Goal: Task Accomplishment & Management: Manage account settings

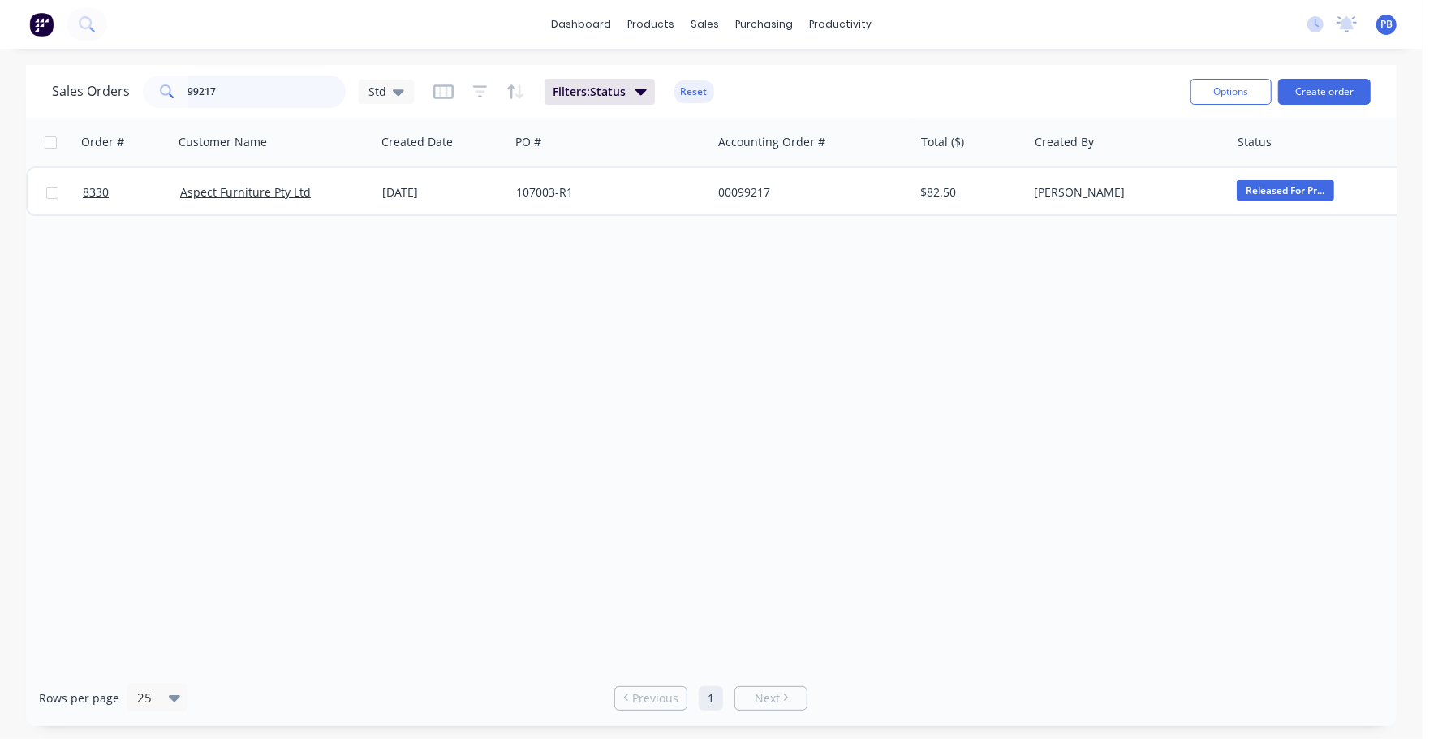
click at [259, 100] on input "99217" at bounding box center [267, 91] width 158 height 32
click at [258, 100] on input "99217" at bounding box center [267, 91] width 158 height 32
type input "99026"
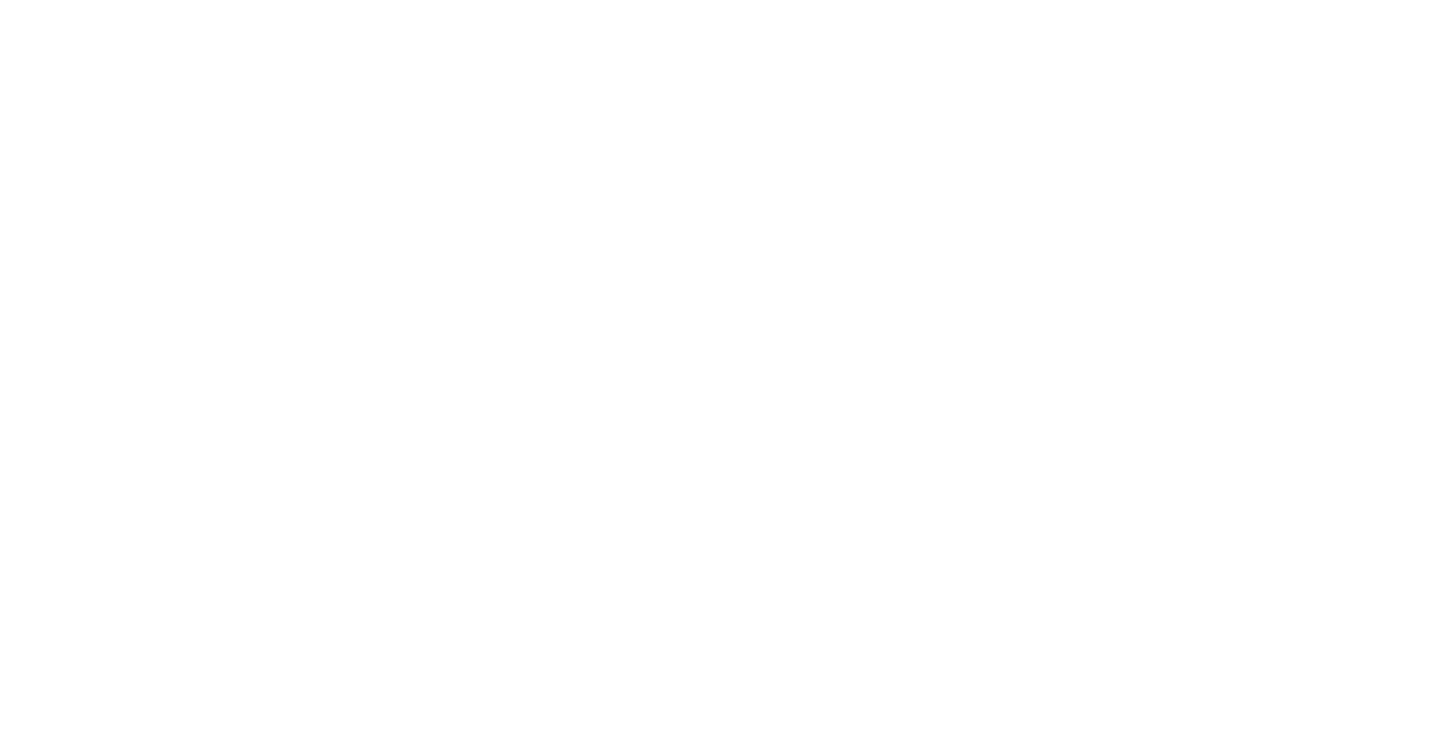
drag, startPoint x: 509, startPoint y: 450, endPoint x: 496, endPoint y: 500, distance: 52.0
click at [498, 0] on html at bounding box center [719, 0] width 1438 height 0
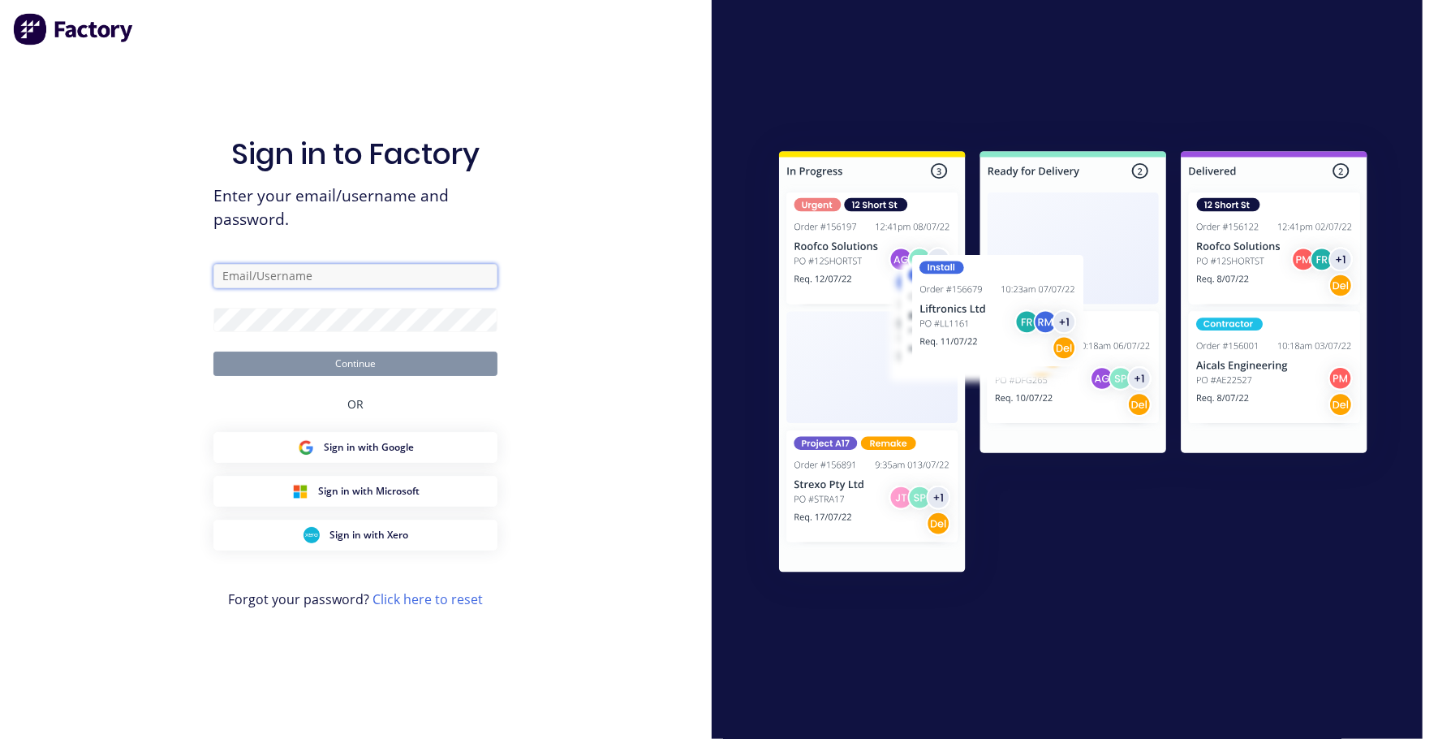
type input "[EMAIL_ADDRESS][DOMAIN_NAME]"
click at [332, 379] on div "Sign in to Factory Enter your email/username and password. [EMAIL_ADDRESS][DOMA…" at bounding box center [355, 385] width 284 height 680
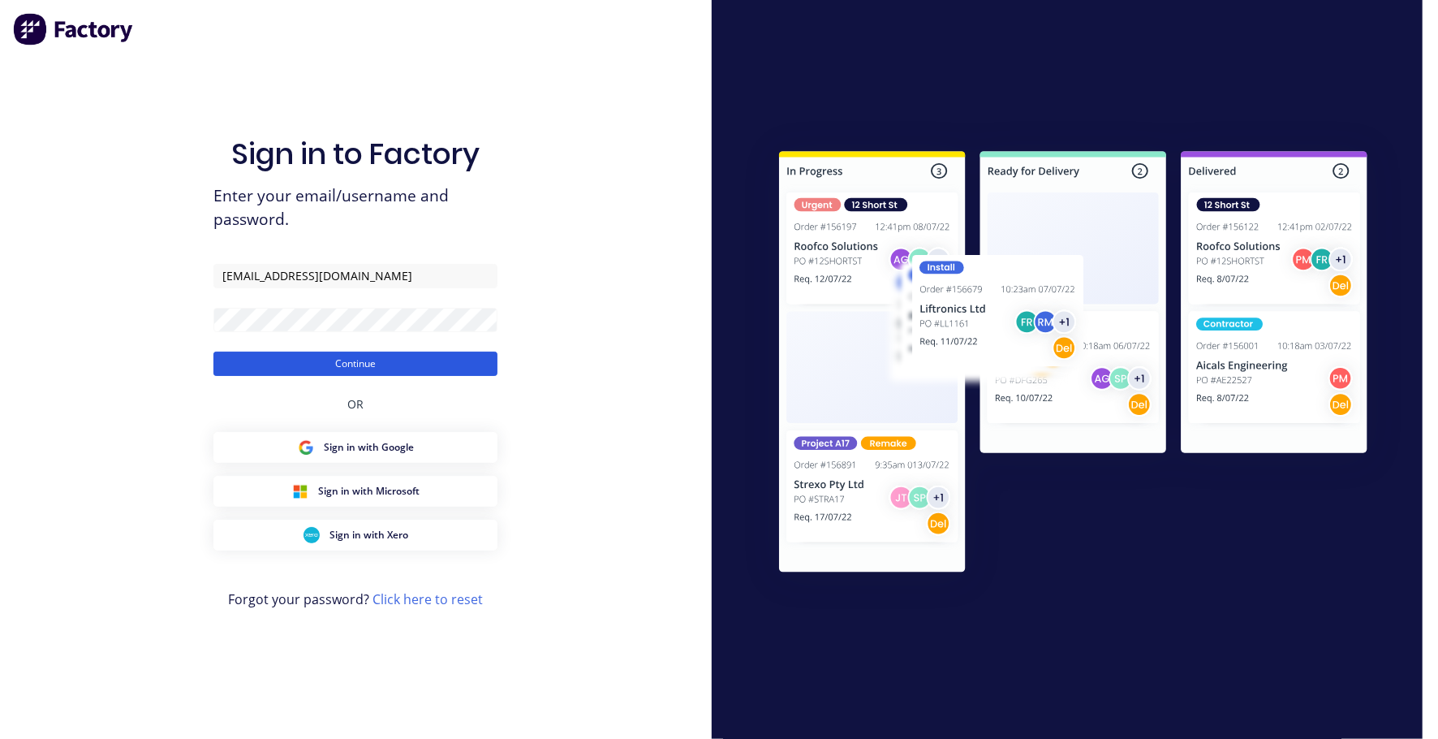
click at [333, 368] on button "Continue" at bounding box center [355, 363] width 284 height 24
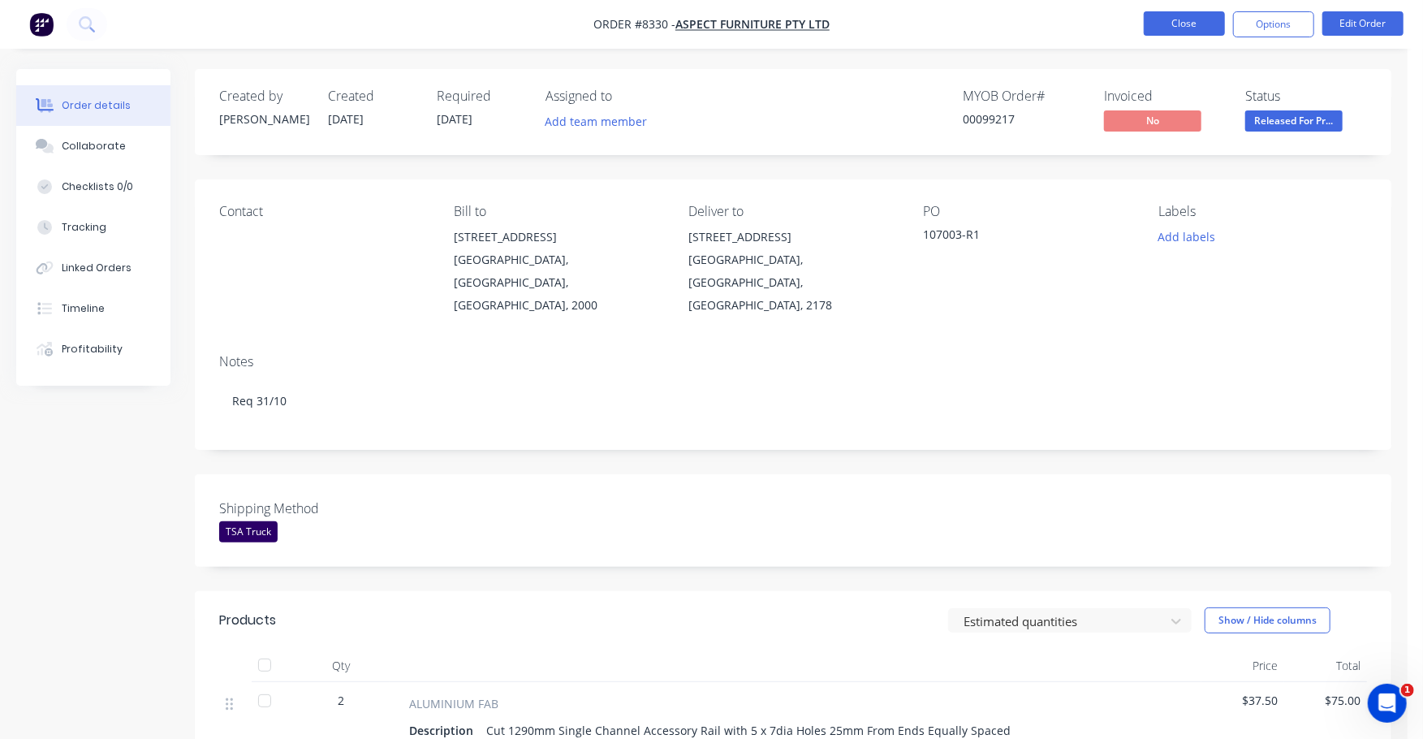
click at [1169, 25] on button "Close" at bounding box center [1184, 23] width 81 height 24
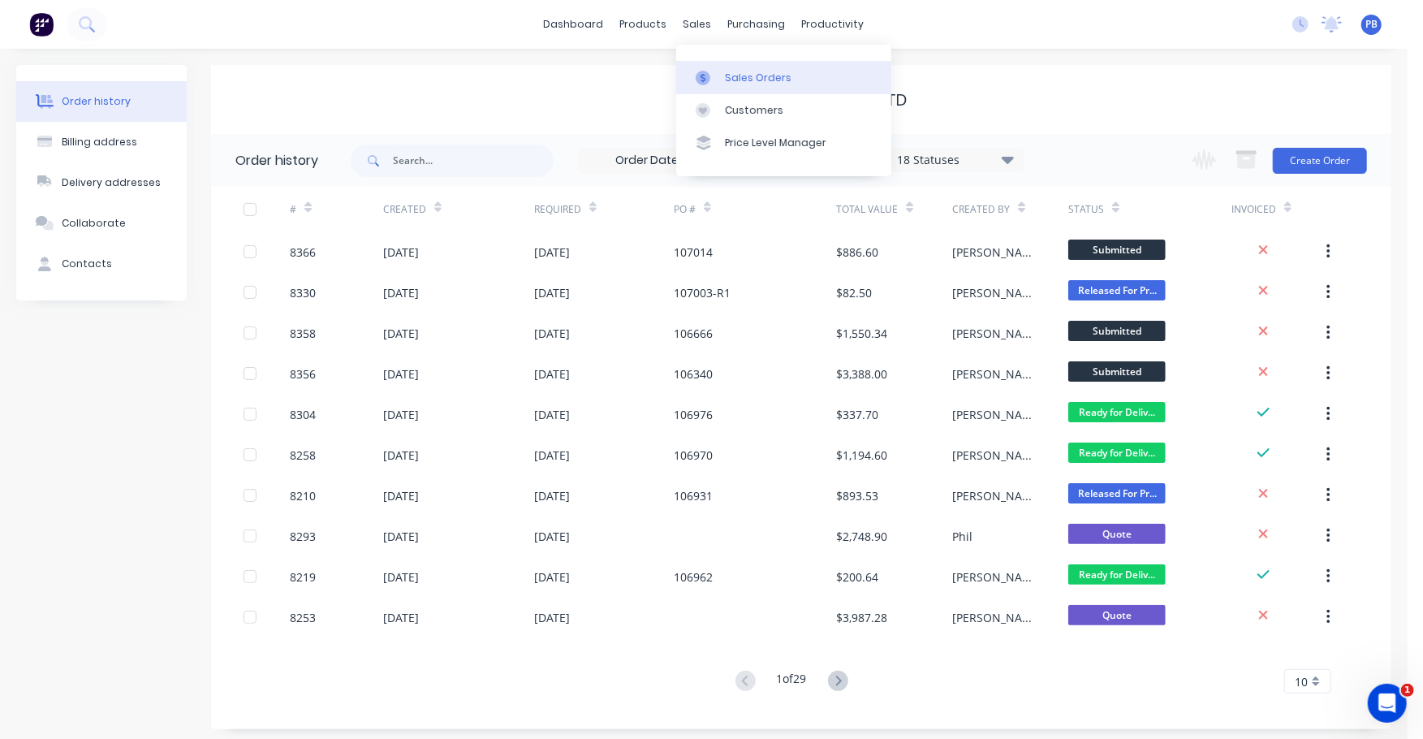
click at [754, 75] on div "Sales Orders" at bounding box center [758, 78] width 67 height 15
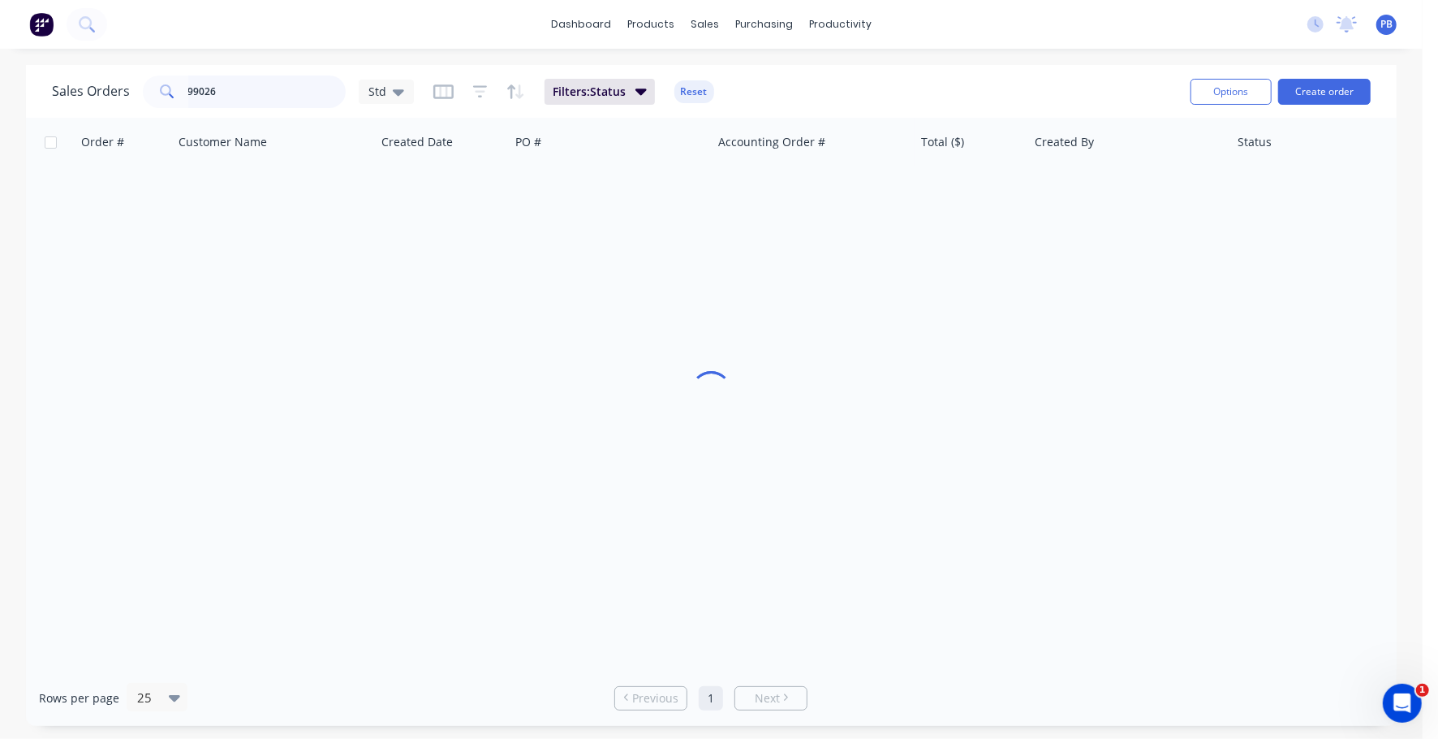
click at [256, 85] on input "99026" at bounding box center [267, 91] width 158 height 32
click at [700, 91] on button "Reset" at bounding box center [694, 91] width 40 height 23
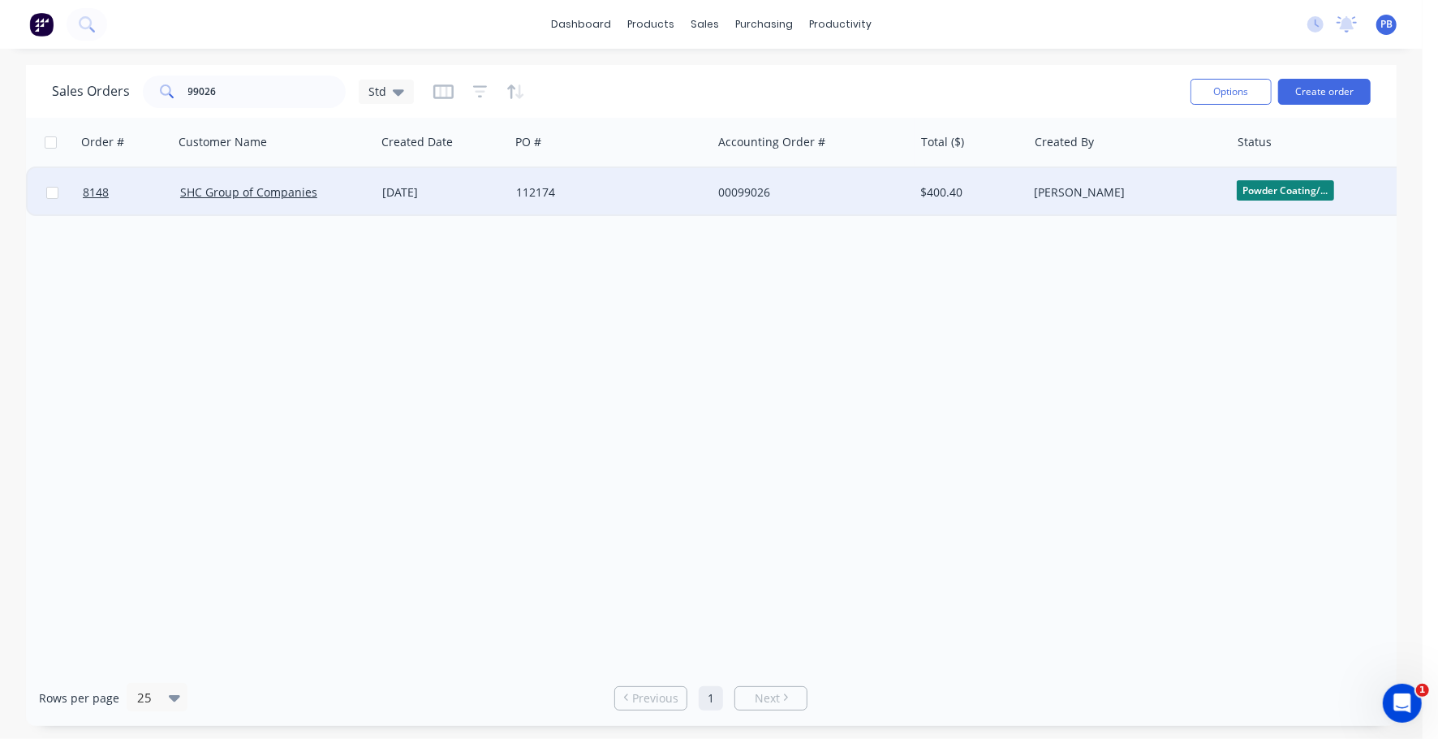
click at [745, 185] on div "00099026" at bounding box center [808, 192] width 180 height 16
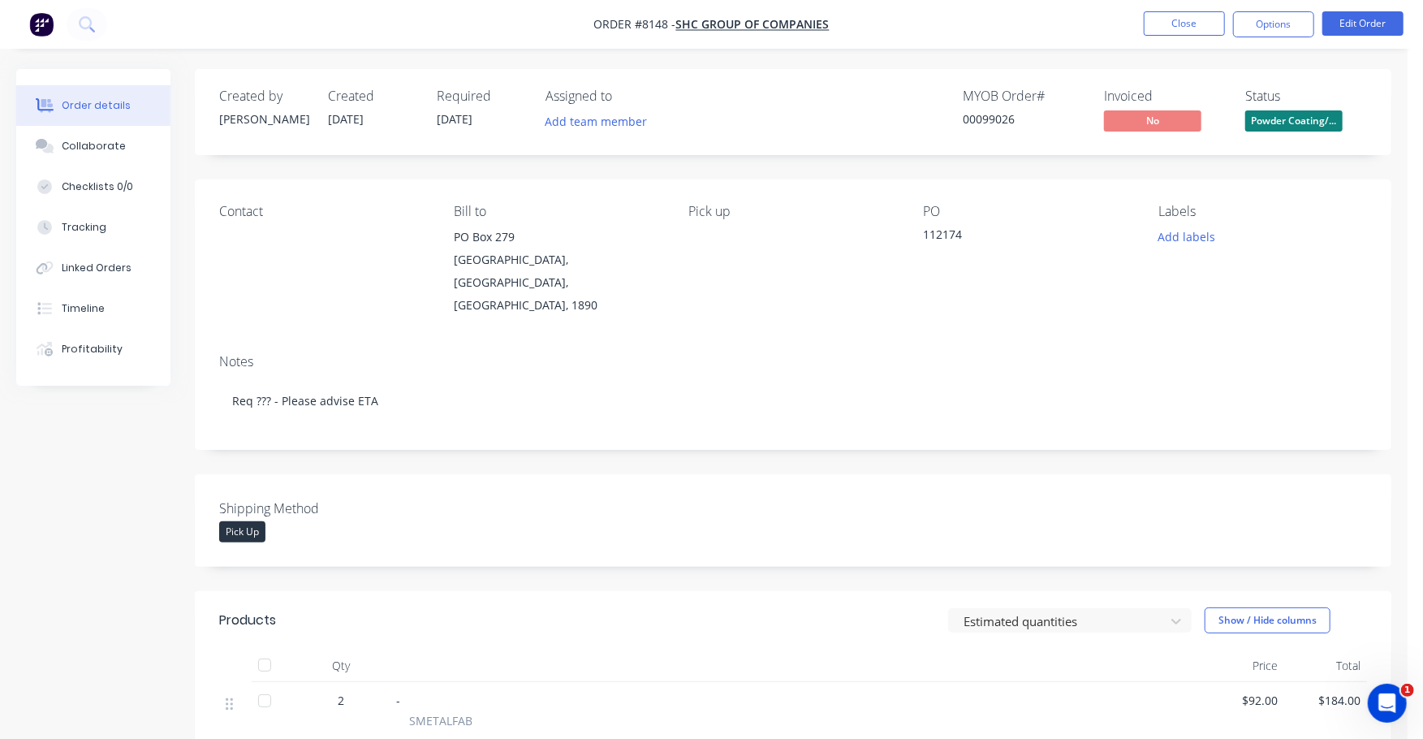
click at [1297, 121] on span "Powder Coating/..." at bounding box center [1293, 120] width 97 height 20
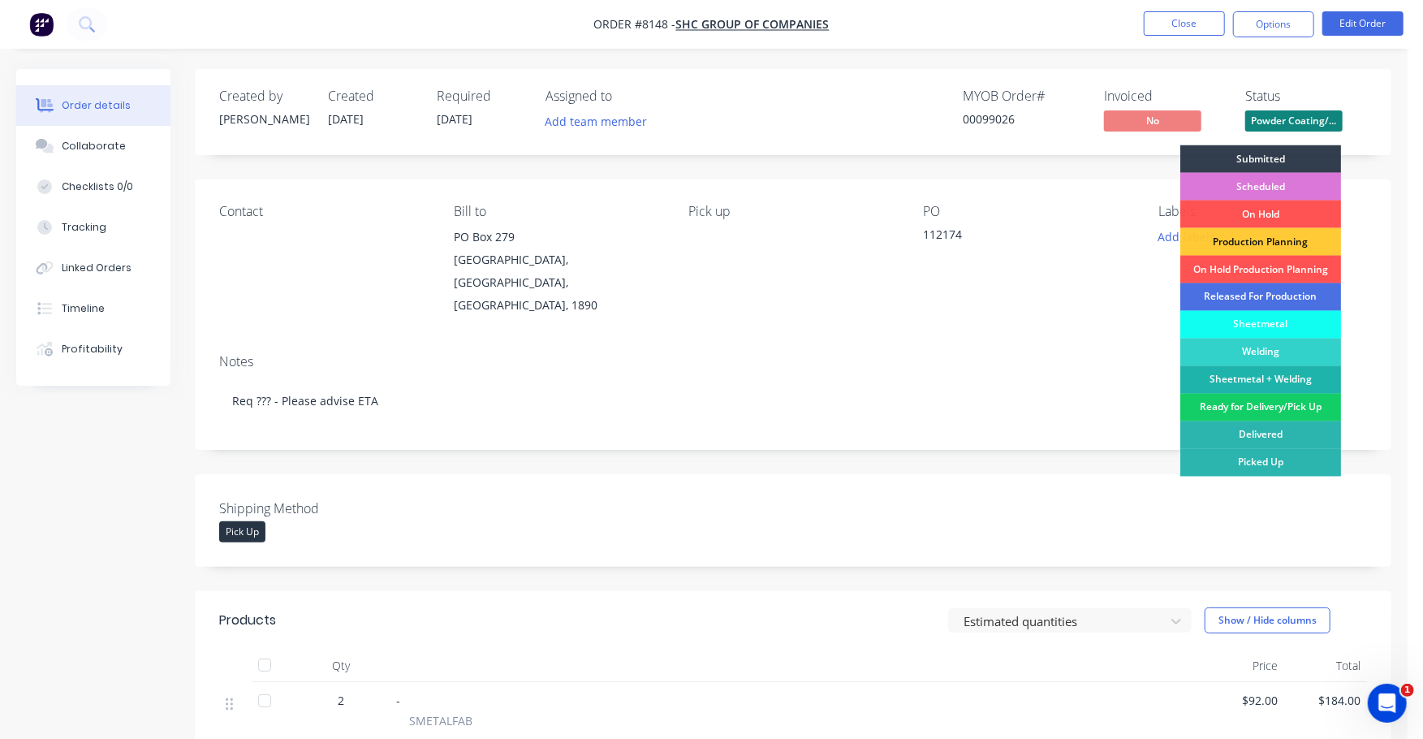
click at [1285, 405] on div "Ready for Delivery/Pick Up" at bounding box center [1260, 408] width 161 height 28
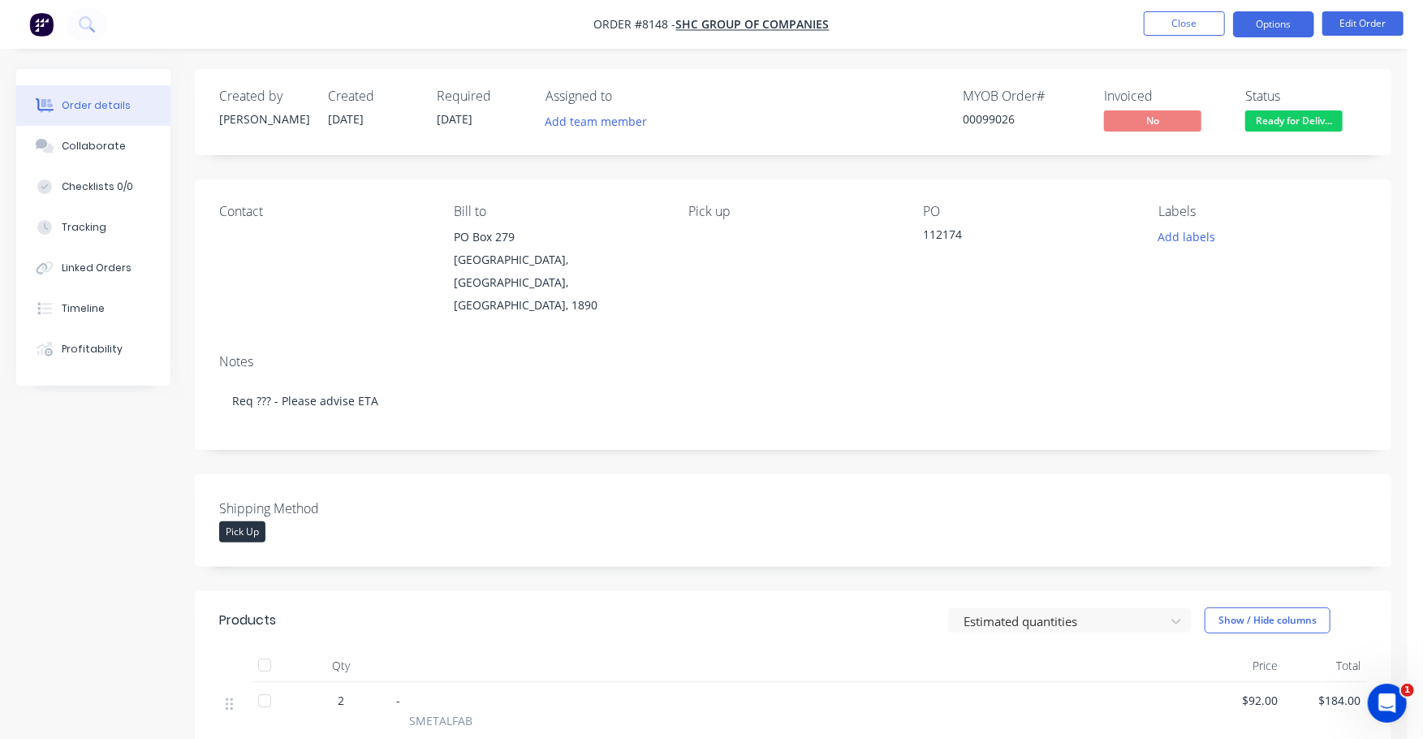
click at [1268, 26] on button "Options" at bounding box center [1273, 24] width 81 height 26
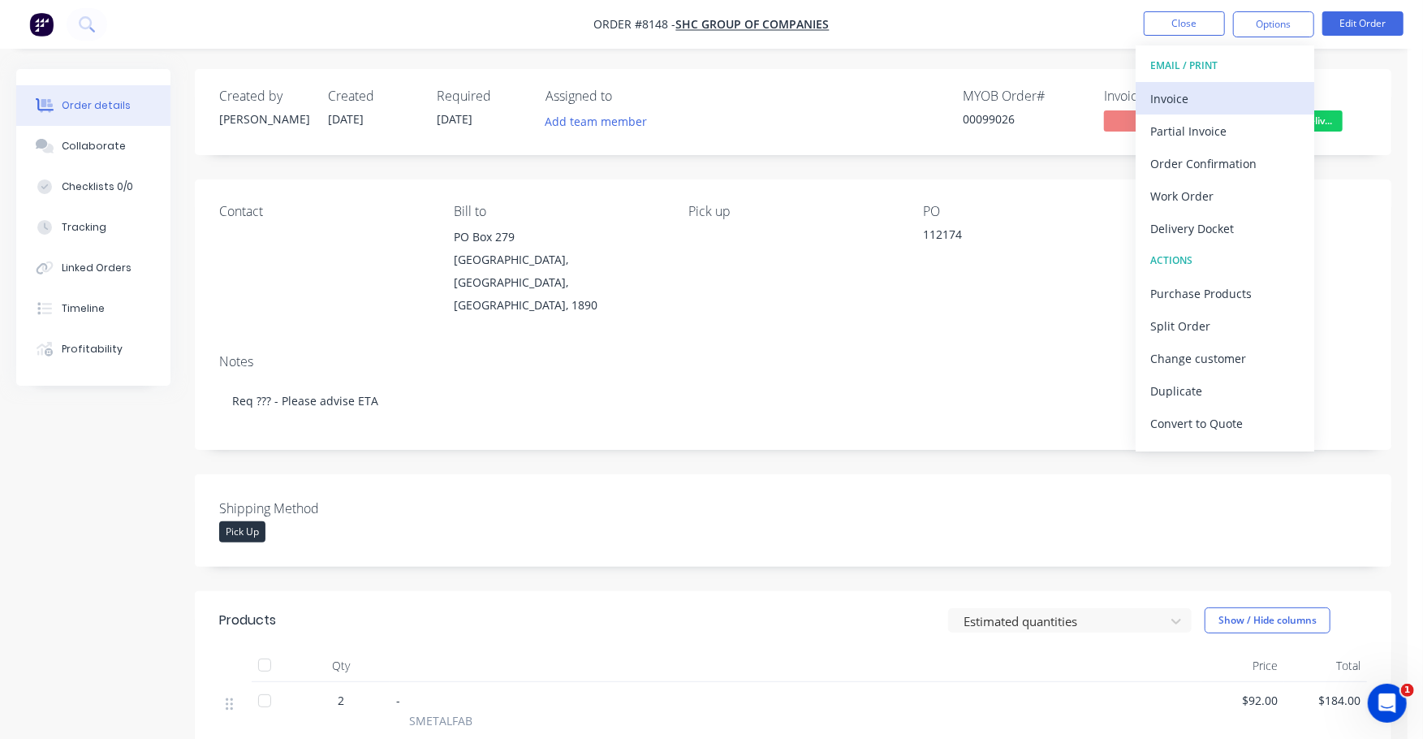
click at [1176, 93] on div "Invoice" at bounding box center [1224, 99] width 149 height 24
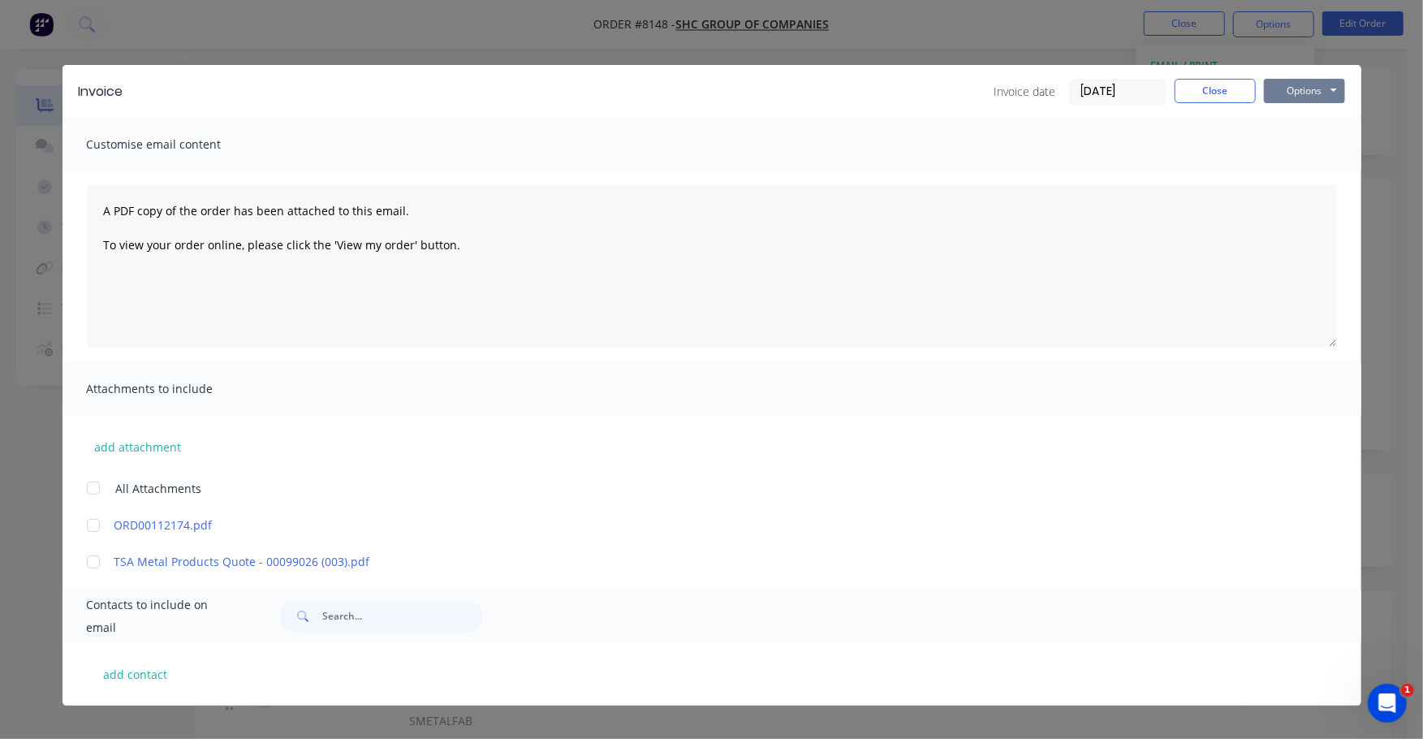
click at [1295, 89] on button "Options" at bounding box center [1304, 91] width 81 height 24
click at [1297, 144] on button "Print" at bounding box center [1316, 146] width 104 height 27
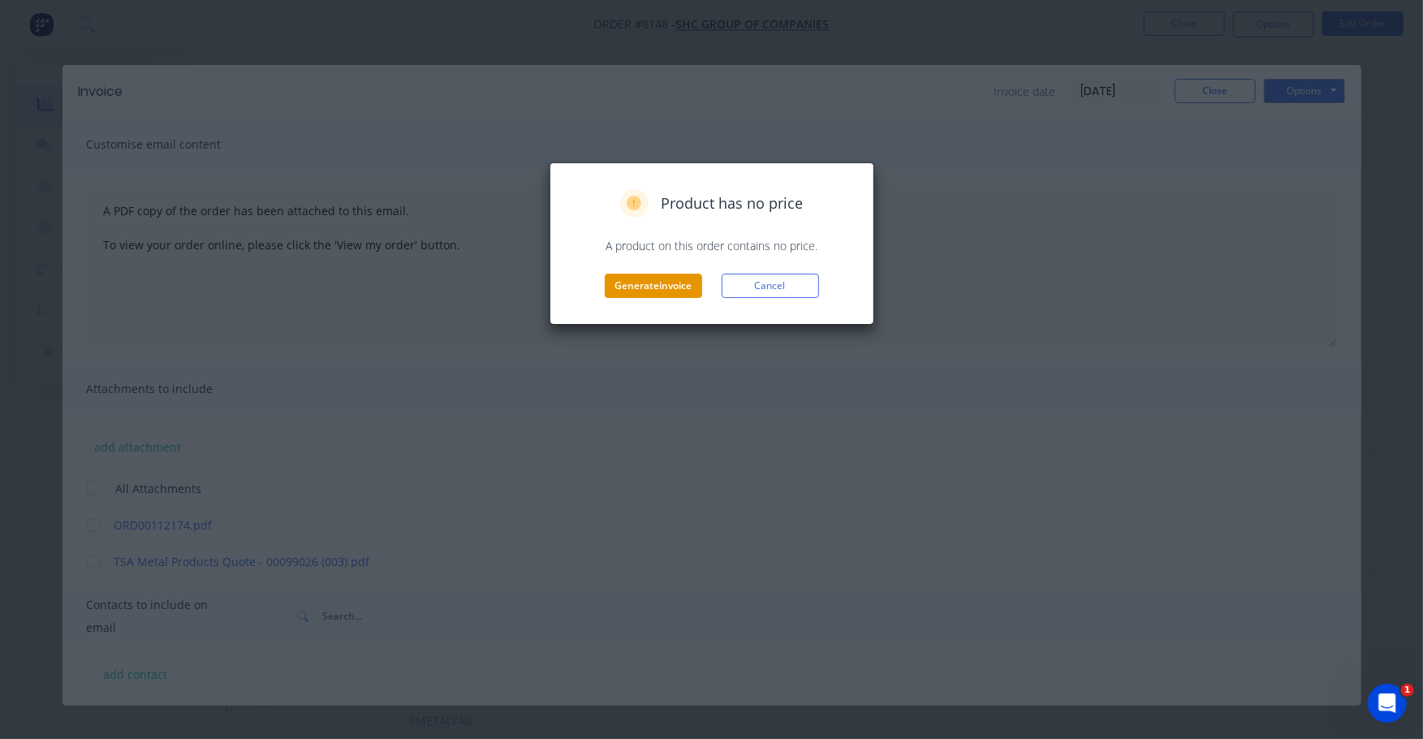
click at [636, 291] on button "Generate invoice" at bounding box center [653, 286] width 97 height 24
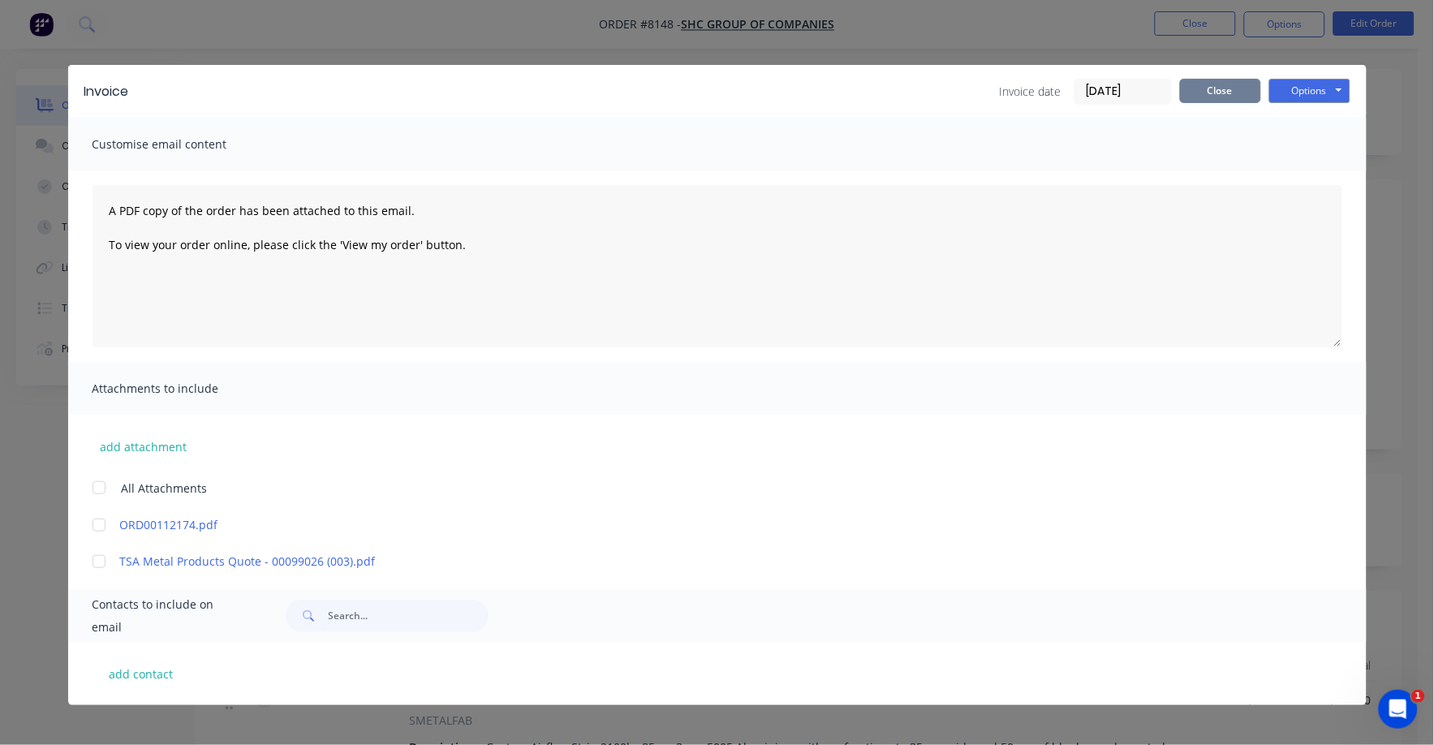
click at [1205, 88] on button "Close" at bounding box center [1220, 91] width 81 height 24
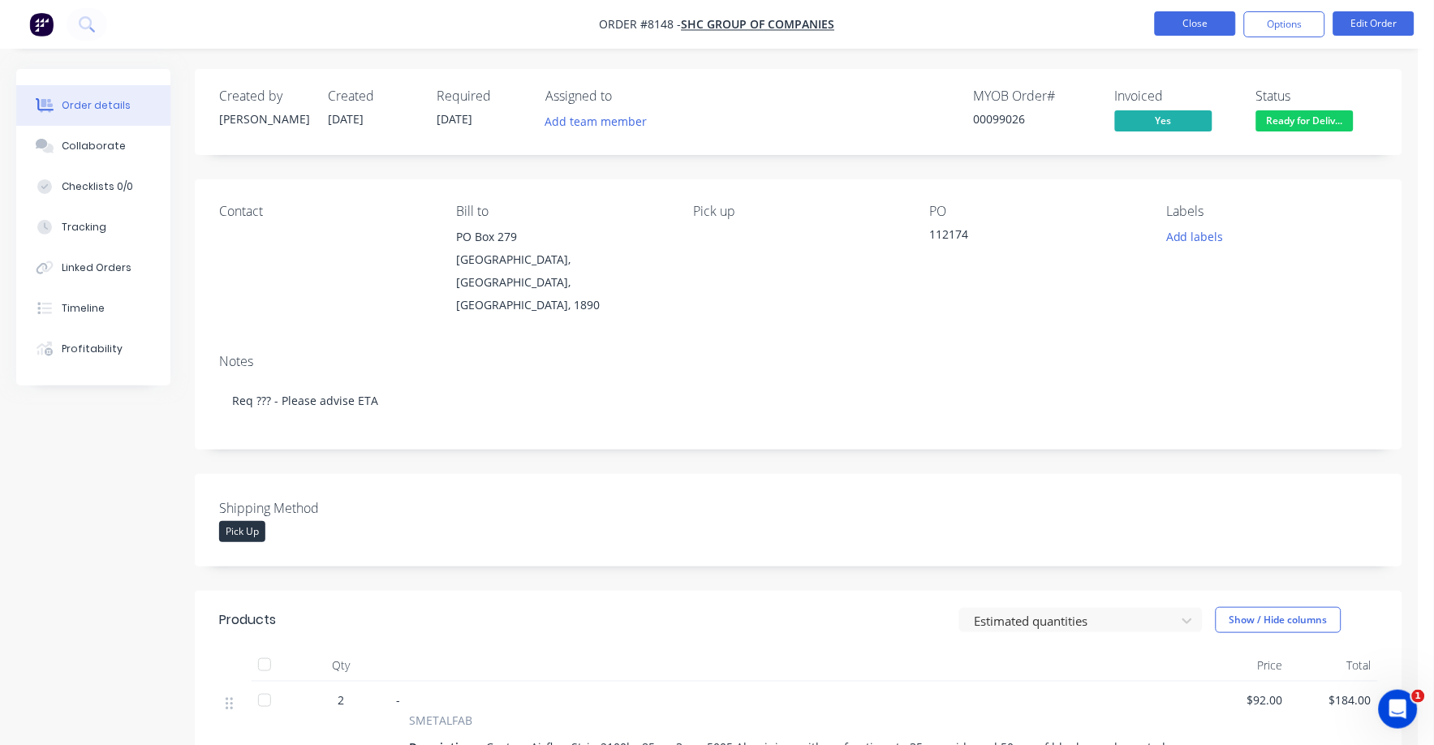
click at [1183, 25] on button "Close" at bounding box center [1195, 23] width 81 height 24
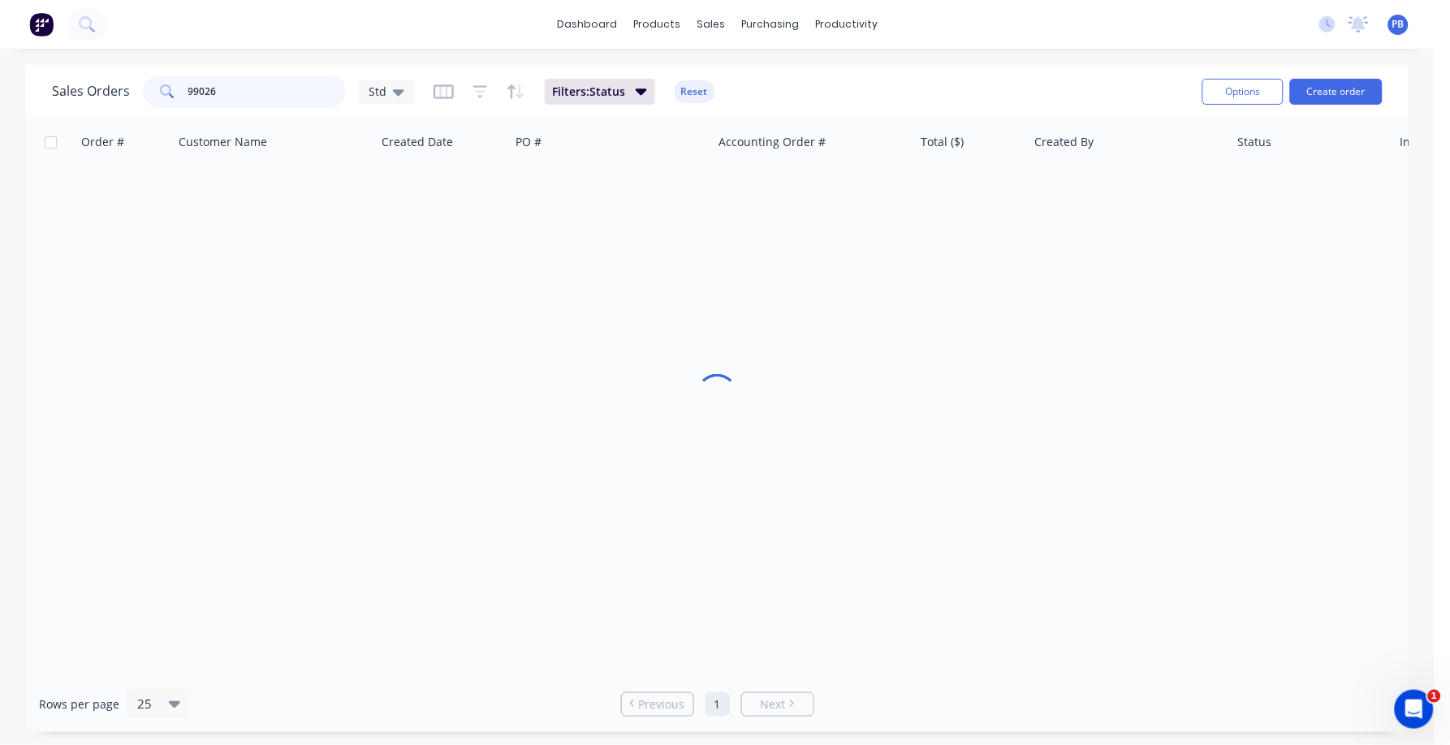
drag, startPoint x: 282, startPoint y: 84, endPoint x: 157, endPoint y: 77, distance: 125.2
click at [157, 77] on div "99026" at bounding box center [244, 91] width 203 height 32
type input "98796"
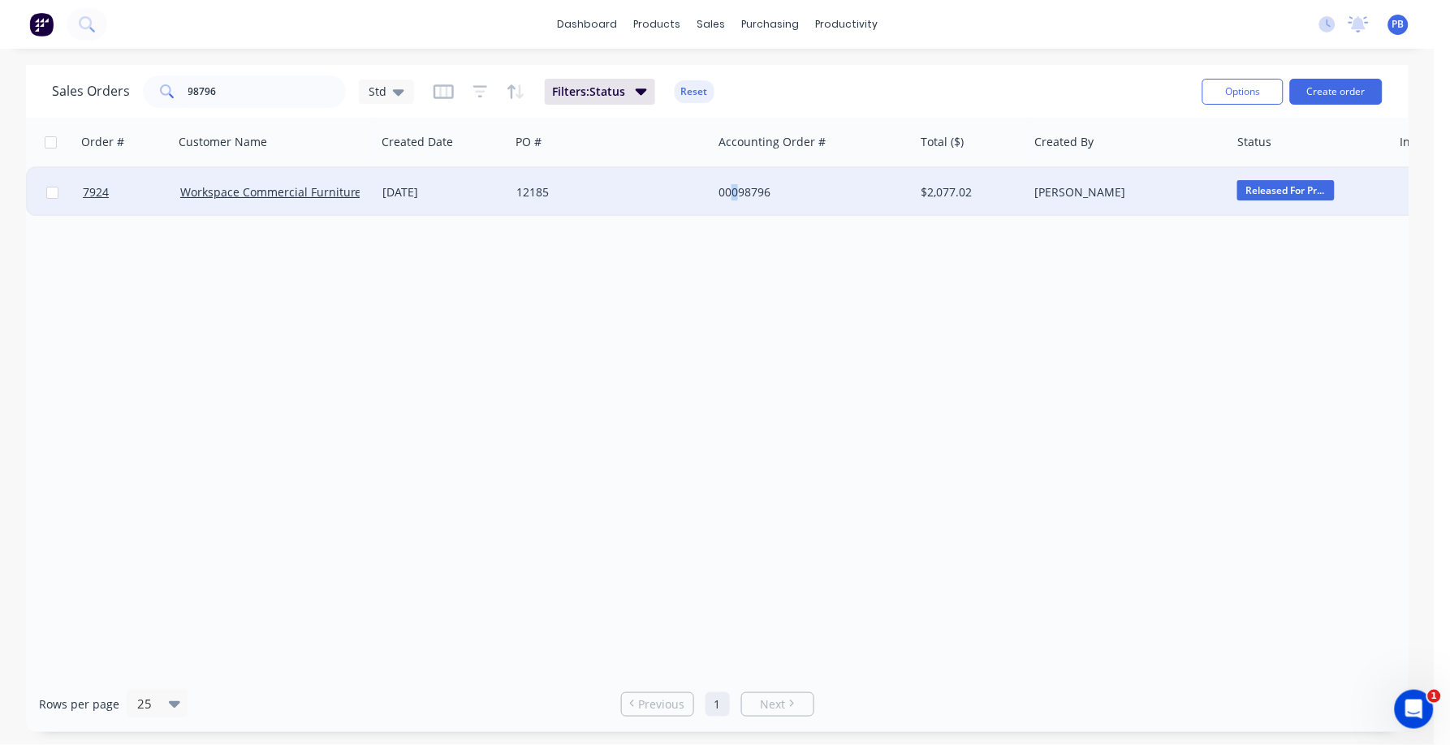
click at [735, 190] on div "00098796" at bounding box center [808, 192] width 180 height 16
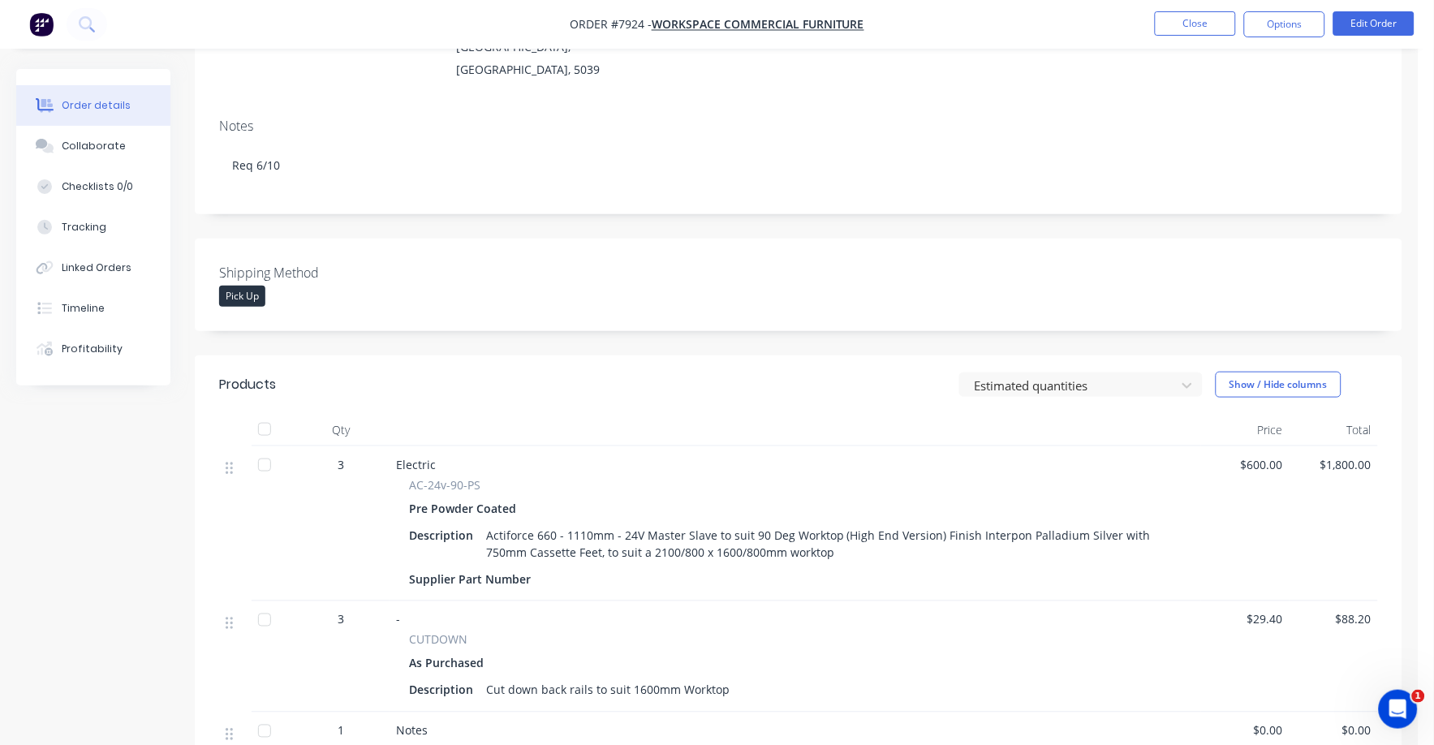
scroll to position [304, 0]
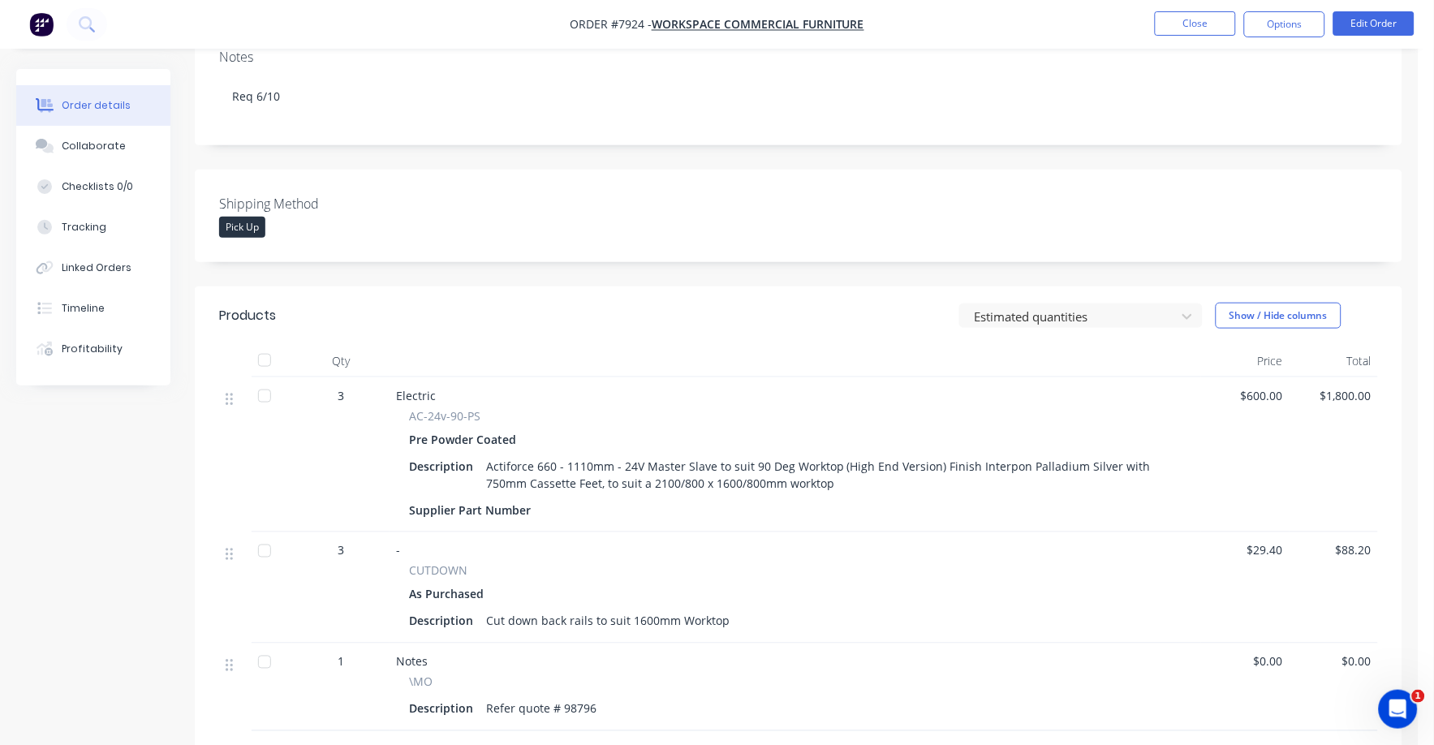
click at [1255, 542] on span "$29.40" at bounding box center [1245, 550] width 75 height 17
click at [1379, 28] on button "Edit Order" at bounding box center [1374, 23] width 81 height 24
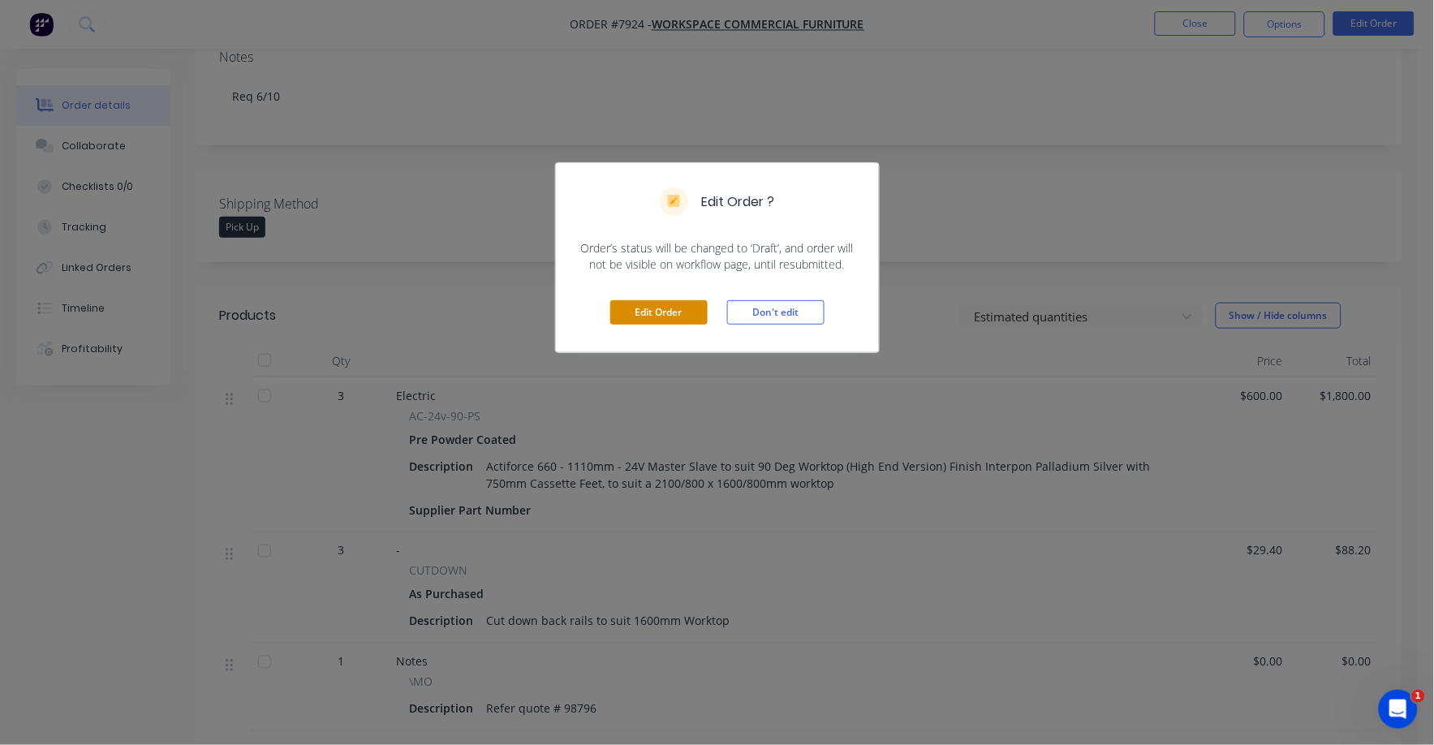
click at [678, 303] on button "Edit Order" at bounding box center [658, 312] width 97 height 24
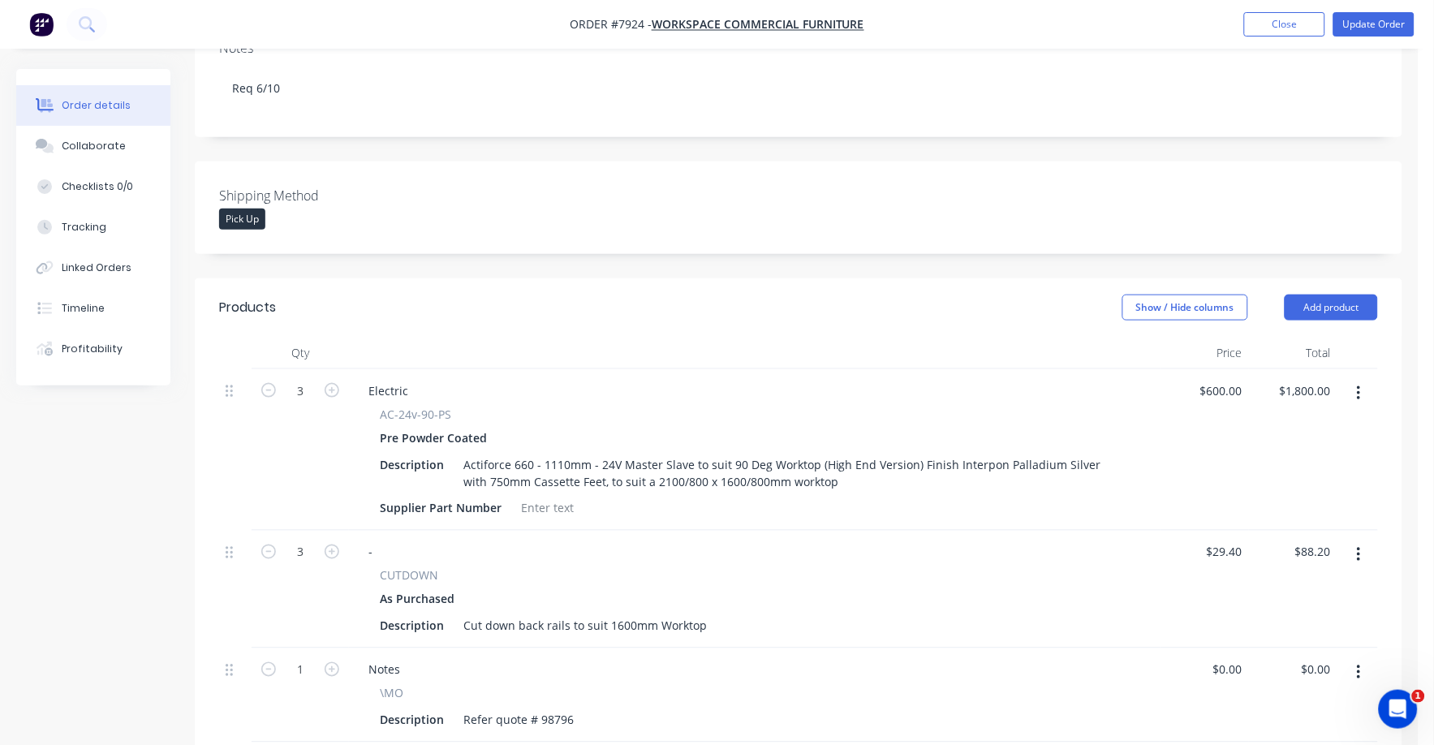
scroll to position [507, 0]
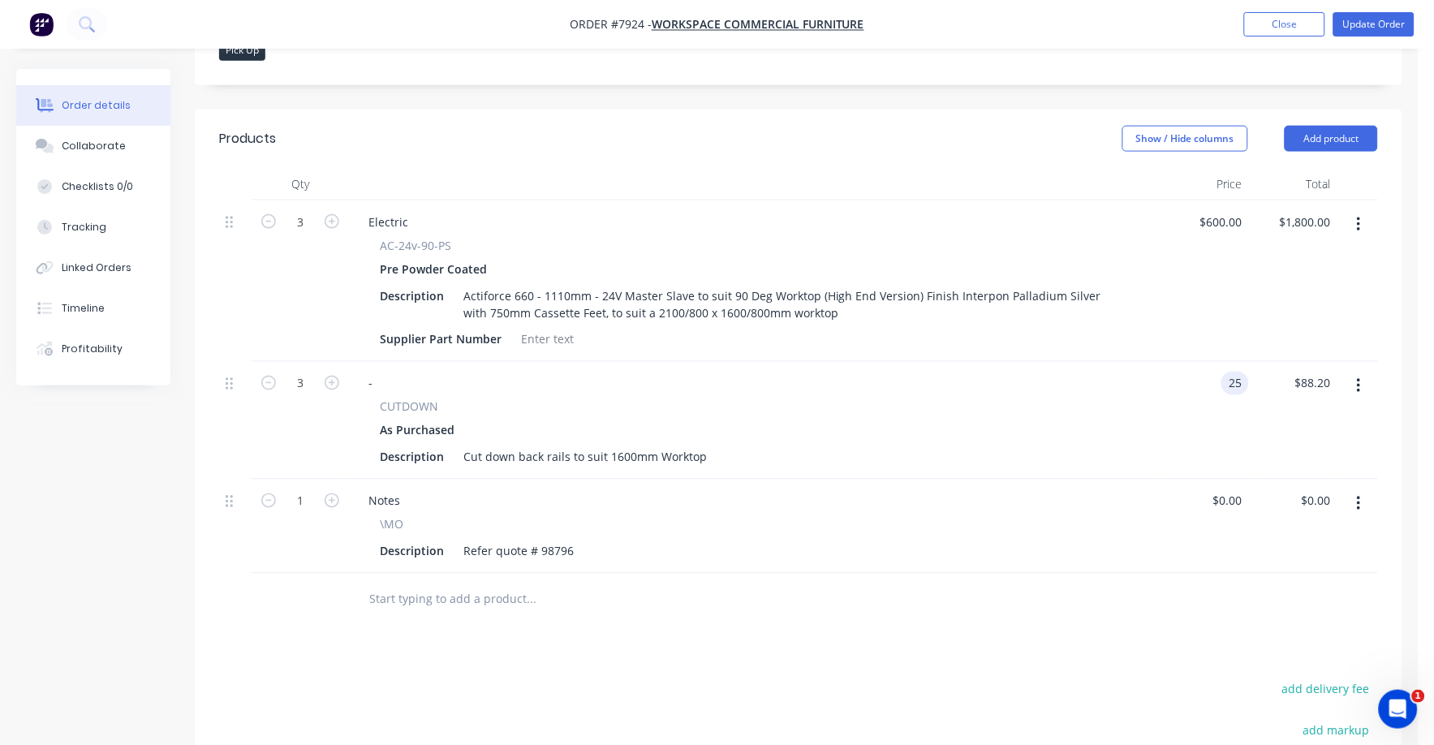
type input "$25.00"
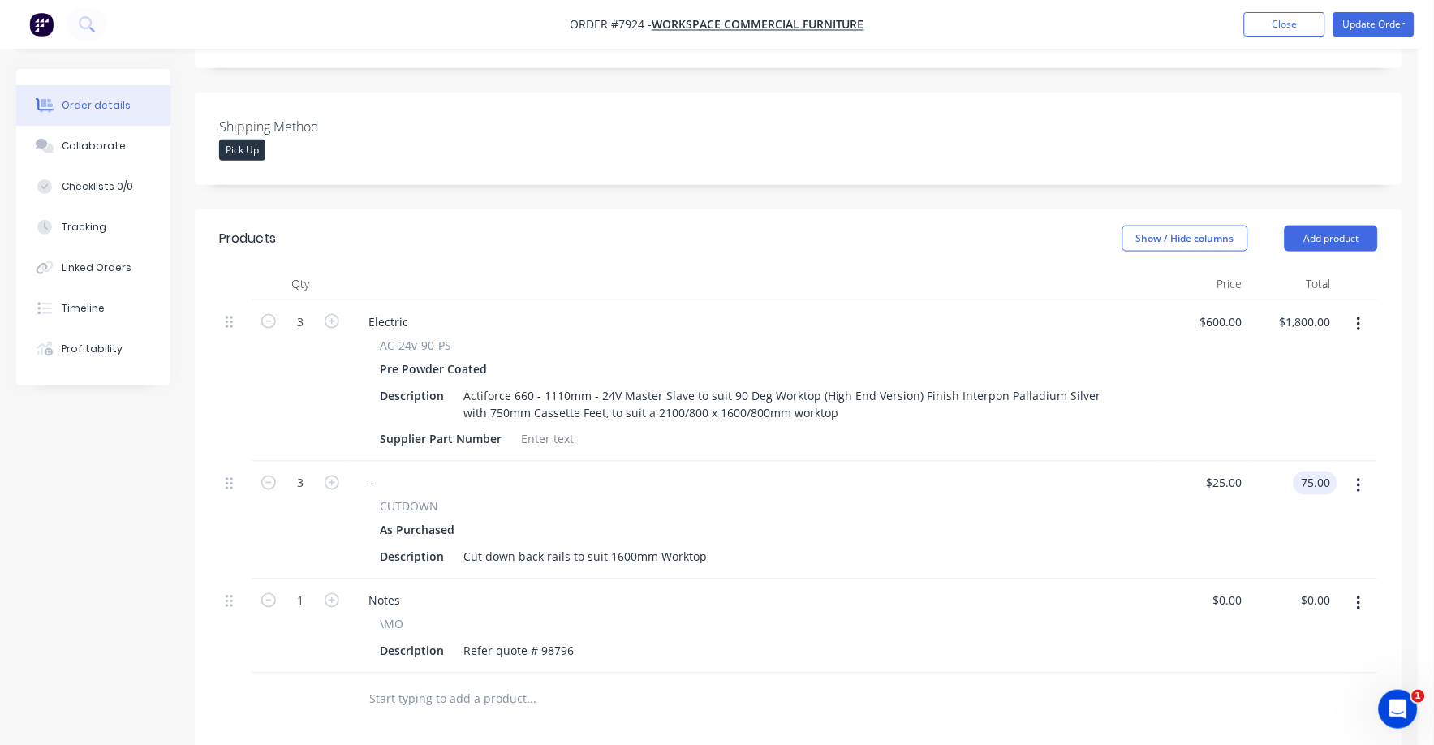
scroll to position [405, 0]
type input "$75.00"
click at [999, 592] on div "Notes" at bounding box center [755, 604] width 799 height 24
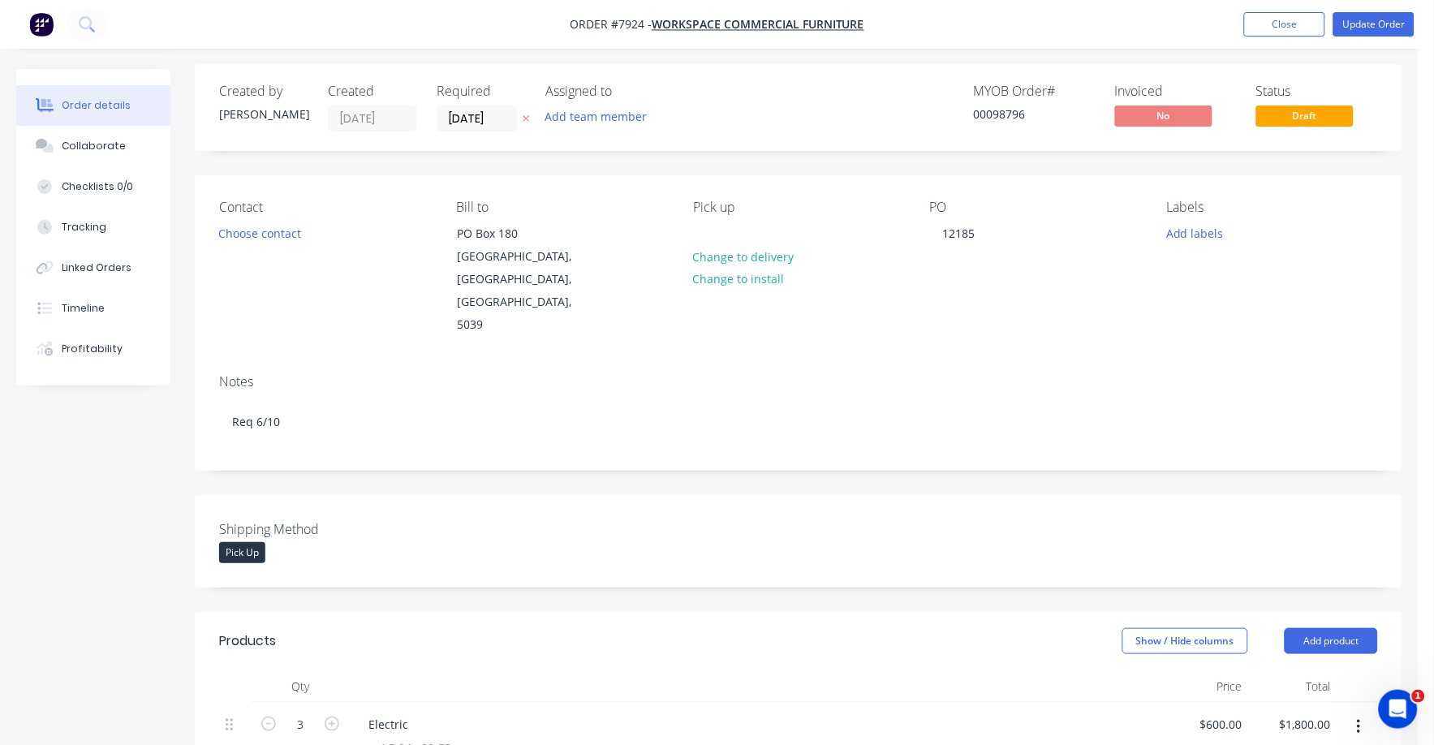
scroll to position [0, 0]
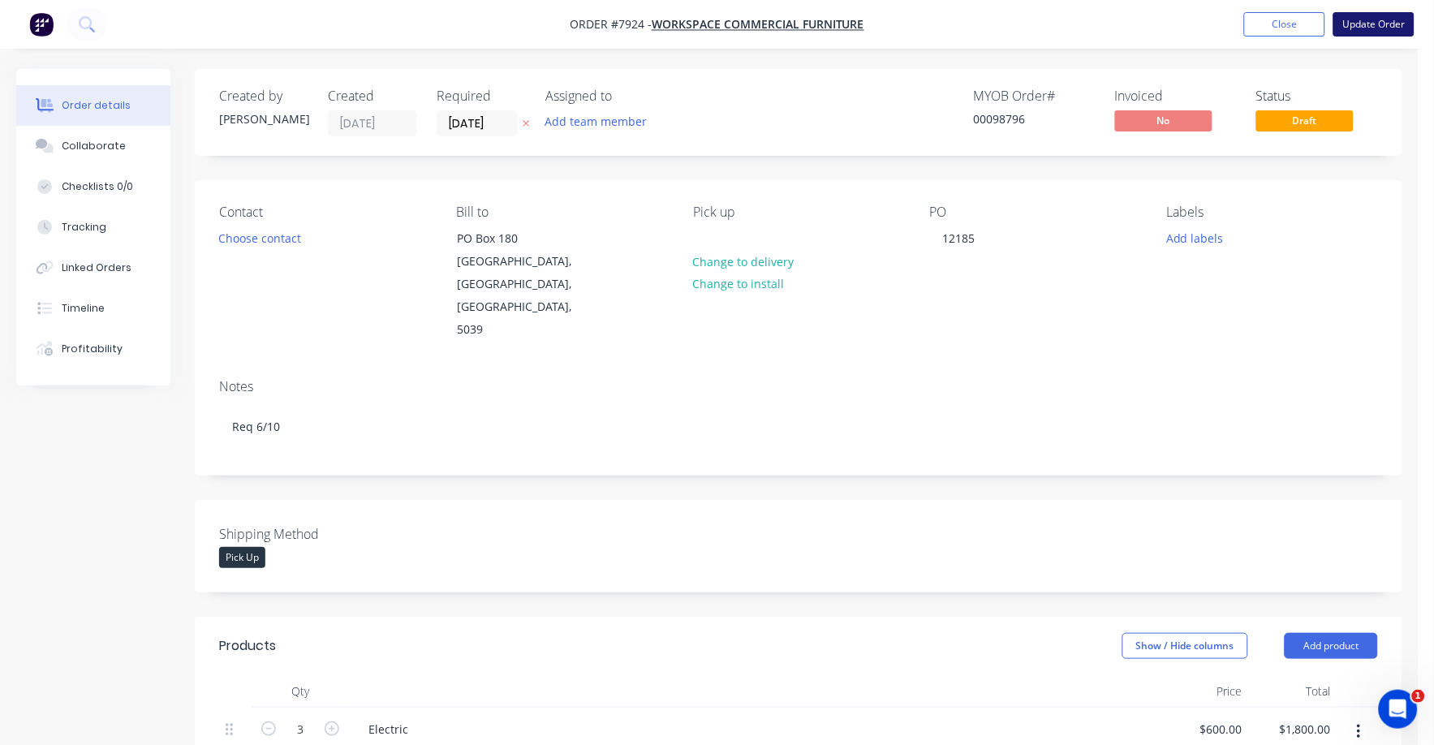
click at [1377, 22] on button "Update Order" at bounding box center [1374, 24] width 81 height 24
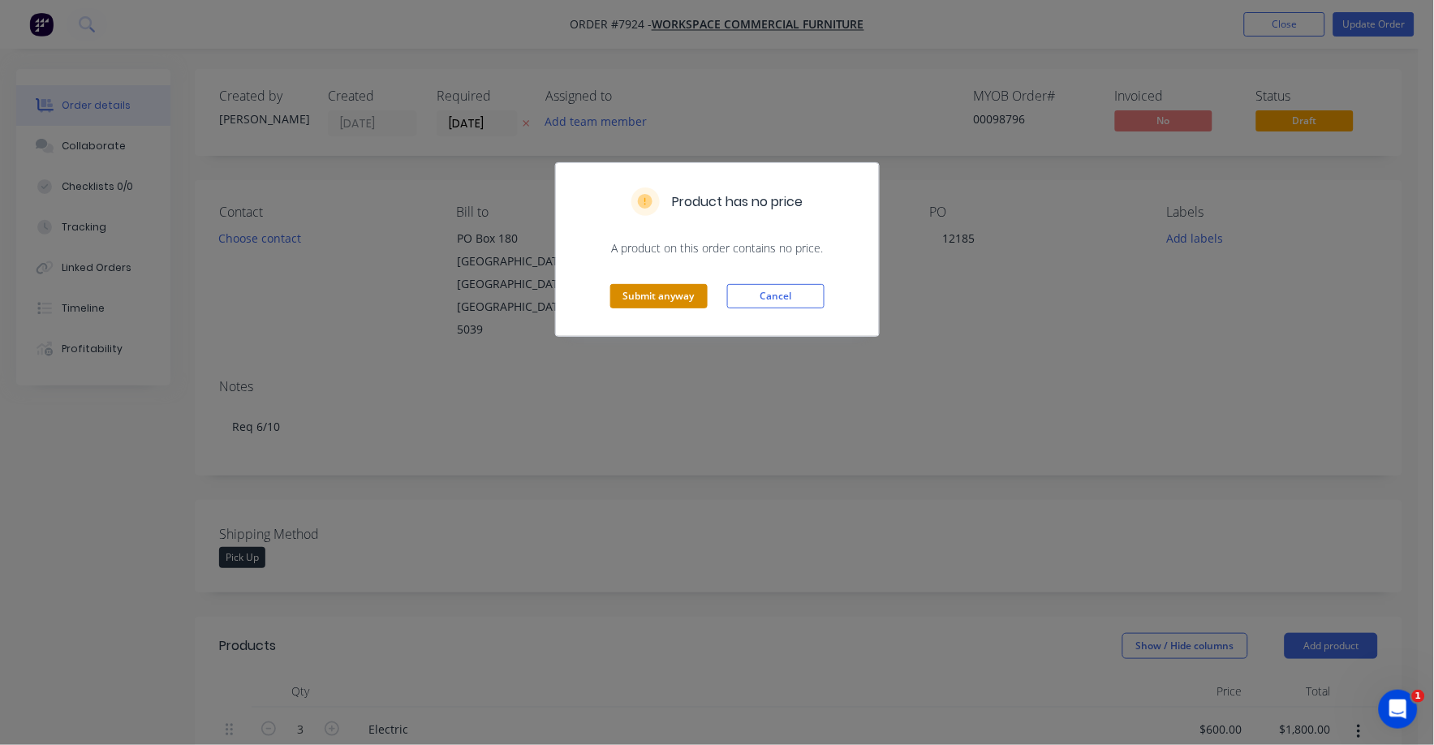
click at [667, 294] on button "Submit anyway" at bounding box center [658, 296] width 97 height 24
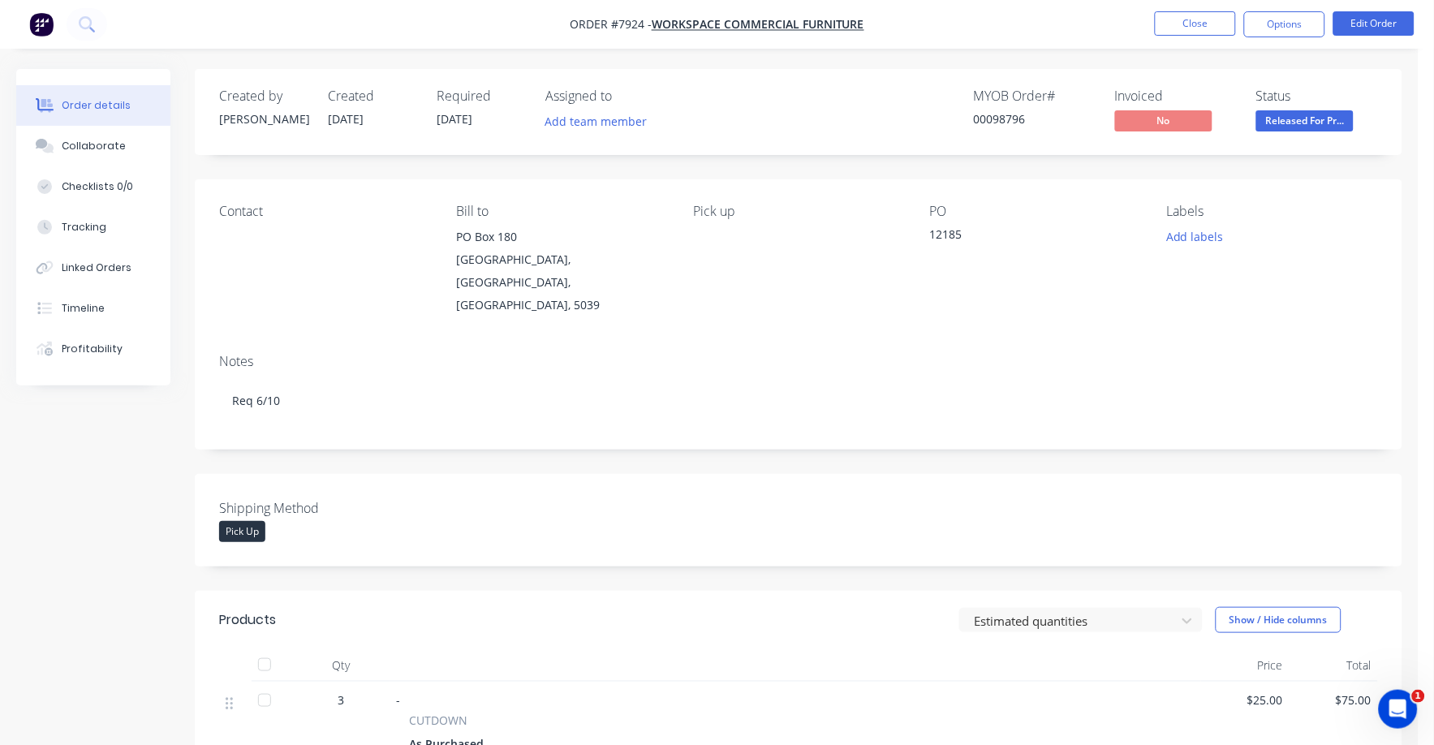
click at [1297, 129] on span "Released For Pr..." at bounding box center [1304, 120] width 97 height 20
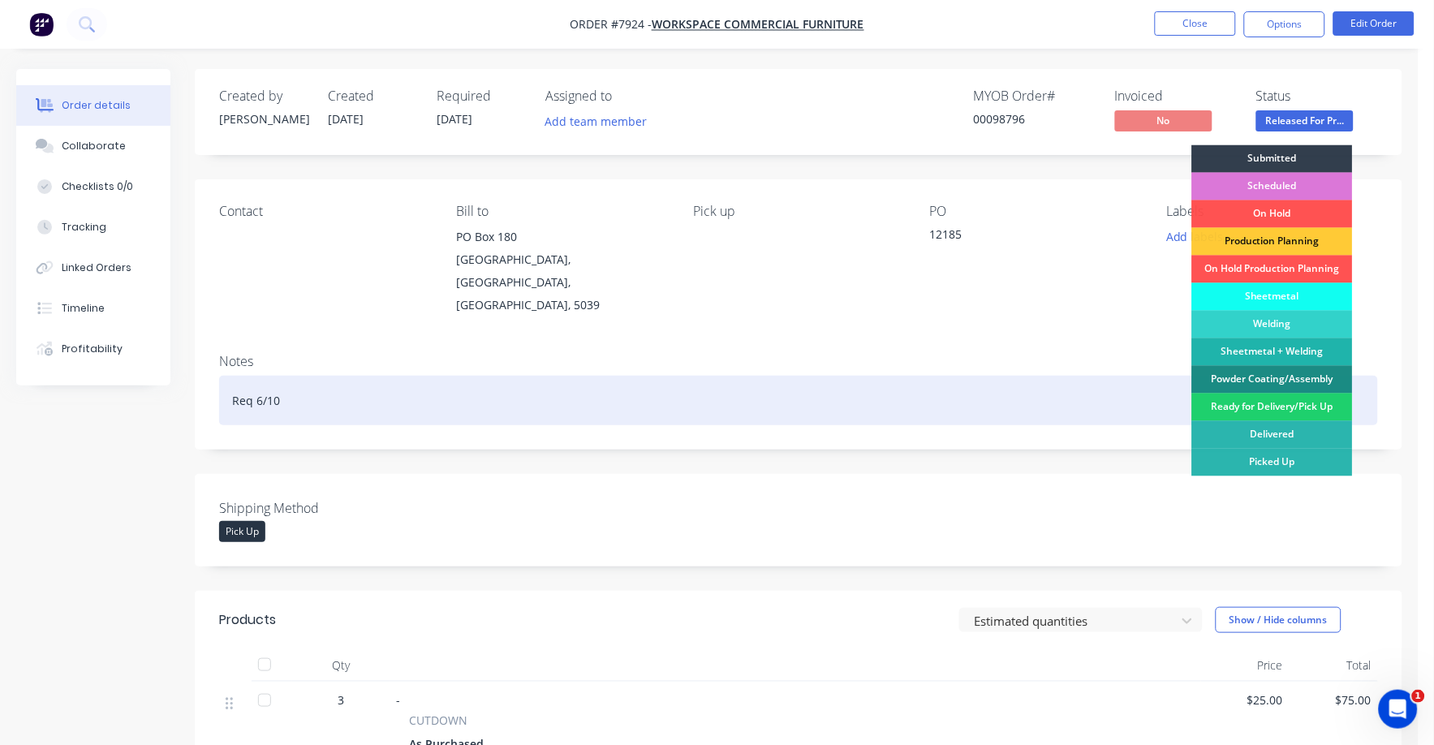
click at [1299, 399] on div "Ready for Delivery/Pick Up" at bounding box center [1272, 408] width 161 height 28
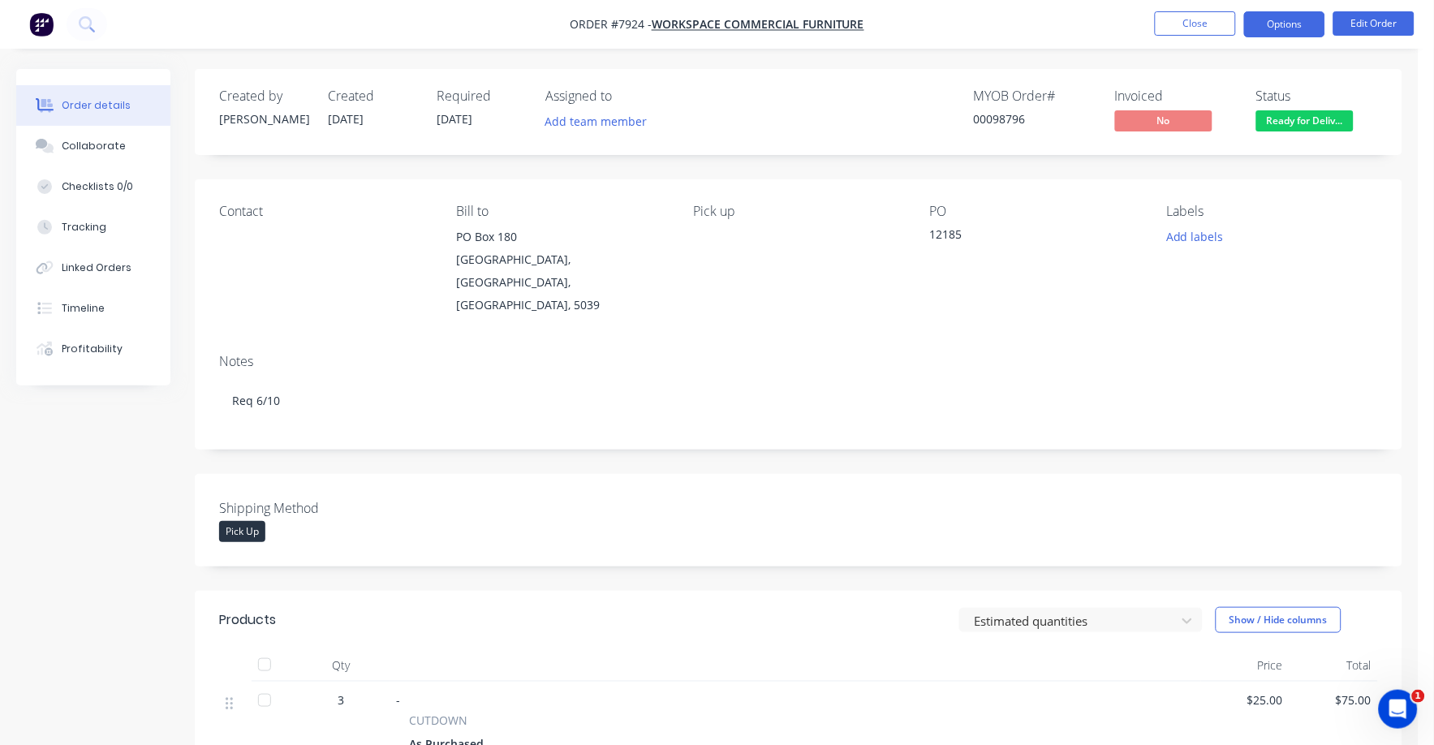
drag, startPoint x: 1283, startPoint y: 23, endPoint x: 1250, endPoint y: 43, distance: 39.0
click at [1282, 23] on button "Options" at bounding box center [1284, 24] width 81 height 26
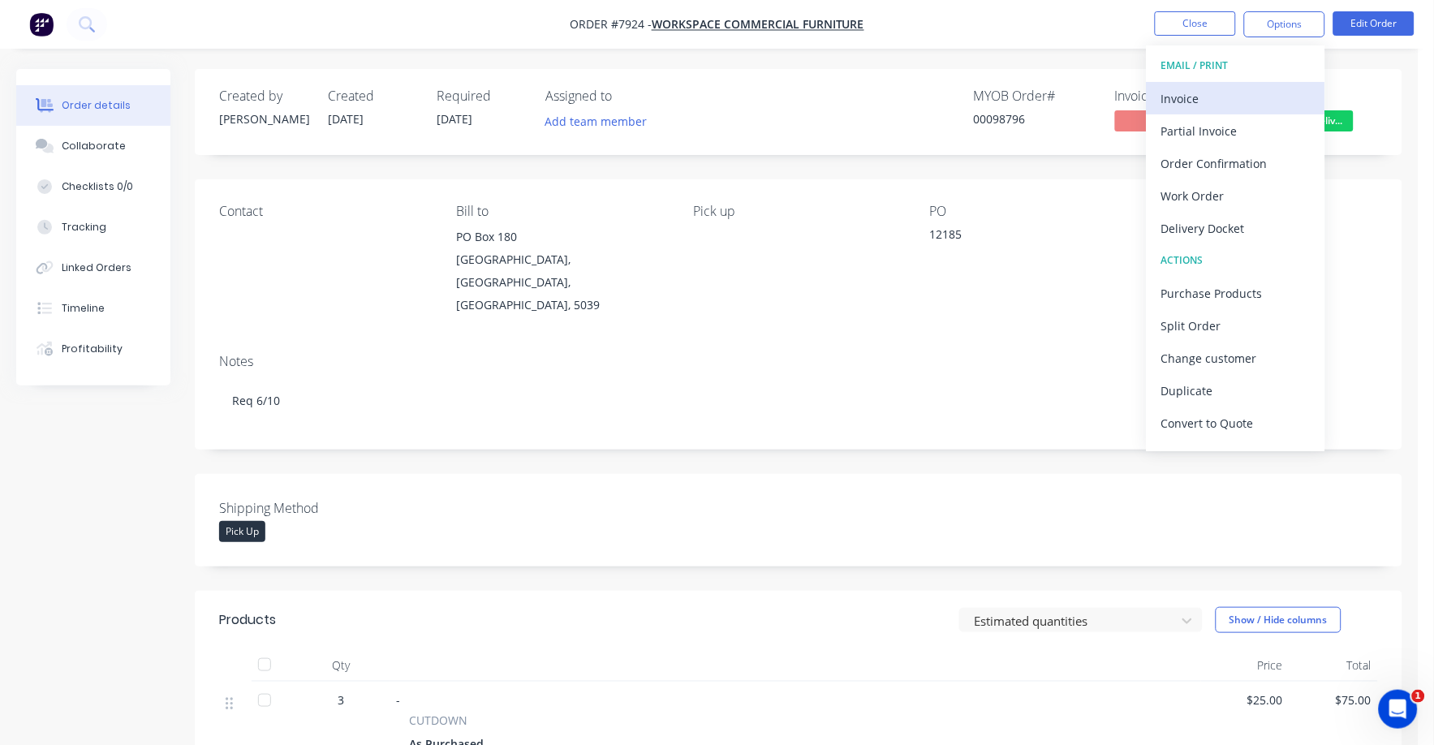
click at [1165, 92] on div "Invoice" at bounding box center [1235, 99] width 149 height 24
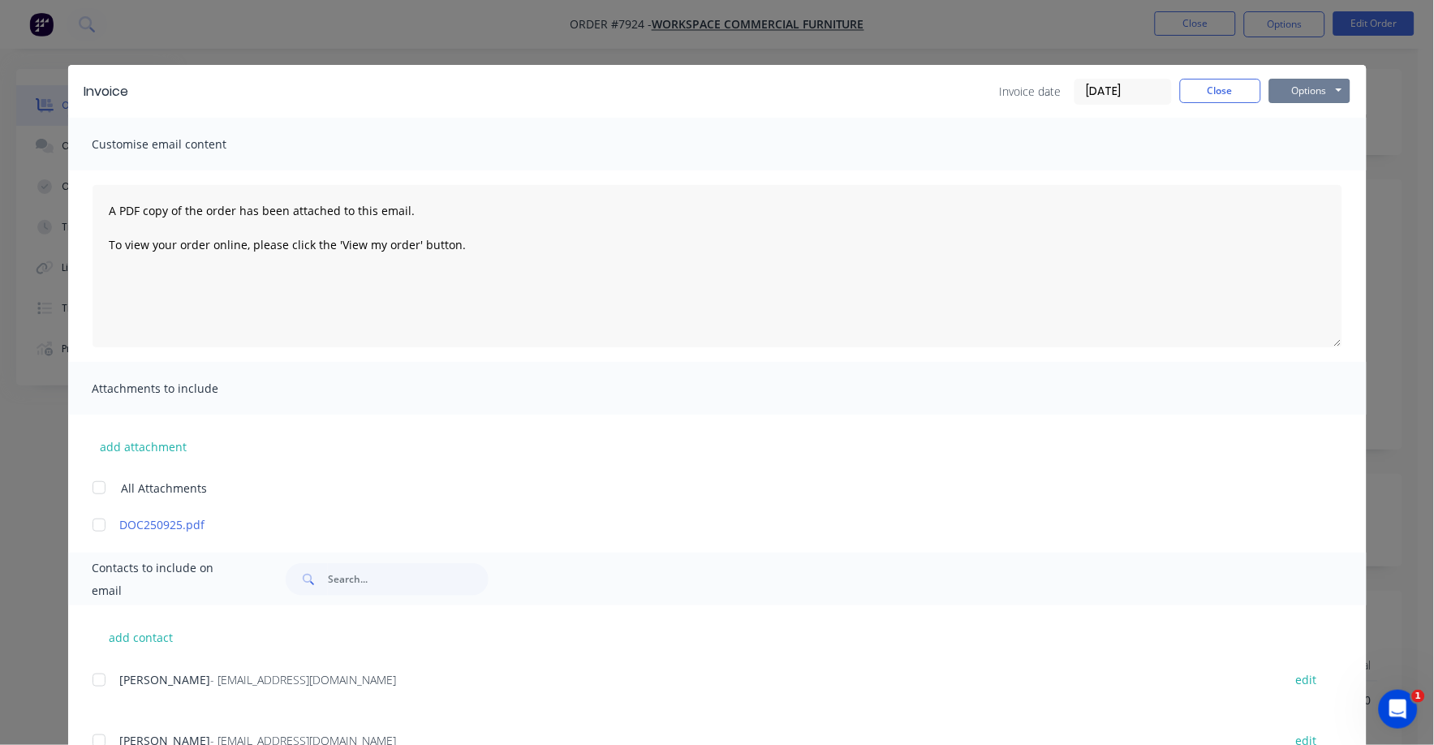
drag, startPoint x: 1299, startPoint y: 87, endPoint x: 1289, endPoint y: 104, distance: 20.0
click at [1296, 91] on button "Options" at bounding box center [1309, 91] width 81 height 24
click at [1278, 137] on button "Print" at bounding box center [1321, 146] width 104 height 27
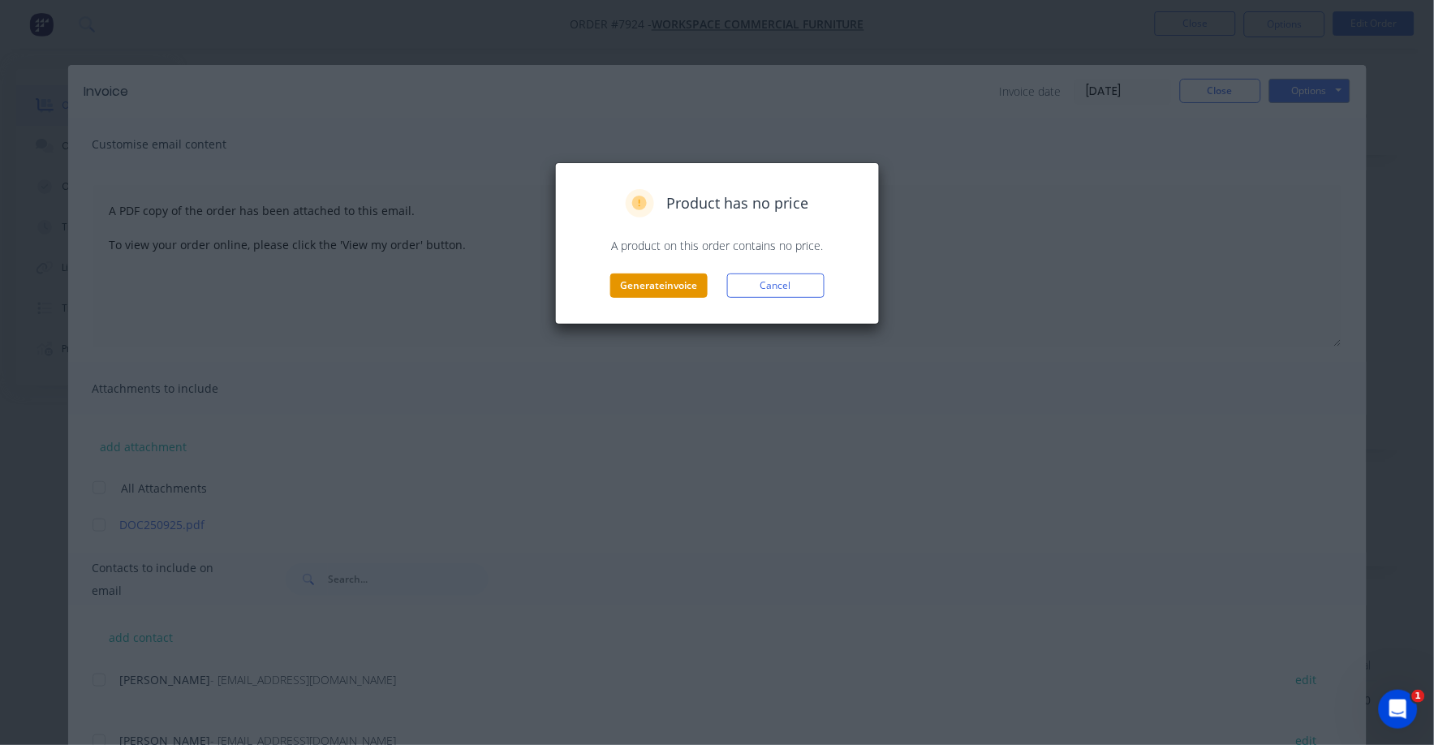
click at [626, 292] on button "Generate invoice" at bounding box center [658, 286] width 97 height 24
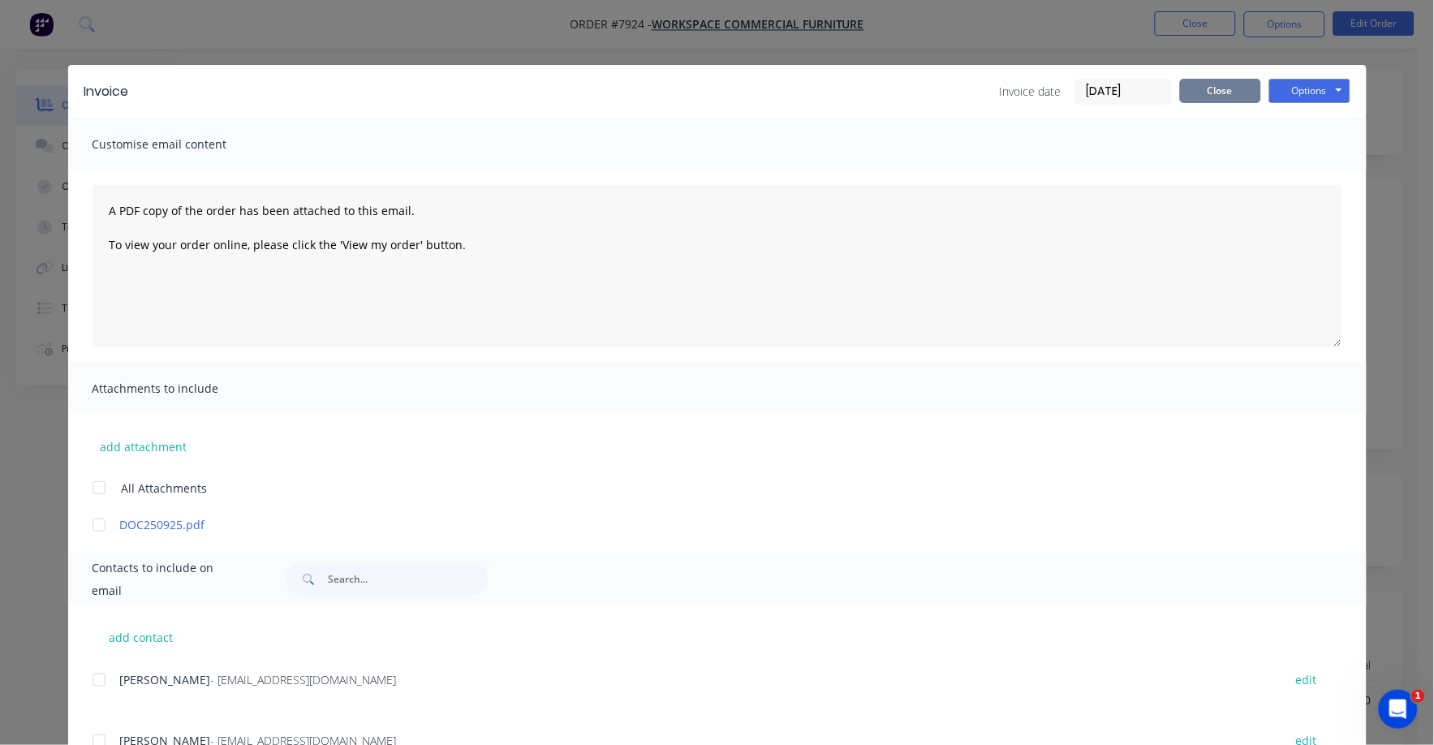
click at [1210, 90] on button "Close" at bounding box center [1220, 91] width 81 height 24
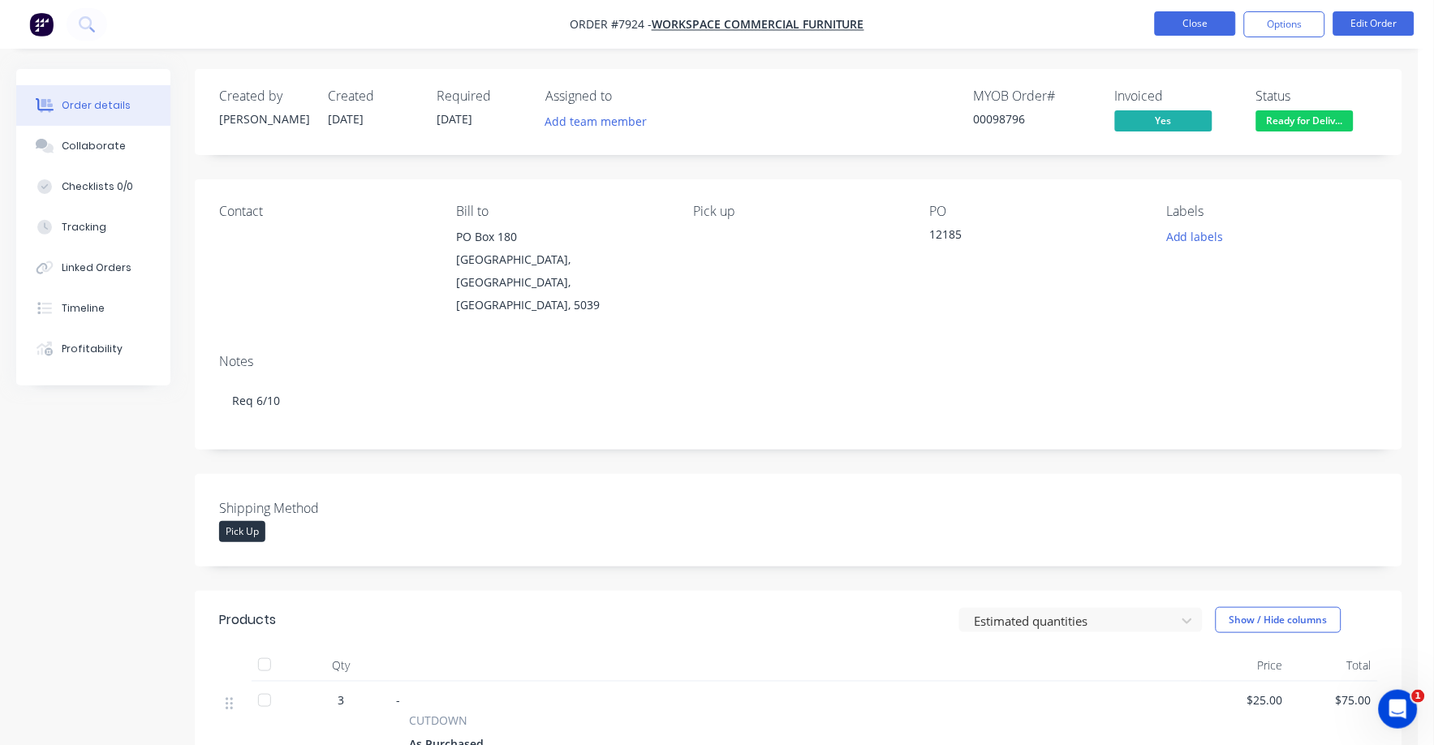
click at [1203, 24] on button "Close" at bounding box center [1195, 23] width 81 height 24
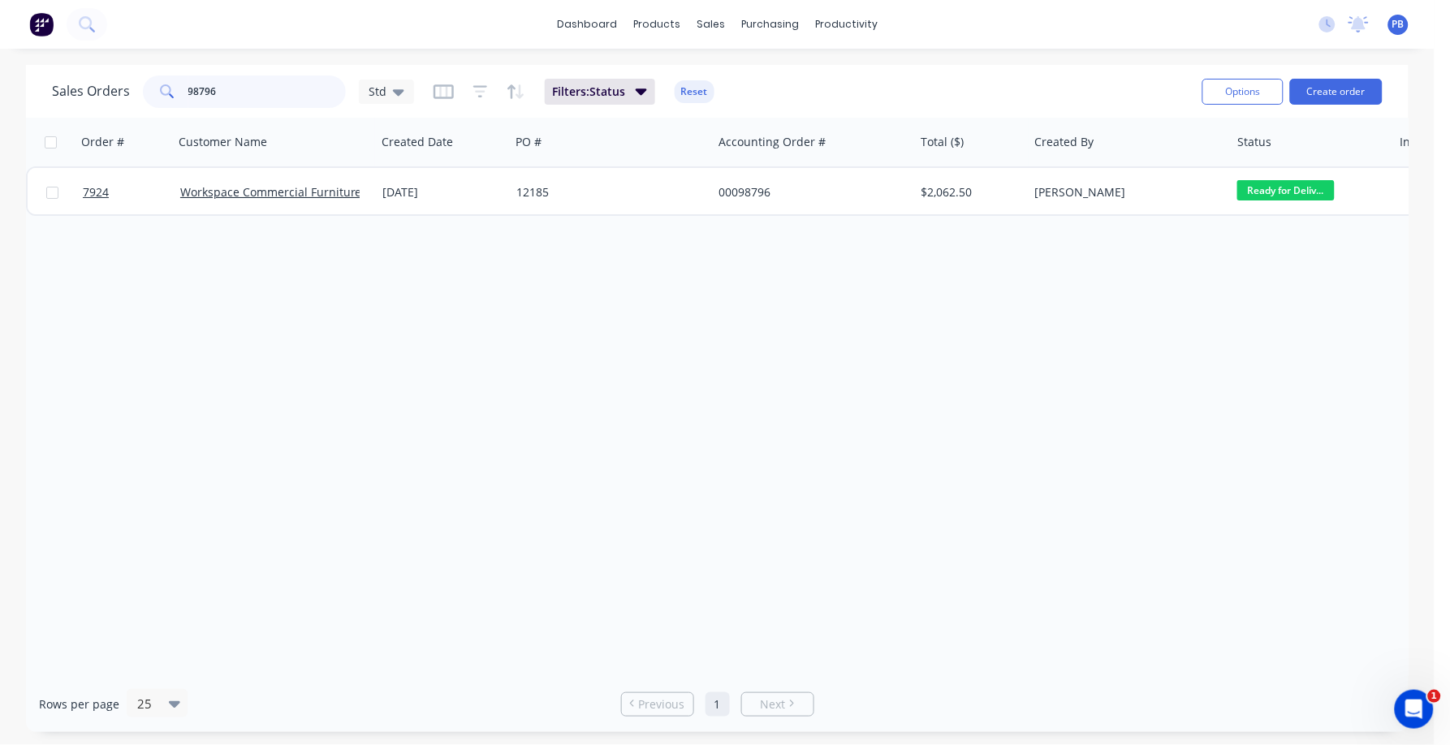
click at [245, 90] on input "98796" at bounding box center [267, 91] width 158 height 32
type input "99150"
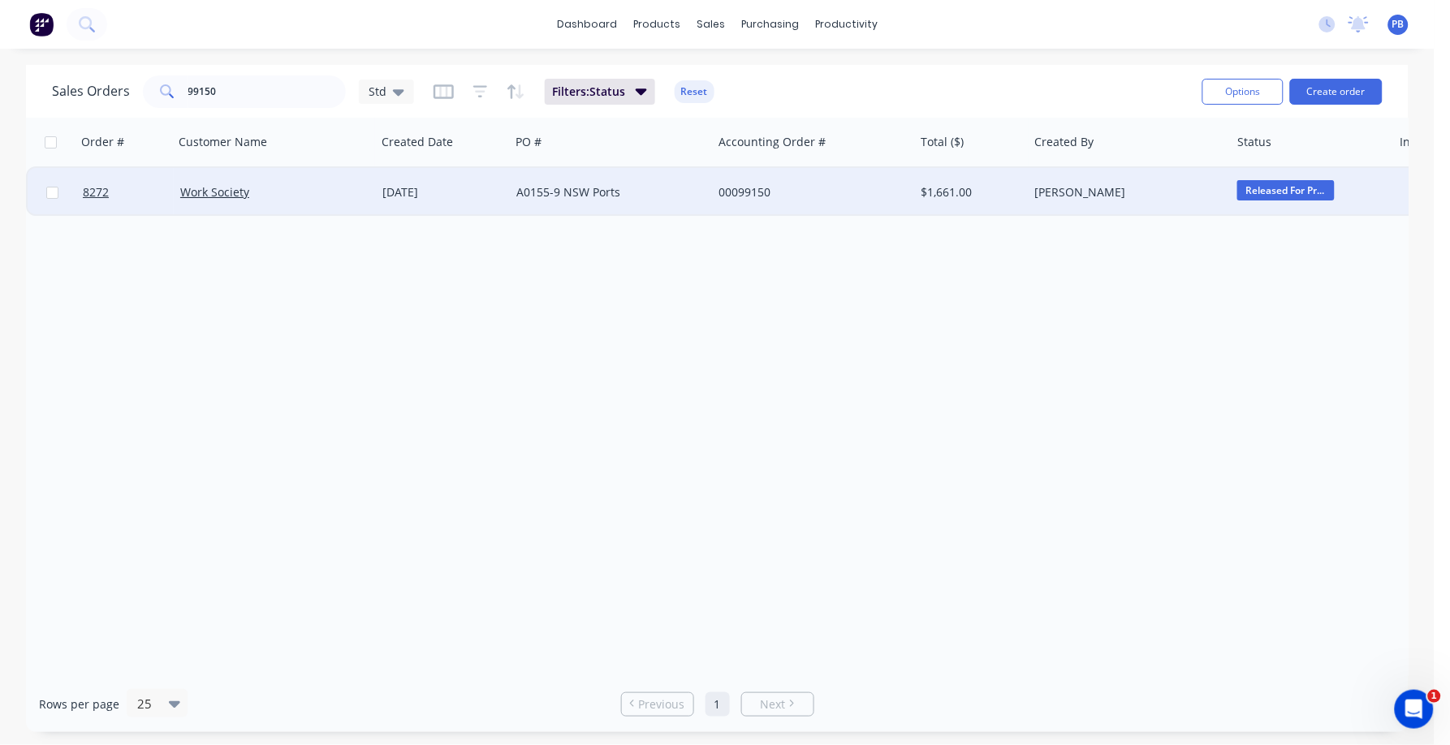
click at [735, 184] on div "00099150" at bounding box center [808, 192] width 180 height 16
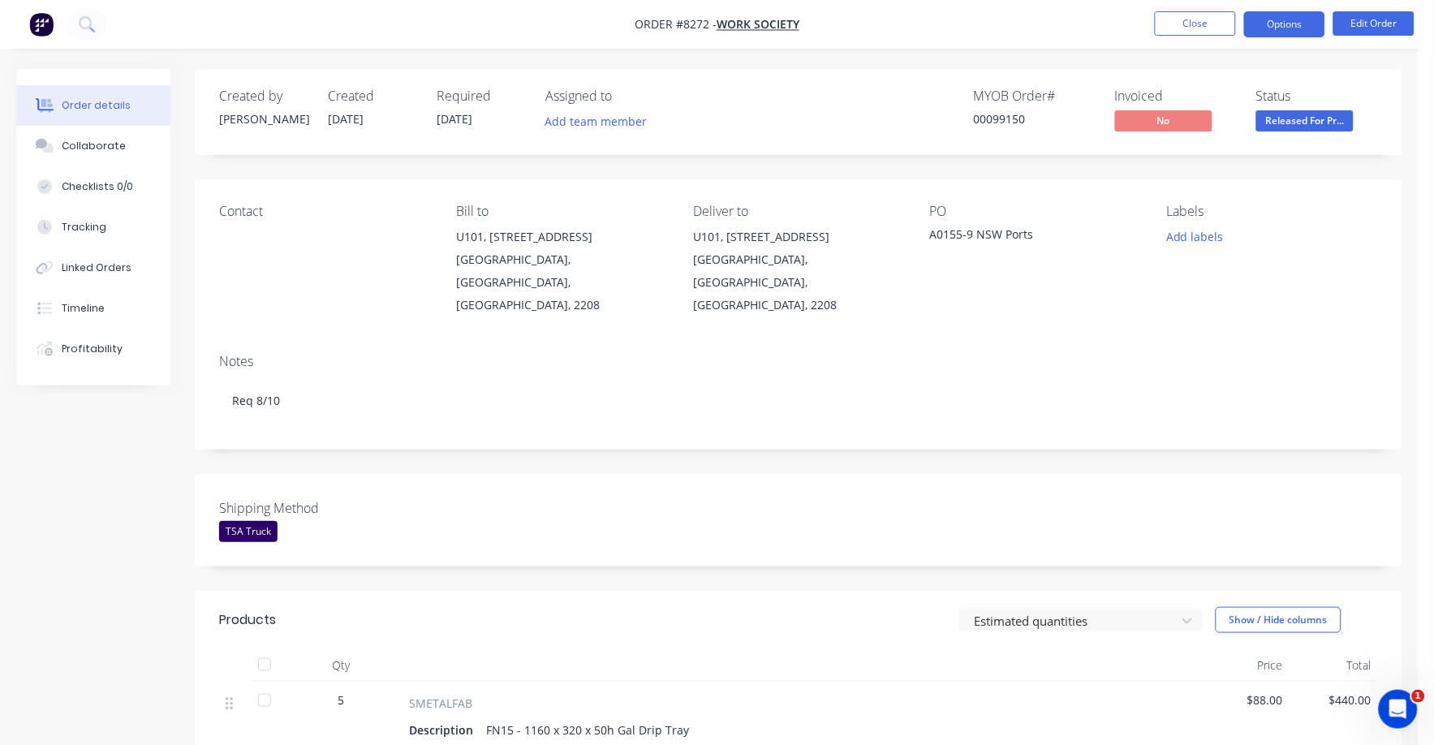
click at [1286, 20] on button "Options" at bounding box center [1284, 24] width 81 height 26
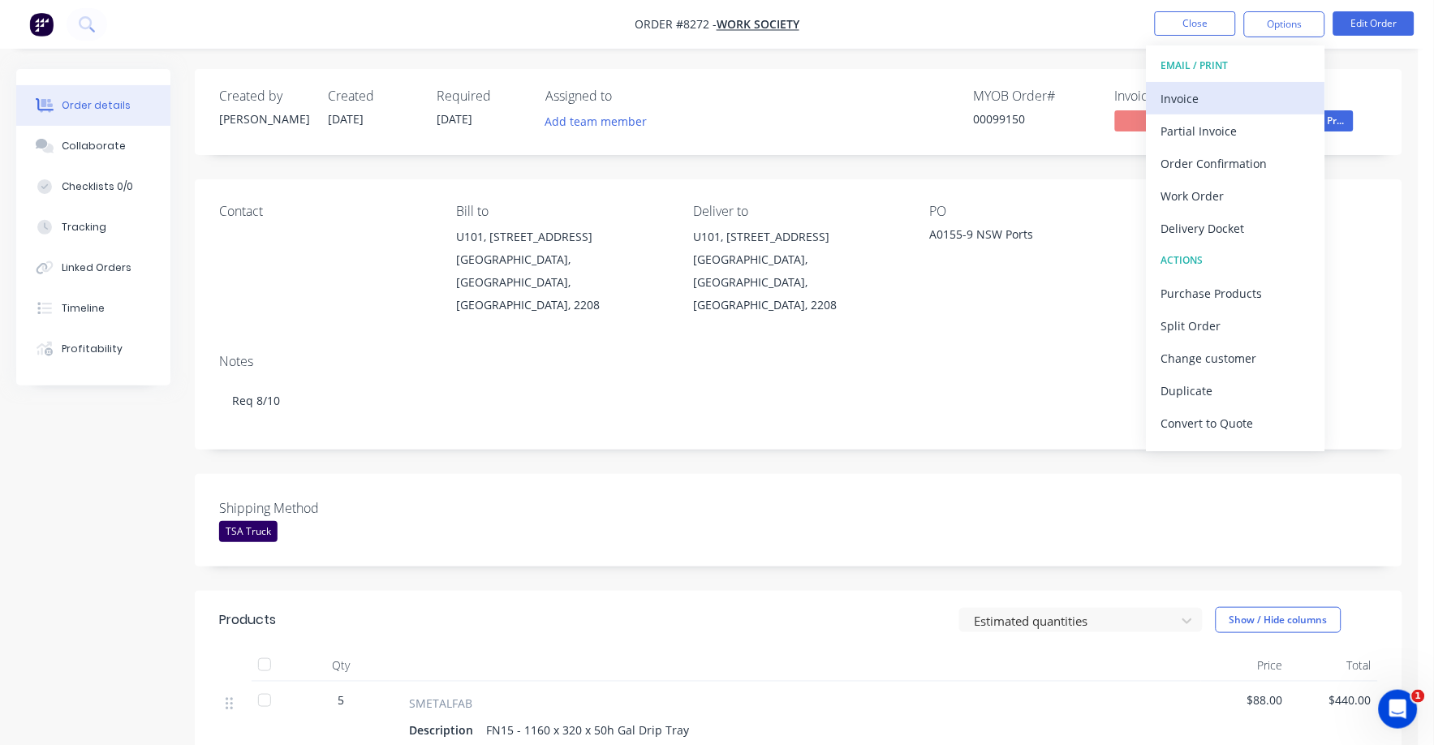
click at [1181, 98] on div "Invoice" at bounding box center [1235, 99] width 149 height 24
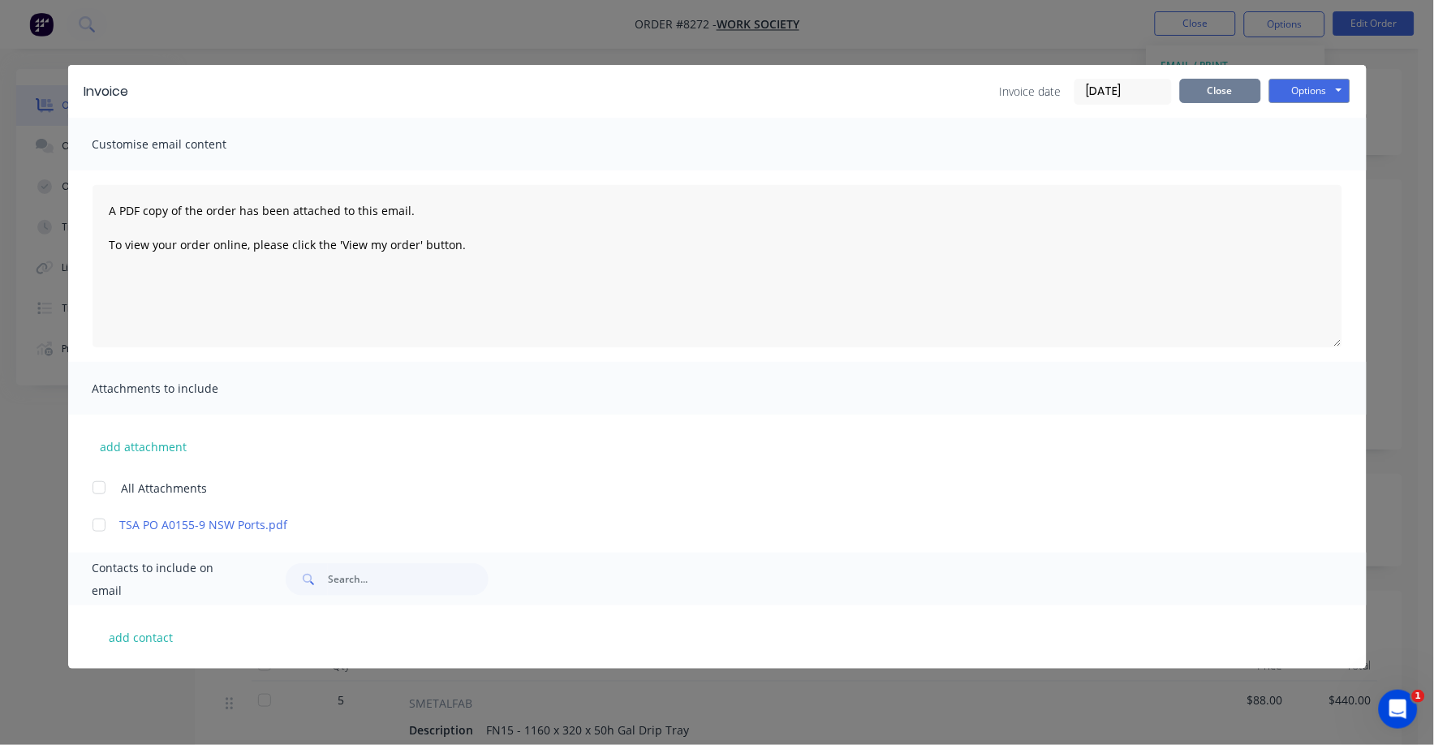
click at [1206, 88] on button "Close" at bounding box center [1220, 91] width 81 height 24
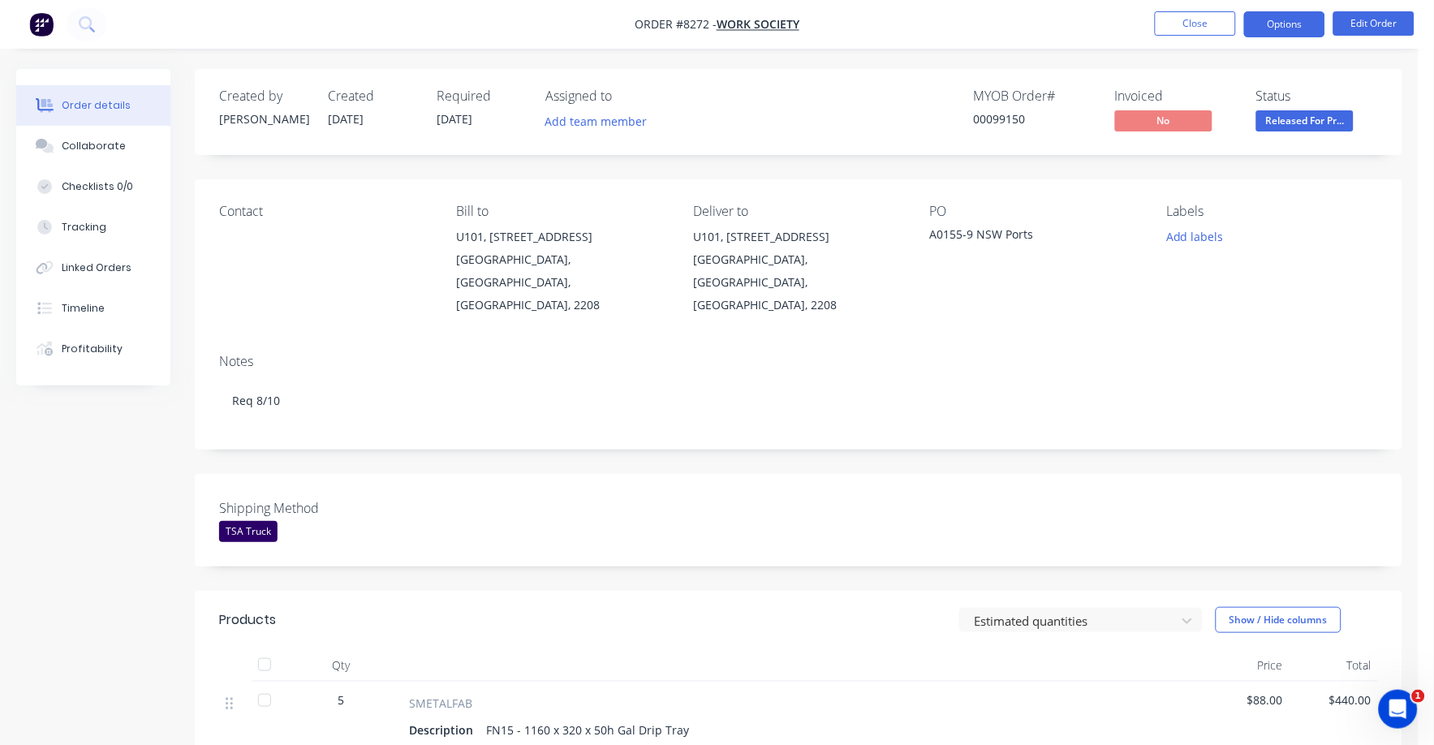
click at [1280, 20] on button "Options" at bounding box center [1284, 24] width 81 height 26
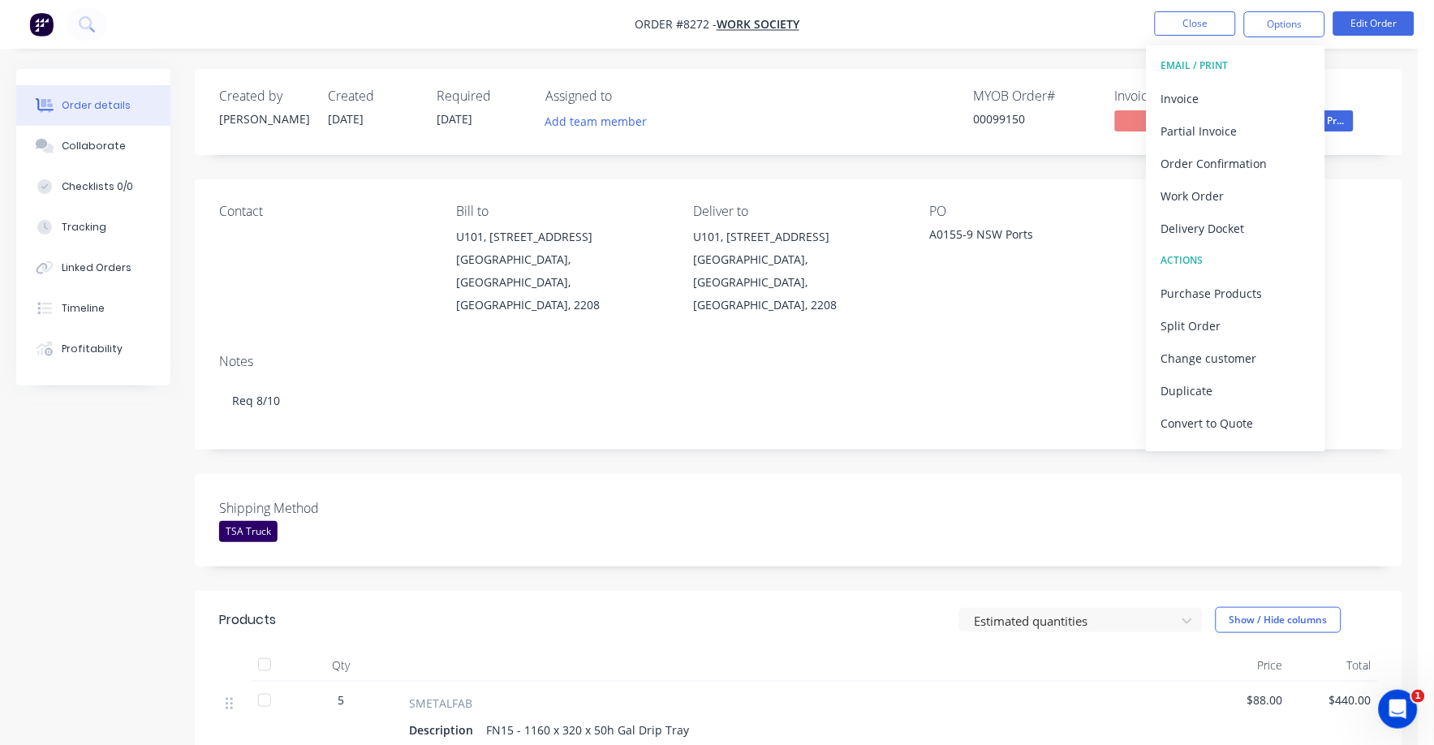
click at [1029, 222] on div "PO A0155-9 NSW Ports" at bounding box center [1035, 260] width 211 height 113
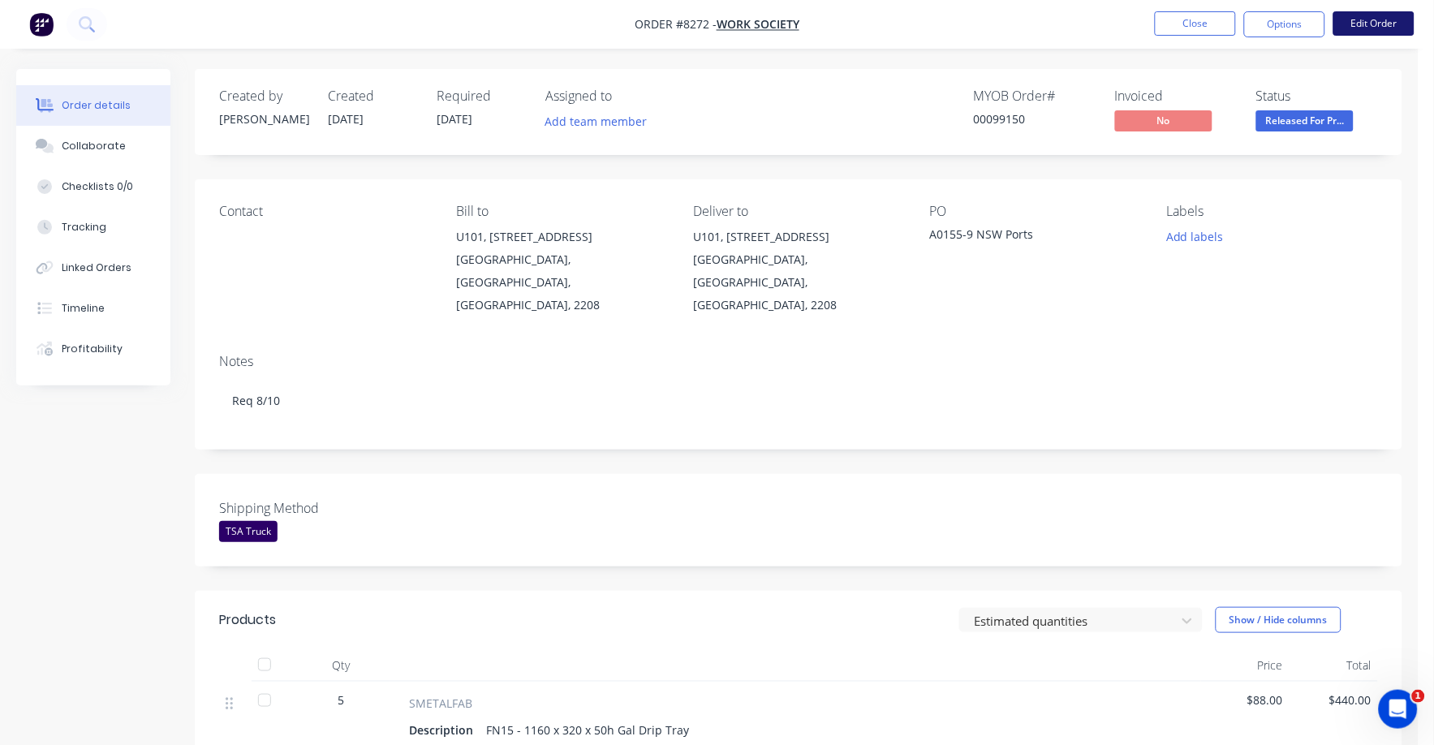
click at [1380, 18] on button "Edit Order" at bounding box center [1374, 23] width 81 height 24
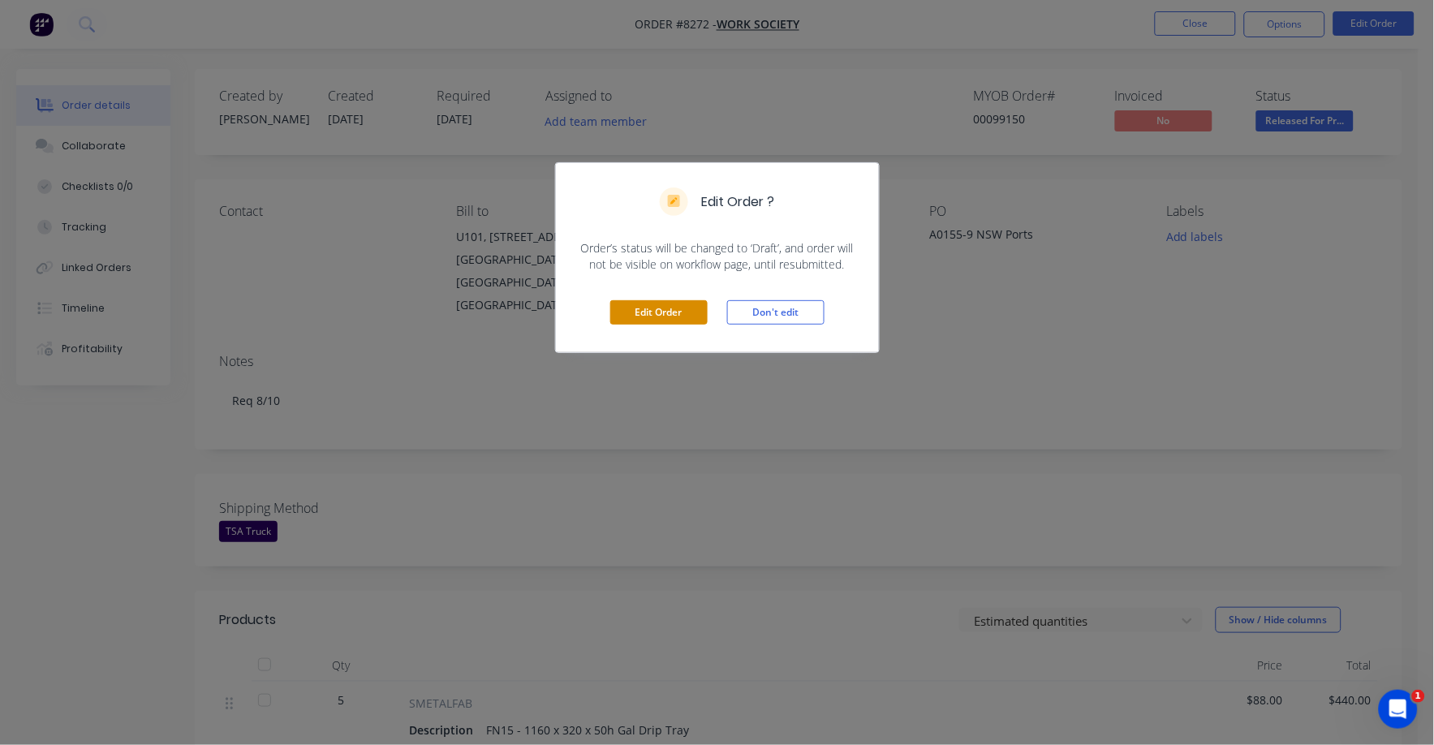
click at [684, 318] on button "Edit Order" at bounding box center [658, 312] width 97 height 24
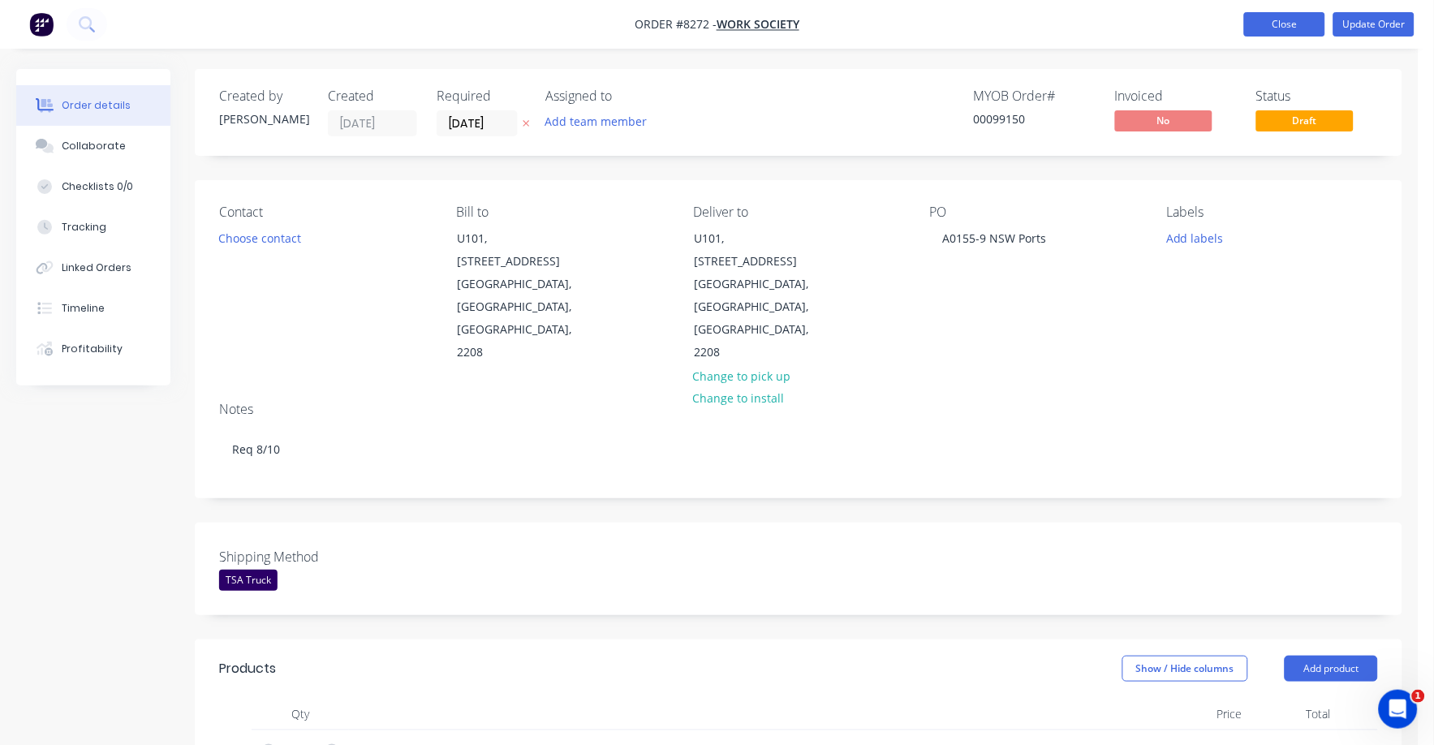
click at [1277, 17] on button "Close" at bounding box center [1284, 24] width 81 height 24
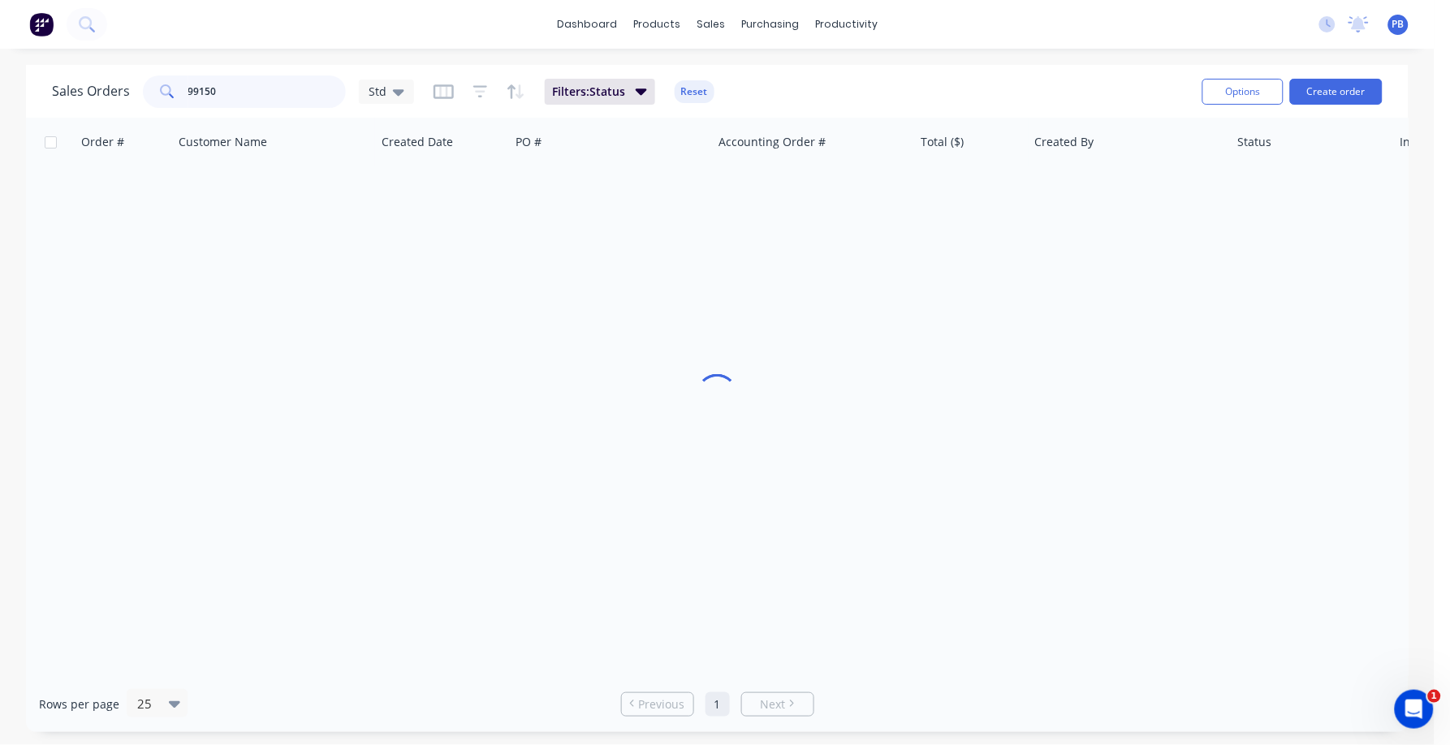
drag, startPoint x: 258, startPoint y: 99, endPoint x: 135, endPoint y: 84, distance: 124.3
click at [131, 84] on div "Sales Orders 99150 Std" at bounding box center [233, 91] width 362 height 32
type input "98785"
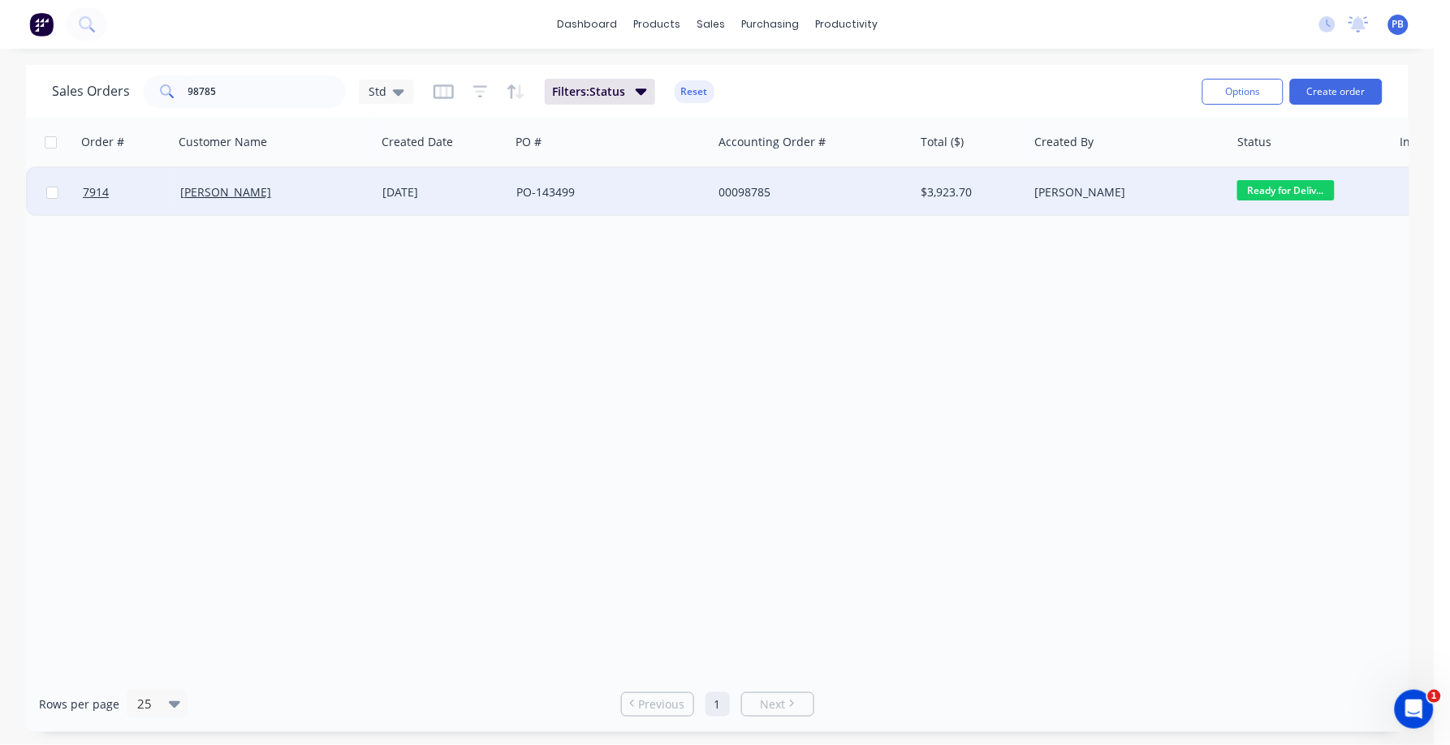
click at [758, 189] on div "00098785" at bounding box center [808, 192] width 180 height 16
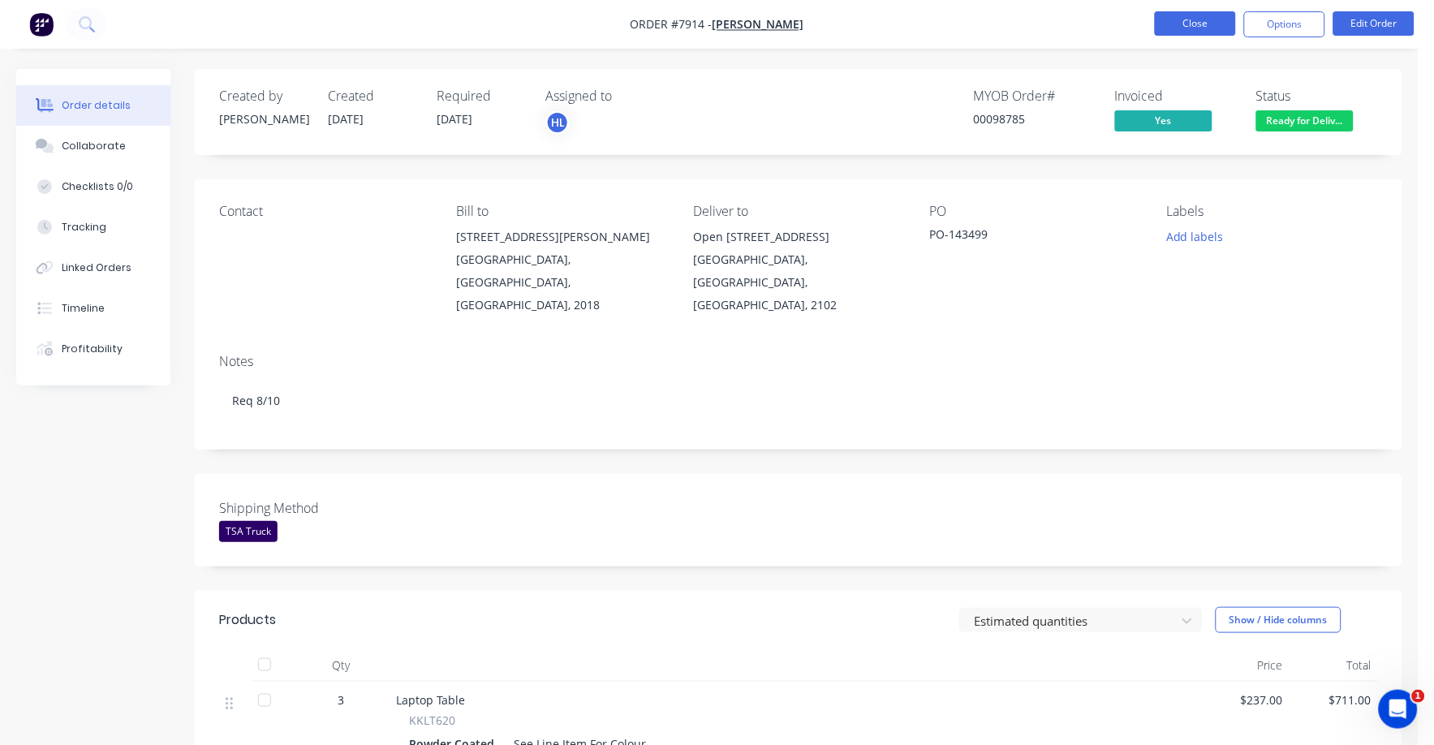
click at [1188, 26] on button "Close" at bounding box center [1195, 23] width 81 height 24
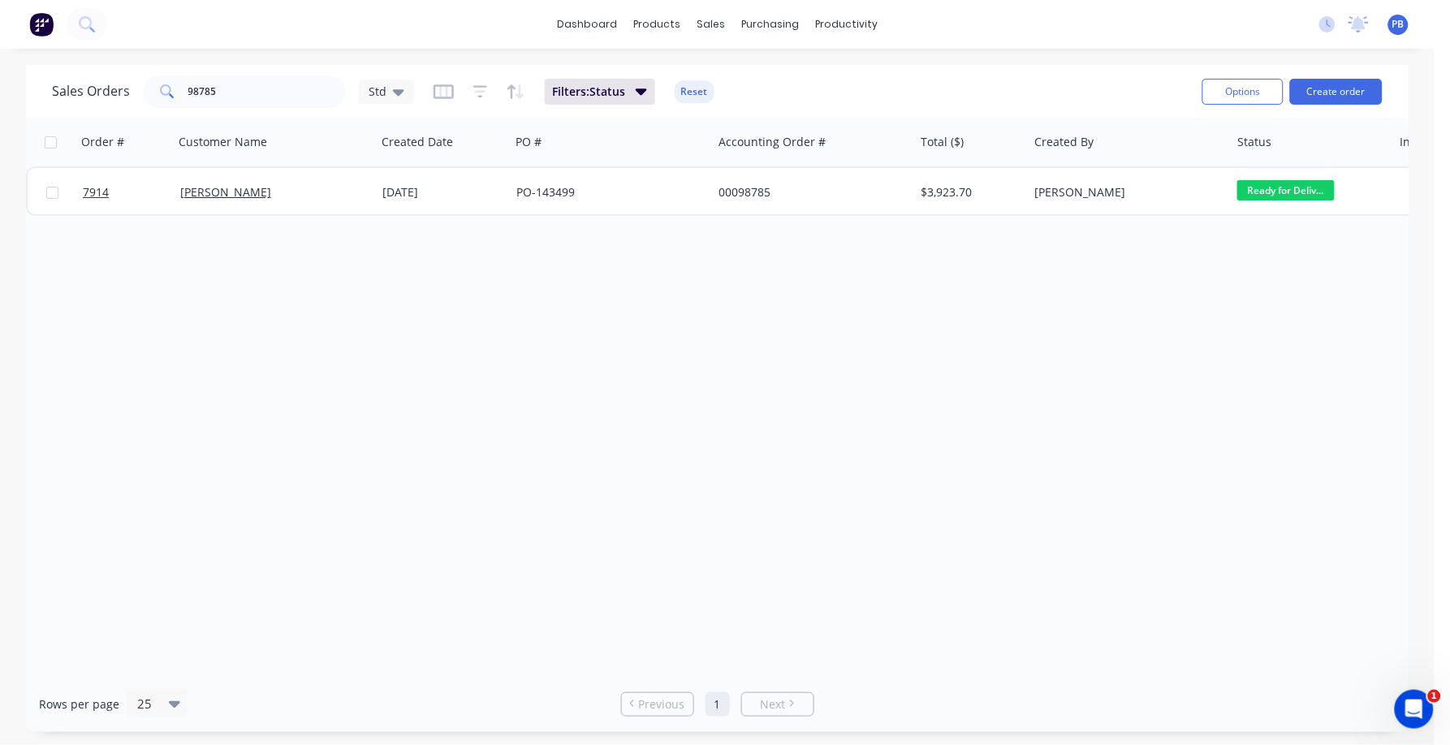
drag, startPoint x: 291, startPoint y: 106, endPoint x: 174, endPoint y: 96, distance: 118.1
click at [174, 96] on div "Sales Orders 98785 Std Filters: Status Reset" at bounding box center [620, 91] width 1137 height 40
drag, startPoint x: 174, startPoint y: 96, endPoint x: 274, endPoint y: 80, distance: 101.9
click at [274, 80] on input "98785" at bounding box center [267, 91] width 158 height 32
click at [221, 93] on input "98785" at bounding box center [267, 91] width 158 height 32
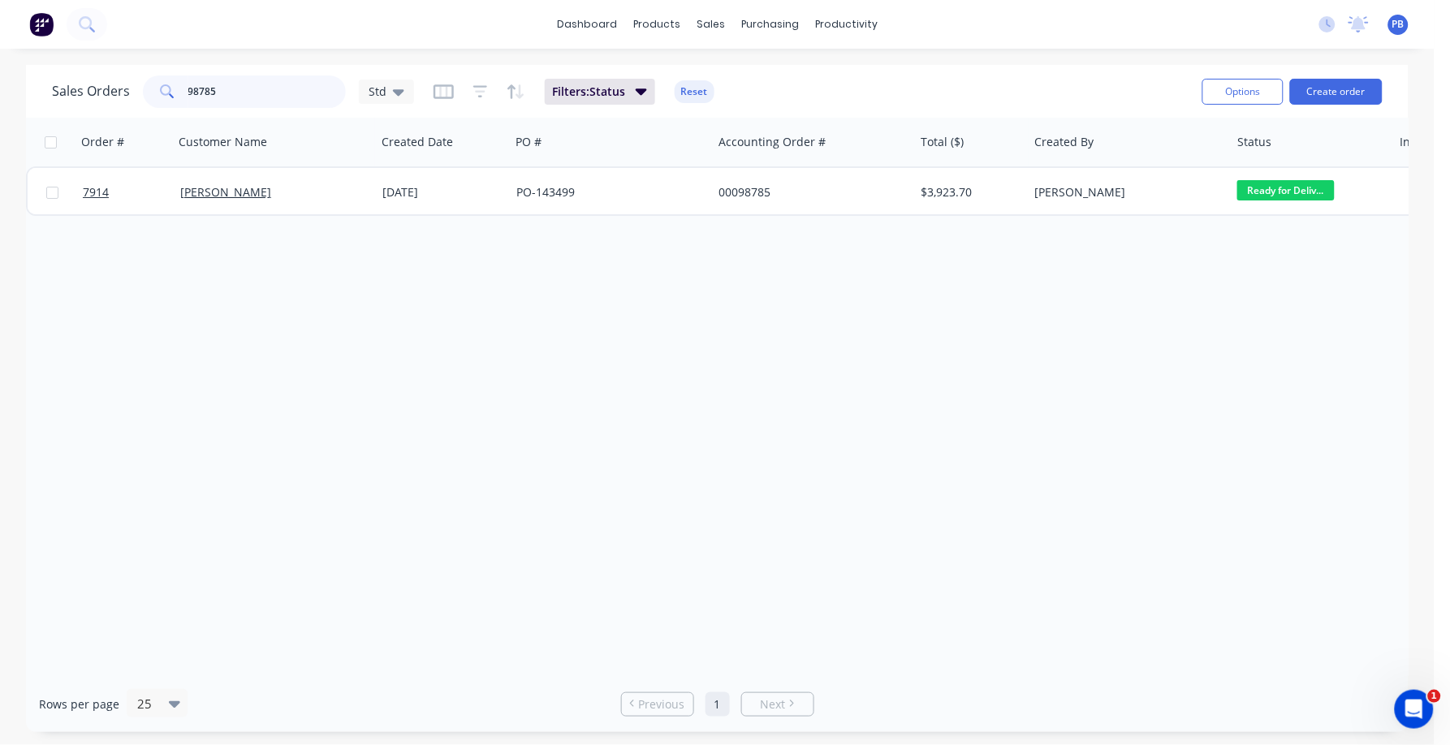
click at [223, 93] on input "98785" at bounding box center [267, 91] width 158 height 32
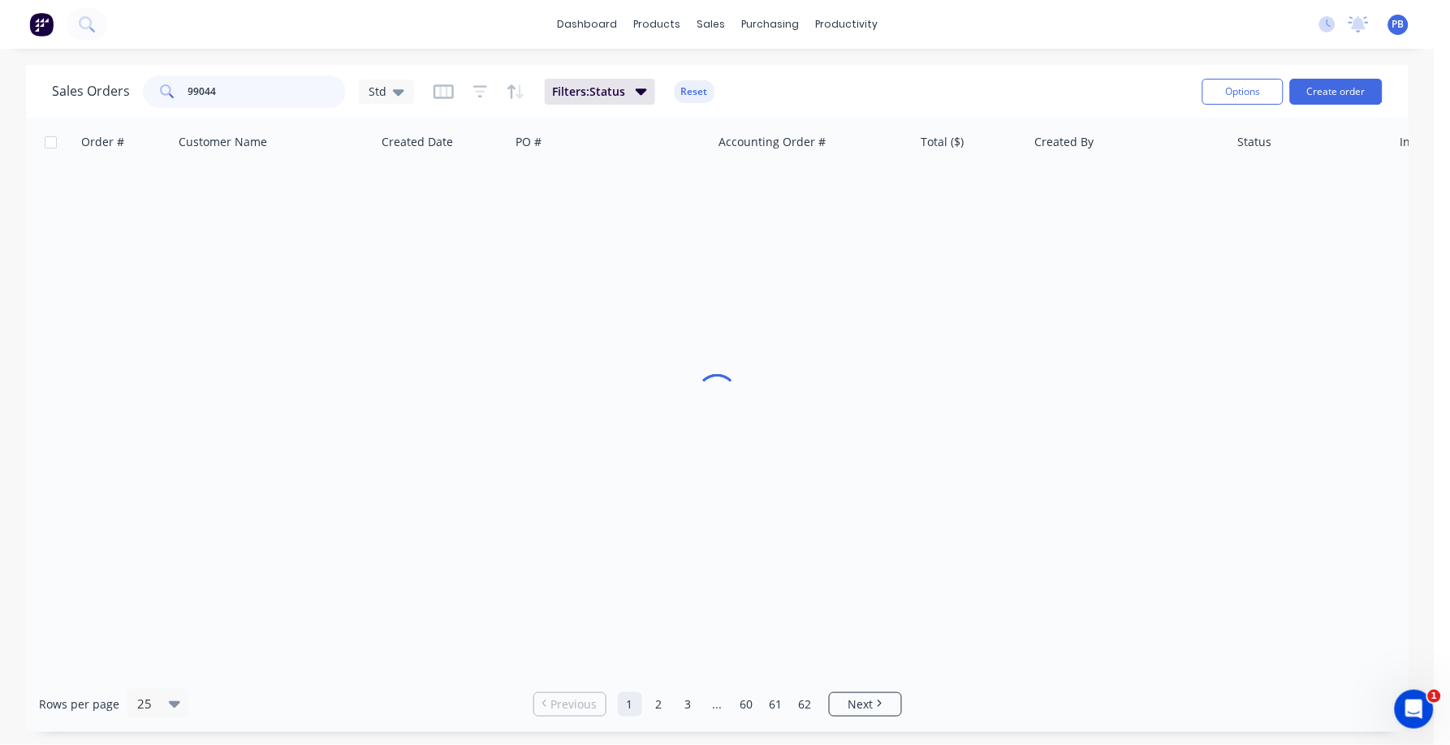
type input "99044"
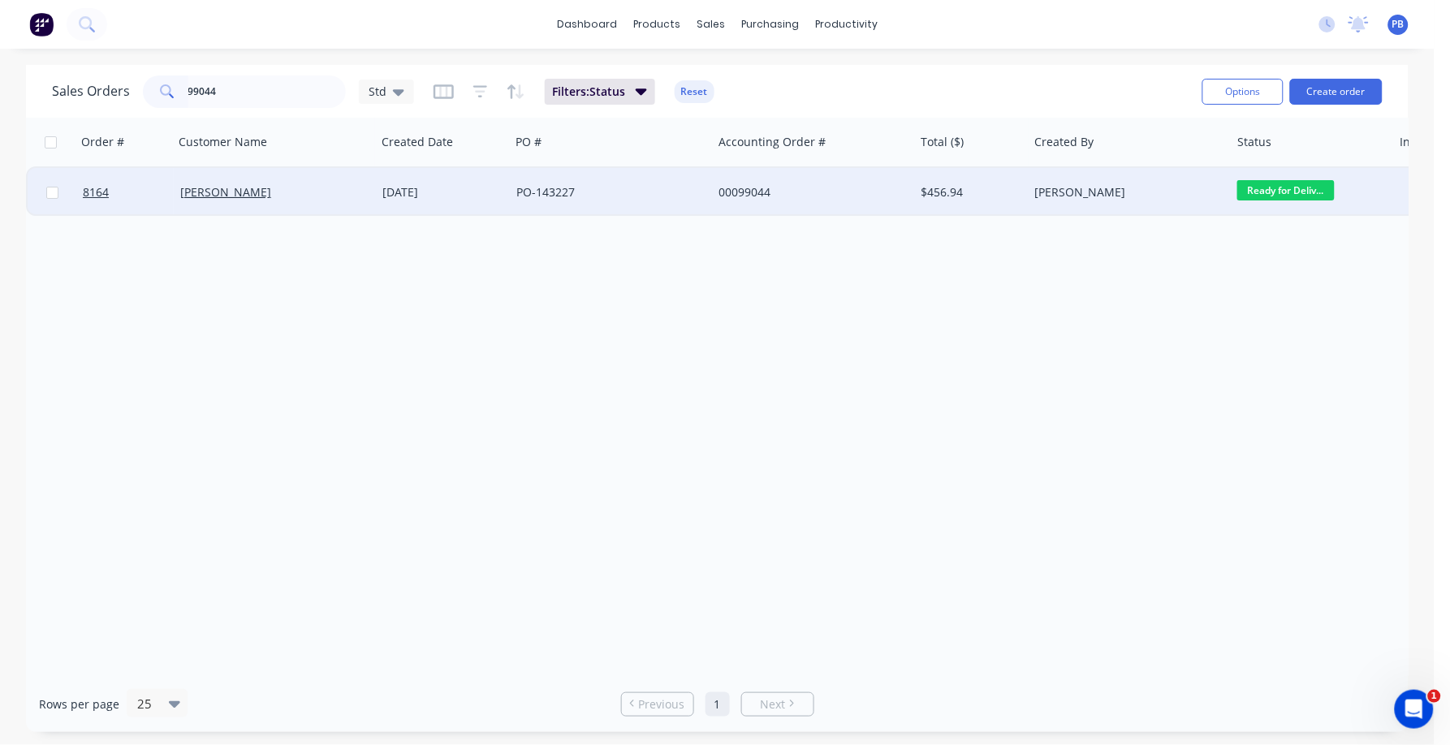
click at [745, 186] on div "00099044" at bounding box center [808, 192] width 180 height 16
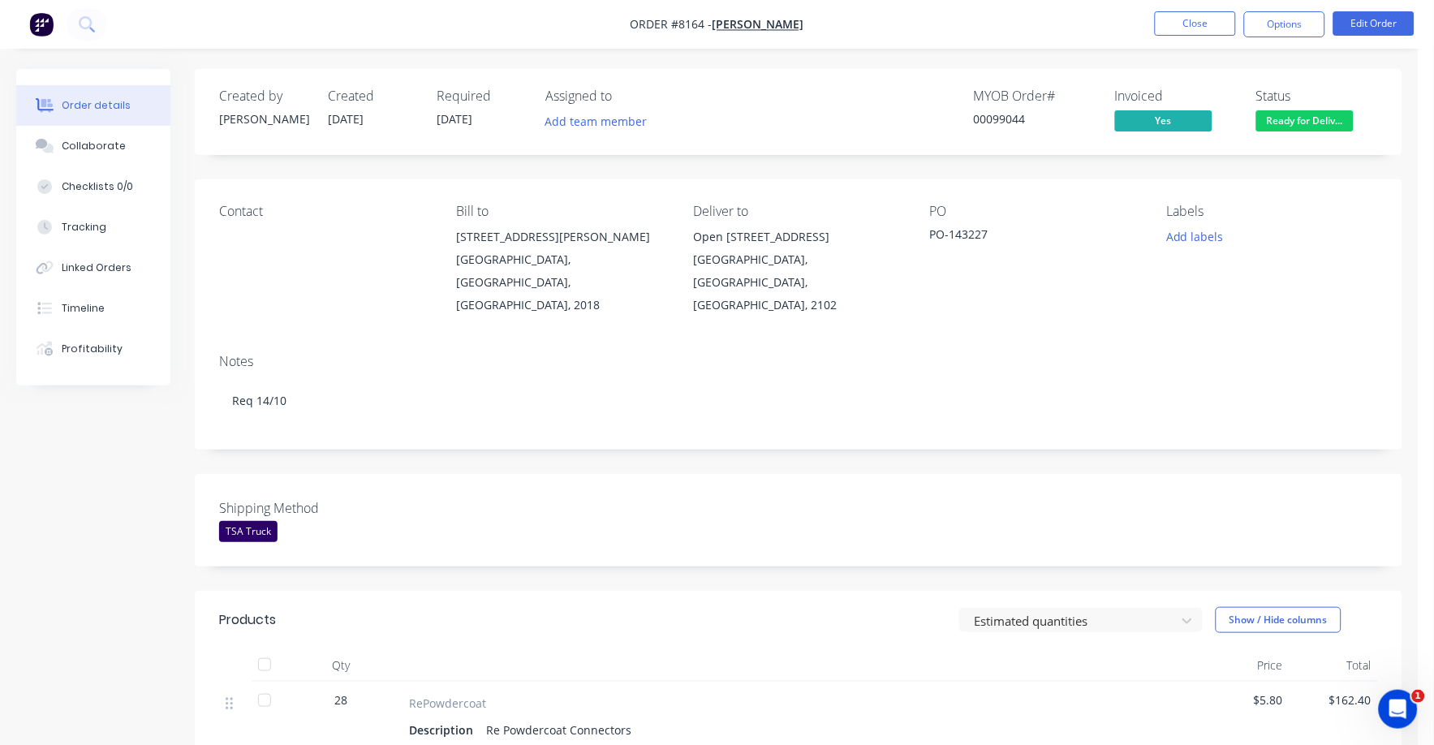
scroll to position [101, 0]
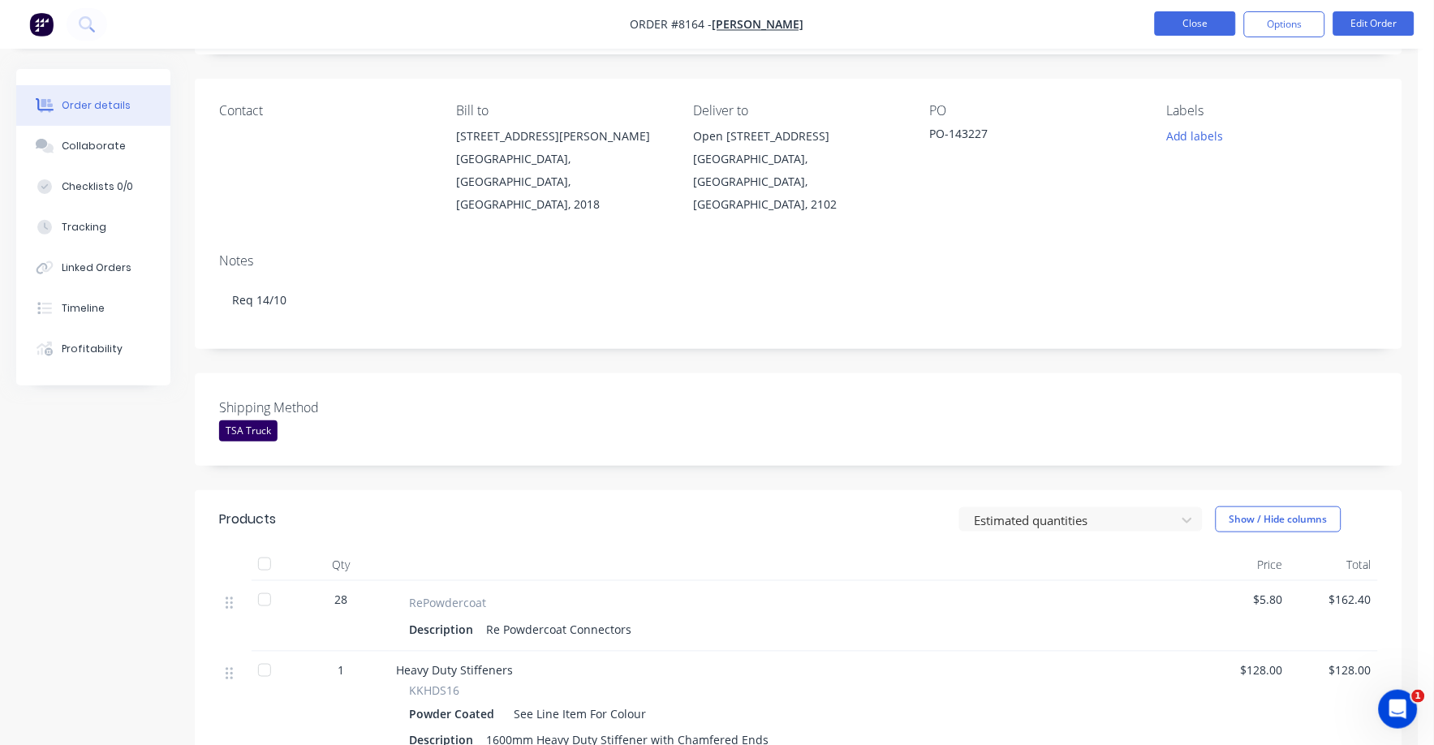
click at [1192, 28] on button "Close" at bounding box center [1195, 23] width 81 height 24
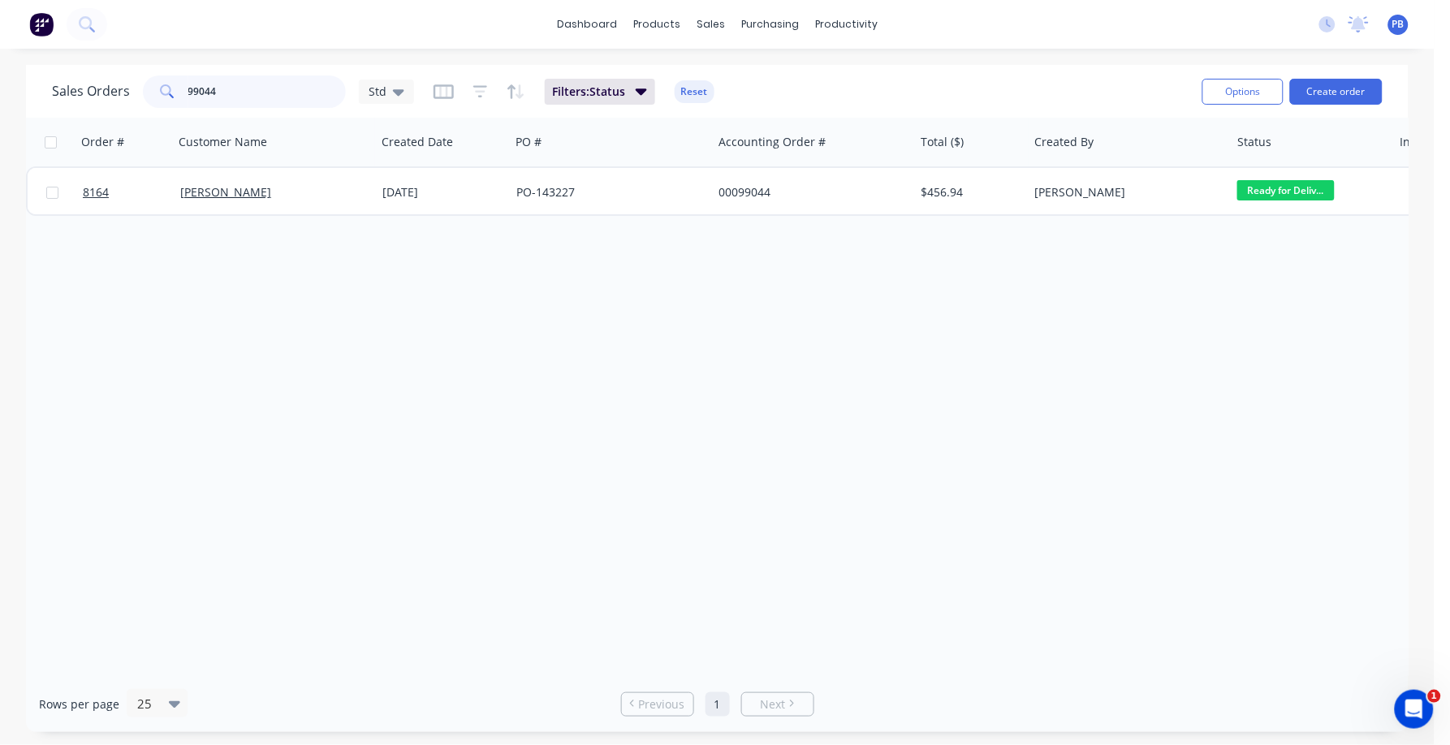
drag, startPoint x: 228, startPoint y: 99, endPoint x: 135, endPoint y: 84, distance: 94.6
click at [135, 84] on div "Sales Orders 99044 Std" at bounding box center [233, 91] width 362 height 32
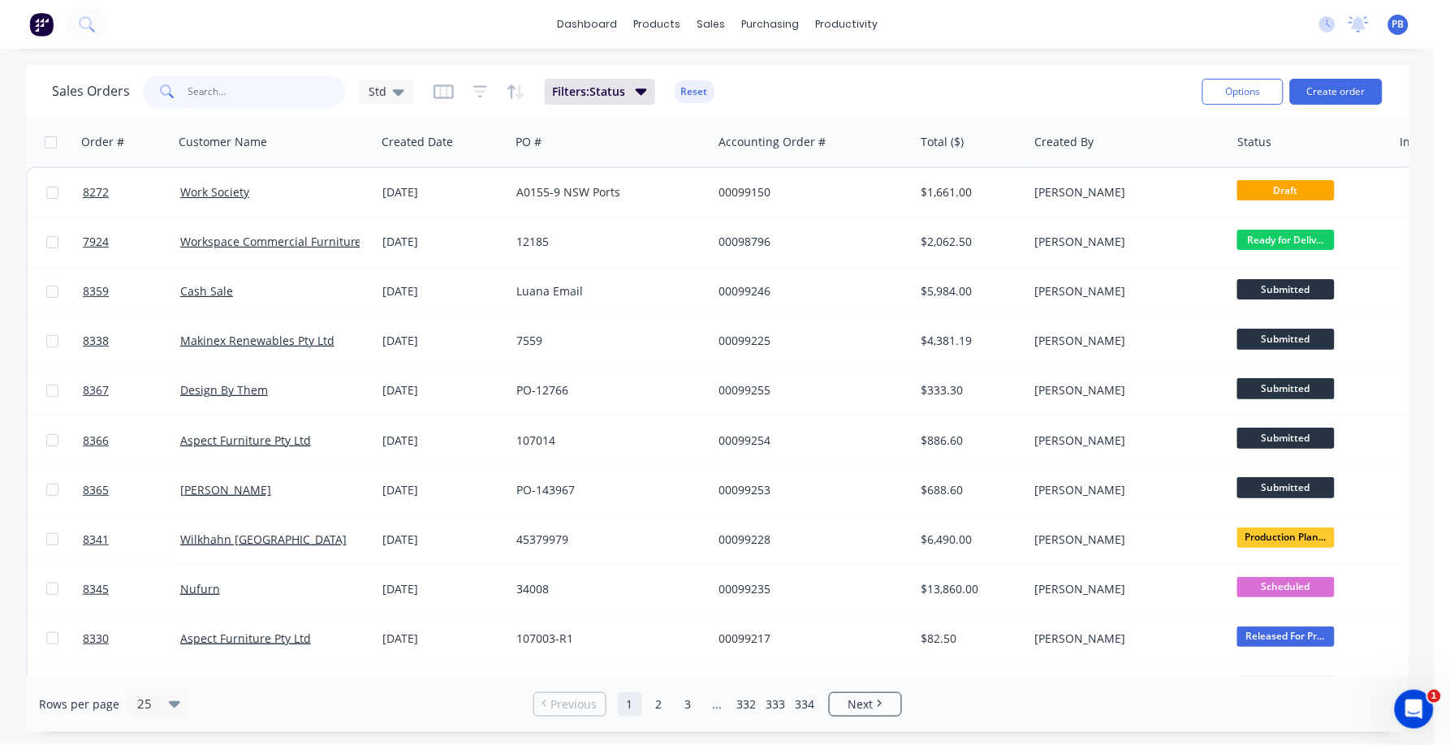
click at [266, 80] on input "text" at bounding box center [267, 91] width 158 height 32
click at [252, 92] on input "text" at bounding box center [267, 91] width 158 height 32
type input "98841"
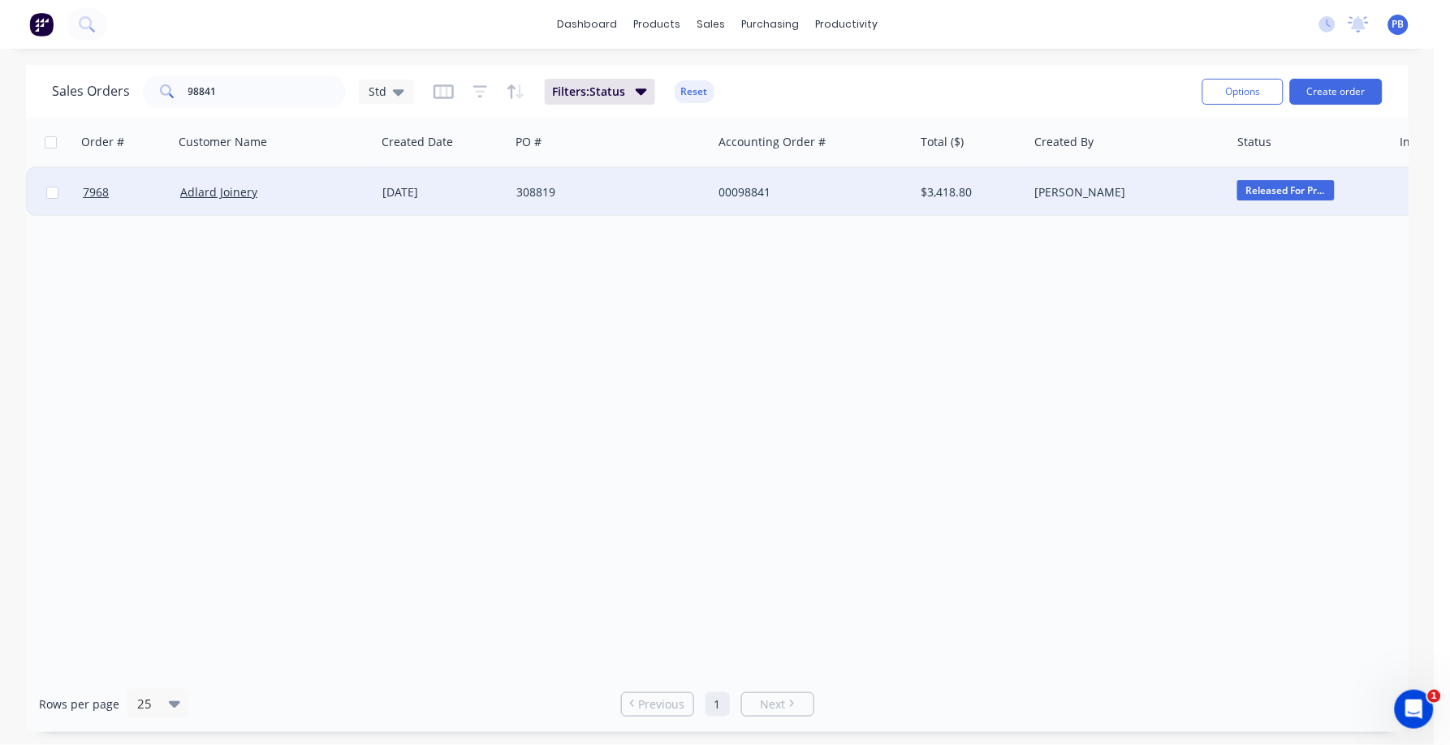
click at [757, 191] on div "00098841" at bounding box center [808, 192] width 180 height 16
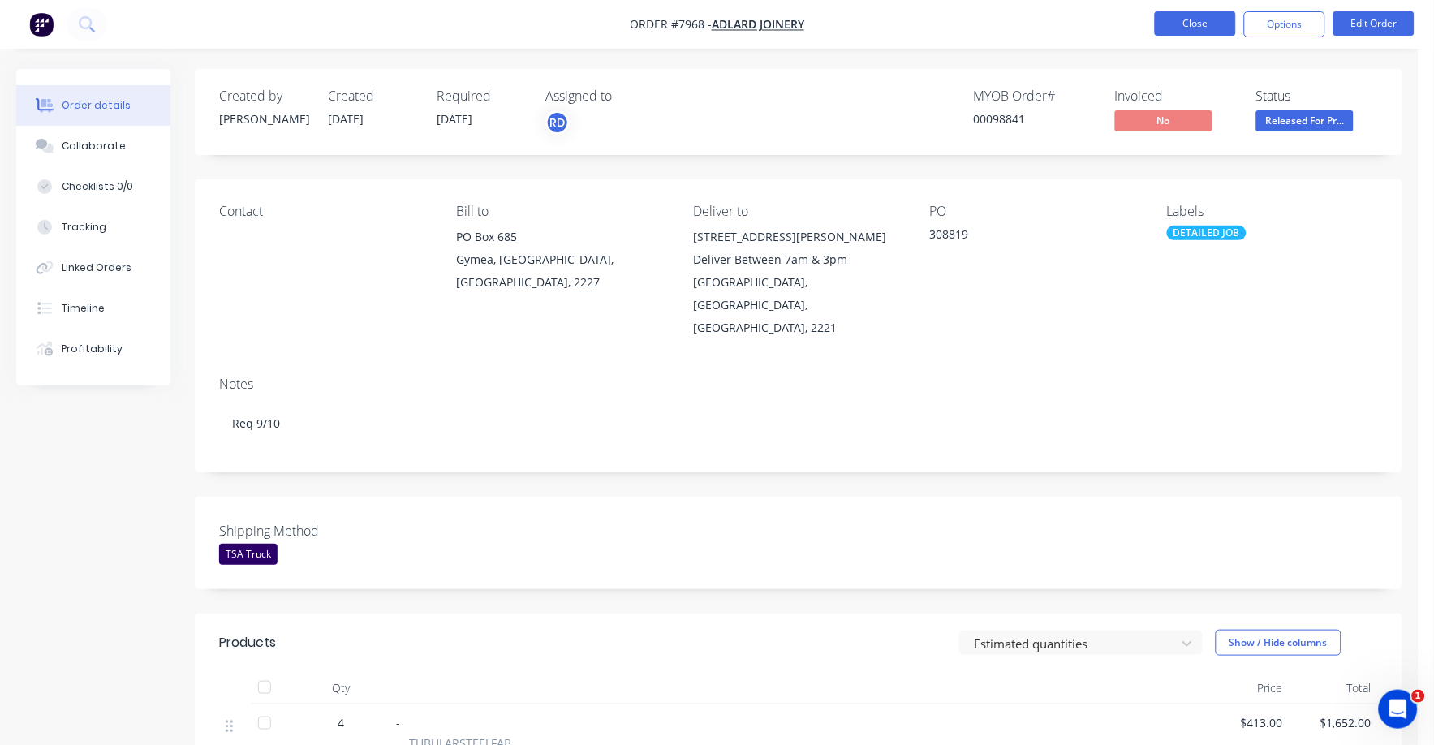
click at [1169, 31] on button "Close" at bounding box center [1195, 23] width 81 height 24
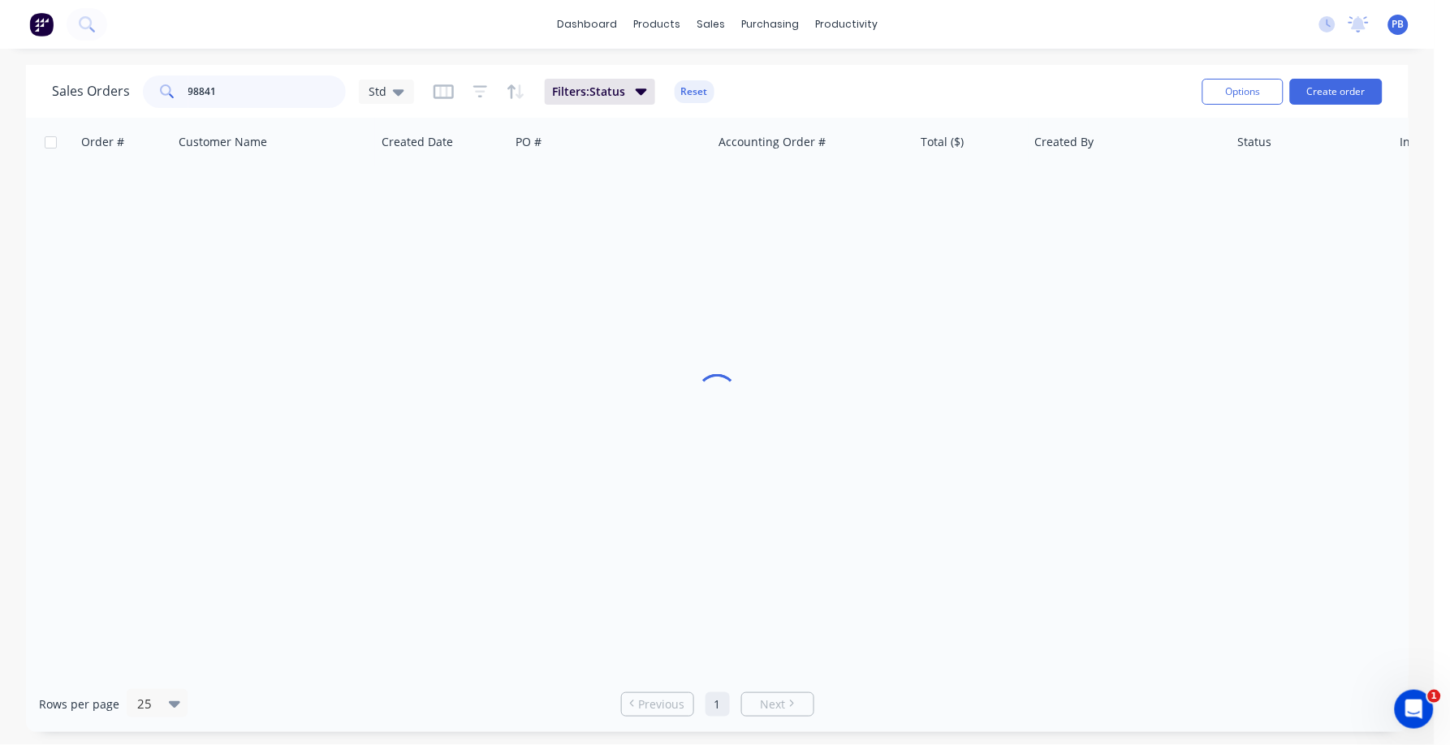
click at [280, 85] on input "98841" at bounding box center [267, 91] width 158 height 32
type input "98941"
click at [693, 84] on button "Reset" at bounding box center [694, 91] width 40 height 23
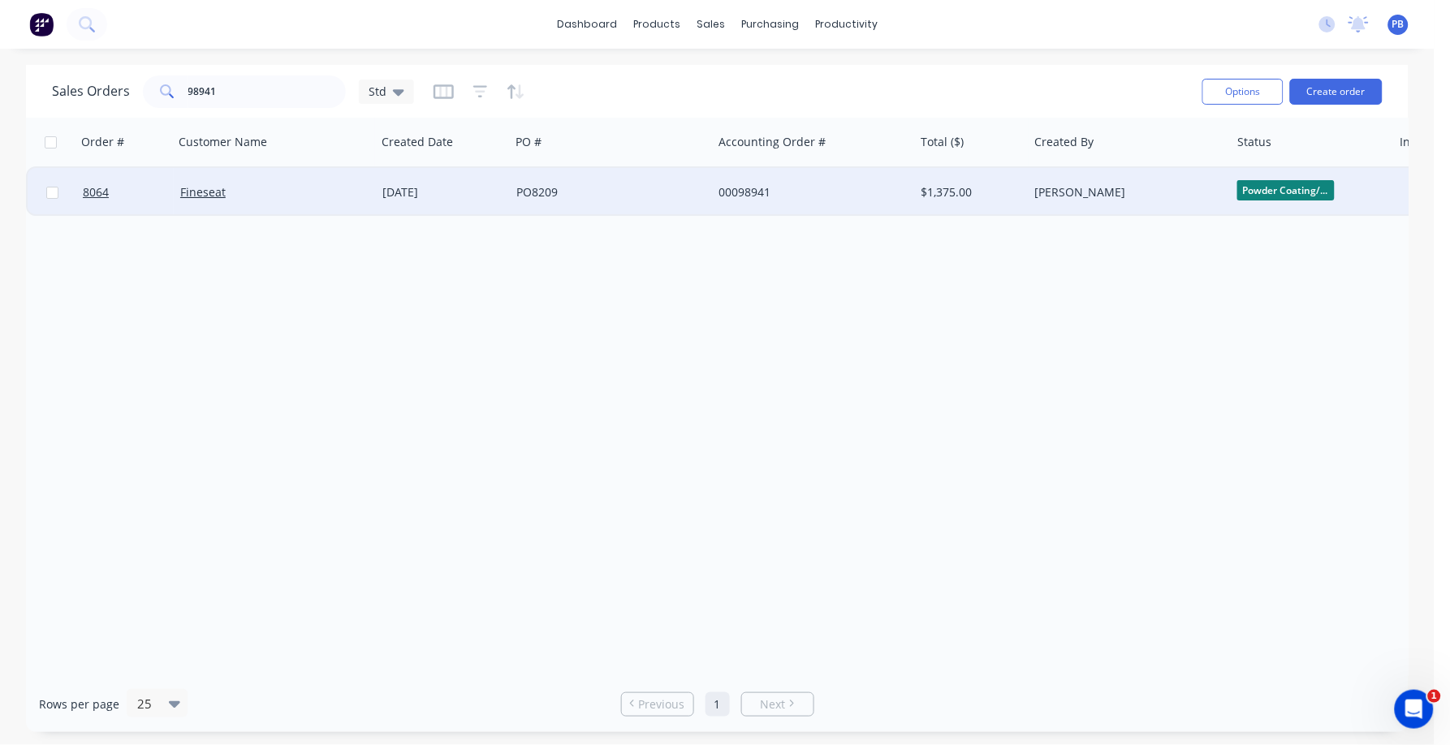
click at [750, 188] on div "00098941" at bounding box center [808, 192] width 180 height 16
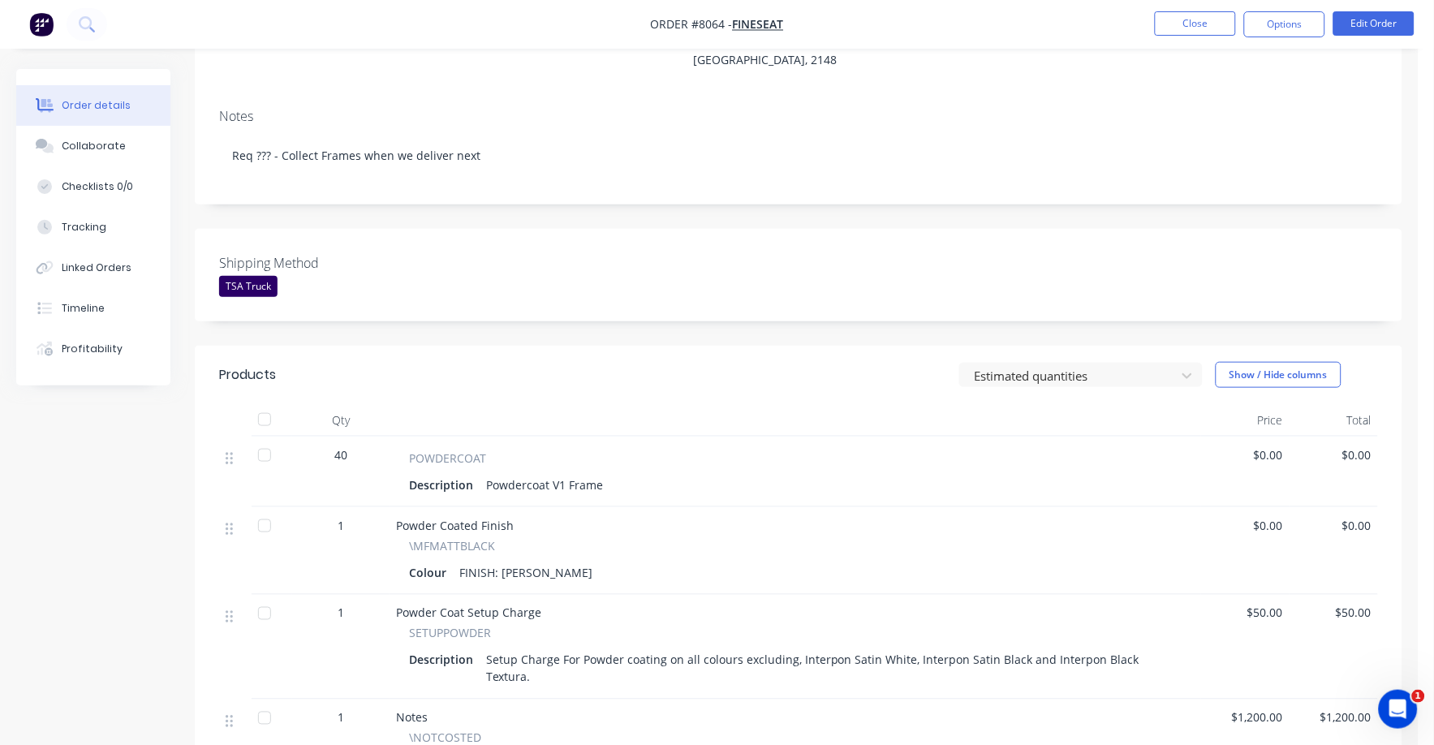
scroll to position [304, 0]
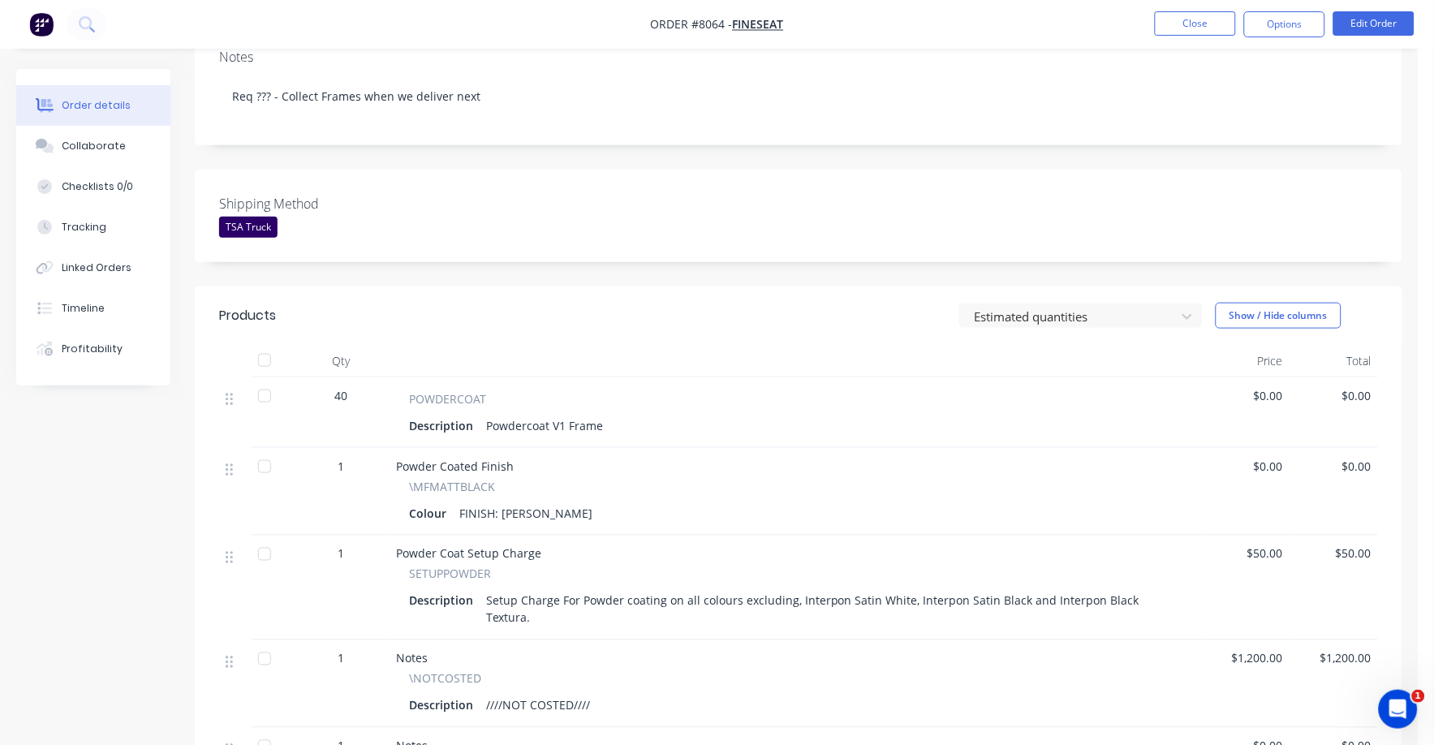
click at [1266, 377] on div "$0.00" at bounding box center [1245, 412] width 88 height 71
click at [1282, 387] on span "$0.00" at bounding box center [1245, 395] width 75 height 17
click at [1385, 15] on button "Edit Order" at bounding box center [1374, 23] width 81 height 24
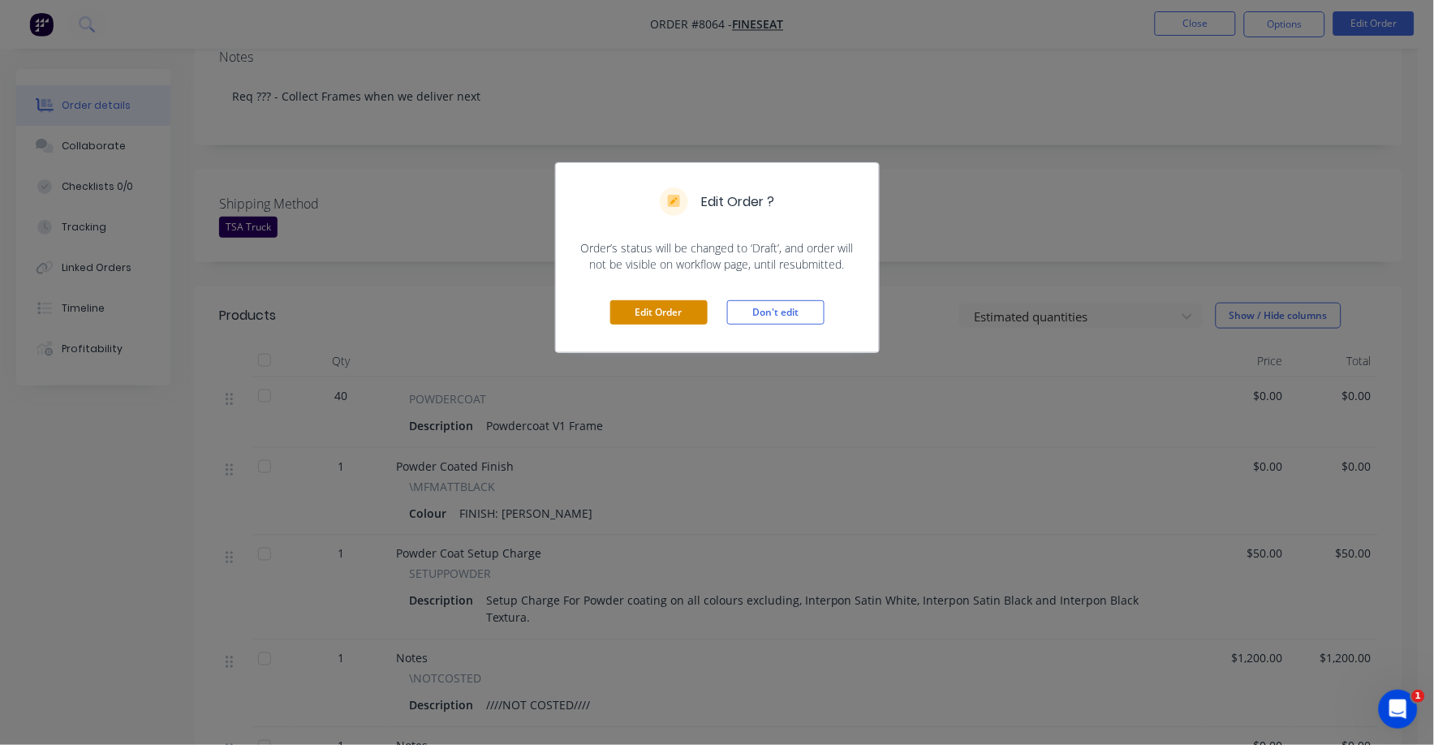
click at [622, 317] on button "Edit Order" at bounding box center [658, 312] width 97 height 24
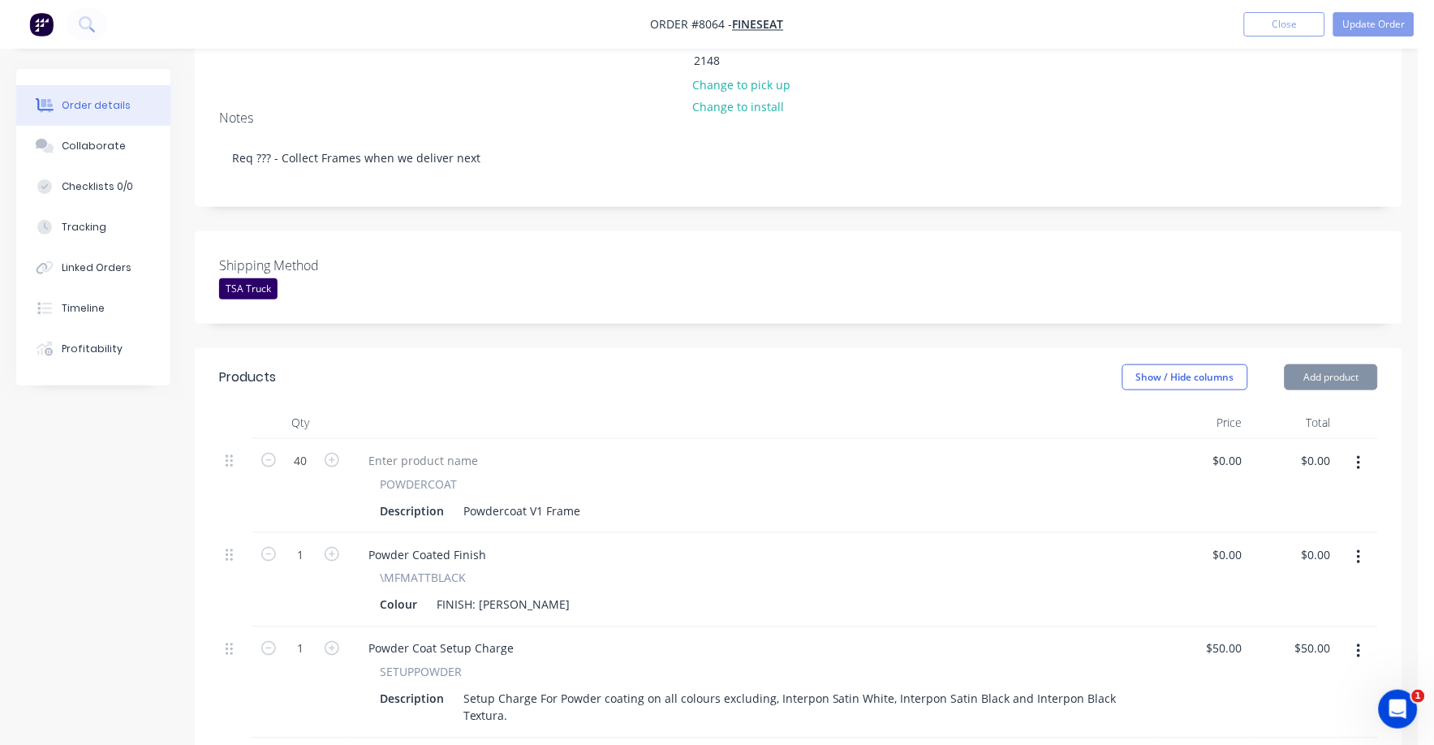
scroll to position [405, 0]
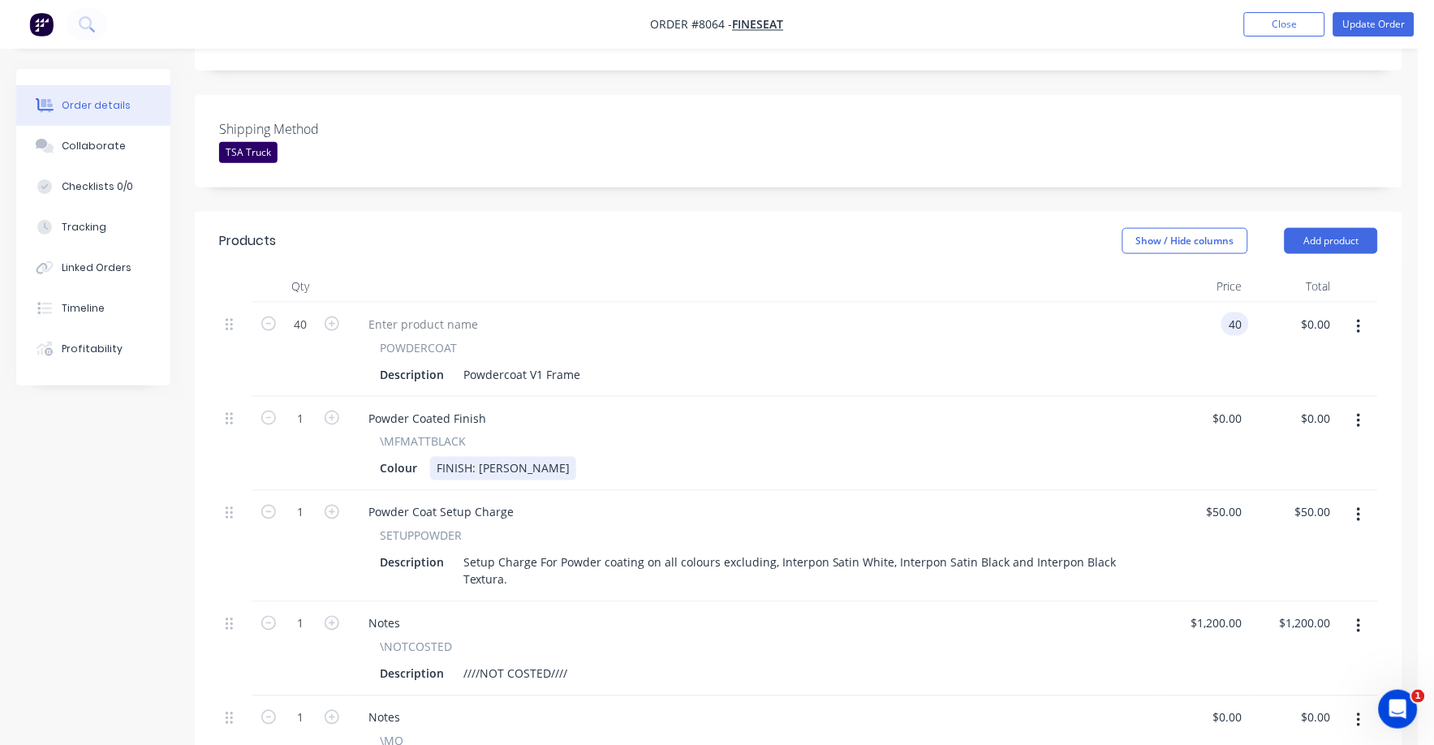
type input "$40.00"
type input "$1,600.00"
click at [1060, 457] on div "Colour FINISH: [PERSON_NAME]" at bounding box center [751, 469] width 756 height 24
drag, startPoint x: 566, startPoint y: 339, endPoint x: 593, endPoint y: 330, distance: 29.3
click at [567, 363] on div "Powdercoat V1 Frame" at bounding box center [522, 375] width 130 height 24
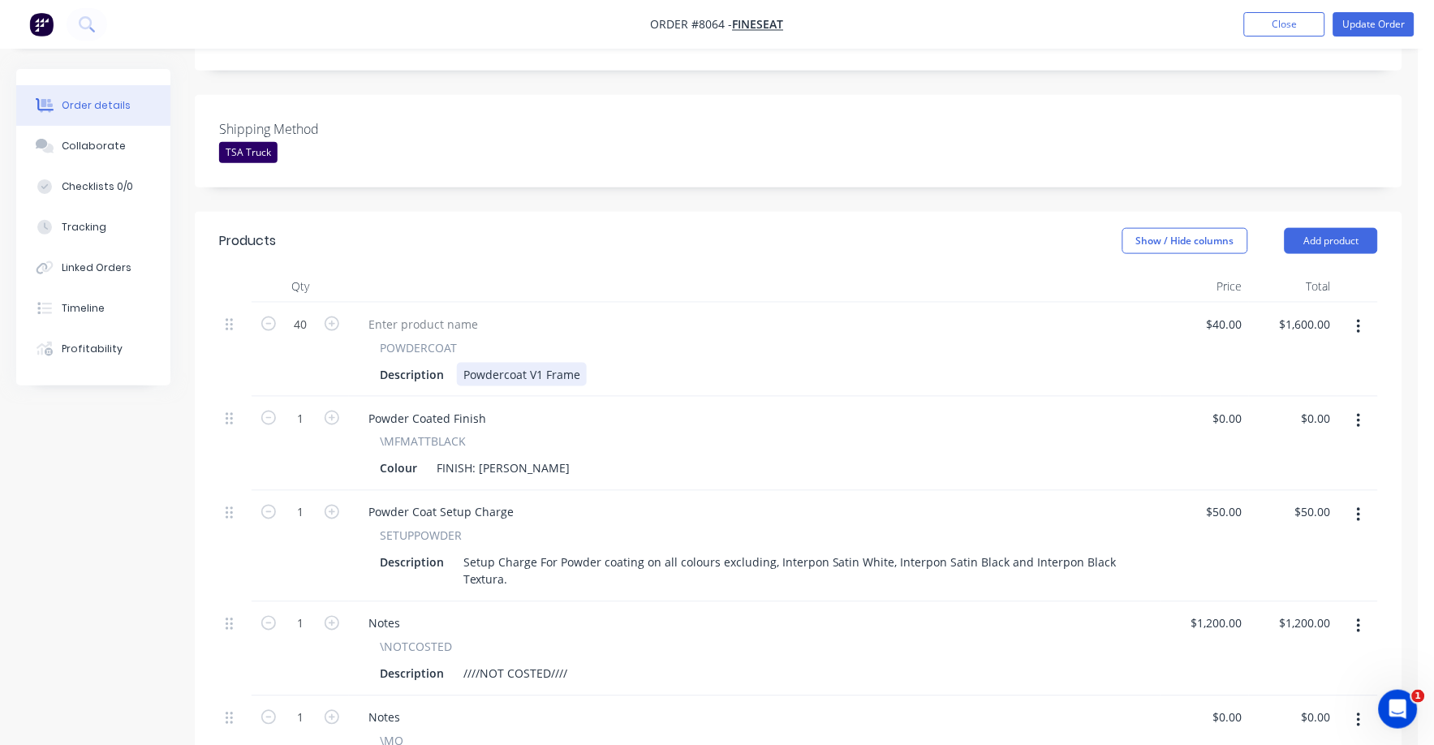
click at [604, 363] on div "Description Powdercoat V1 Frame" at bounding box center [751, 375] width 756 height 24
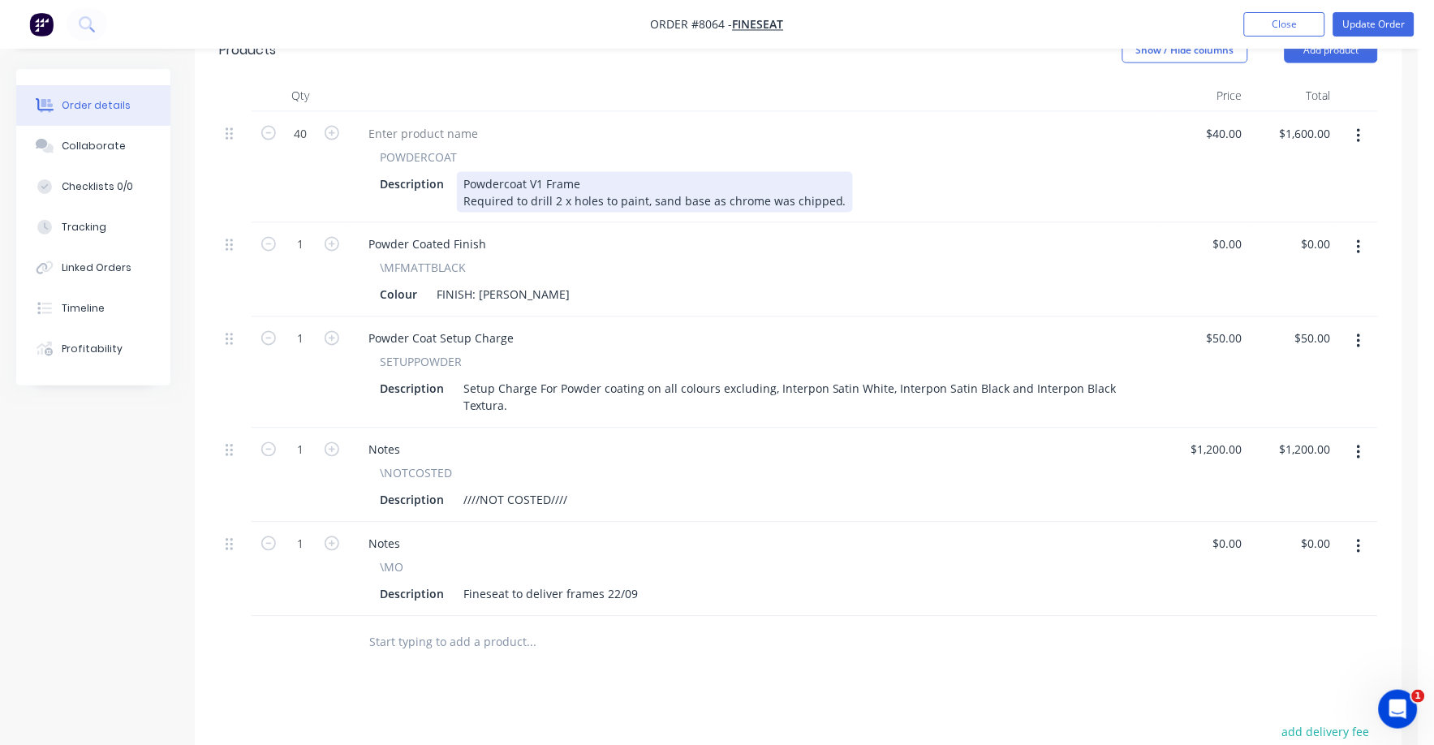
scroll to position [609, 0]
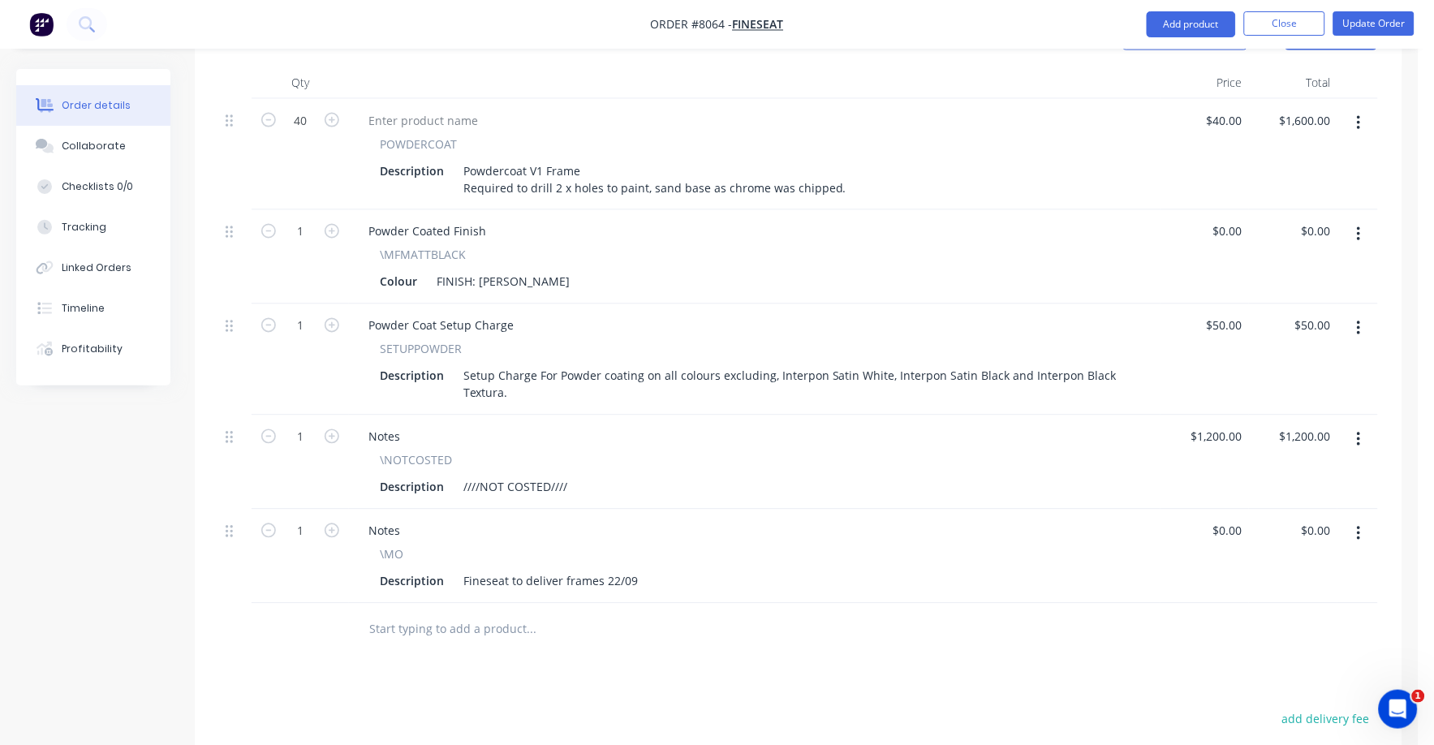
click at [1360, 433] on icon "button" at bounding box center [1358, 440] width 3 height 15
click at [1273, 568] on div "Delete" at bounding box center [1301, 580] width 125 height 24
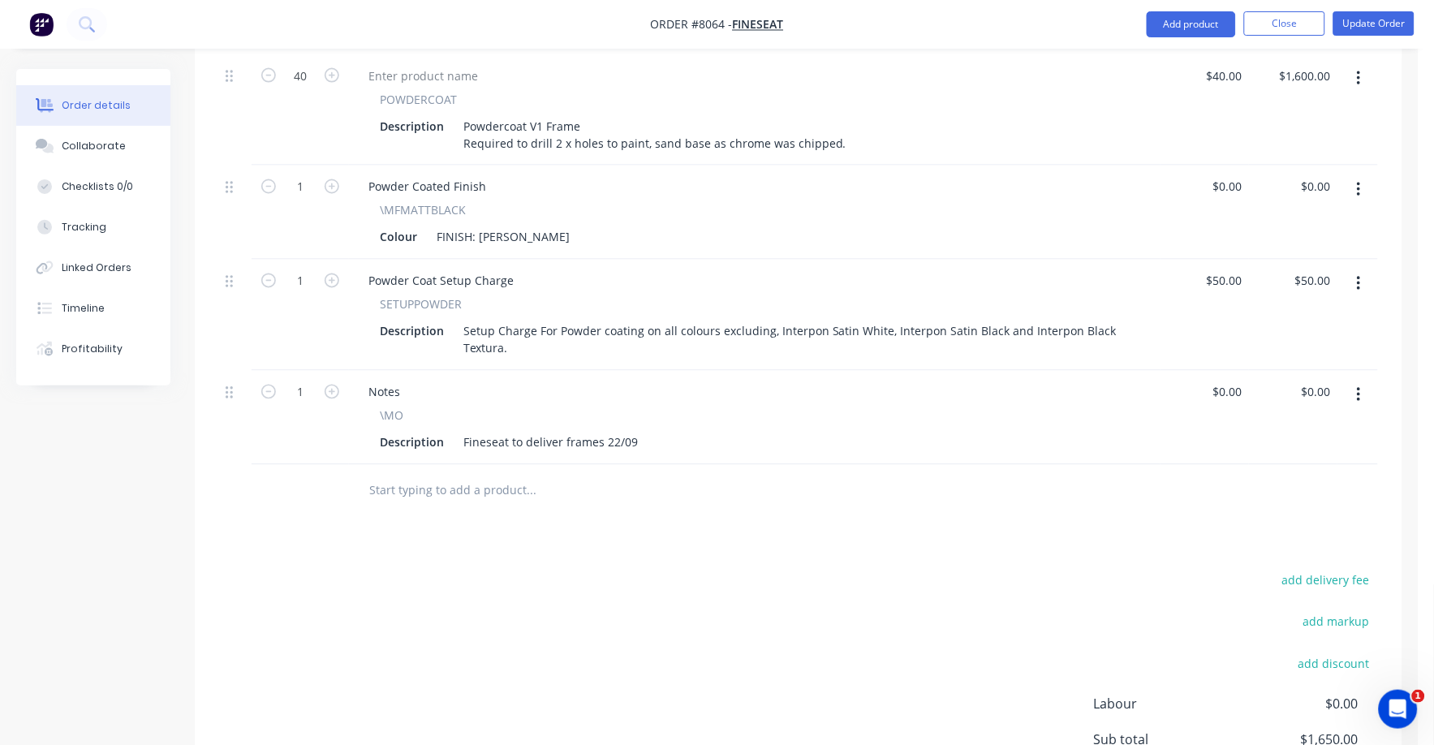
scroll to position [710, 0]
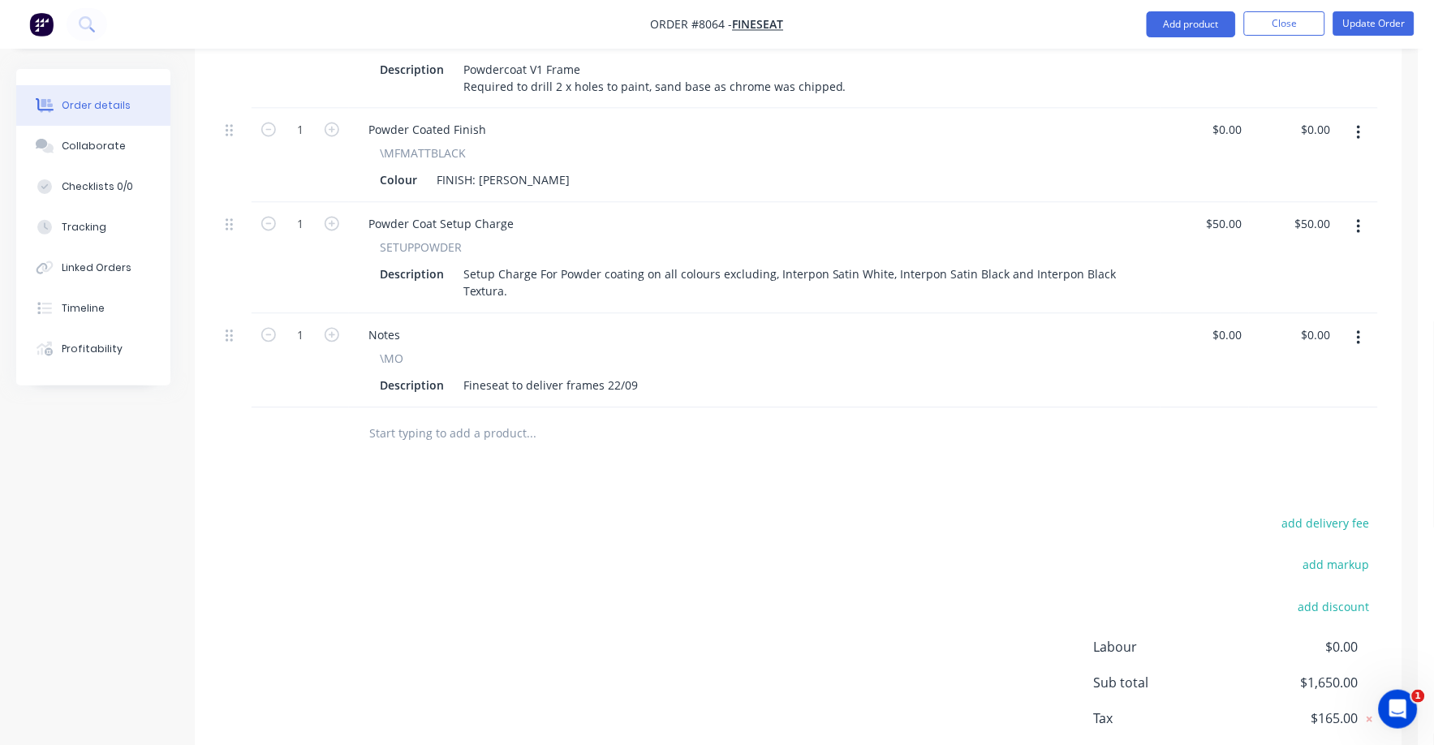
drag, startPoint x: 1349, startPoint y: 472, endPoint x: 1429, endPoint y: 472, distance: 79.5
click at [1352, 513] on button "add delivery fee" at bounding box center [1325, 524] width 105 height 22
type input "75"
click input "submit" at bounding box center [0, 0] width 0 height 0
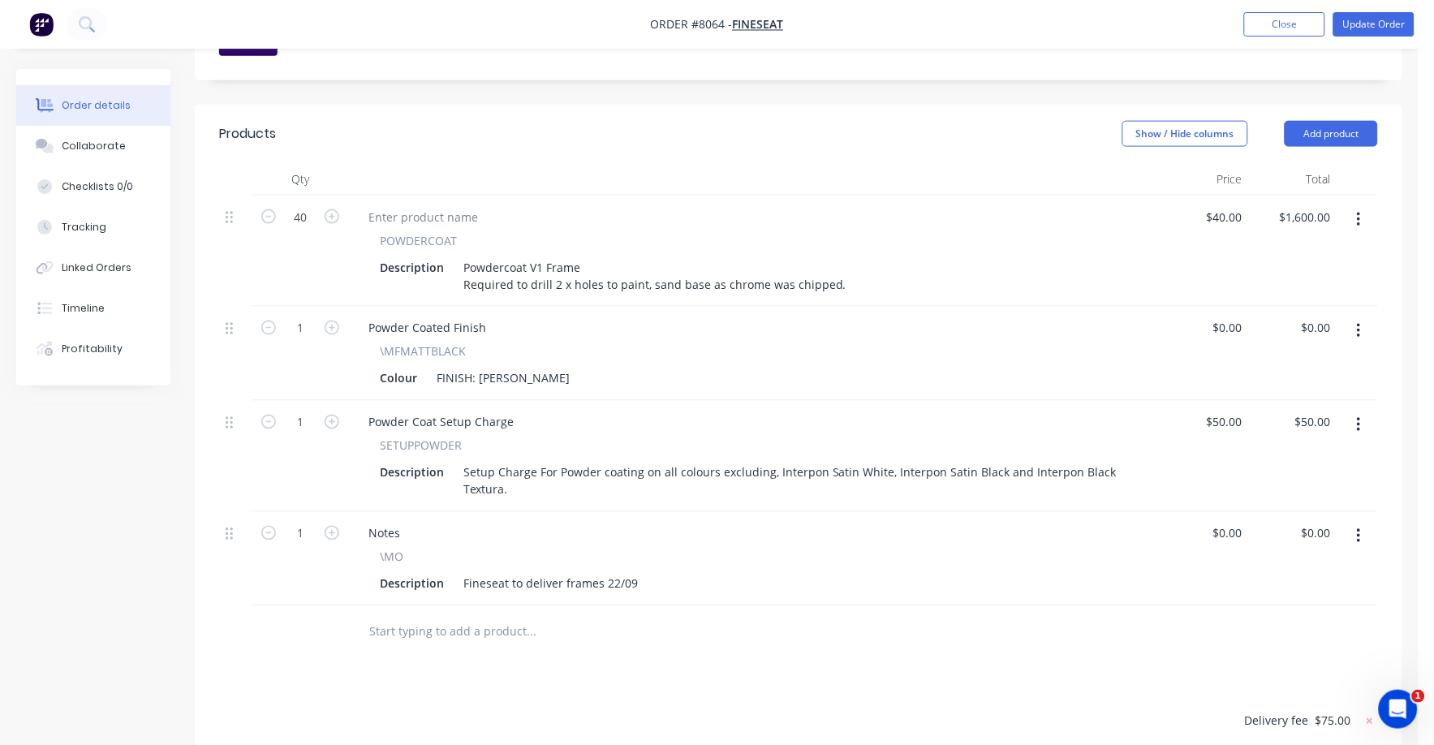
scroll to position [507, 0]
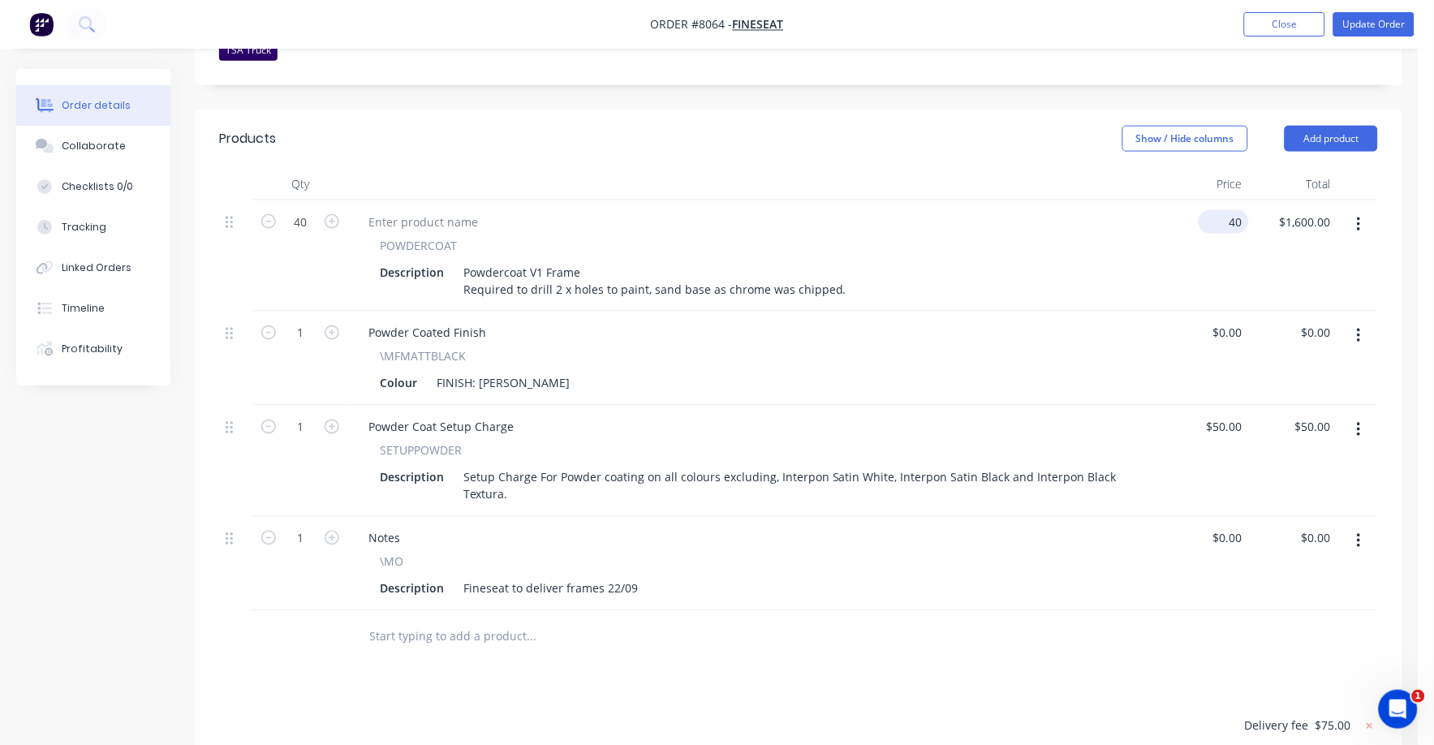
click at [1243, 210] on input "40" at bounding box center [1227, 222] width 44 height 24
type input "$35.00"
type input "$1,400.00"
click at [1047, 442] on div "SETUPPOWDER" at bounding box center [755, 450] width 750 height 17
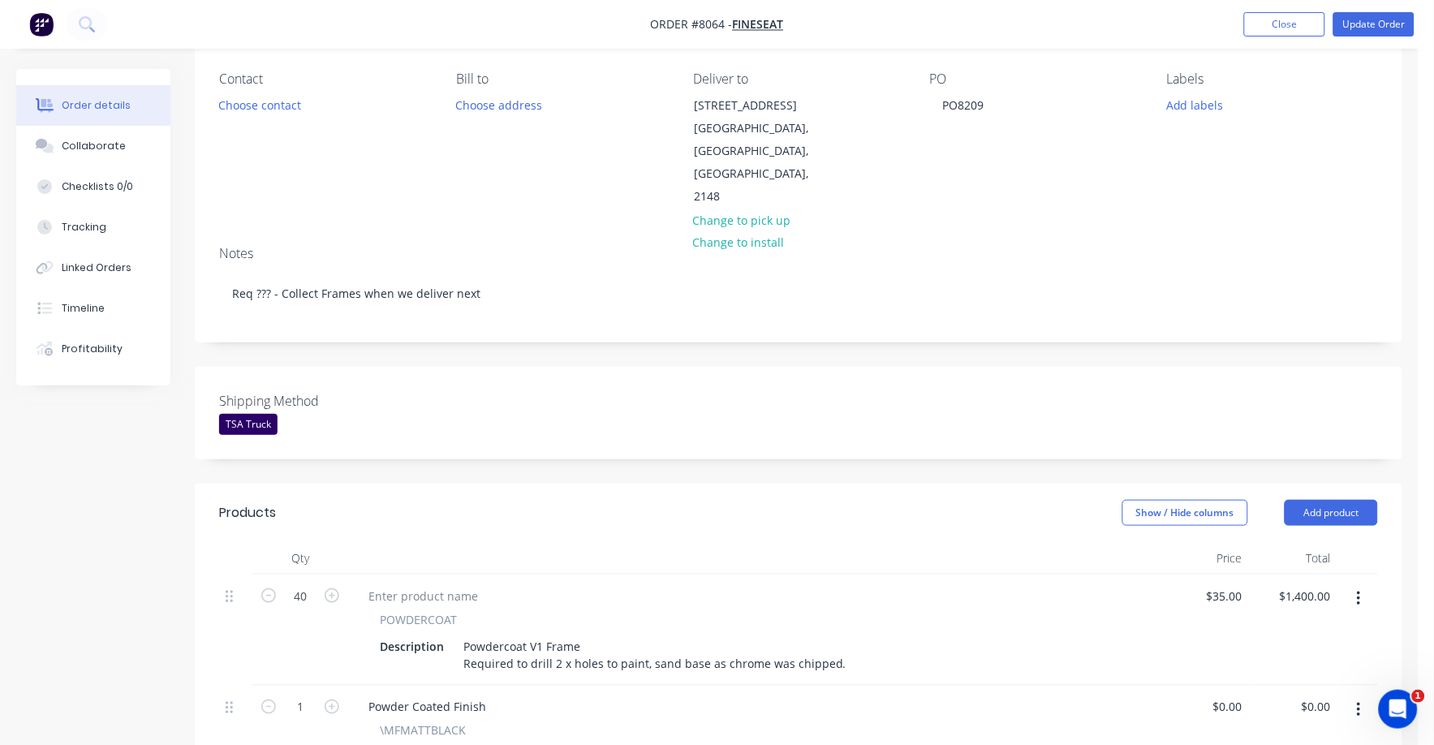
scroll to position [0, 0]
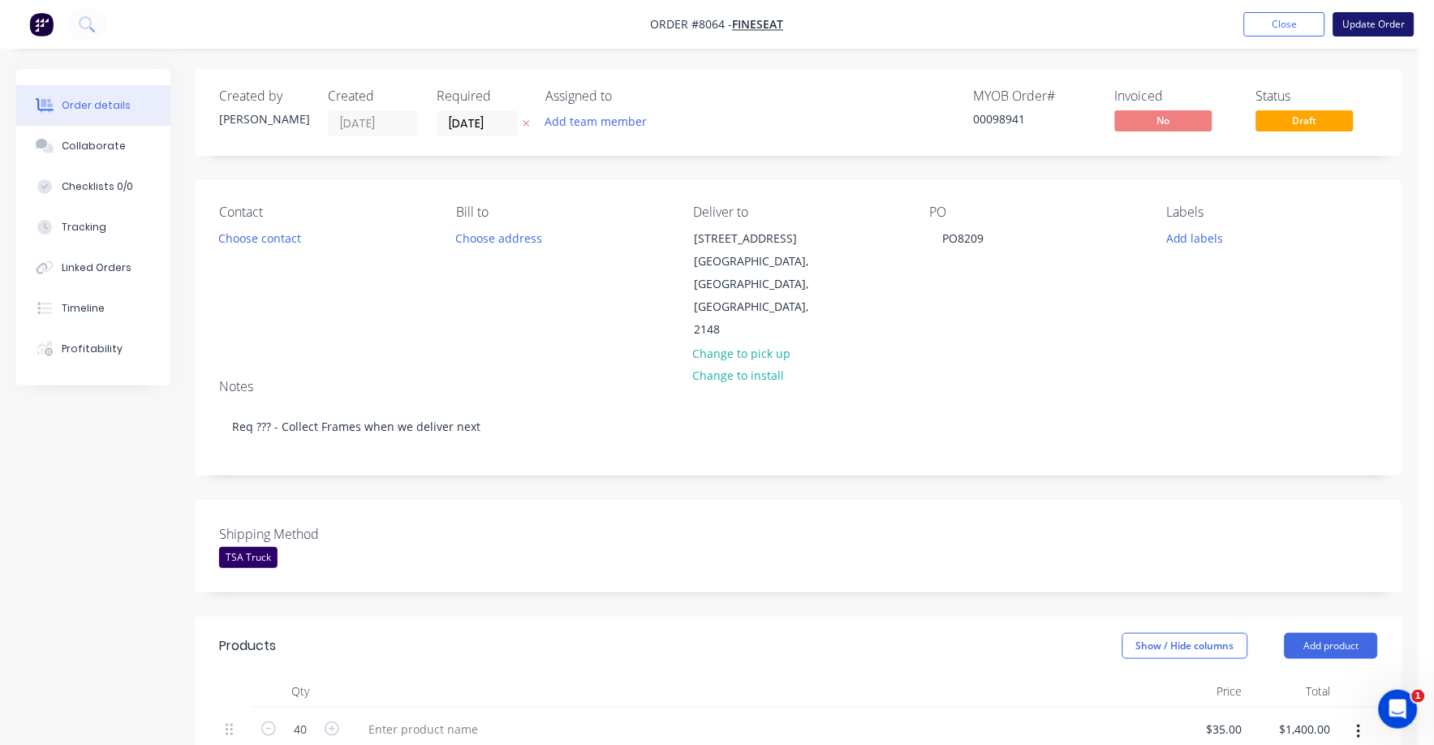
click at [1384, 17] on button "Update Order" at bounding box center [1374, 24] width 81 height 24
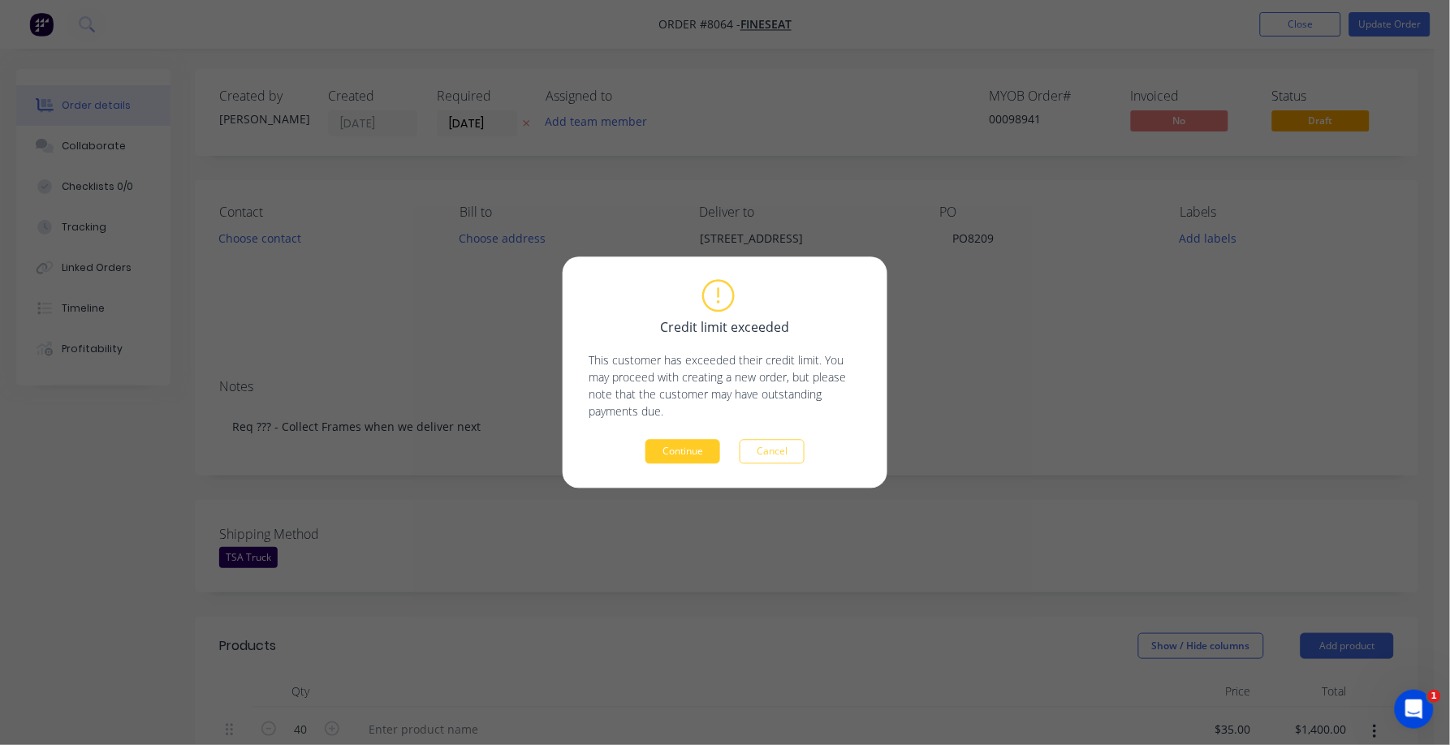
click at [681, 451] on button "Continue" at bounding box center [682, 452] width 75 height 24
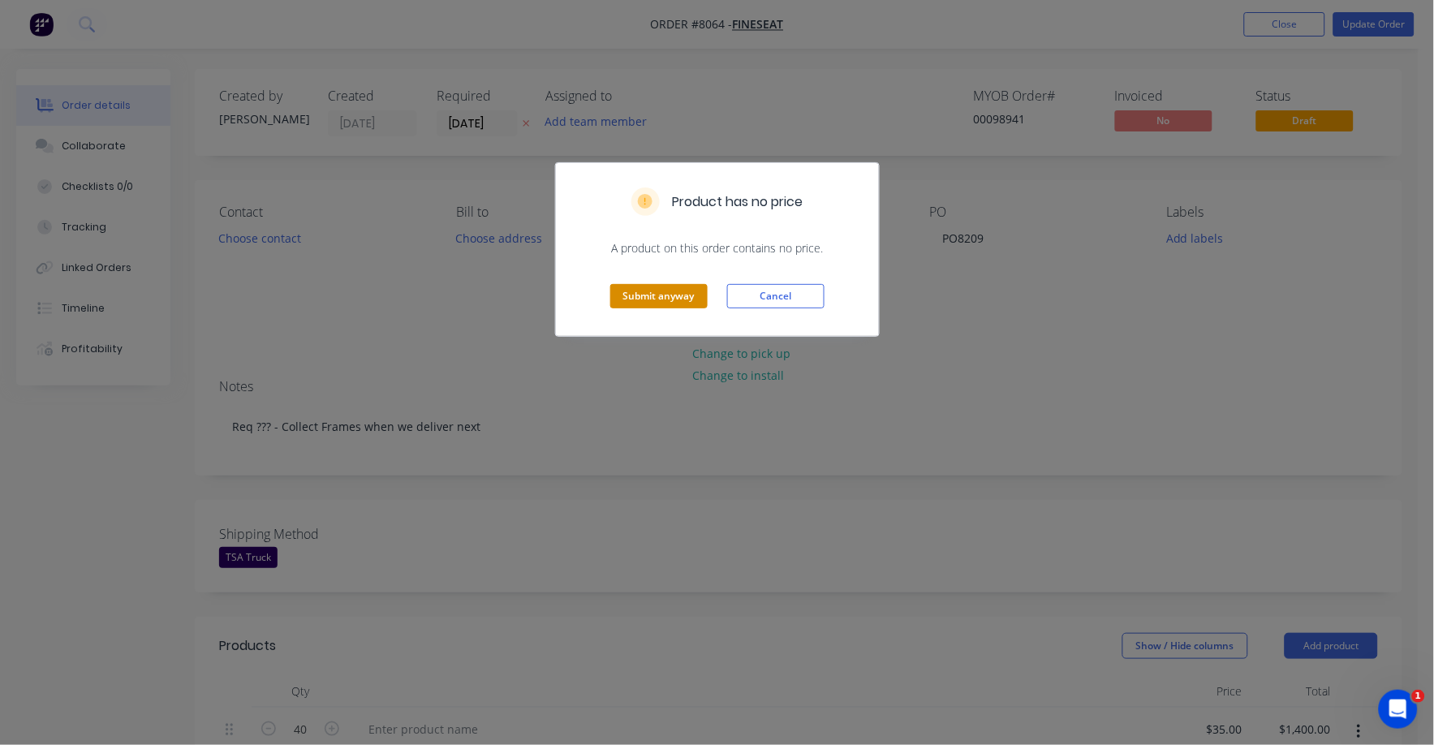
click at [661, 291] on button "Submit anyway" at bounding box center [658, 296] width 97 height 24
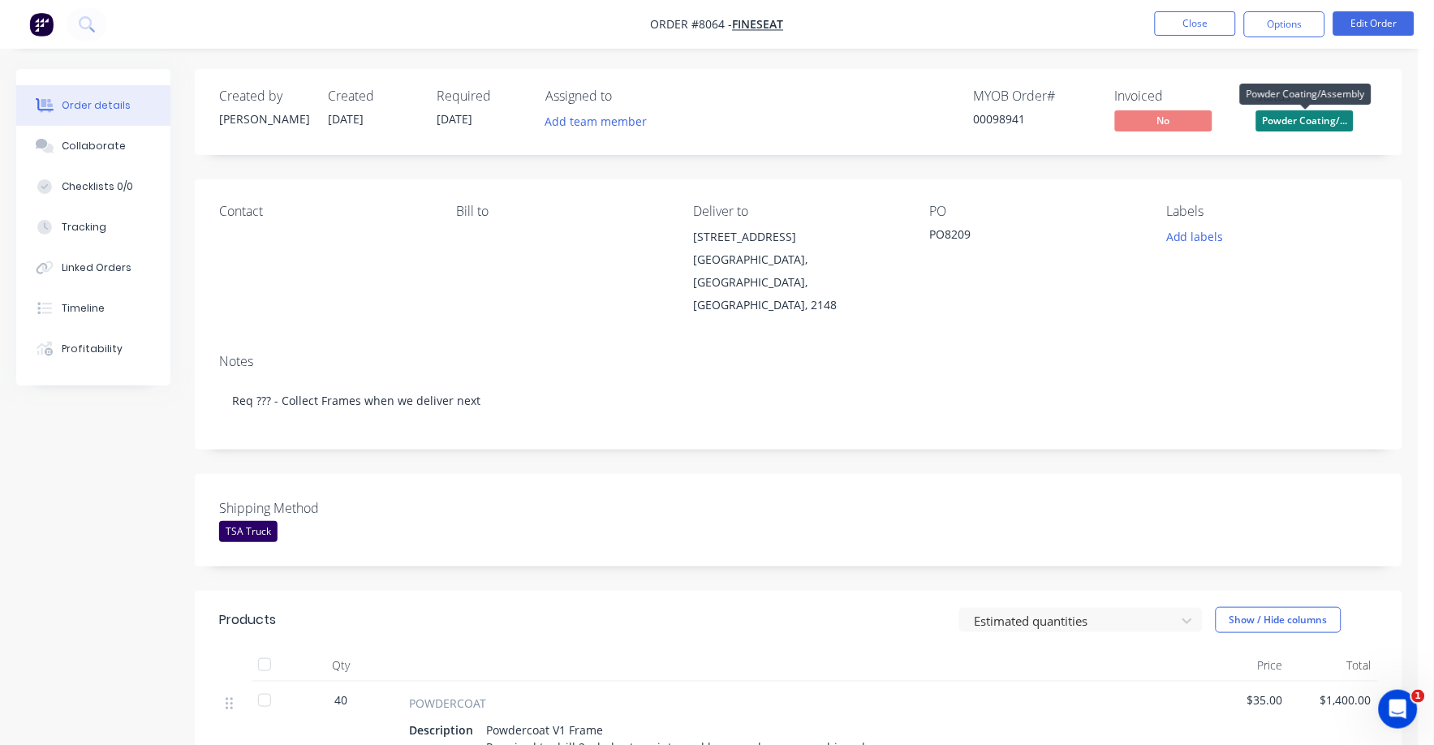
click at [1304, 126] on span "Powder Coating/..." at bounding box center [1304, 120] width 97 height 20
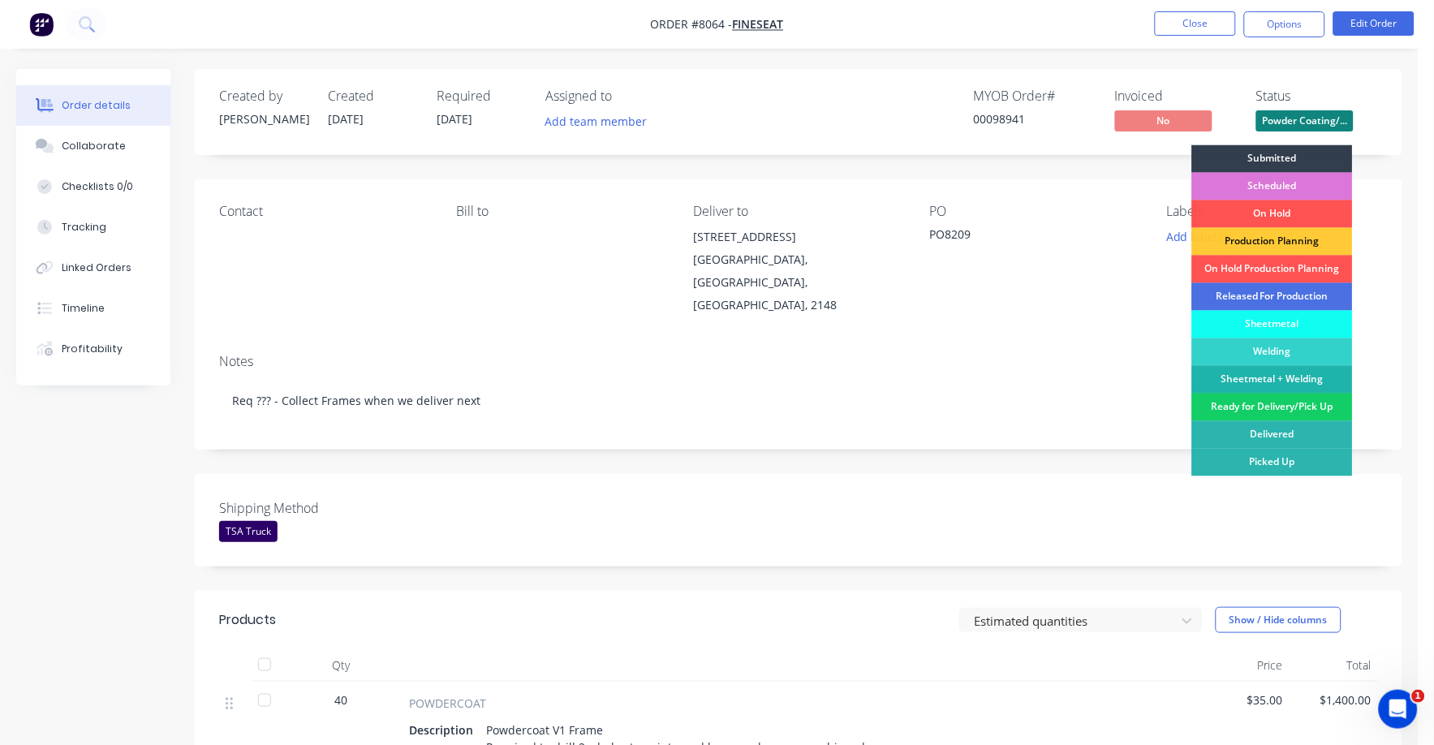
click at [1300, 403] on div "Ready for Delivery/Pick Up" at bounding box center [1272, 408] width 161 height 28
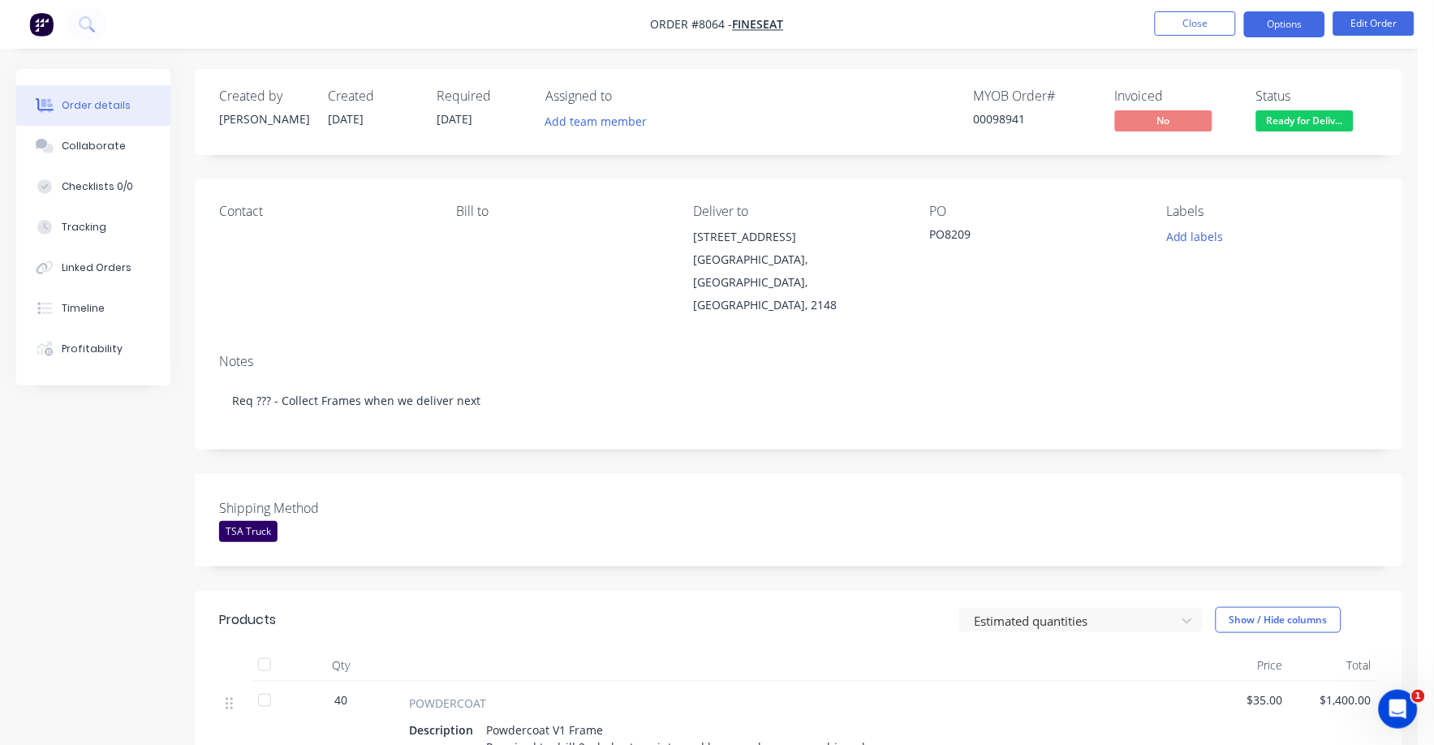
click at [1274, 23] on button "Options" at bounding box center [1284, 24] width 81 height 26
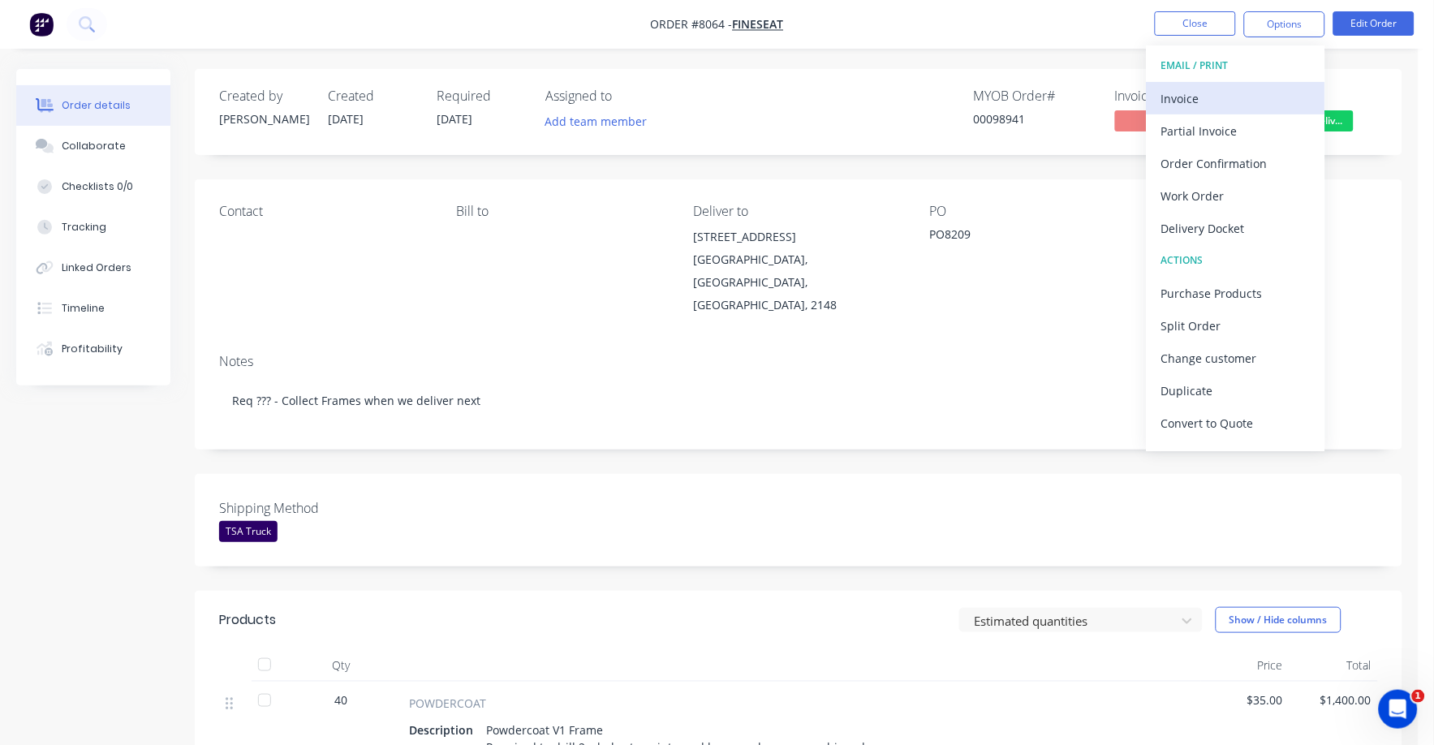
click at [1195, 98] on div "Invoice" at bounding box center [1235, 99] width 149 height 24
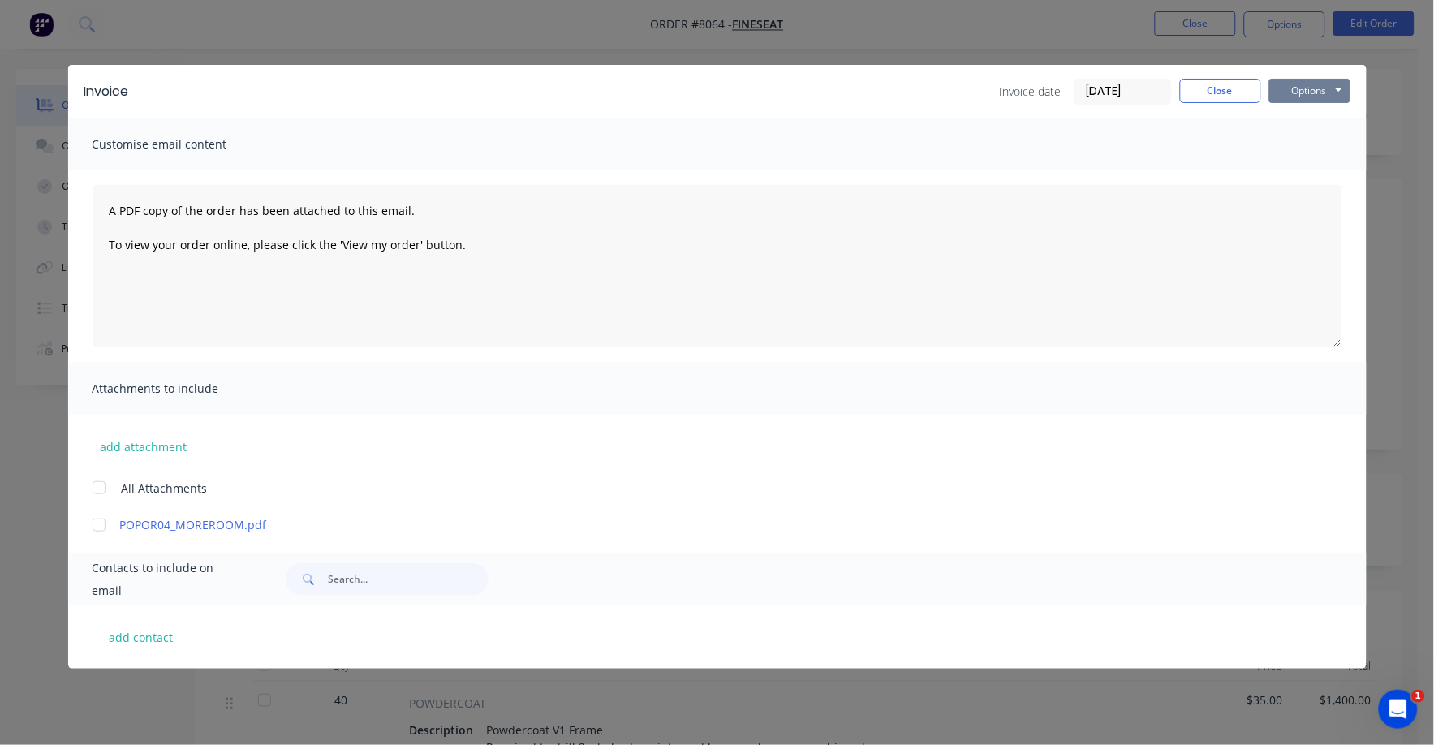
click at [1298, 88] on button "Options" at bounding box center [1309, 91] width 81 height 24
click at [1296, 149] on button "Print" at bounding box center [1321, 146] width 104 height 27
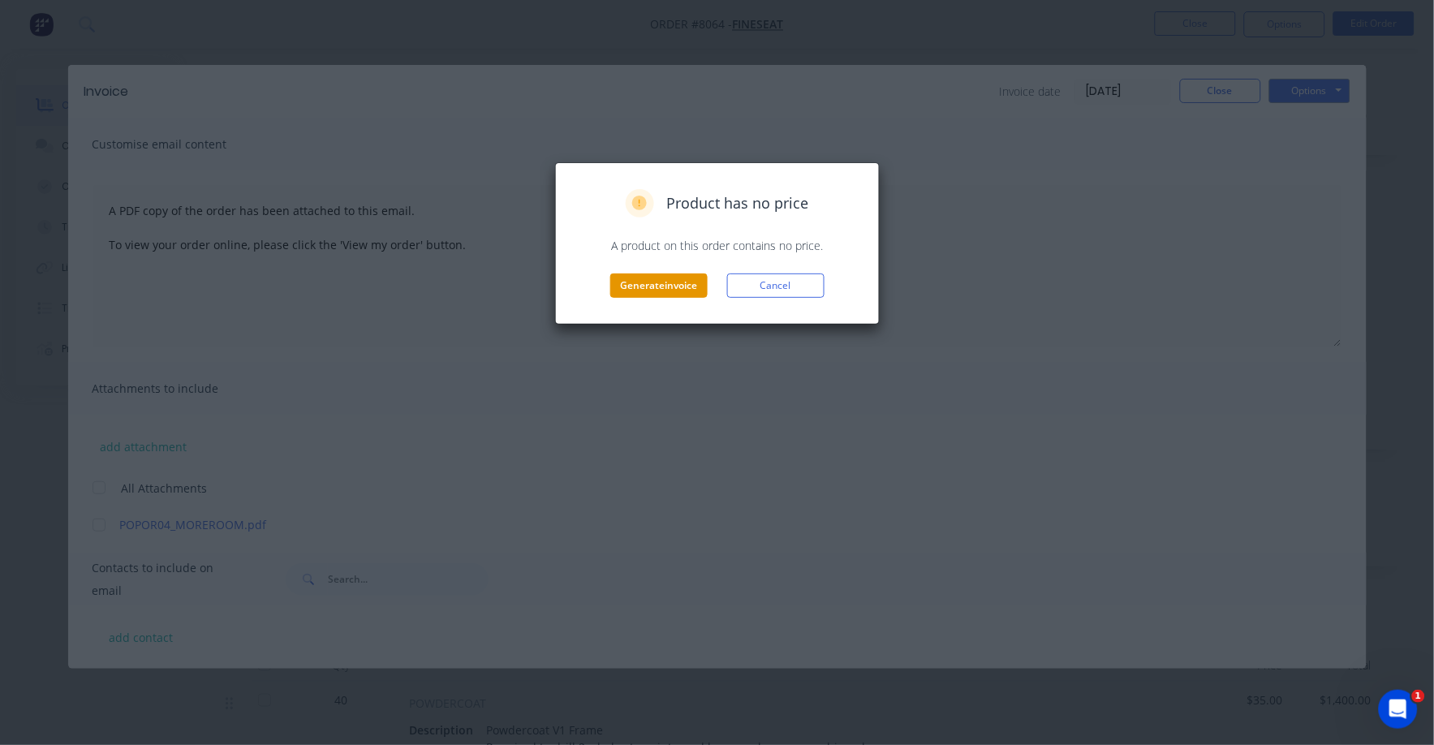
click at [669, 278] on button "Generate invoice" at bounding box center [658, 286] width 97 height 24
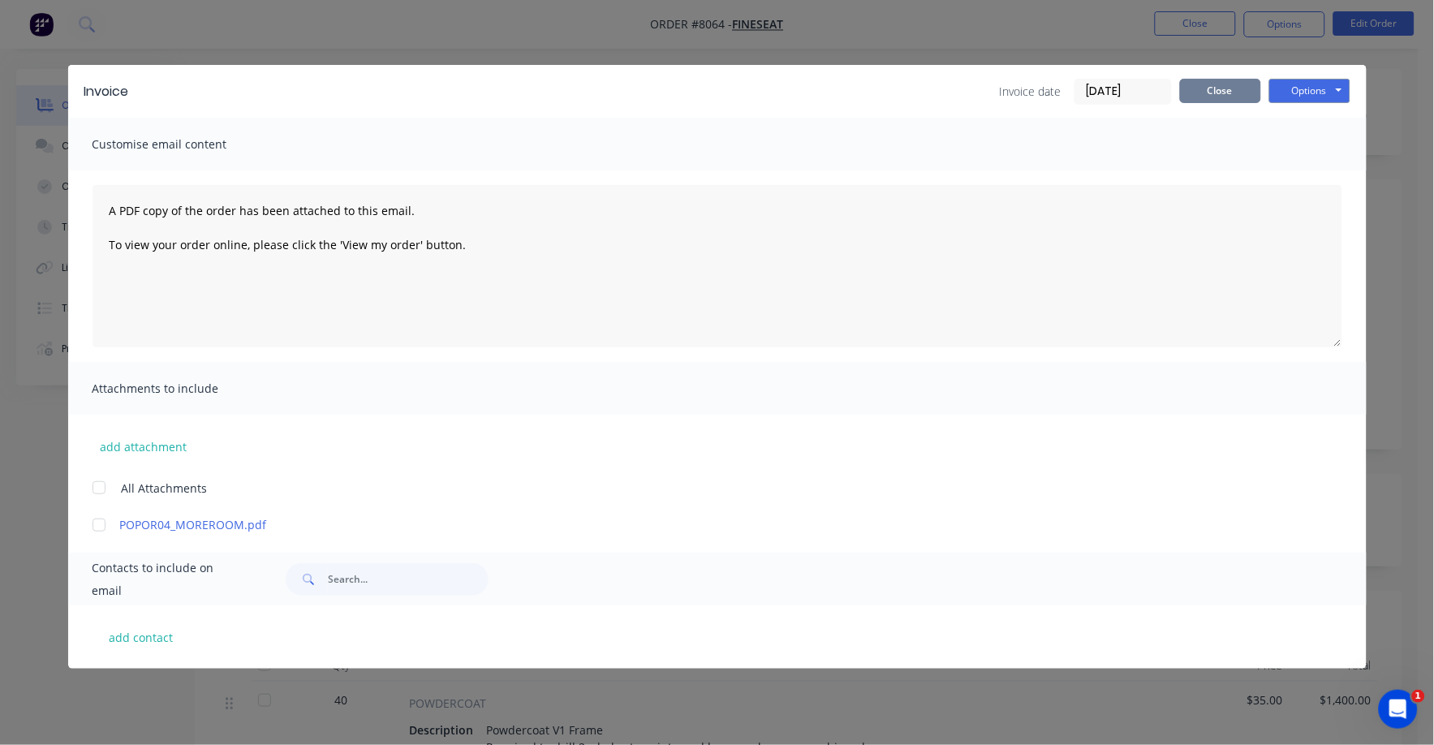
click at [1217, 87] on button "Close" at bounding box center [1220, 91] width 81 height 24
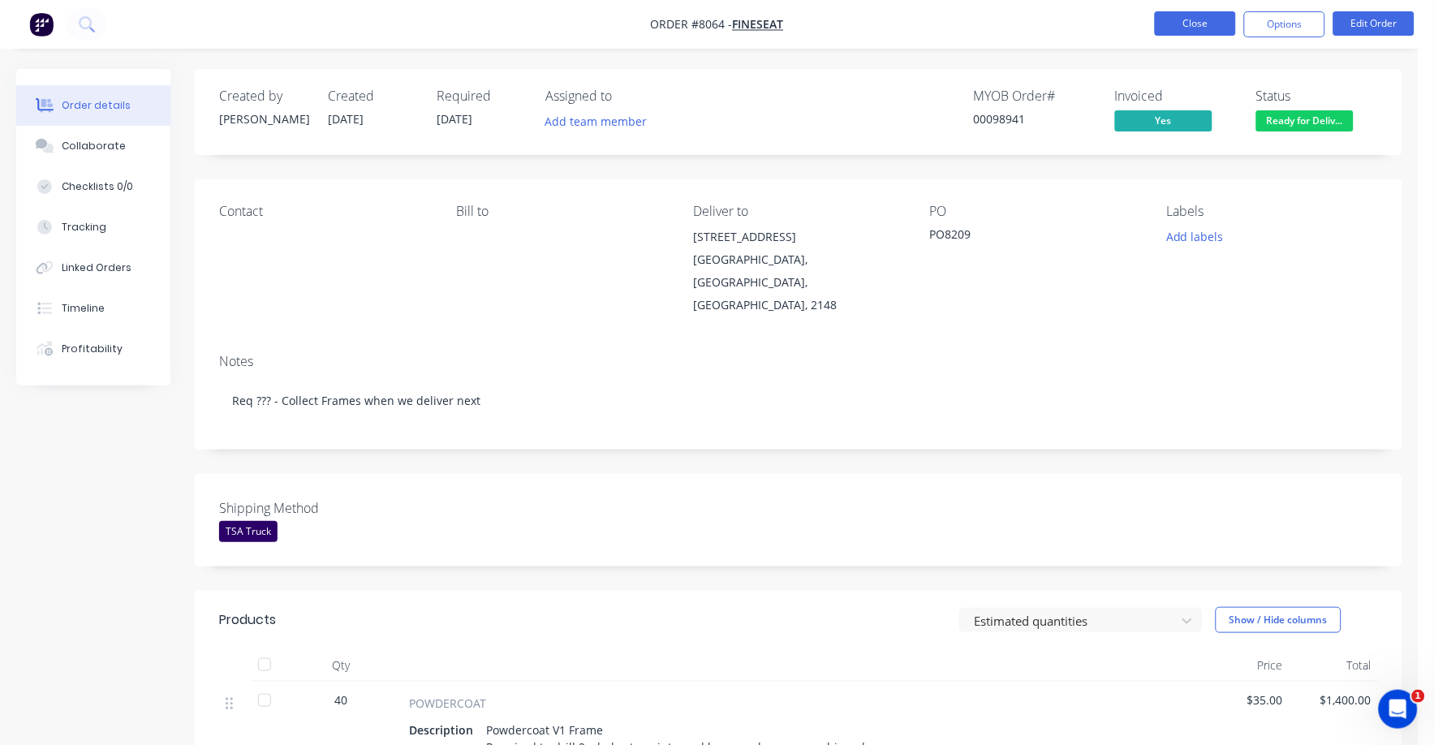
click at [1192, 20] on button "Close" at bounding box center [1195, 23] width 81 height 24
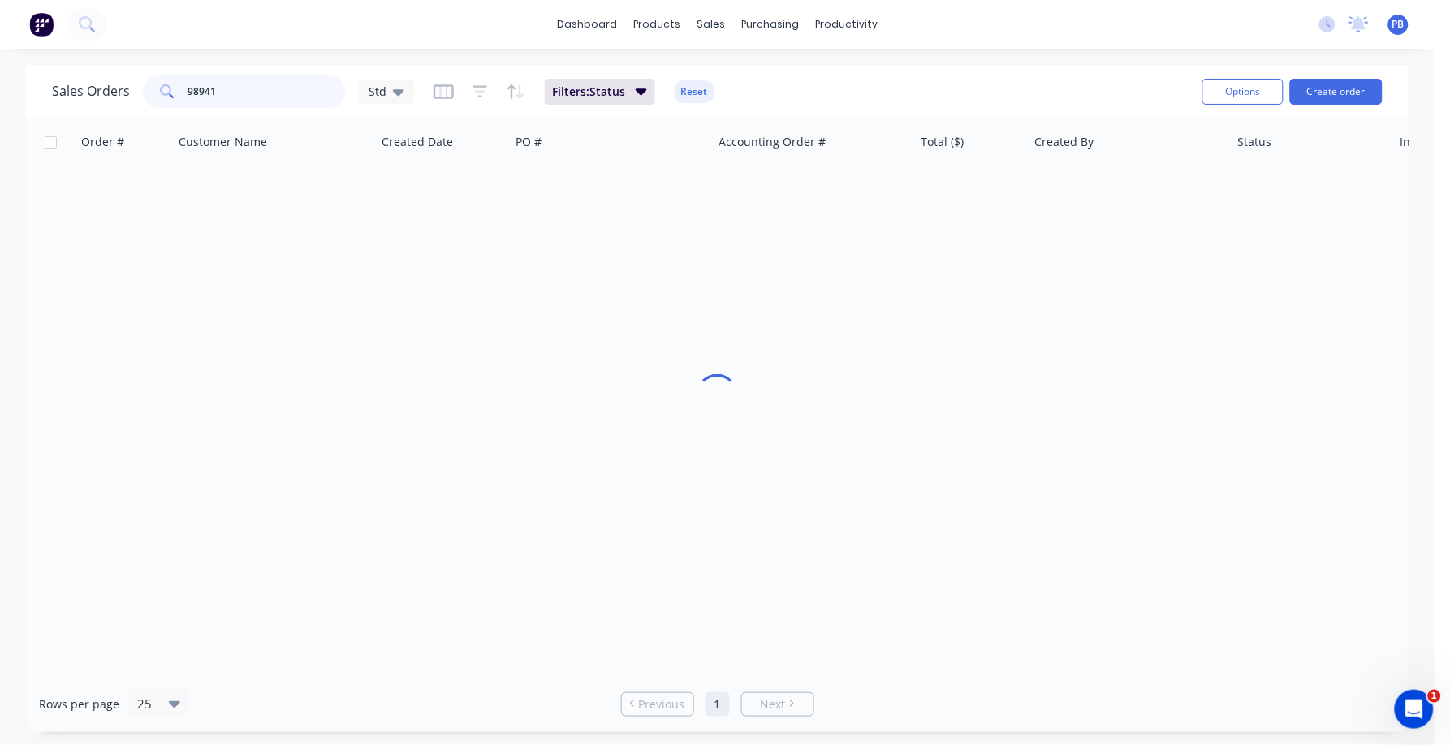
drag, startPoint x: 289, startPoint y: 93, endPoint x: 166, endPoint y: 83, distance: 123.8
click at [166, 83] on div "98941" at bounding box center [244, 91] width 203 height 32
type input "99136"
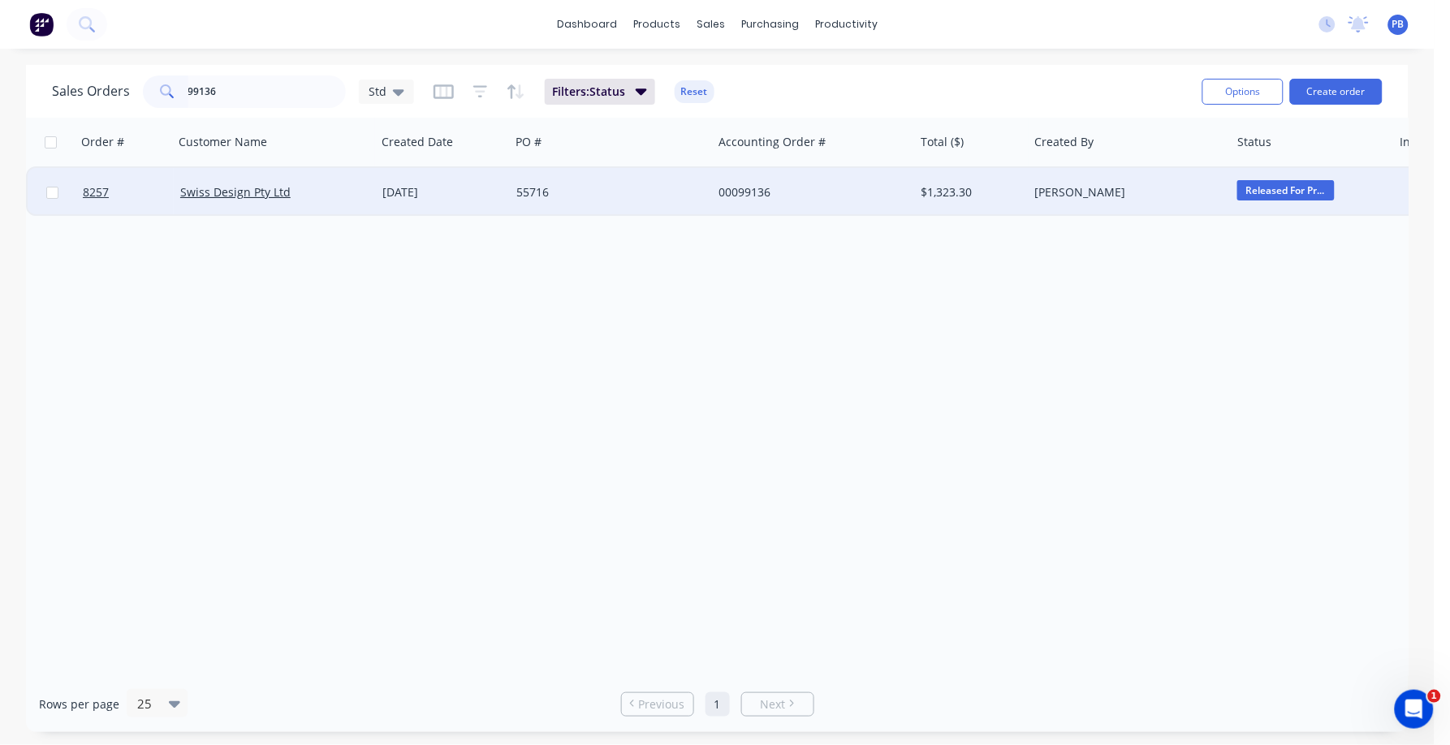
click at [751, 189] on div "00099136" at bounding box center [808, 192] width 180 height 16
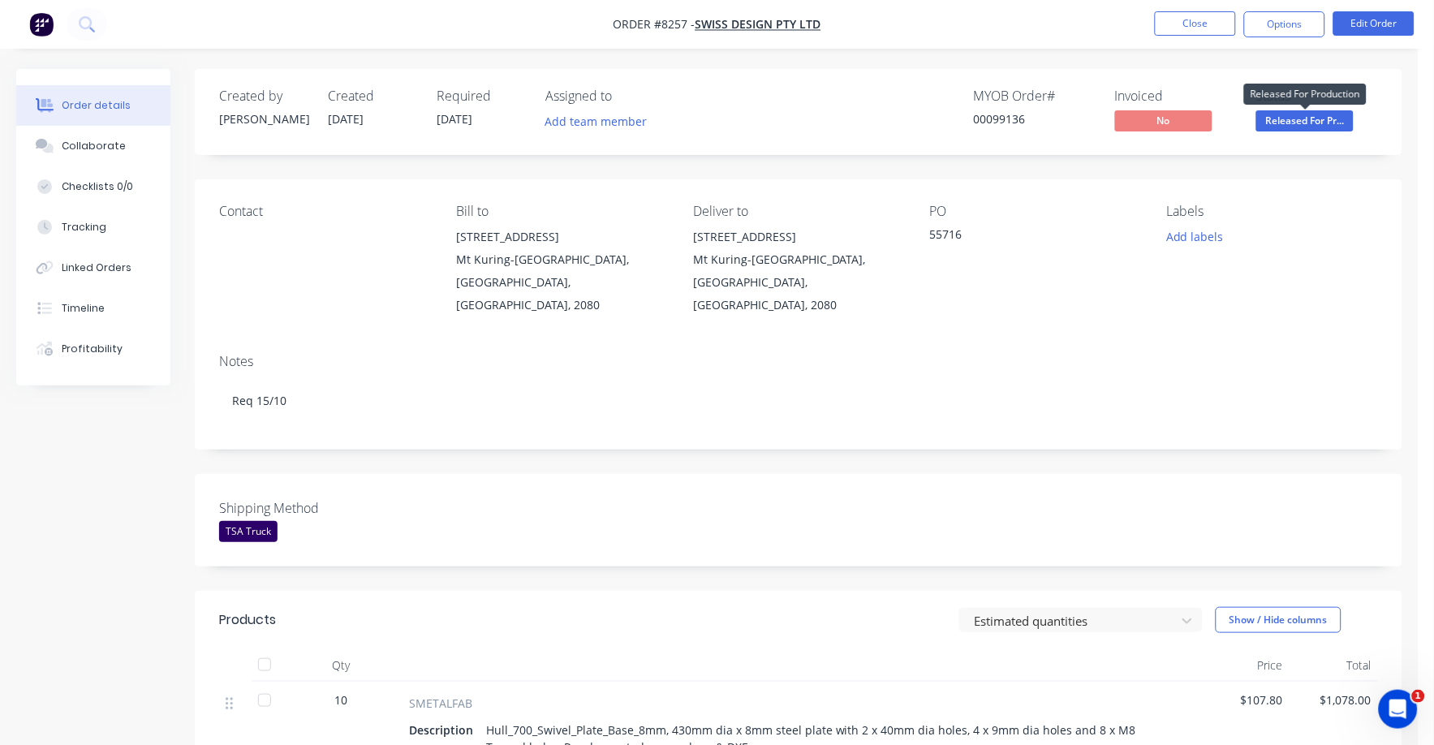
click at [1308, 123] on span "Released For Pr..." at bounding box center [1304, 120] width 97 height 20
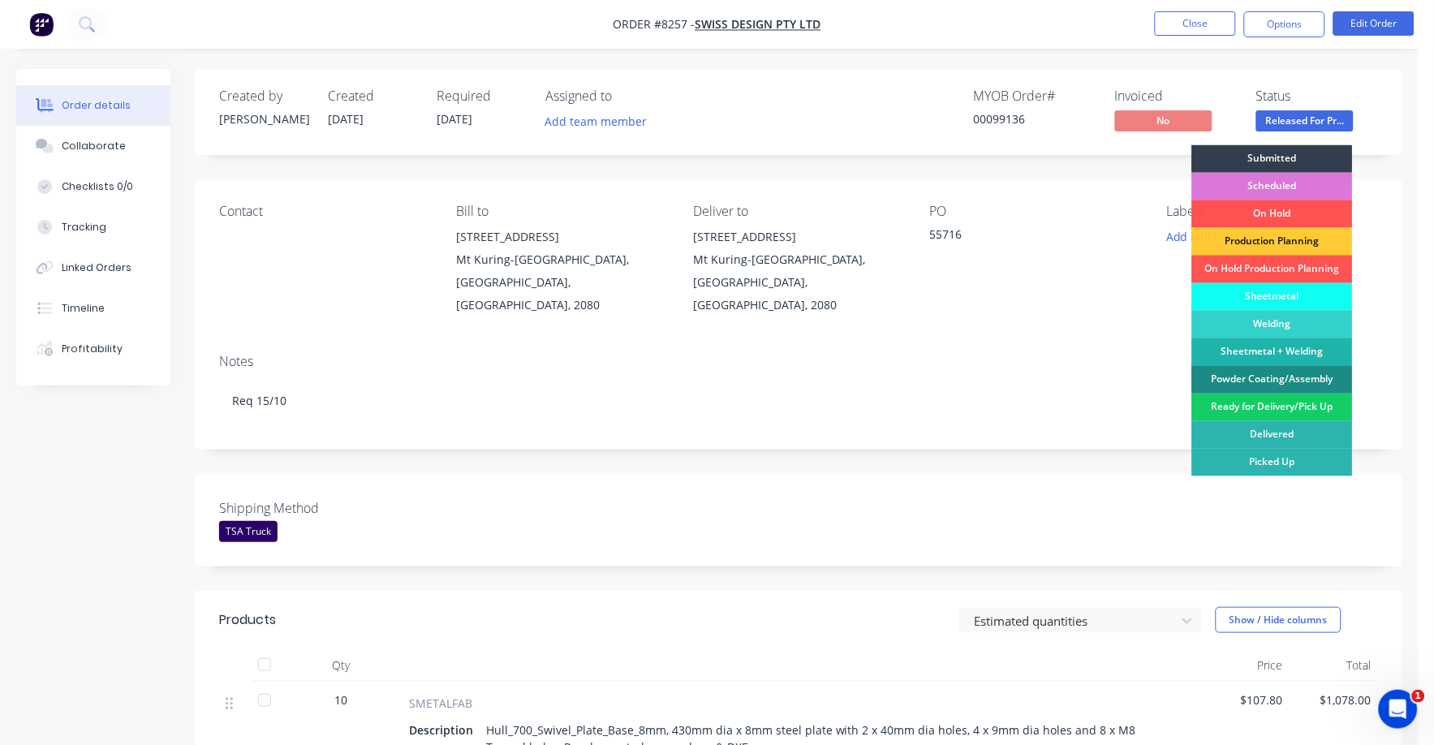
click at [1263, 403] on div "Ready for Delivery/Pick Up" at bounding box center [1272, 408] width 161 height 28
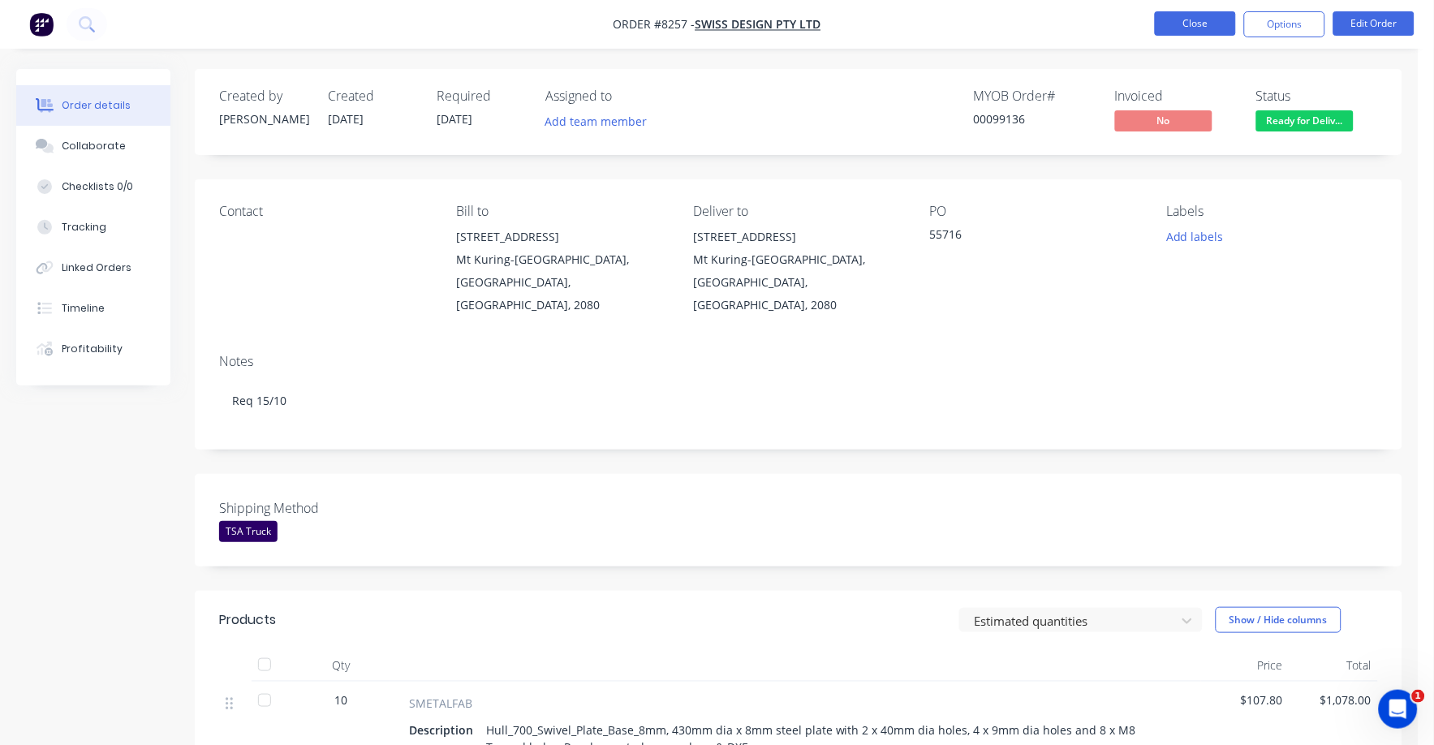
drag, startPoint x: 1197, startPoint y: 15, endPoint x: 1192, endPoint y: 25, distance: 11.6
click at [1192, 25] on button "Close" at bounding box center [1195, 23] width 81 height 24
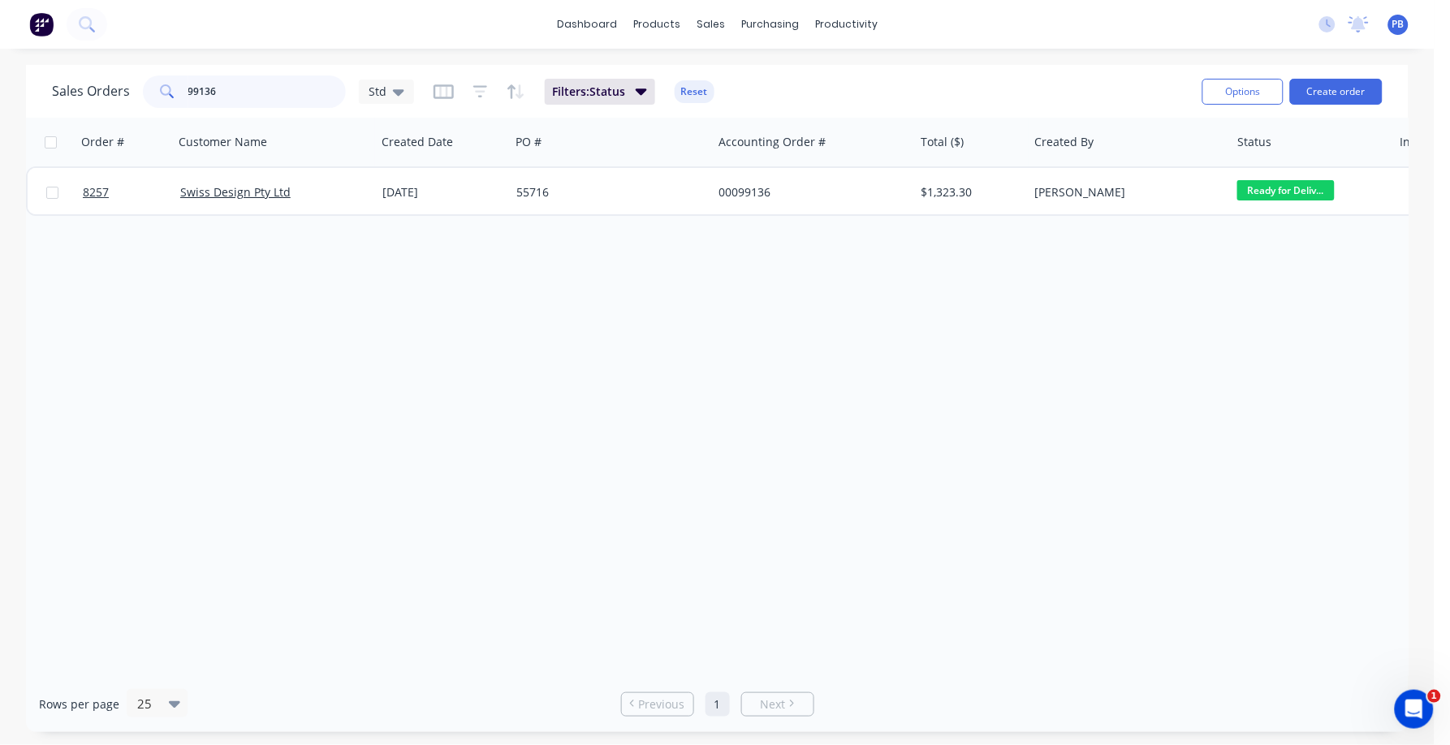
drag, startPoint x: 299, startPoint y: 90, endPoint x: 144, endPoint y: 77, distance: 155.6
click at [144, 77] on div "99136" at bounding box center [244, 91] width 203 height 32
type input "trendline"
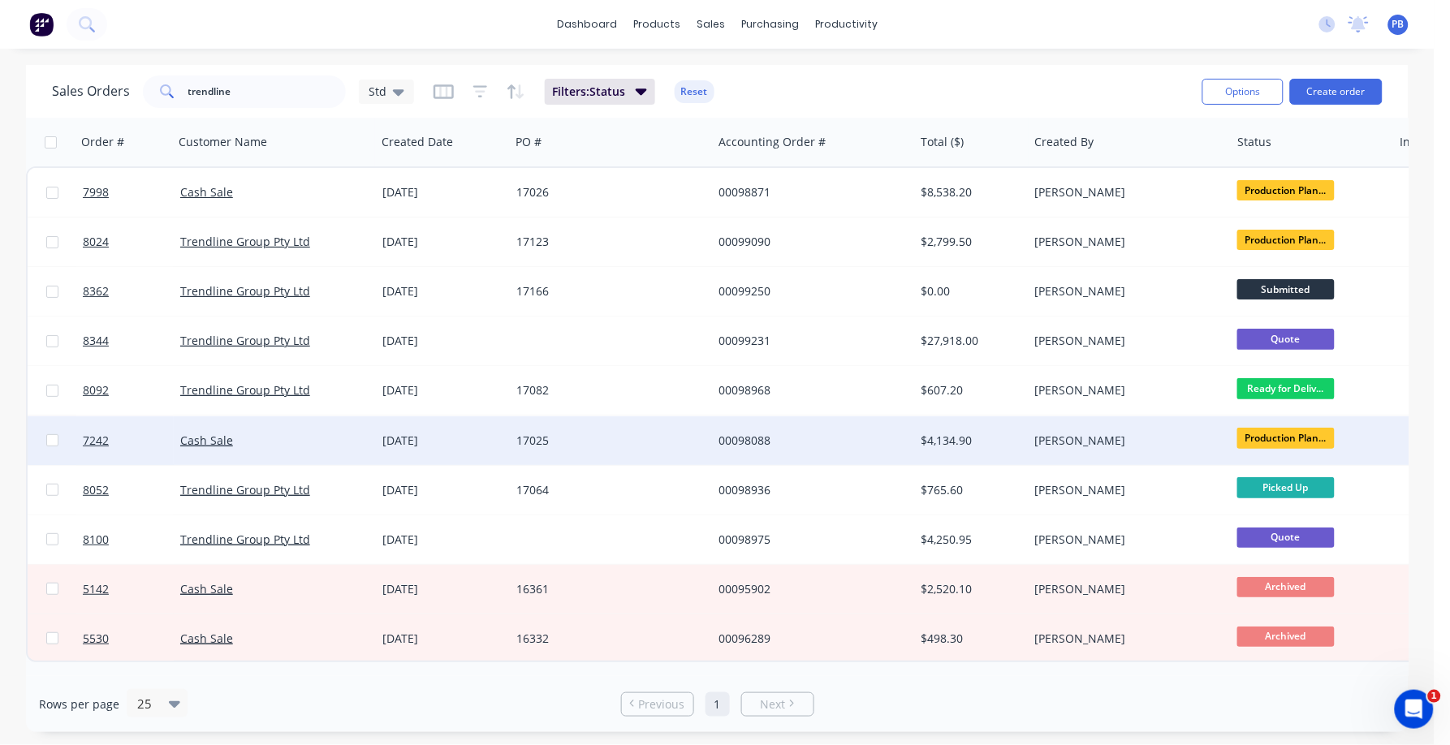
drag, startPoint x: 420, startPoint y: 387, endPoint x: 622, endPoint y: 430, distance: 206.6
click at [622, 430] on div "7998 Cash Sale [DATE] 17026 00098871 $8,538.20 [PERSON_NAME] Production Plan...…" at bounding box center [785, 414] width 1518 height 496
drag, startPoint x: 622, startPoint y: 430, endPoint x: 782, endPoint y: 437, distance: 160.0
click at [782, 437] on div "00098088" at bounding box center [808, 441] width 180 height 16
click at [522, 437] on div "17025" at bounding box center [606, 441] width 180 height 16
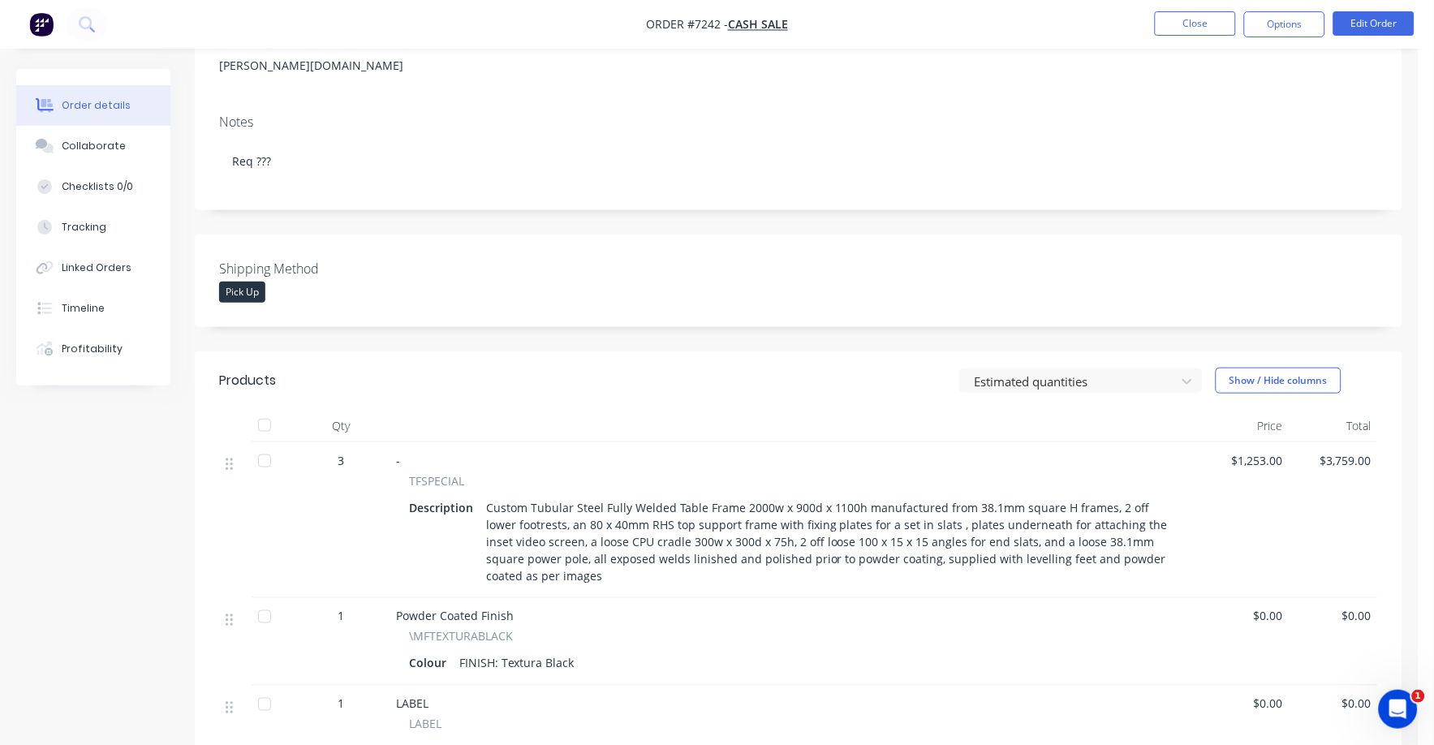
scroll to position [304, 0]
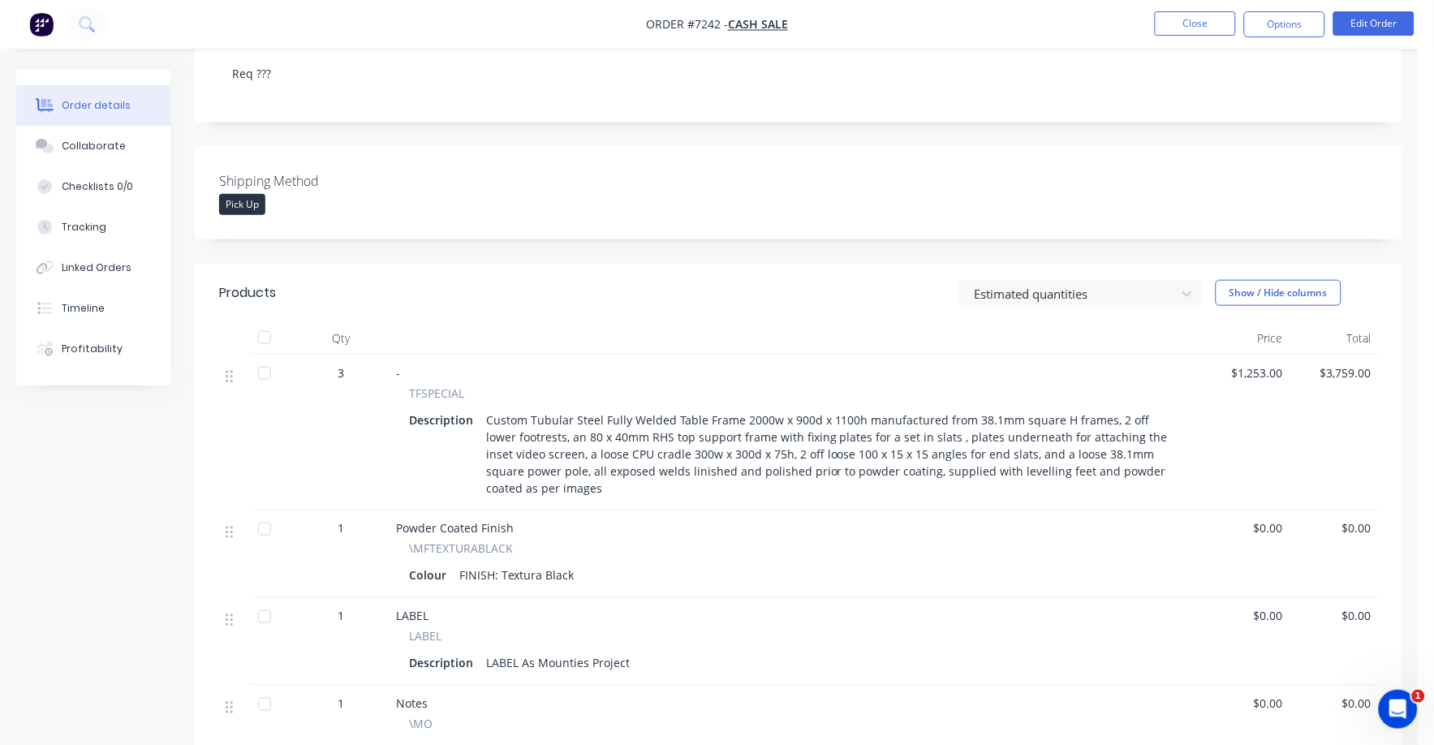
click at [782, 411] on div "Custom Tubular Steel Fully Welded Table Frame 2000w x 900d x 1100h manufactured…" at bounding box center [831, 454] width 702 height 92
click at [751, 408] on div "Custom Tubular Steel Fully Welded Table Frame 2000w x 900d x 1100h manufactured…" at bounding box center [831, 454] width 702 height 92
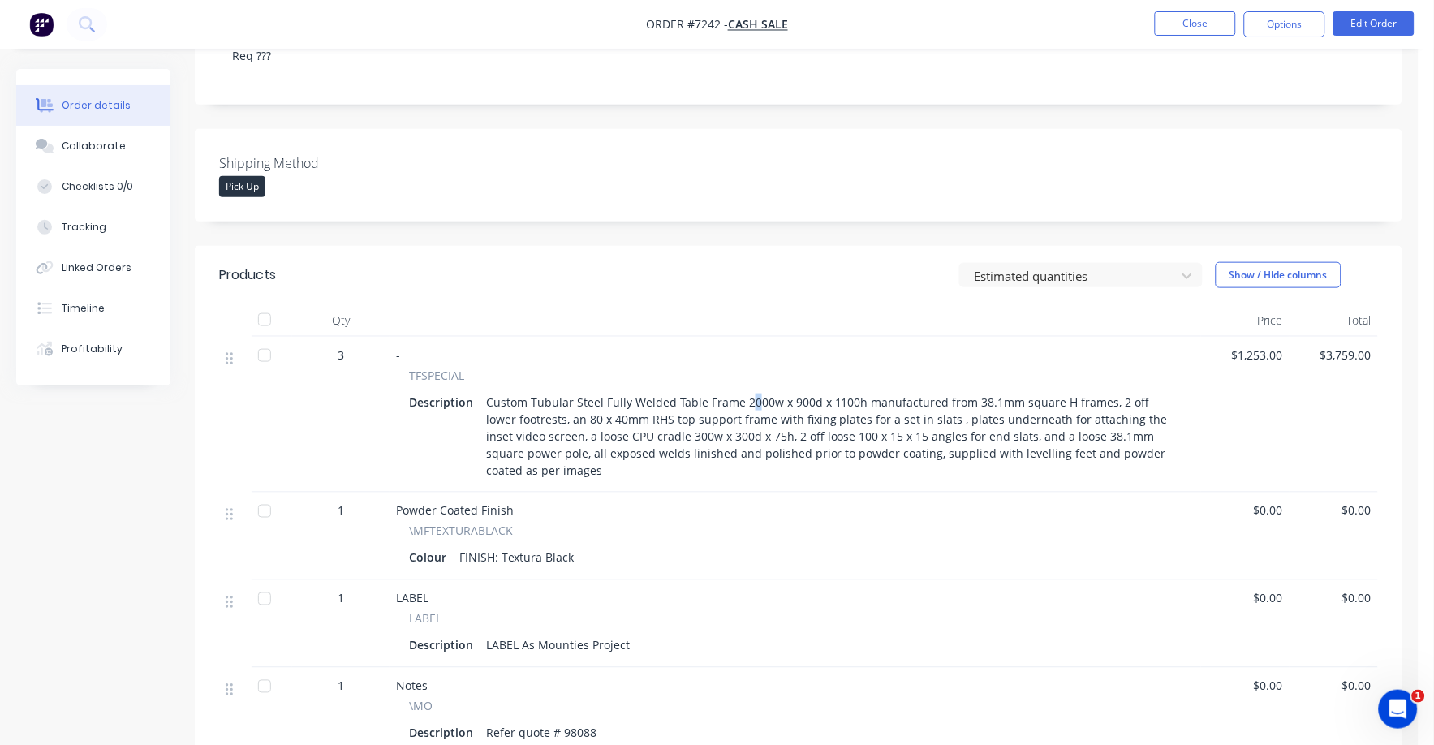
scroll to position [266, 0]
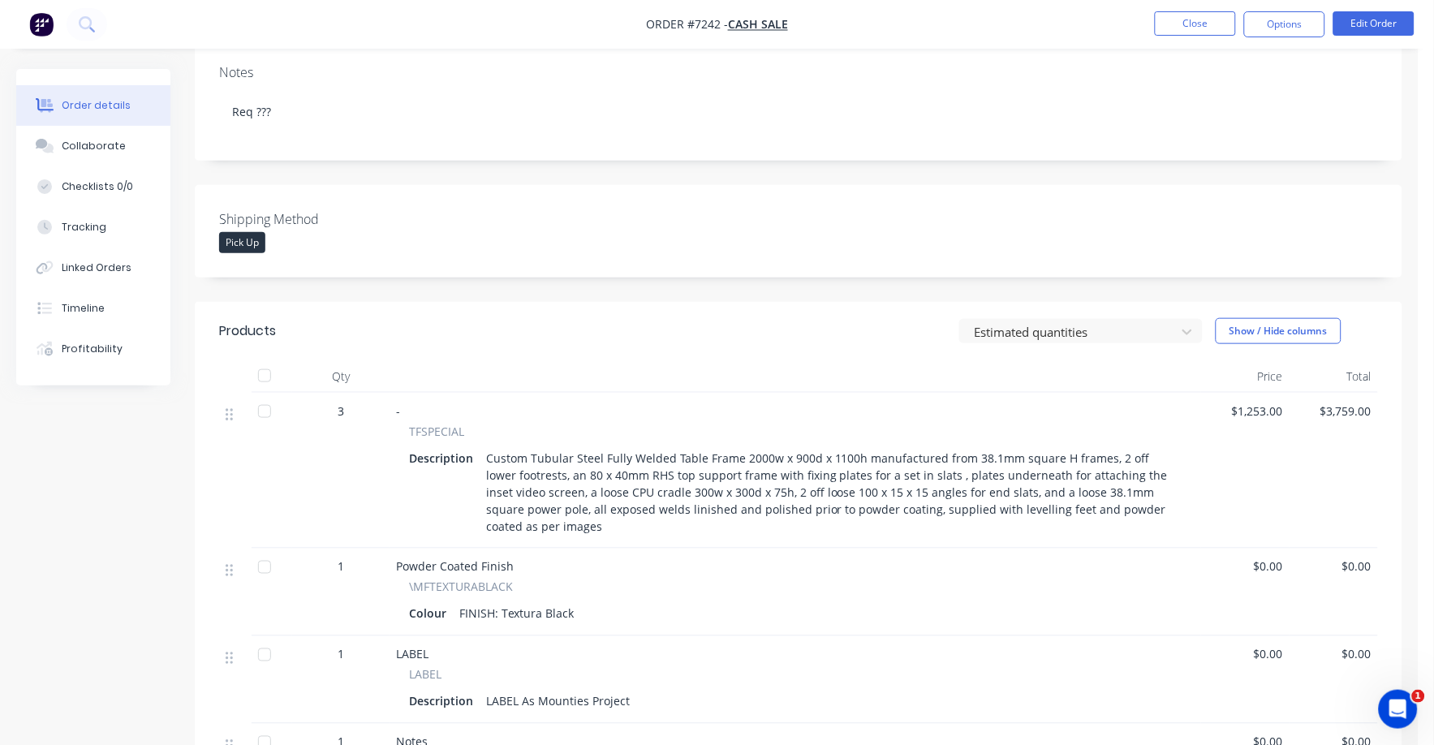
click at [736, 446] on div "Custom Tubular Steel Fully Welded Table Frame 2000w x 900d x 1100h manufactured…" at bounding box center [831, 492] width 702 height 92
click at [1197, 28] on button "Close" at bounding box center [1195, 23] width 81 height 24
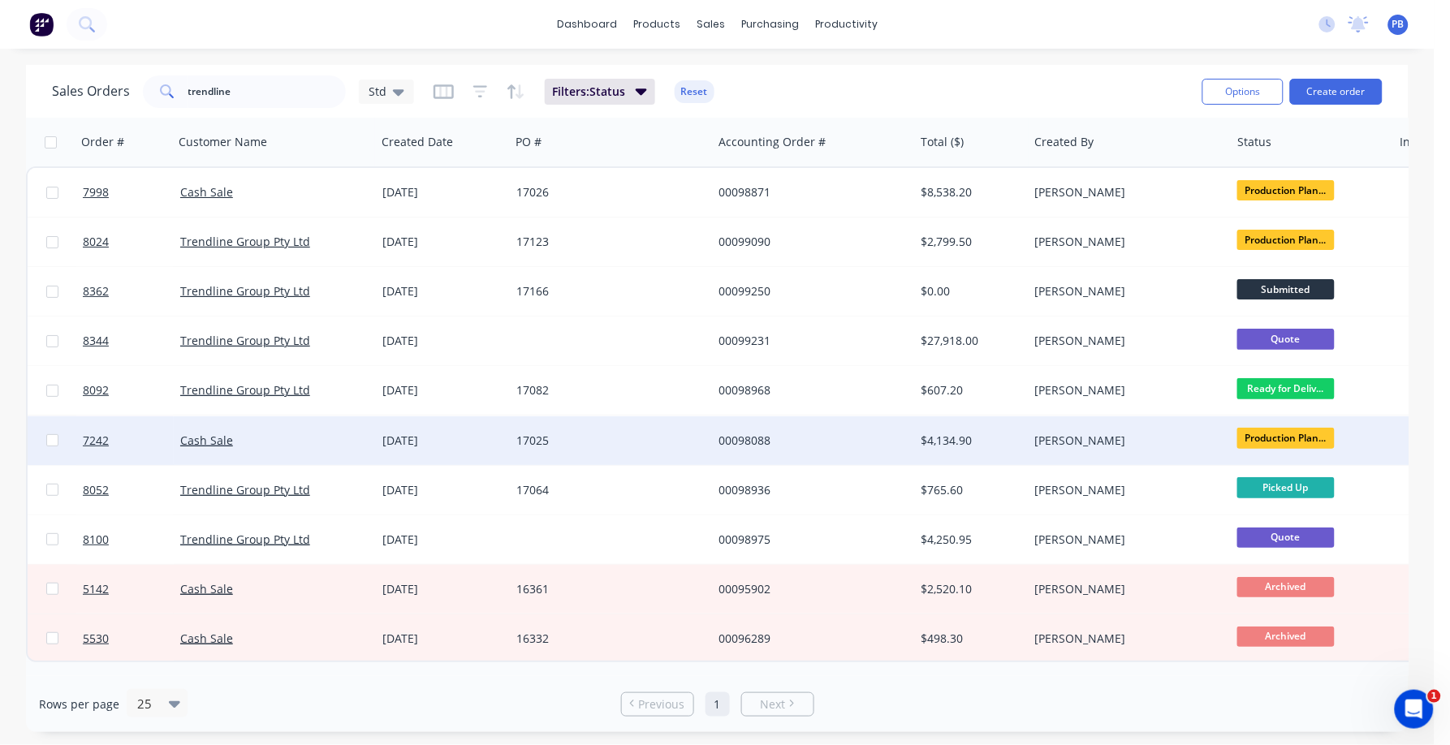
click at [525, 438] on div "17025" at bounding box center [606, 441] width 180 height 16
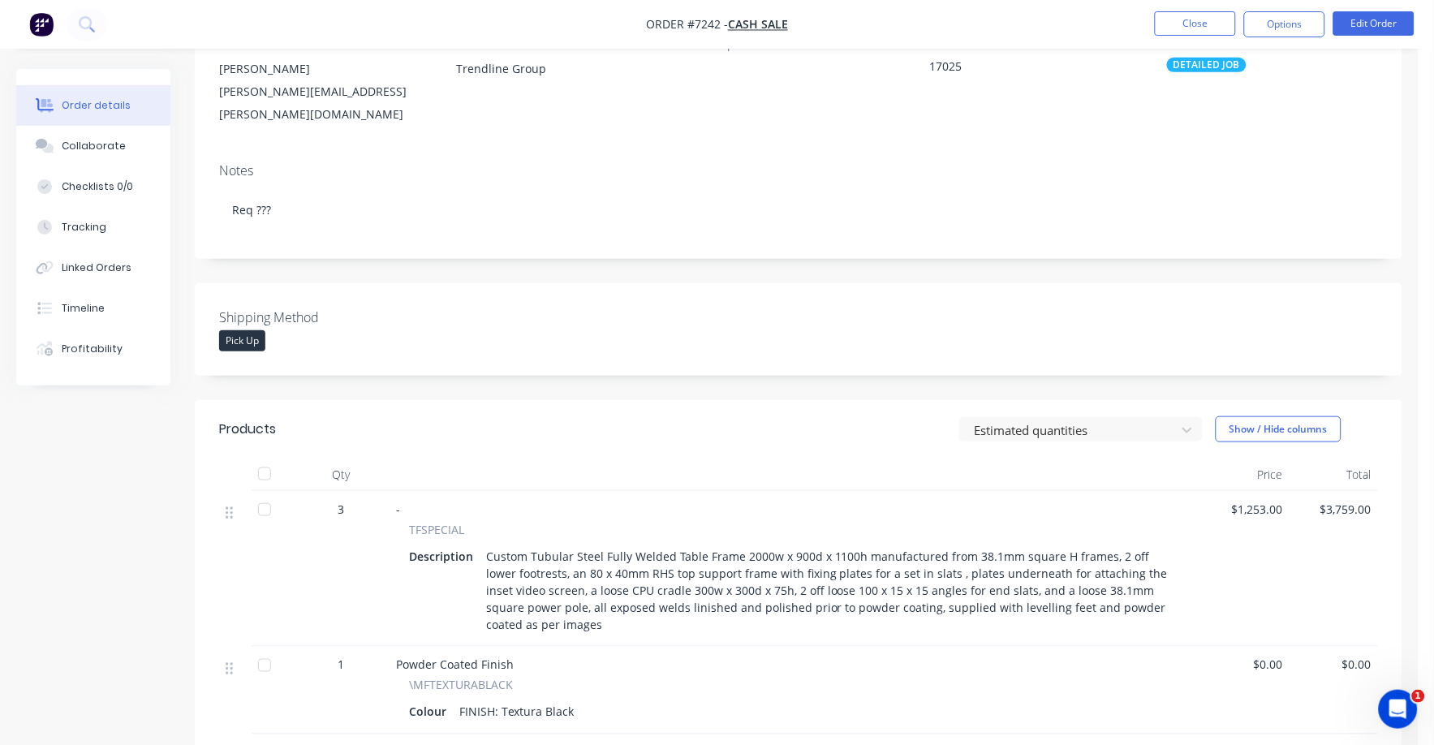
scroll to position [101, 0]
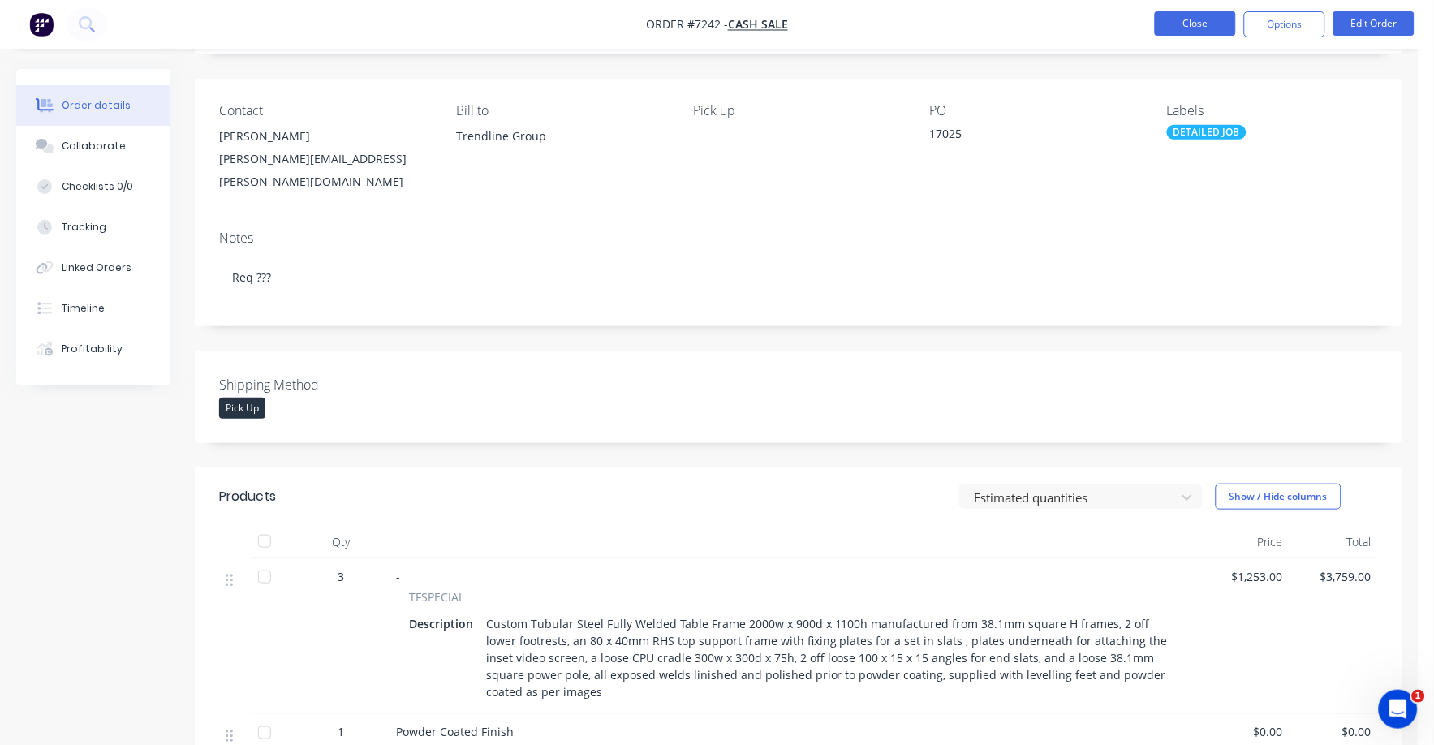
click at [1183, 28] on button "Close" at bounding box center [1195, 23] width 81 height 24
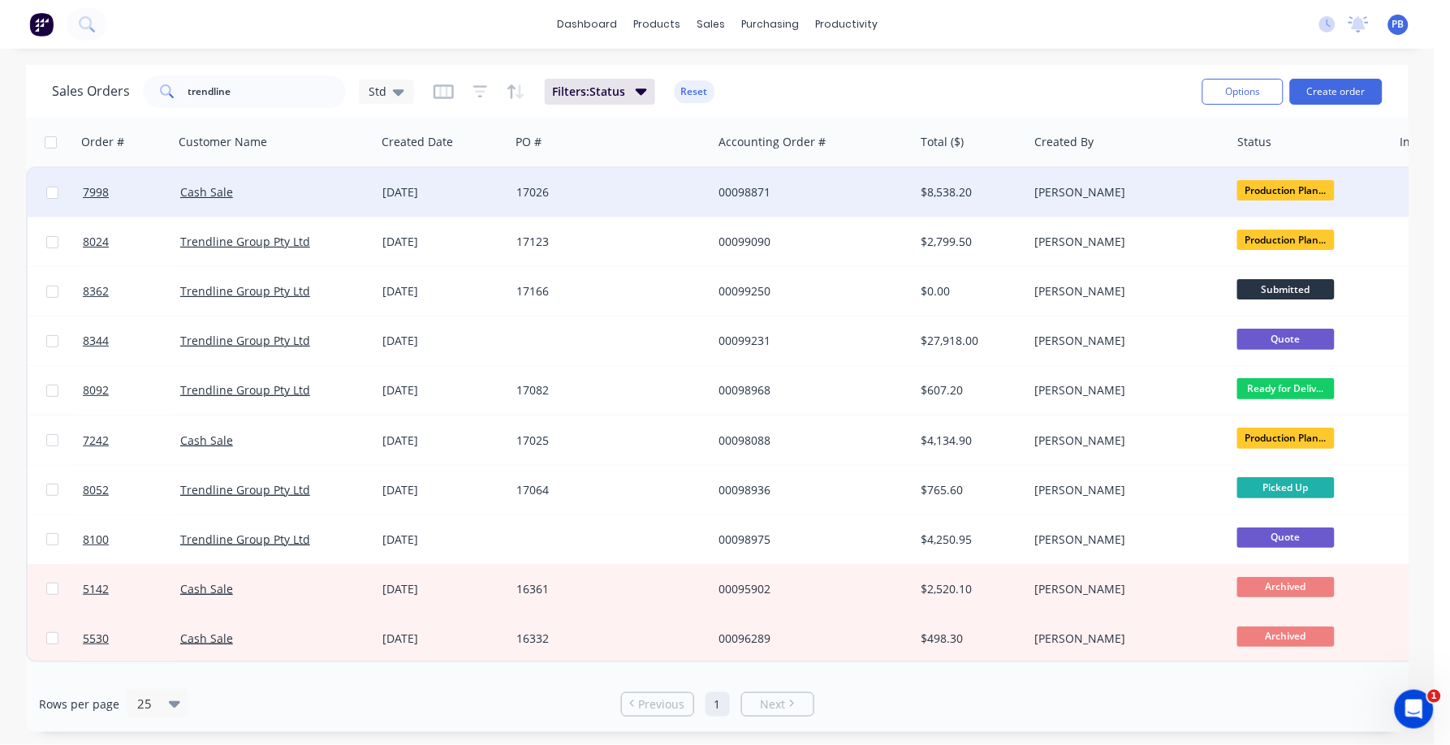
click at [545, 187] on div "17026" at bounding box center [606, 192] width 180 height 16
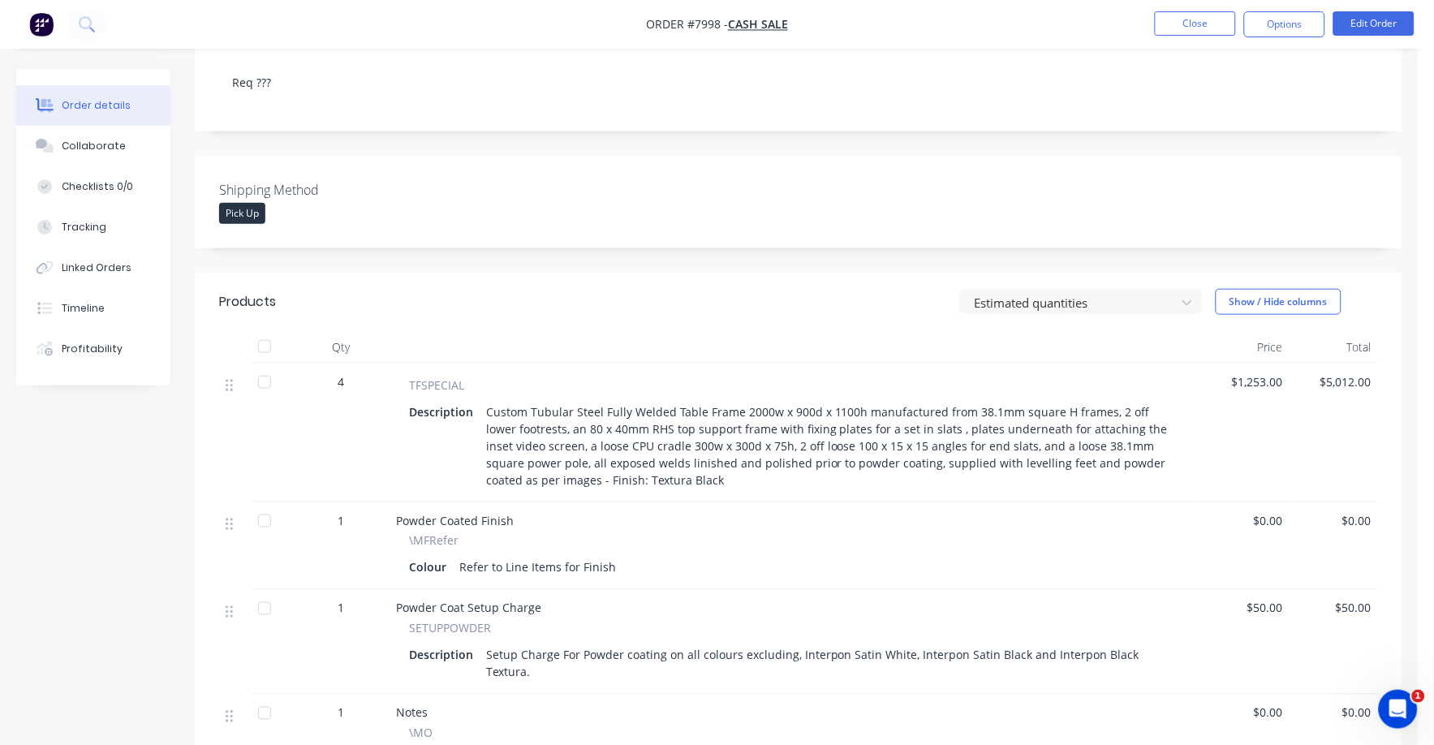
scroll to position [304, 0]
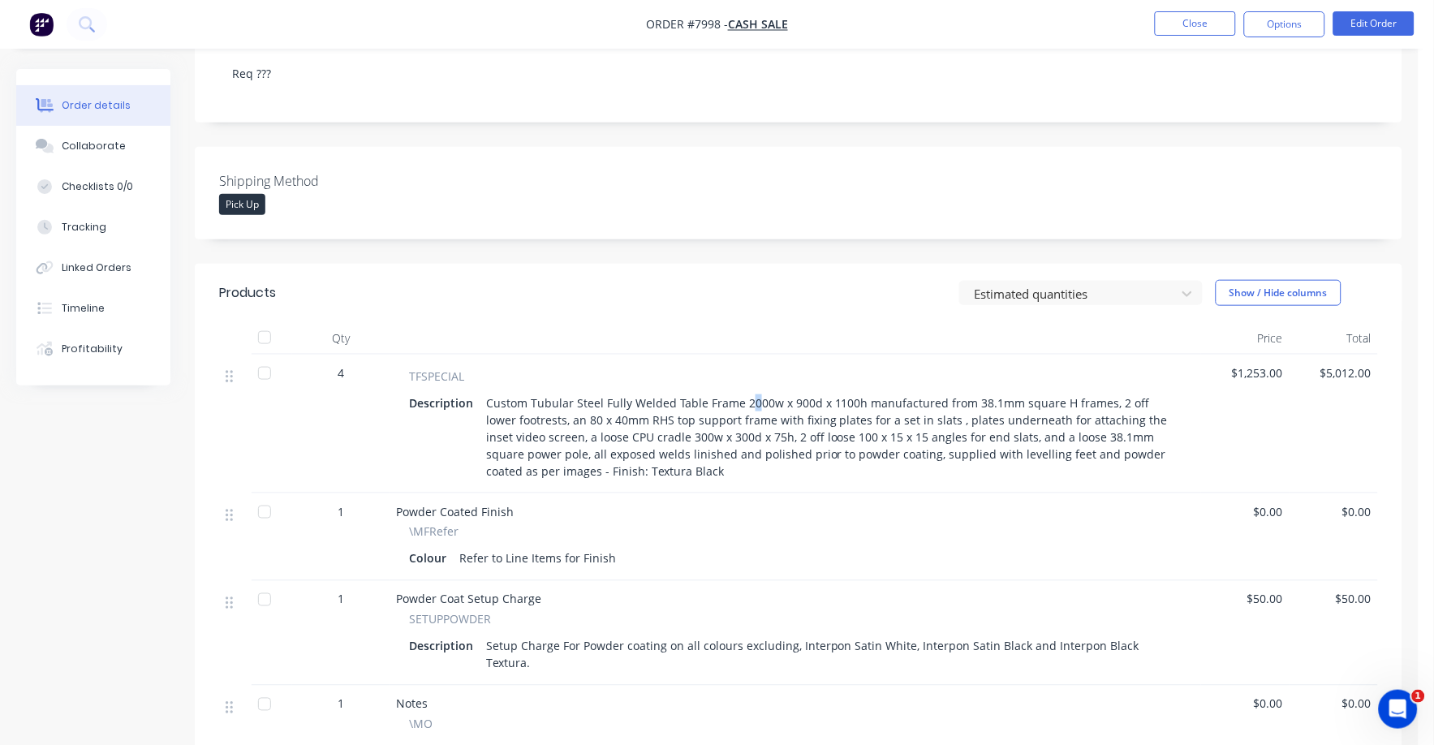
click at [748, 391] on div "Custom Tubular Steel Fully Welded Table Frame 2000w x 900d x 1100h manufactured…" at bounding box center [831, 437] width 702 height 92
drag, startPoint x: 748, startPoint y: 387, endPoint x: 638, endPoint y: 292, distance: 145.6
click at [638, 292] on header "Products Estimated quantities Show / Hide columns" at bounding box center [799, 293] width 1208 height 58
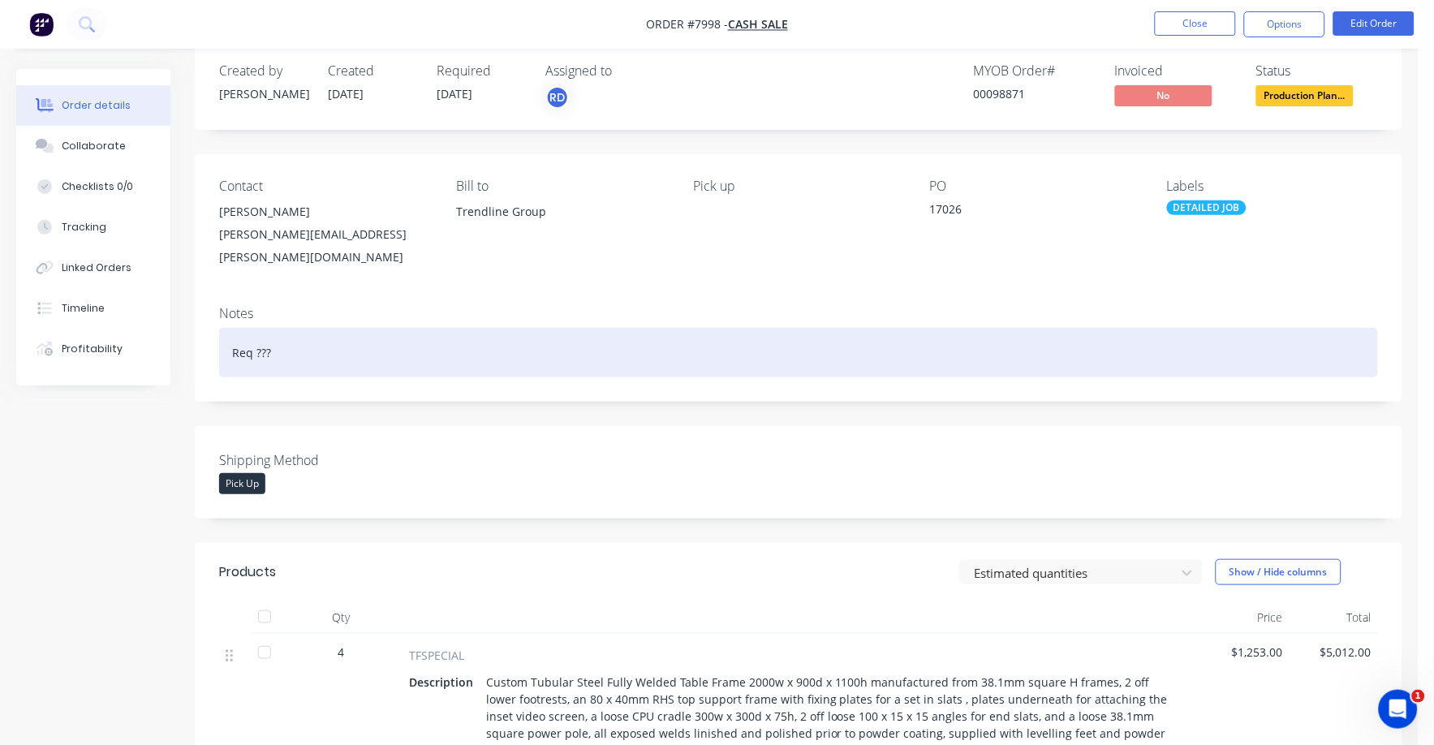
scroll to position [0, 0]
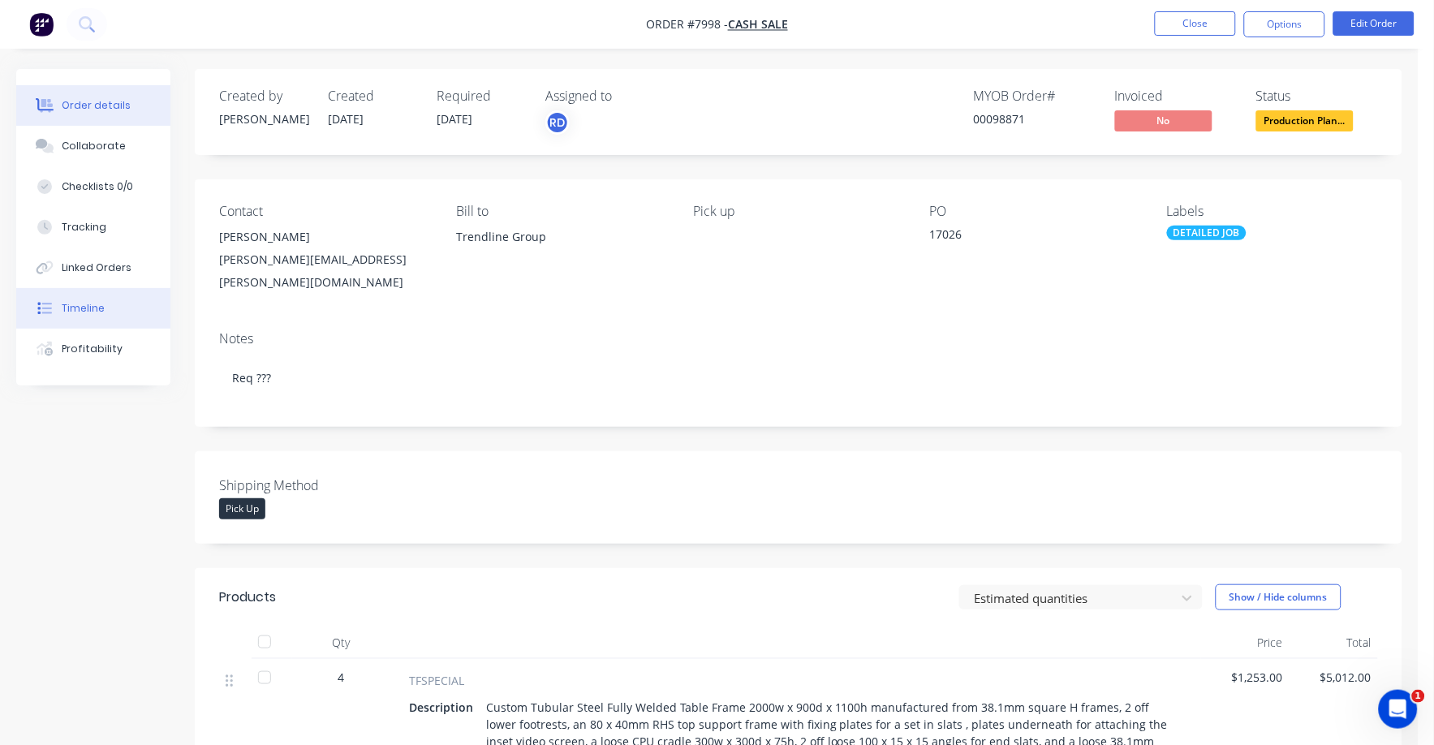
click at [79, 301] on div "Timeline" at bounding box center [83, 308] width 43 height 15
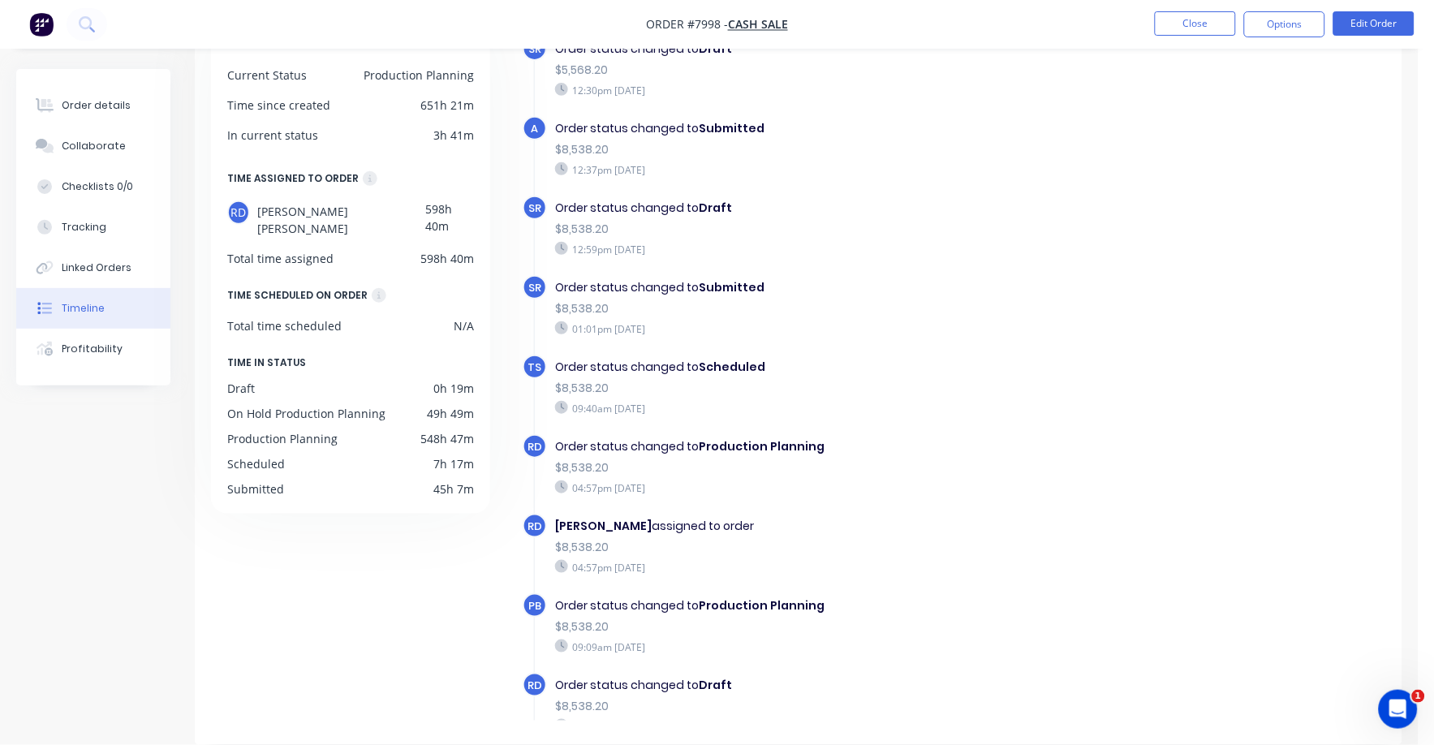
scroll to position [104, 0]
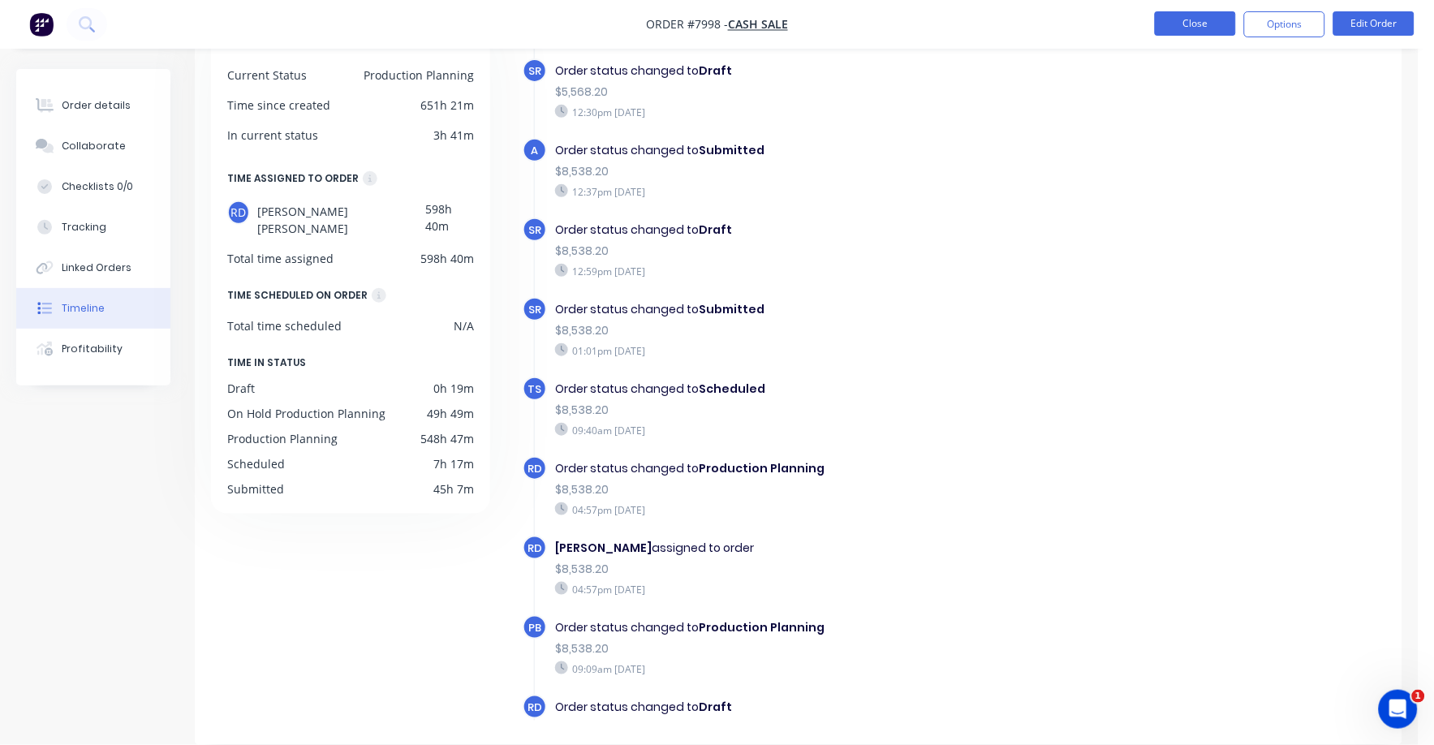
click at [1205, 23] on button "Close" at bounding box center [1195, 23] width 81 height 24
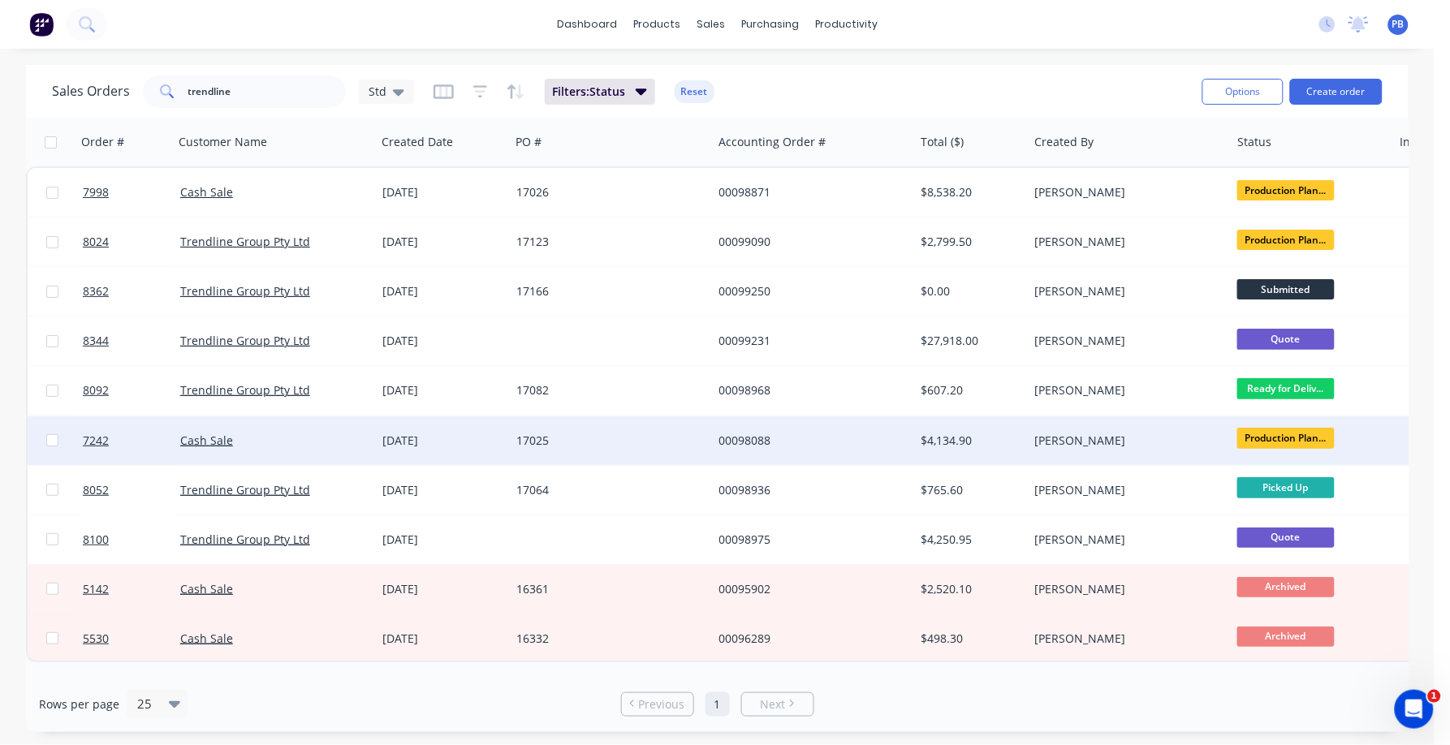
click at [528, 441] on div "17025" at bounding box center [606, 441] width 180 height 16
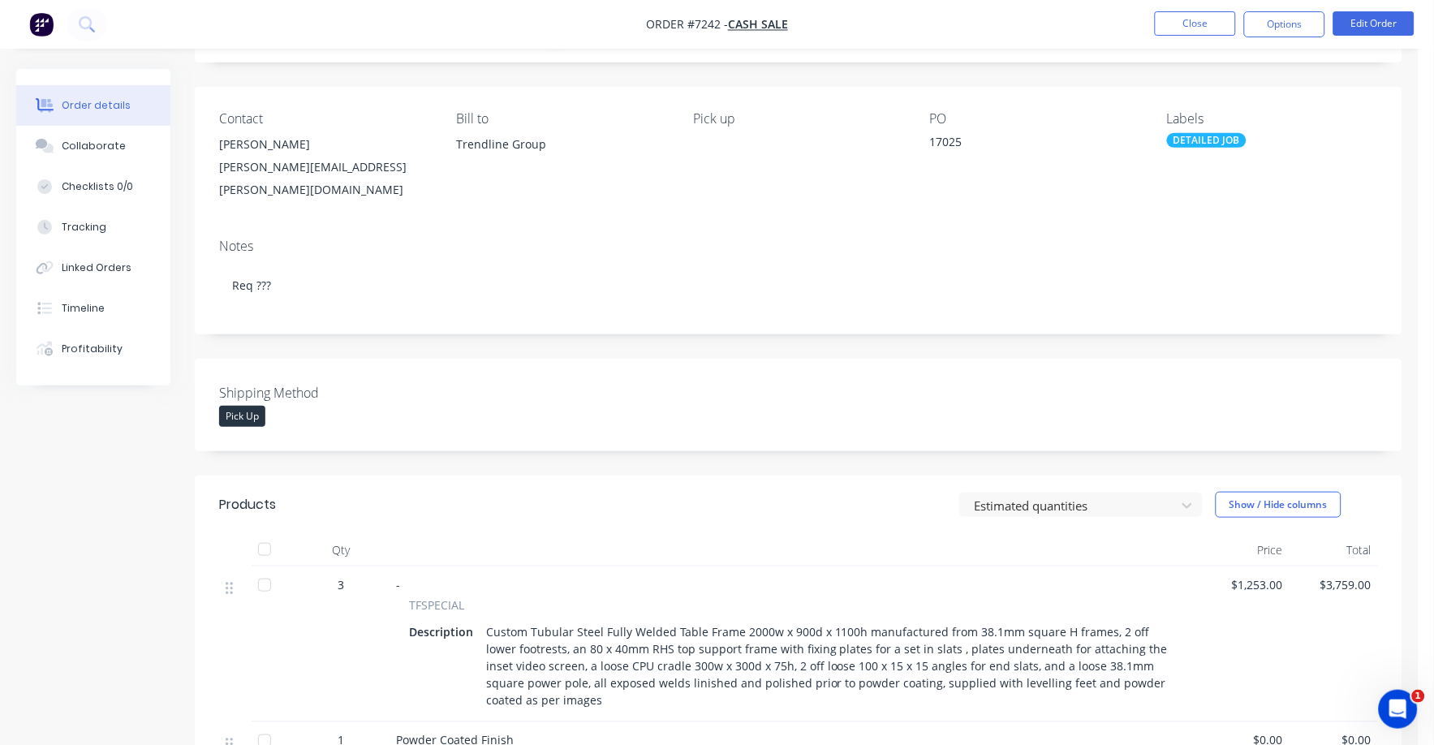
scroll to position [507, 0]
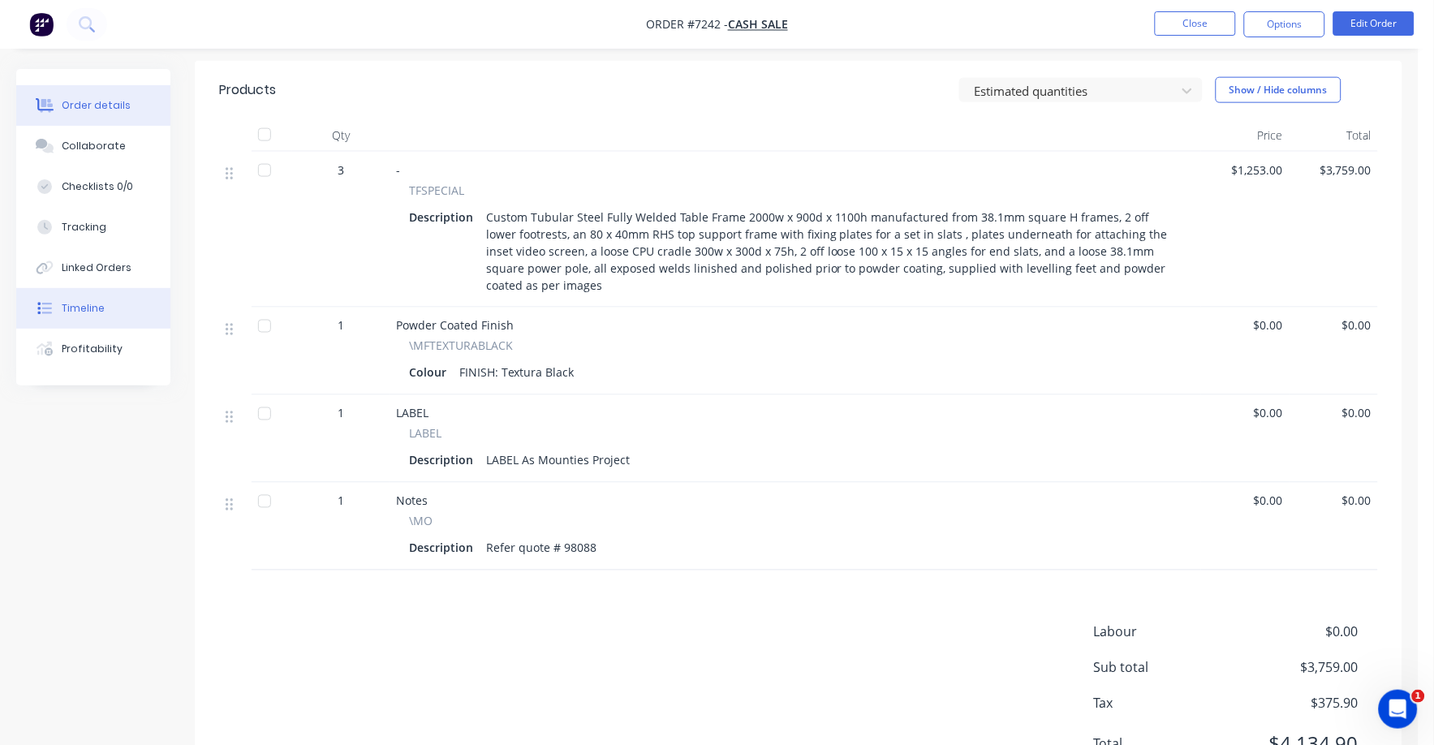
click at [74, 306] on div "Timeline" at bounding box center [83, 308] width 43 height 15
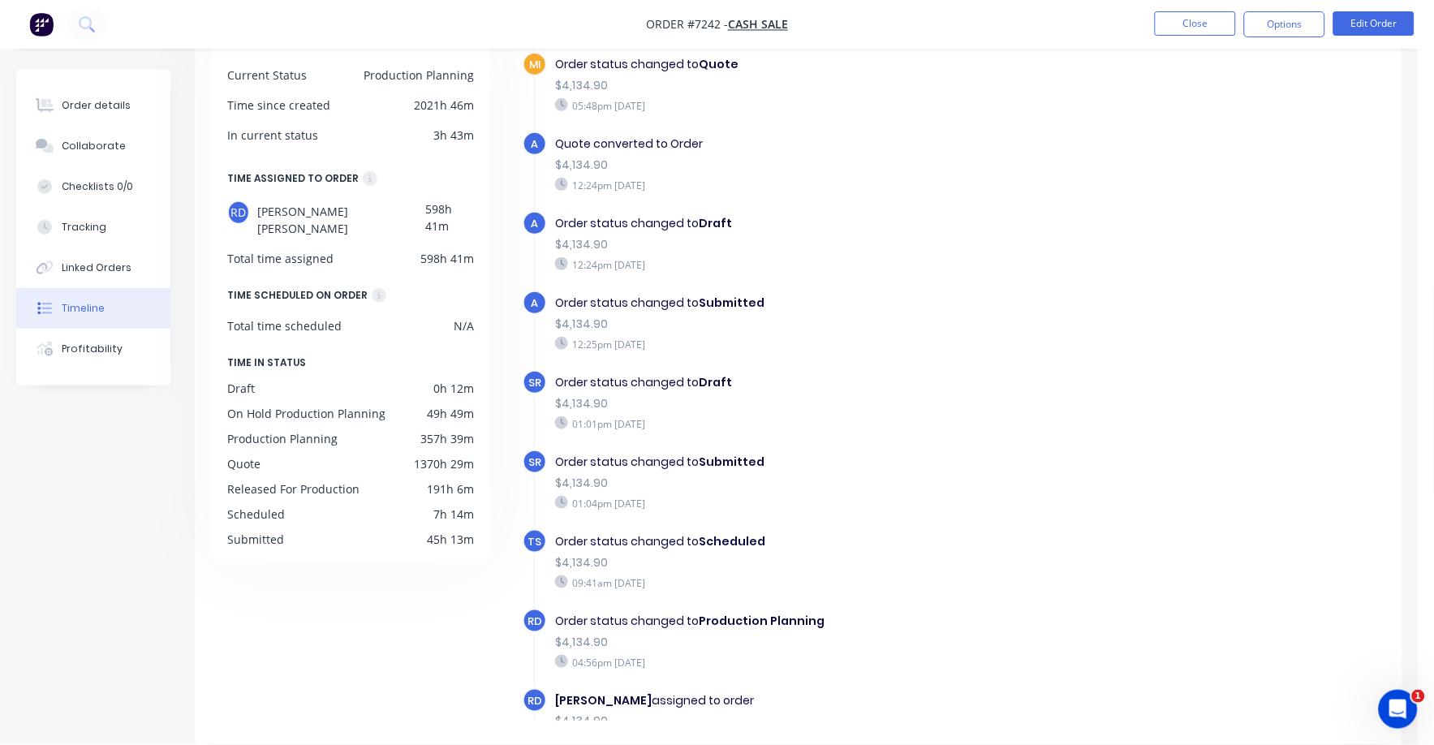
scroll to position [1048, 0]
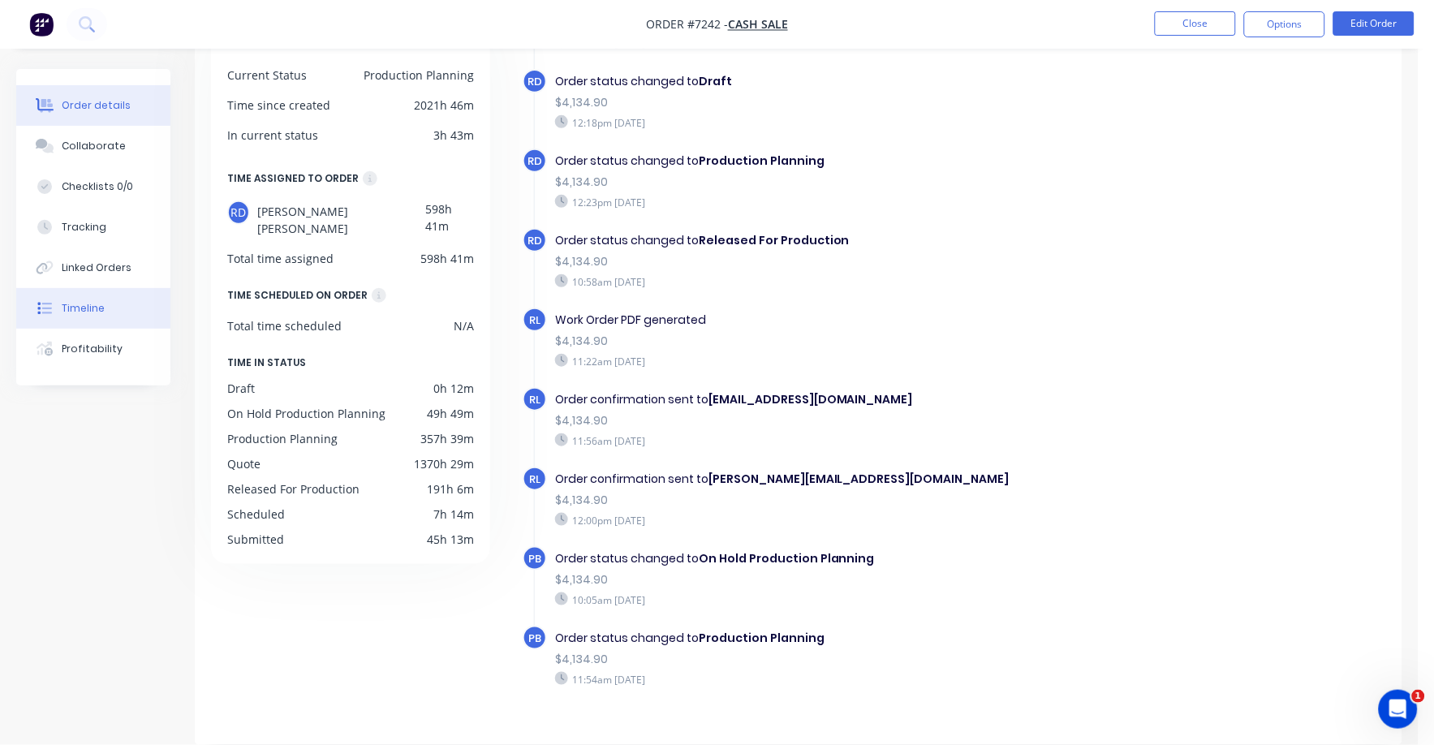
click at [45, 88] on button "Order details" at bounding box center [93, 105] width 154 height 41
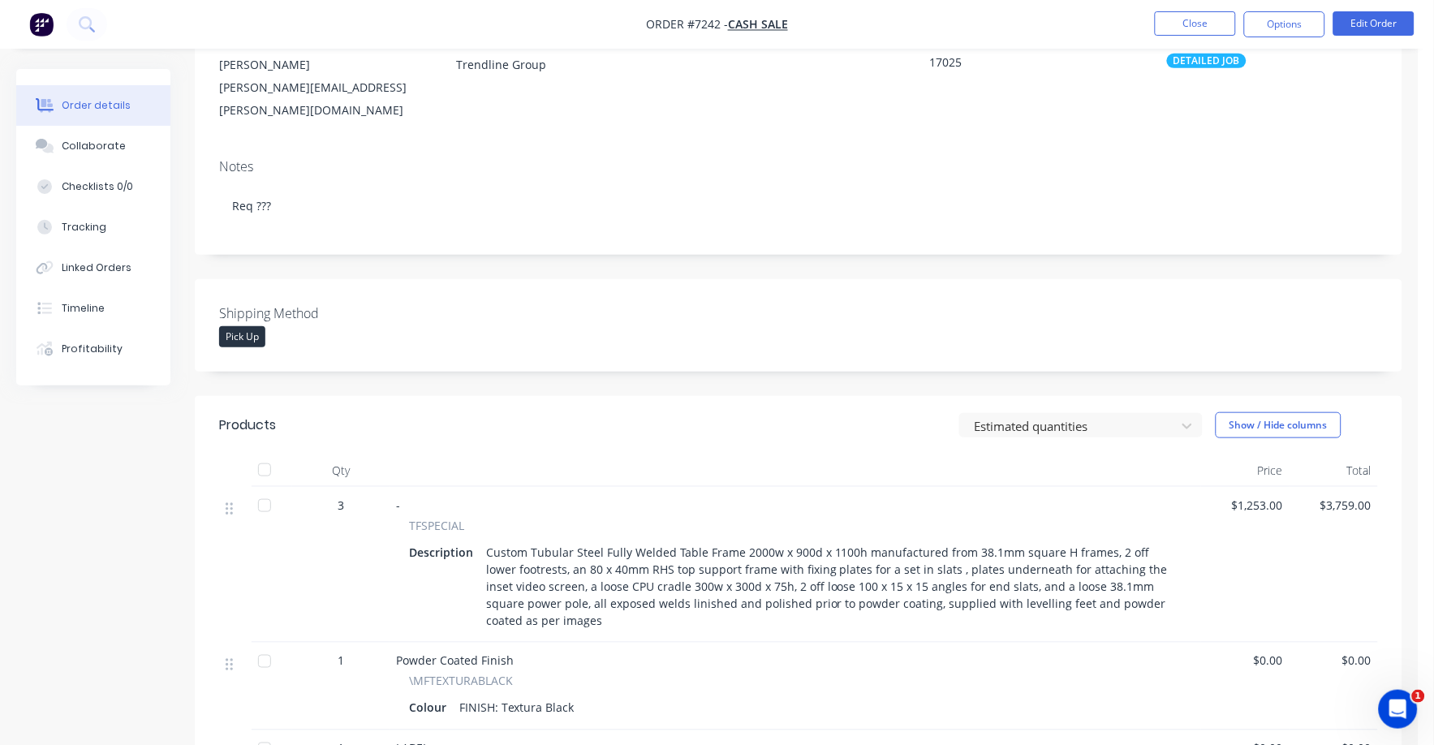
scroll to position [202, 0]
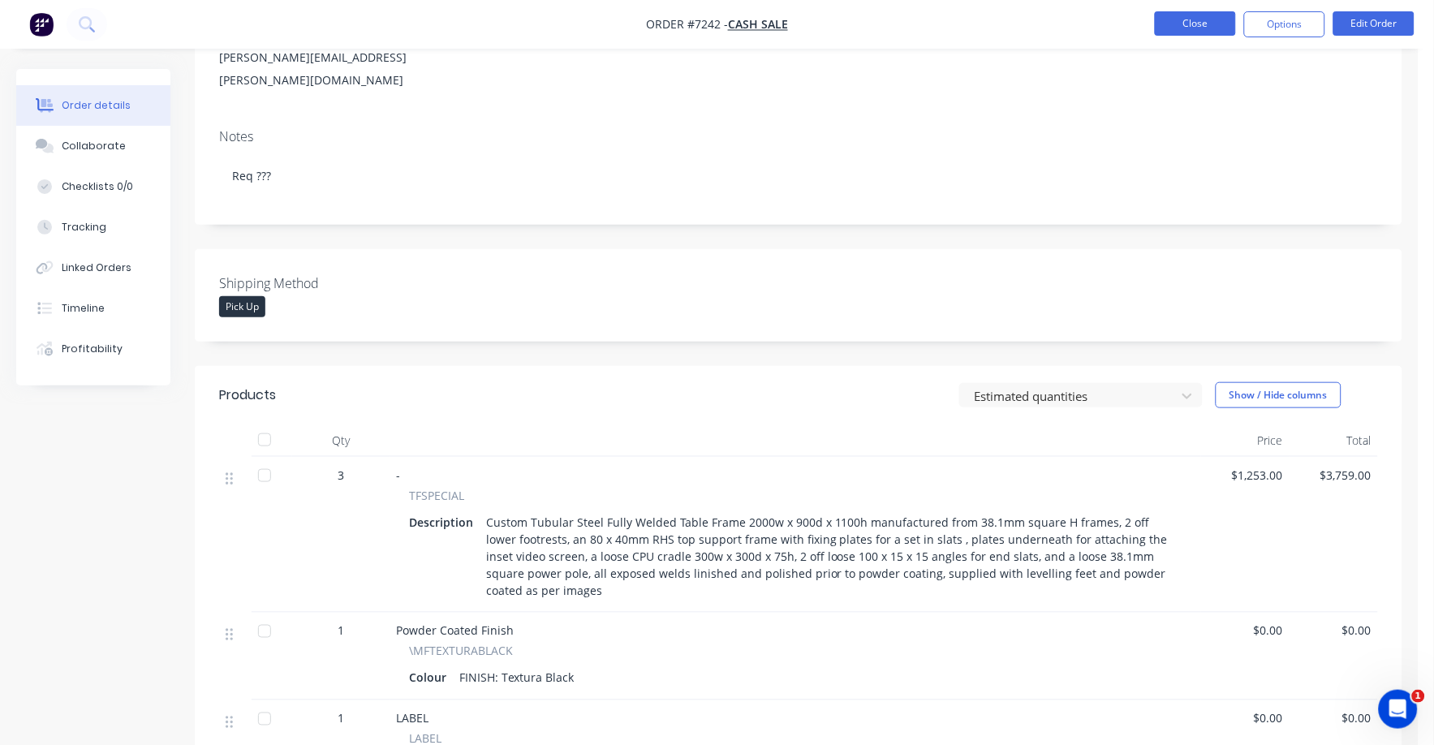
click at [1187, 28] on button "Close" at bounding box center [1195, 23] width 81 height 24
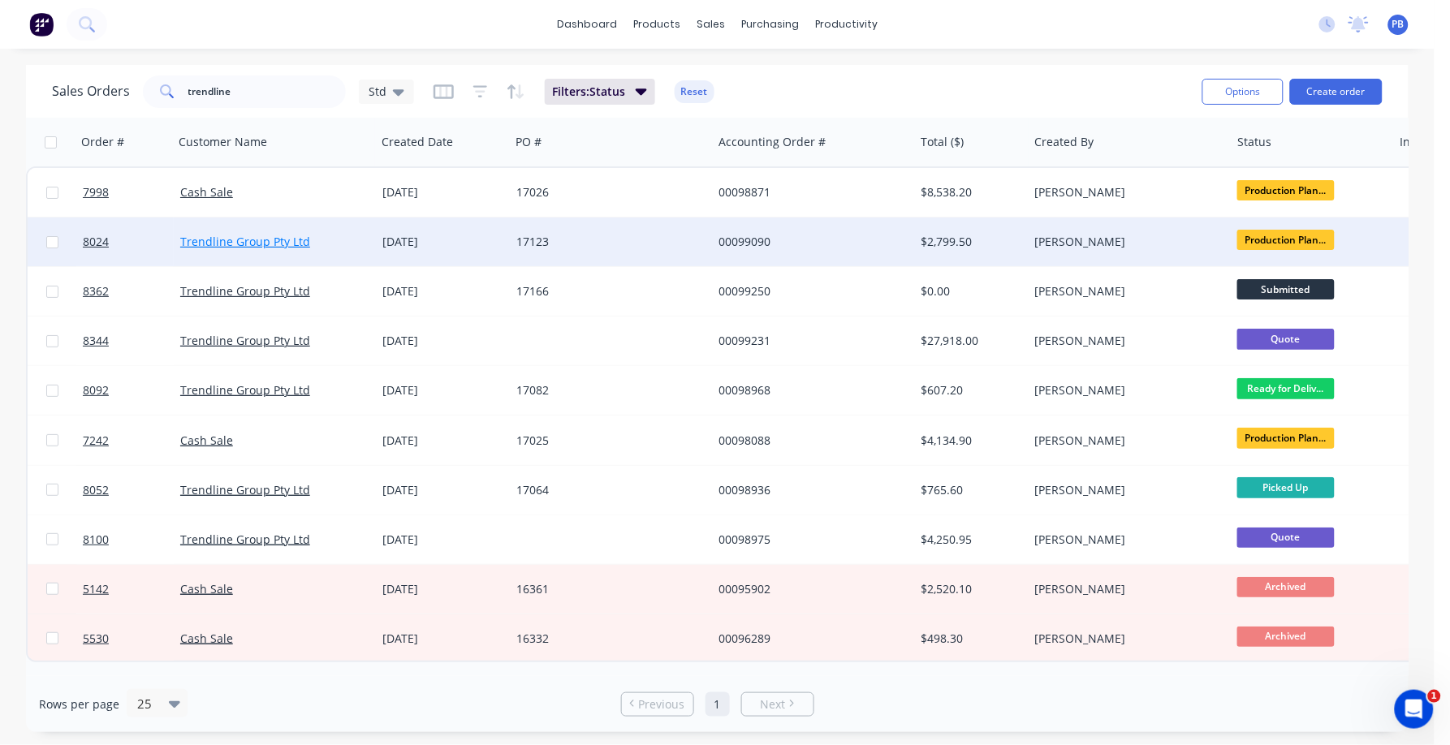
click at [270, 234] on link "Trendline Group Pty Ltd" at bounding box center [245, 241] width 130 height 15
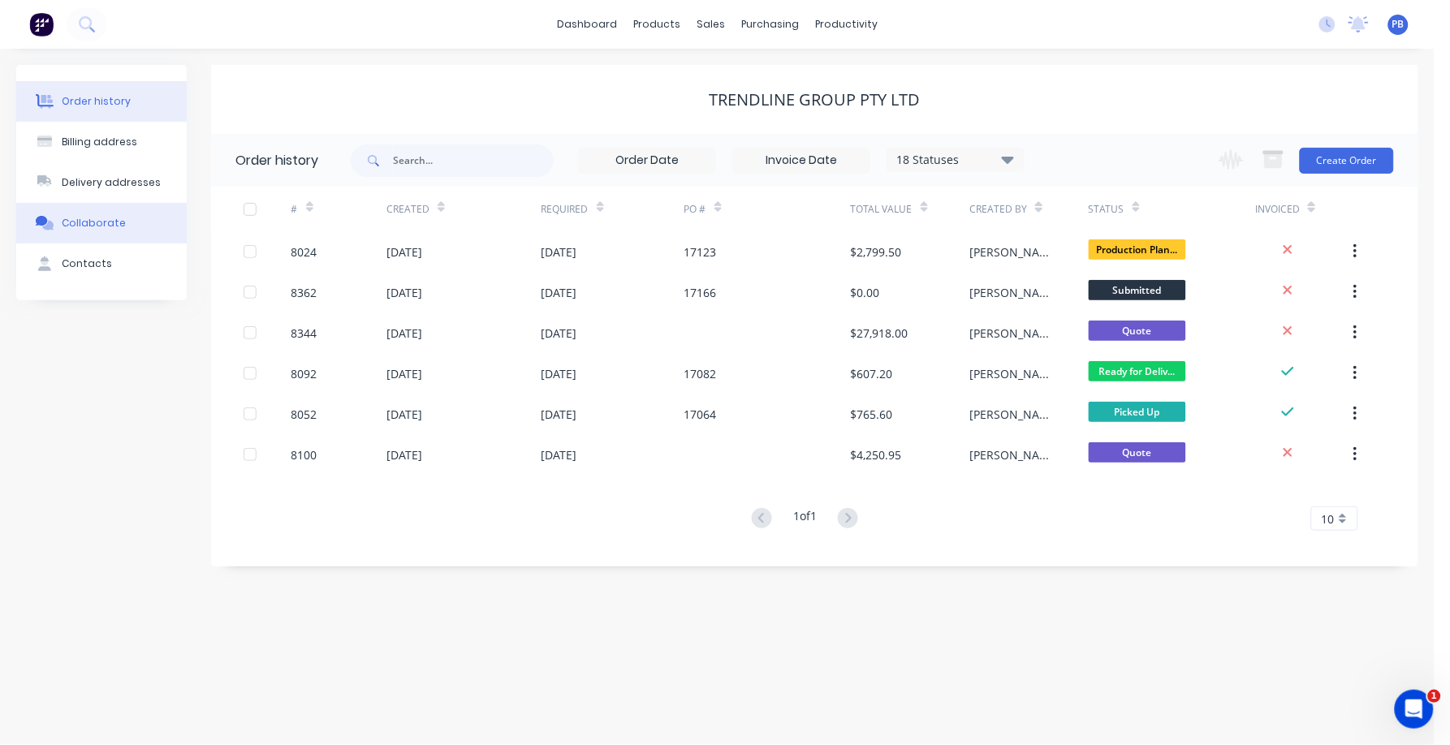
click at [92, 214] on button "Collaborate" at bounding box center [101, 223] width 170 height 41
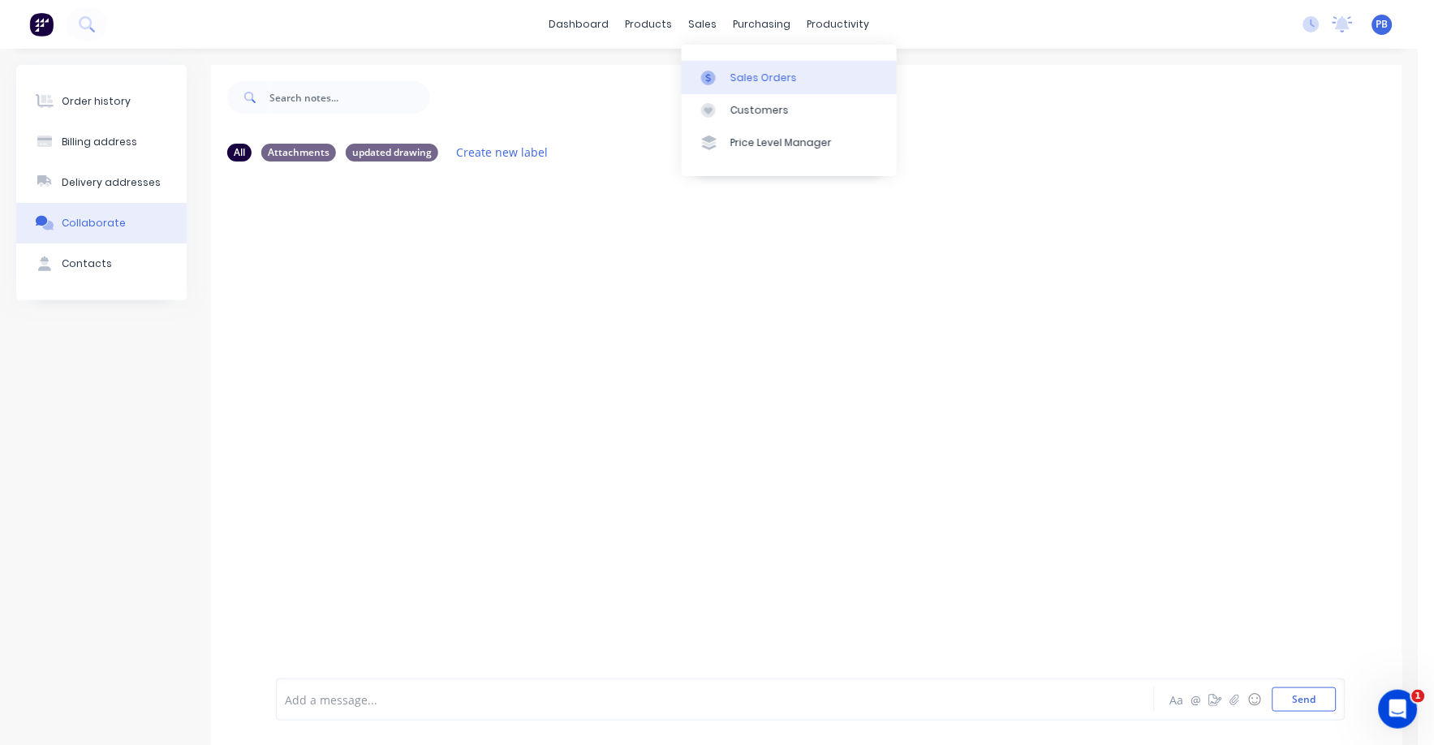
click at [763, 80] on div "Sales Orders" at bounding box center [763, 78] width 67 height 15
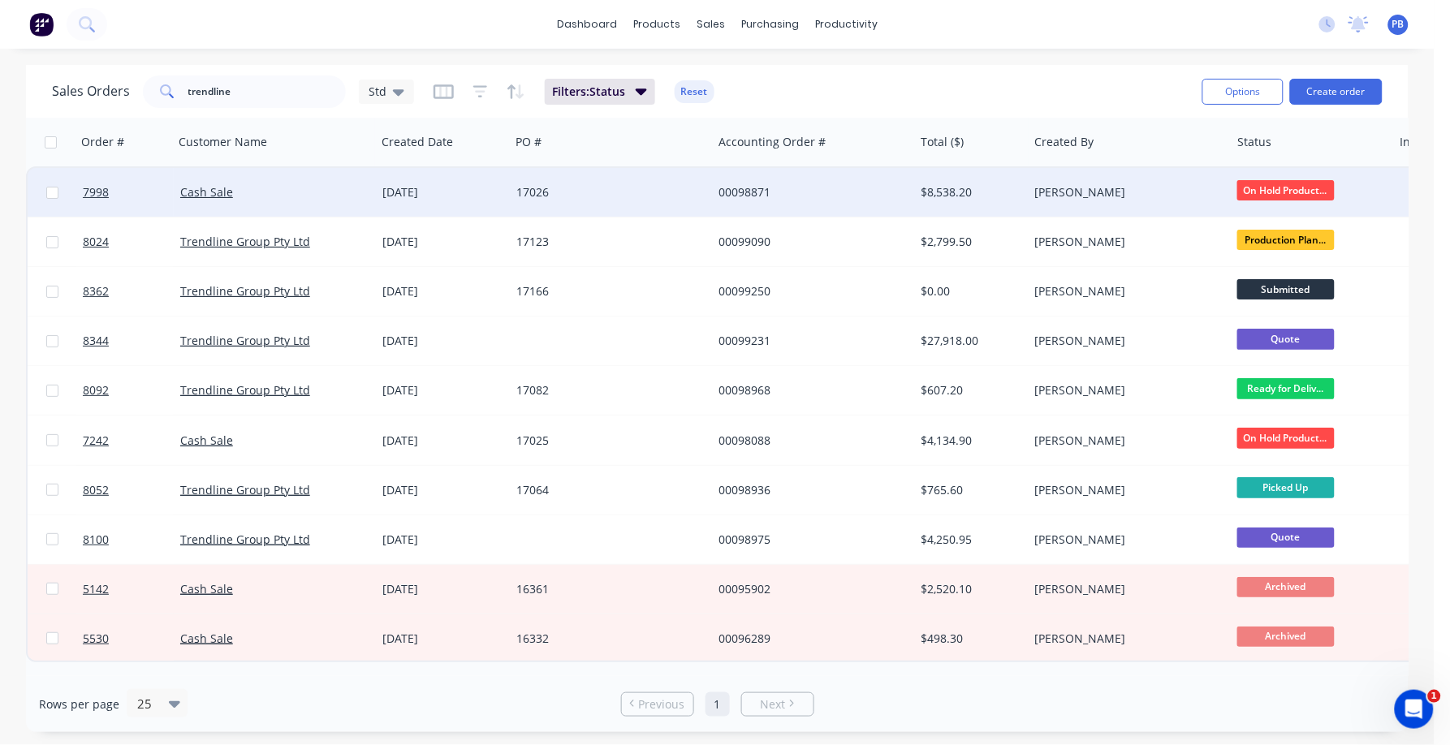
click at [545, 190] on div "17026" at bounding box center [606, 192] width 180 height 16
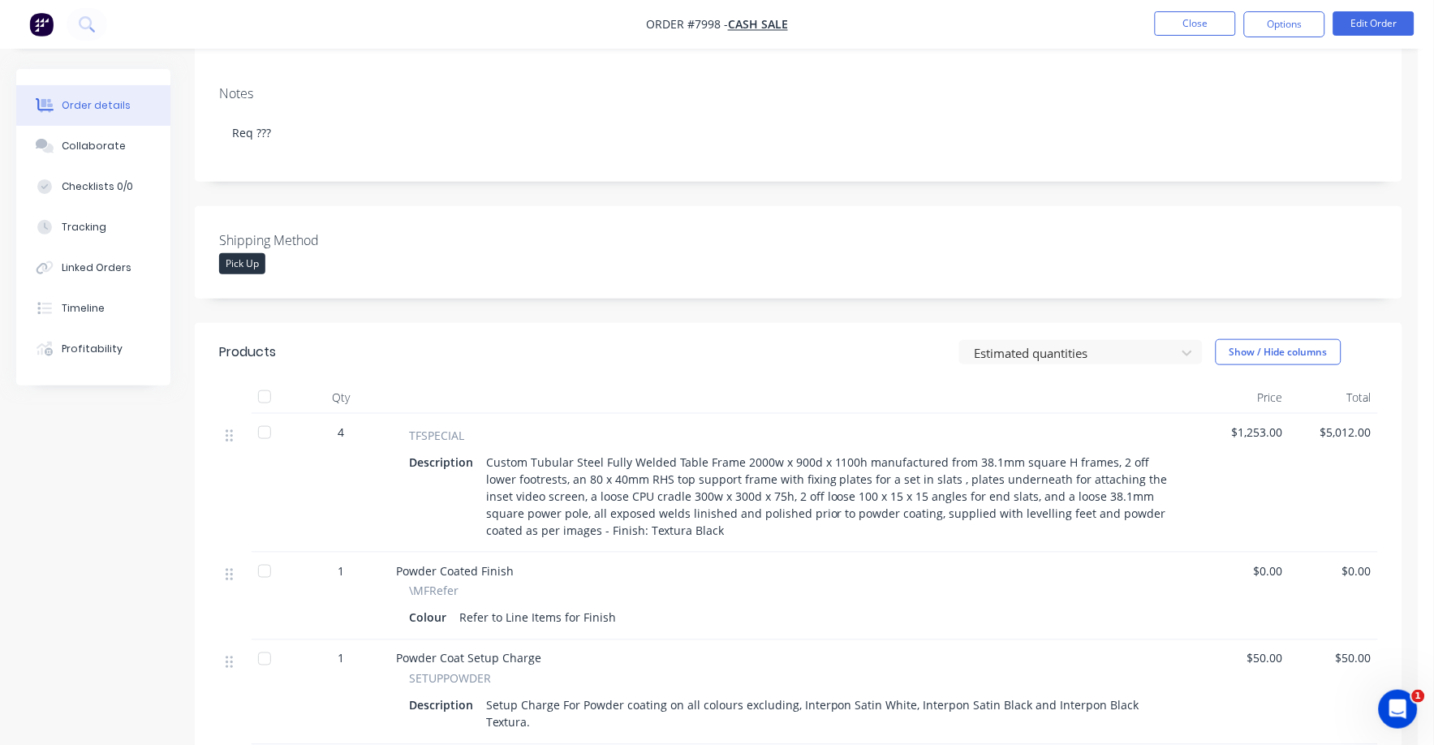
scroll to position [202, 0]
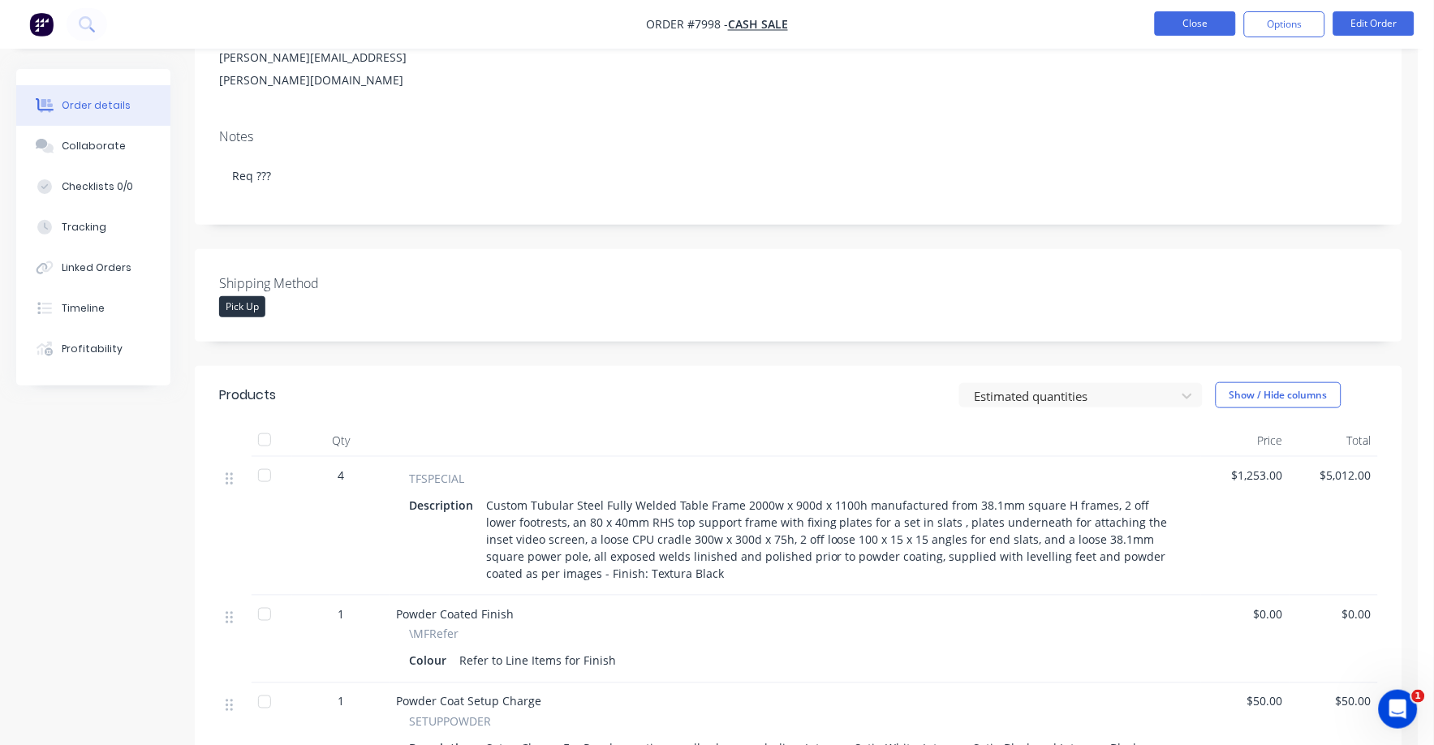
click at [1199, 14] on button "Close" at bounding box center [1195, 23] width 81 height 24
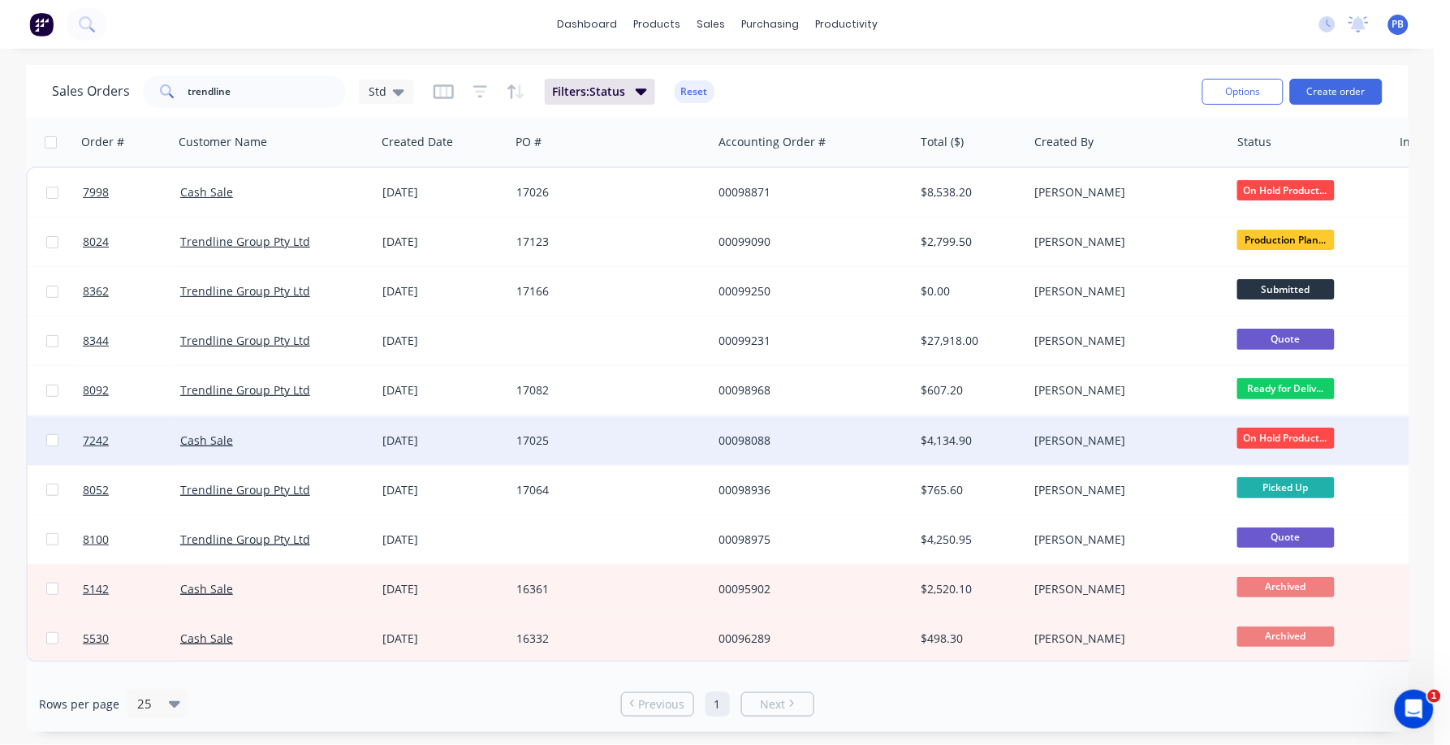
click at [534, 434] on div "17025" at bounding box center [606, 441] width 180 height 16
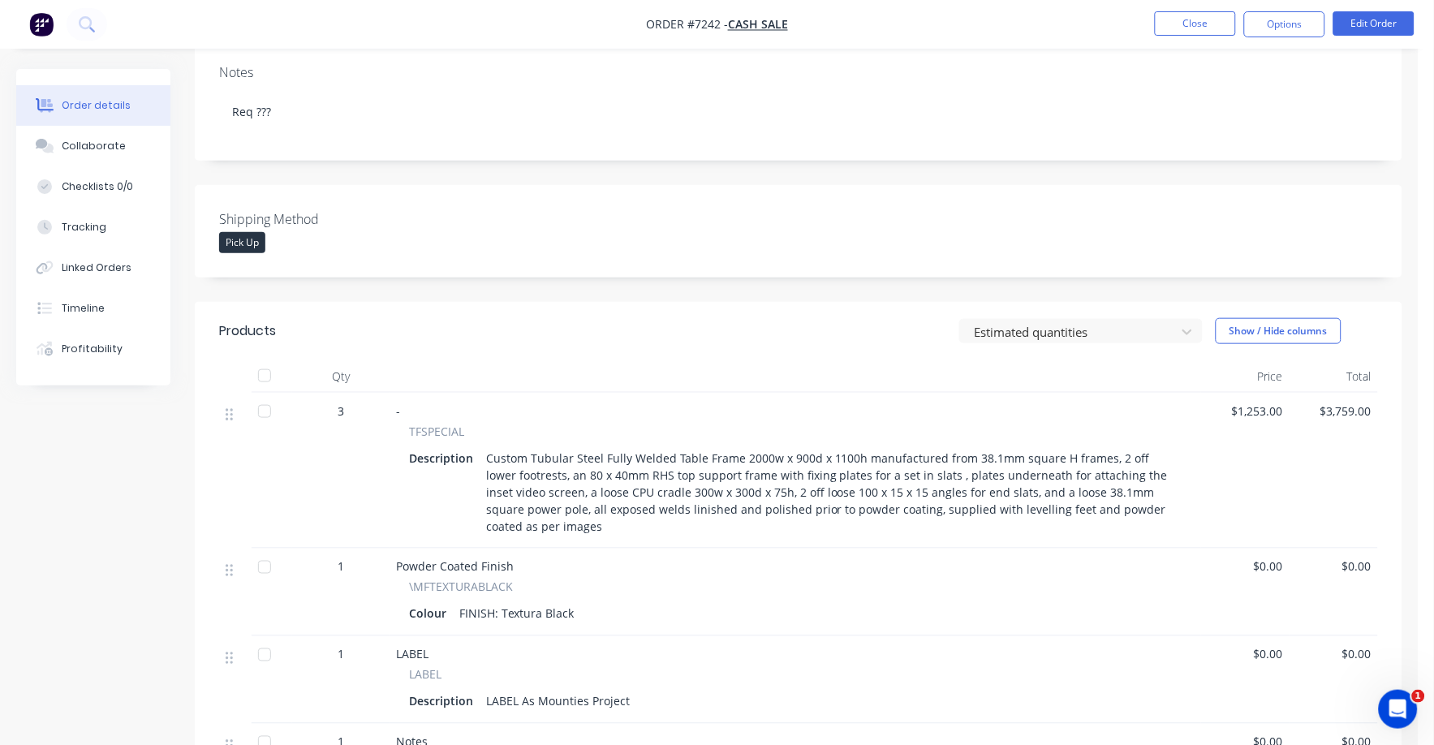
scroll to position [165, 0]
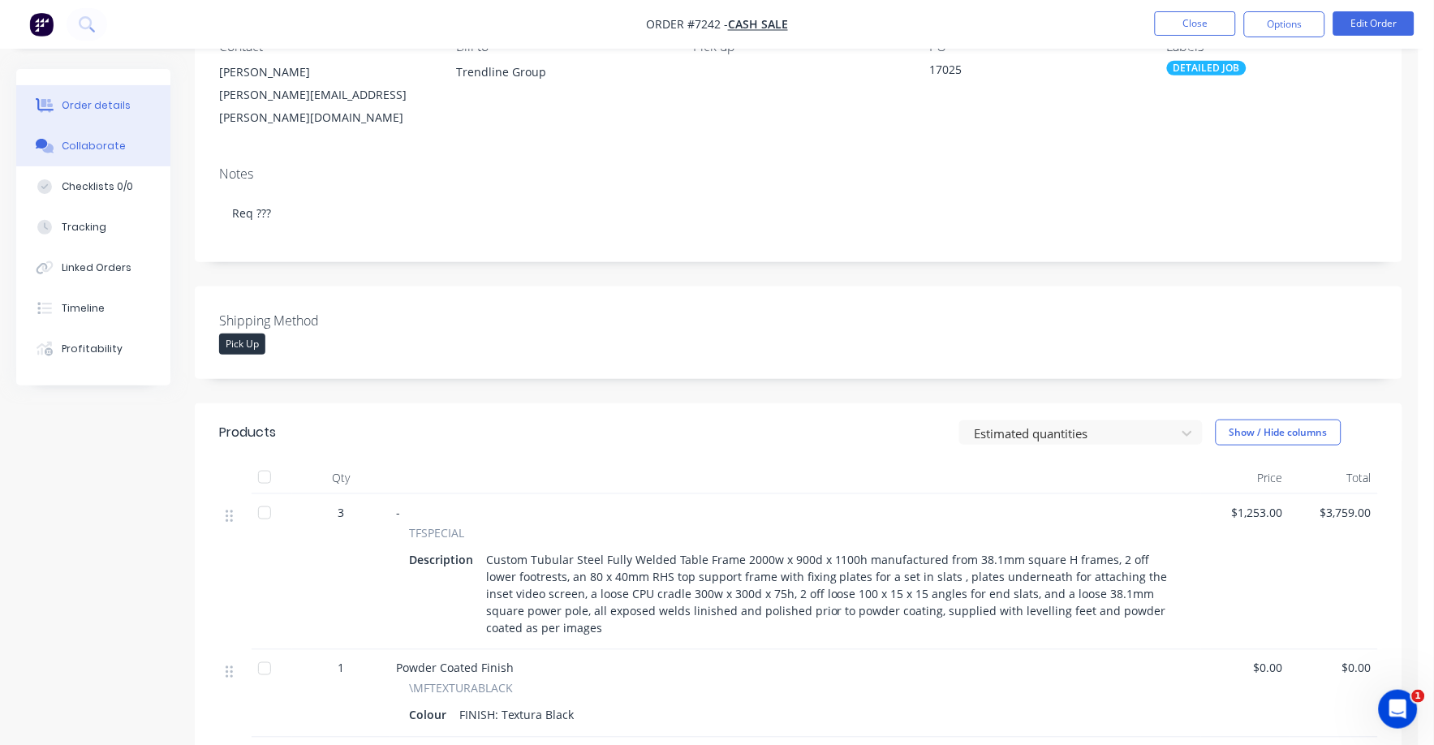
click at [72, 132] on button "Collaborate" at bounding box center [93, 146] width 154 height 41
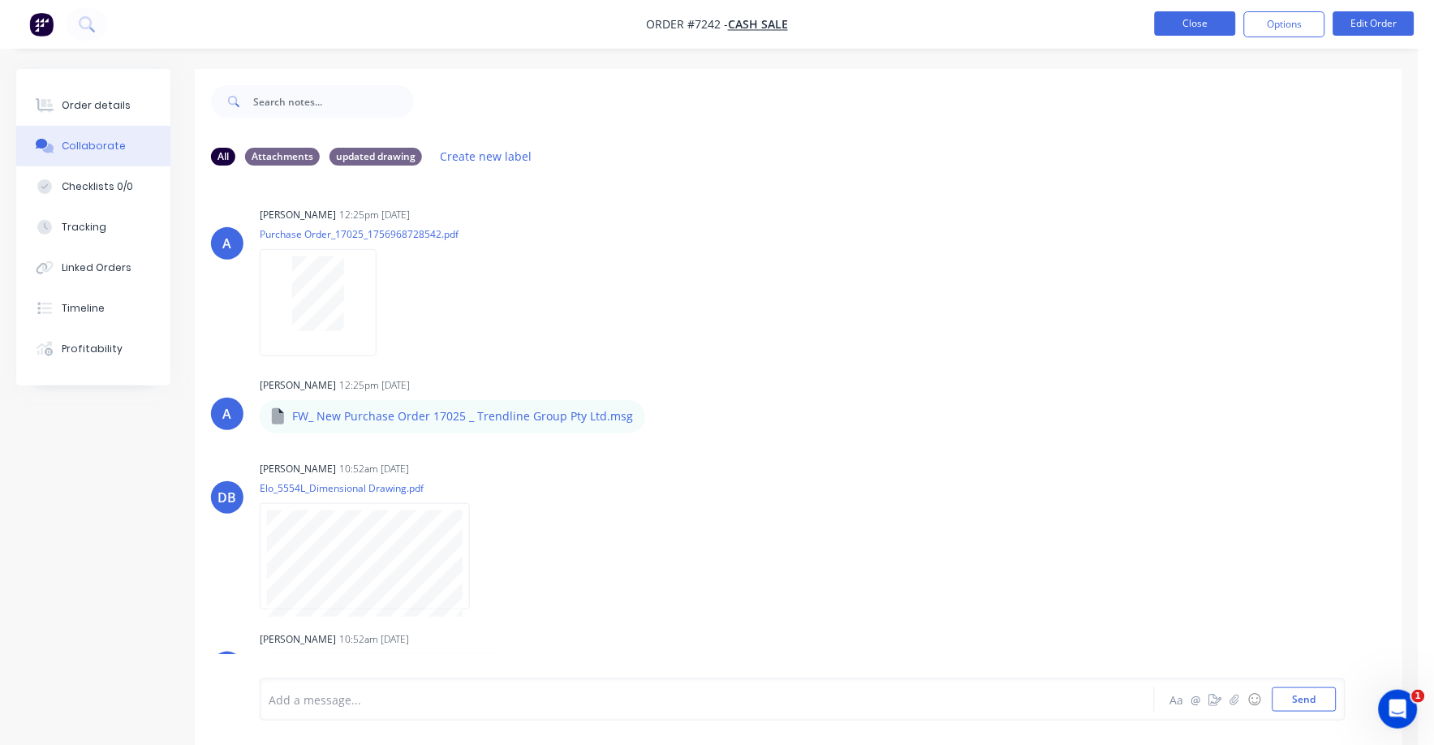
click at [1219, 19] on button "Close" at bounding box center [1195, 23] width 81 height 24
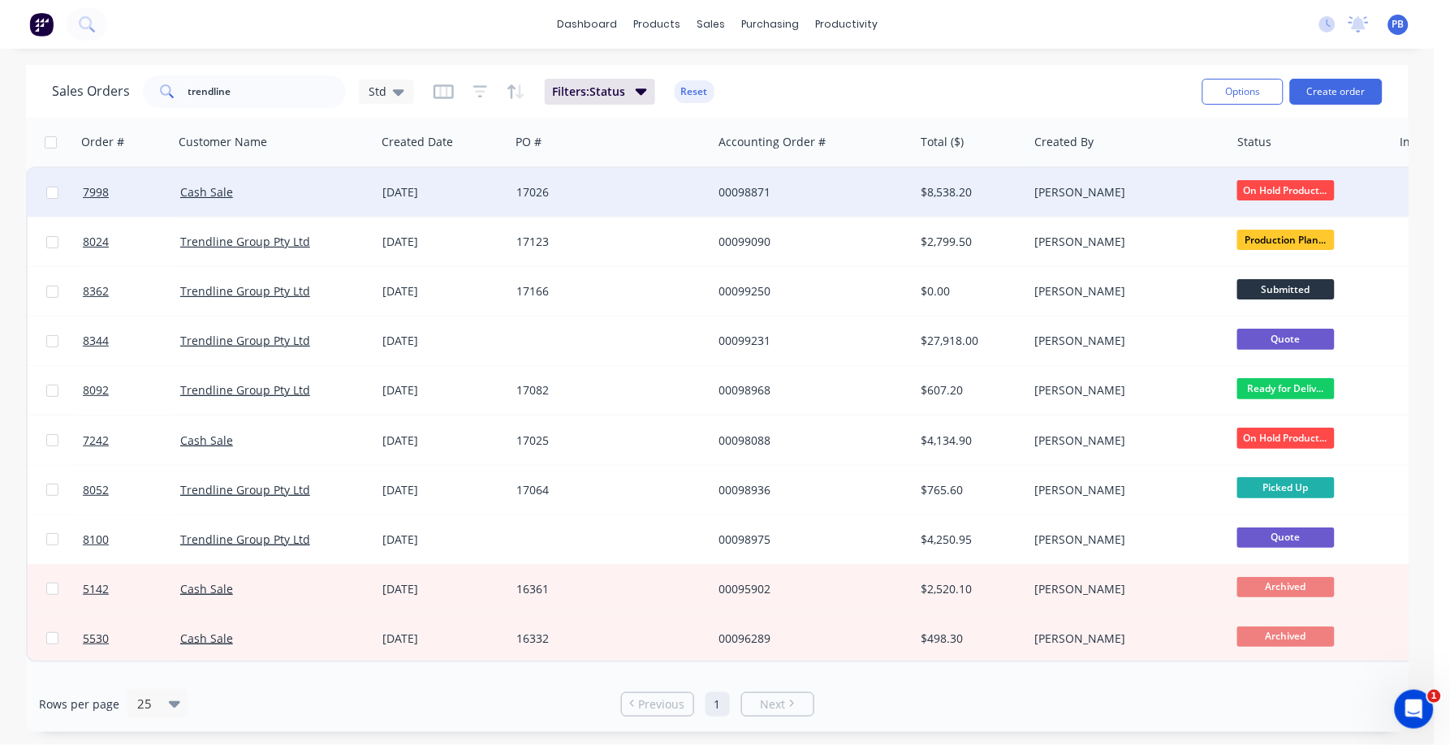
click at [524, 185] on div "17026" at bounding box center [606, 192] width 180 height 16
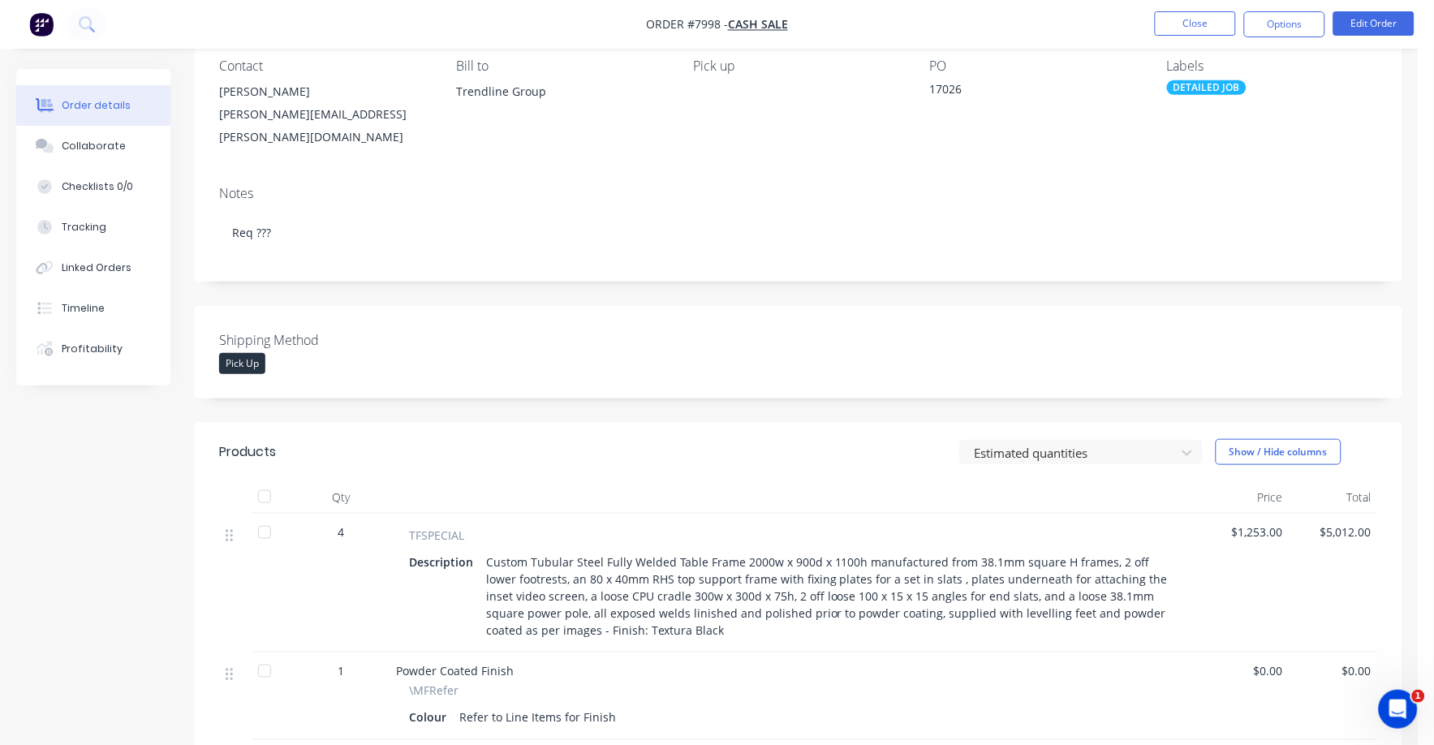
scroll to position [101, 0]
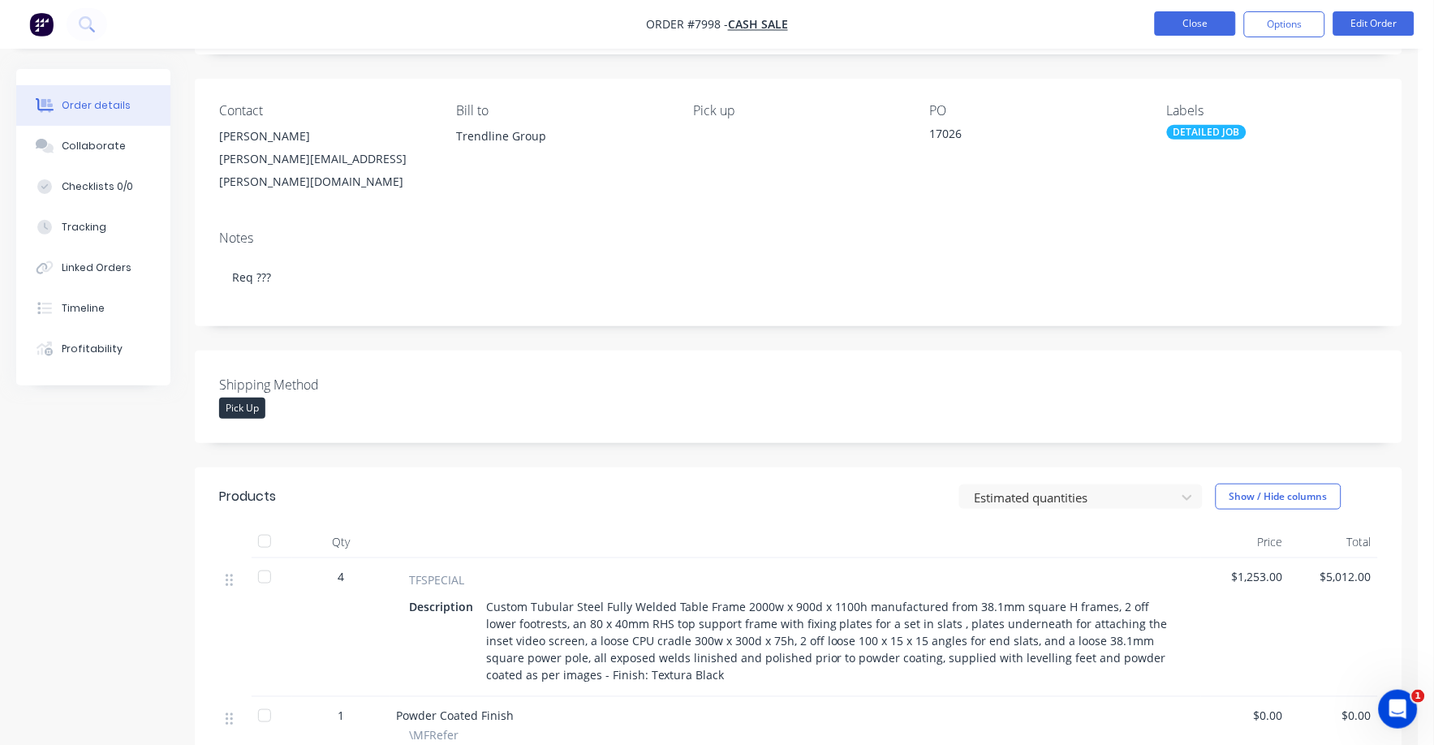
click at [1172, 18] on button "Close" at bounding box center [1195, 23] width 81 height 24
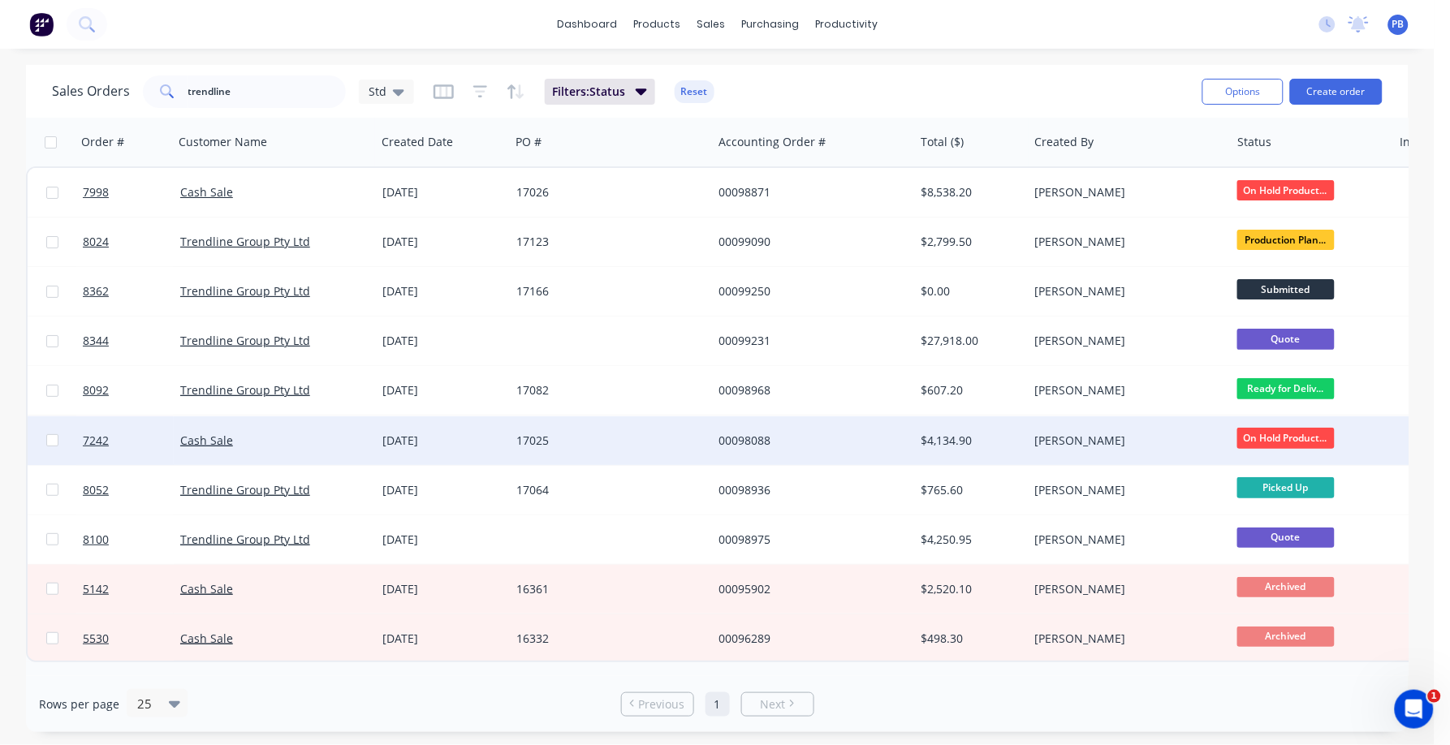
click at [522, 436] on div "17025" at bounding box center [606, 441] width 180 height 16
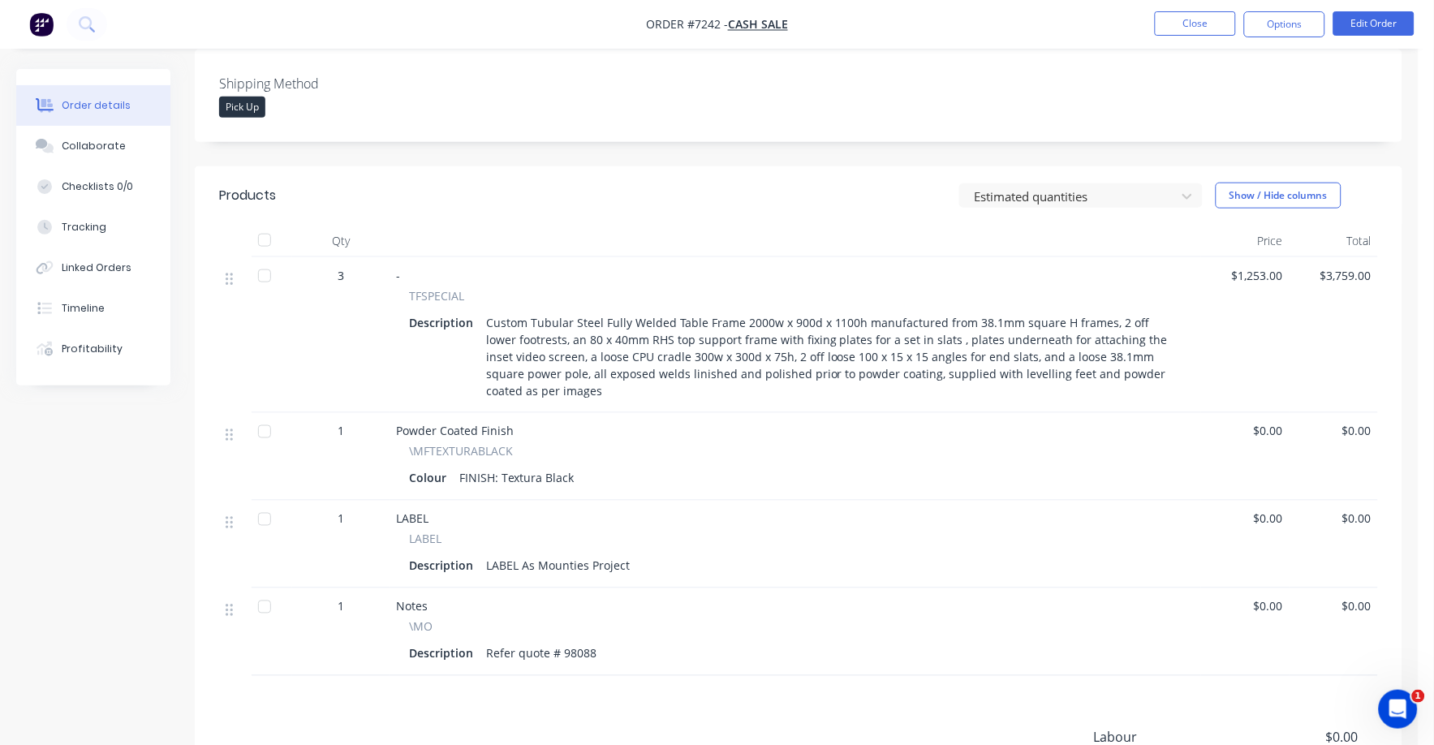
scroll to position [405, 0]
click at [1372, 23] on button "Edit Order" at bounding box center [1374, 23] width 81 height 24
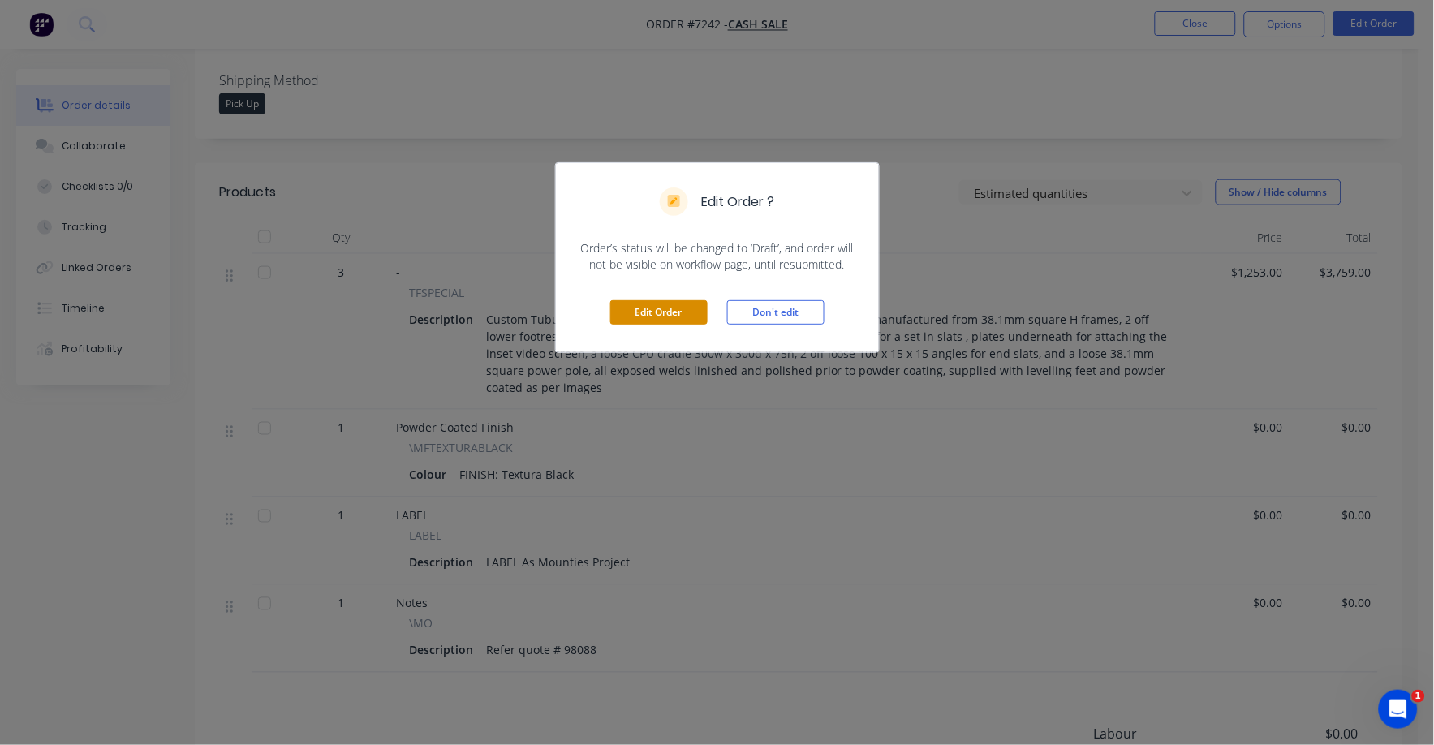
click at [670, 312] on button "Edit Order" at bounding box center [658, 312] width 97 height 24
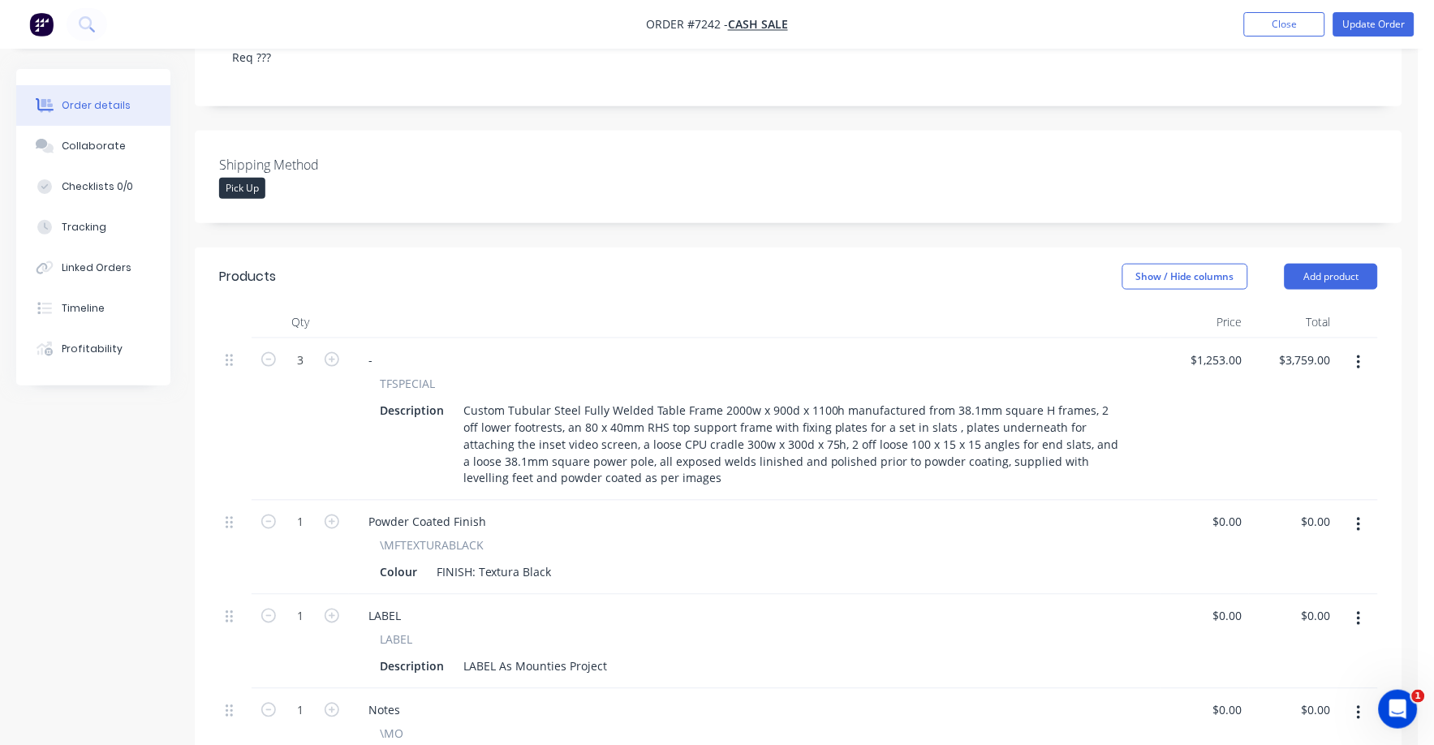
scroll to position [609, 0]
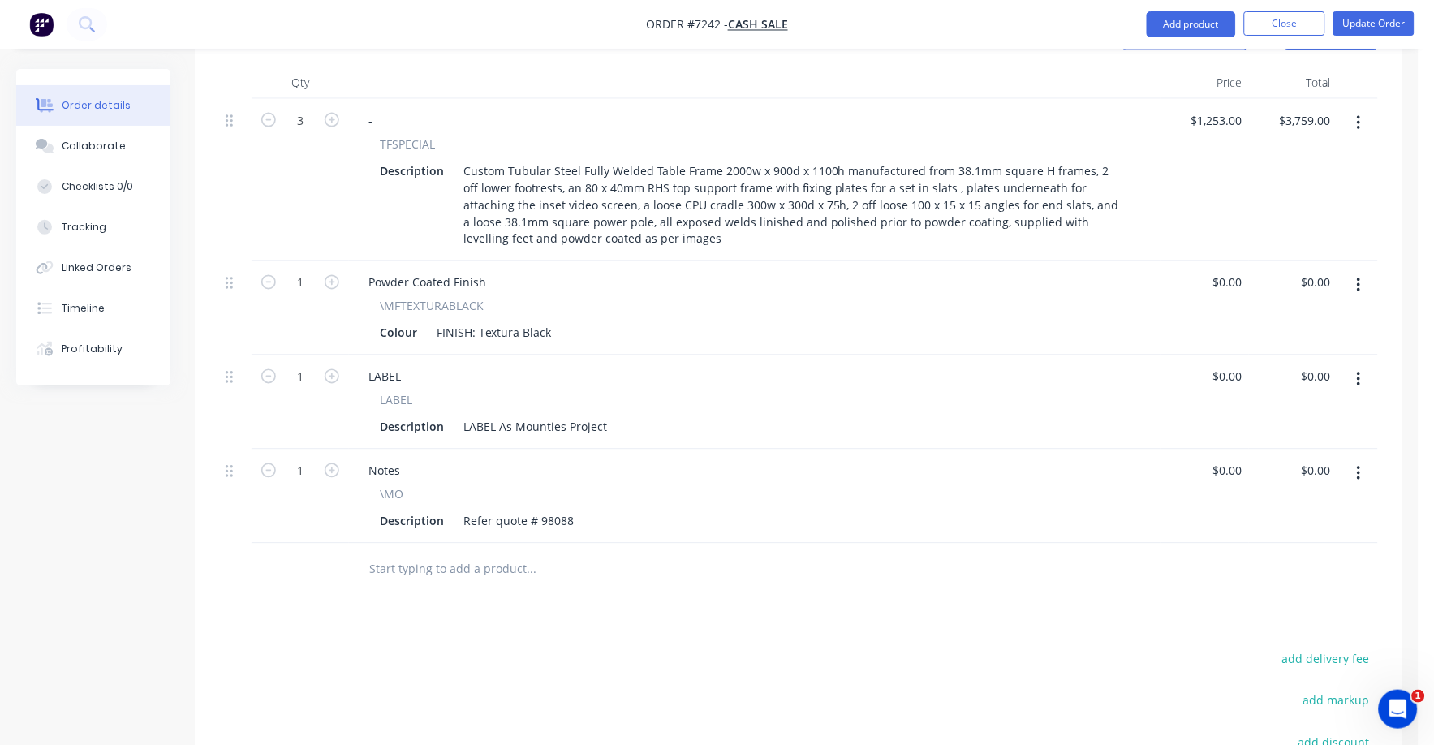
click at [446, 554] on input "text" at bounding box center [530, 570] width 325 height 32
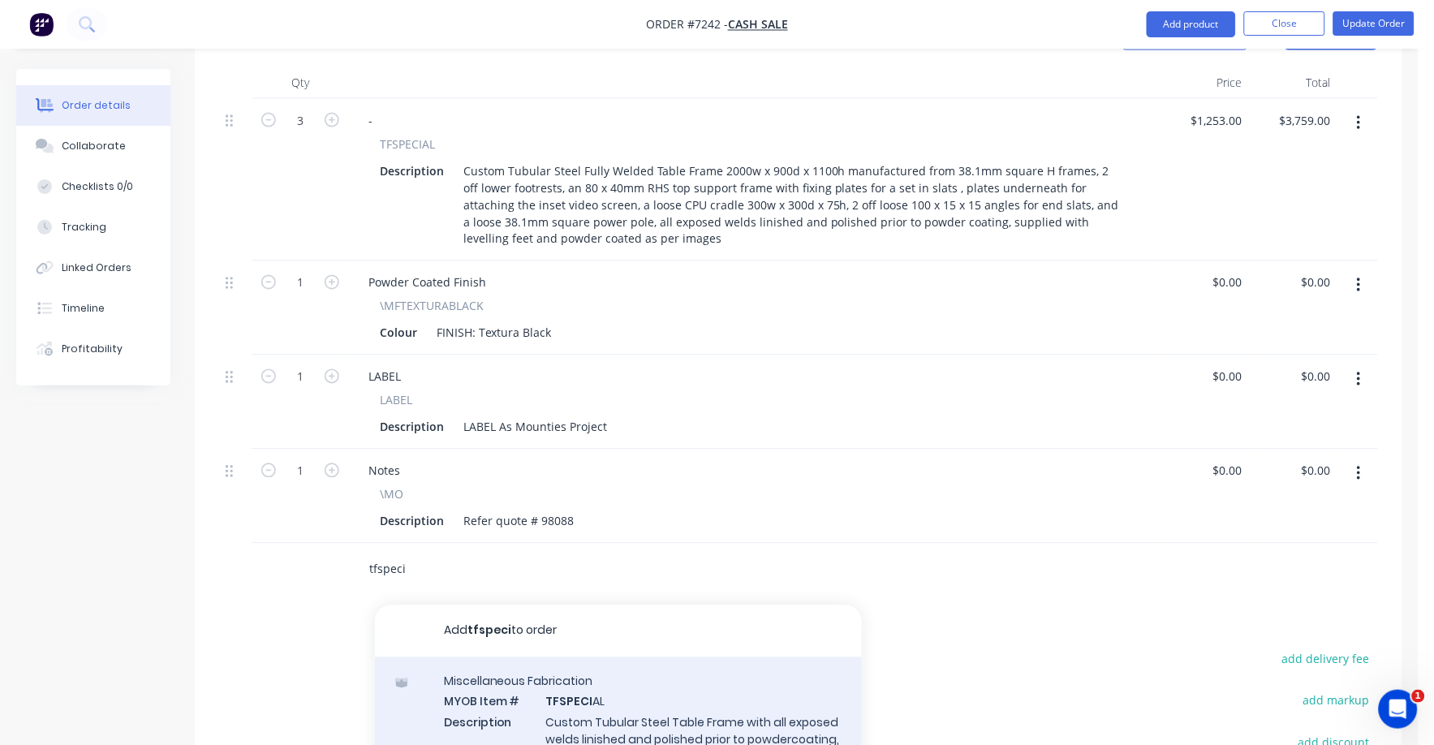
type input "tfspeci"
click at [620, 670] on div "Miscellaneous Fabrication MYOB Item # TFSPECI AL Description Custom Tubular Ste…" at bounding box center [618, 729] width 487 height 144
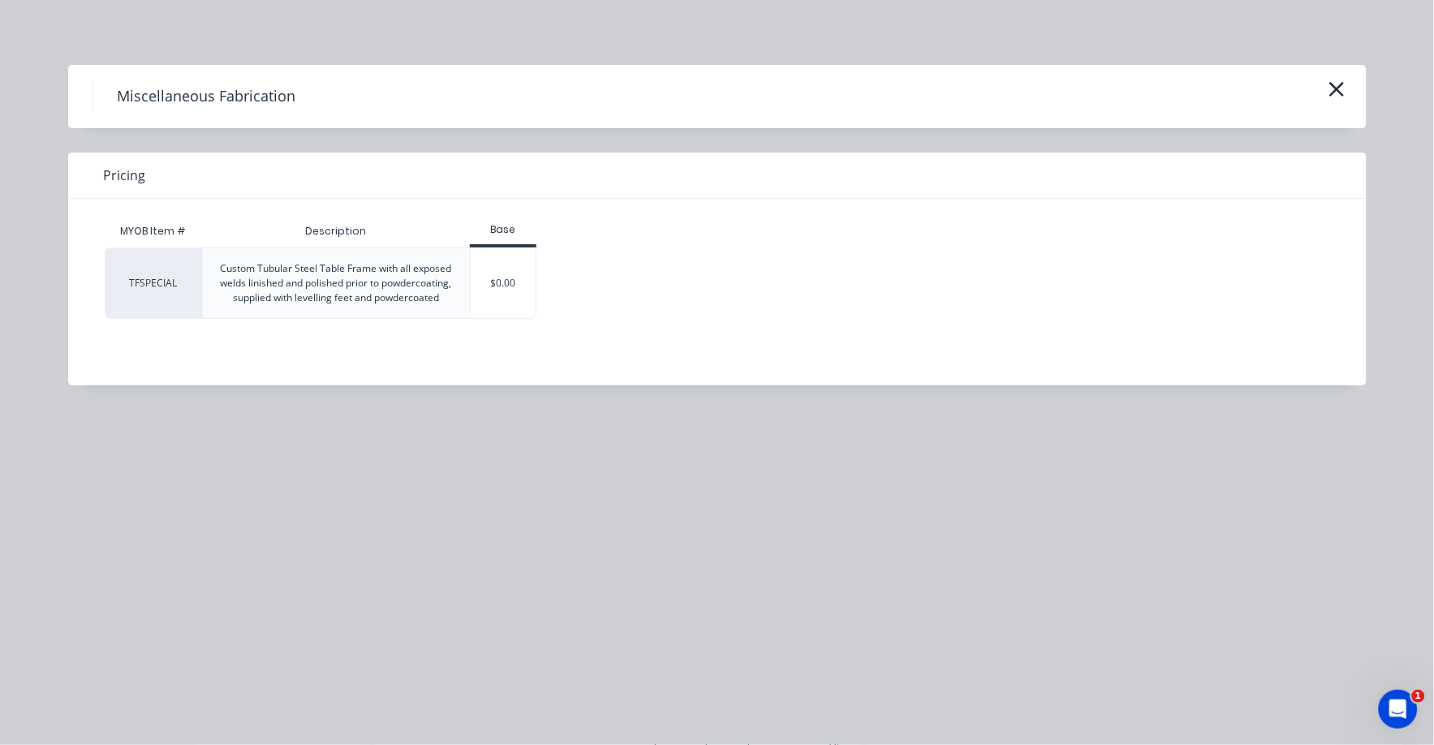
click at [505, 278] on div "$0.00" at bounding box center [504, 283] width 66 height 70
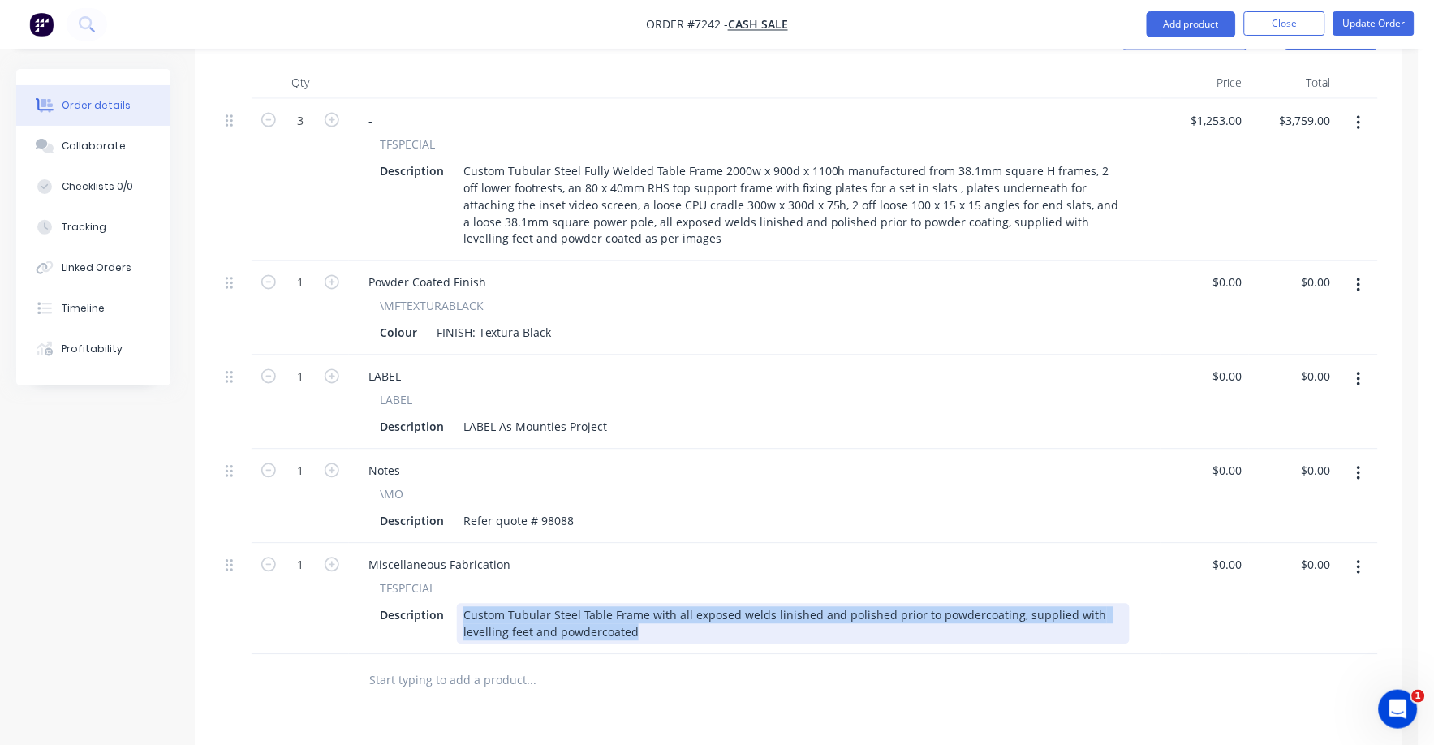
drag, startPoint x: 463, startPoint y: 549, endPoint x: 754, endPoint y: 577, distance: 291.9
click at [754, 604] on div "Custom Tubular Steel Table Frame with all exposed welds linished and polished p…" at bounding box center [793, 624] width 673 height 41
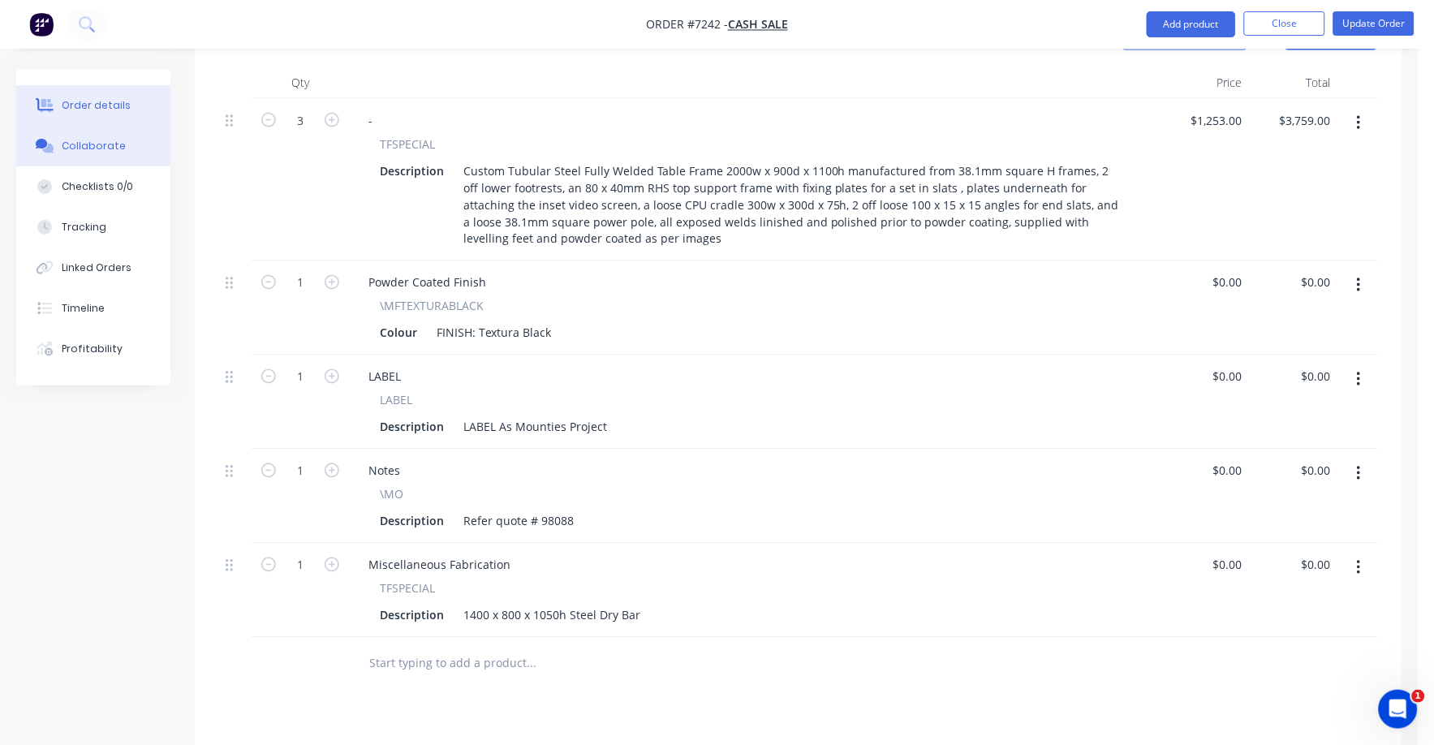
click at [91, 142] on div "Collaborate" at bounding box center [94, 146] width 64 height 15
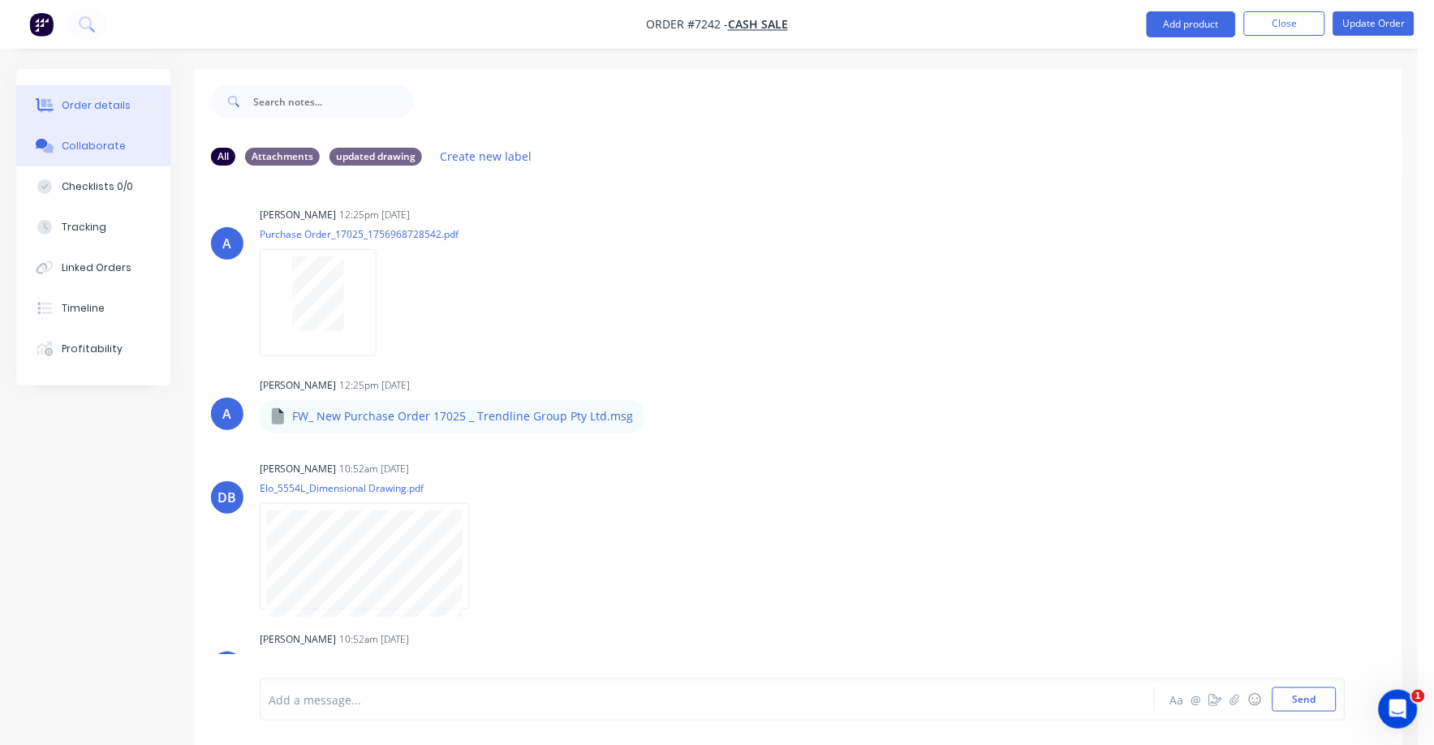
click at [99, 98] on div "Order details" at bounding box center [96, 105] width 69 height 15
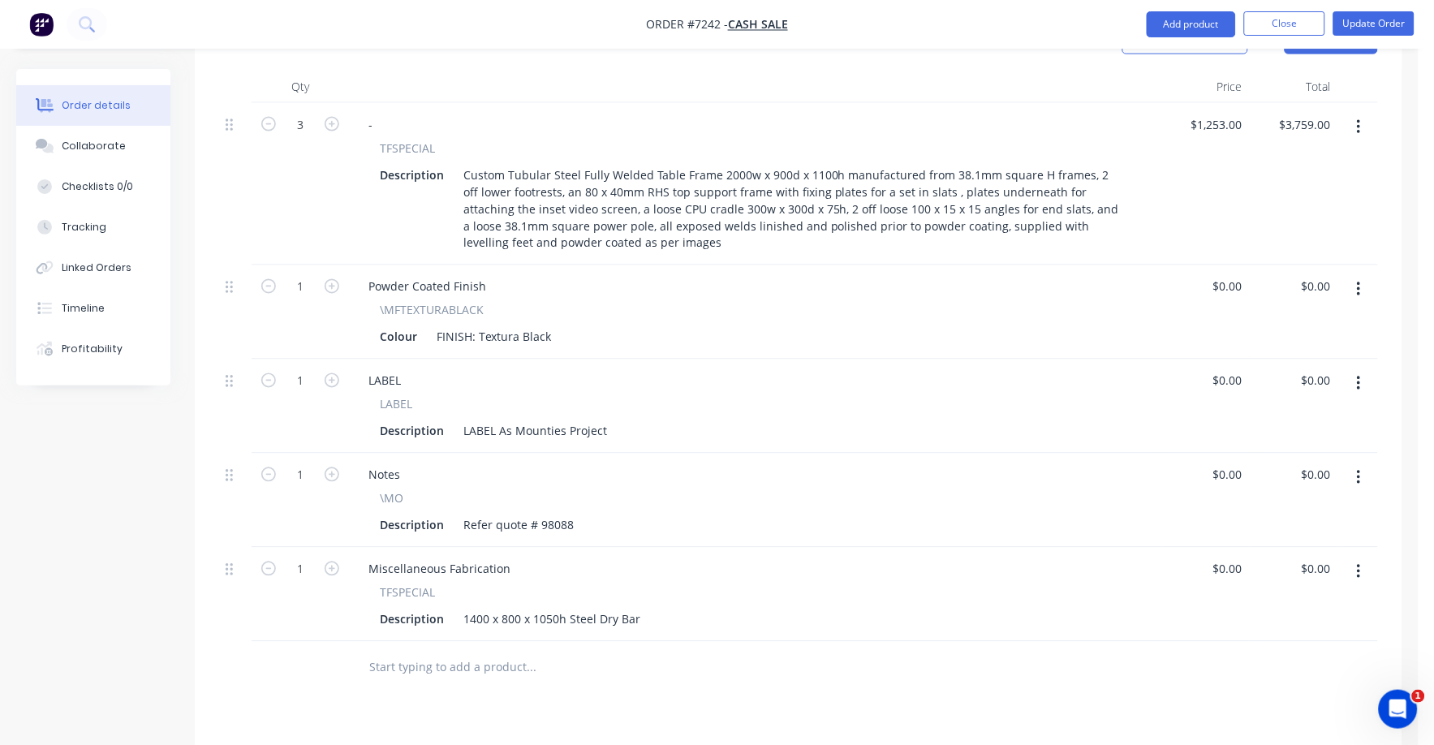
scroll to position [609, 0]
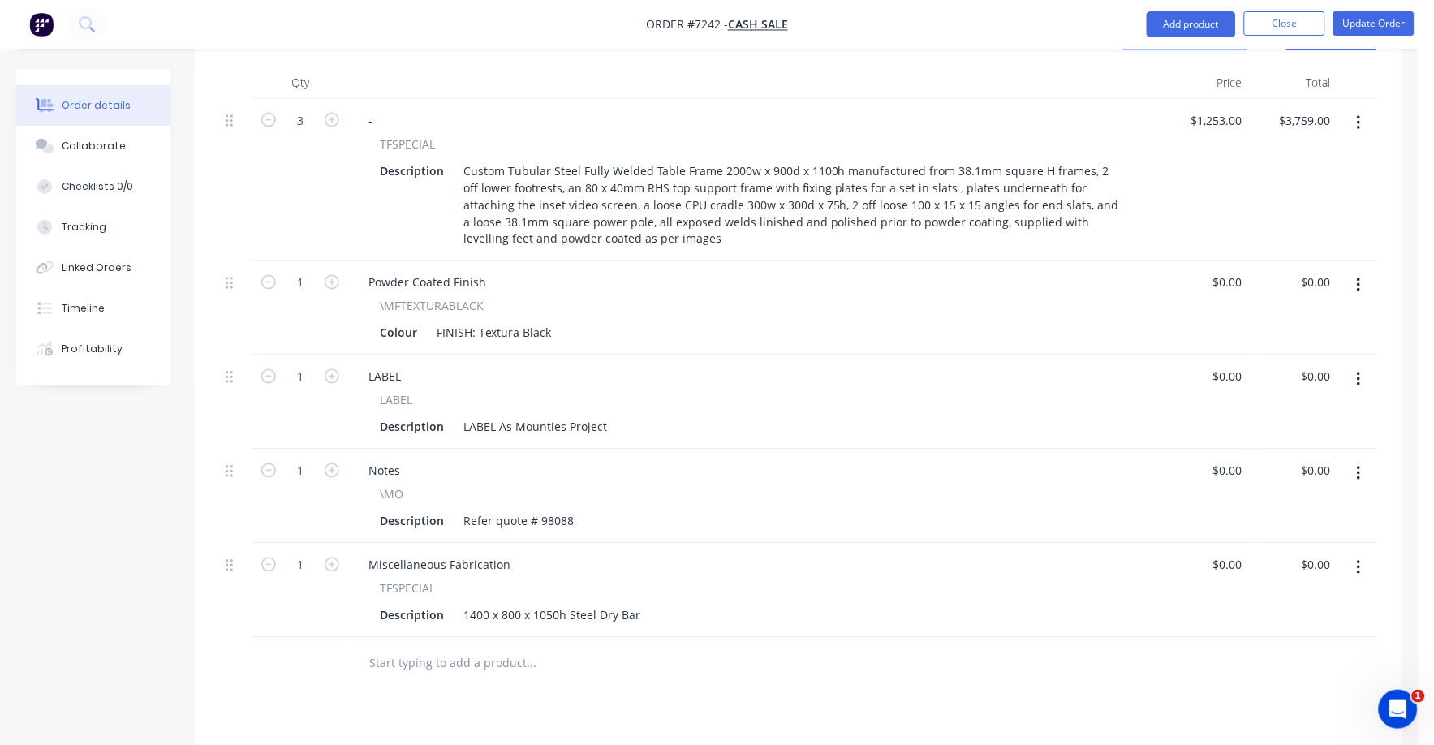
click at [1355, 554] on button "button" at bounding box center [1359, 568] width 38 height 29
drag, startPoint x: 1261, startPoint y: 645, endPoint x: 1247, endPoint y: 641, distance: 15.2
click at [1261, 696] on div "Delete" at bounding box center [1301, 708] width 125 height 24
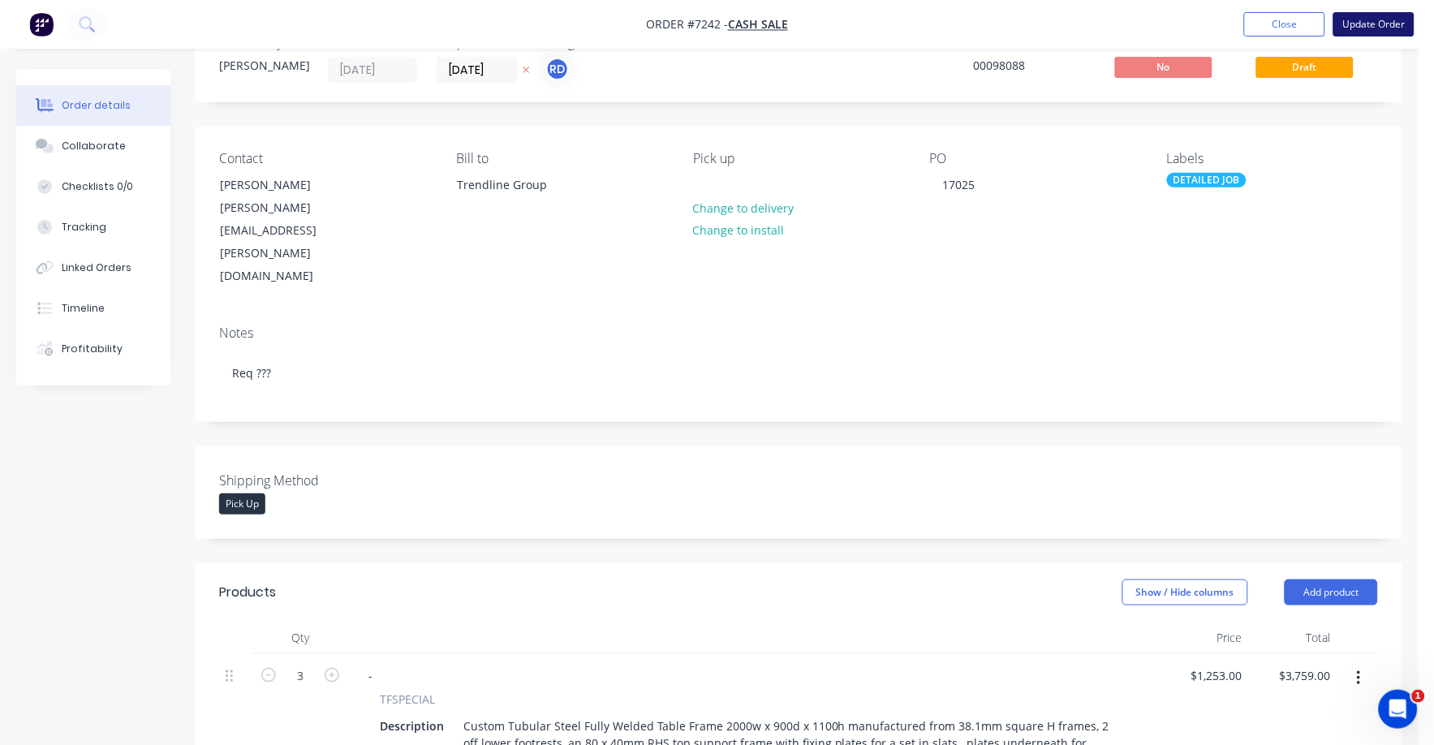
scroll to position [0, 0]
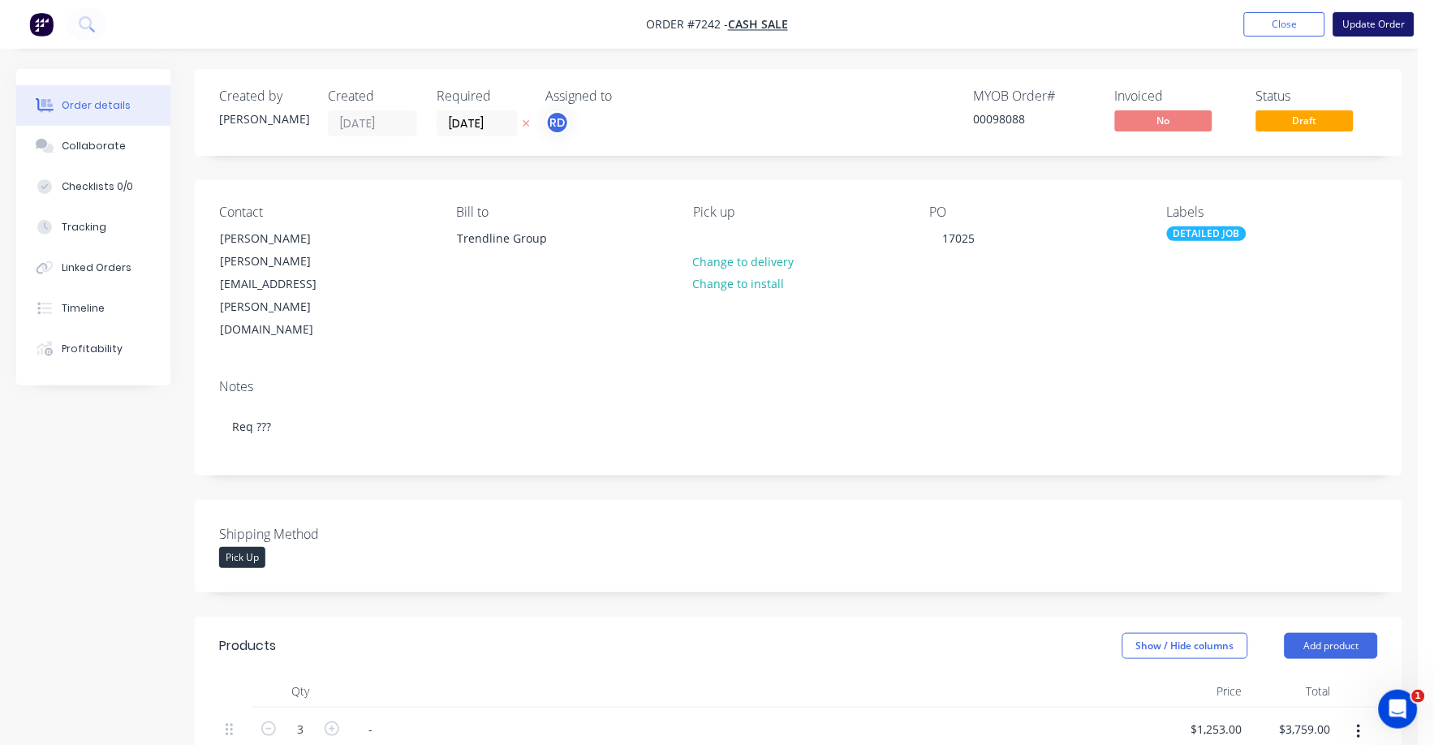
click at [1364, 19] on button "Update Order" at bounding box center [1374, 24] width 81 height 24
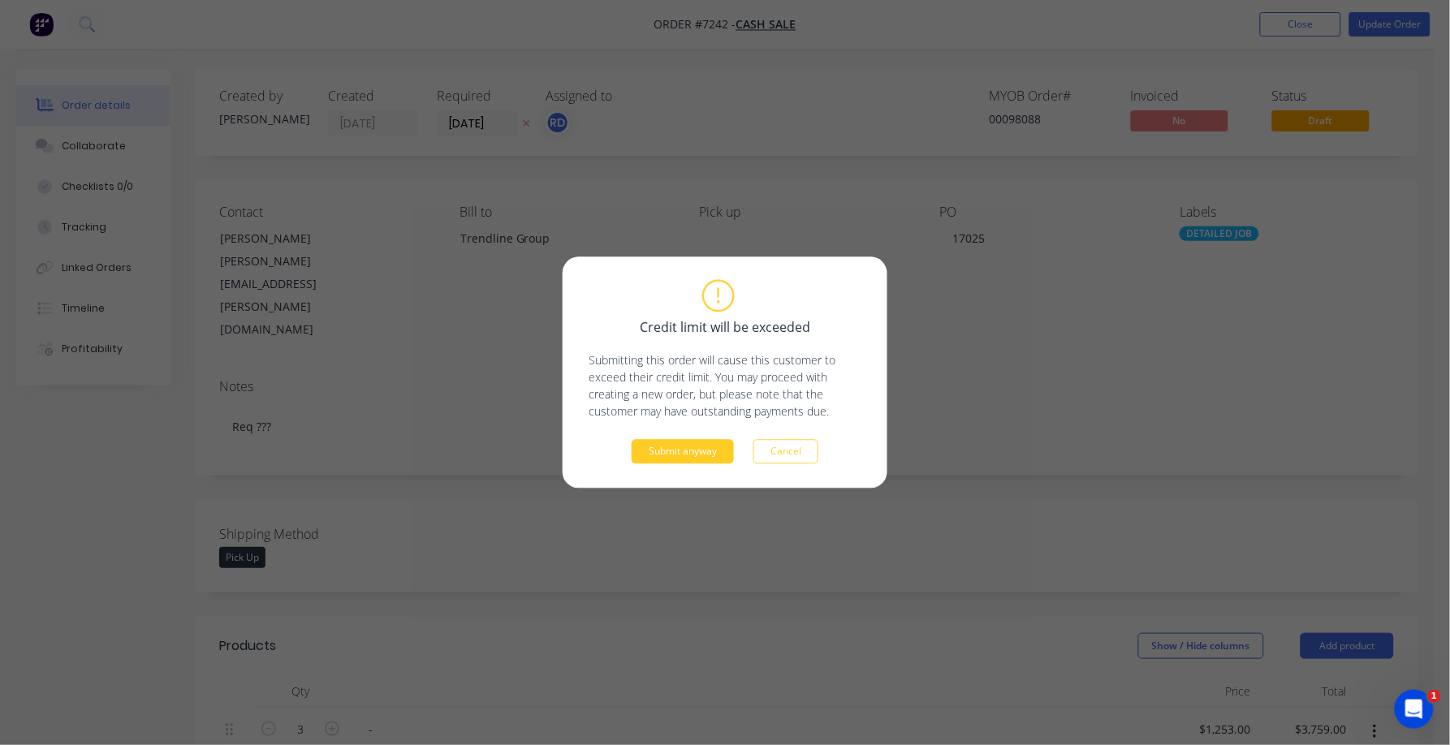
click at [678, 458] on button "Submit anyway" at bounding box center [682, 452] width 102 height 24
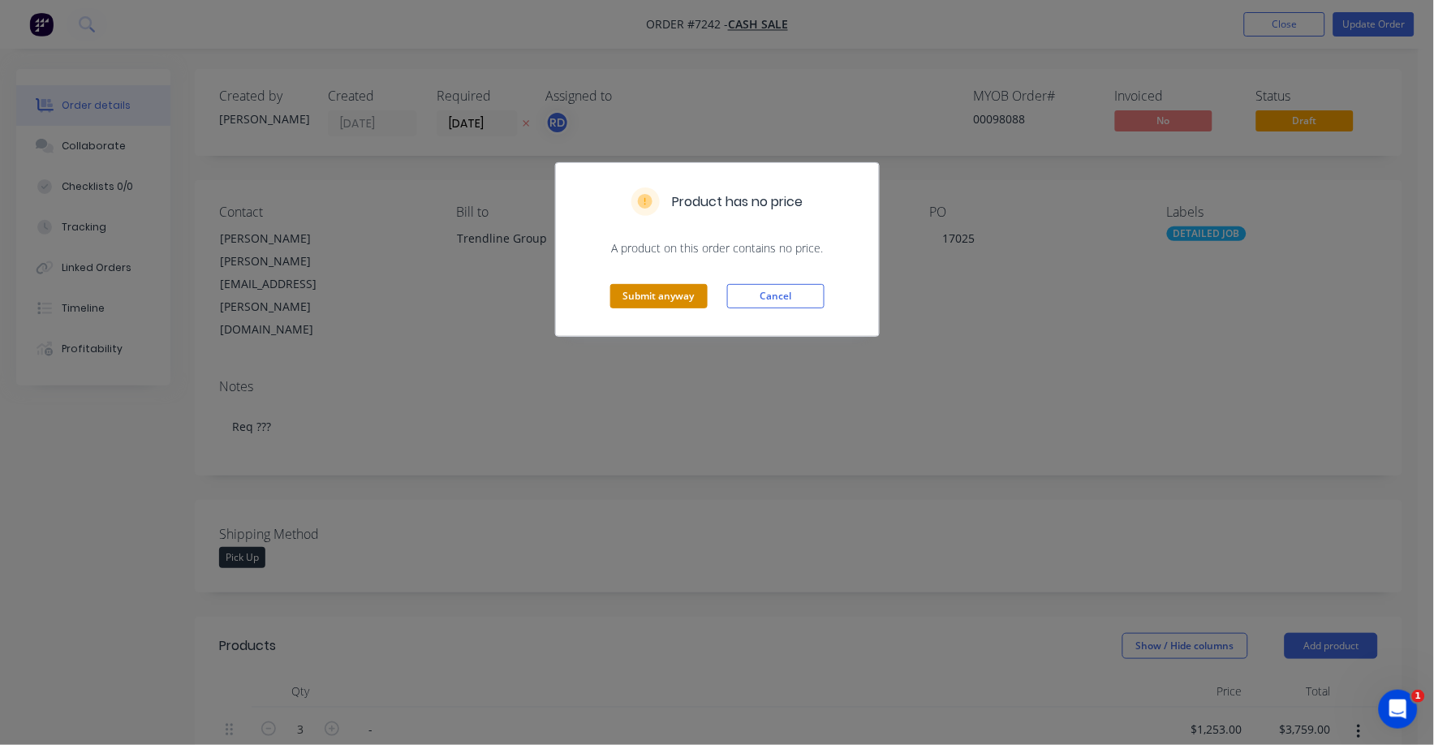
click at [653, 298] on button "Submit anyway" at bounding box center [658, 296] width 97 height 24
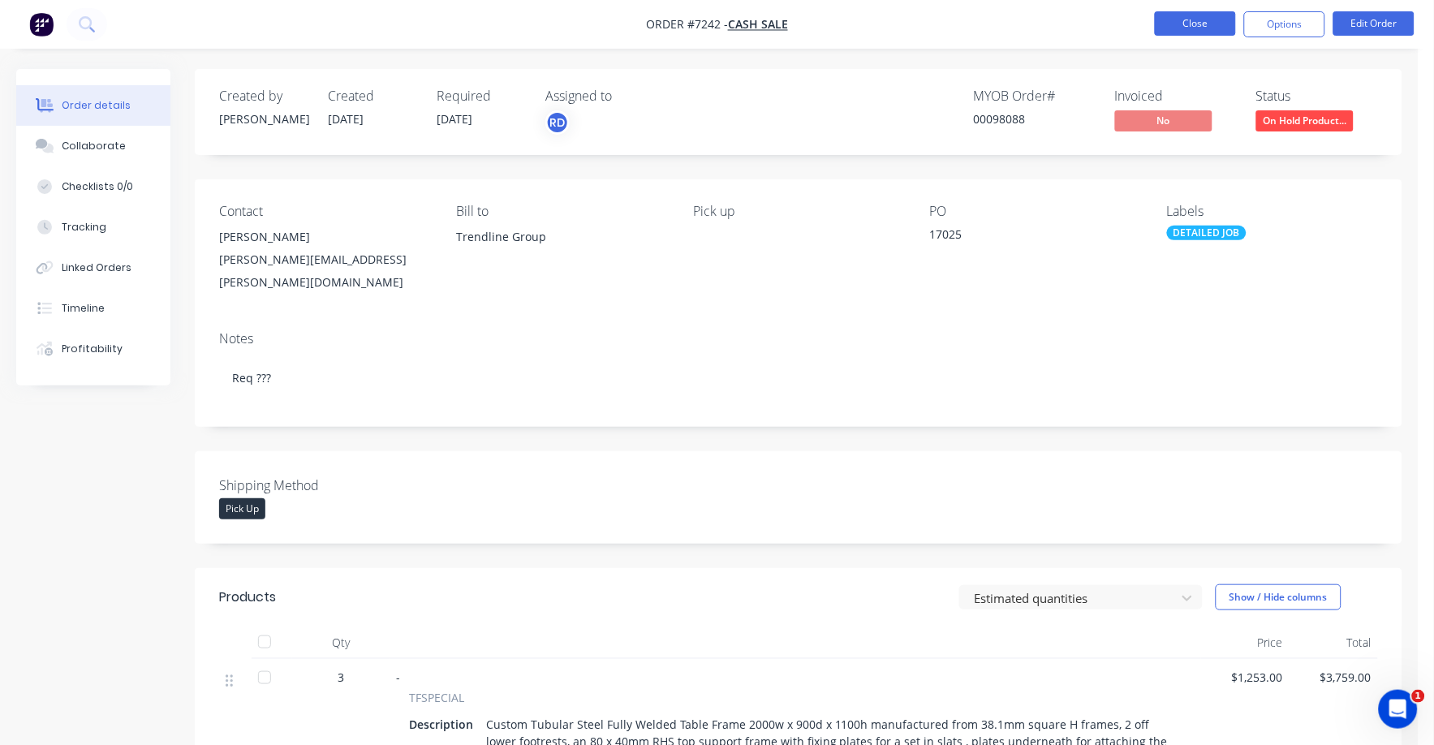
click at [1200, 20] on button "Close" at bounding box center [1195, 23] width 81 height 24
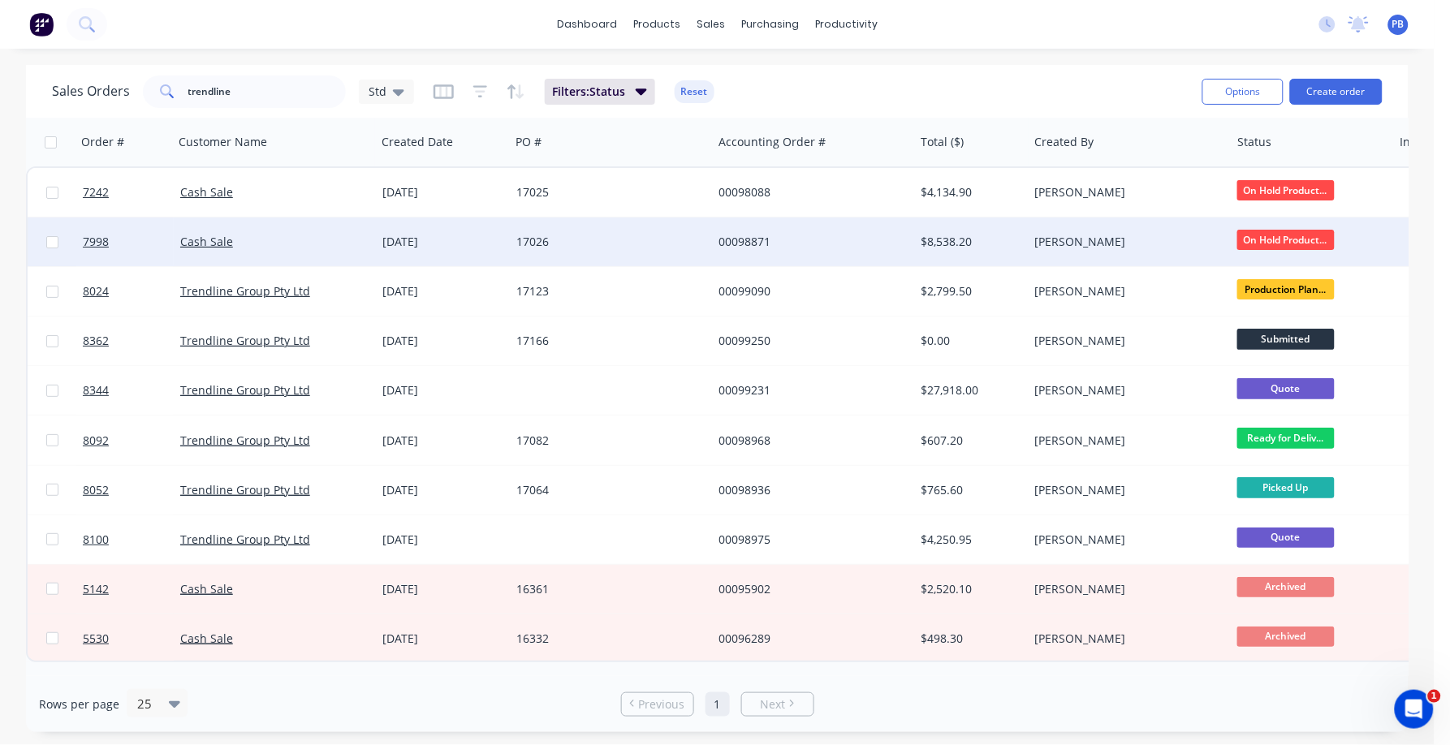
click at [537, 238] on div "17026" at bounding box center [606, 242] width 180 height 16
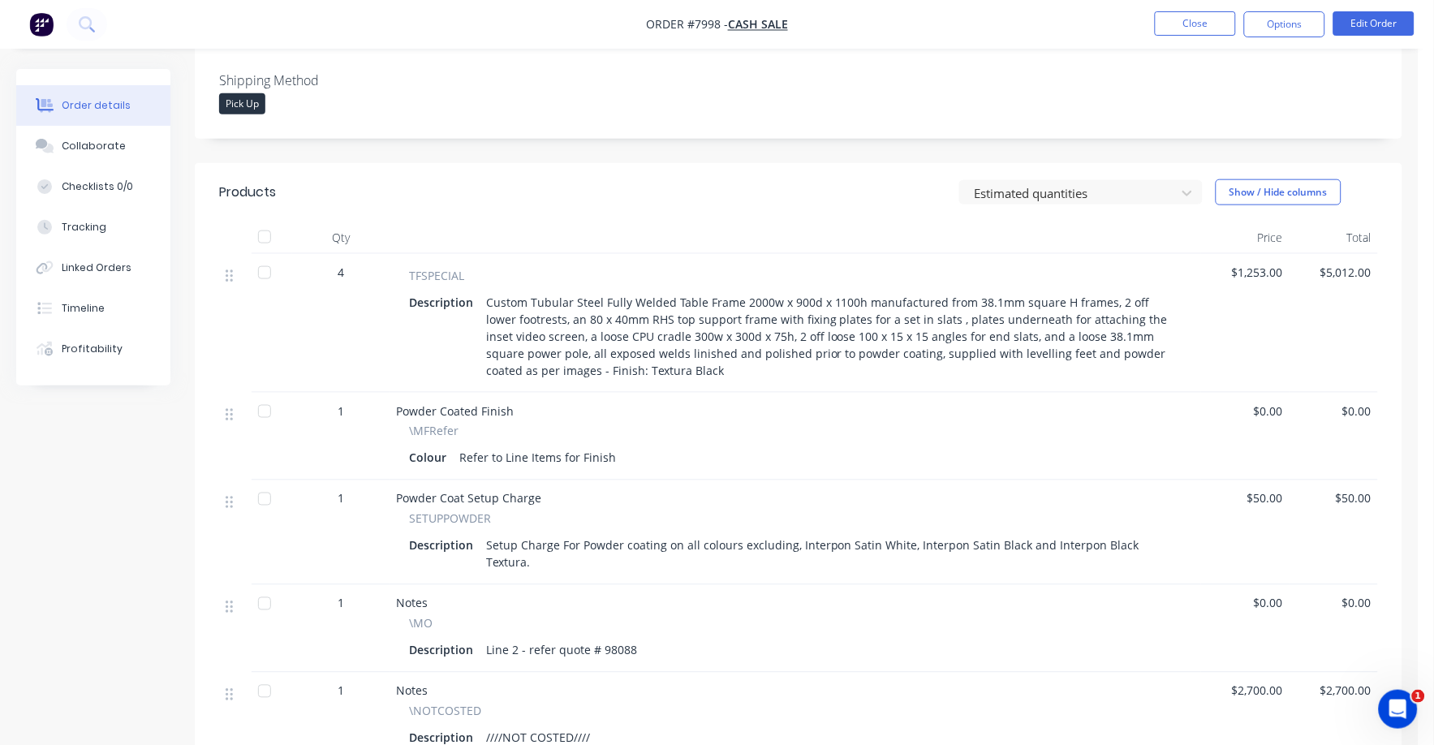
scroll to position [304, 0]
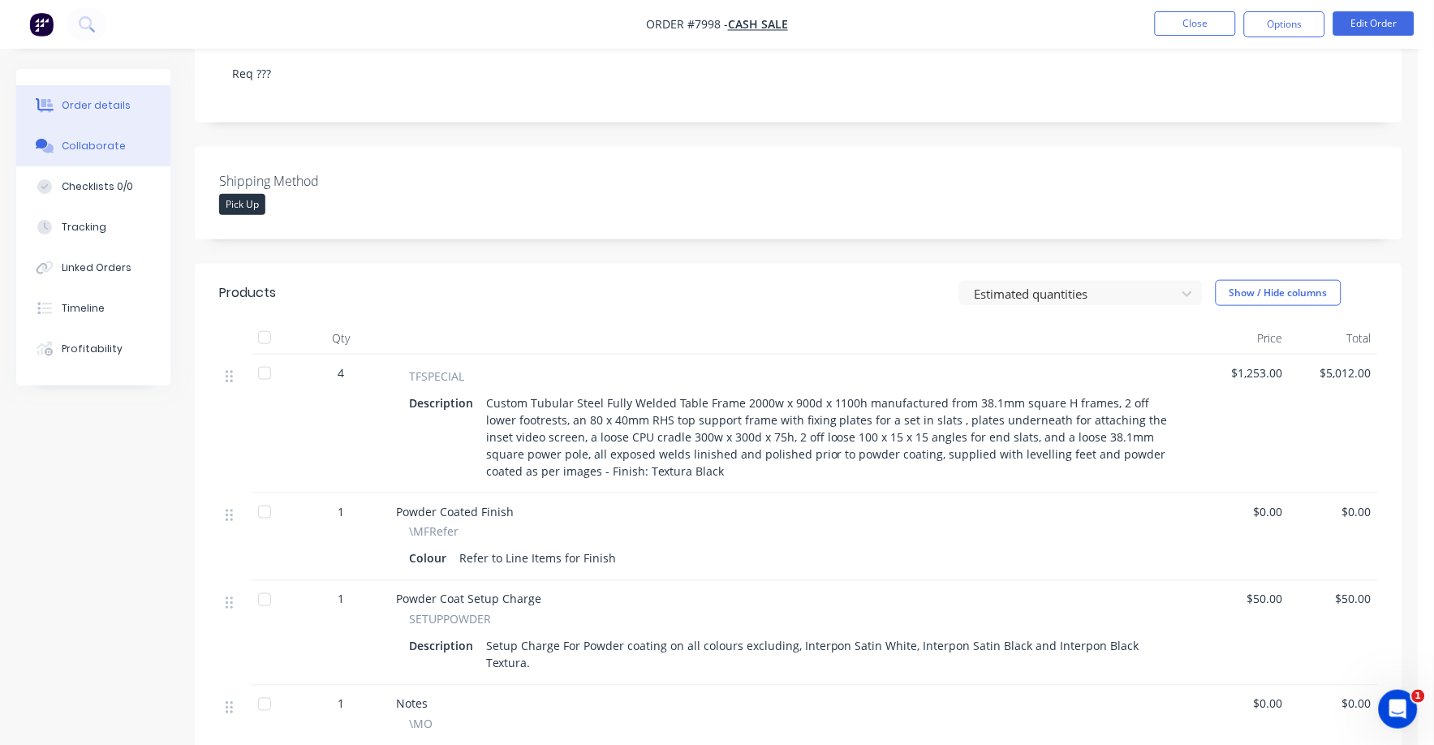
click at [97, 134] on button "Collaborate" at bounding box center [93, 146] width 154 height 41
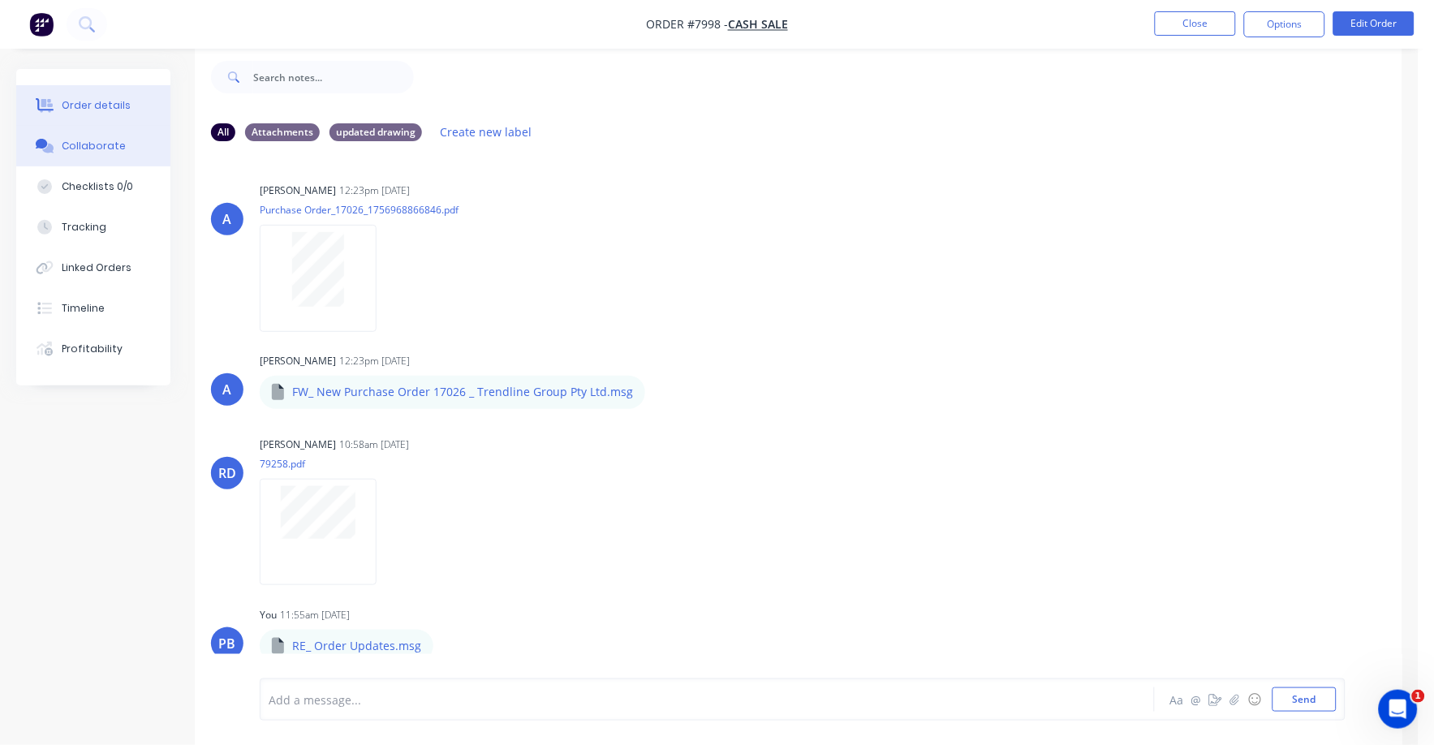
click at [63, 97] on button "Order details" at bounding box center [93, 105] width 154 height 41
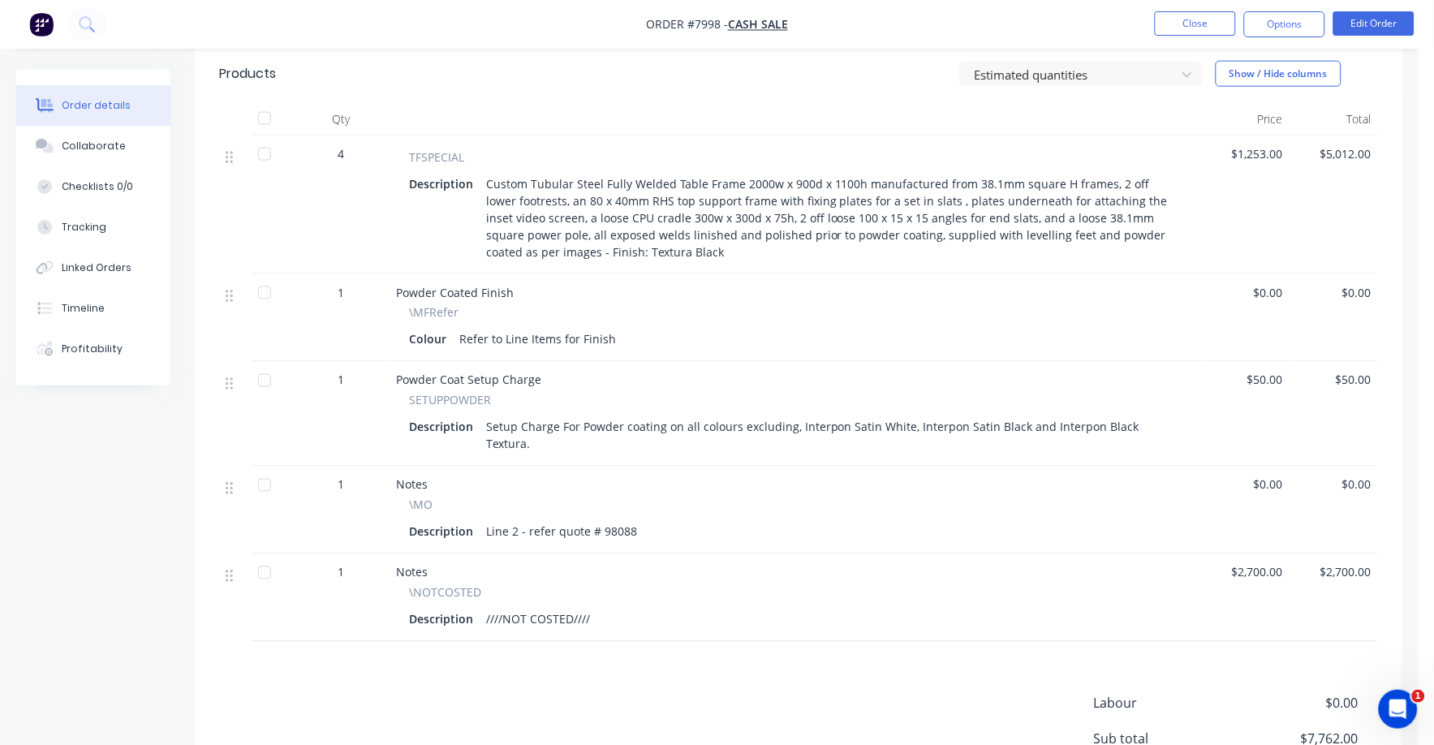
scroll to position [634, 0]
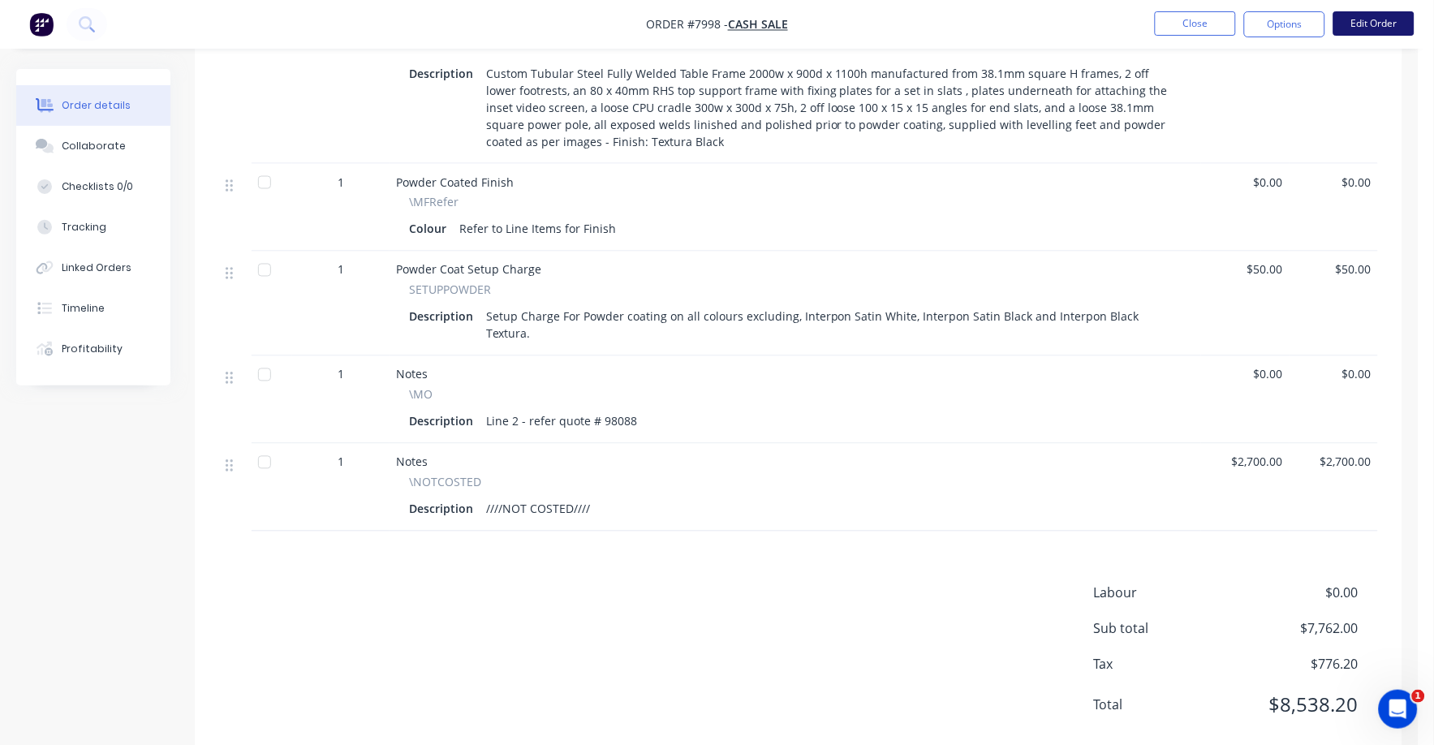
click at [1385, 12] on button "Edit Order" at bounding box center [1374, 23] width 81 height 24
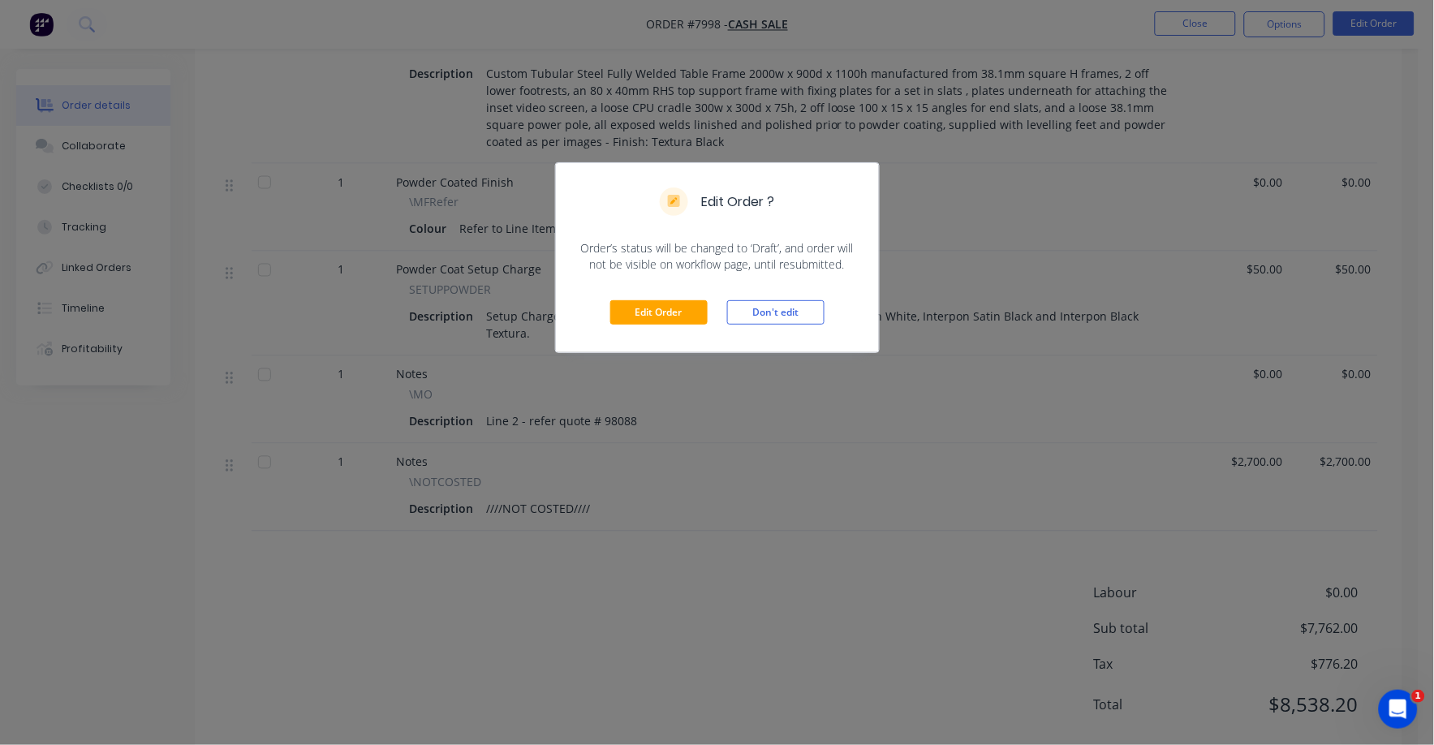
click at [802, 430] on div "Edit Order ? Order’s status will be changed to ‘Draft’, and order will not be v…" at bounding box center [717, 372] width 1434 height 745
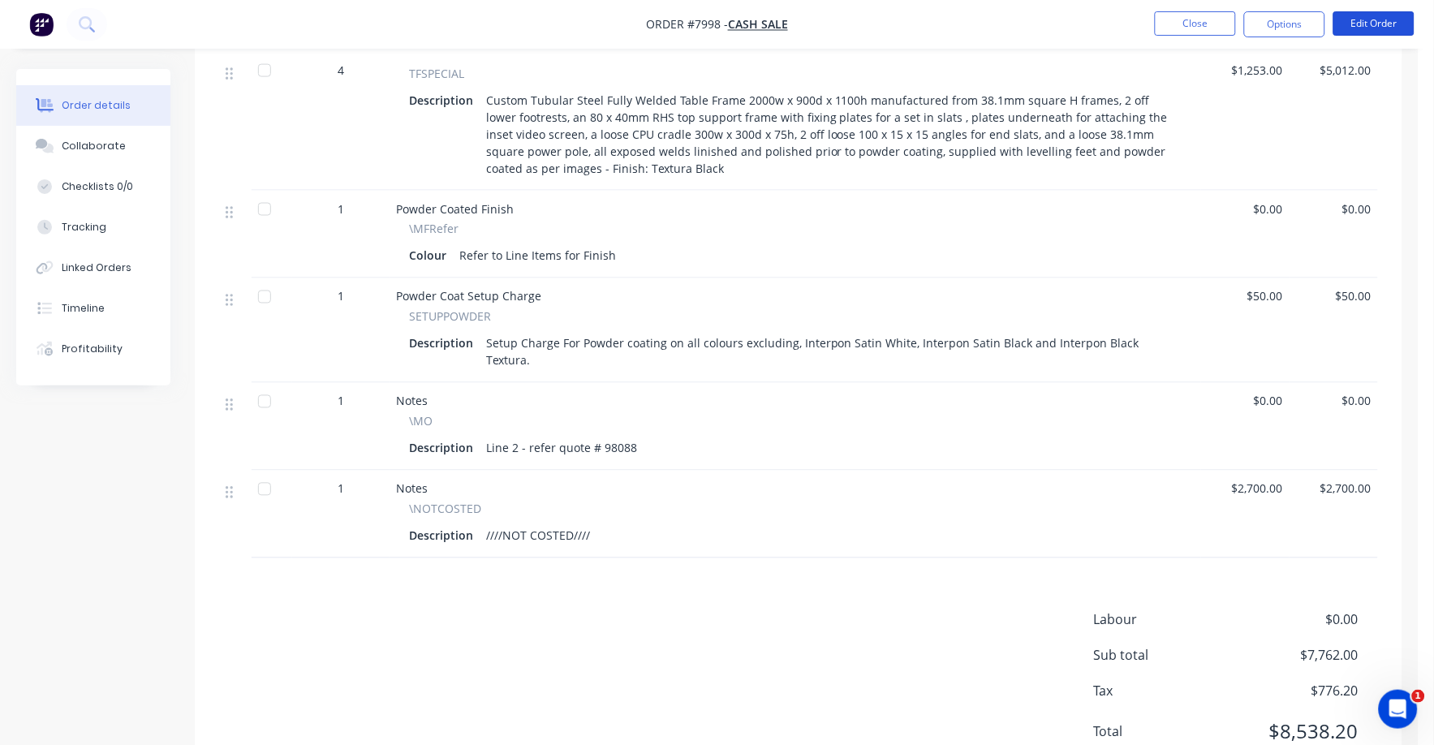
scroll to position [609, 0]
click at [1385, 24] on button "Edit Order" at bounding box center [1374, 23] width 81 height 24
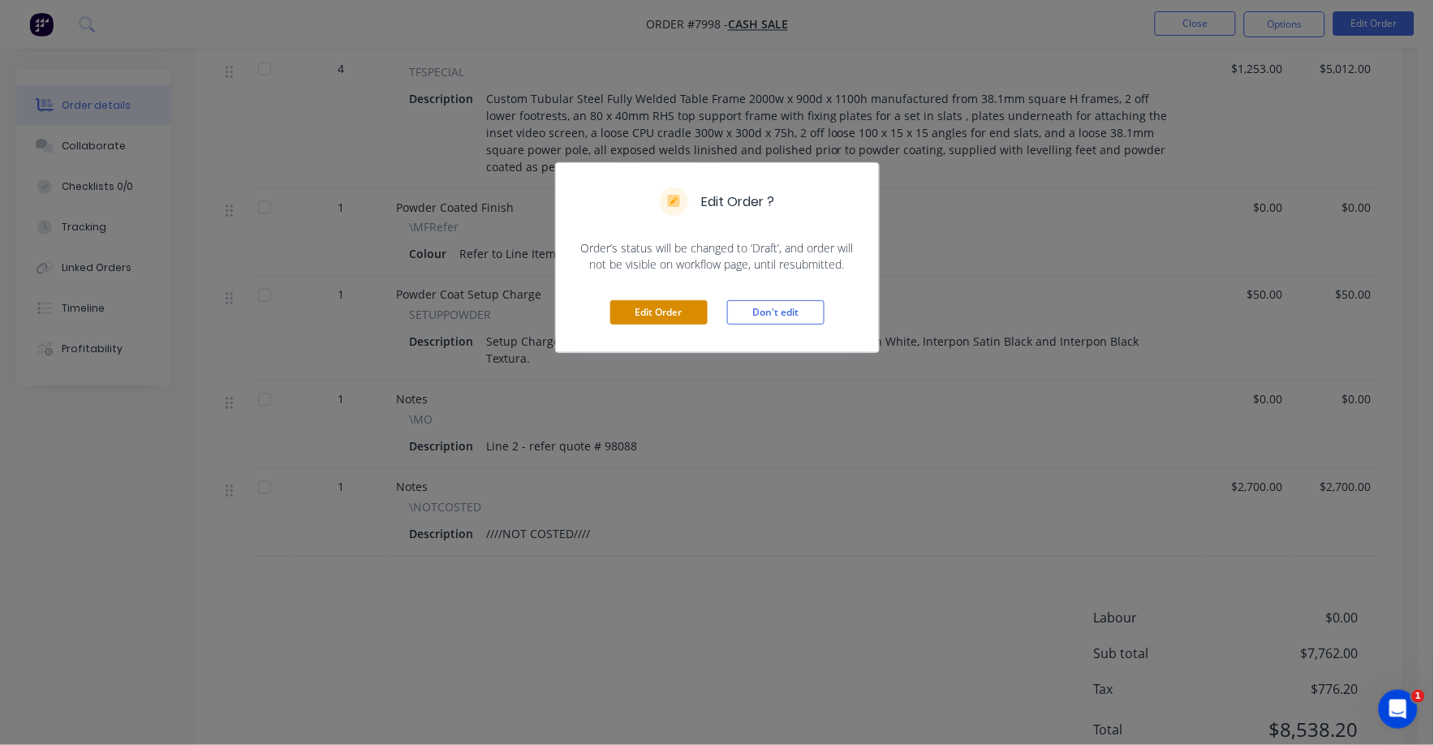
click at [657, 308] on button "Edit Order" at bounding box center [658, 312] width 97 height 24
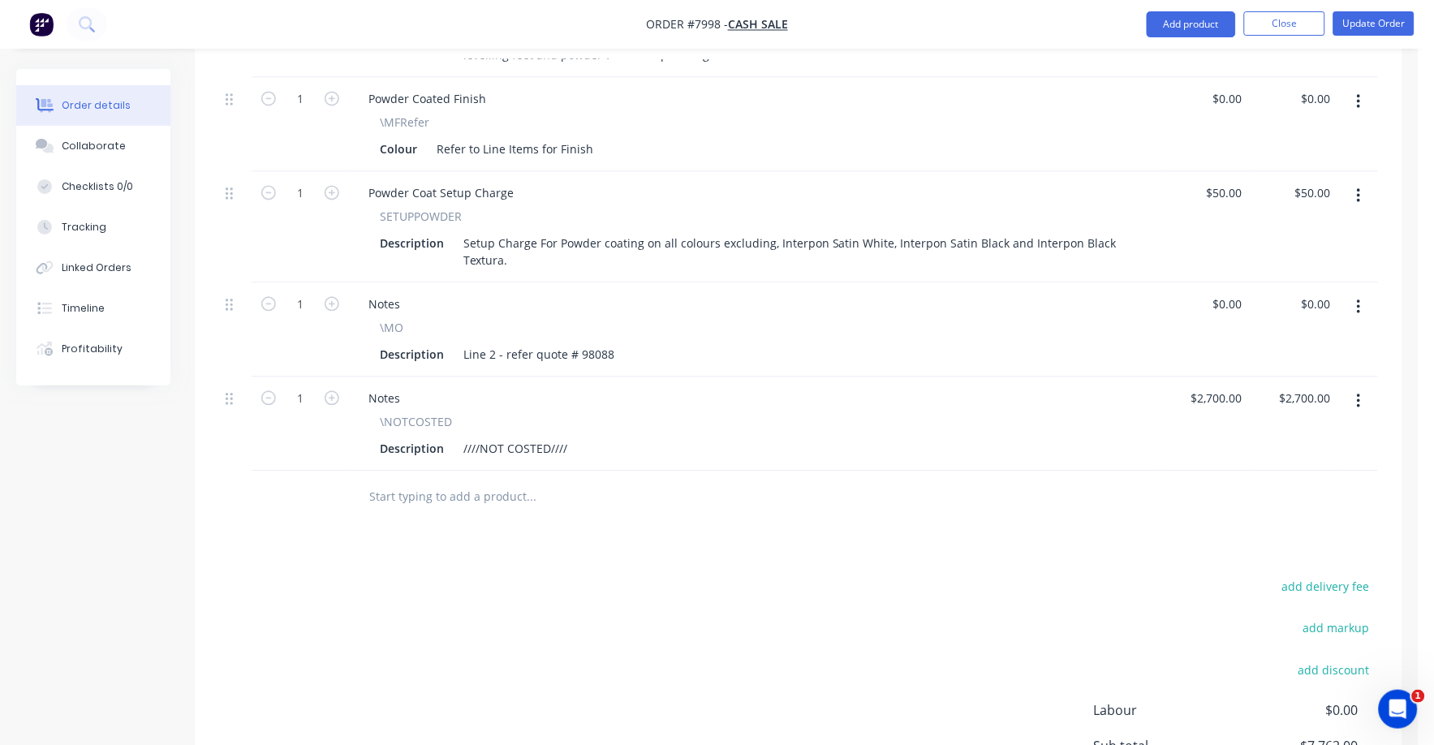
scroll to position [886, 0]
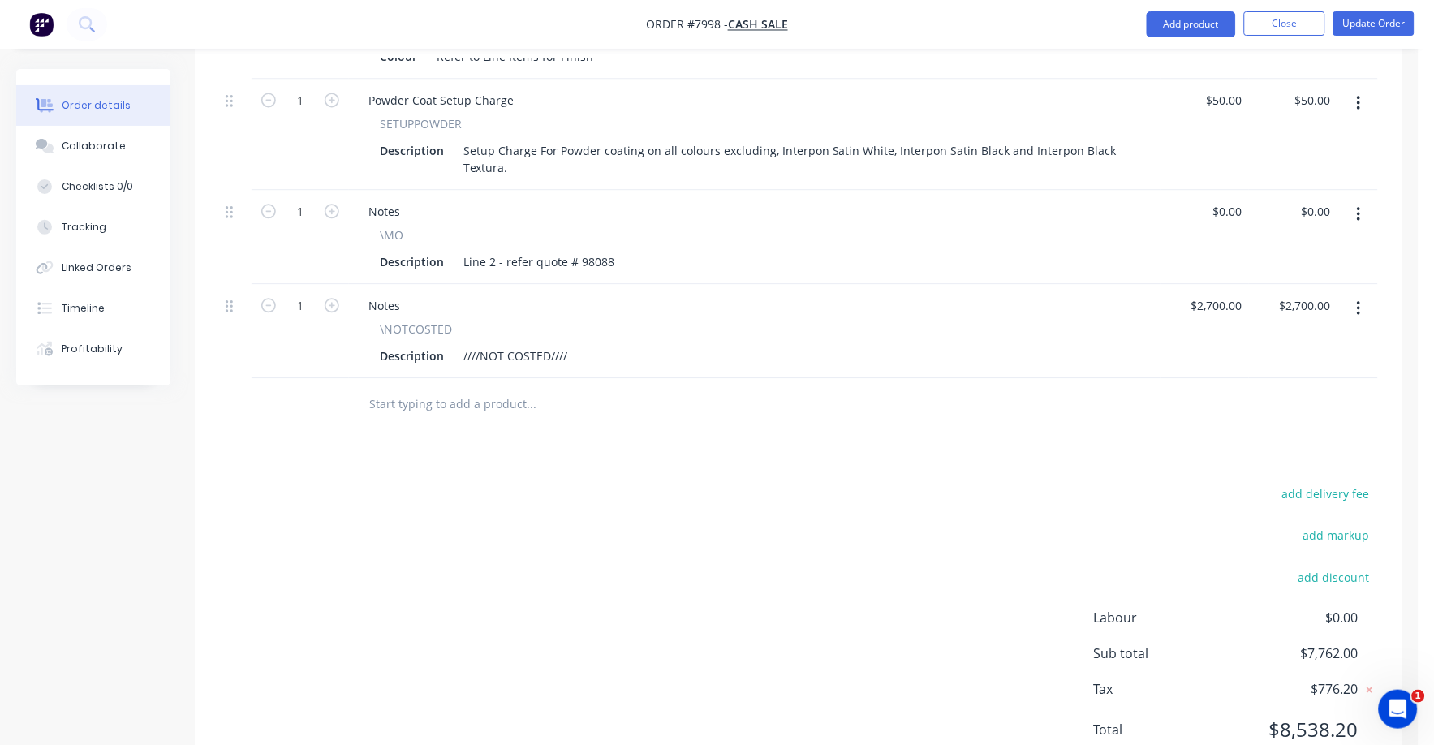
click at [436, 388] on input "text" at bounding box center [530, 404] width 325 height 32
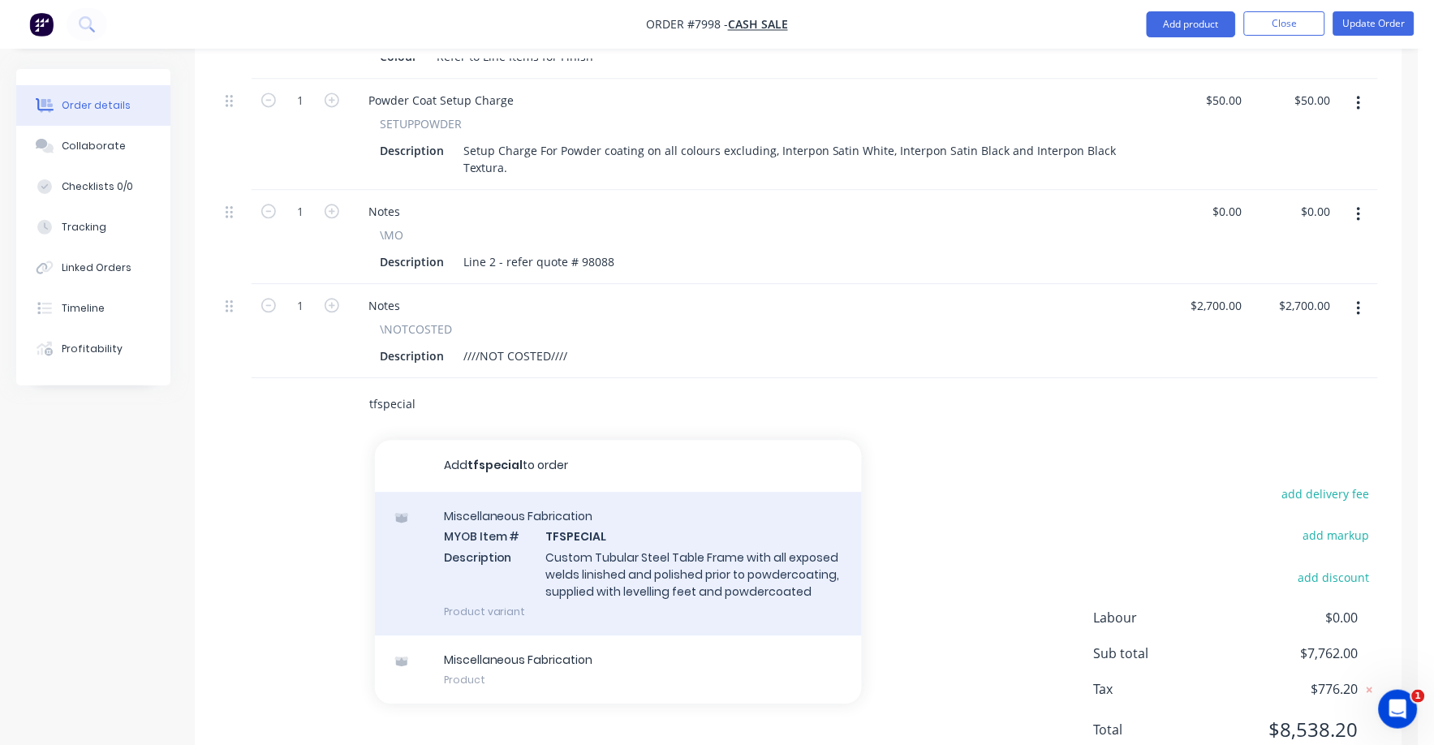
type input "tfspecial"
click at [614, 506] on div "Miscellaneous Fabrication MYOB Item # TFSPECIAL Description Custom Tubular Stee…" at bounding box center [618, 564] width 487 height 144
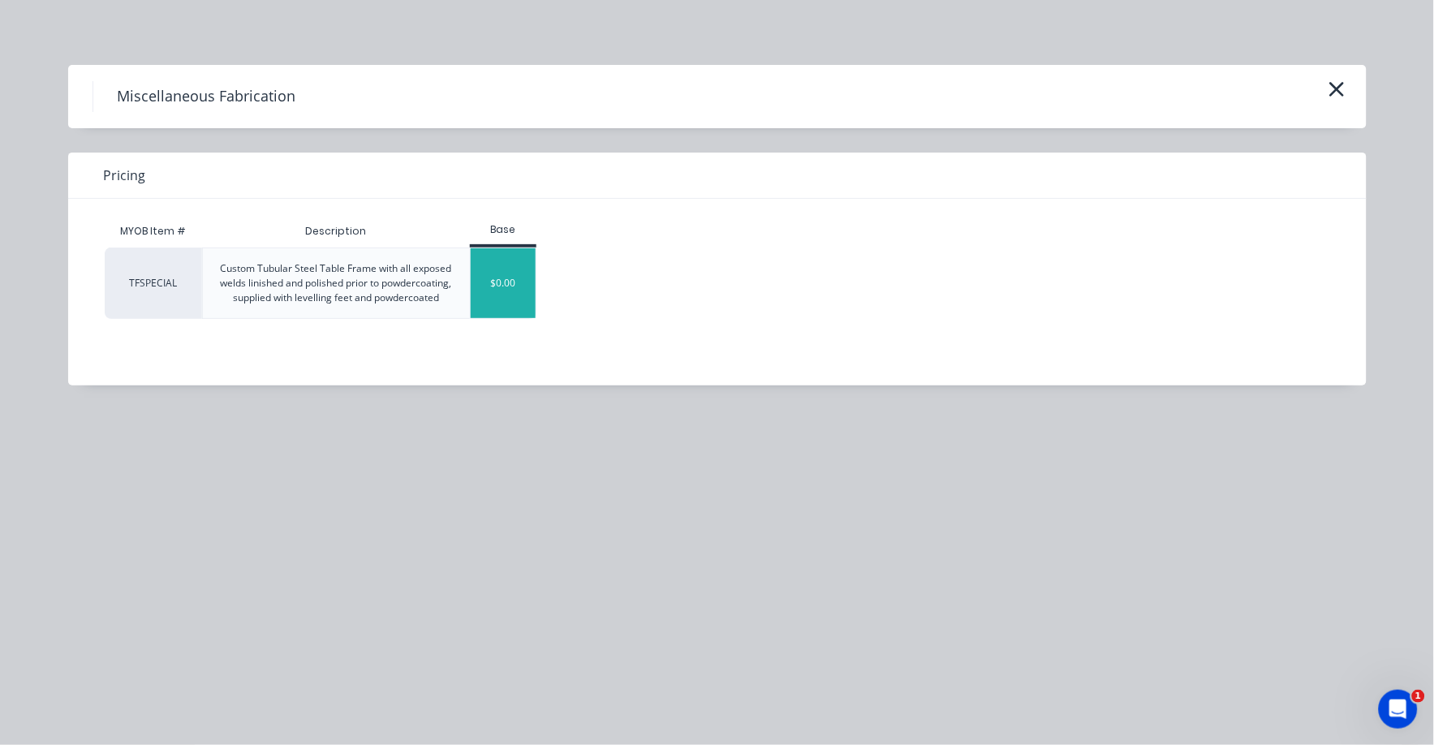
click at [486, 279] on div "$0.00" at bounding box center [504, 283] width 66 height 70
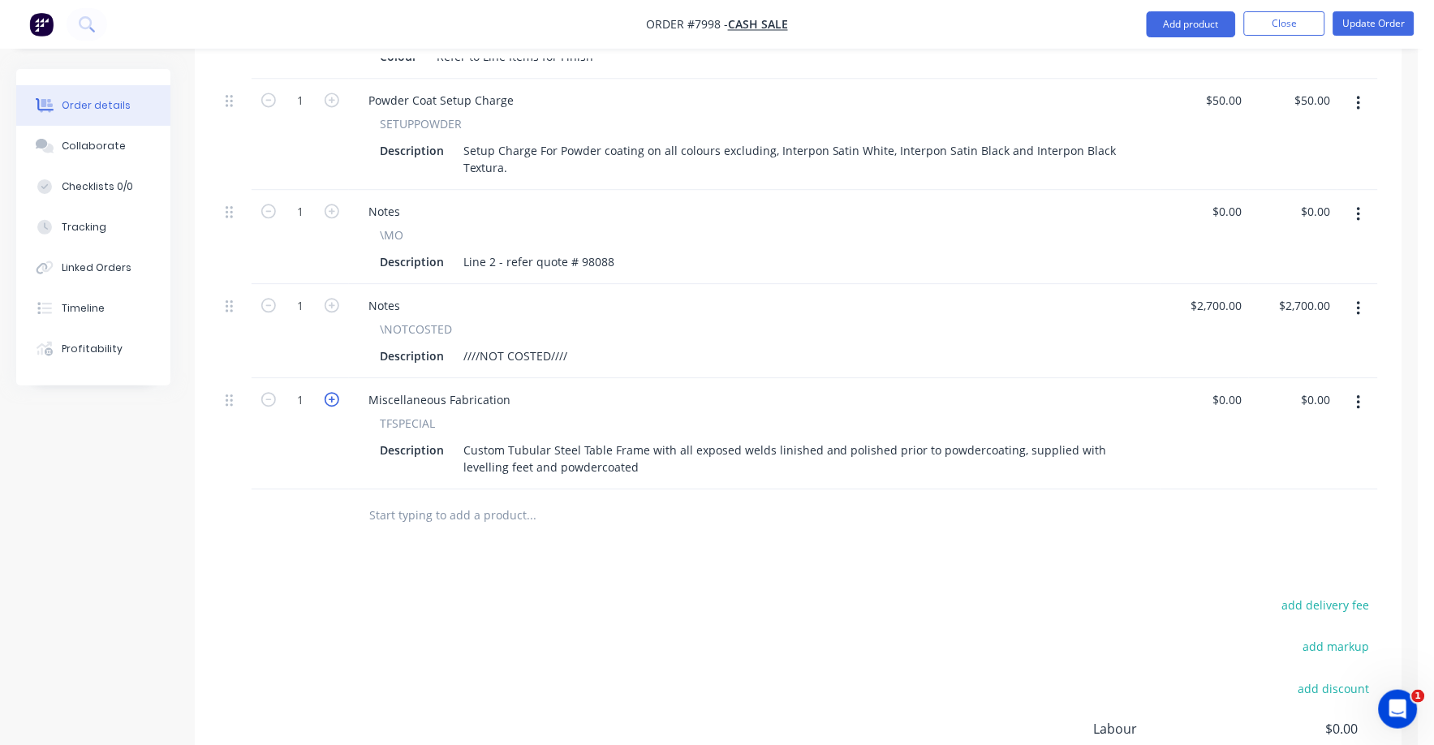
click at [329, 392] on icon "button" at bounding box center [332, 399] width 15 height 15
click at [269, 392] on icon "button" at bounding box center [268, 399] width 15 height 15
type input "3"
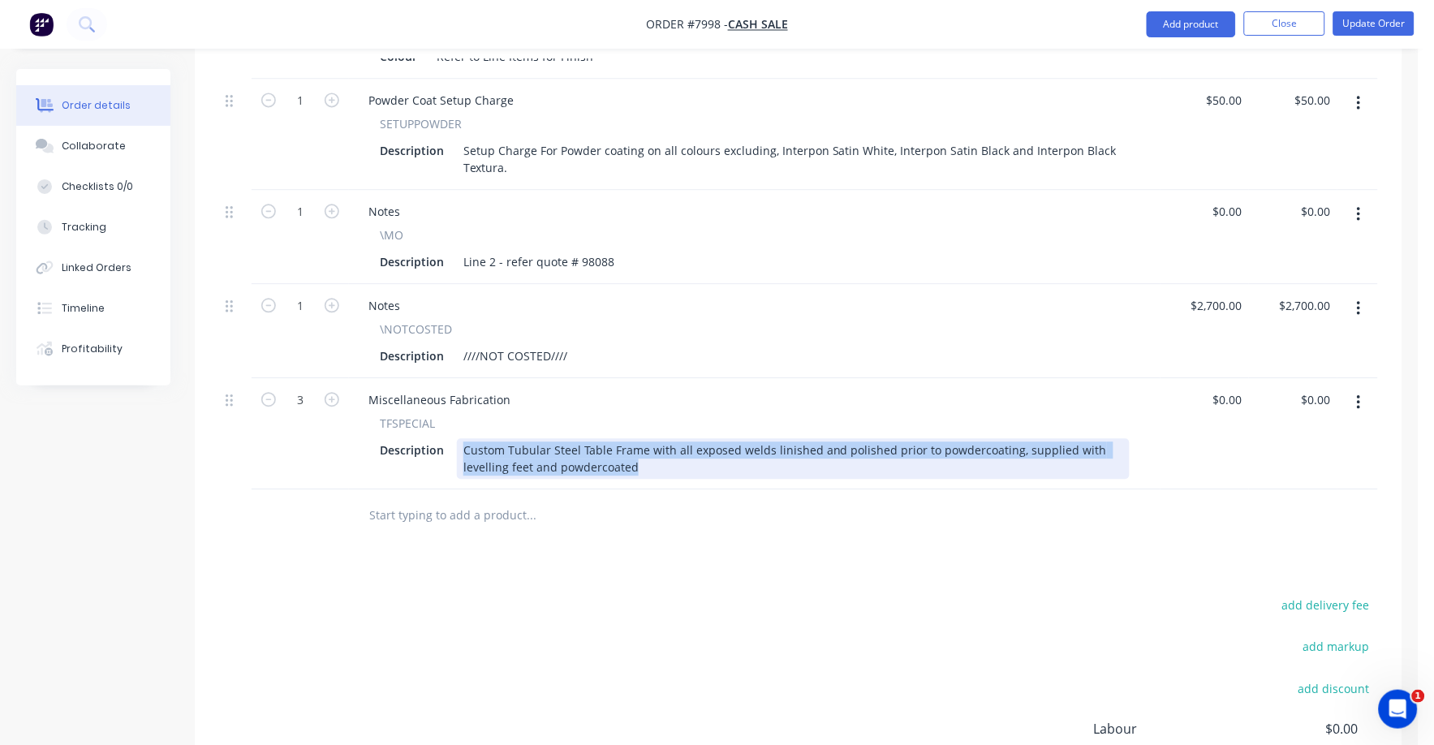
drag, startPoint x: 463, startPoint y: 378, endPoint x: 651, endPoint y: 413, distance: 191.5
click at [651, 438] on div "Custom Tubular Steel Table Frame with all exposed welds linished and polished p…" at bounding box center [793, 458] width 673 height 41
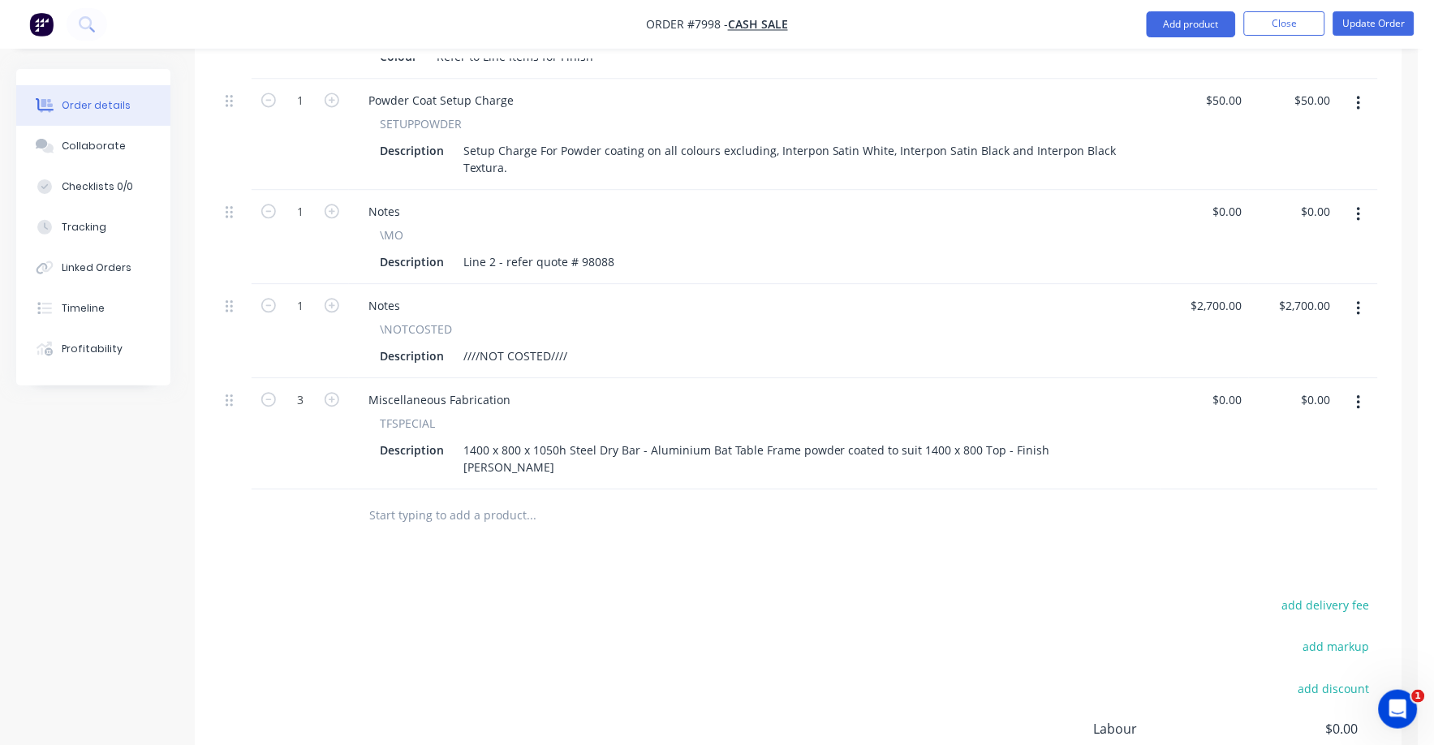
click at [686, 499] on input "text" at bounding box center [530, 515] width 325 height 32
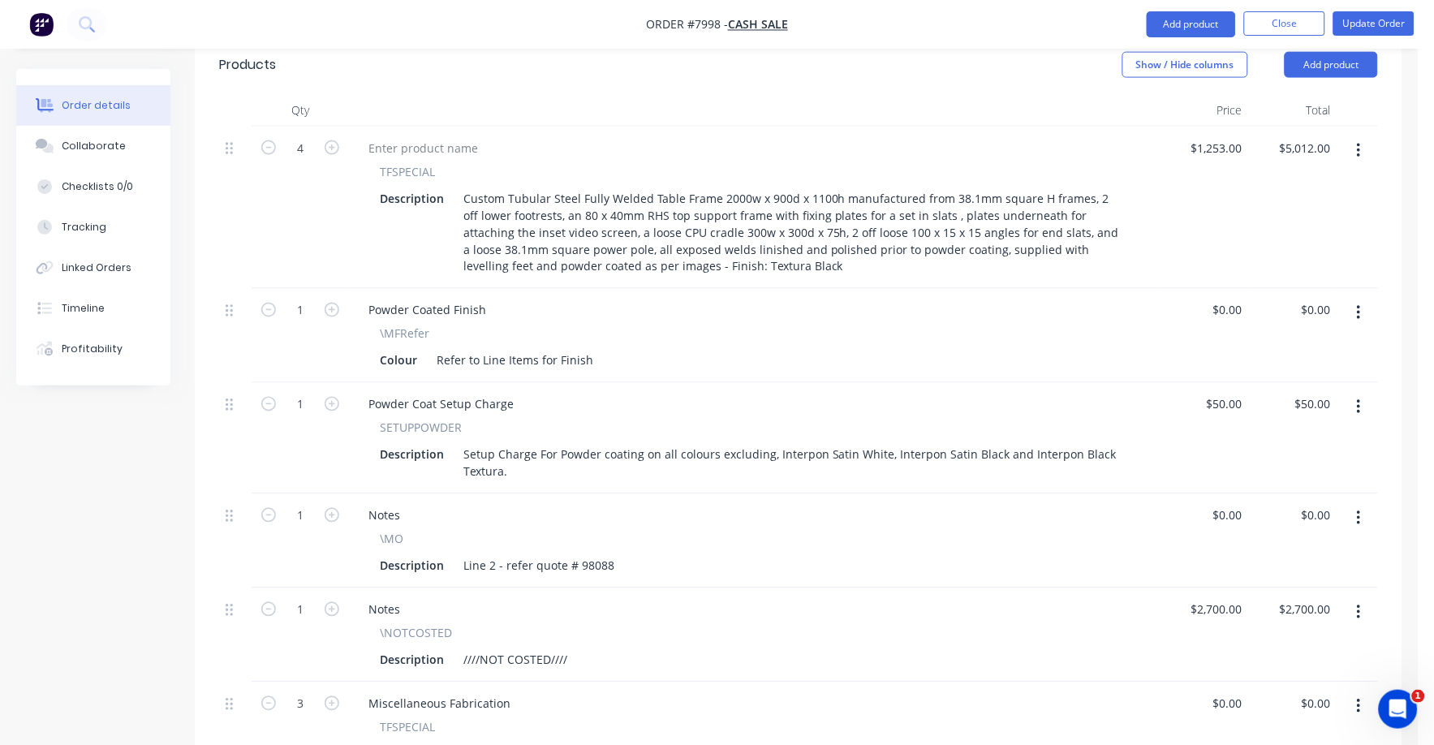
scroll to position [586, 0]
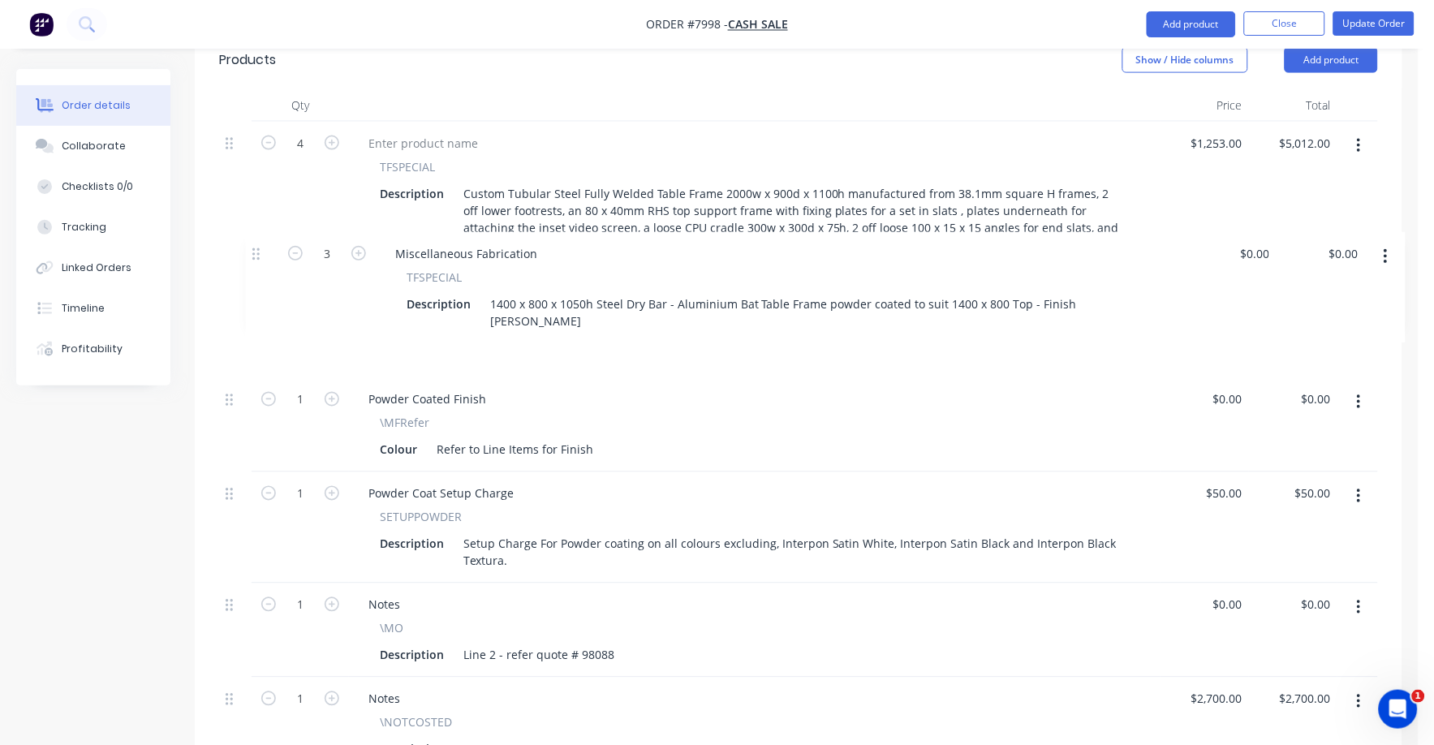
drag, startPoint x: 230, startPoint y: 641, endPoint x: 256, endPoint y: 241, distance: 401.0
click at [256, 241] on div "4 TFSPECIAL Description Custom Tubular Steel Fully Welded Table Frame 2000w x 9…" at bounding box center [798, 447] width 1159 height 650
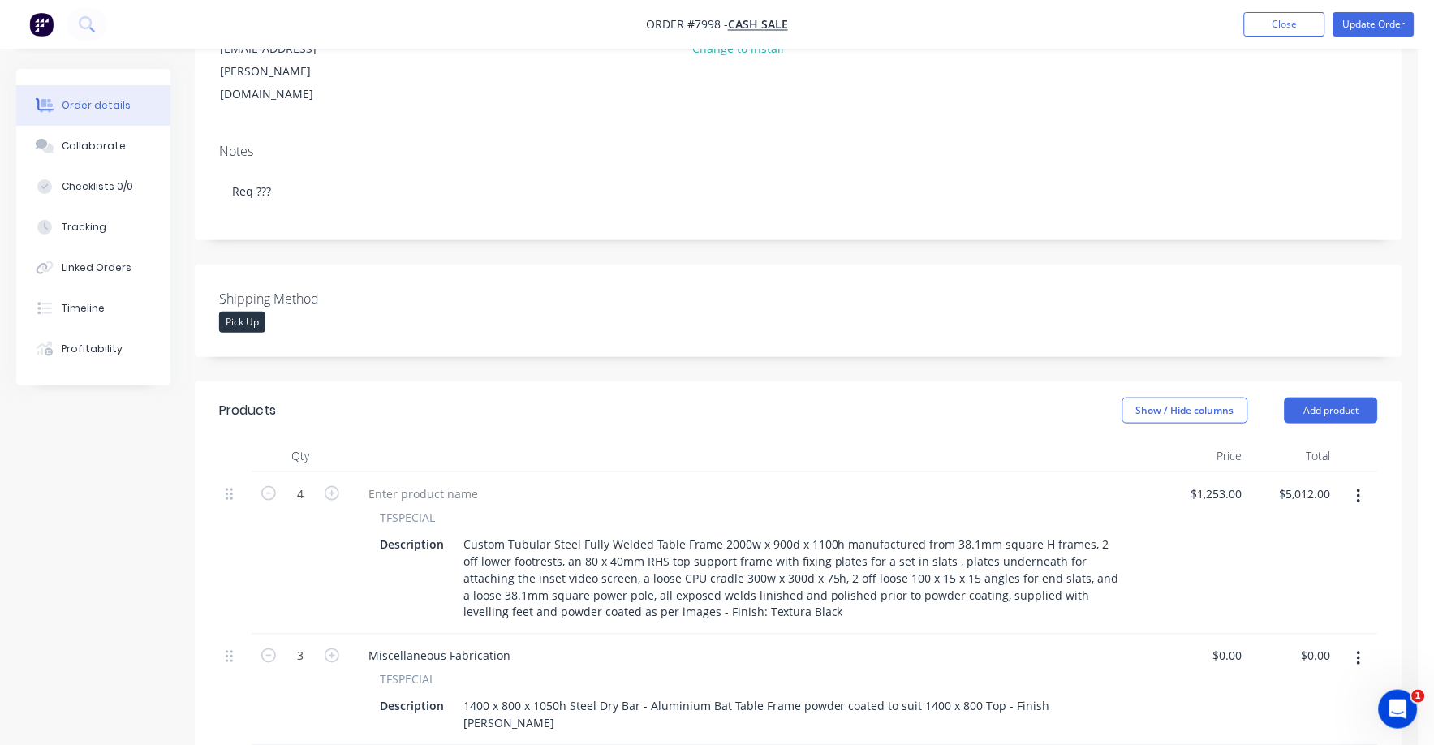
scroll to position [67, 0]
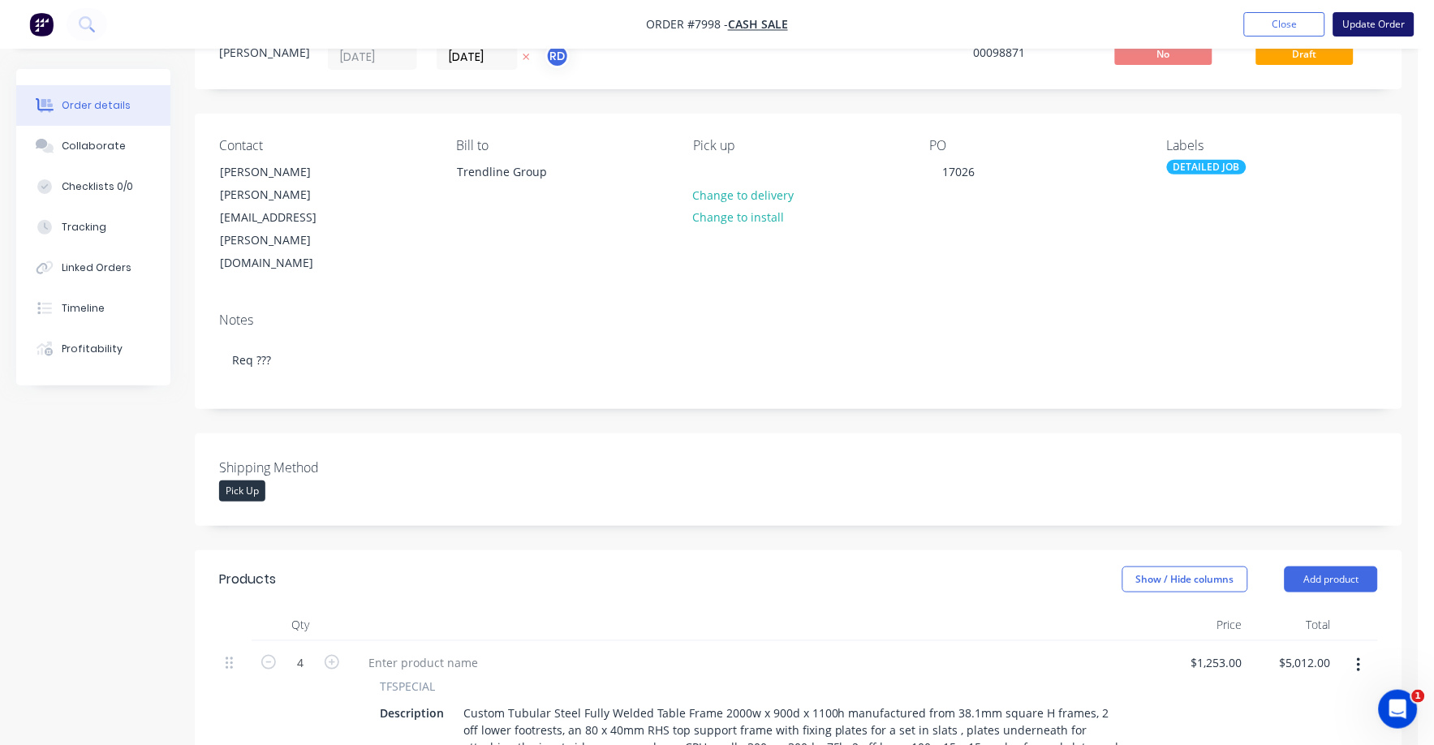
click at [1390, 30] on button "Update Order" at bounding box center [1374, 24] width 81 height 24
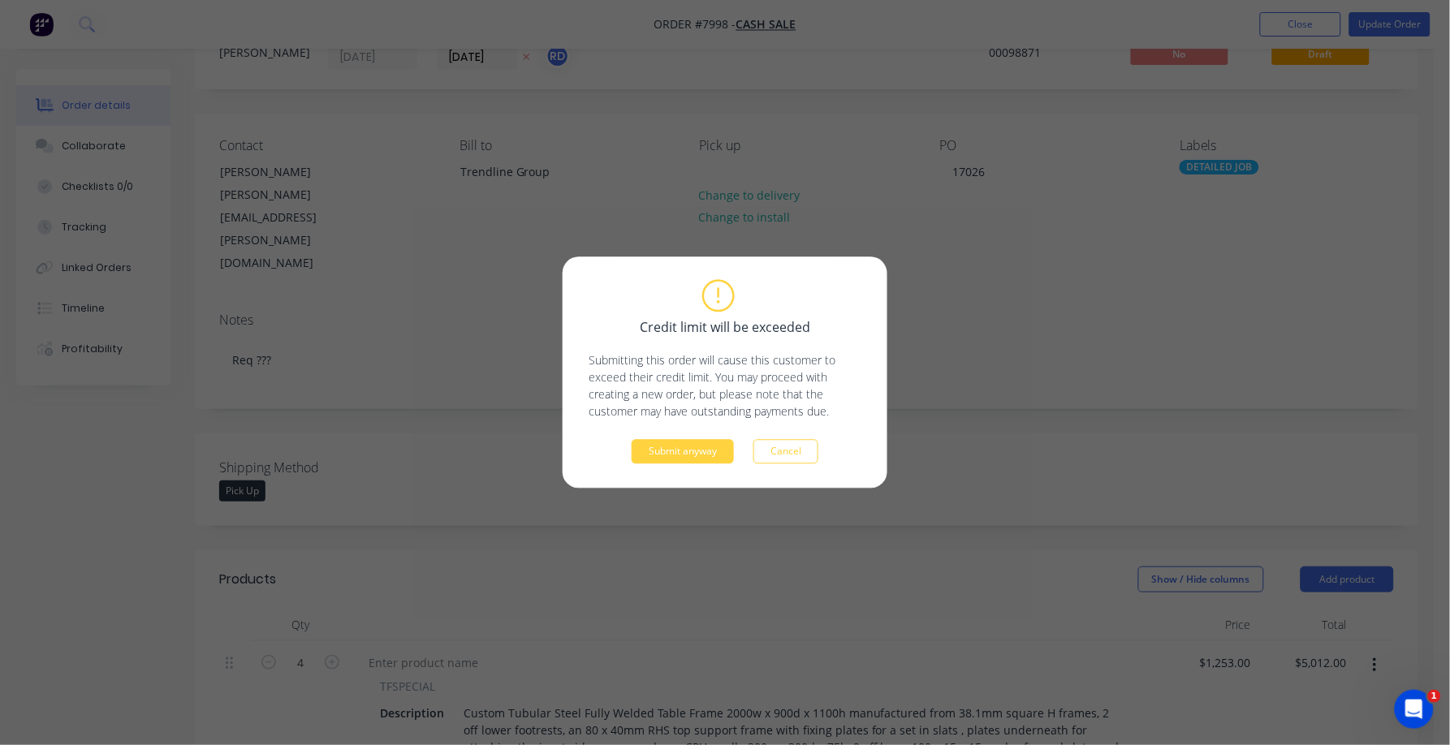
click at [683, 465] on div "Credit limit will be exceeded Submitting this order will cause this customer to…" at bounding box center [724, 372] width 325 height 231
click at [678, 455] on button "Submit anyway" at bounding box center [682, 452] width 102 height 24
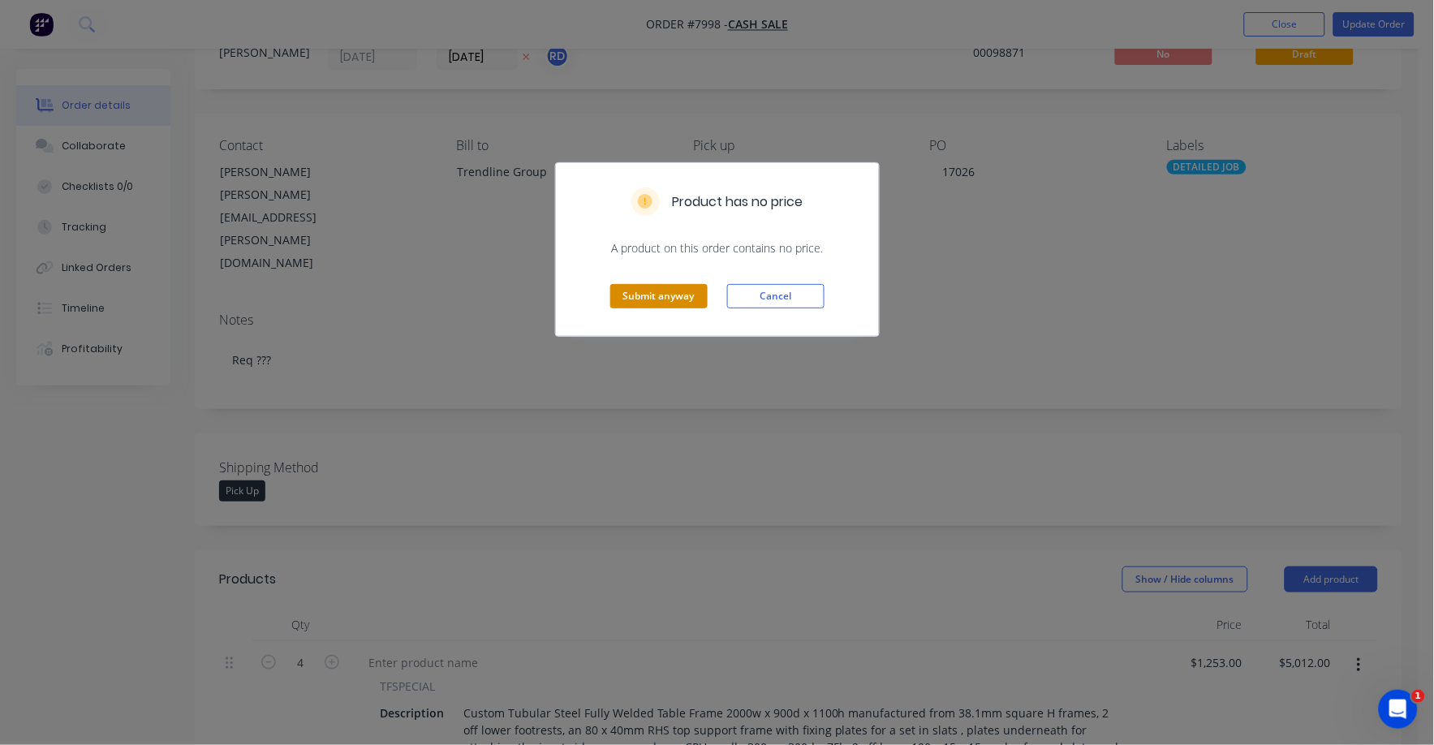
click at [658, 292] on button "Submit anyway" at bounding box center [658, 296] width 97 height 24
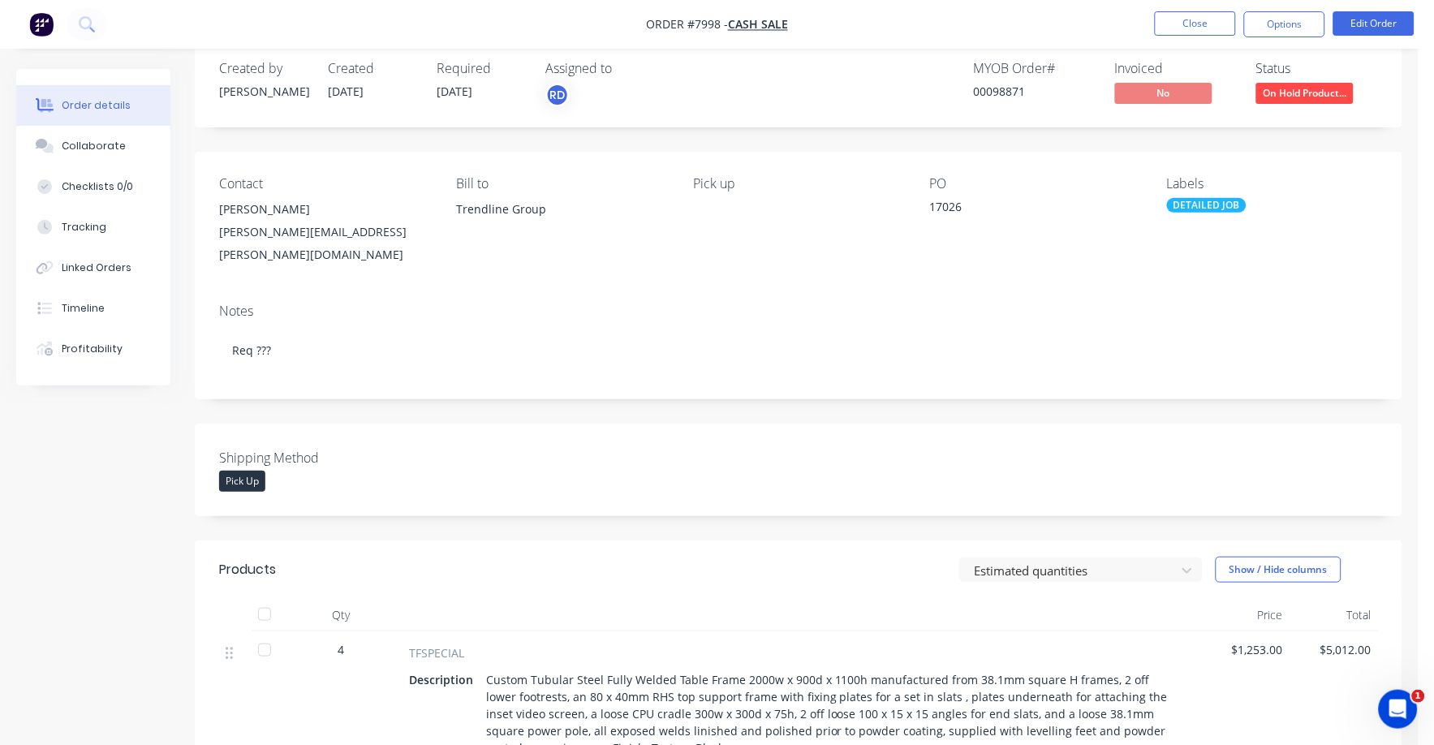
scroll to position [0, 0]
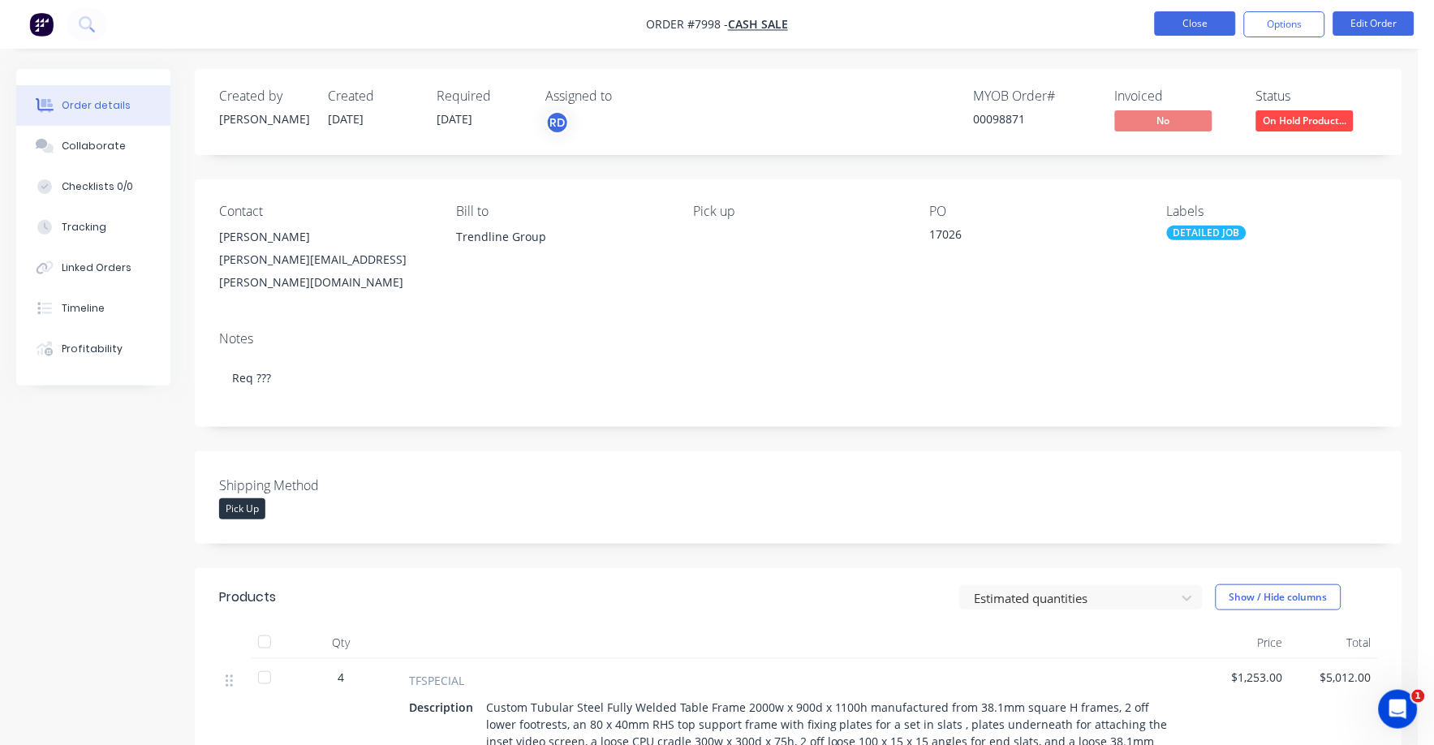
click at [1204, 20] on button "Close" at bounding box center [1195, 23] width 81 height 24
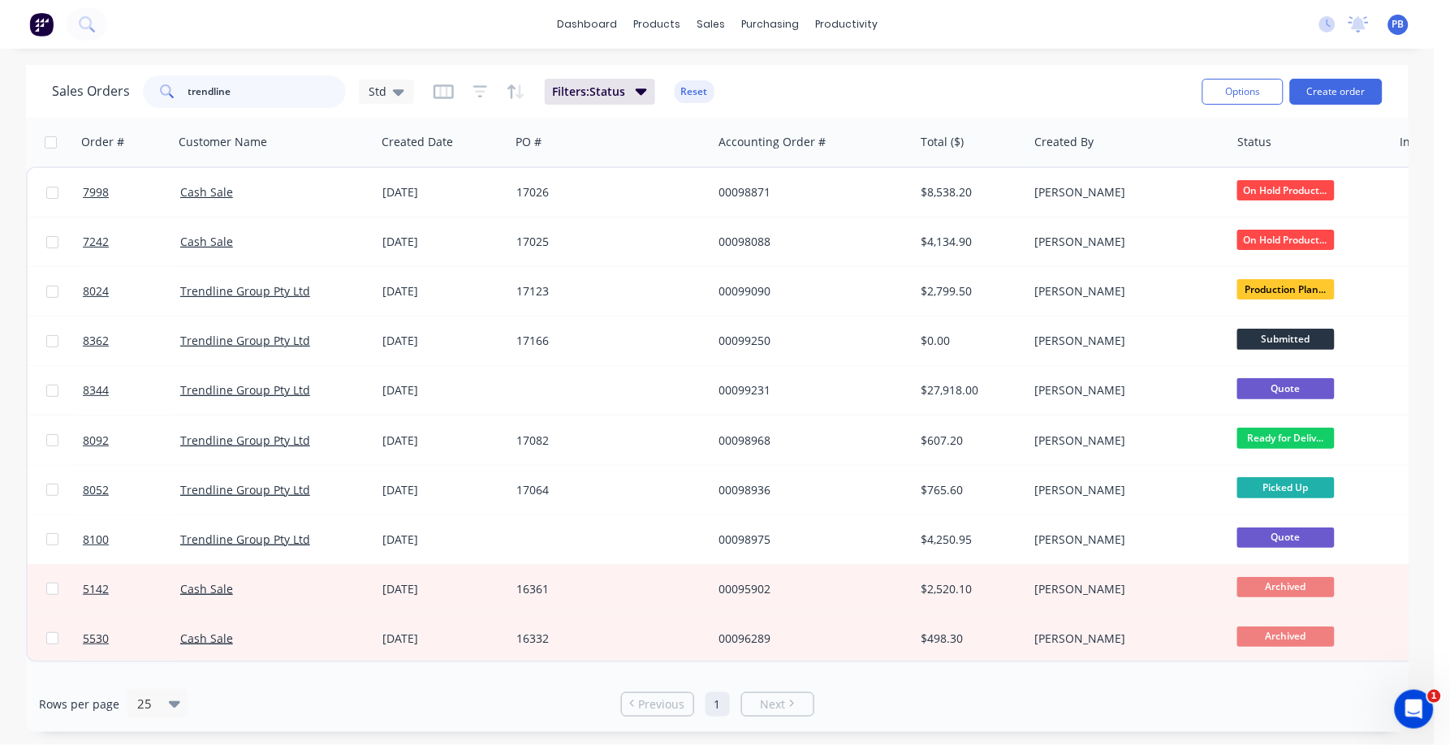
drag, startPoint x: 166, startPoint y: 84, endPoint x: 119, endPoint y: 84, distance: 47.9
click at [119, 84] on div "Sales Orders trendline Std" at bounding box center [233, 91] width 362 height 32
type input "99136"
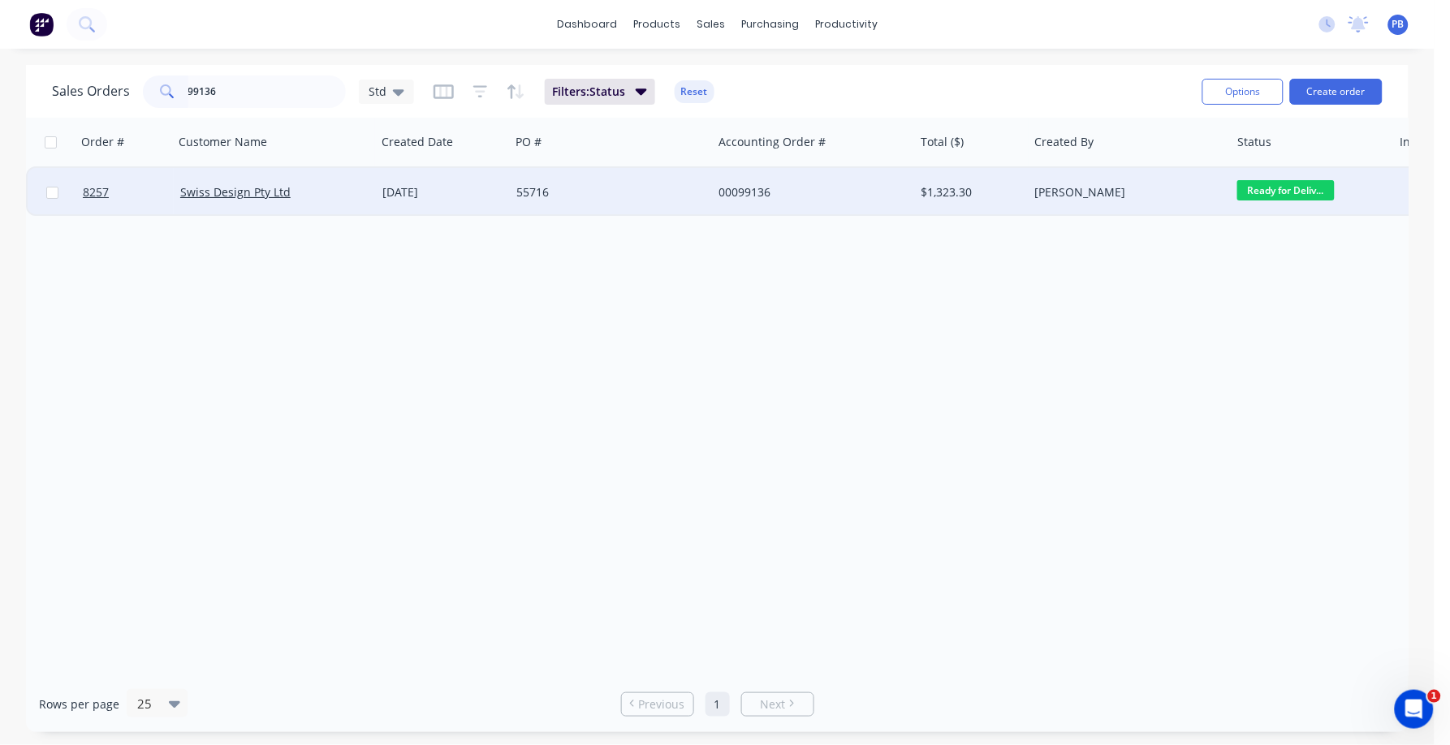
click at [950, 185] on div "$1,323.30" at bounding box center [968, 192] width 95 height 16
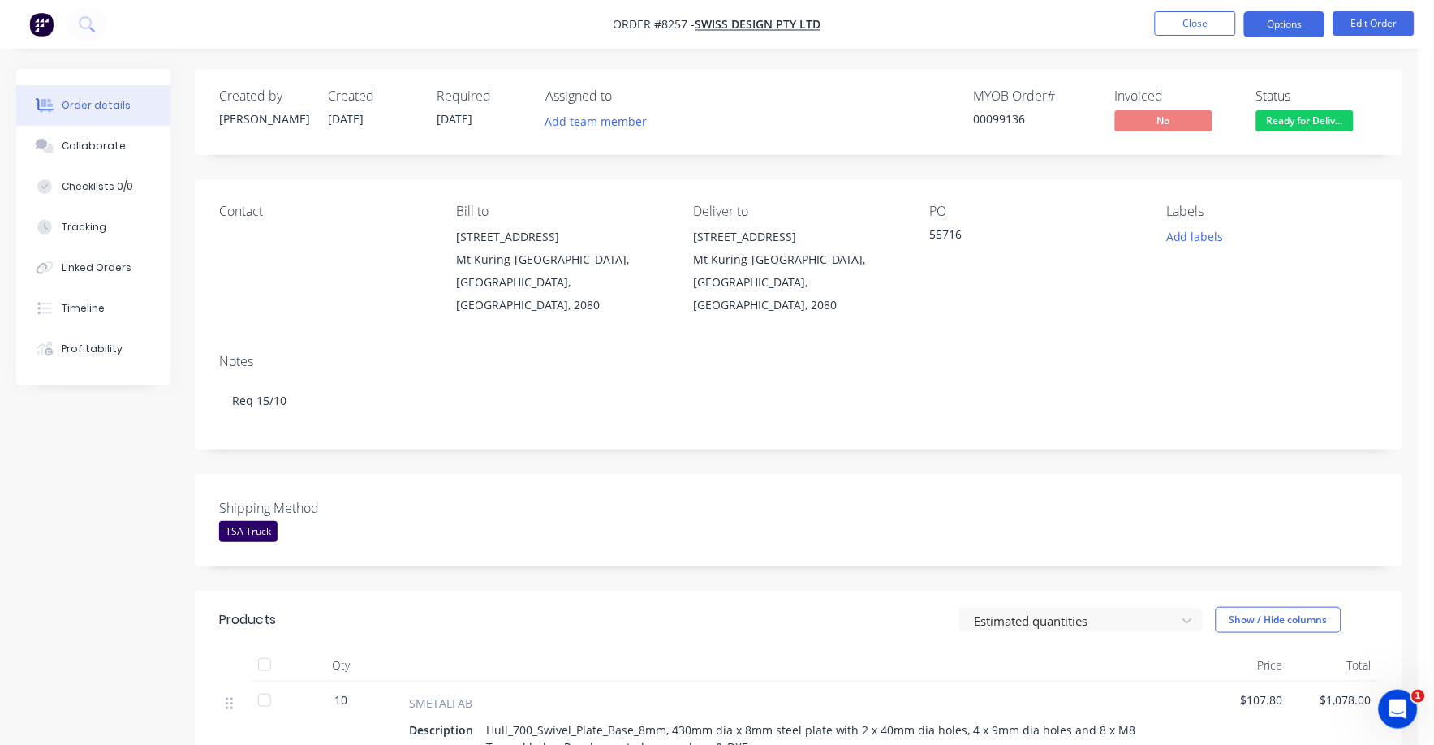
click at [1277, 25] on button "Options" at bounding box center [1284, 24] width 81 height 26
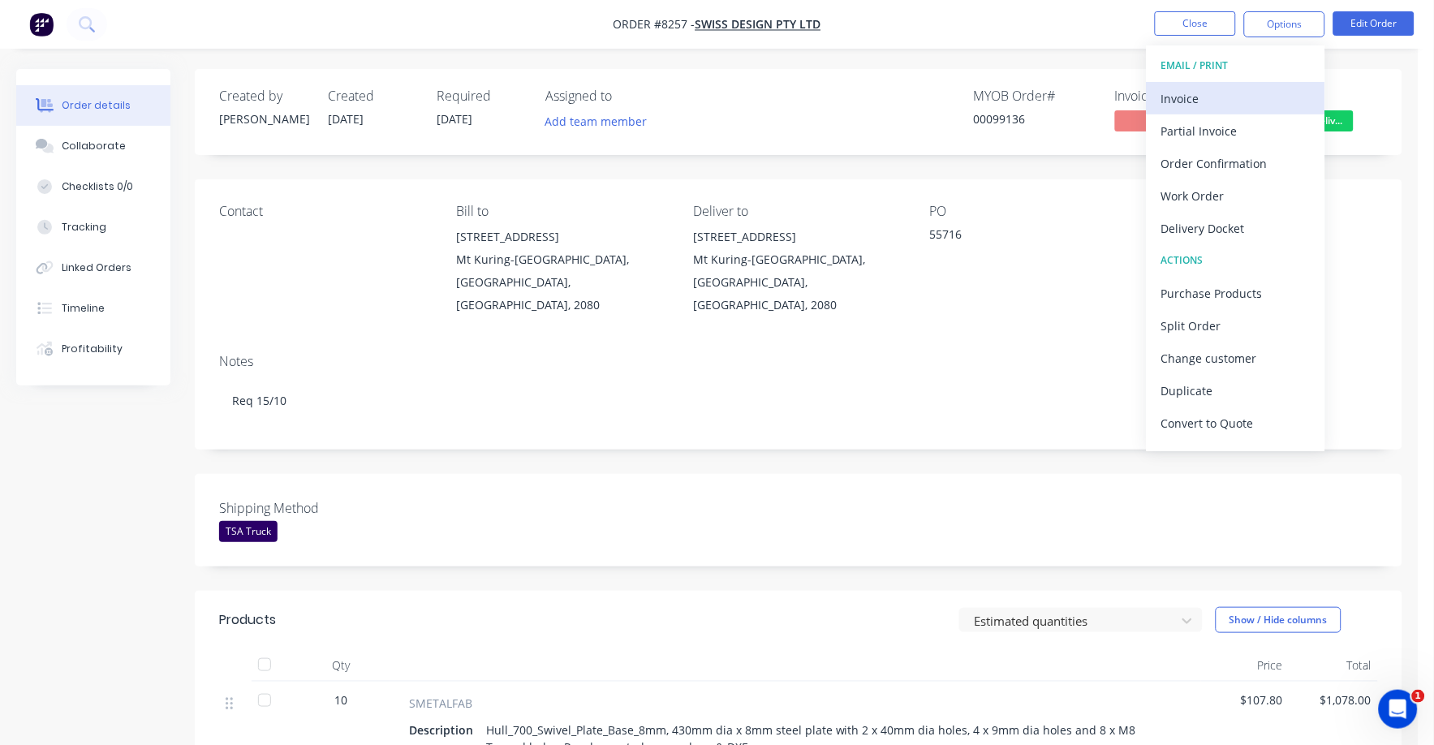
click at [1206, 91] on div "Invoice" at bounding box center [1235, 99] width 149 height 24
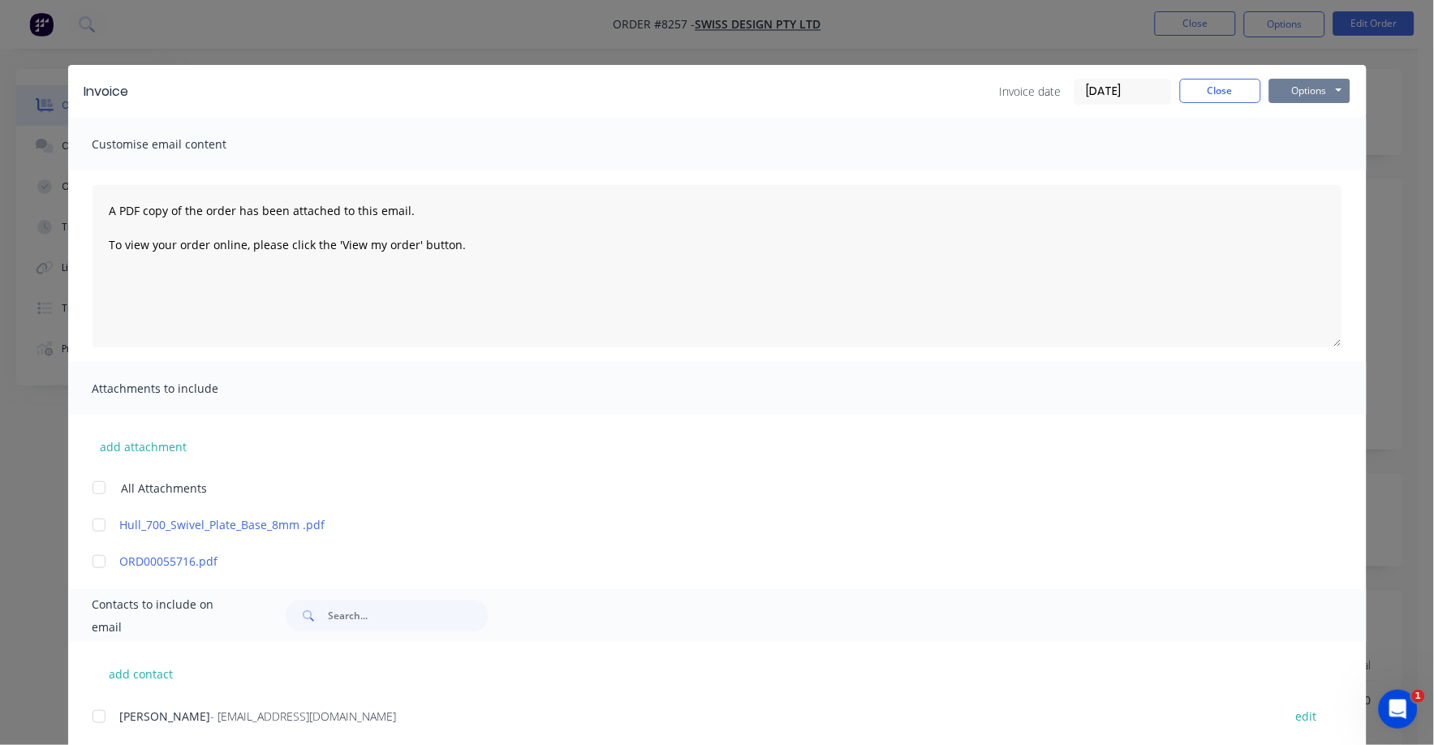
drag, startPoint x: 1289, startPoint y: 80, endPoint x: 1289, endPoint y: 105, distance: 24.3
click at [1289, 81] on button "Options" at bounding box center [1309, 91] width 81 height 24
click at [1289, 137] on button "Print" at bounding box center [1321, 146] width 104 height 27
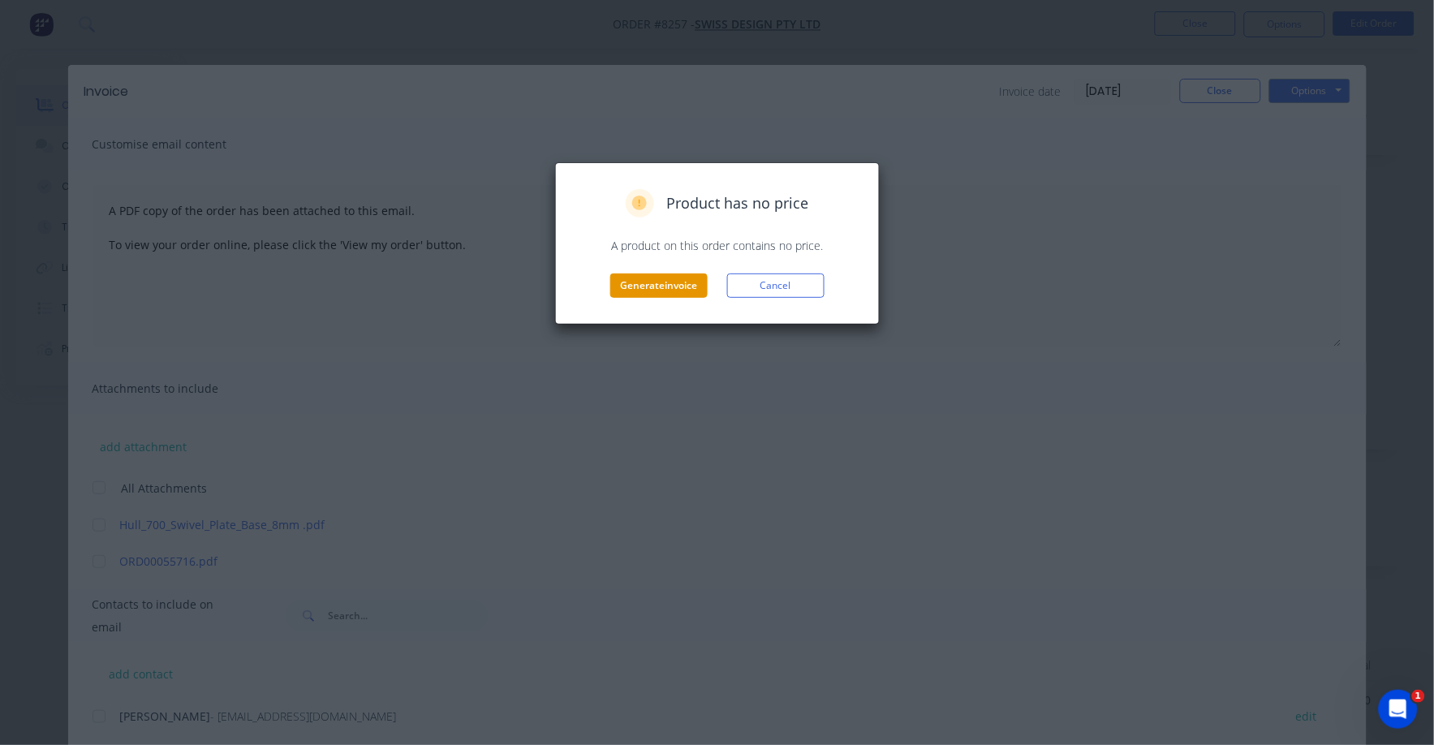
click at [668, 279] on button "Generate invoice" at bounding box center [658, 286] width 97 height 24
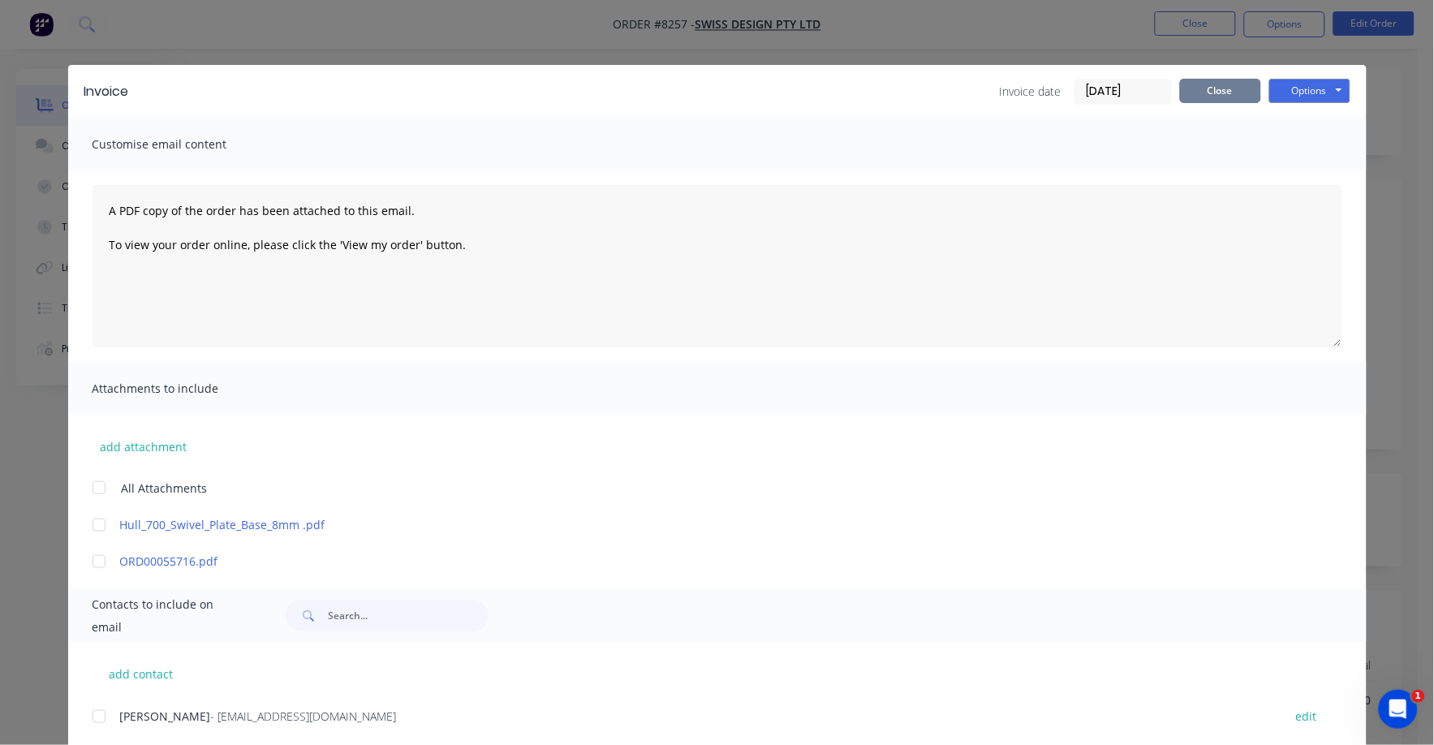
click at [1200, 89] on button "Close" at bounding box center [1220, 91] width 81 height 24
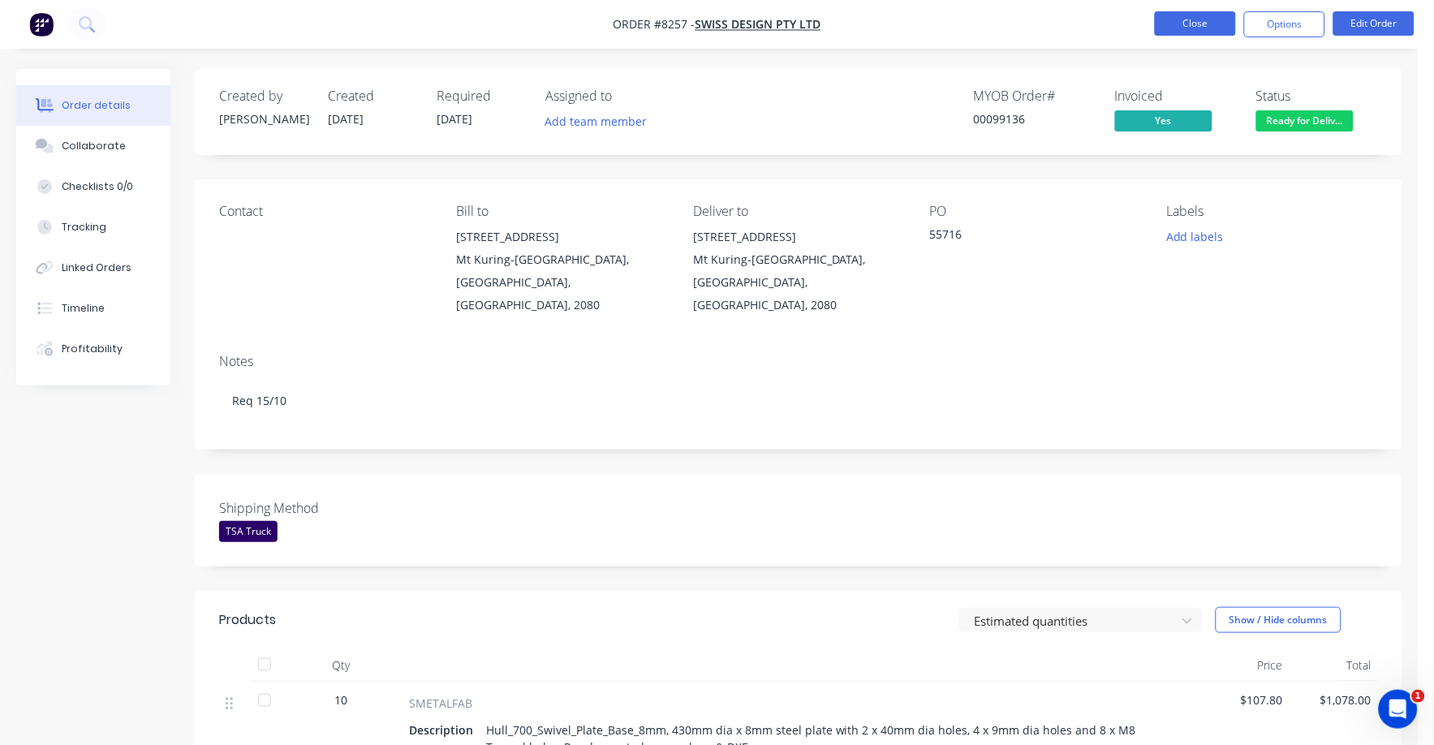
click at [1191, 24] on button "Close" at bounding box center [1195, 23] width 81 height 24
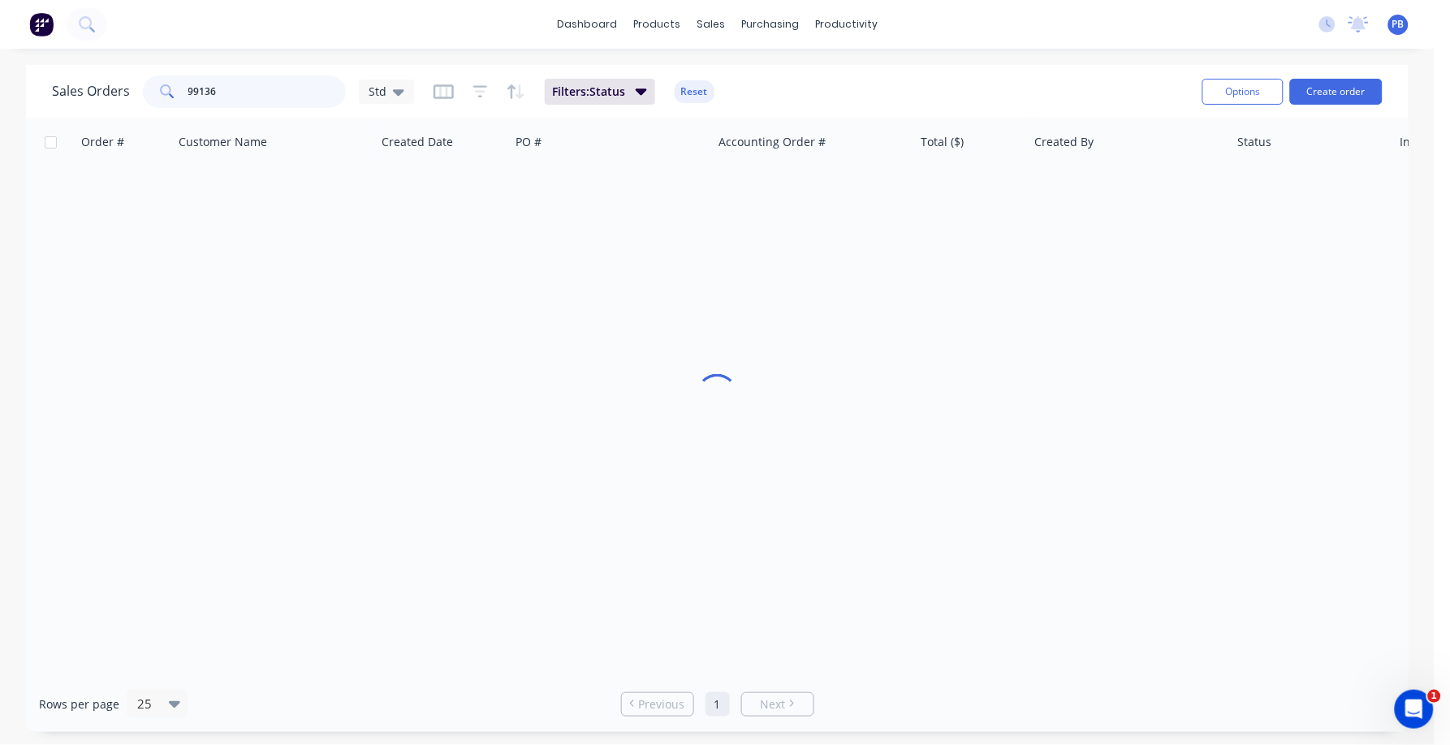
drag, startPoint x: 272, startPoint y: 102, endPoint x: 153, endPoint y: 84, distance: 119.8
click at [153, 84] on div "99136" at bounding box center [244, 91] width 203 height 32
type input "98982"
click at [689, 90] on button "Reset" at bounding box center [694, 91] width 40 height 23
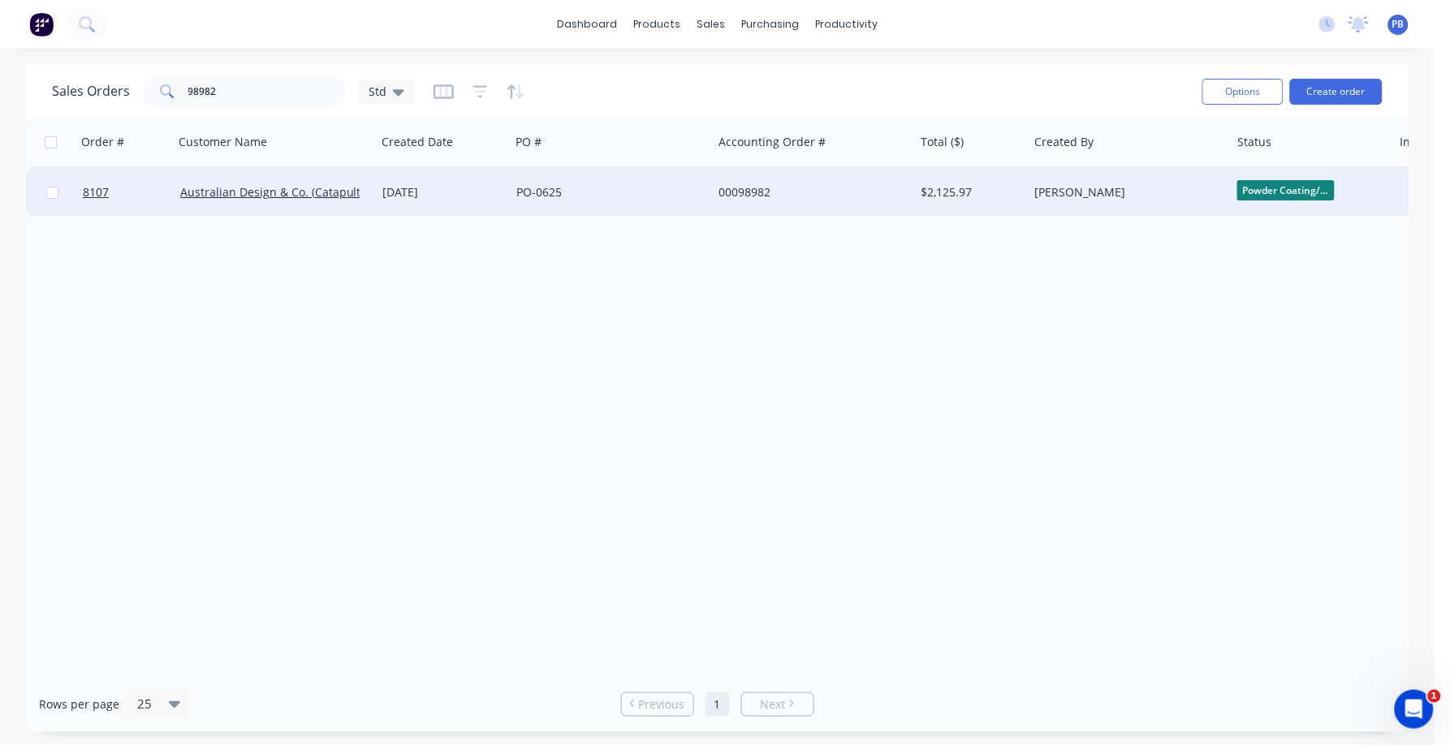
click at [753, 181] on div "00098982" at bounding box center [813, 192] width 202 height 49
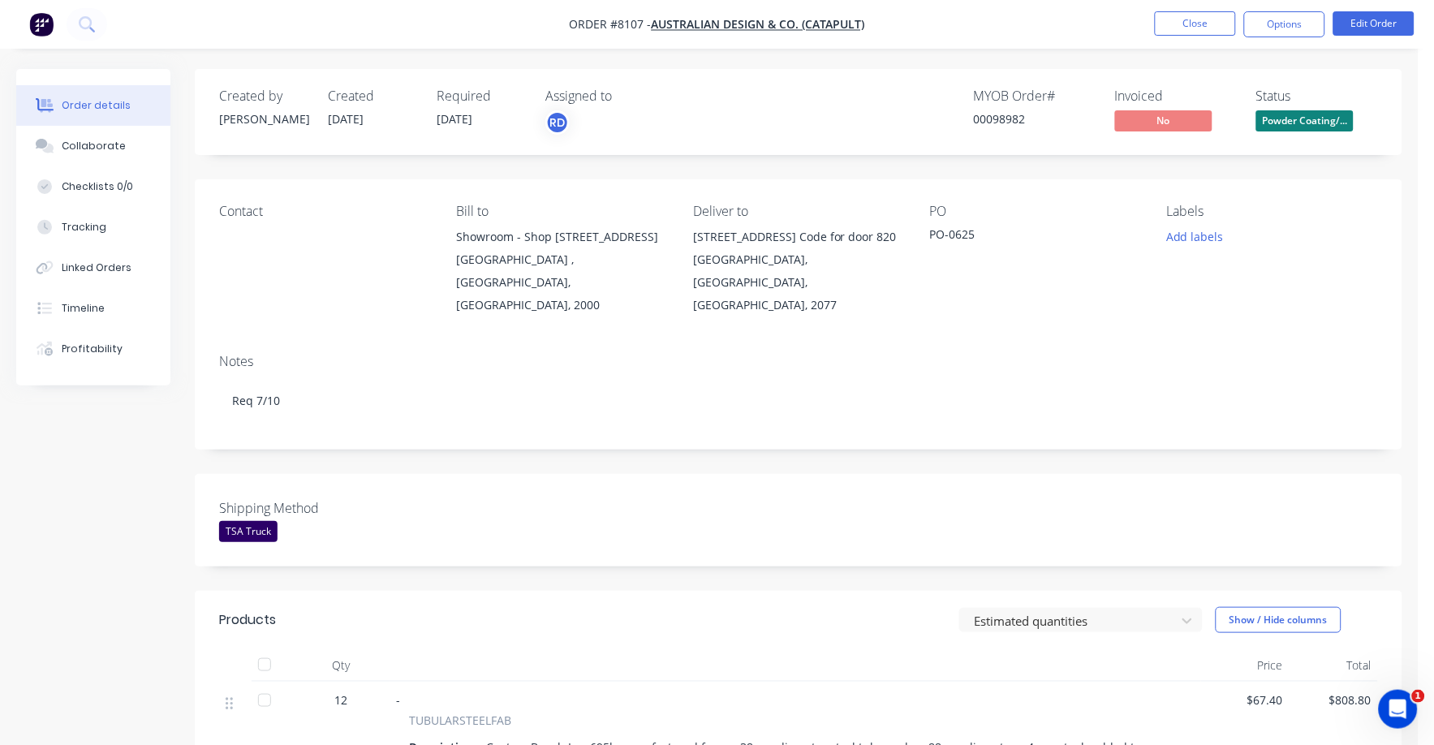
click at [1321, 121] on span "Powder Coating/..." at bounding box center [1304, 120] width 97 height 20
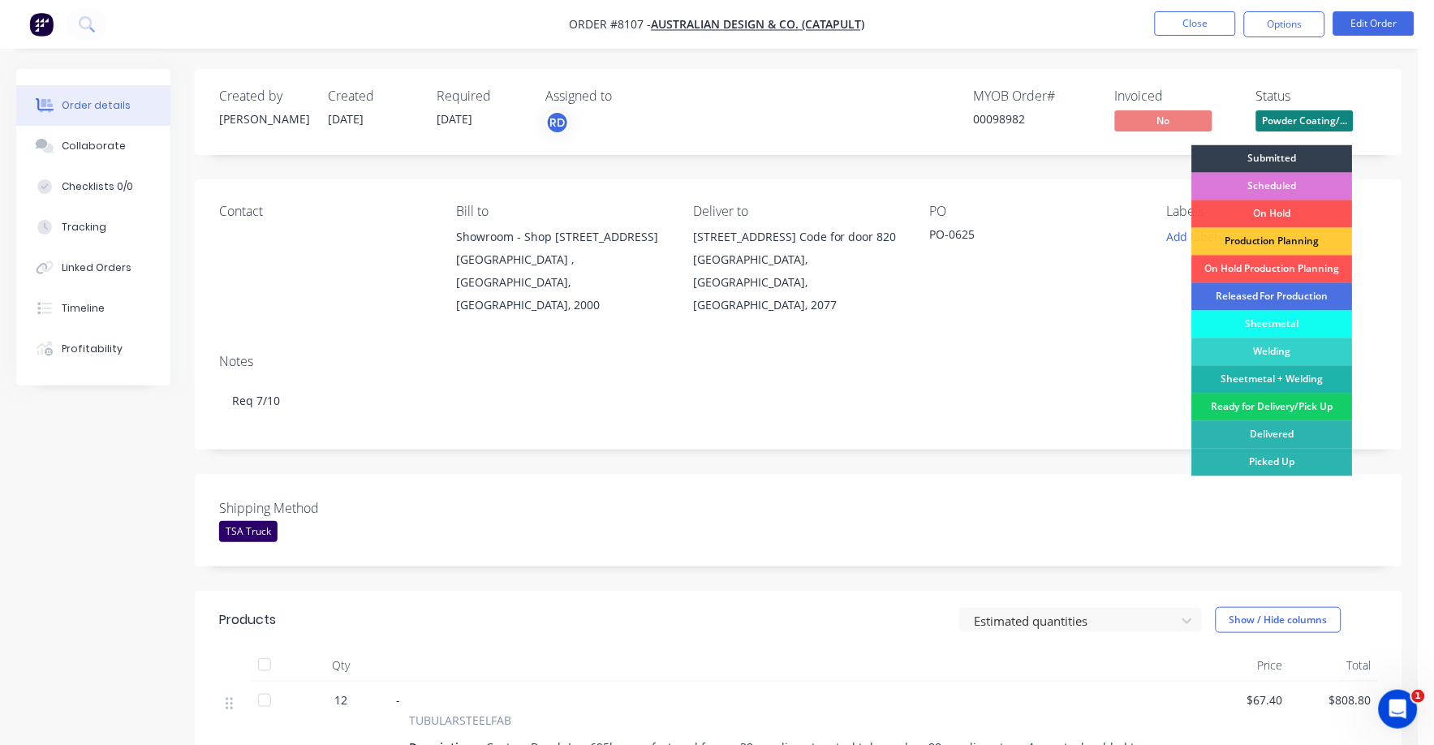
click at [1291, 412] on div "Ready for Delivery/Pick Up" at bounding box center [1272, 408] width 161 height 28
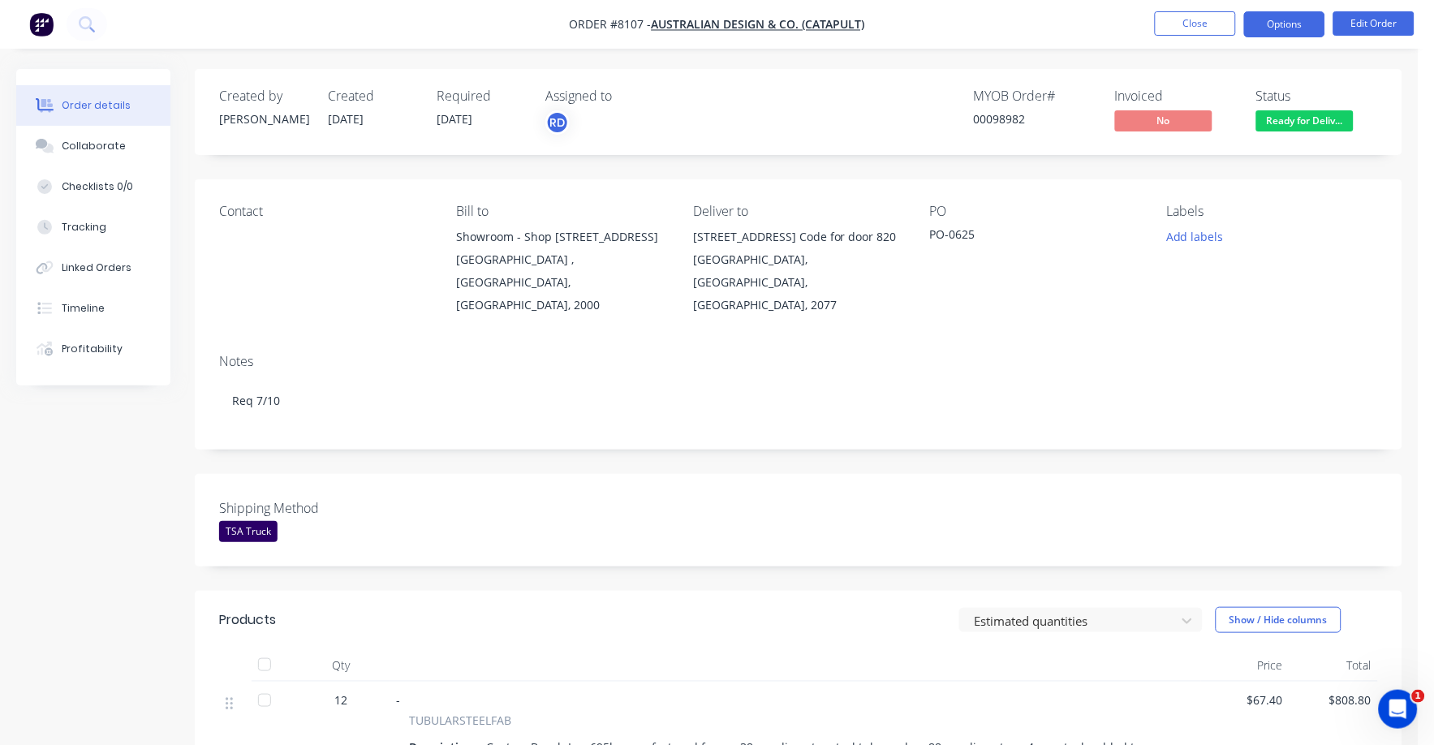
click at [1290, 21] on button "Options" at bounding box center [1284, 24] width 81 height 26
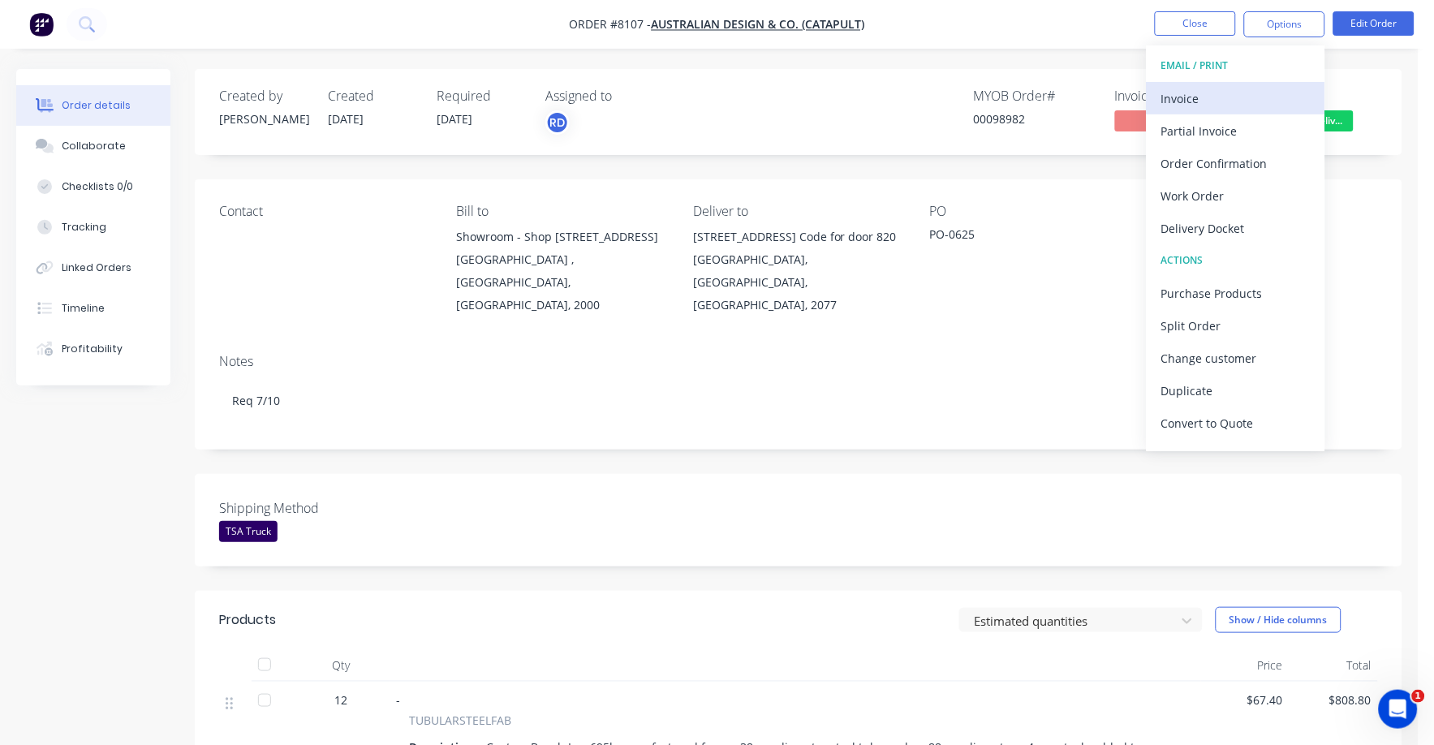
click at [1200, 93] on div "Invoice" at bounding box center [1235, 99] width 149 height 24
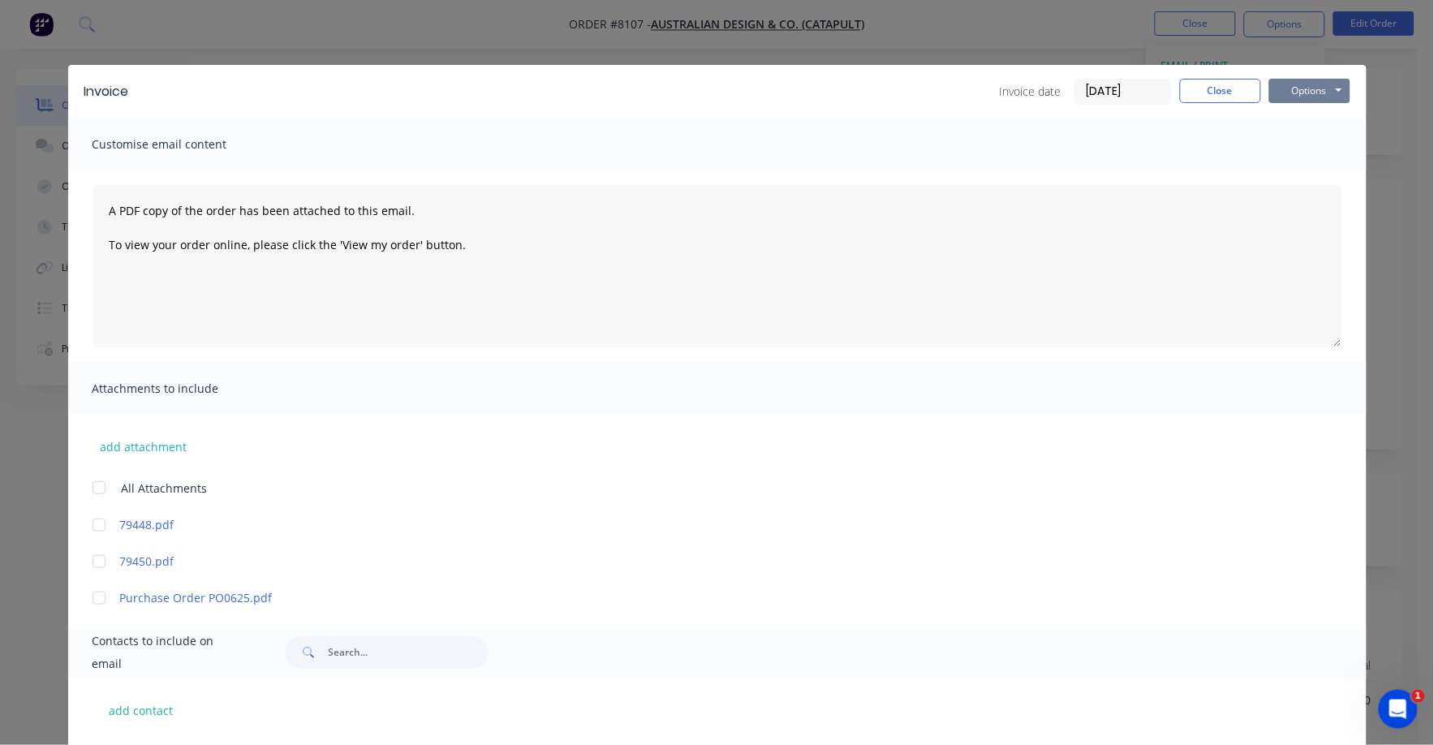
drag, startPoint x: 1312, startPoint y: 84, endPoint x: 1307, endPoint y: 93, distance: 10.2
click at [1312, 85] on button "Options" at bounding box center [1309, 91] width 81 height 24
click at [1291, 143] on button "Print" at bounding box center [1321, 146] width 104 height 27
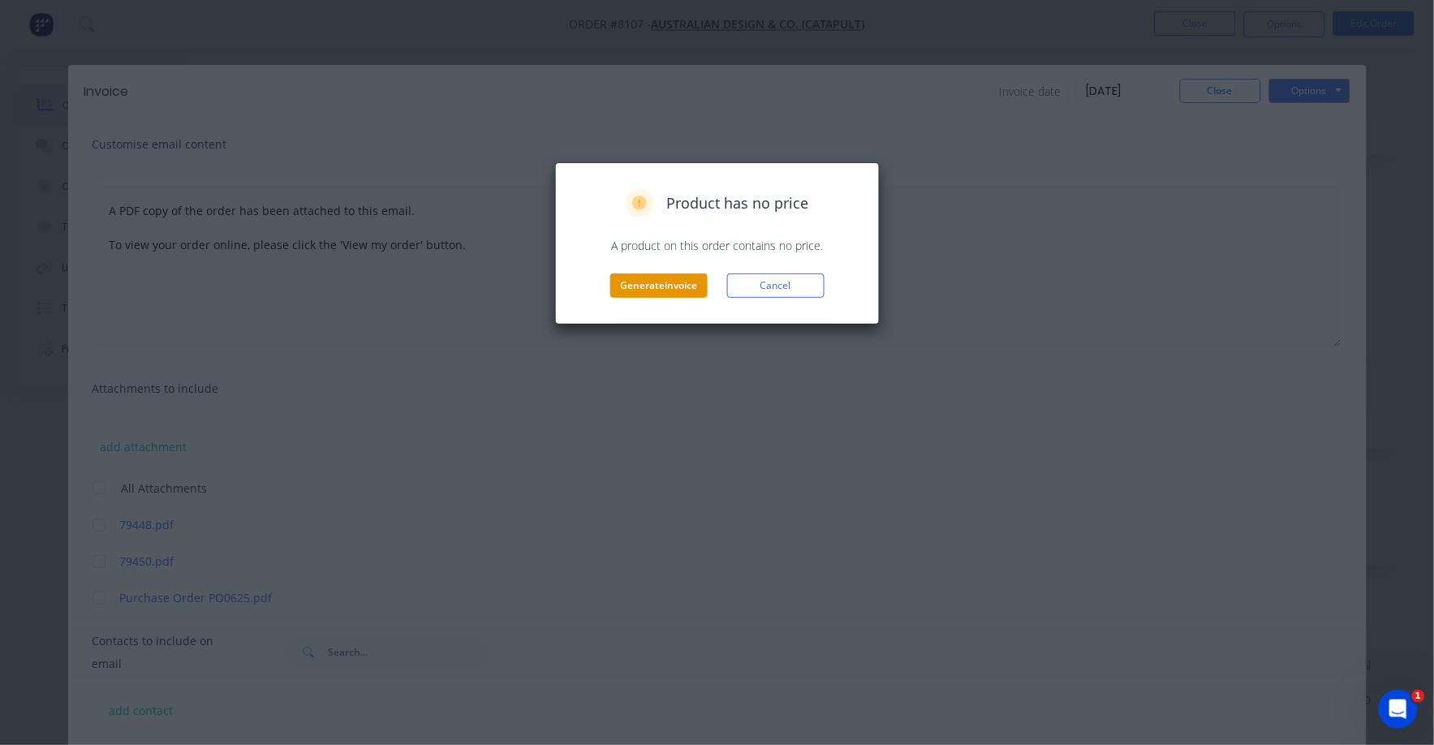
click at [666, 287] on button "Generate invoice" at bounding box center [658, 286] width 97 height 24
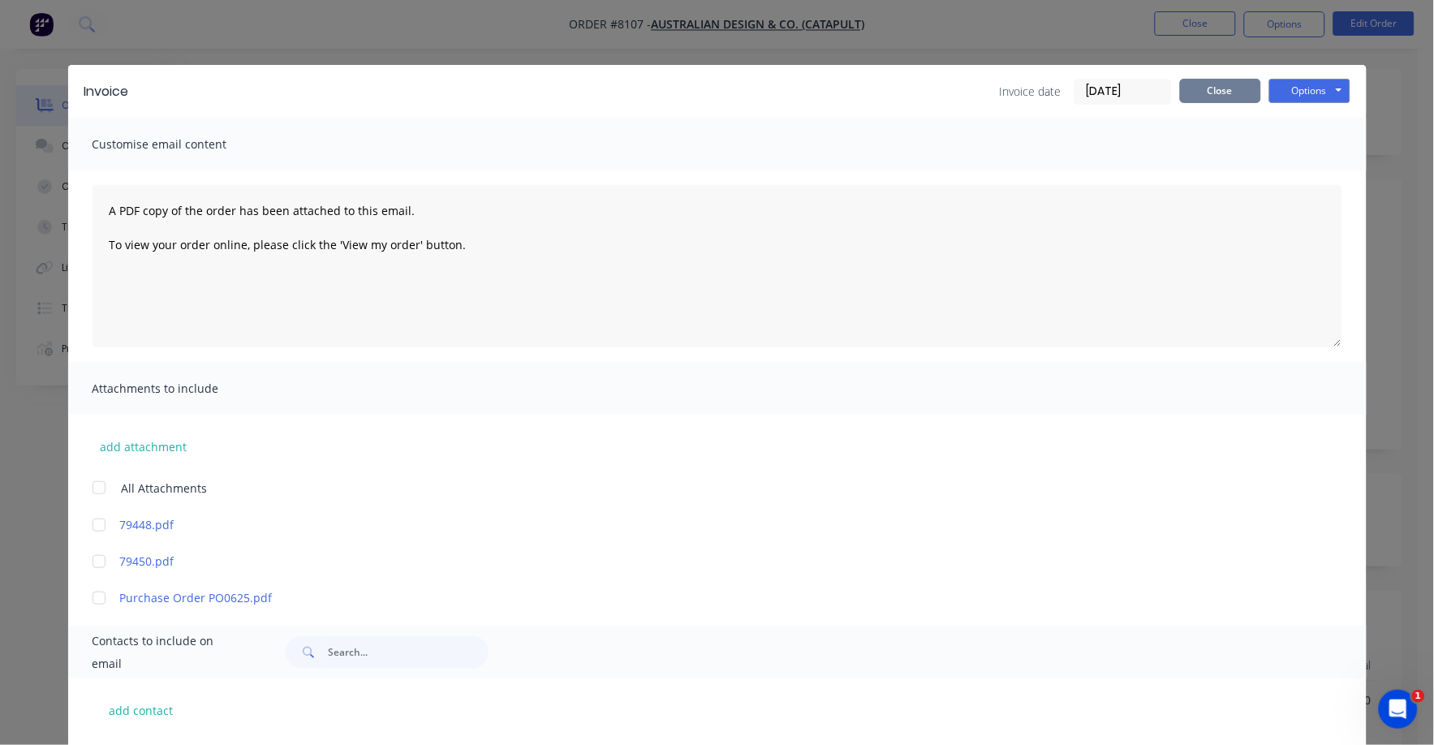
click at [1226, 97] on button "Close" at bounding box center [1220, 91] width 81 height 24
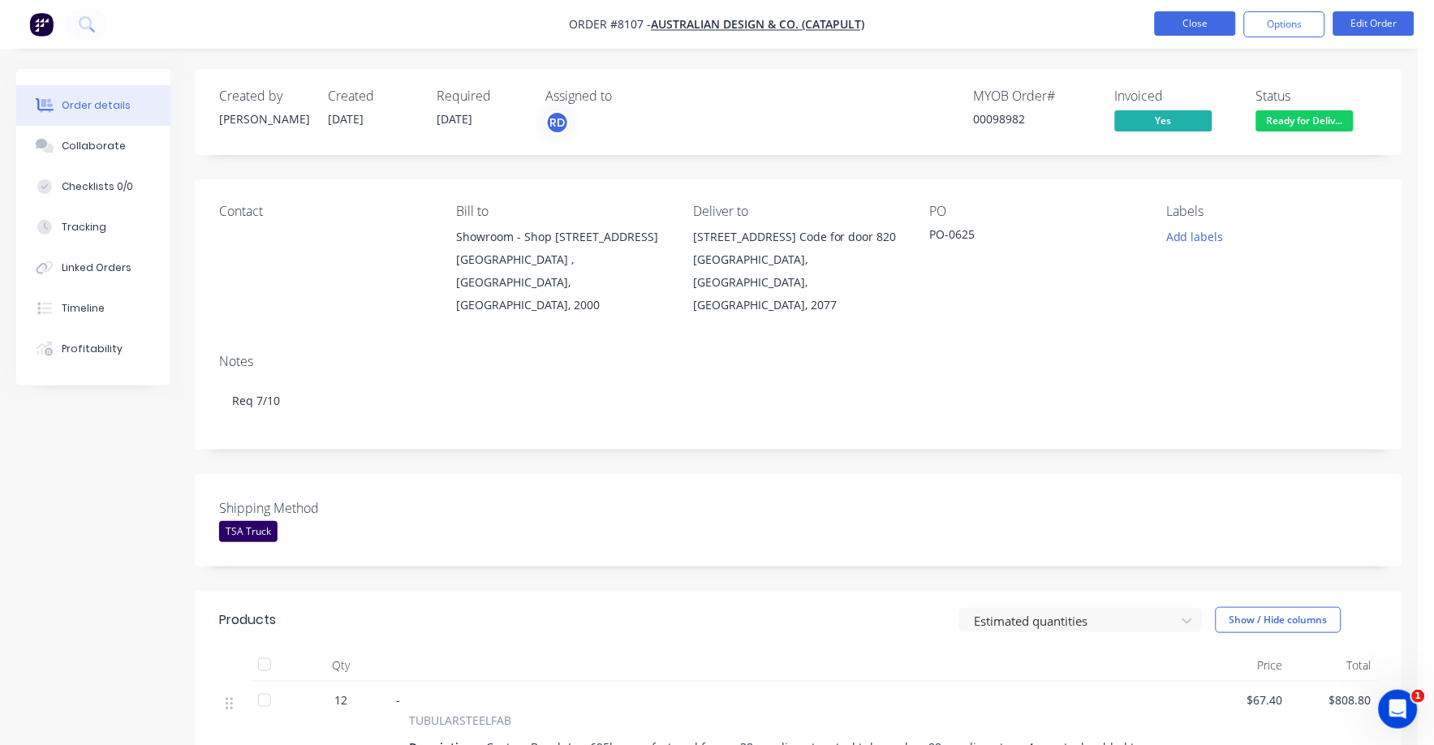
click at [1195, 15] on button "Close" at bounding box center [1195, 23] width 81 height 24
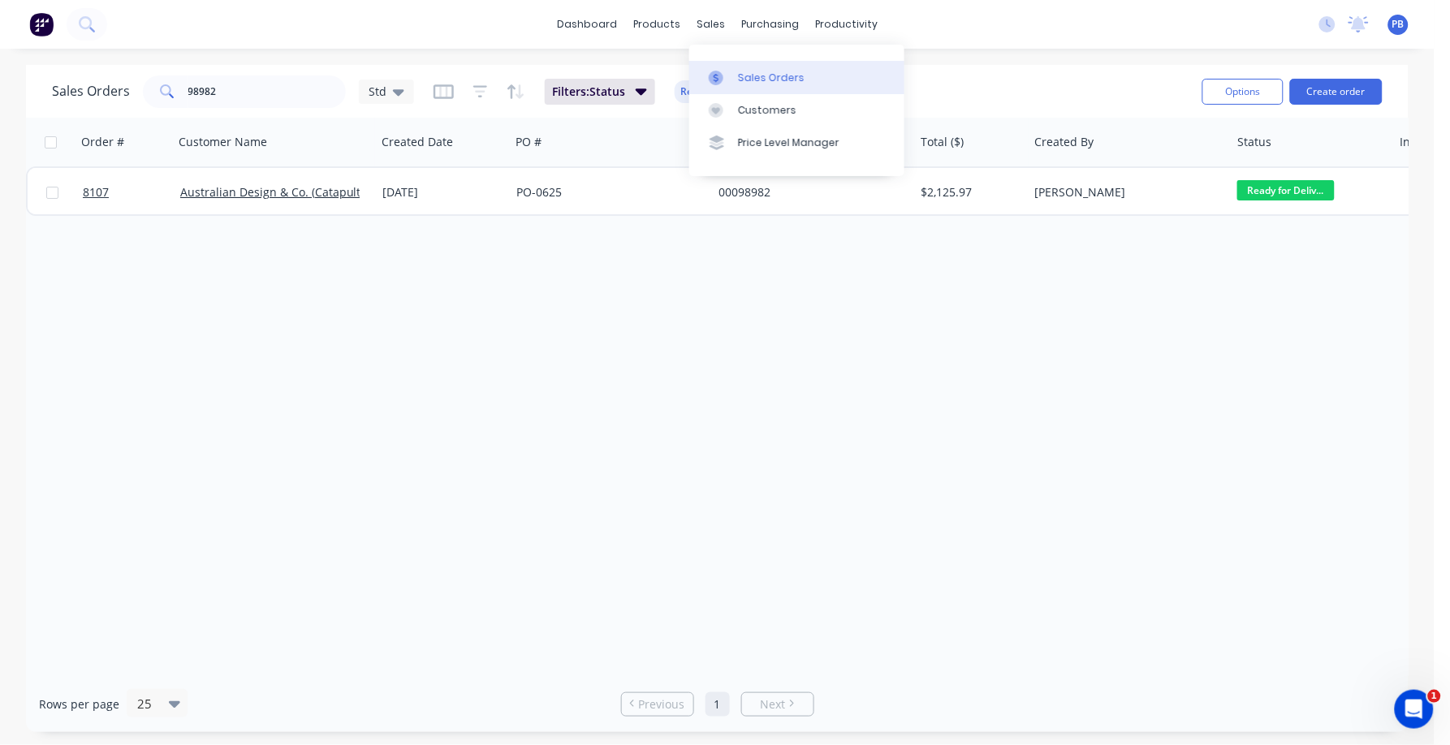
click at [748, 75] on div "Sales Orders" at bounding box center [771, 78] width 67 height 15
drag, startPoint x: 330, startPoint y: 96, endPoint x: 167, endPoint y: 74, distance: 164.6
click at [167, 75] on div "98982" at bounding box center [244, 91] width 203 height 32
type input "99150"
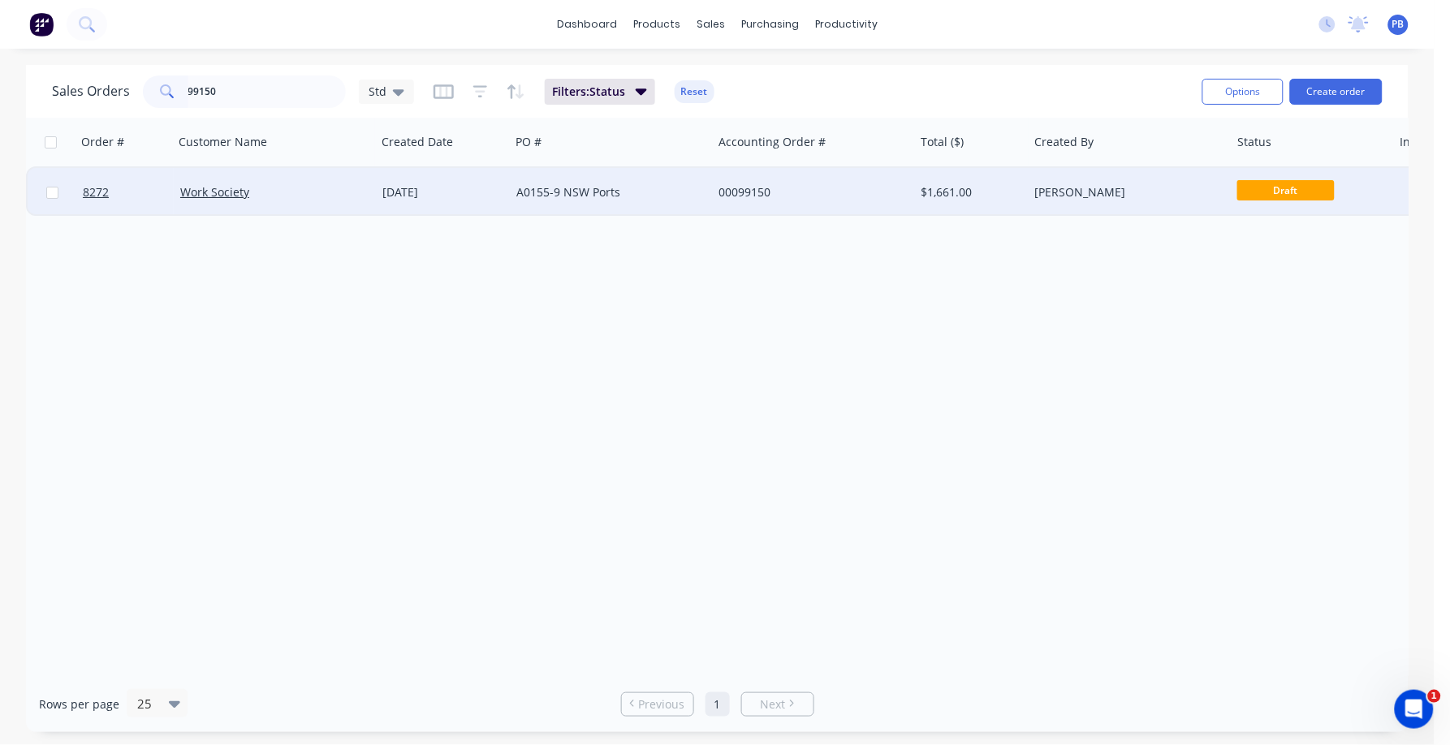
click at [588, 189] on div "A0155-9 NSW Ports" at bounding box center [606, 192] width 180 height 16
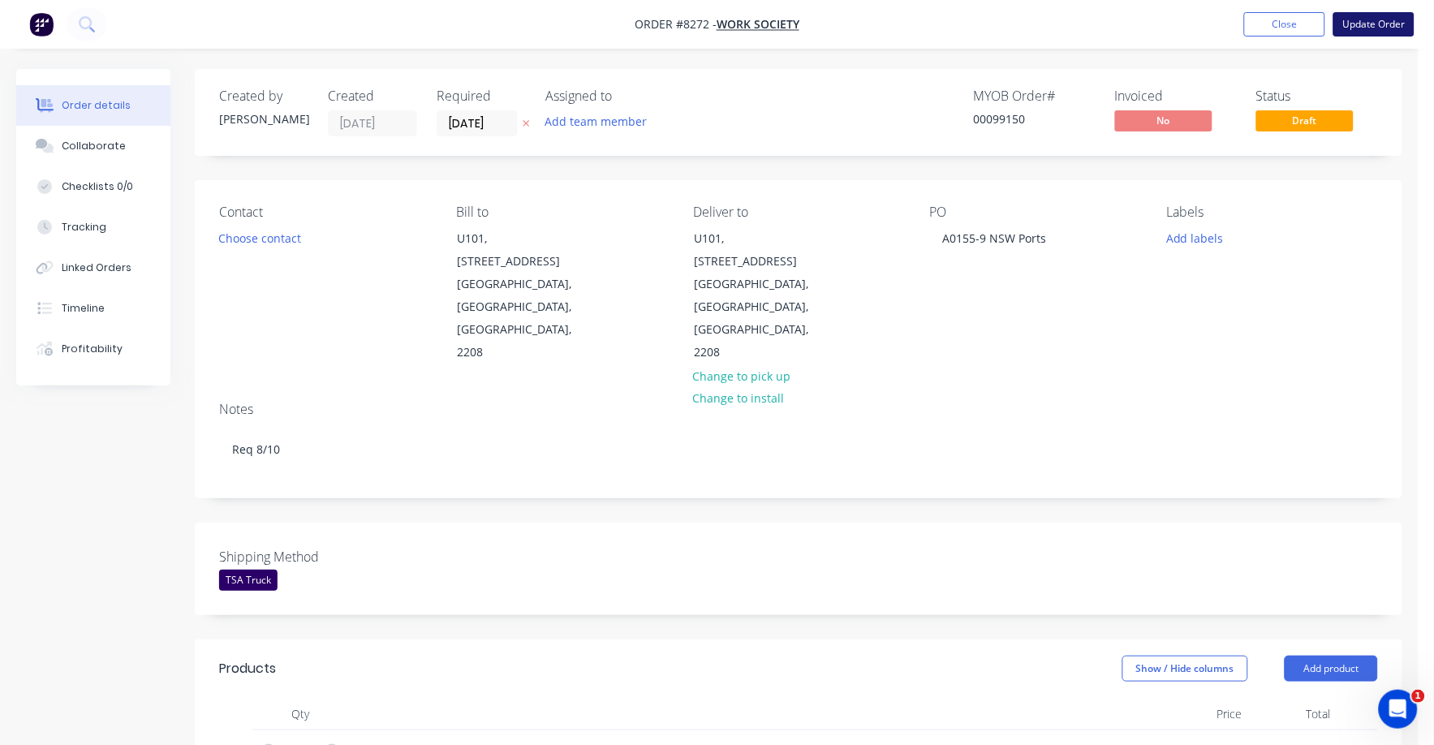
click at [1390, 13] on button "Update Order" at bounding box center [1374, 24] width 81 height 24
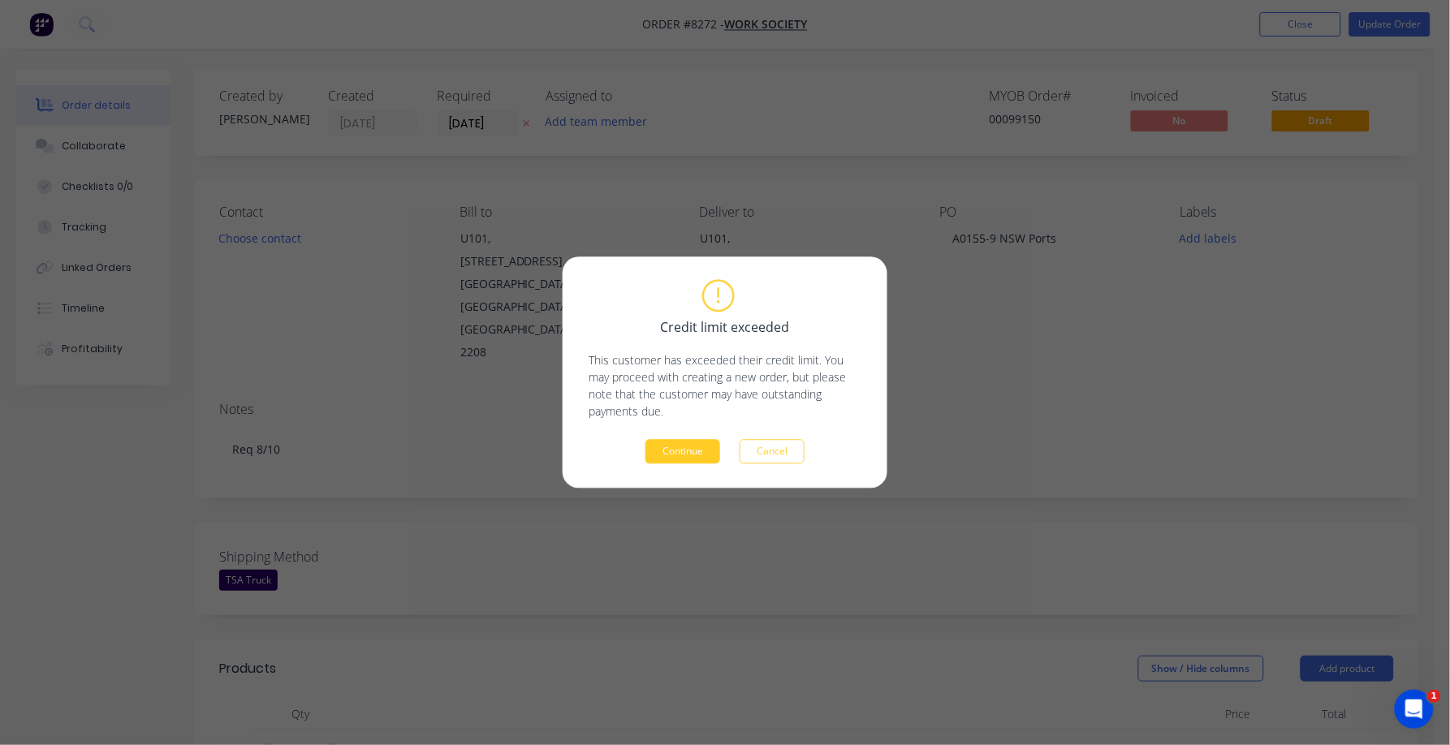
click at [700, 444] on button "Continue" at bounding box center [682, 452] width 75 height 24
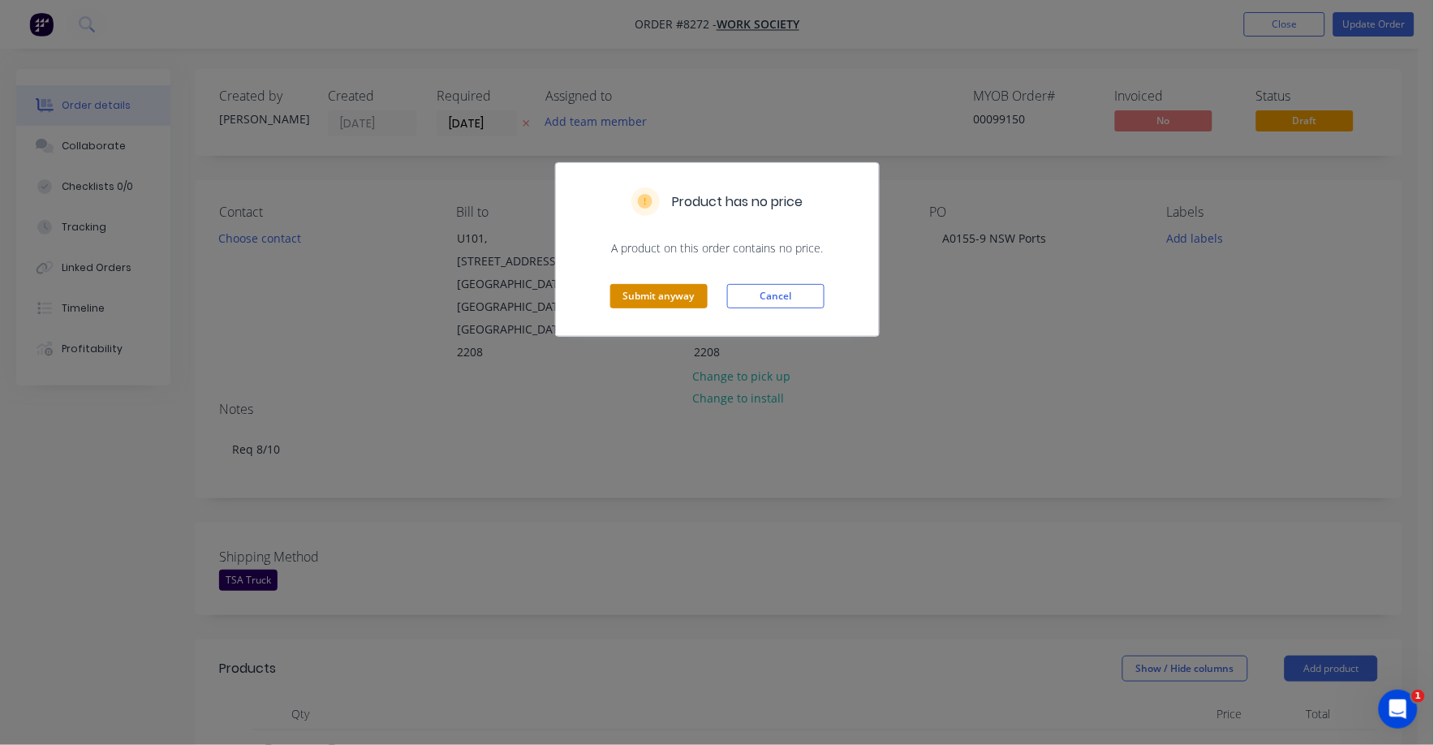
click at [673, 298] on button "Submit anyway" at bounding box center [658, 296] width 97 height 24
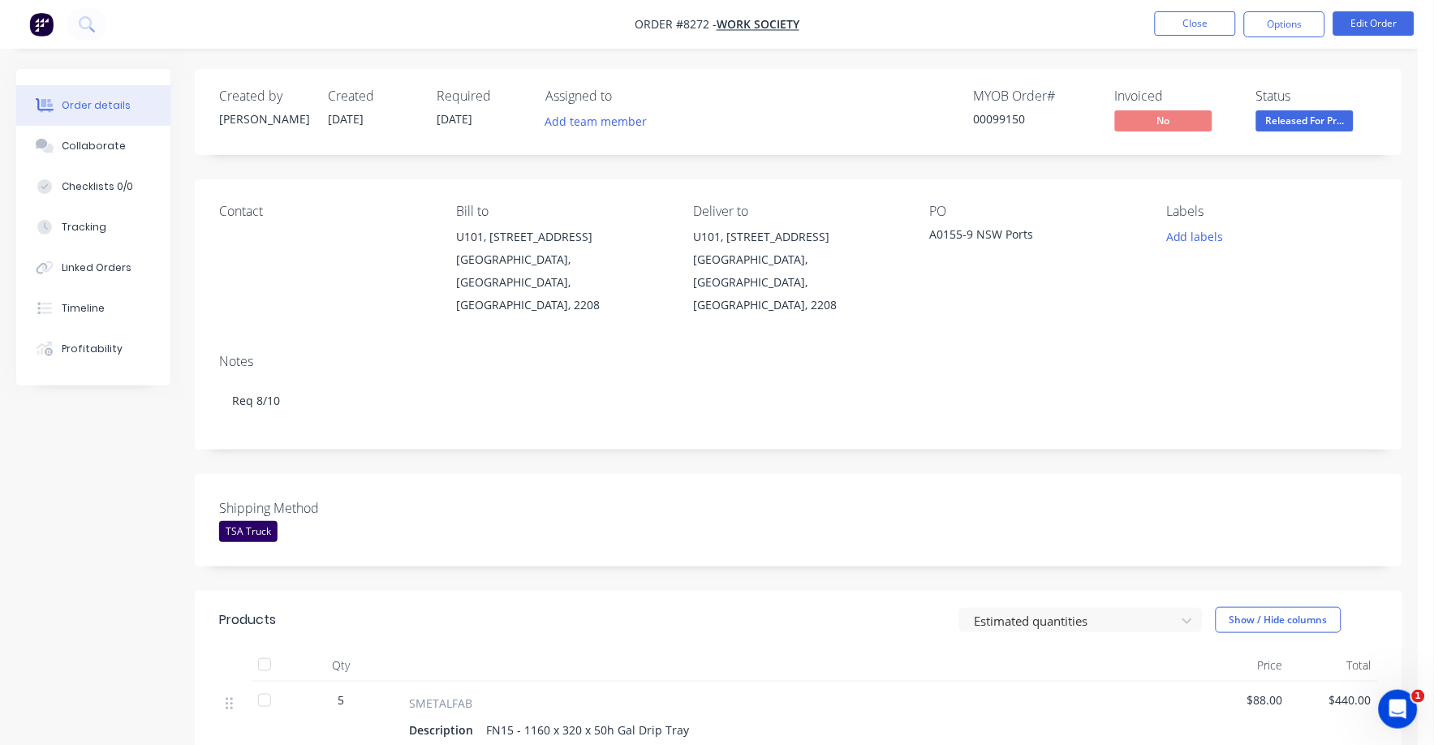
click at [1323, 126] on span "Released For Pr..." at bounding box center [1304, 120] width 97 height 20
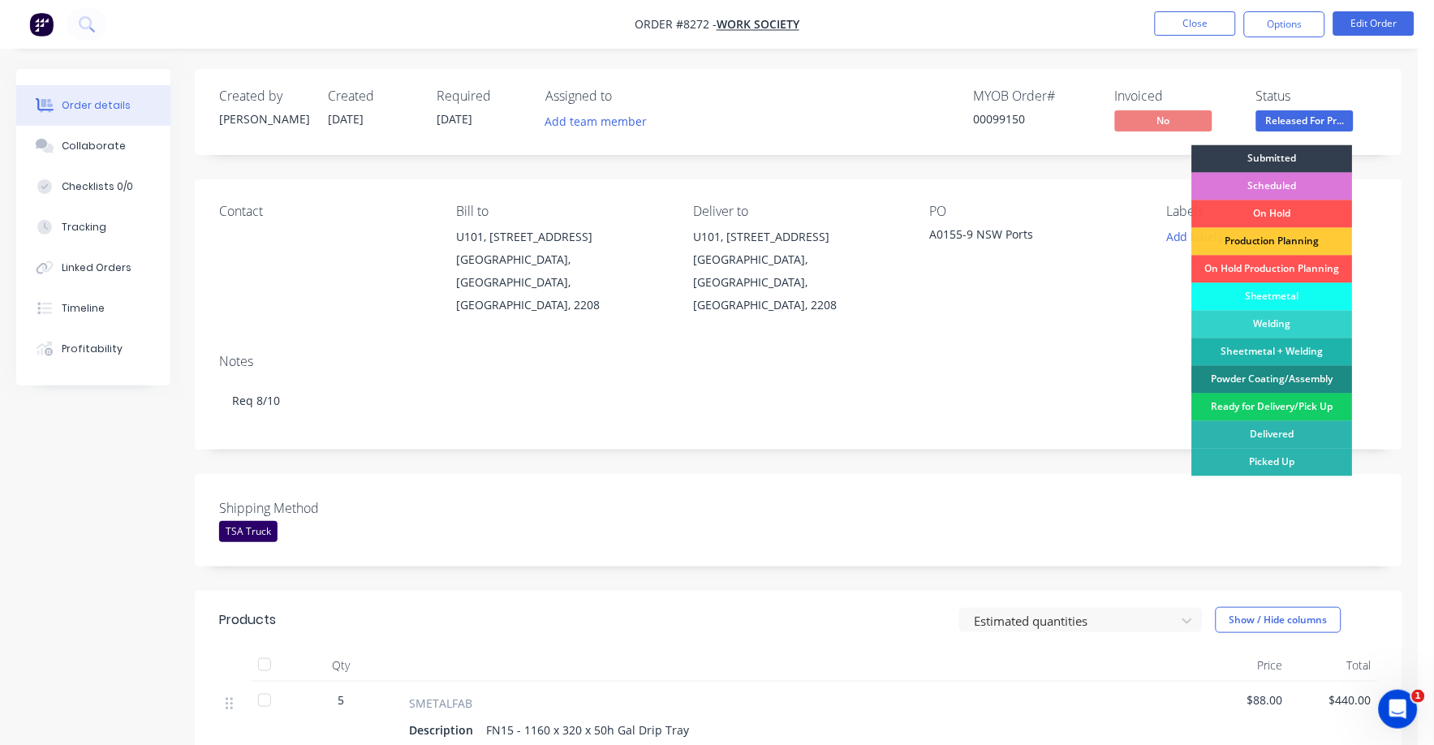
click at [1304, 400] on div "Ready for Delivery/Pick Up" at bounding box center [1272, 408] width 161 height 28
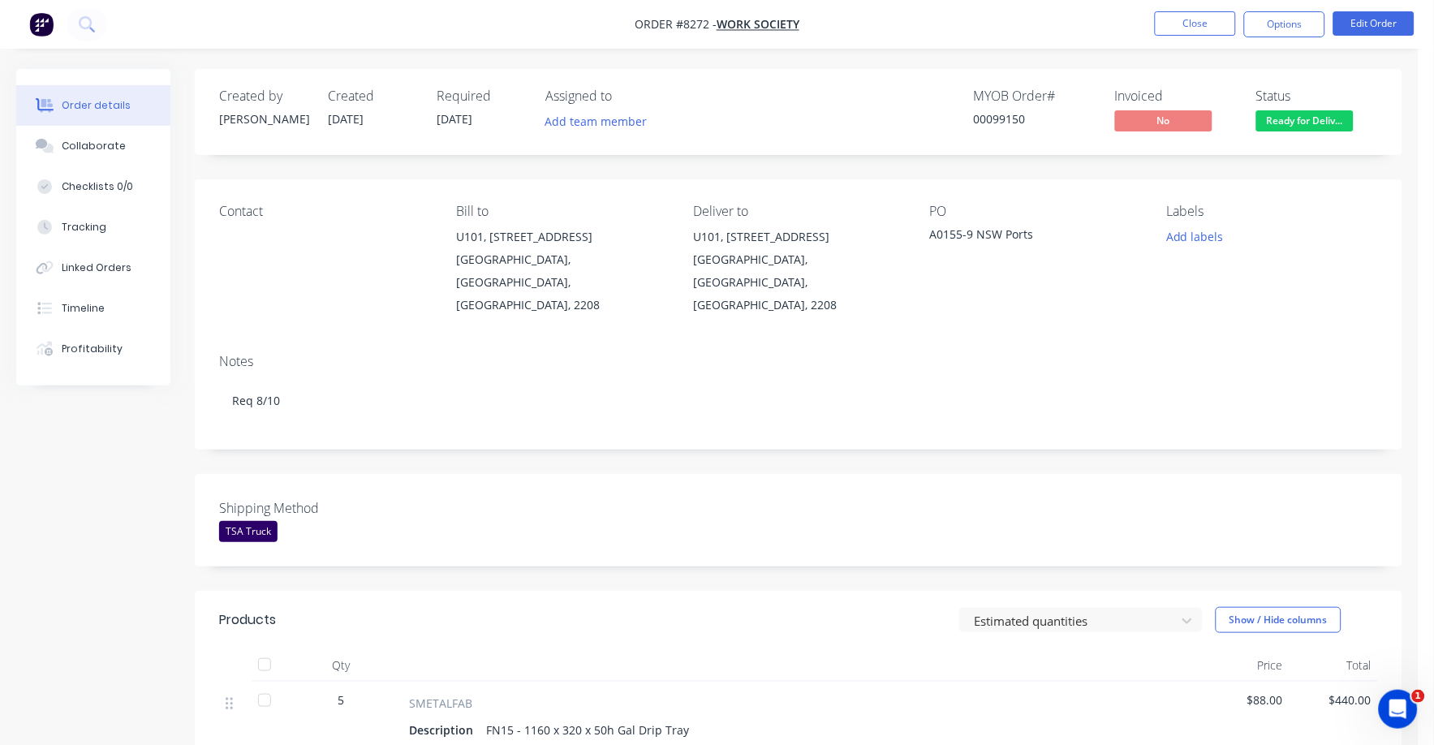
drag, startPoint x: 1291, startPoint y: 33, endPoint x: 1278, endPoint y: 43, distance: 15.6
click at [1289, 31] on button "Options" at bounding box center [1284, 24] width 81 height 26
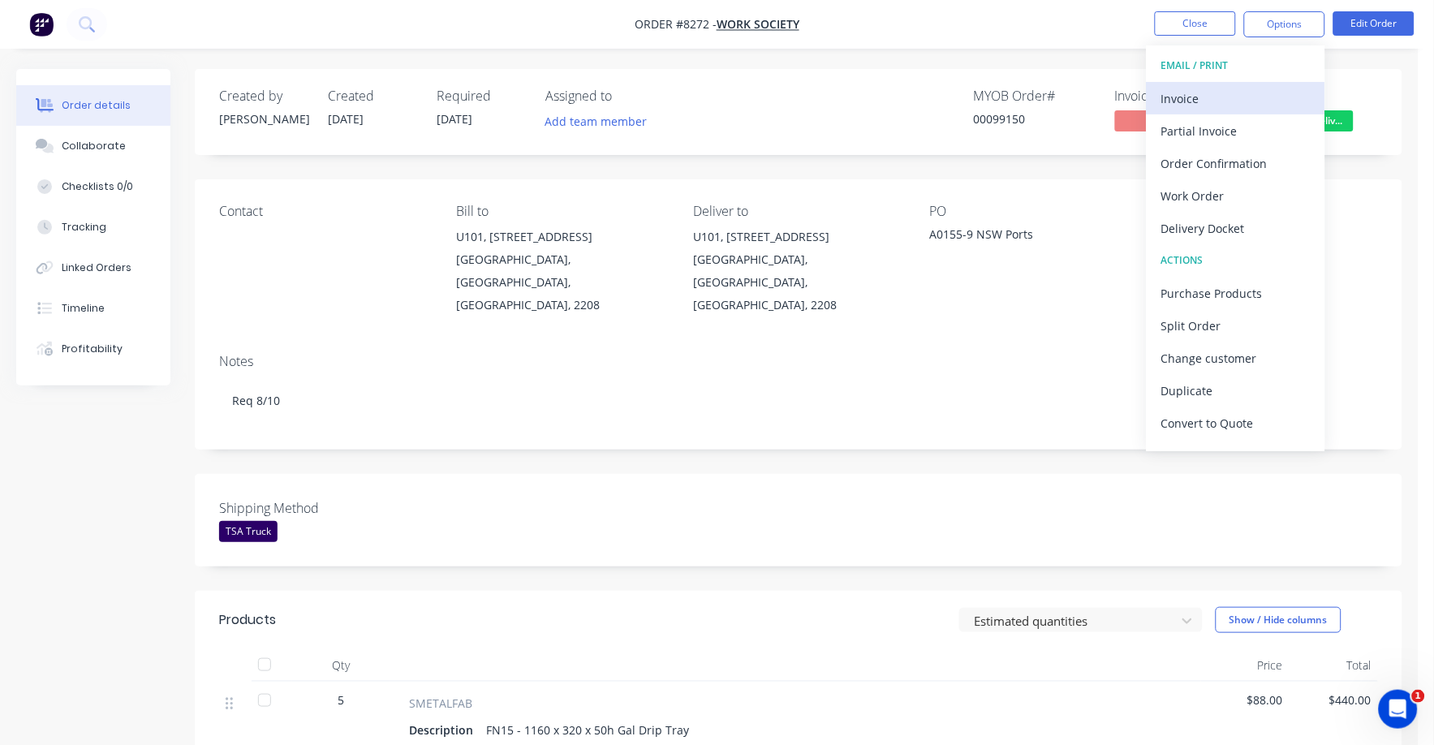
click at [1198, 91] on div "Invoice" at bounding box center [1235, 99] width 149 height 24
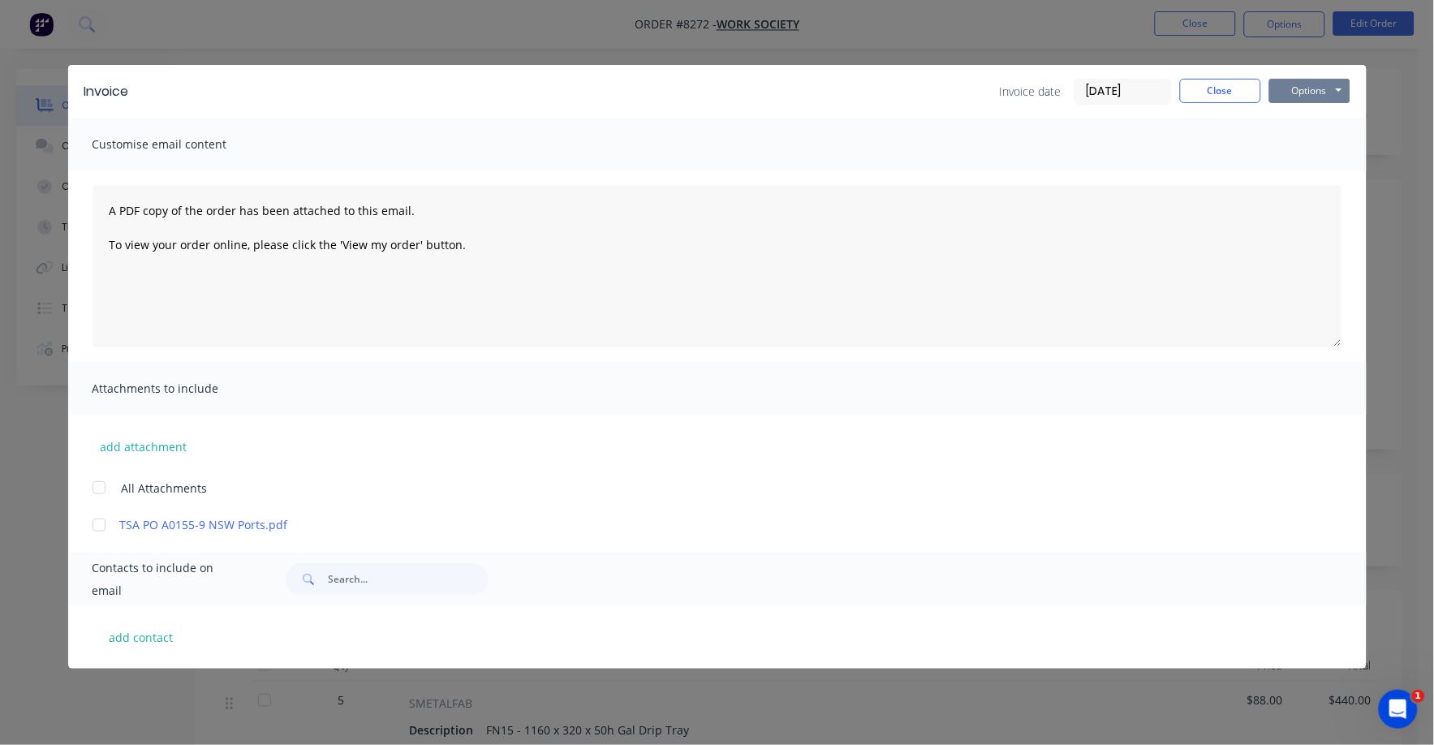
click at [1305, 88] on button "Options" at bounding box center [1309, 91] width 81 height 24
click at [1291, 142] on button "Print" at bounding box center [1321, 146] width 104 height 27
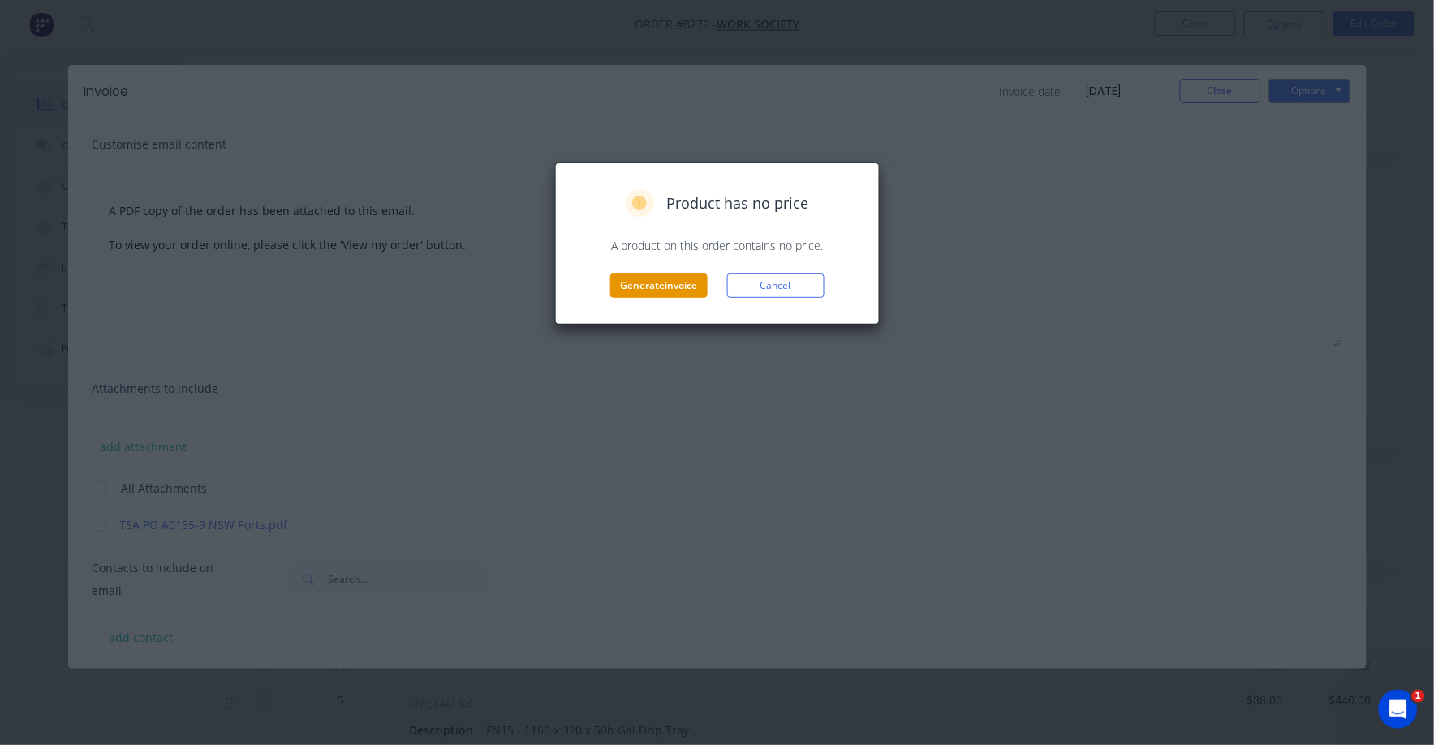
click at [641, 293] on button "Generate invoice" at bounding box center [658, 286] width 97 height 24
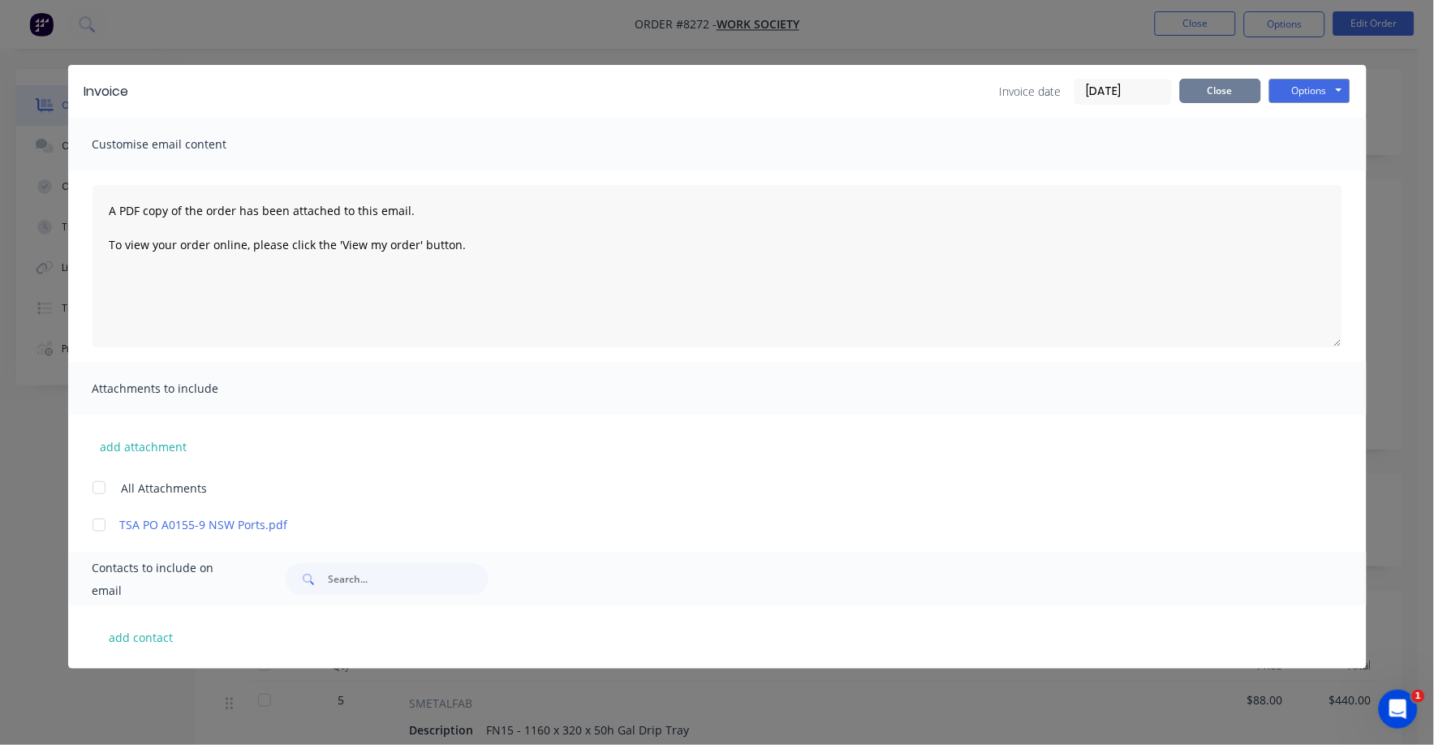
click at [1235, 82] on button "Close" at bounding box center [1220, 91] width 81 height 24
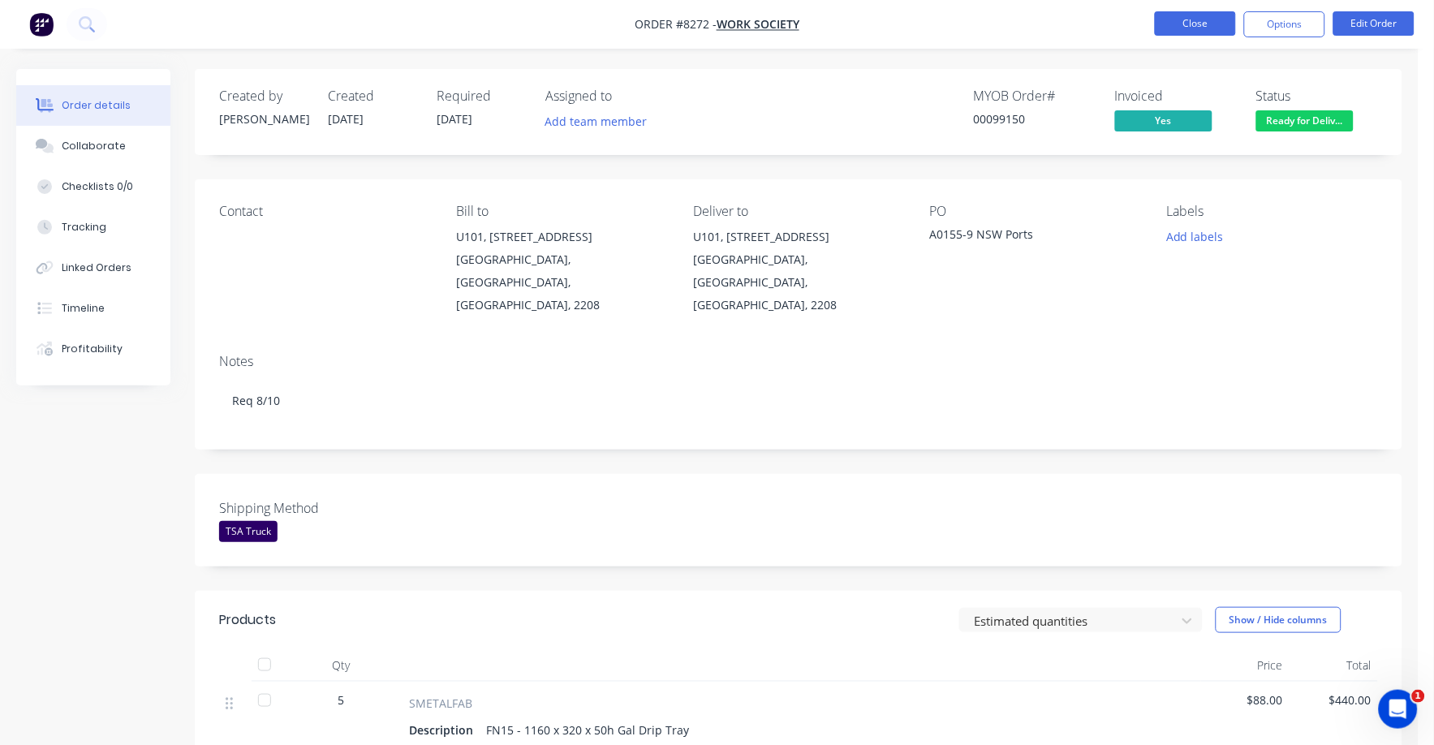
click at [1190, 13] on button "Close" at bounding box center [1195, 23] width 81 height 24
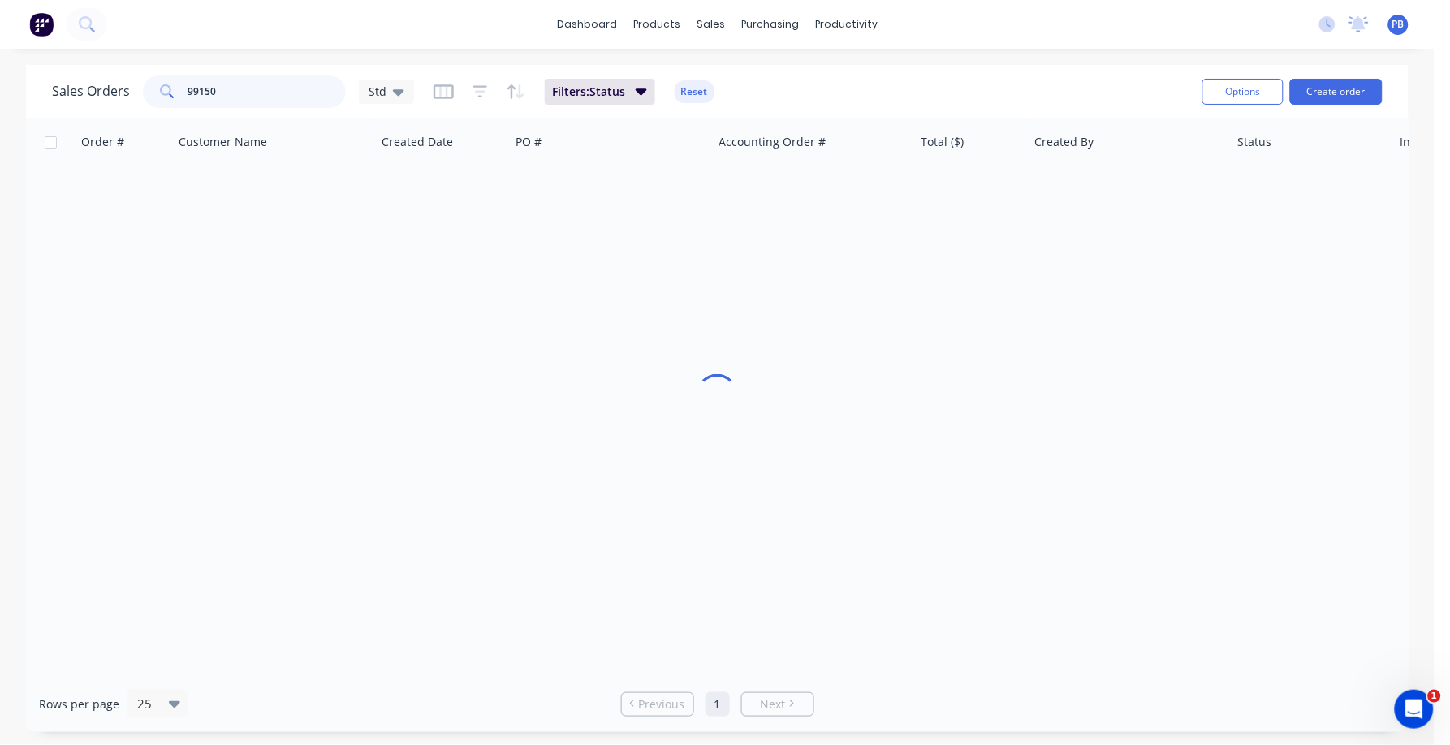
drag, startPoint x: 241, startPoint y: 91, endPoint x: 144, endPoint y: 83, distance: 96.9
click at [144, 83] on div "99150" at bounding box center [244, 91] width 203 height 32
type input "99189"
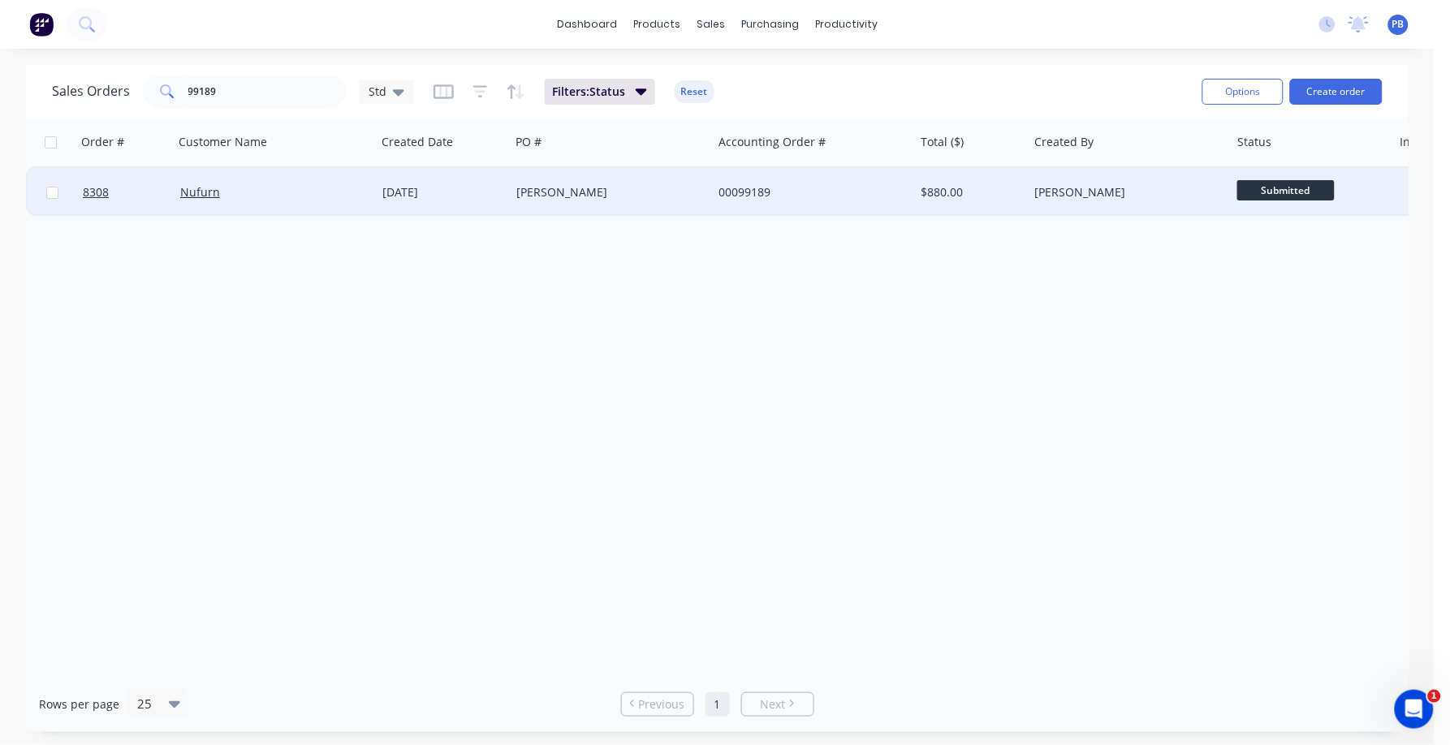
click at [746, 194] on div "00099189" at bounding box center [808, 192] width 180 height 16
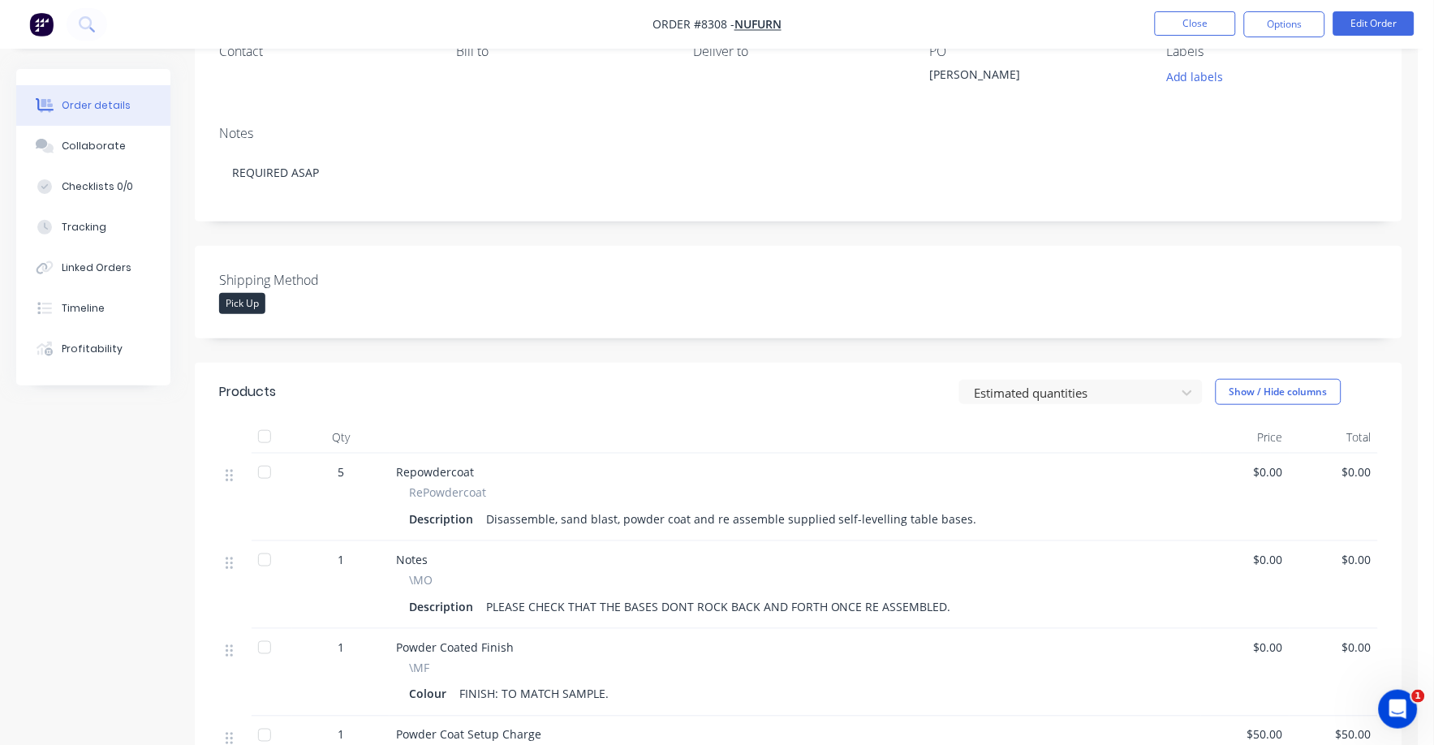
scroll to position [202, 0]
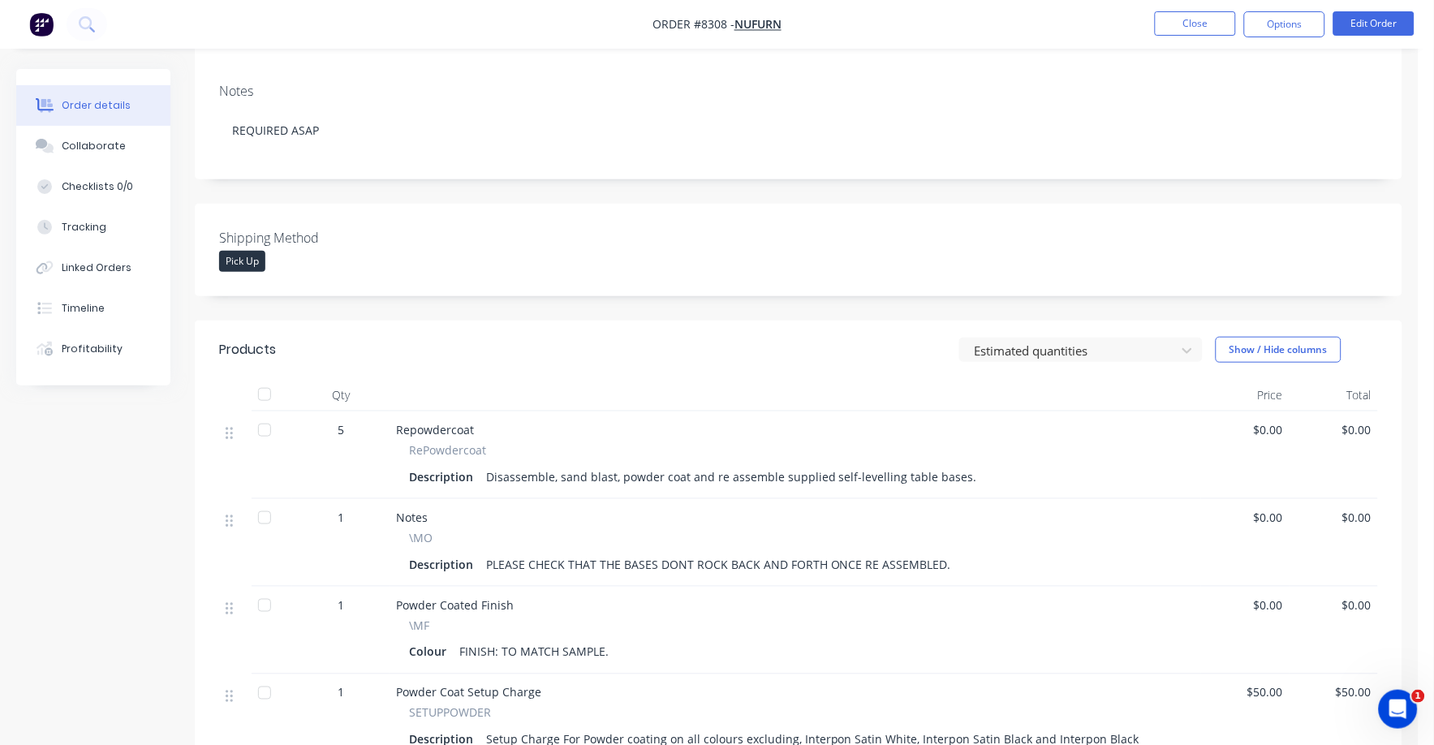
click at [1269, 416] on div "$0.00" at bounding box center [1245, 456] width 88 height 88
drag, startPoint x: 1285, startPoint y: 430, endPoint x: 1273, endPoint y: 432, distance: 12.3
click at [1273, 432] on div "$0.00" at bounding box center [1245, 456] width 88 height 88
click at [1377, 26] on button "Edit Order" at bounding box center [1374, 23] width 81 height 24
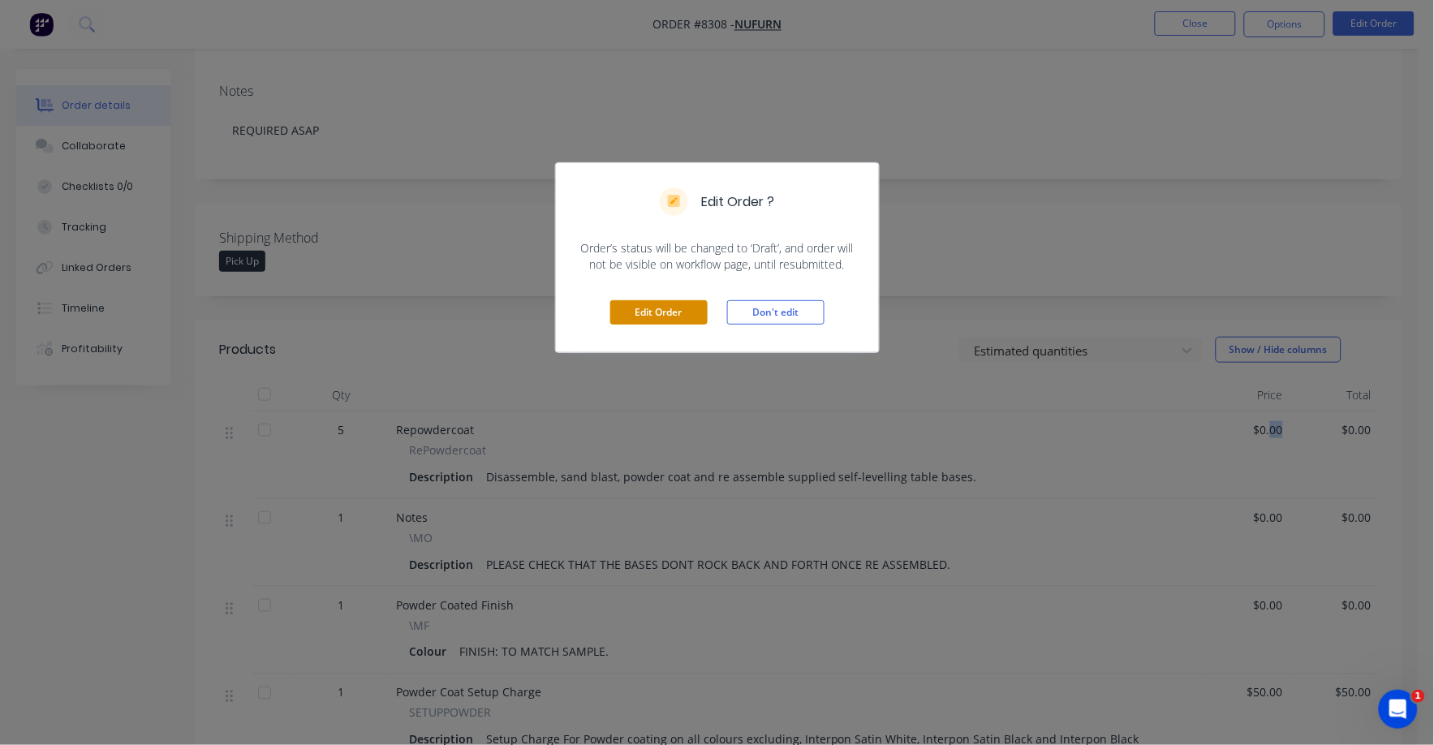
click at [666, 312] on button "Edit Order" at bounding box center [658, 312] width 97 height 24
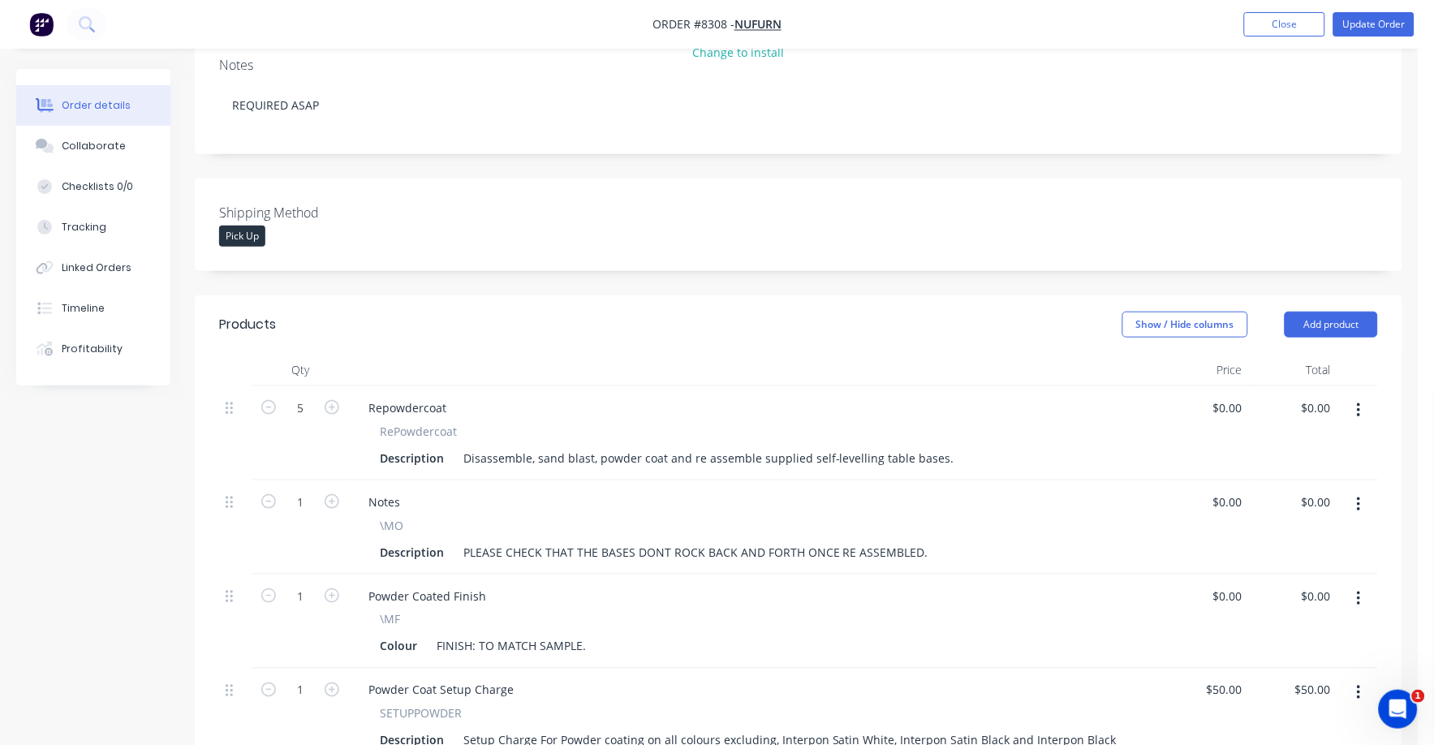
scroll to position [304, 0]
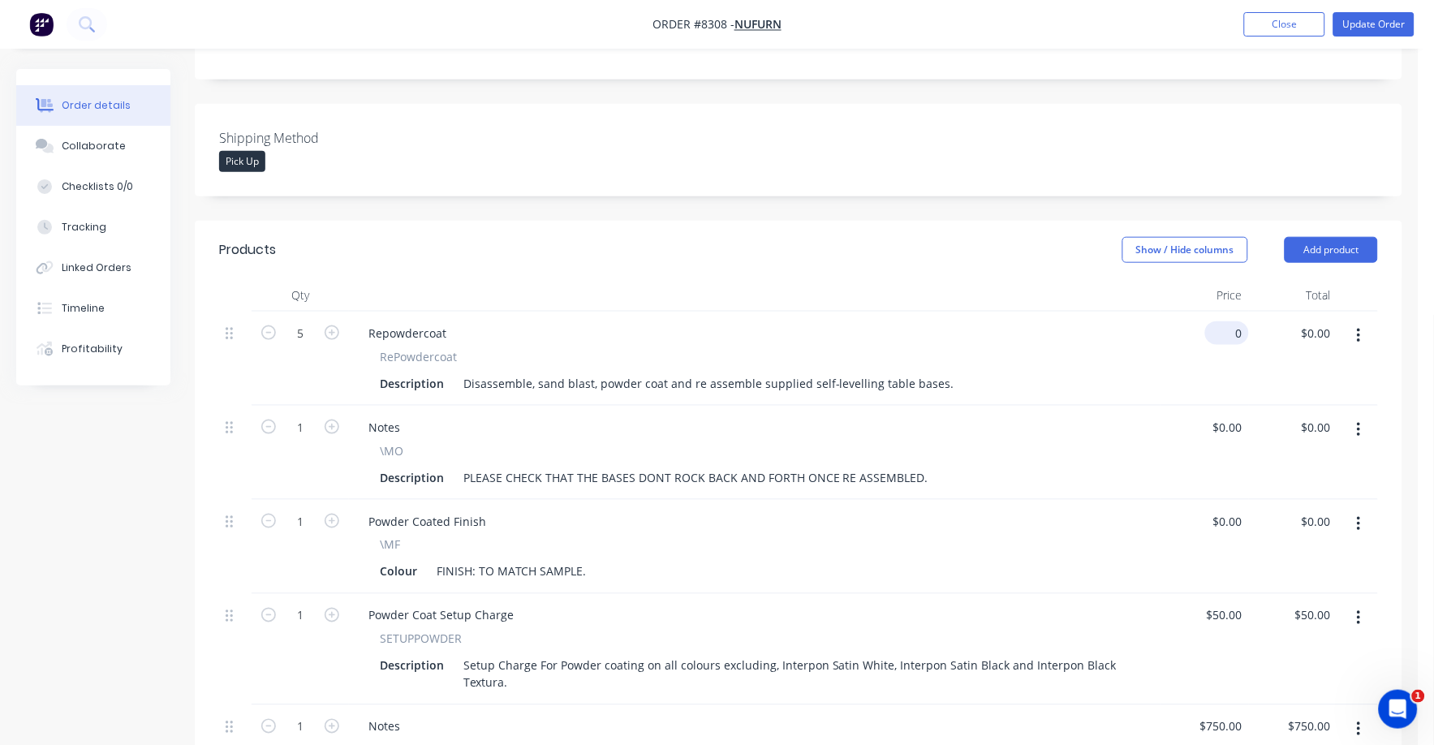
click at [1238, 338] on input "0" at bounding box center [1230, 333] width 37 height 24
type input "$92.00"
type input "$460.00"
click at [1097, 499] on div "5 Repowdercoat RePowdercoat Description Disassemble, sand blast, powder coat an…" at bounding box center [798, 556] width 1159 height 488
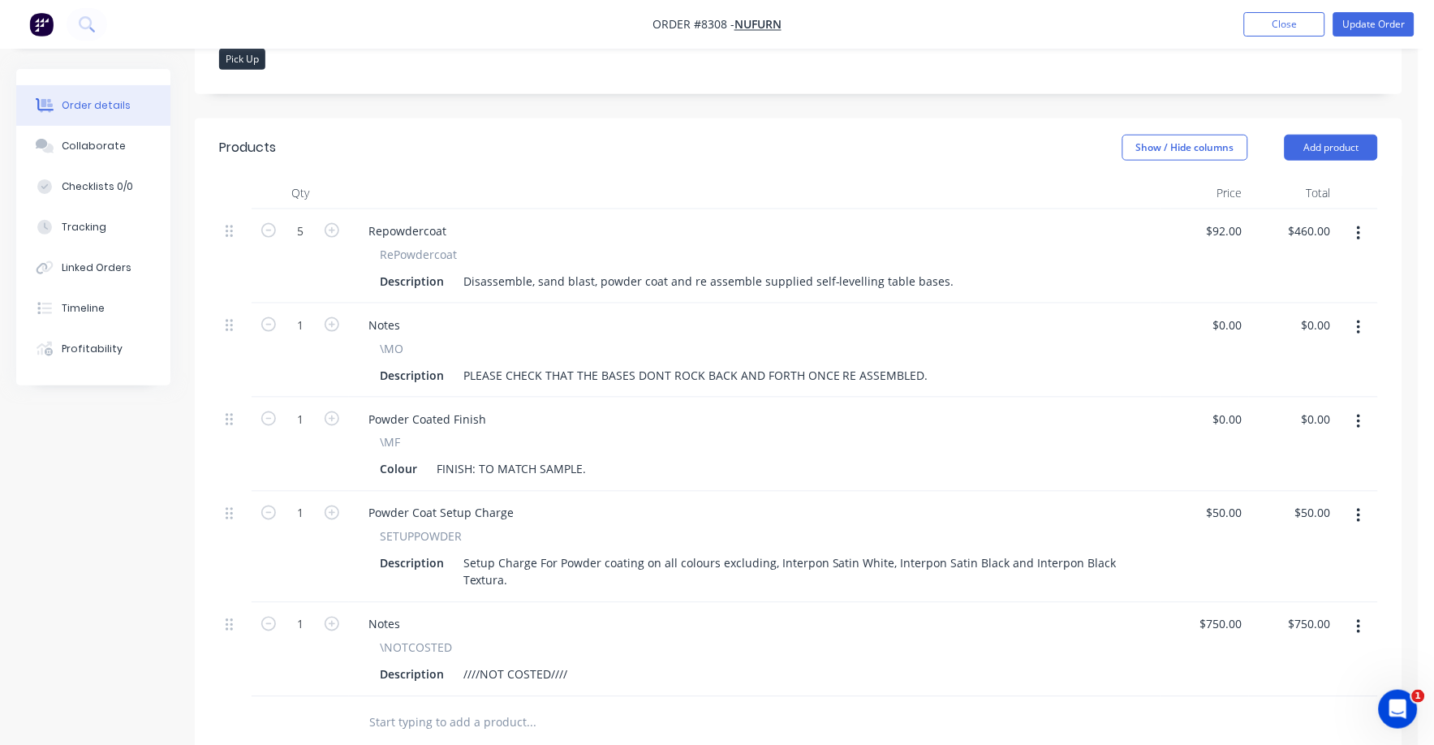
scroll to position [507, 0]
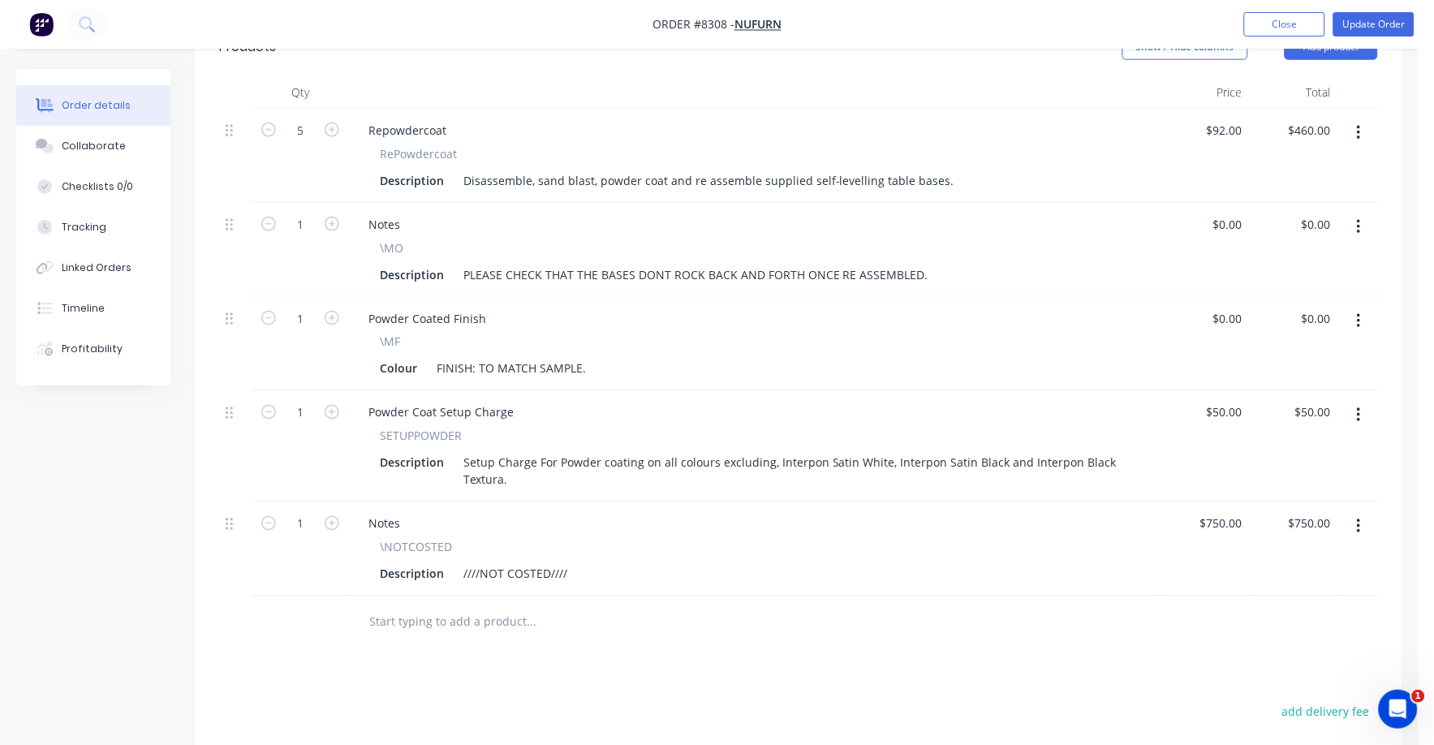
click at [1364, 532] on button "button" at bounding box center [1359, 526] width 38 height 29
click at [1280, 669] on div "Delete" at bounding box center [1301, 667] width 125 height 24
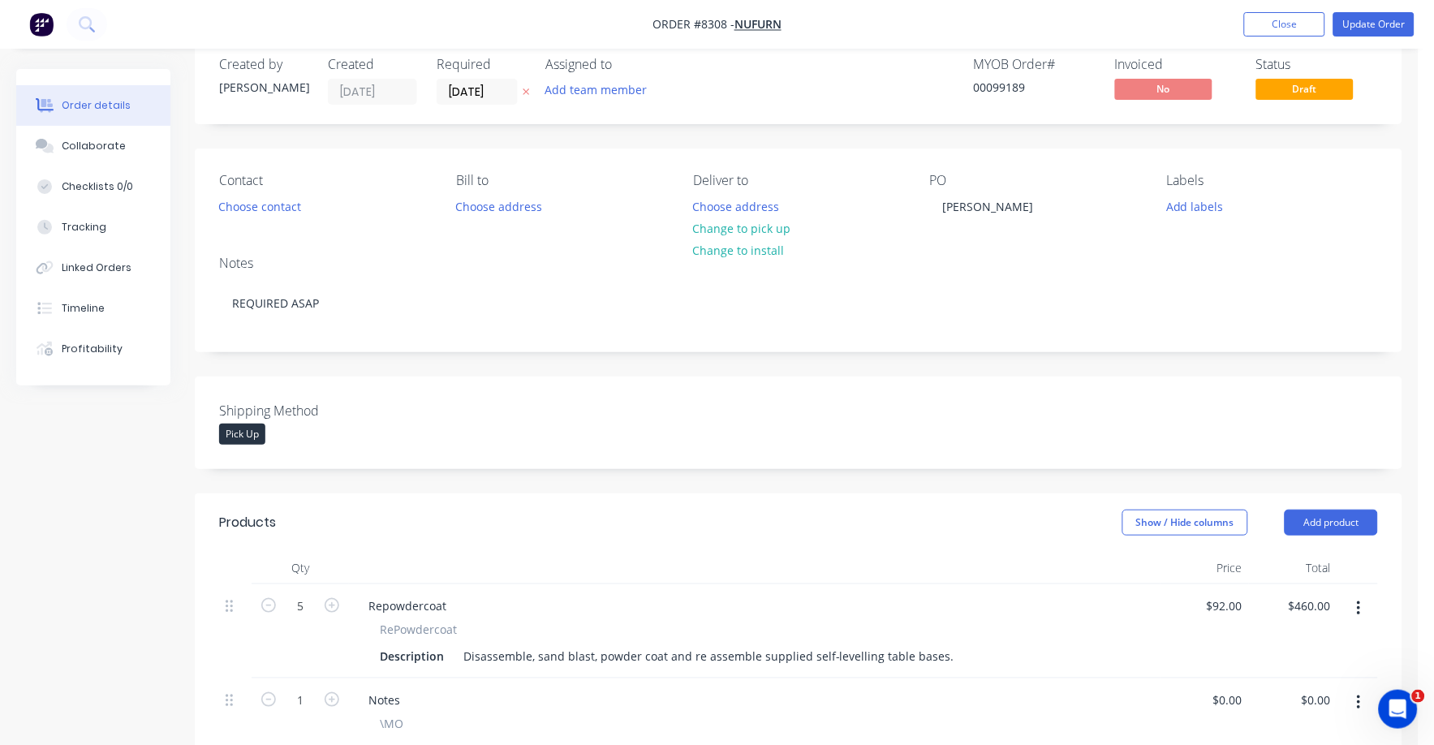
scroll to position [0, 0]
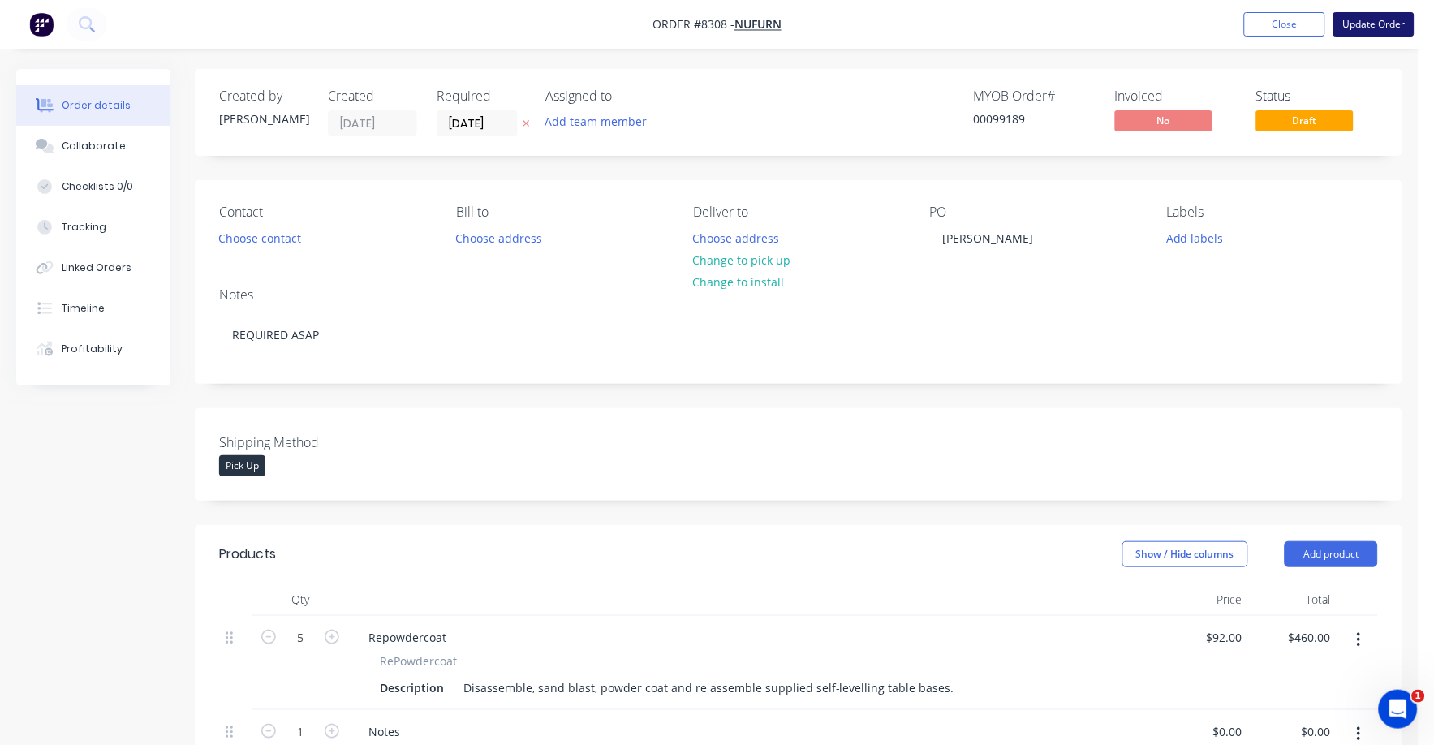
click at [1370, 21] on button "Update Order" at bounding box center [1374, 24] width 81 height 24
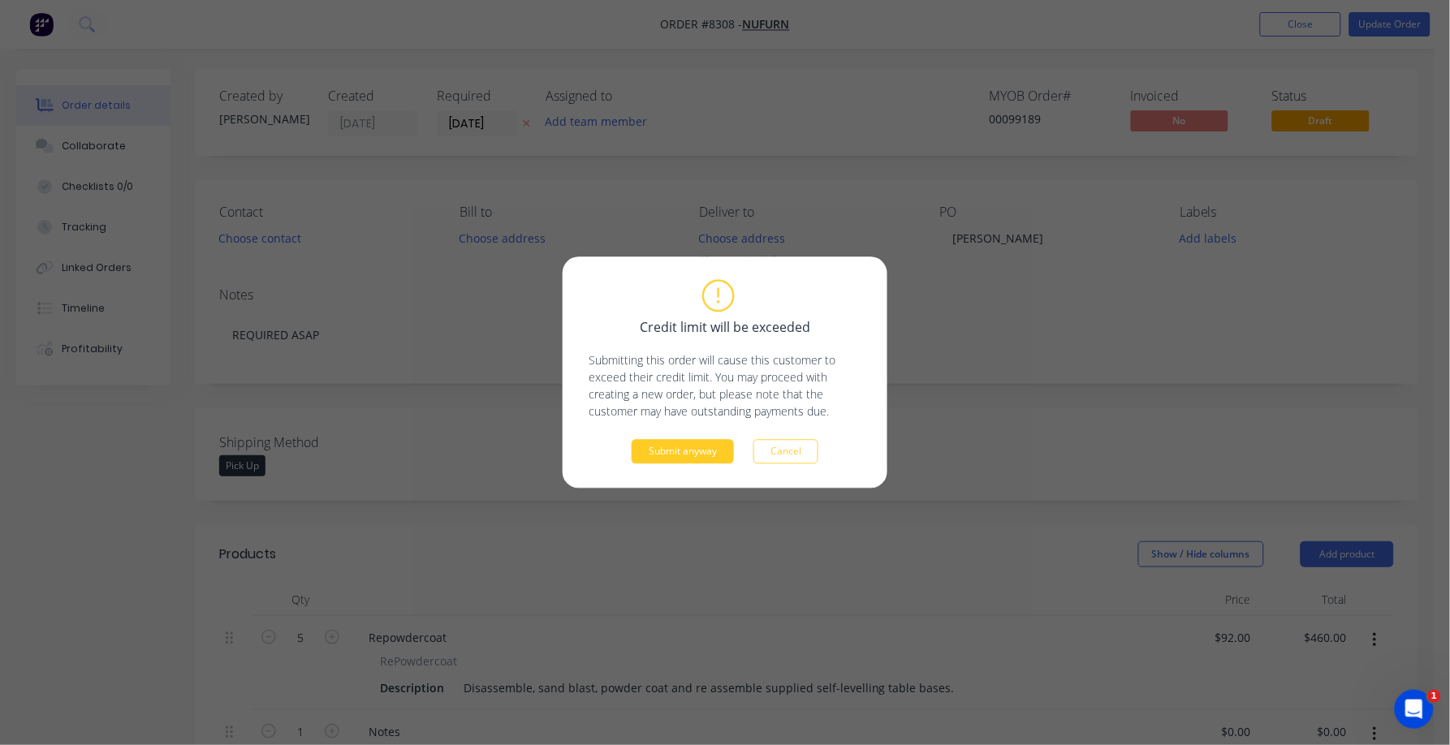
click at [700, 446] on button "Submit anyway" at bounding box center [682, 452] width 102 height 24
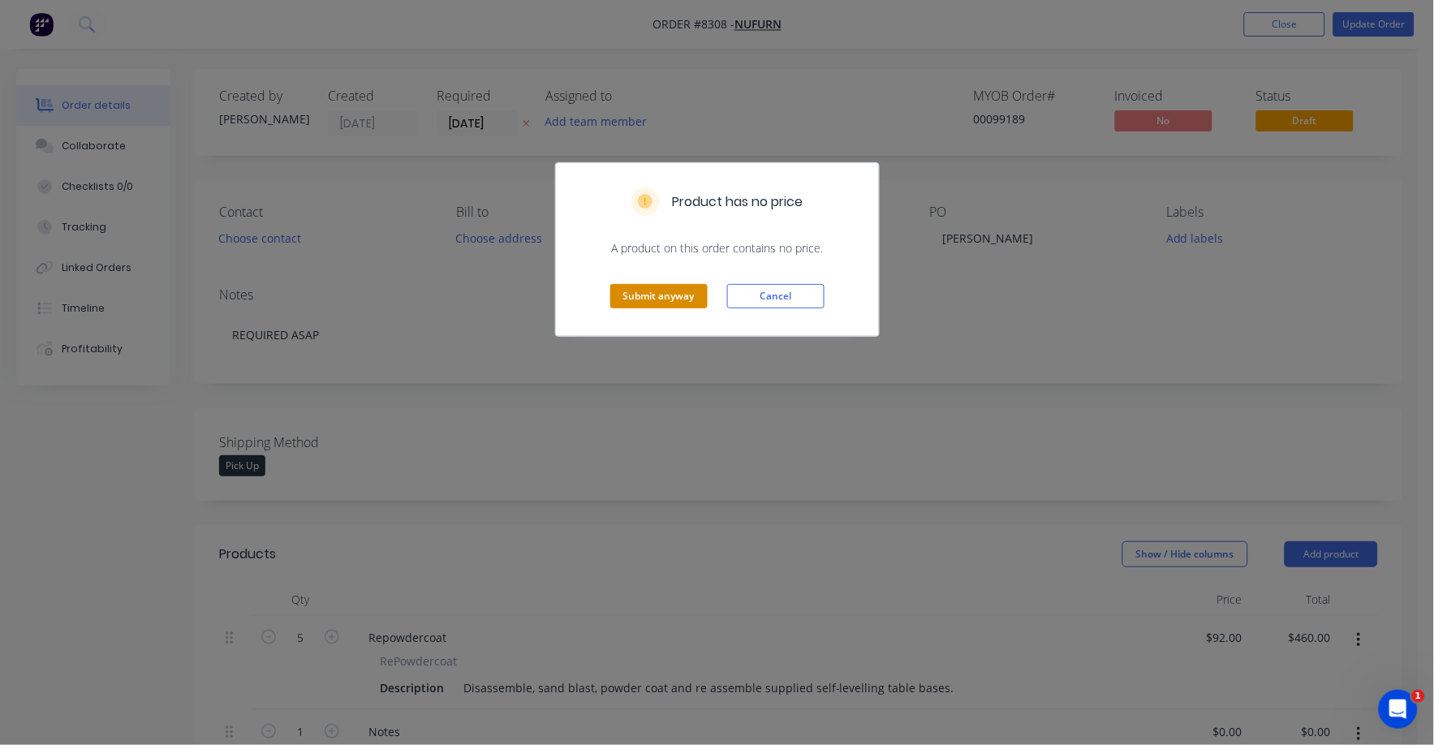
click at [681, 291] on button "Submit anyway" at bounding box center [658, 296] width 97 height 24
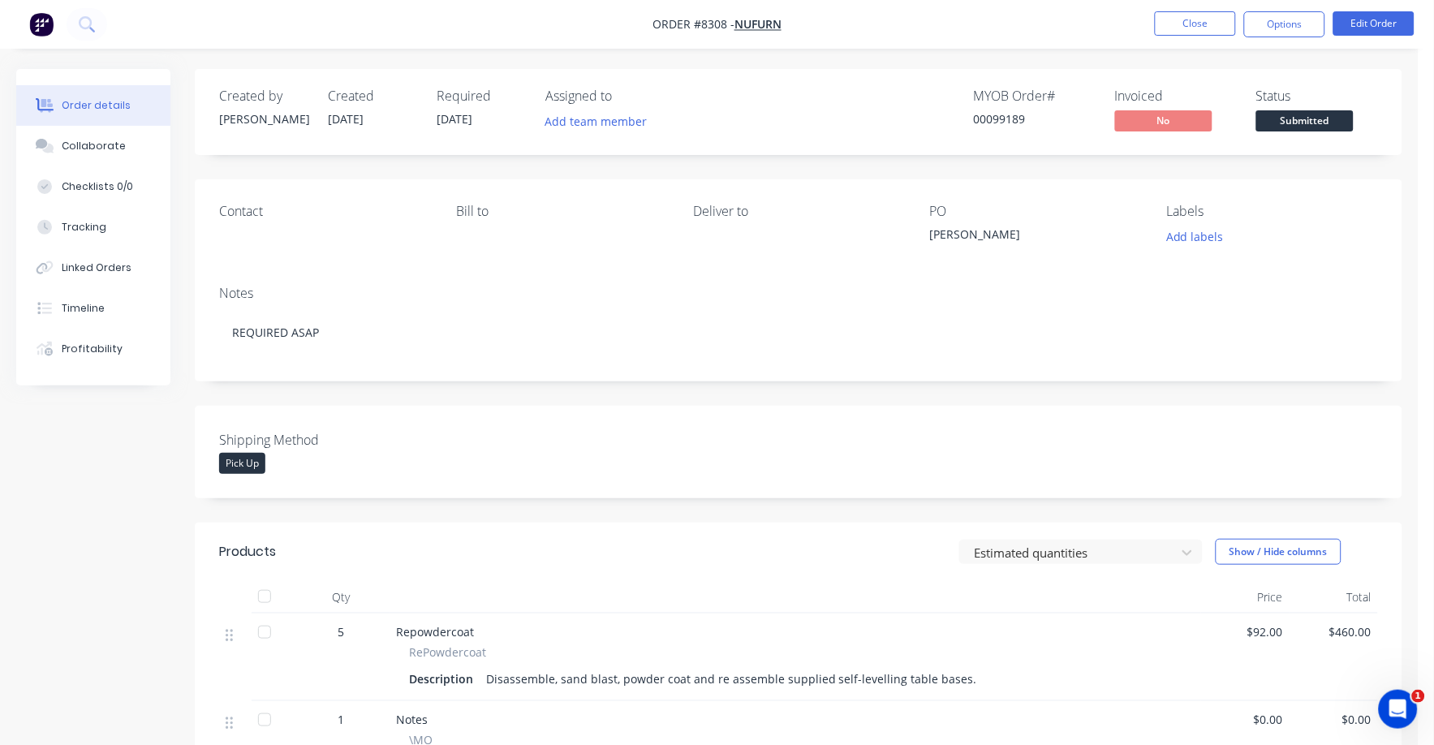
click at [1299, 120] on span "Submitted" at bounding box center [1304, 120] width 97 height 20
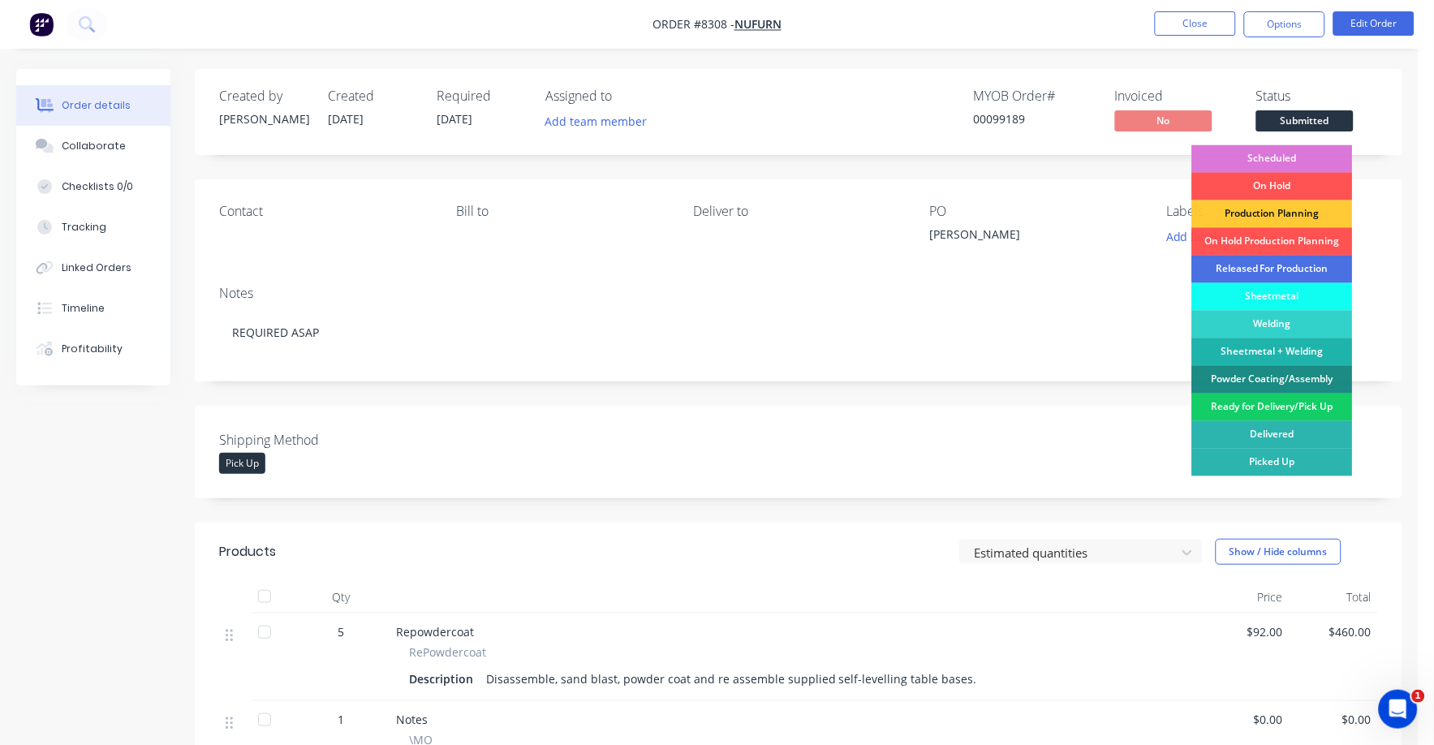
click at [1289, 405] on div "Ready for Delivery/Pick Up" at bounding box center [1272, 408] width 161 height 28
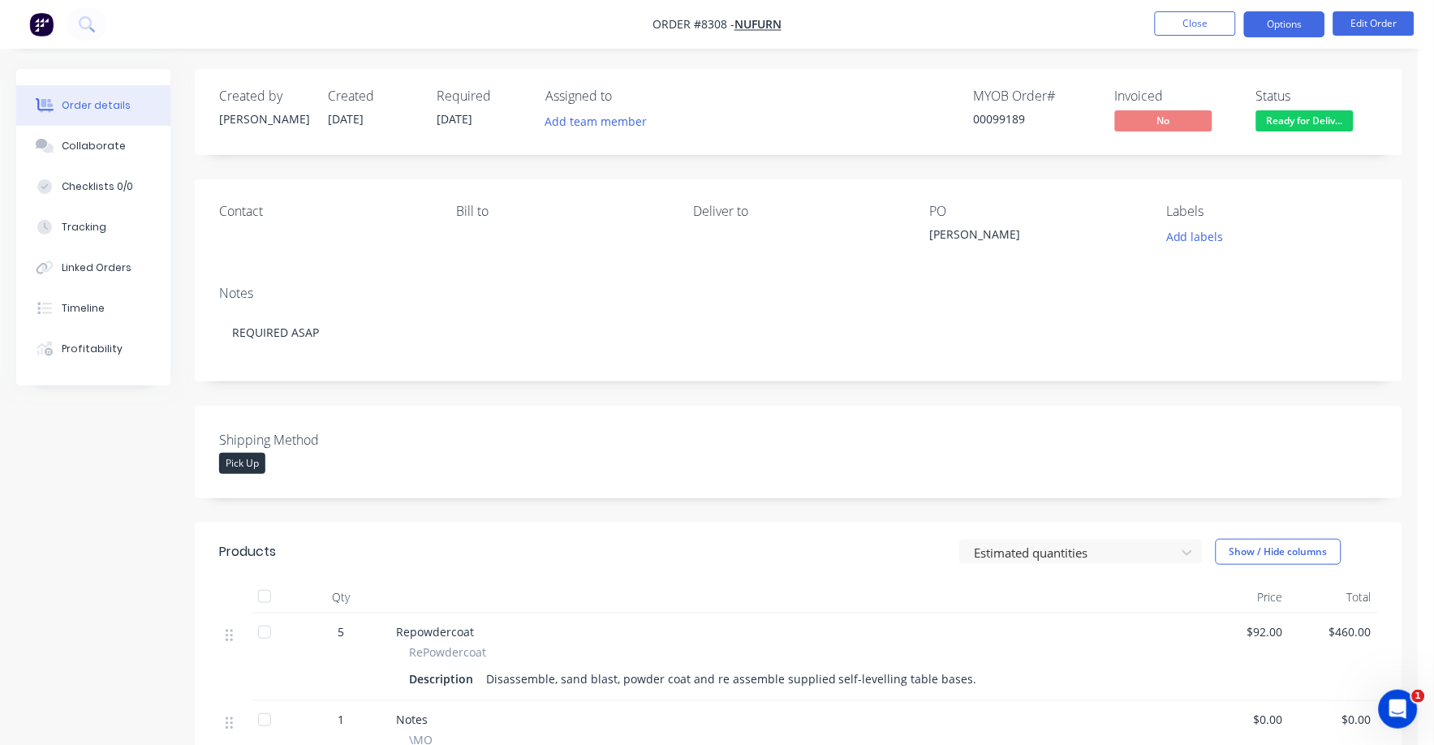
click at [1278, 22] on button "Options" at bounding box center [1284, 24] width 81 height 26
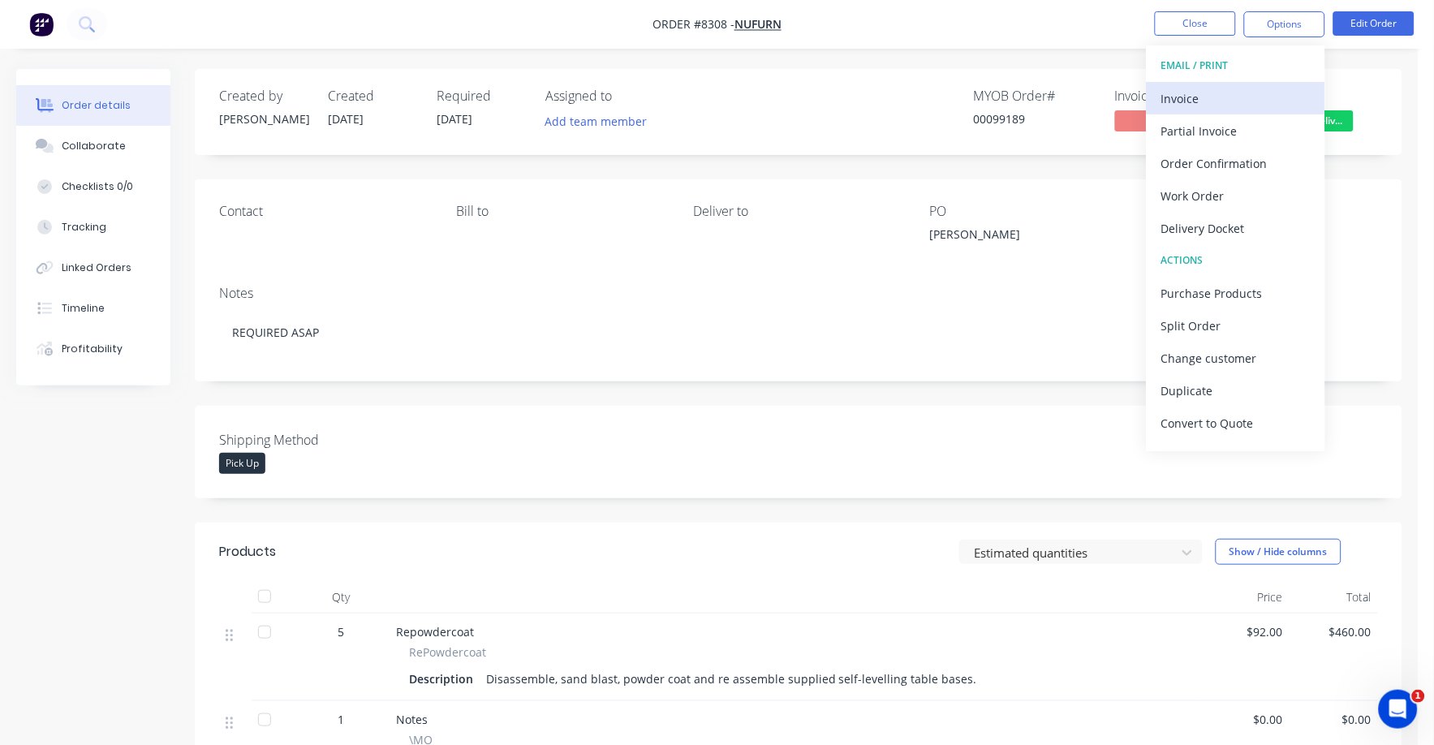
click at [1198, 93] on div "Invoice" at bounding box center [1235, 99] width 149 height 24
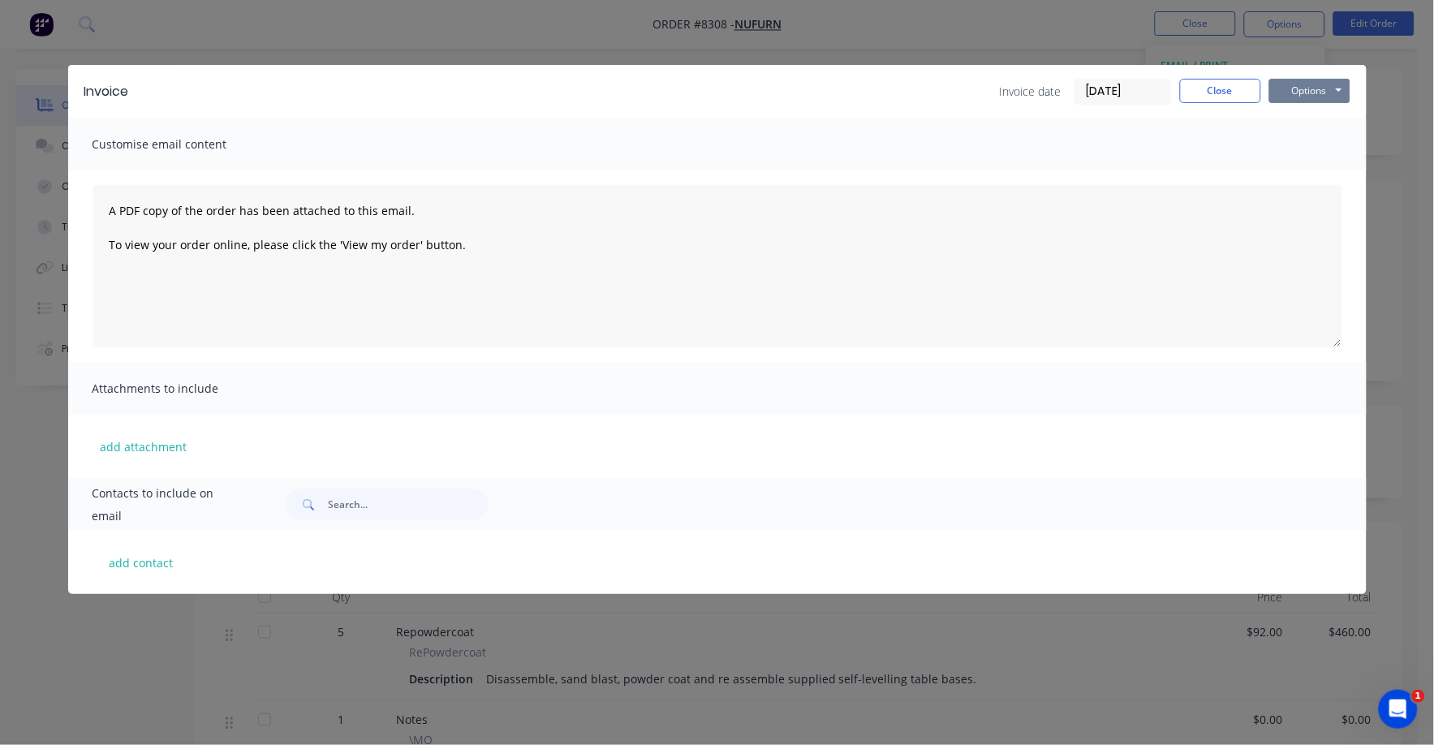
click at [1293, 87] on button "Options" at bounding box center [1309, 91] width 81 height 24
click at [1290, 153] on button "Print" at bounding box center [1321, 146] width 104 height 27
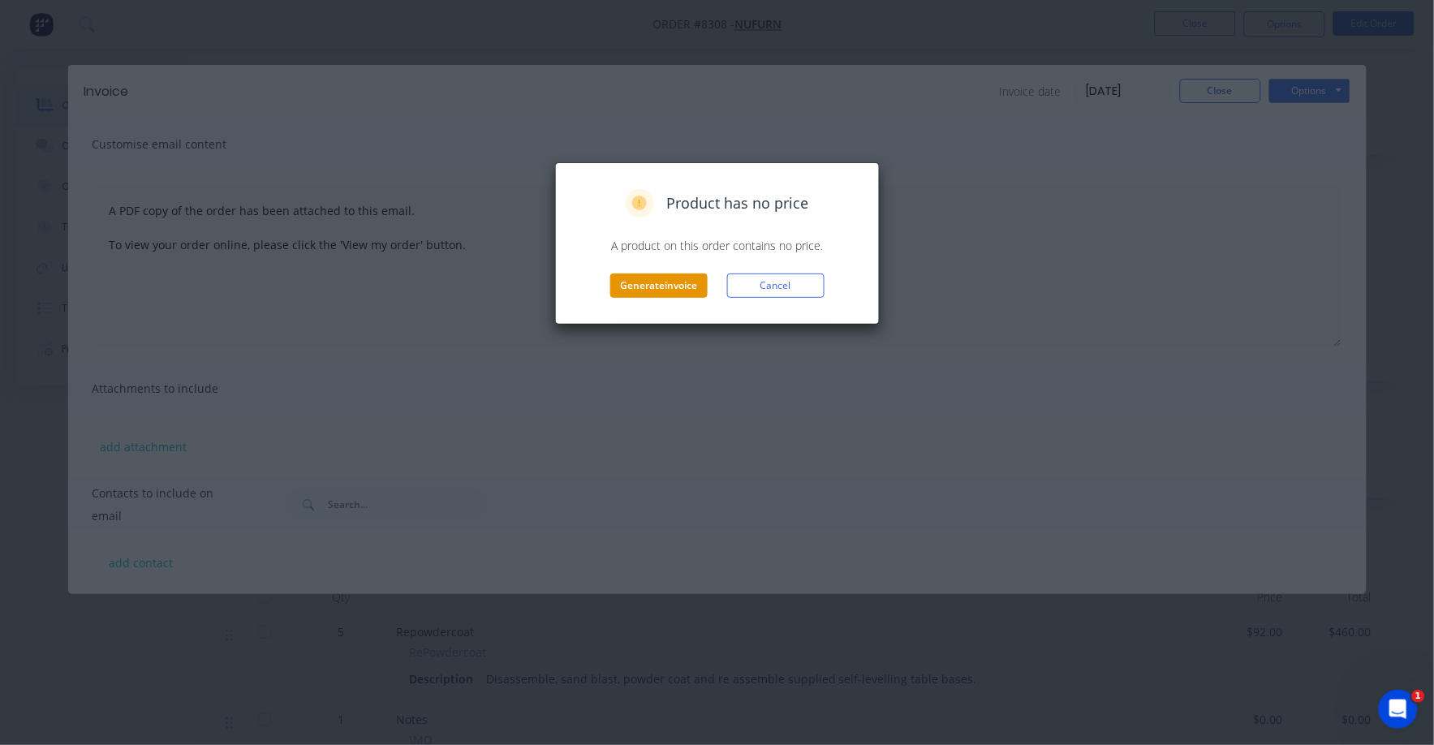
click at [673, 292] on button "Generate invoice" at bounding box center [658, 286] width 97 height 24
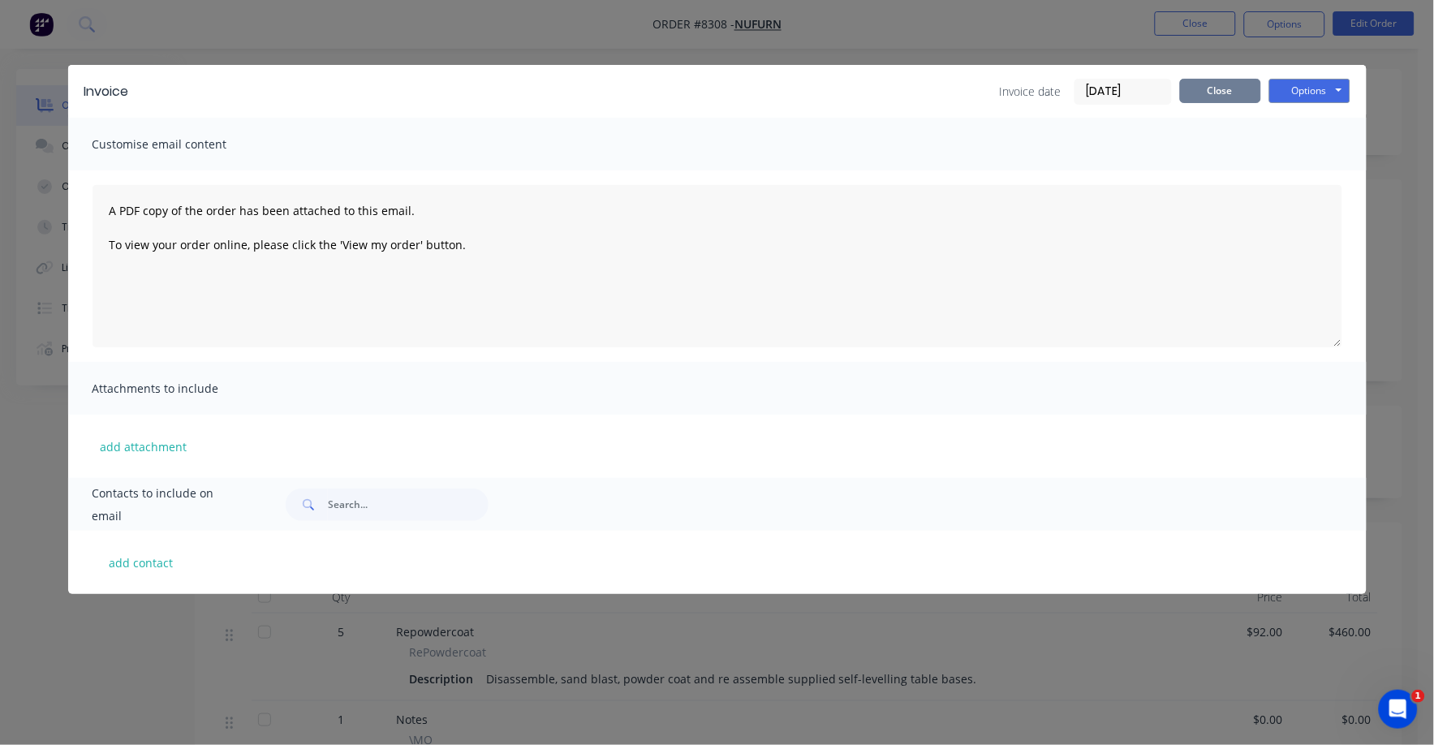
click at [1230, 93] on button "Close" at bounding box center [1220, 91] width 81 height 24
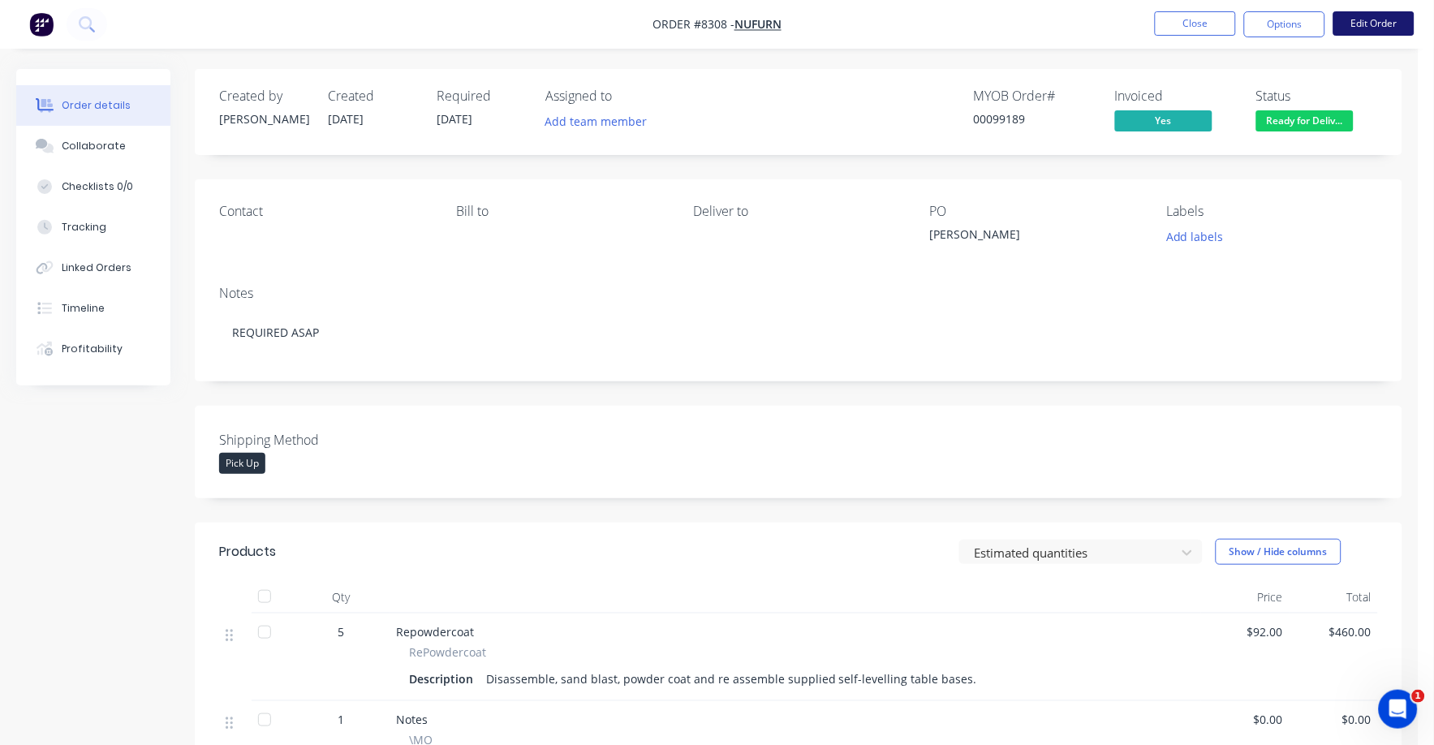
click at [1384, 19] on button "Edit Order" at bounding box center [1374, 23] width 81 height 24
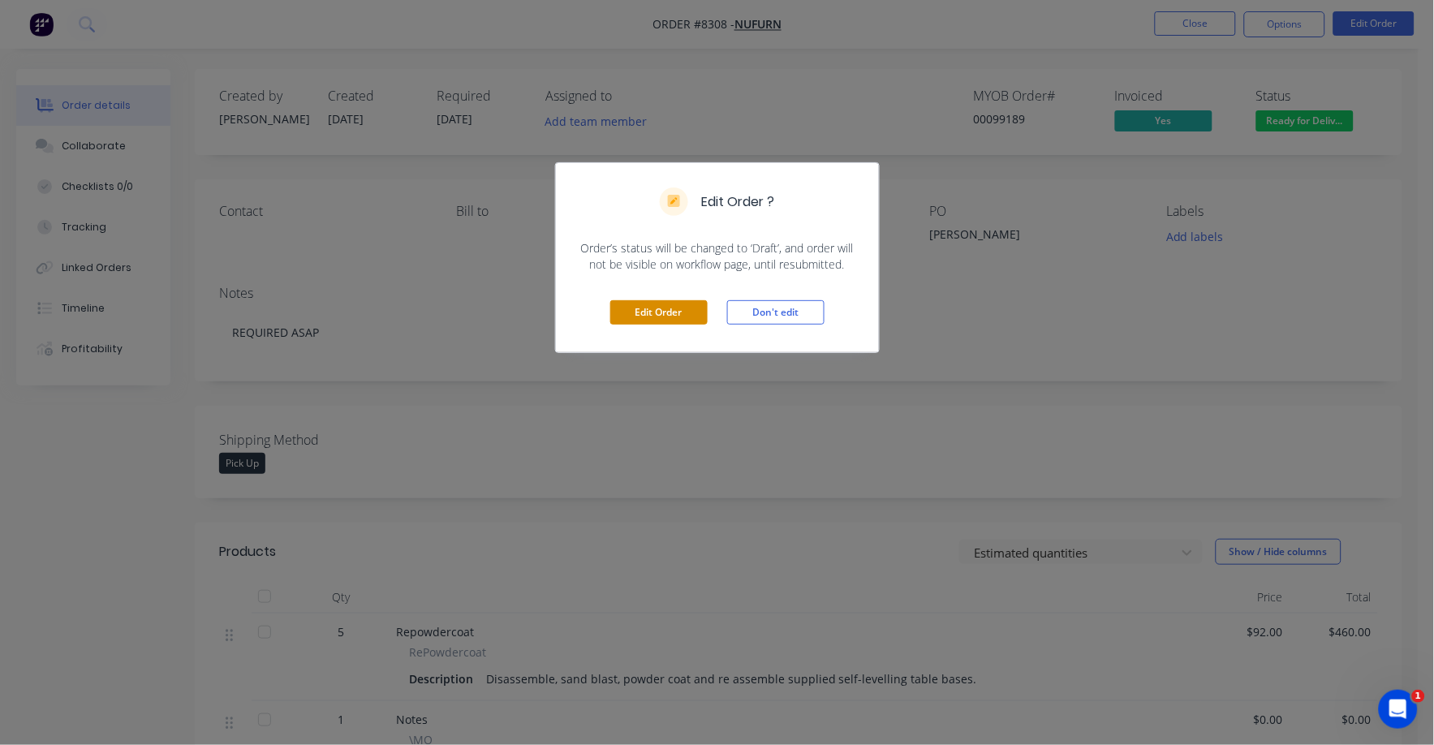
click at [642, 304] on button "Edit Order" at bounding box center [658, 312] width 97 height 24
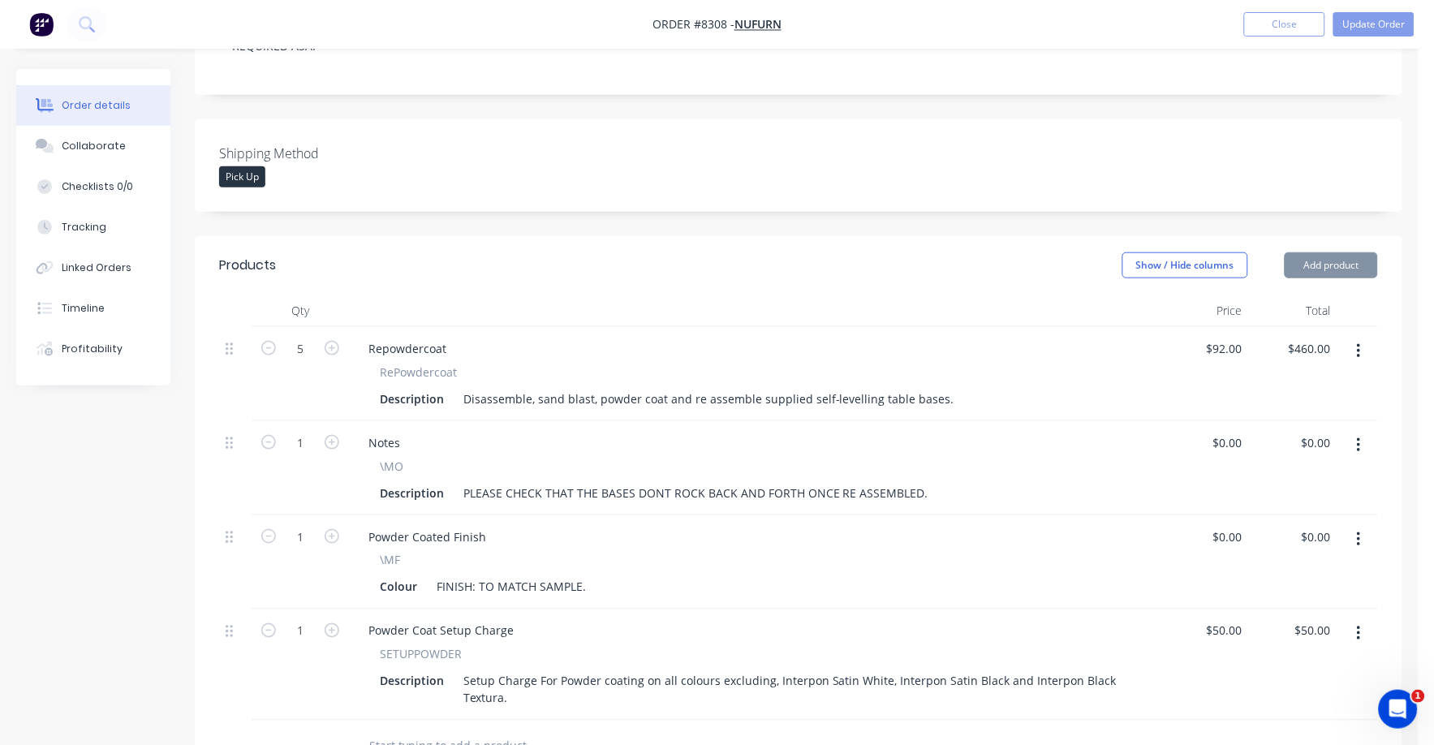
scroll to position [405, 0]
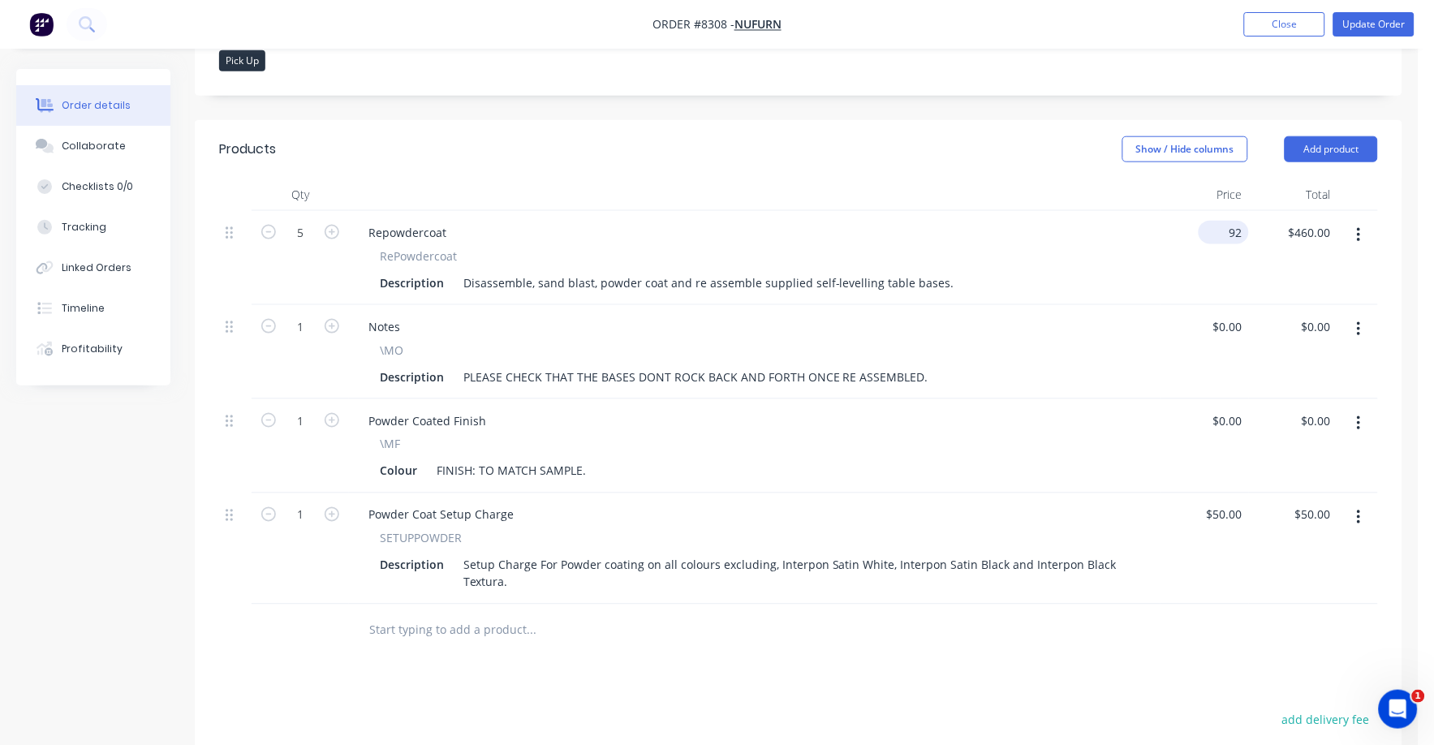
click at [1239, 228] on input "92" at bounding box center [1227, 233] width 44 height 24
type input "$96.00"
type input "$480.00"
click at [1375, 26] on button "Update Order" at bounding box center [1374, 24] width 81 height 24
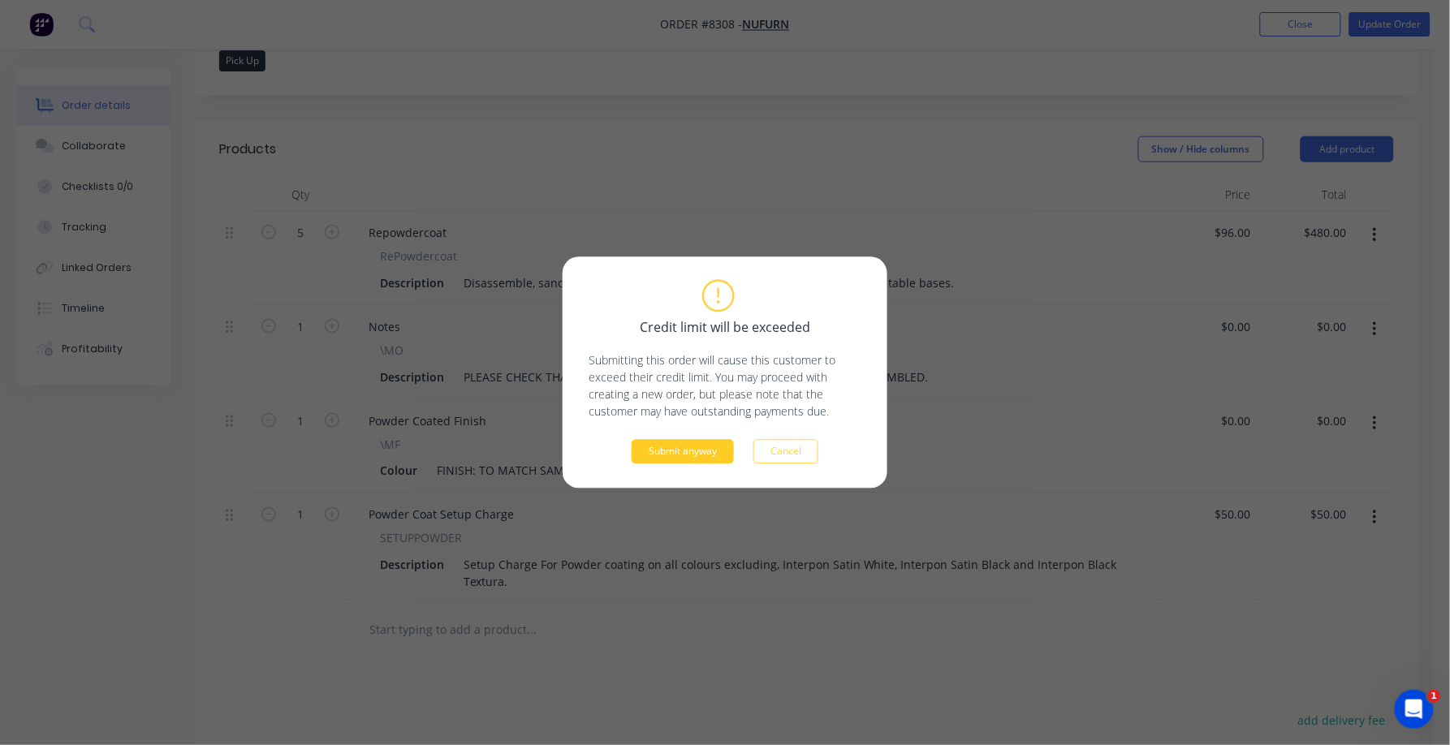
click at [695, 450] on button "Submit anyway" at bounding box center [682, 452] width 102 height 24
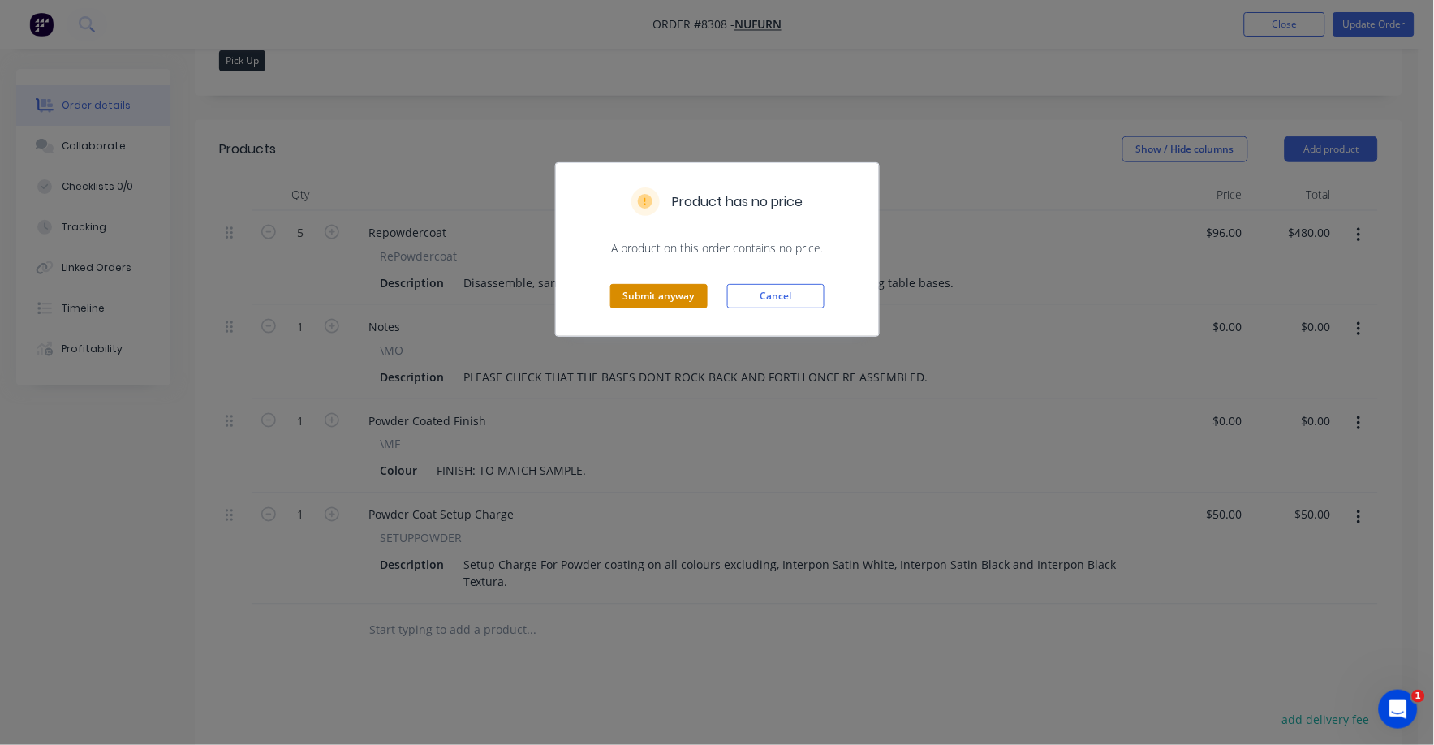
click at [668, 294] on button "Submit anyway" at bounding box center [658, 296] width 97 height 24
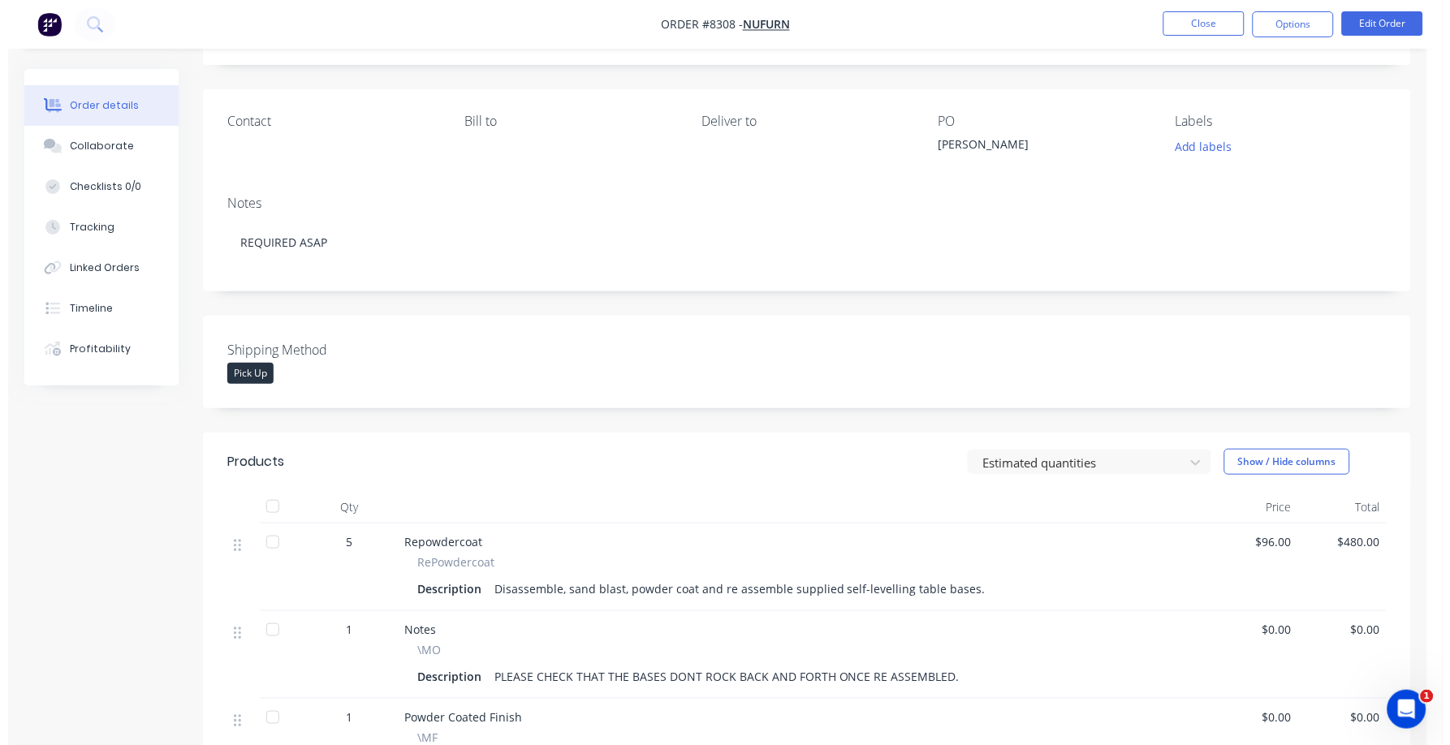
scroll to position [0, 0]
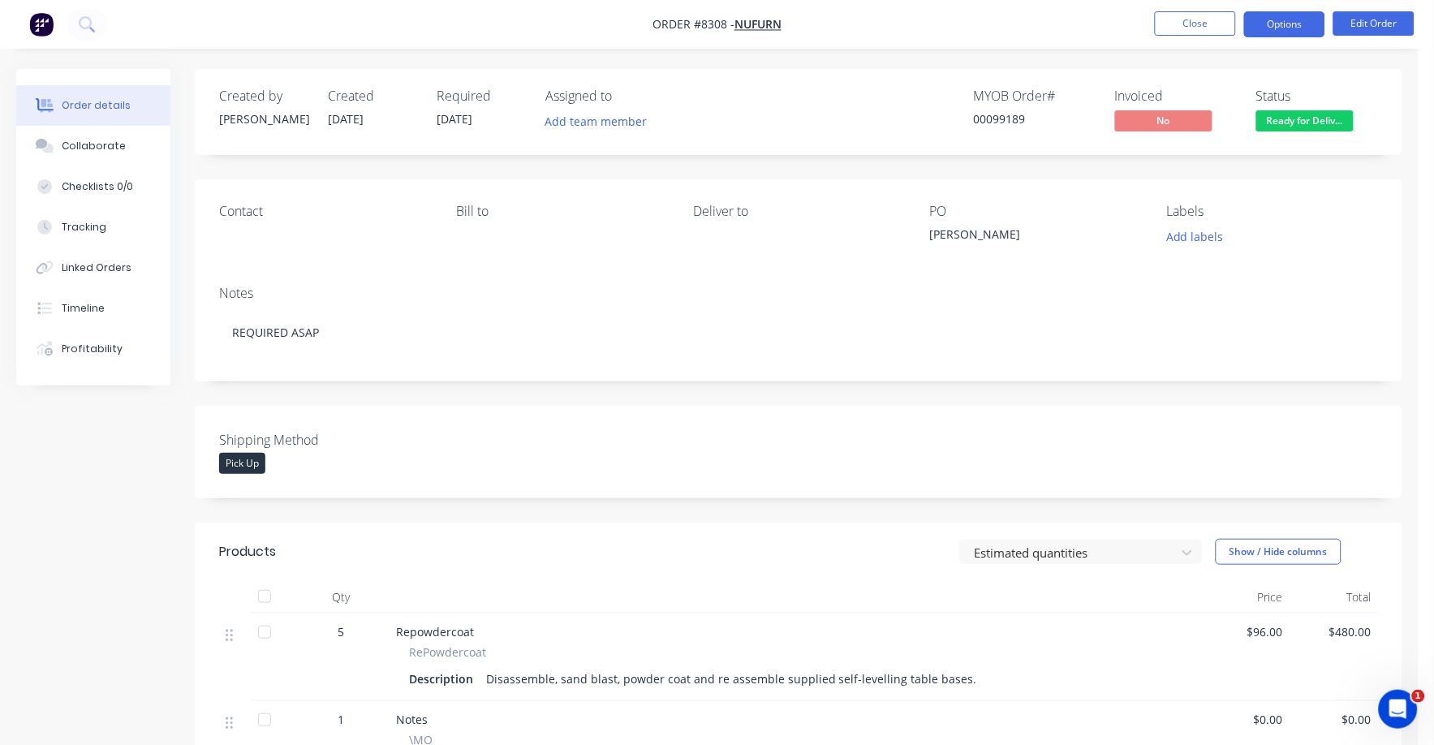
click at [1283, 18] on button "Options" at bounding box center [1284, 24] width 81 height 26
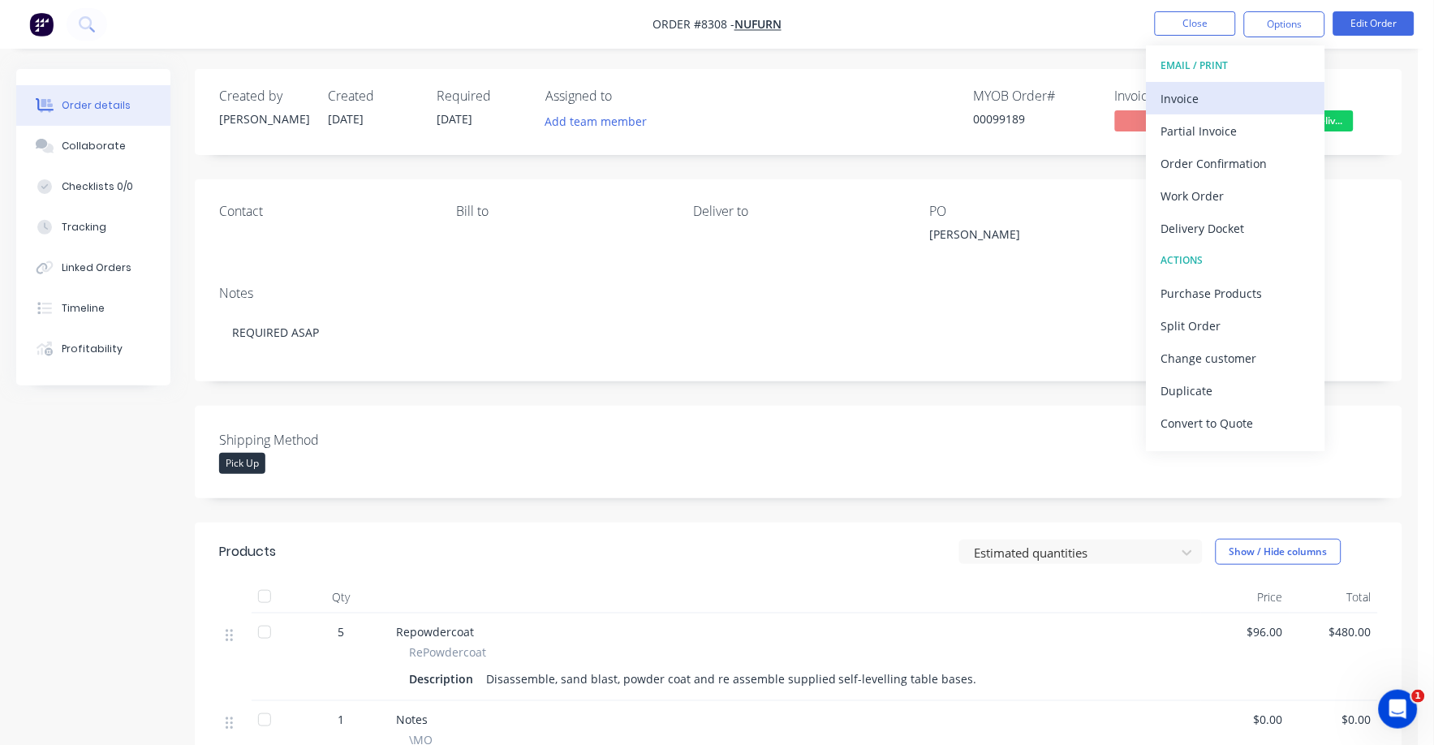
click at [1177, 103] on div "Invoice" at bounding box center [1235, 99] width 149 height 24
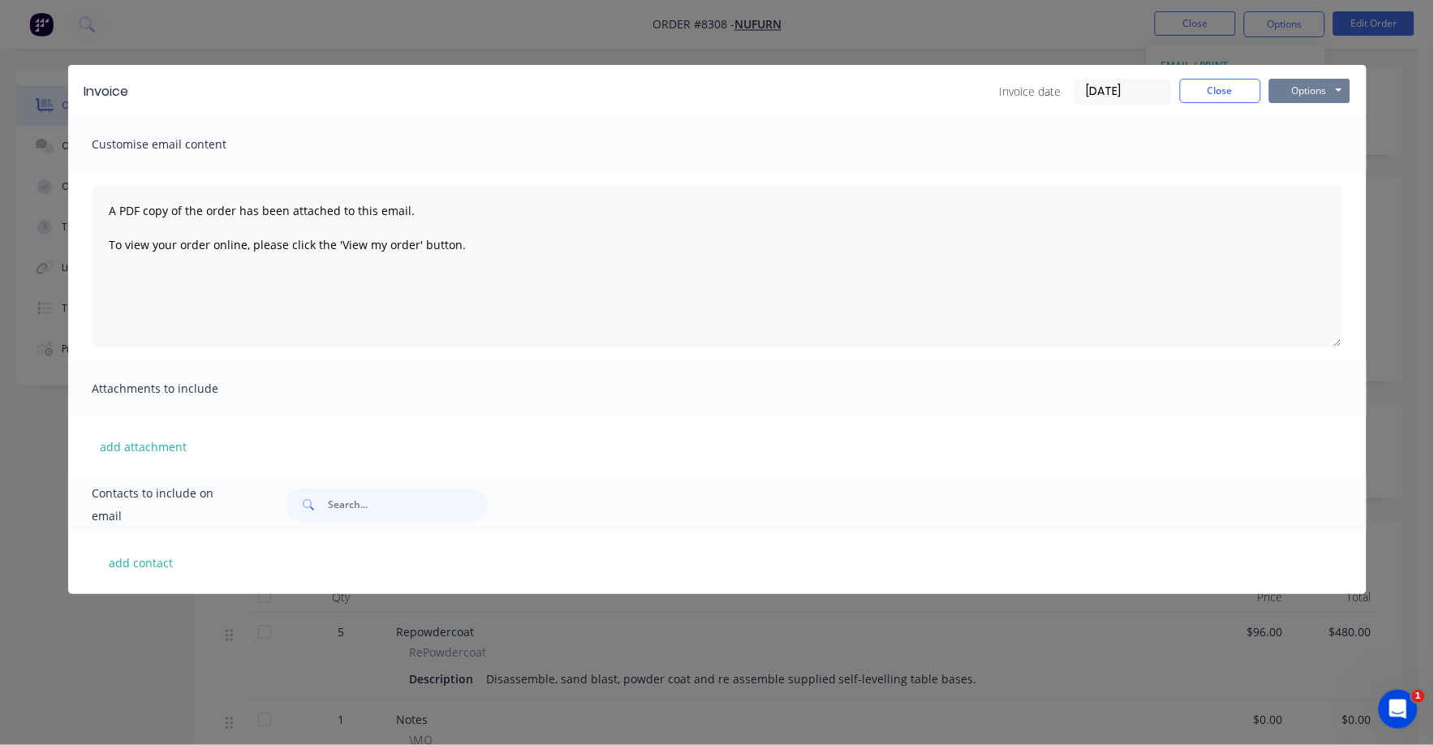
click at [1283, 89] on button "Options" at bounding box center [1309, 91] width 81 height 24
click at [1291, 140] on button "Print" at bounding box center [1321, 146] width 104 height 27
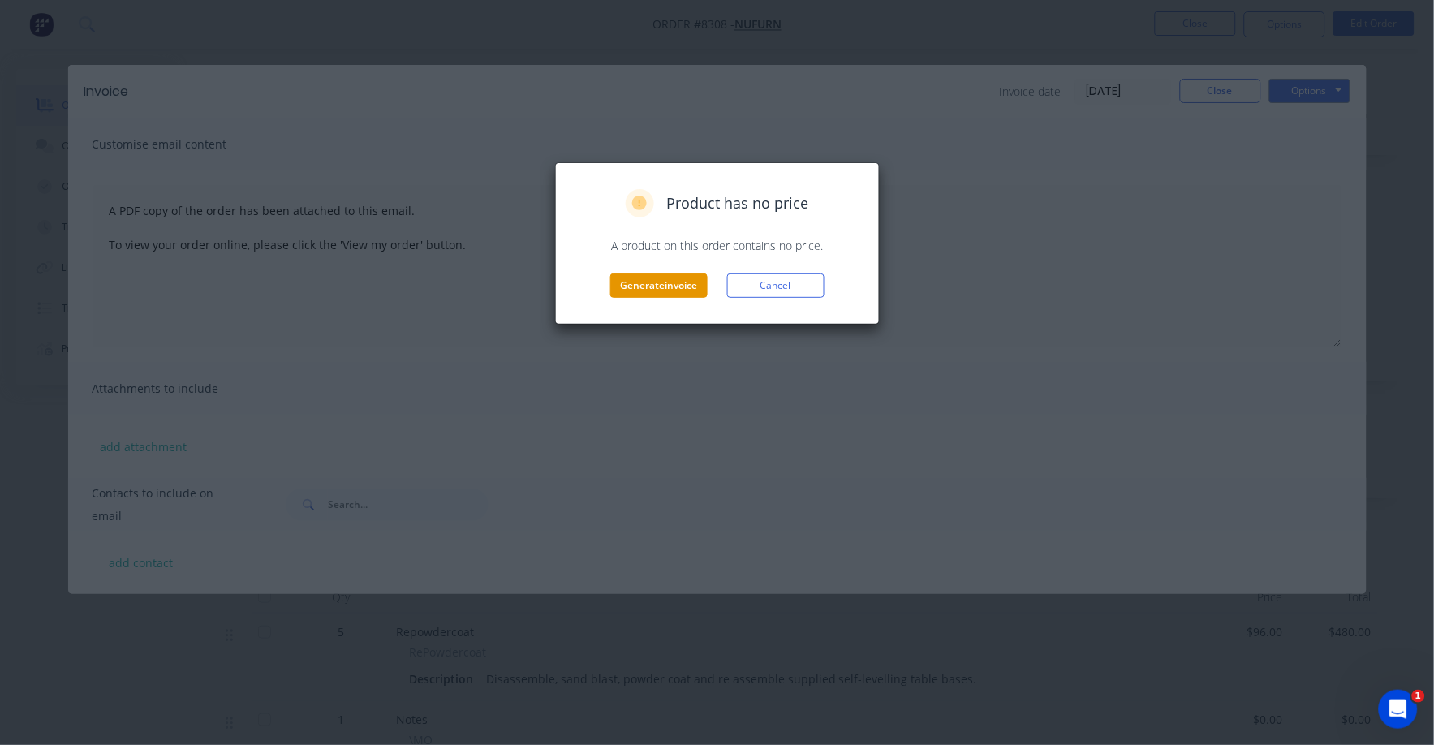
click at [639, 283] on button "Generate invoice" at bounding box center [658, 286] width 97 height 24
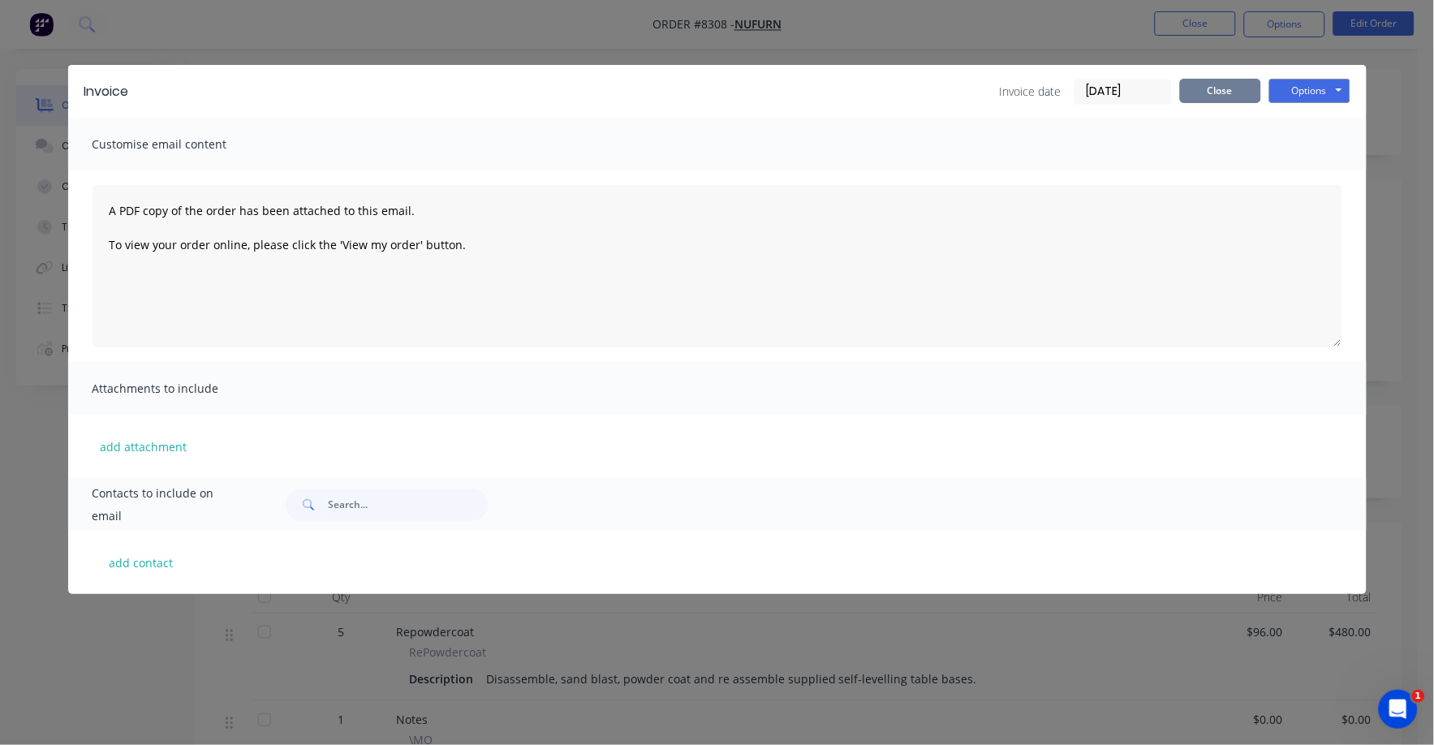
click at [1223, 95] on button "Close" at bounding box center [1220, 91] width 81 height 24
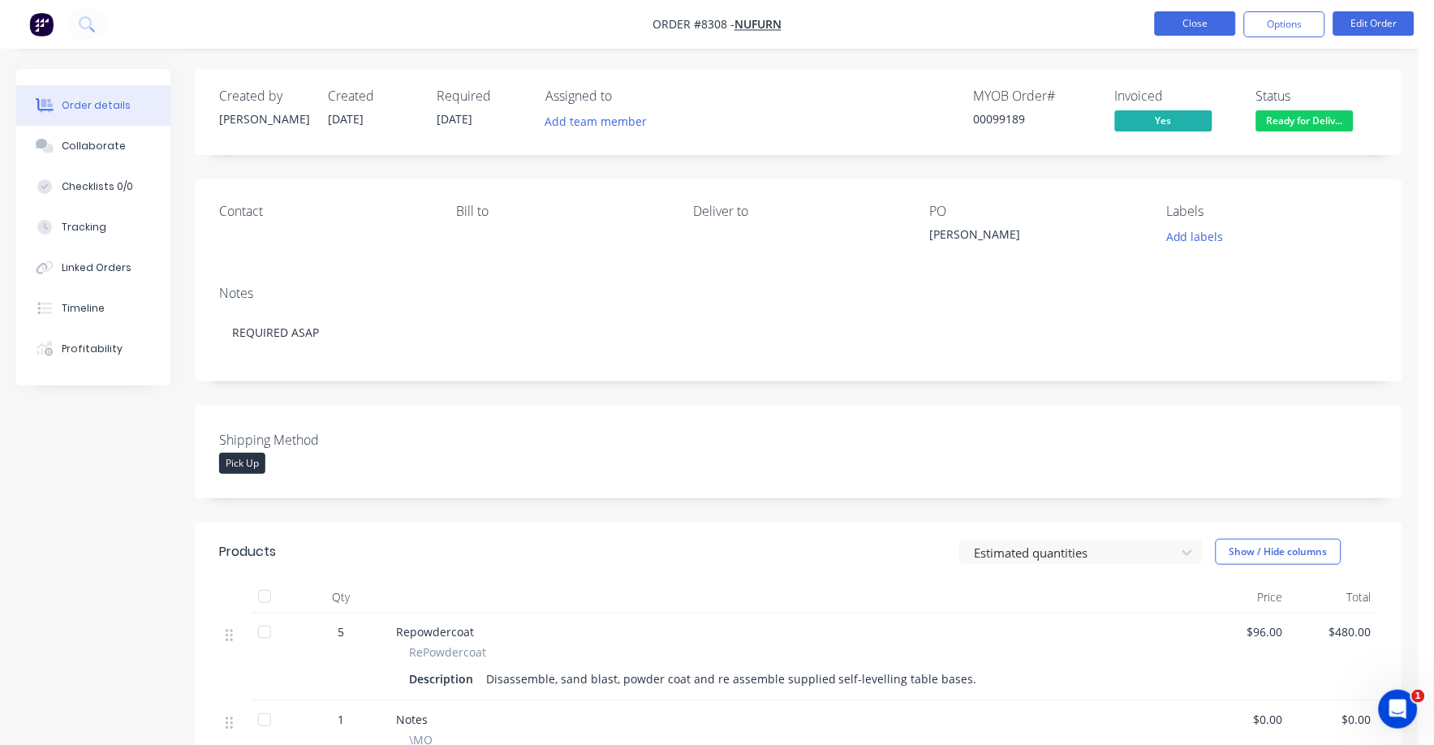
click at [1196, 25] on button "Close" at bounding box center [1195, 23] width 81 height 24
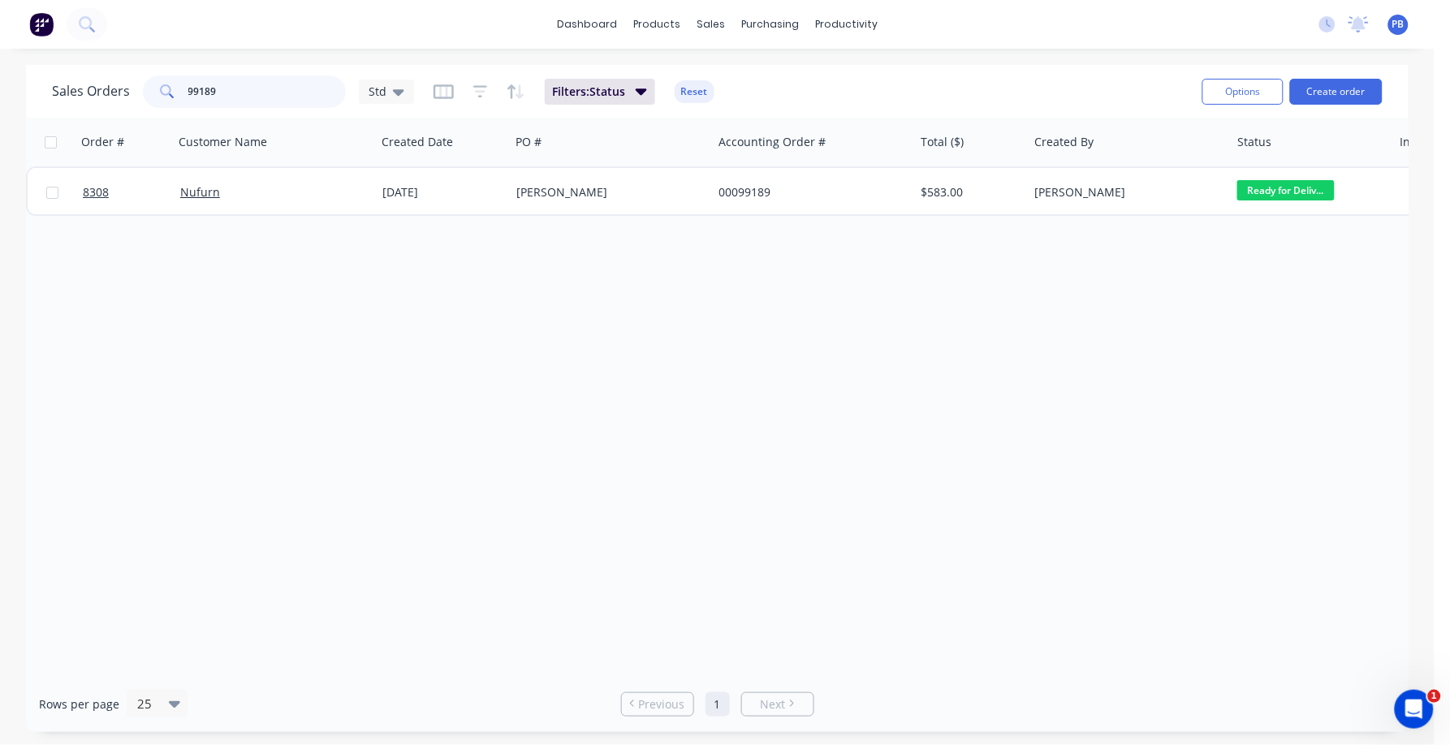
click at [244, 91] on input "99189" at bounding box center [267, 91] width 158 height 32
click at [244, 90] on input "99189" at bounding box center [267, 91] width 158 height 32
type input "2"
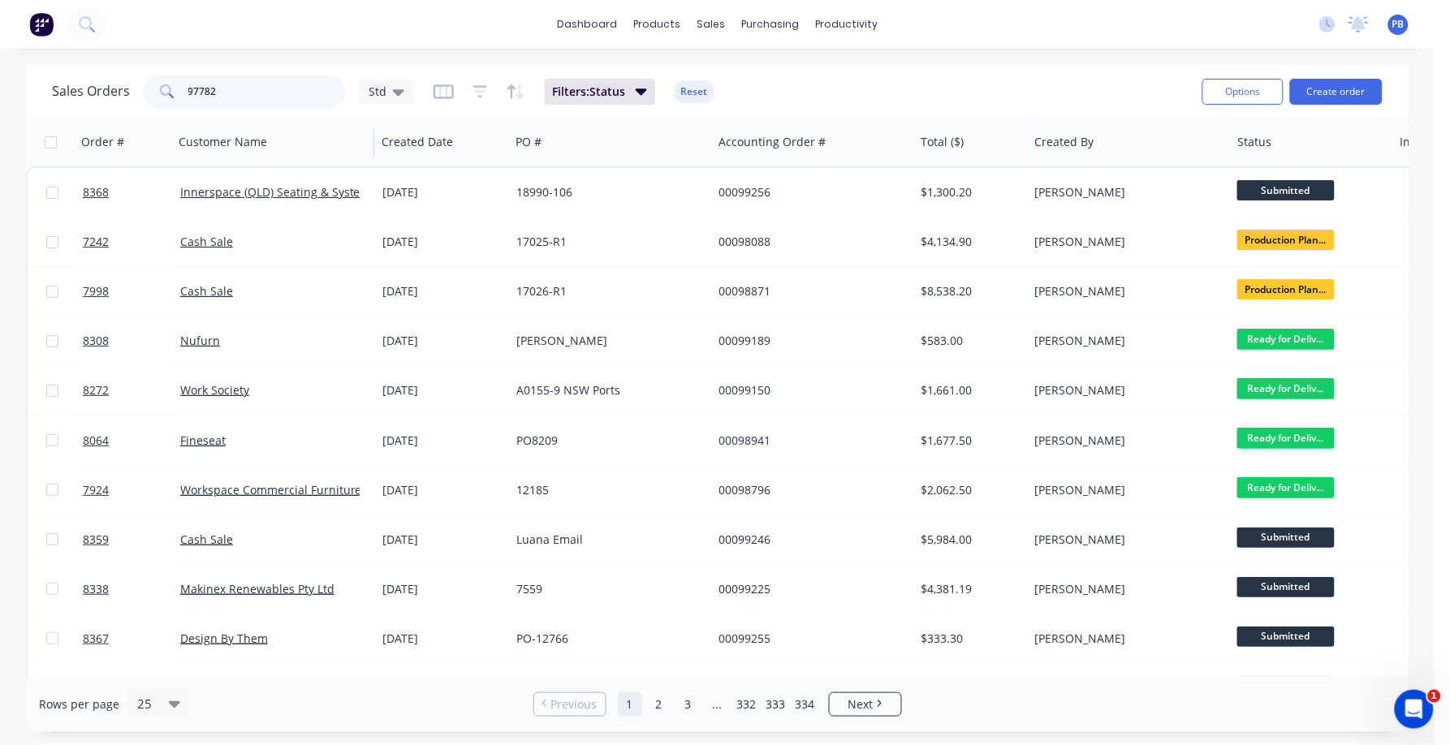
type input "97782"
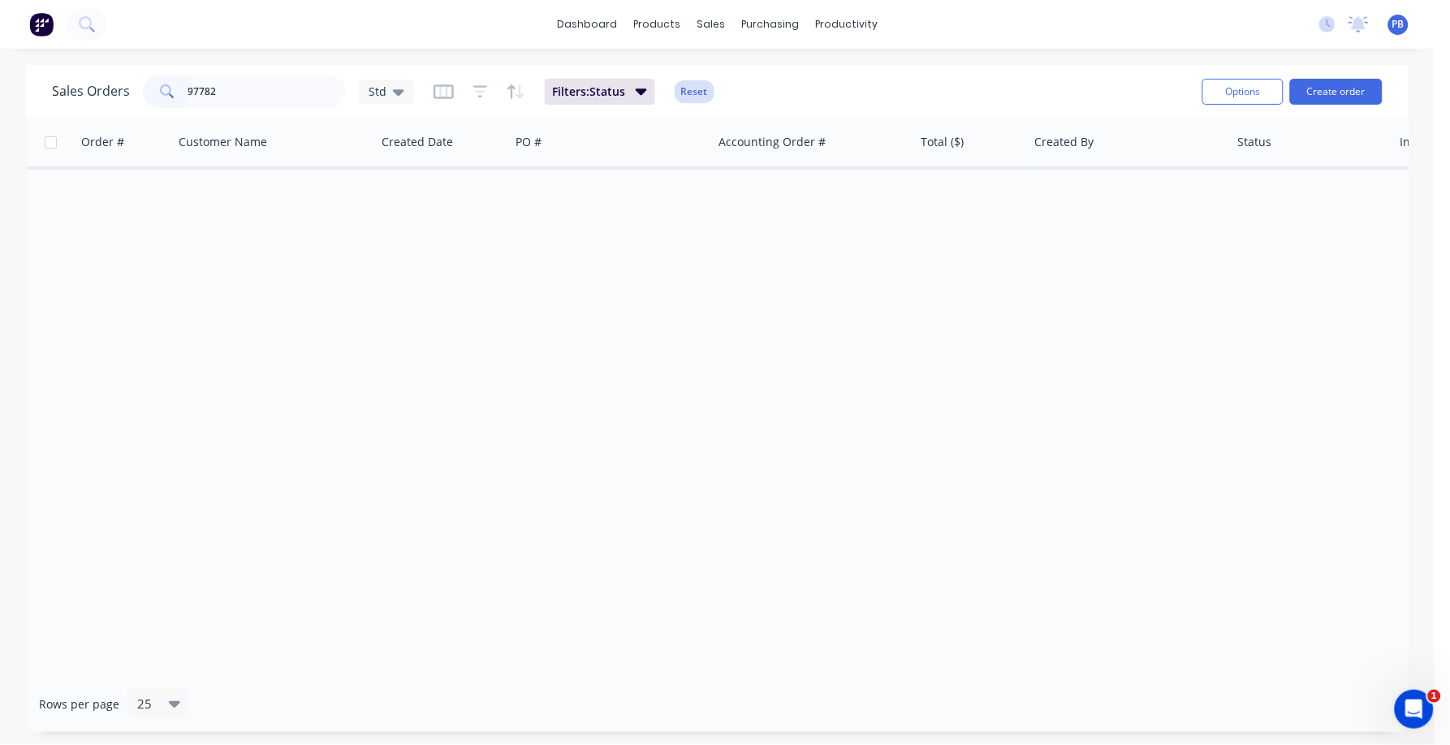
click at [680, 85] on button "Reset" at bounding box center [694, 91] width 40 height 23
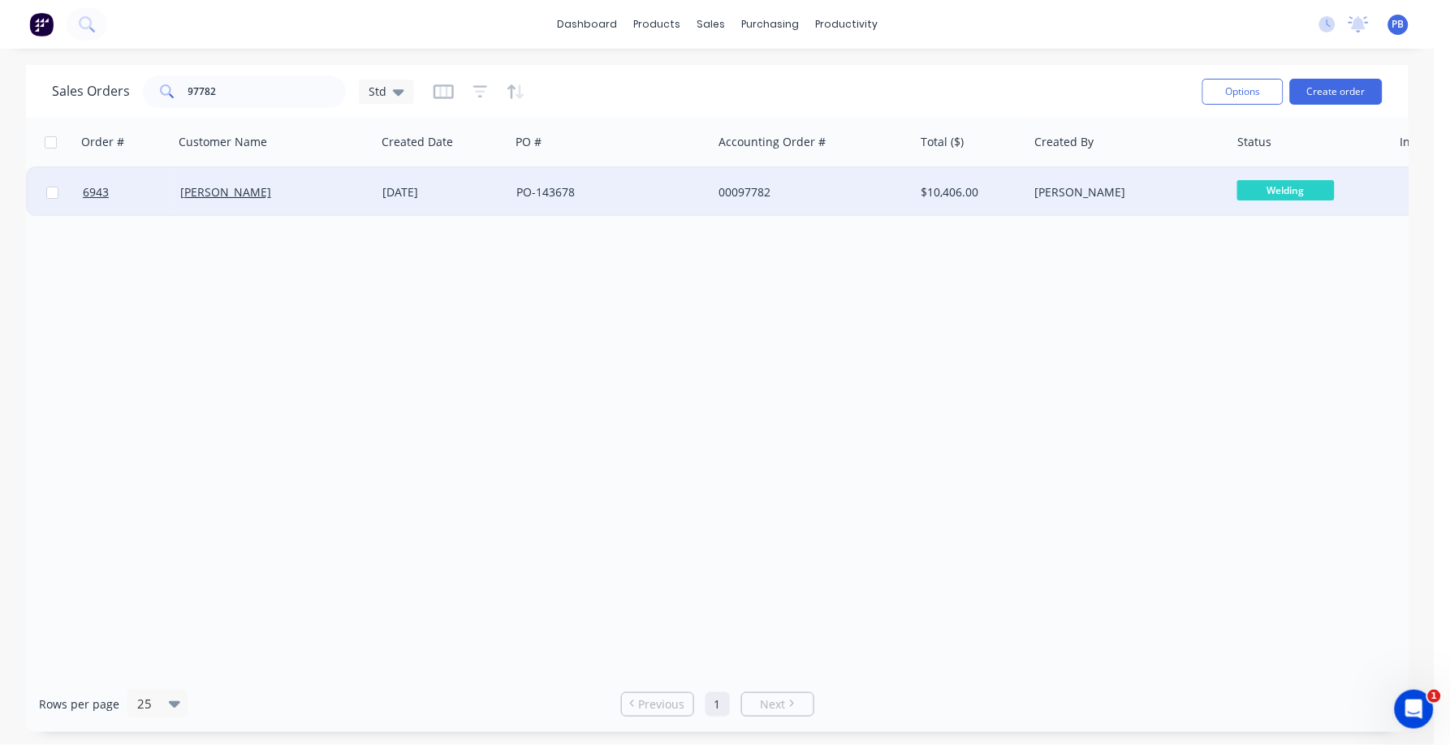
click at [1270, 190] on span "Welding" at bounding box center [1285, 190] width 97 height 20
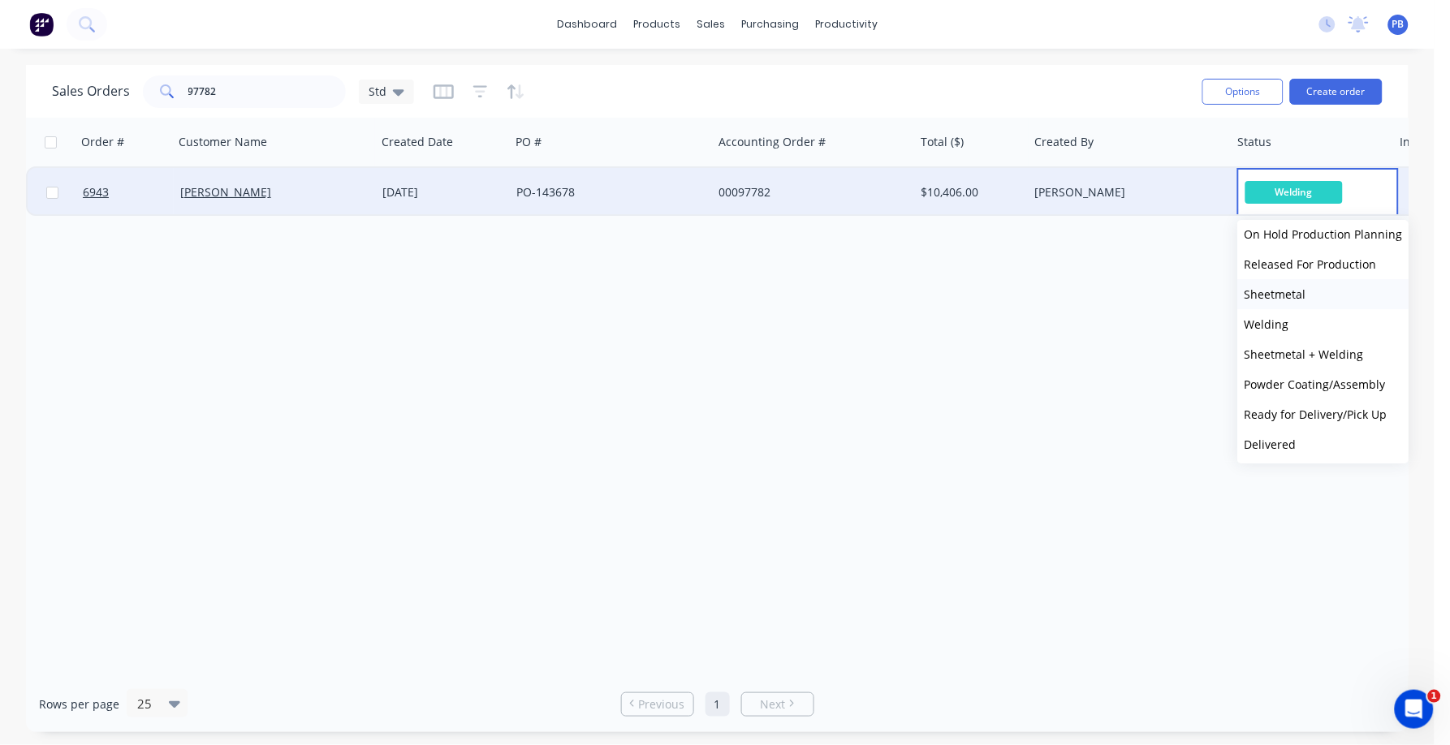
scroll to position [159, 0]
click at [1286, 351] on span "Powder Coating/Assembly" at bounding box center [1314, 352] width 141 height 15
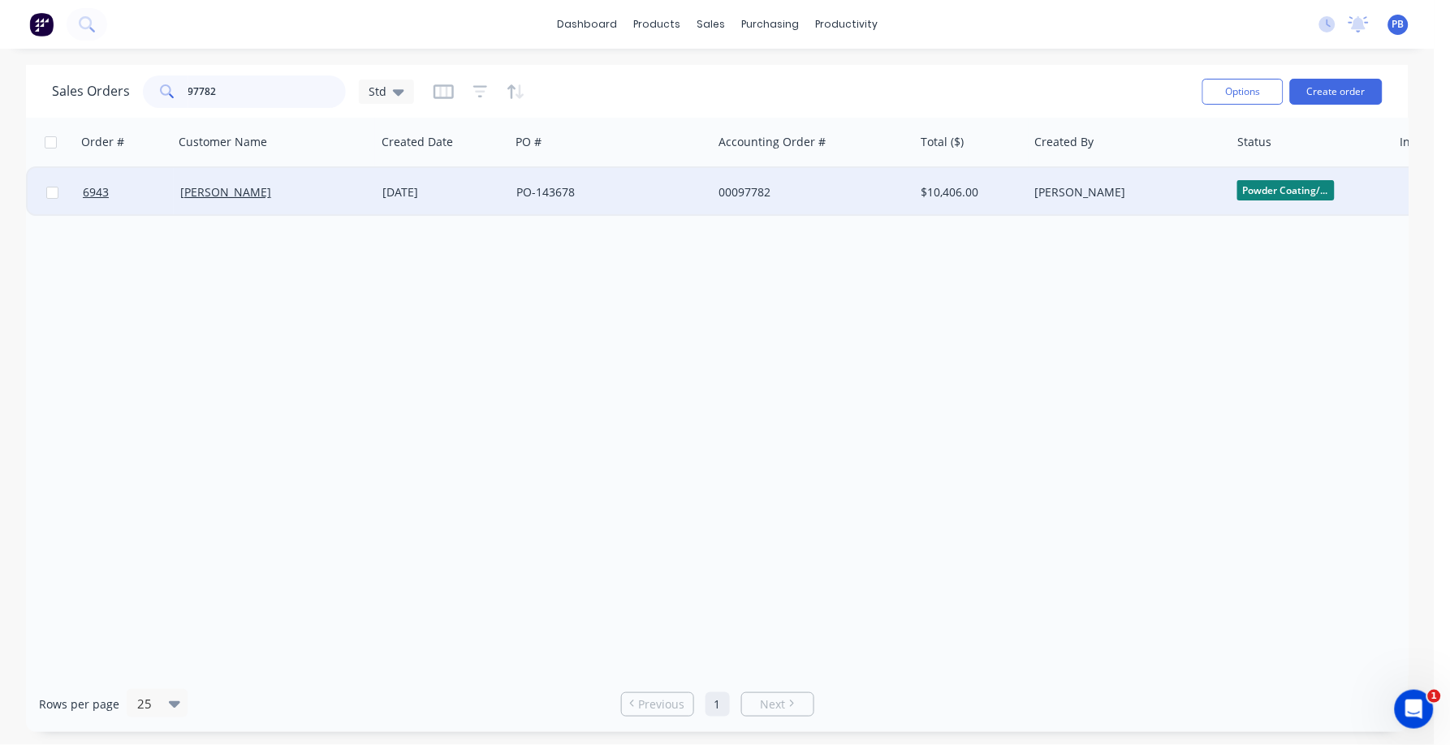
drag, startPoint x: 236, startPoint y: 96, endPoint x: 174, endPoint y: 88, distance: 63.0
click at [174, 88] on div "97782" at bounding box center [244, 91] width 203 height 32
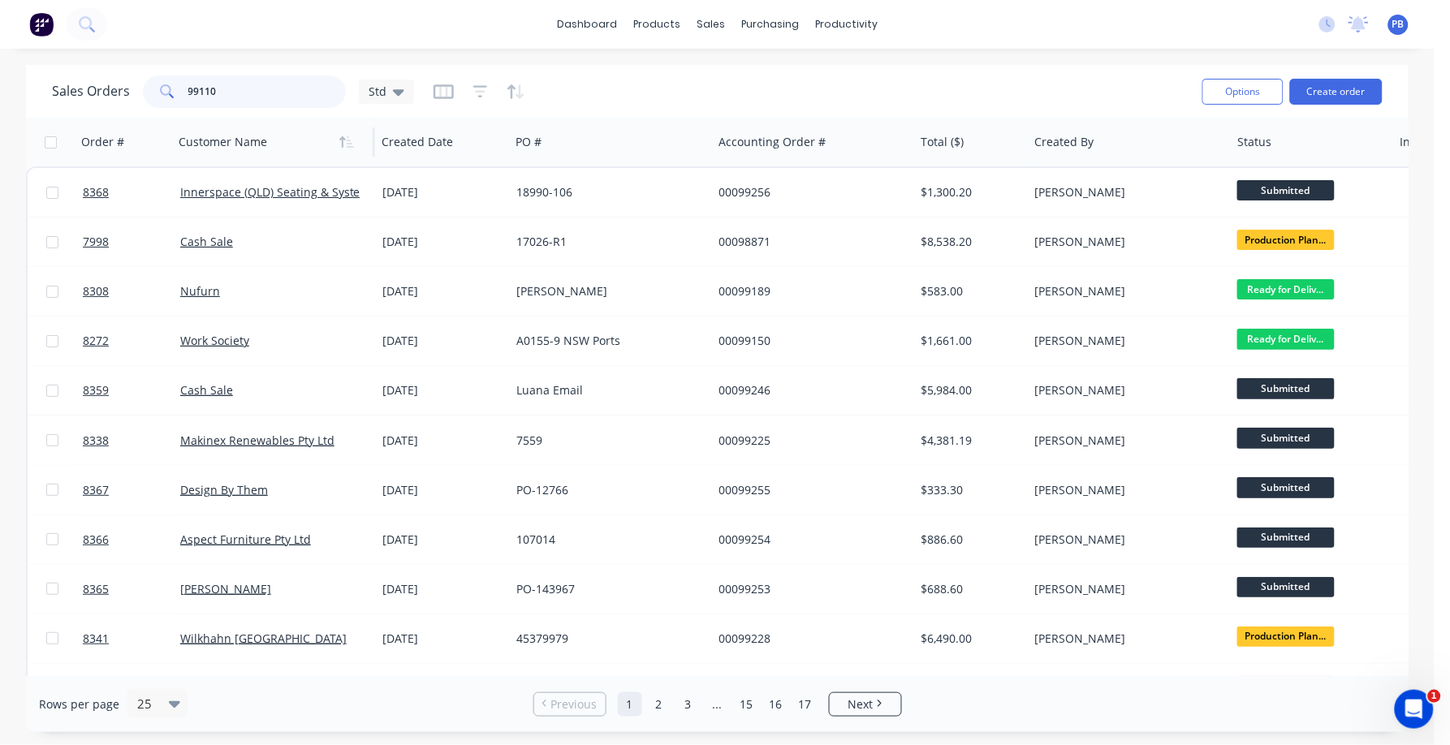
type input "99110"
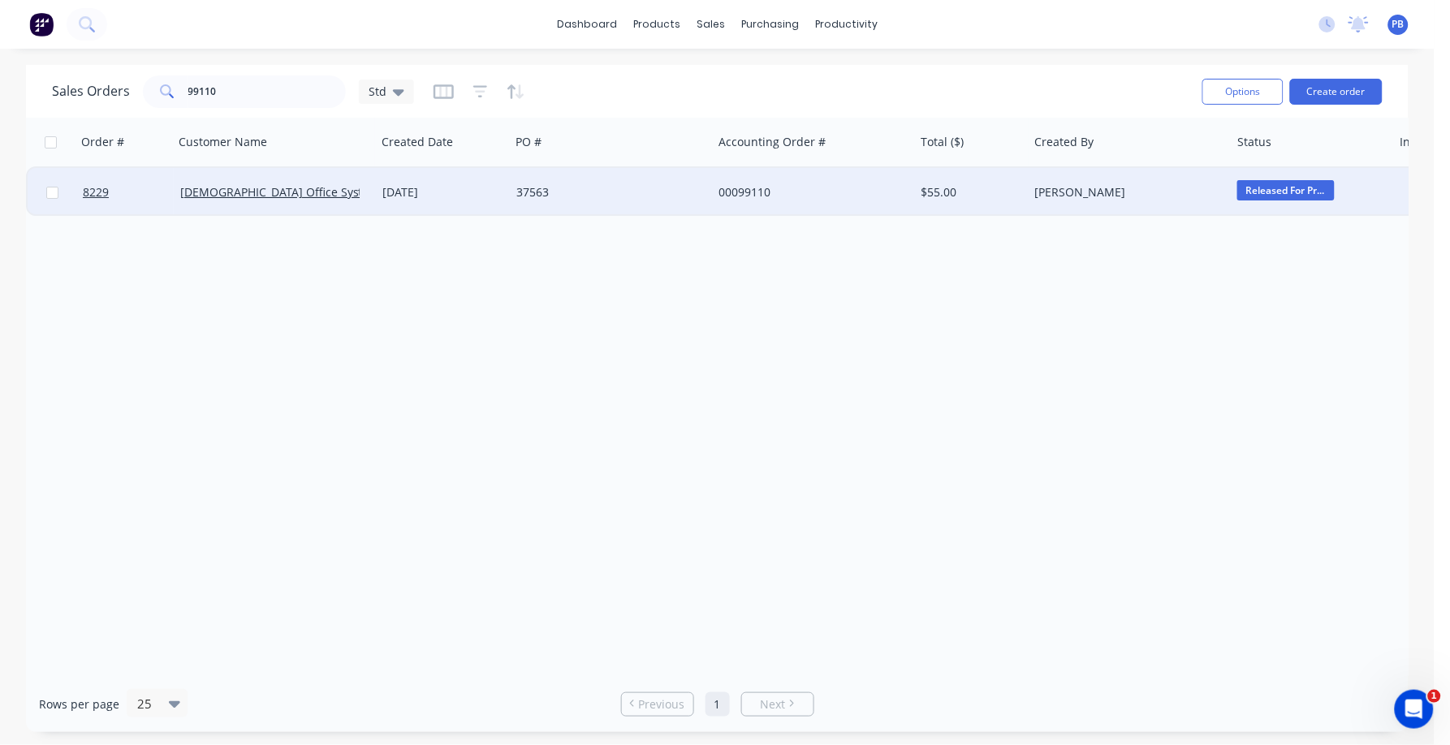
click at [541, 187] on div "37563" at bounding box center [606, 192] width 180 height 16
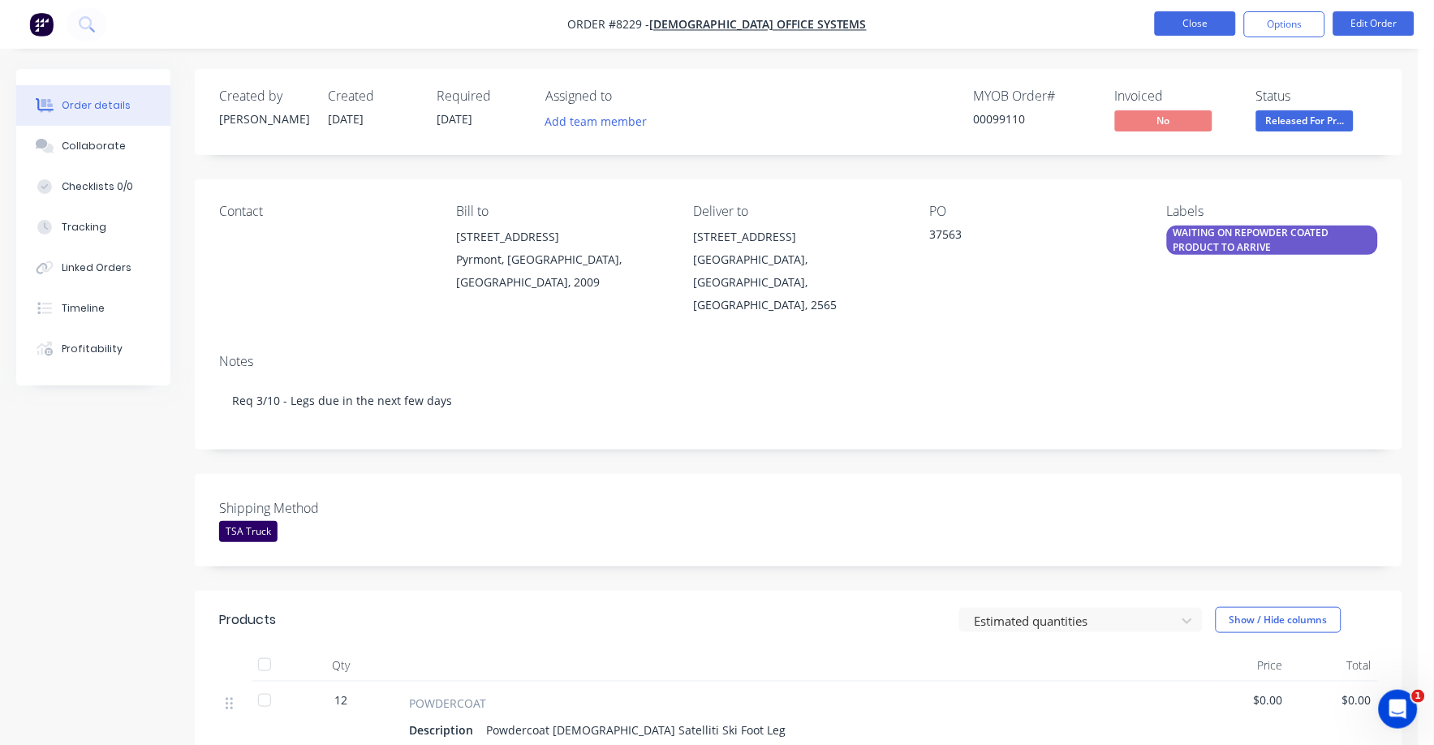
click at [1183, 15] on button "Close" at bounding box center [1195, 23] width 81 height 24
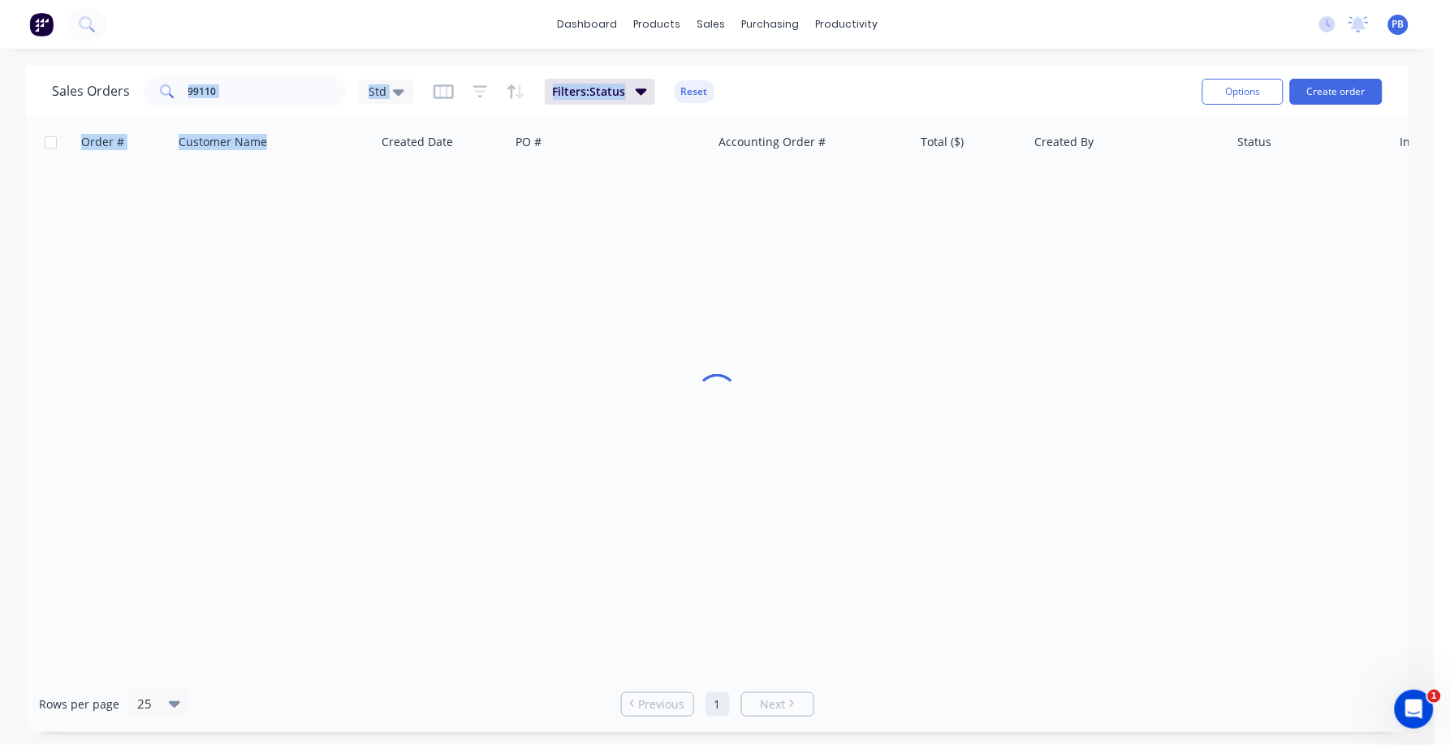
drag, startPoint x: 282, startPoint y: 114, endPoint x: 162, endPoint y: 95, distance: 122.4
click at [162, 95] on div "Sales Orders 99110 Std Filters: Status Reset Options Create order Order # Custo…" at bounding box center [717, 398] width 1382 height 667
copy div "Std Filters: Status Reset Options Create order Order # Customer Name"
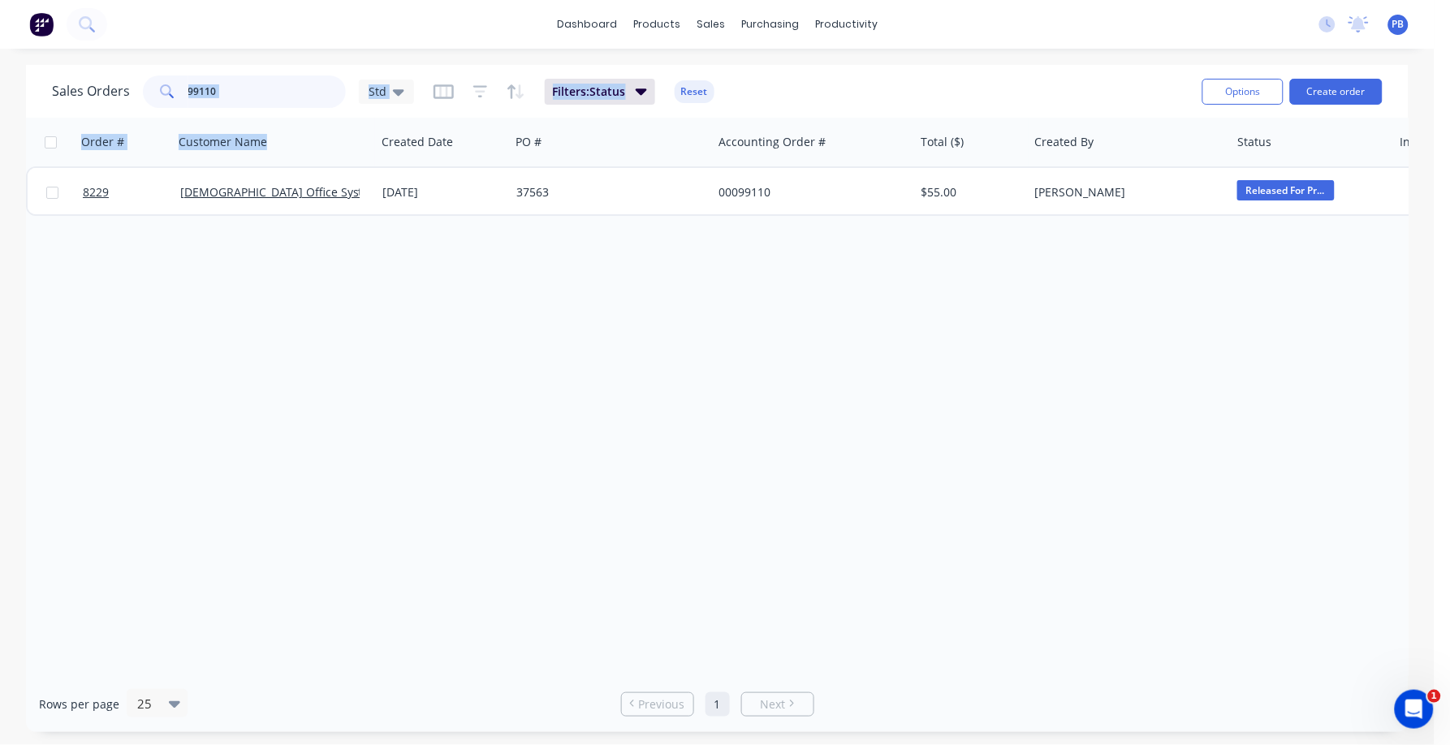
click at [305, 87] on input "99110" at bounding box center [267, 91] width 158 height 32
click at [252, 91] on input "99110" at bounding box center [267, 91] width 158 height 32
type input "9"
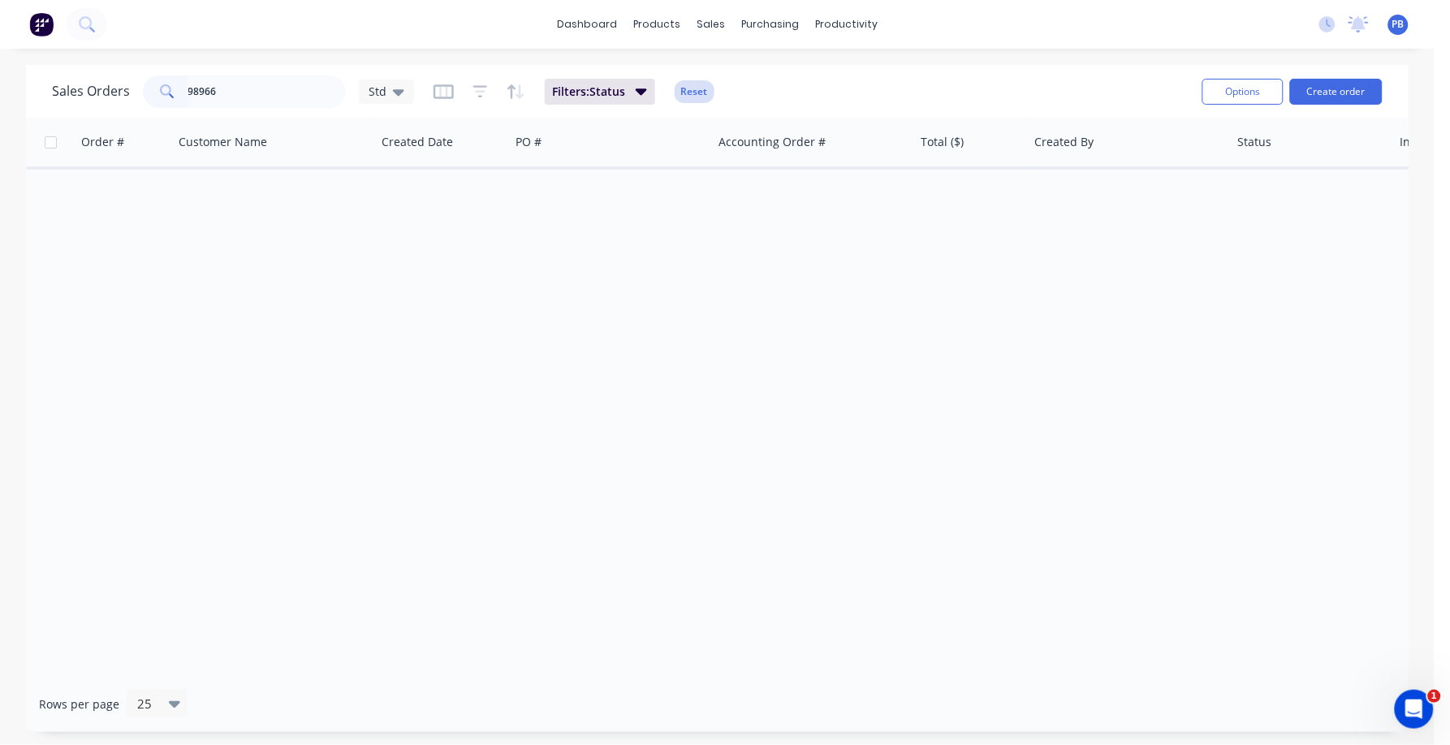
click at [672, 84] on div "Filters: Status Reset" at bounding box center [573, 92] width 281 height 26
click at [688, 93] on button "Reset" at bounding box center [694, 91] width 40 height 23
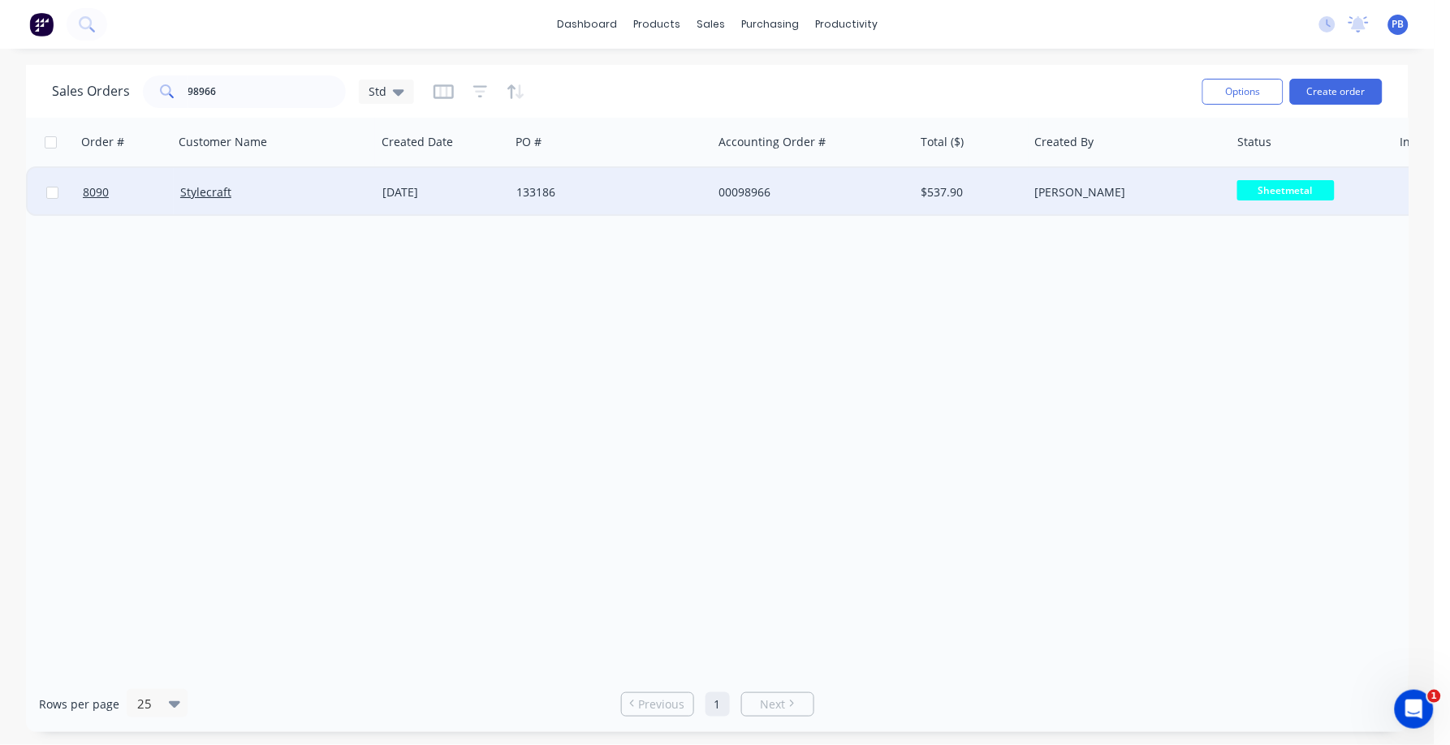
click at [1271, 188] on span "Sheetmetal" at bounding box center [1285, 190] width 97 height 20
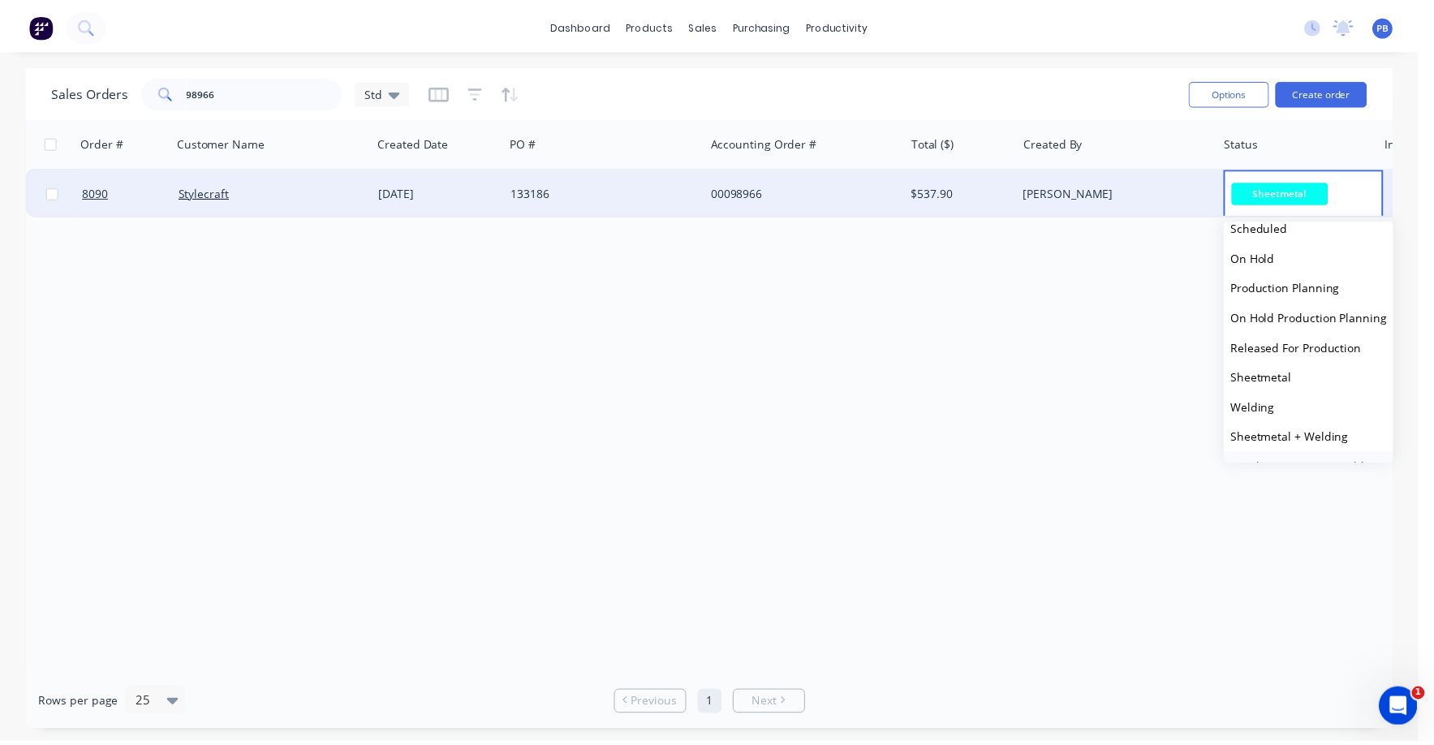
scroll to position [101, 0]
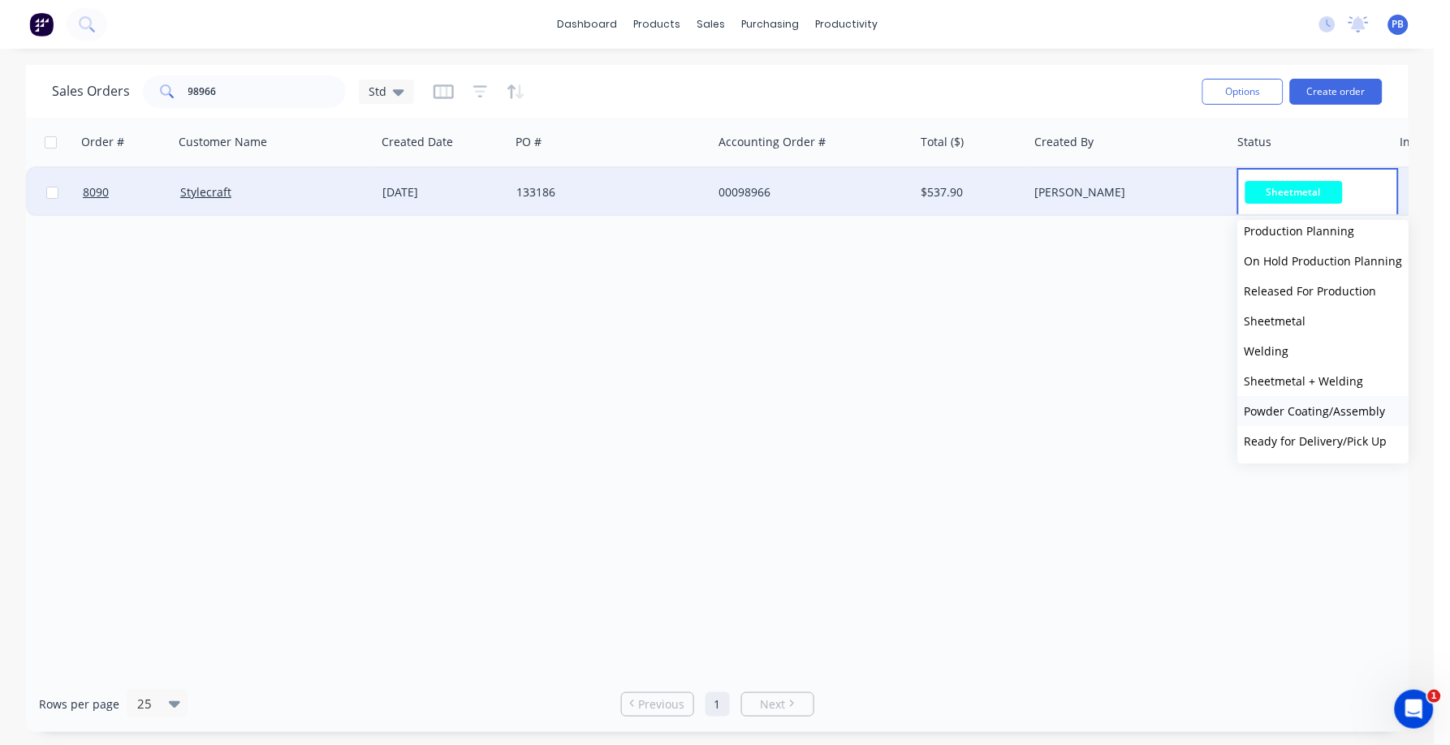
click at [1298, 405] on span "Powder Coating/Assembly" at bounding box center [1314, 410] width 141 height 15
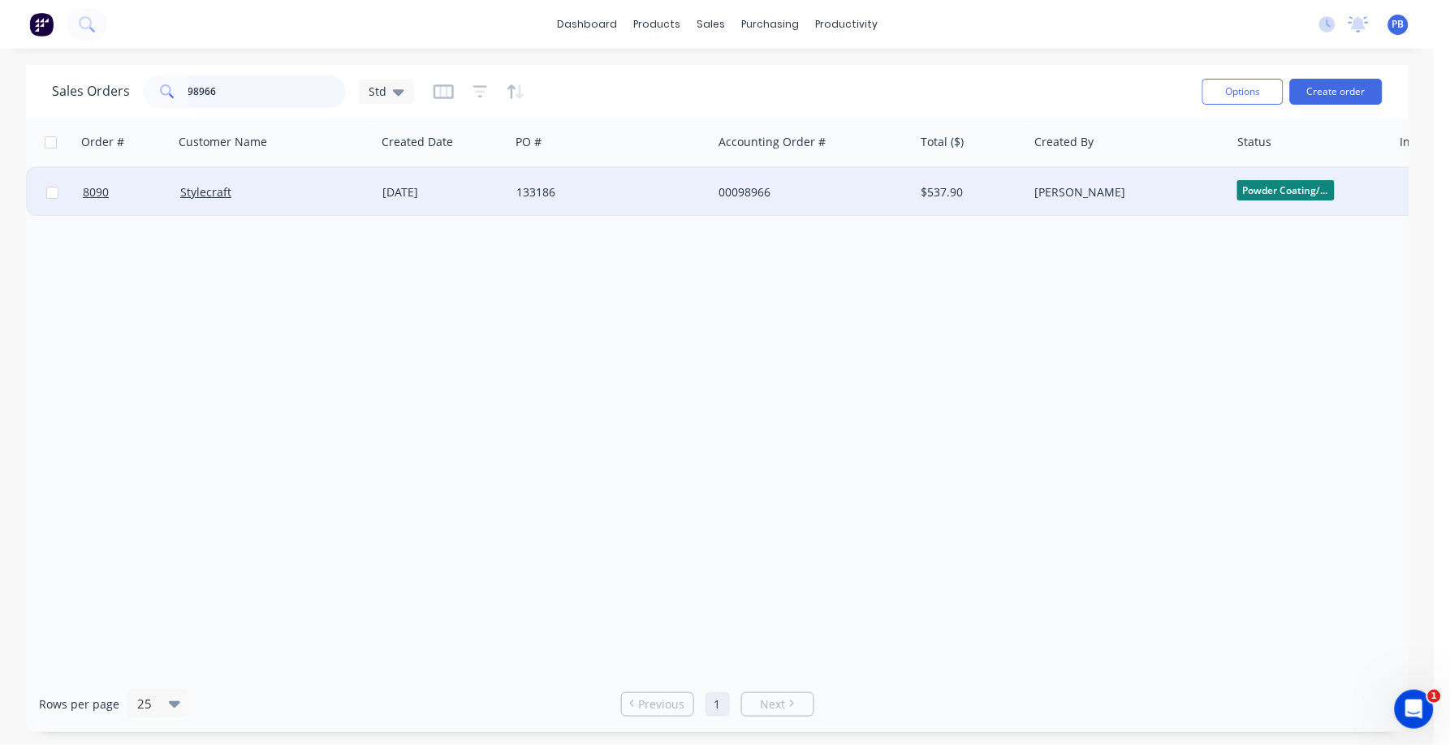
click at [277, 93] on input "98966" at bounding box center [267, 91] width 158 height 32
click at [236, 88] on input "98966" at bounding box center [267, 91] width 158 height 32
type input "trend"
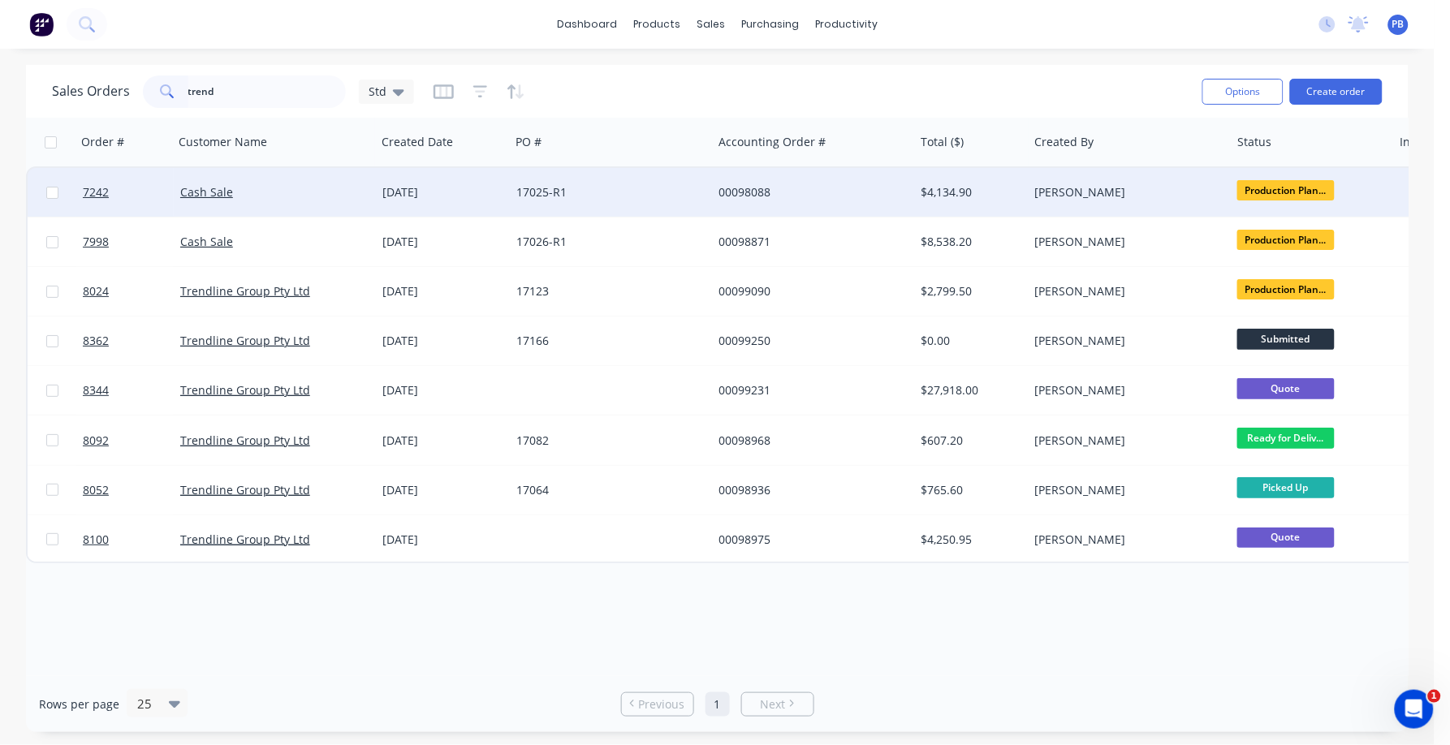
click at [541, 185] on div "17025-R1" at bounding box center [606, 192] width 180 height 16
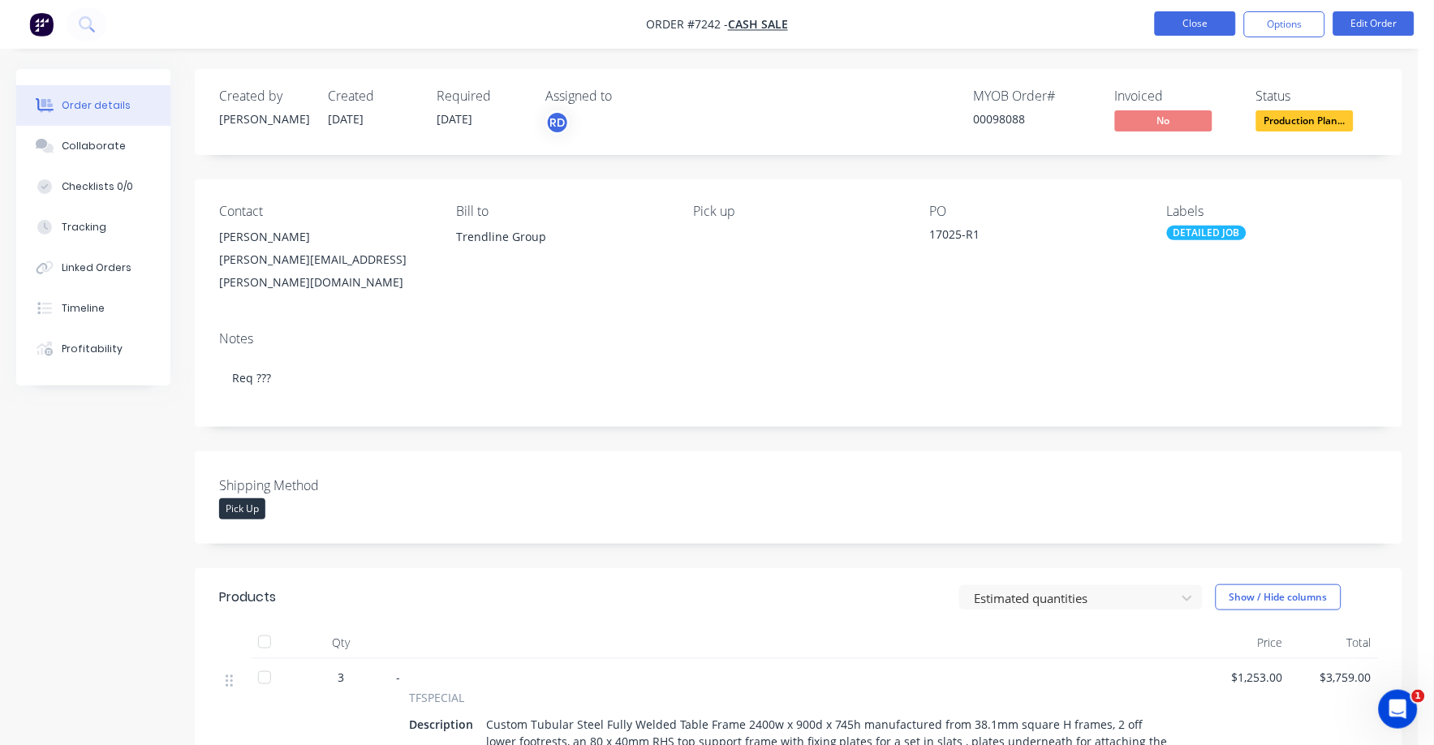
click at [1202, 20] on button "Close" at bounding box center [1195, 23] width 81 height 24
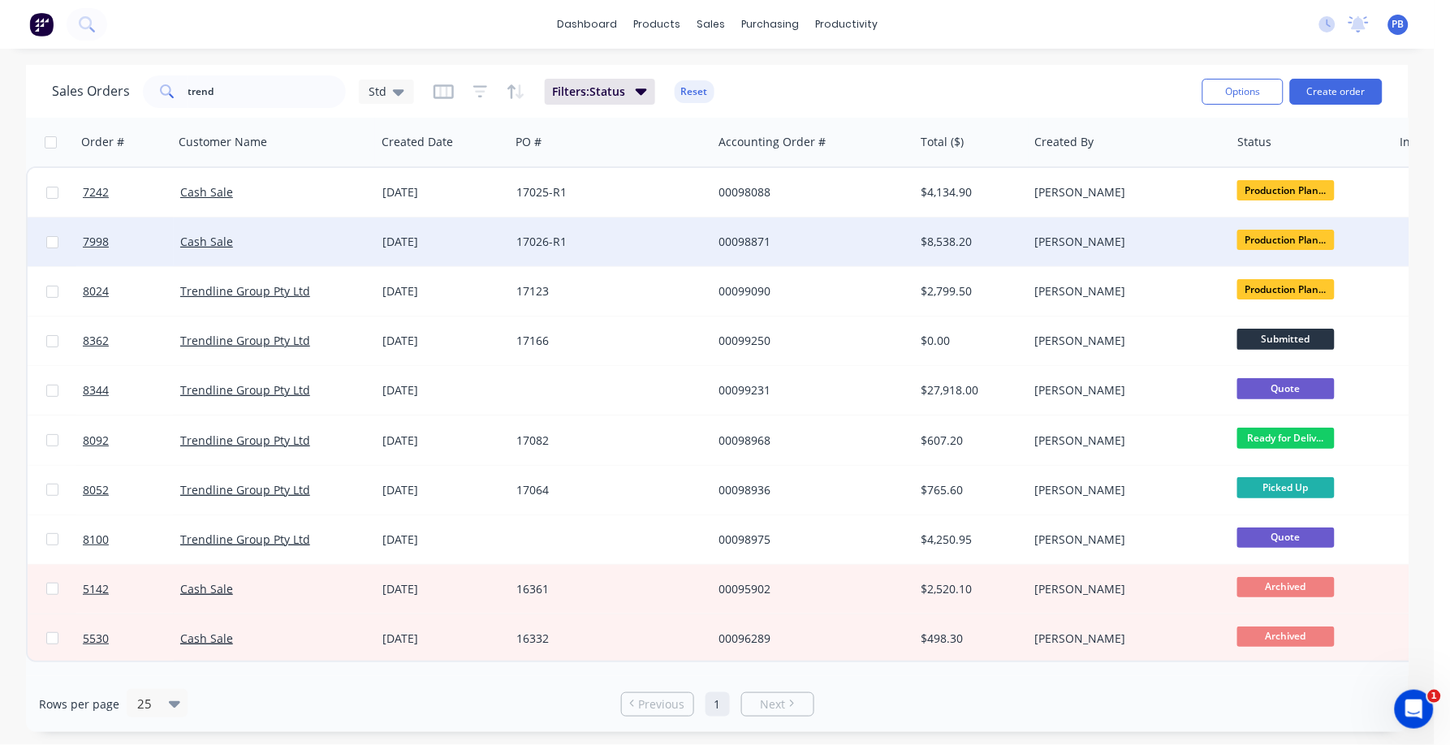
click at [541, 237] on div "17026-R1" at bounding box center [606, 242] width 180 height 16
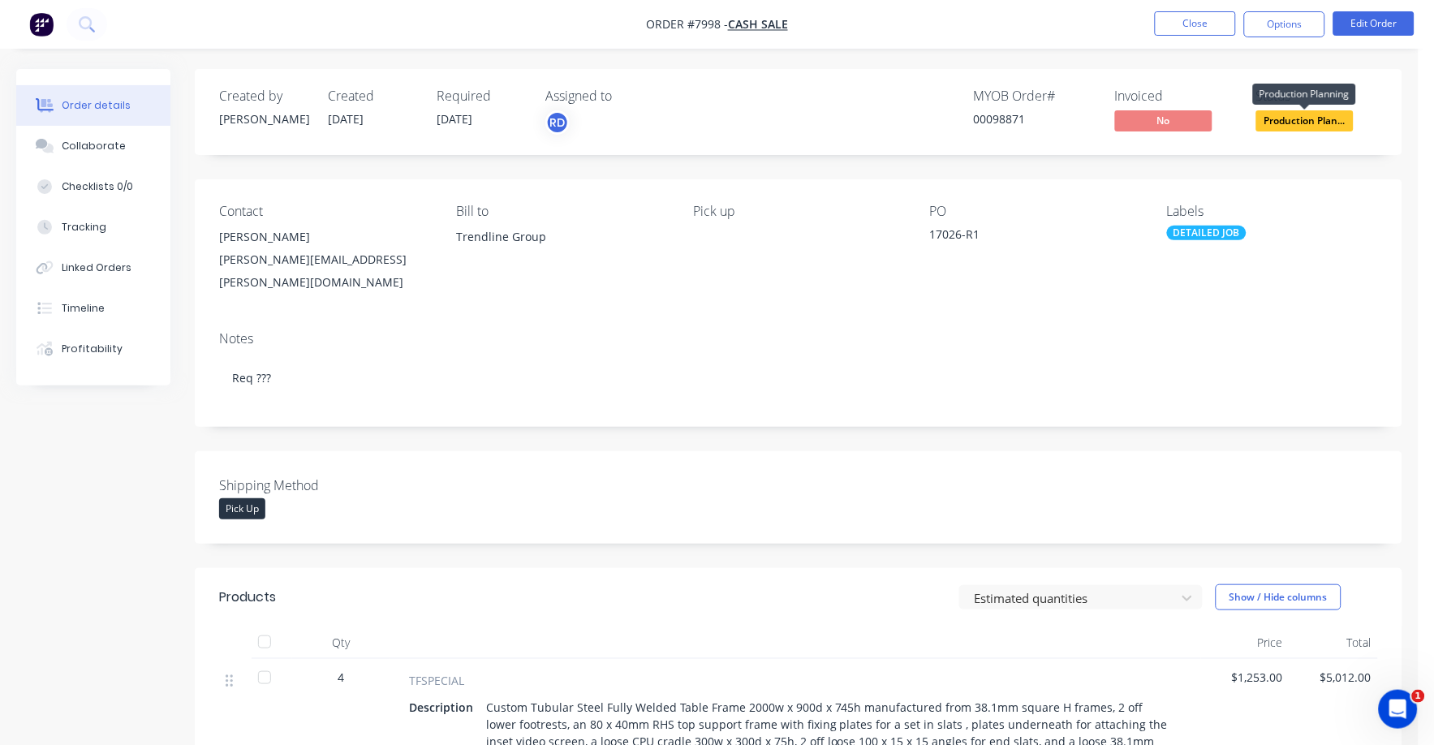
click at [1301, 122] on span "Production Plan..." at bounding box center [1304, 120] width 97 height 20
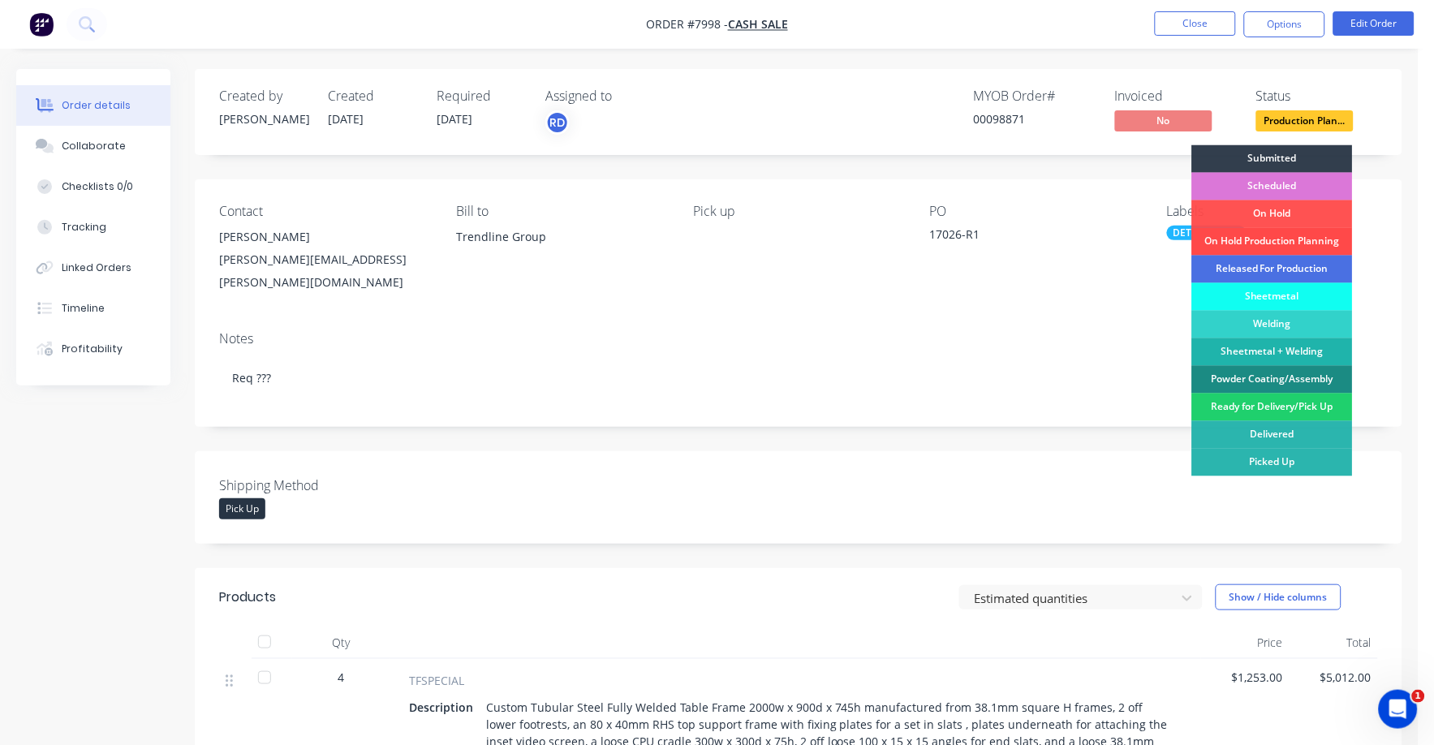
click at [1282, 243] on div "On Hold Production Planning" at bounding box center [1272, 242] width 161 height 28
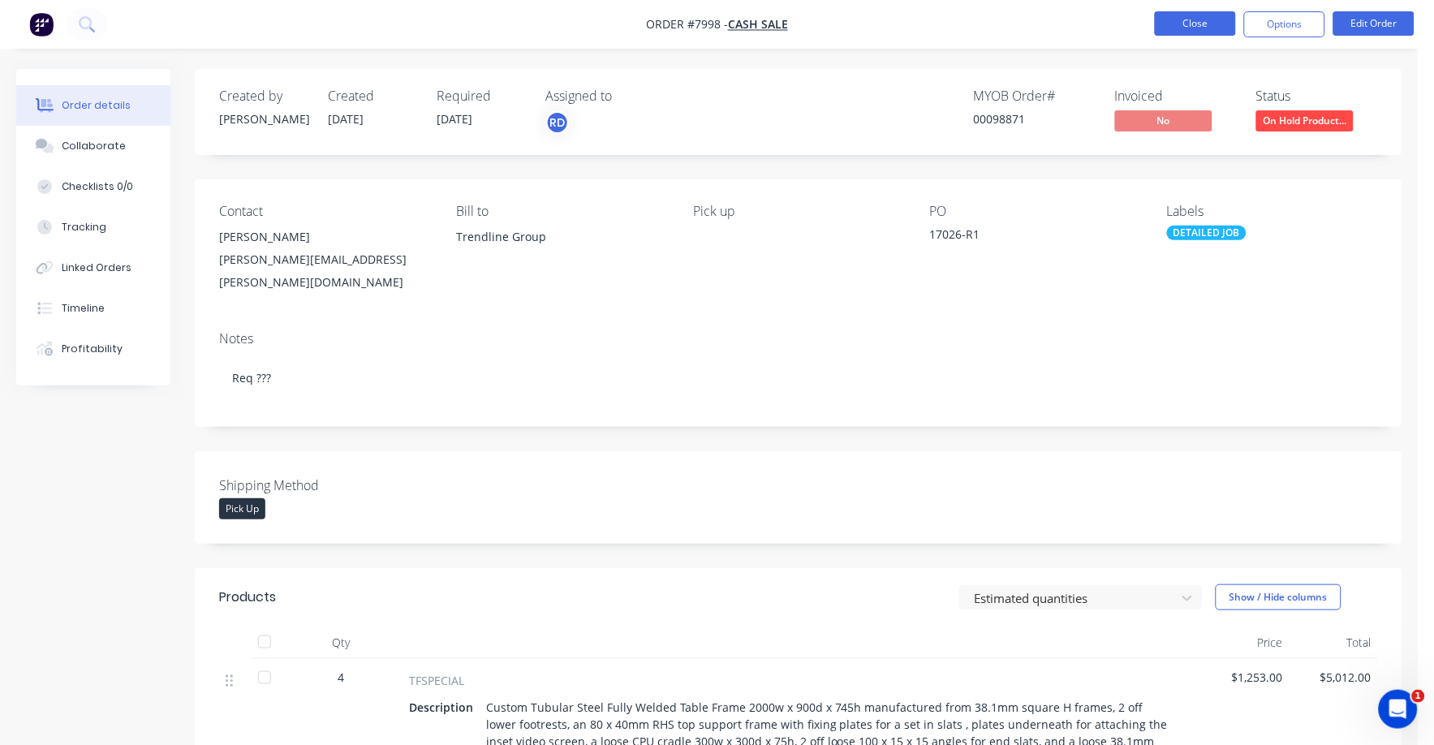
click at [1188, 15] on button "Close" at bounding box center [1195, 23] width 81 height 24
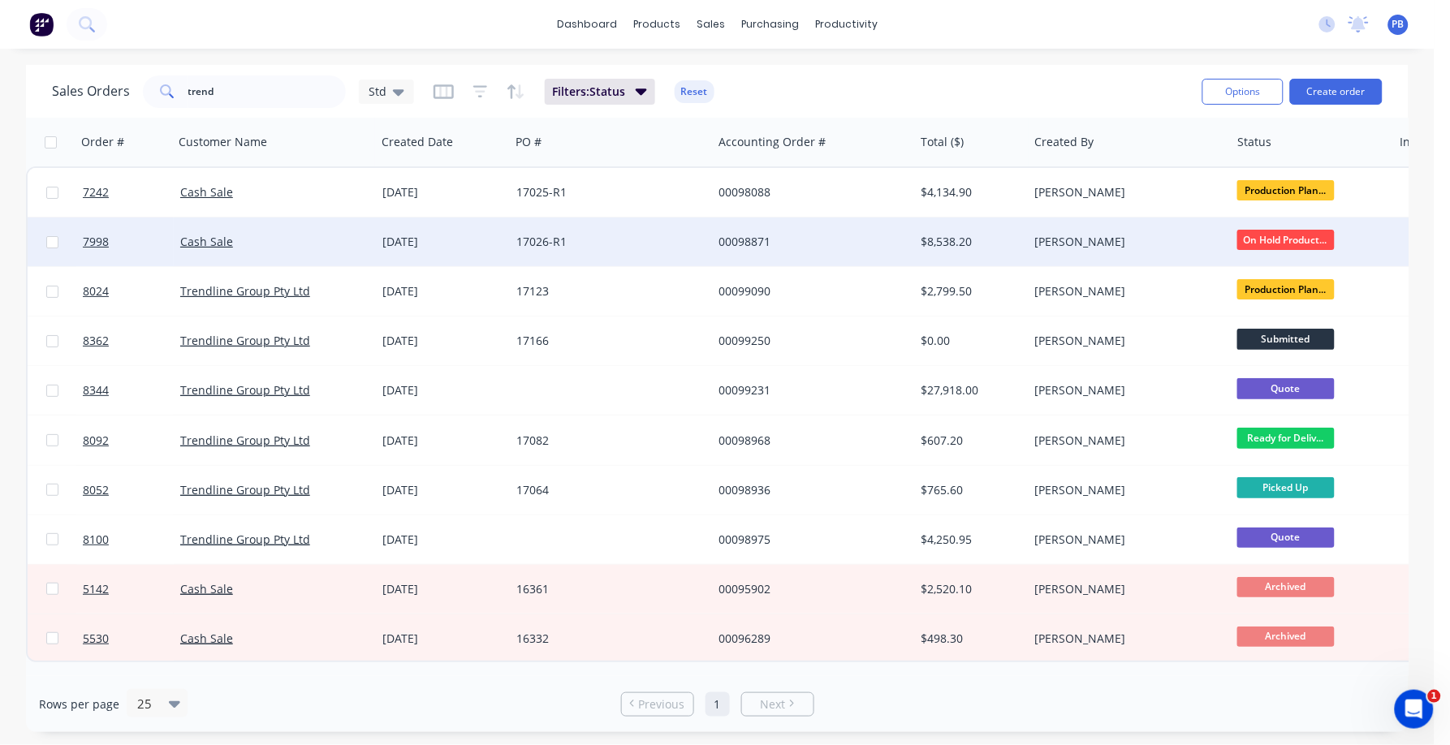
click at [739, 239] on div "00098871" at bounding box center [808, 242] width 180 height 16
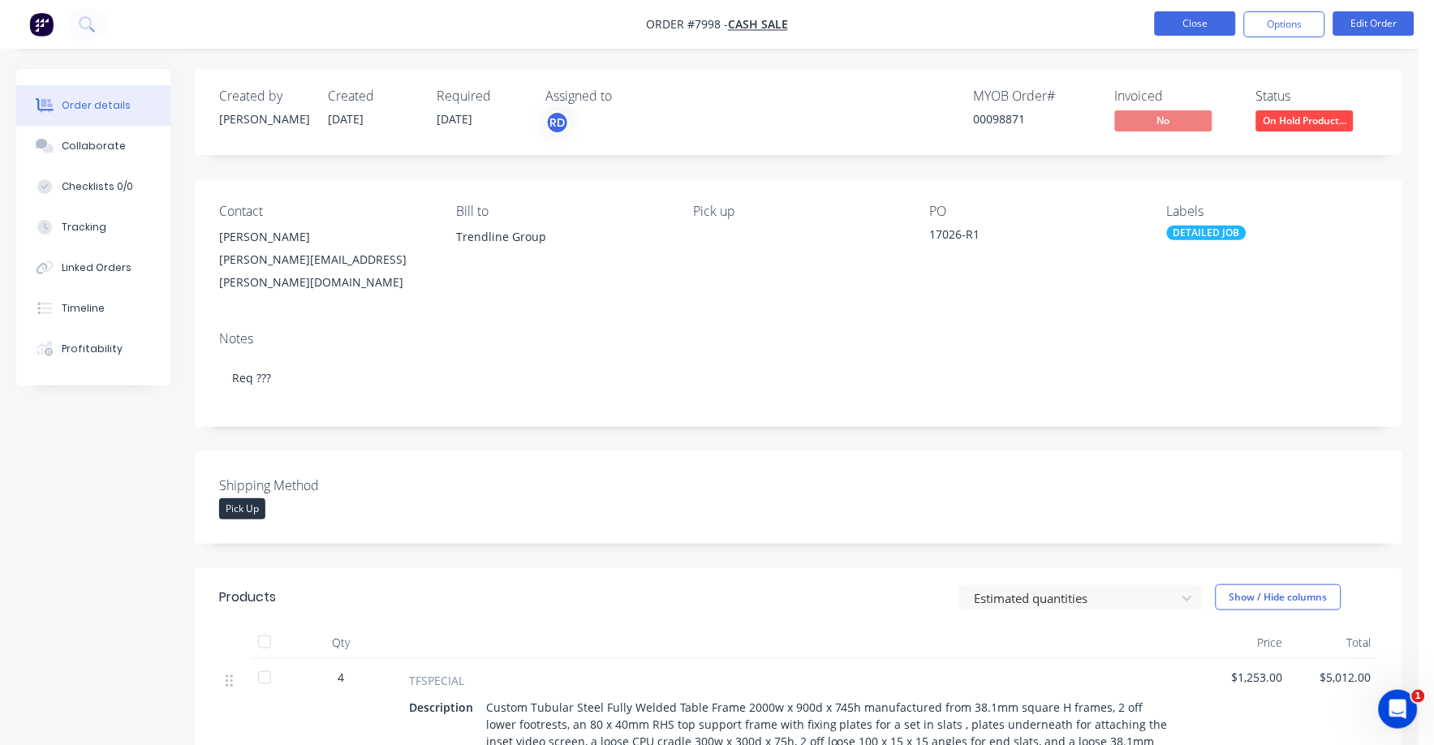
click at [1183, 19] on button "Close" at bounding box center [1195, 23] width 81 height 24
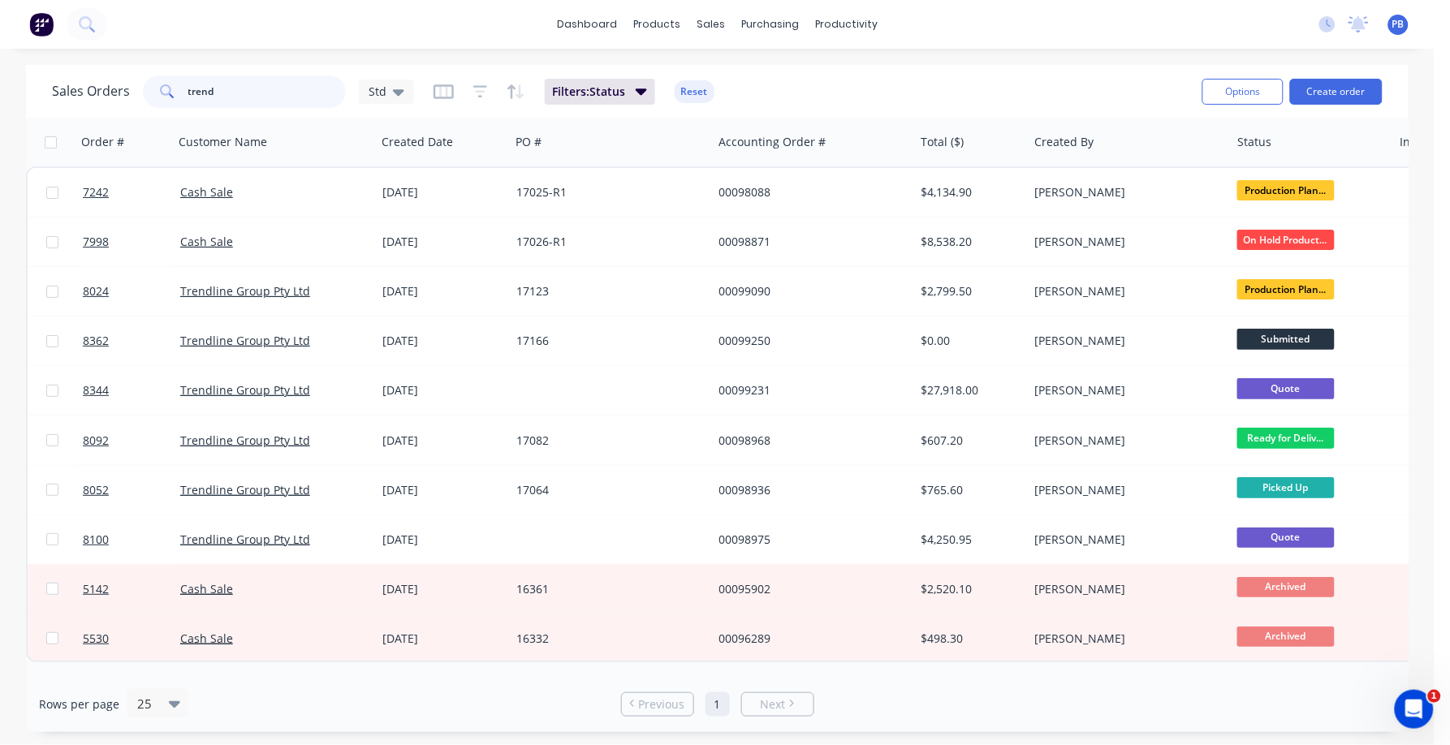
click at [238, 92] on input "trend" at bounding box center [267, 91] width 158 height 32
click at [236, 90] on input "trend" at bounding box center [267, 91] width 158 height 32
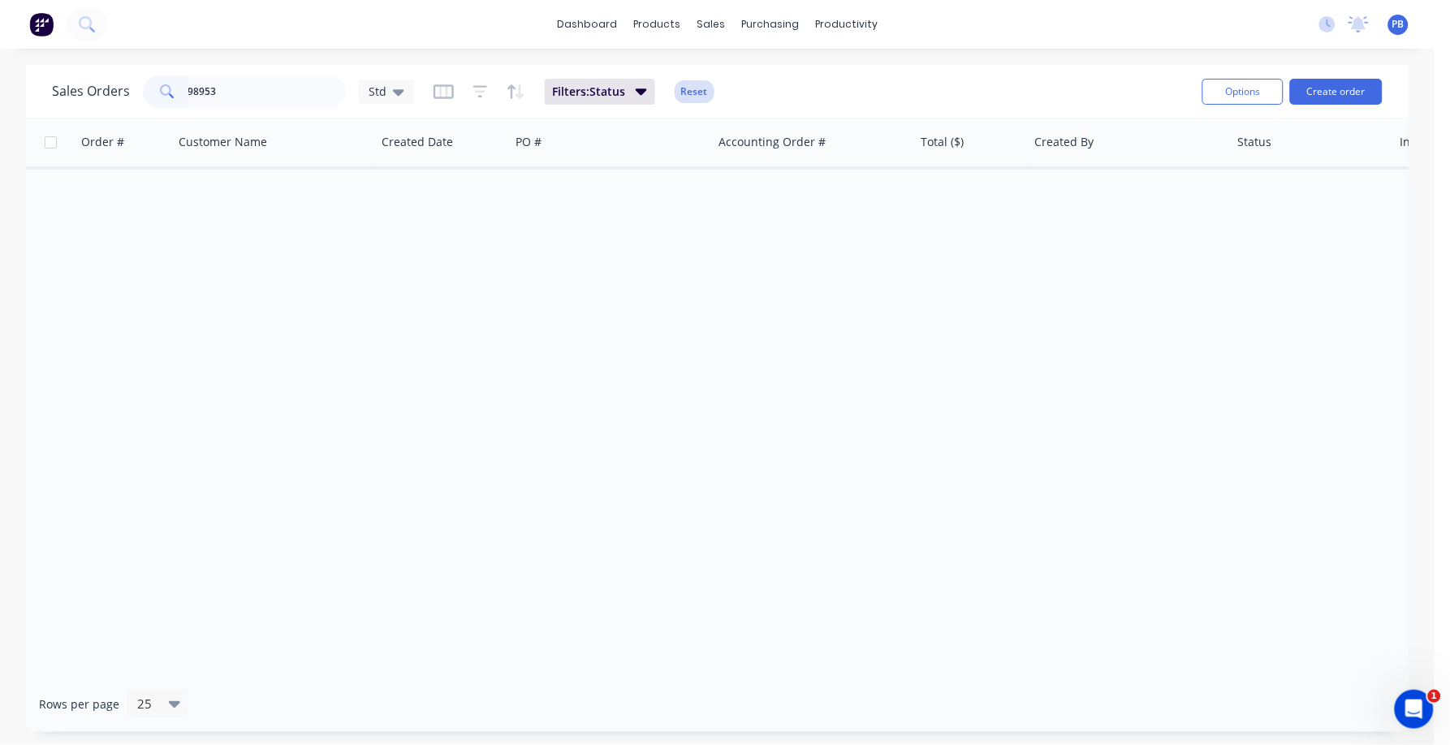
click at [698, 88] on button "Reset" at bounding box center [694, 91] width 40 height 23
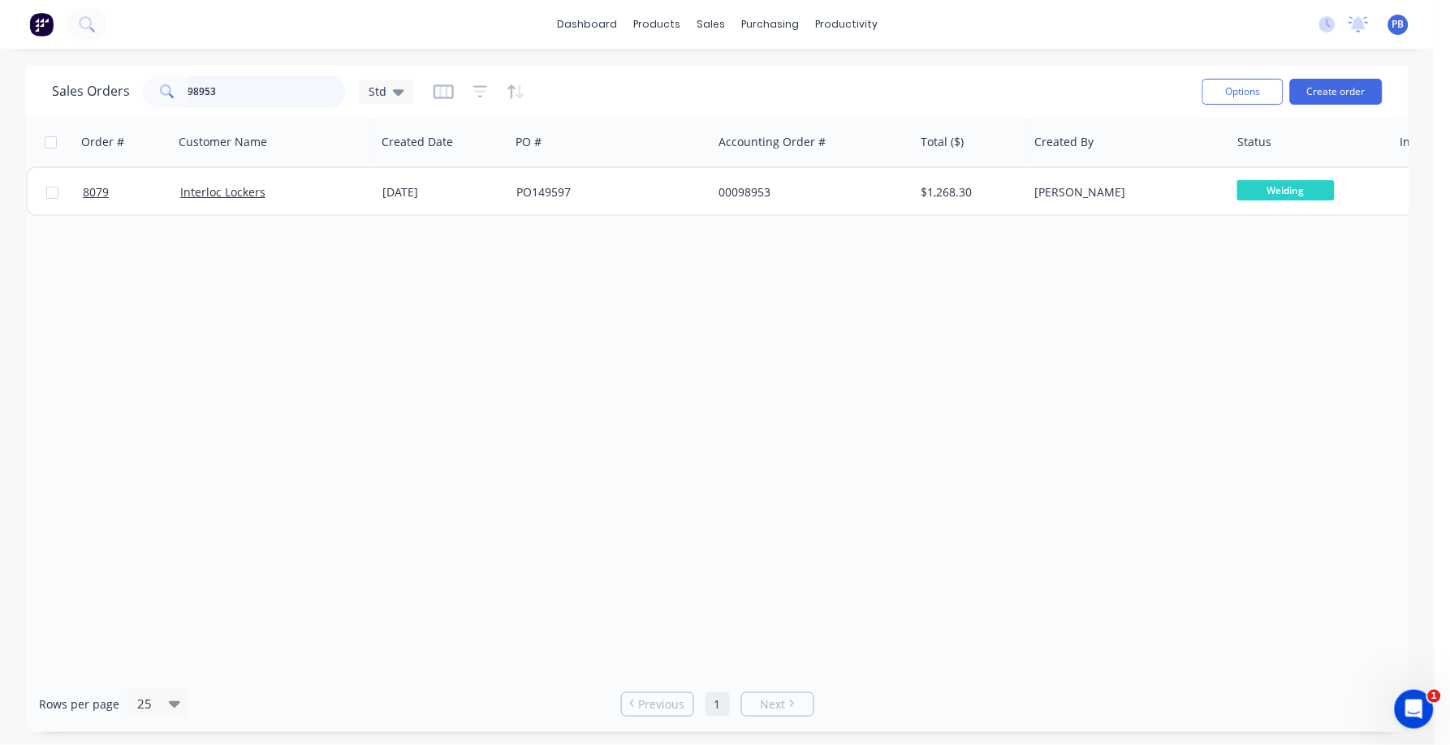
click at [240, 99] on input "98953" at bounding box center [267, 91] width 158 height 32
click at [271, 90] on input "98958" at bounding box center [267, 91] width 158 height 32
click at [246, 80] on input "98924" at bounding box center [267, 91] width 158 height 32
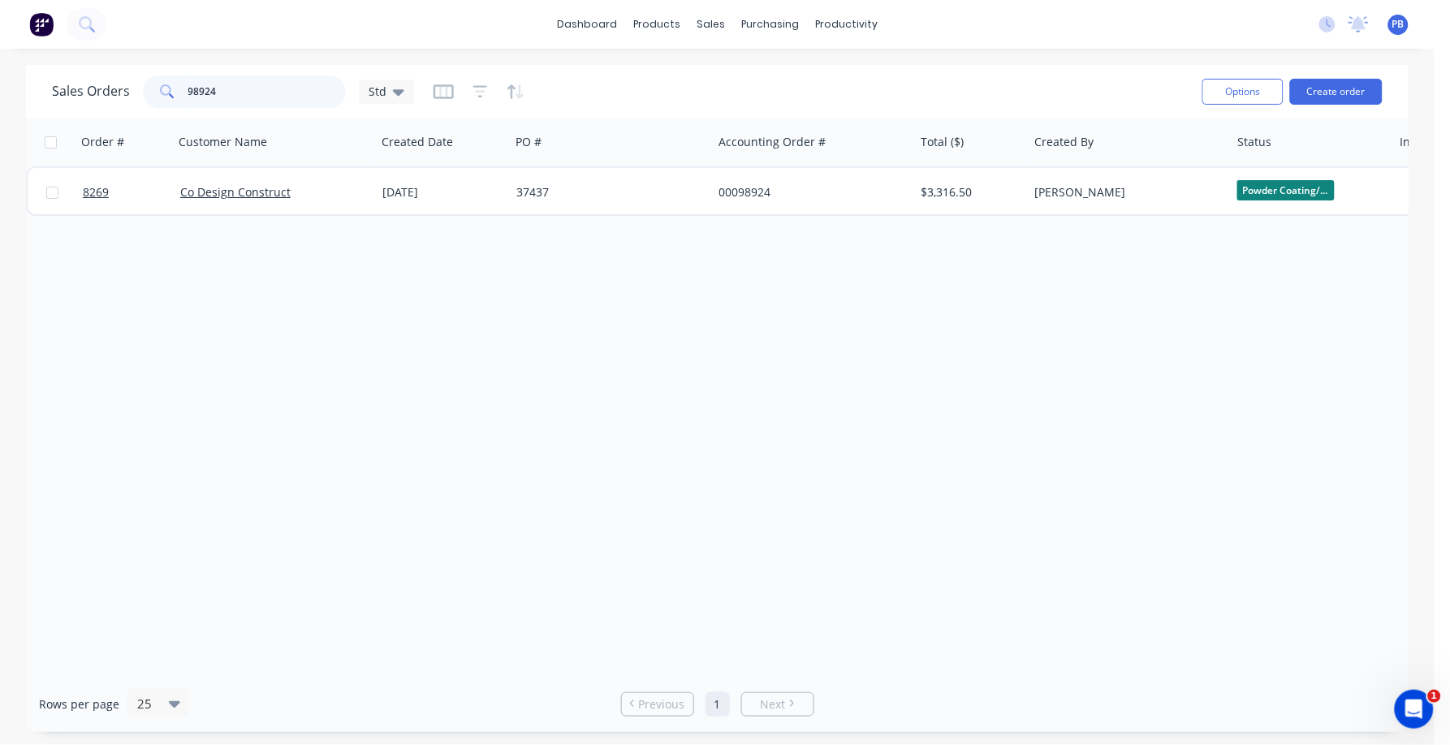
click at [246, 80] on input "98924" at bounding box center [267, 91] width 158 height 32
click at [245, 87] on input "98300" at bounding box center [267, 91] width 158 height 32
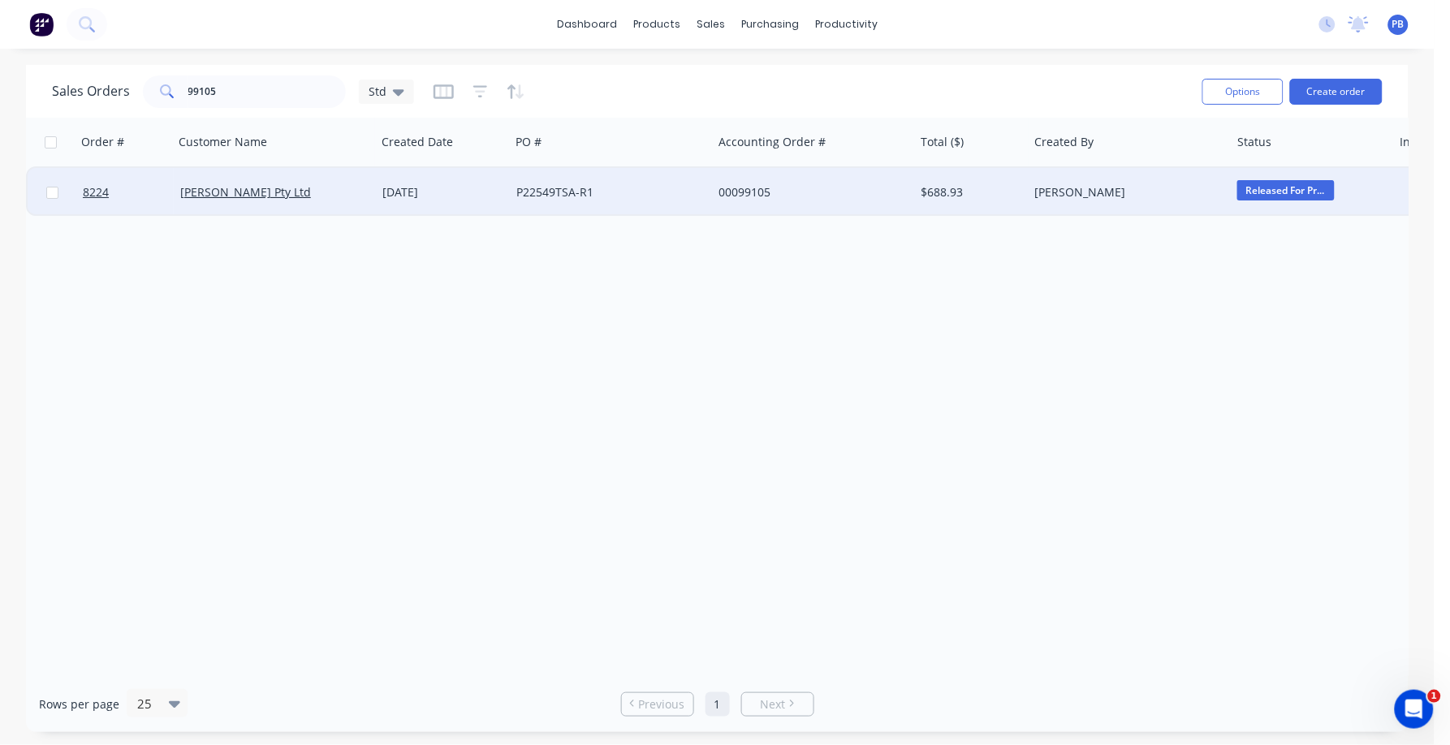
click at [1278, 192] on span "Released For Pr..." at bounding box center [1285, 190] width 97 height 20
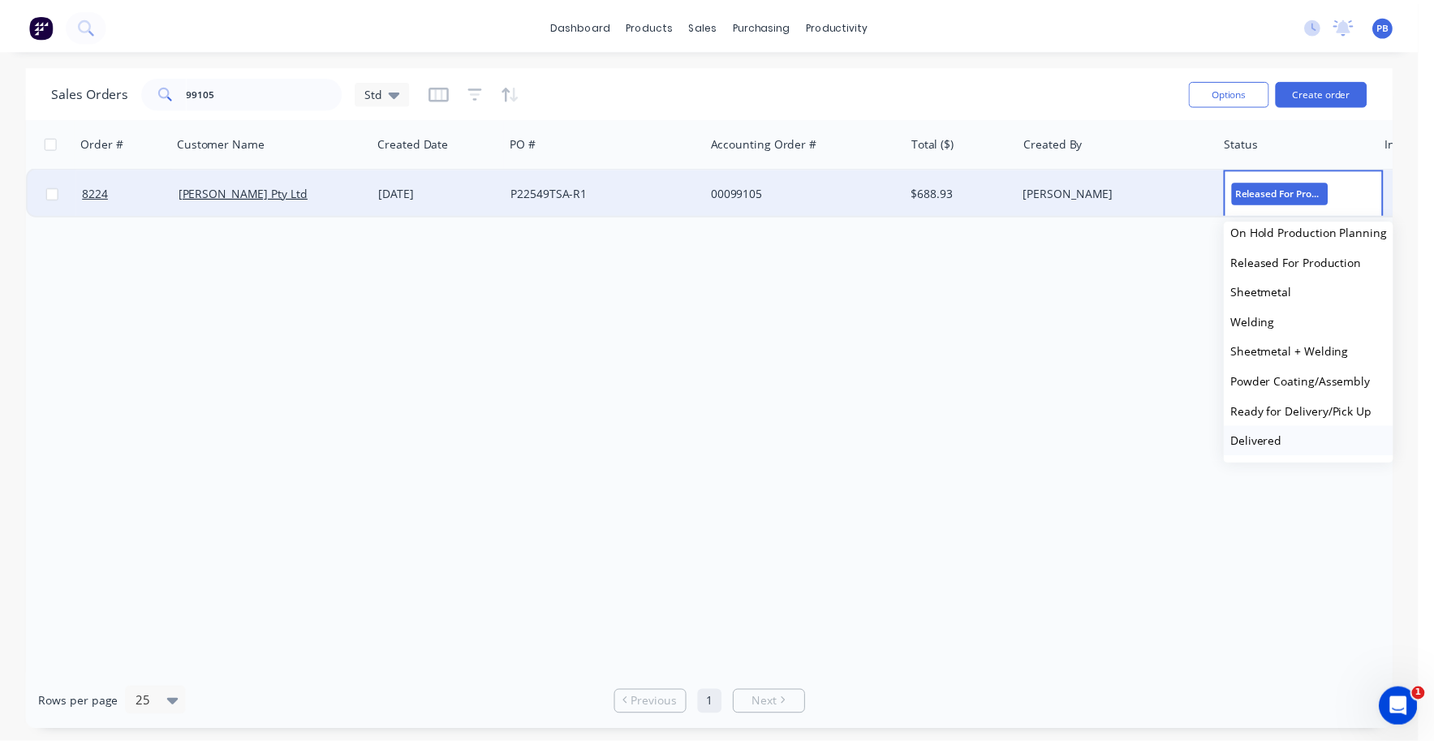
scroll to position [159, 0]
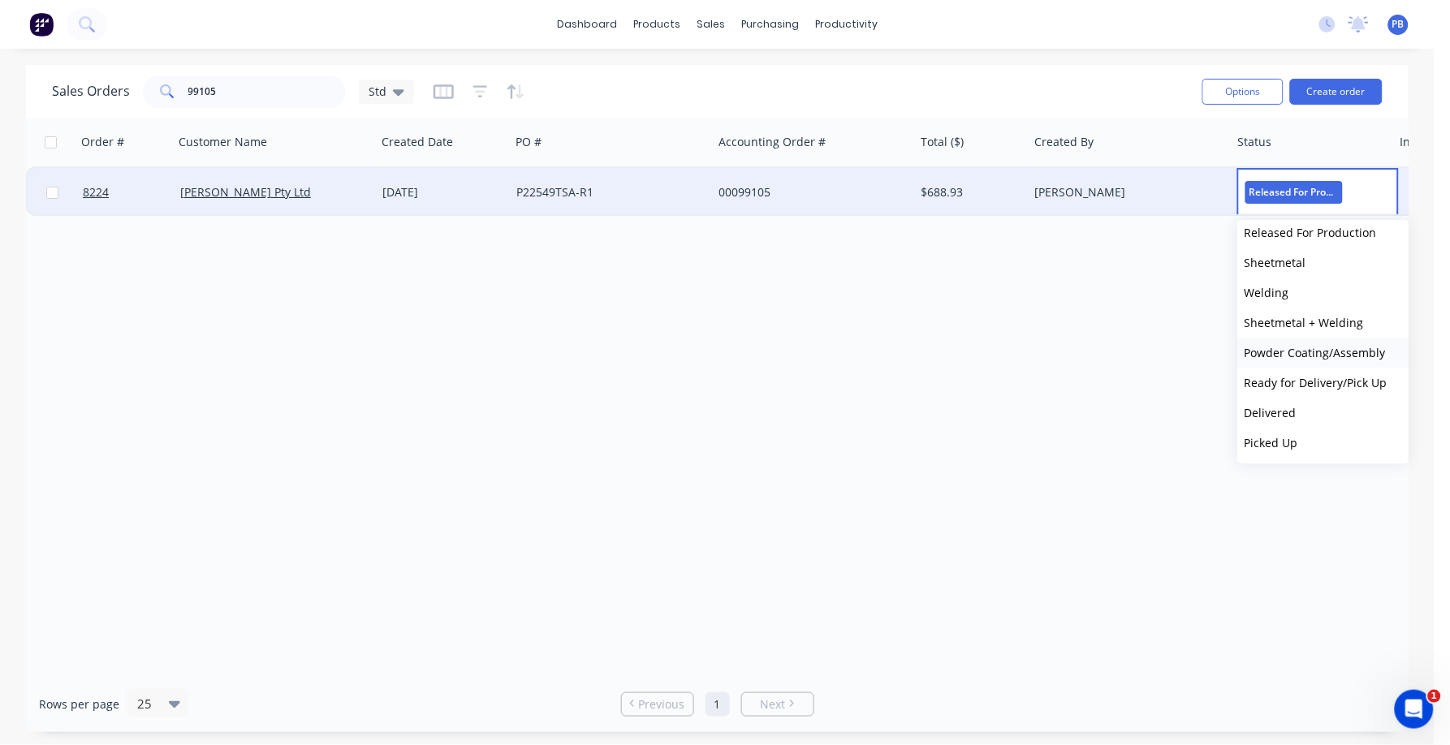
click at [1315, 345] on span "Powder Coating/Assembly" at bounding box center [1314, 352] width 141 height 15
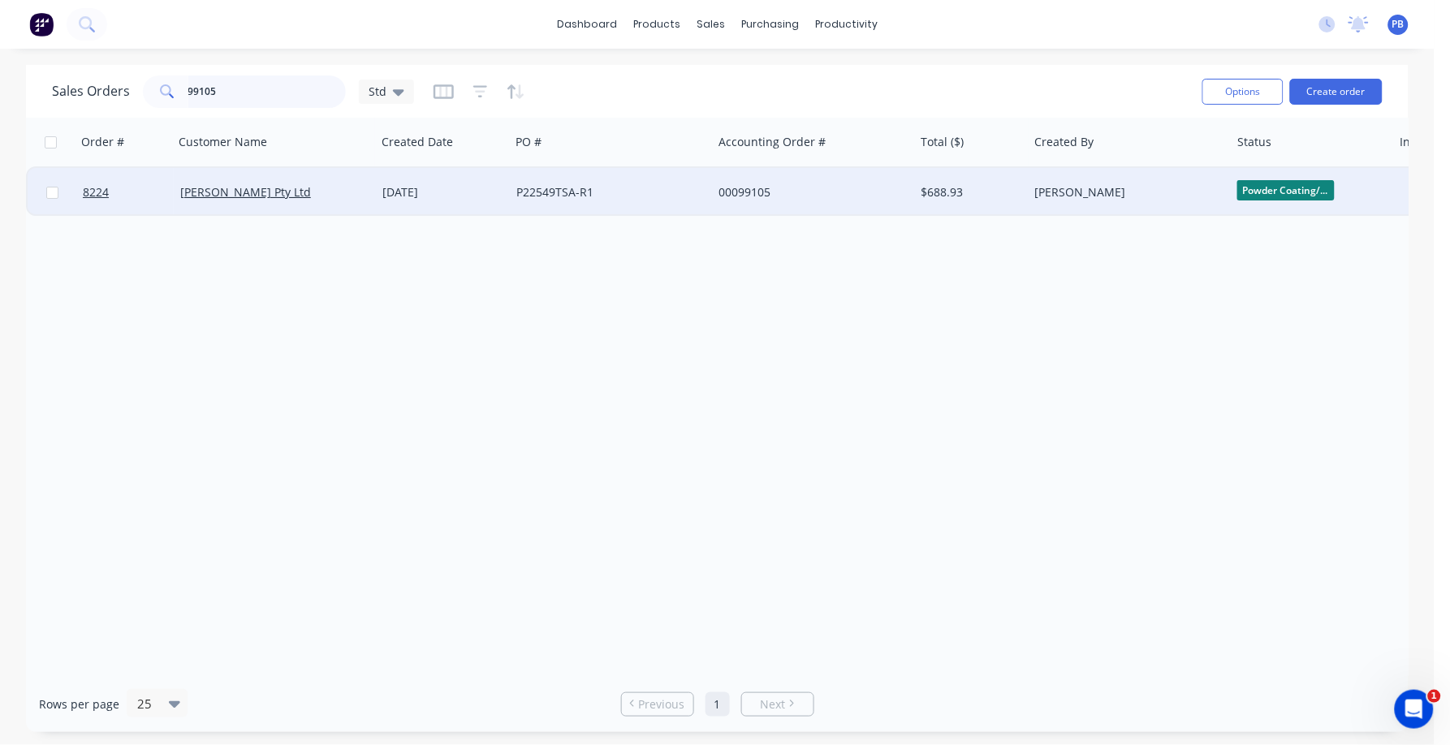
click at [312, 89] on input "99105" at bounding box center [267, 91] width 158 height 32
type input "98923"
click at [744, 188] on div "00098923" at bounding box center [808, 192] width 180 height 16
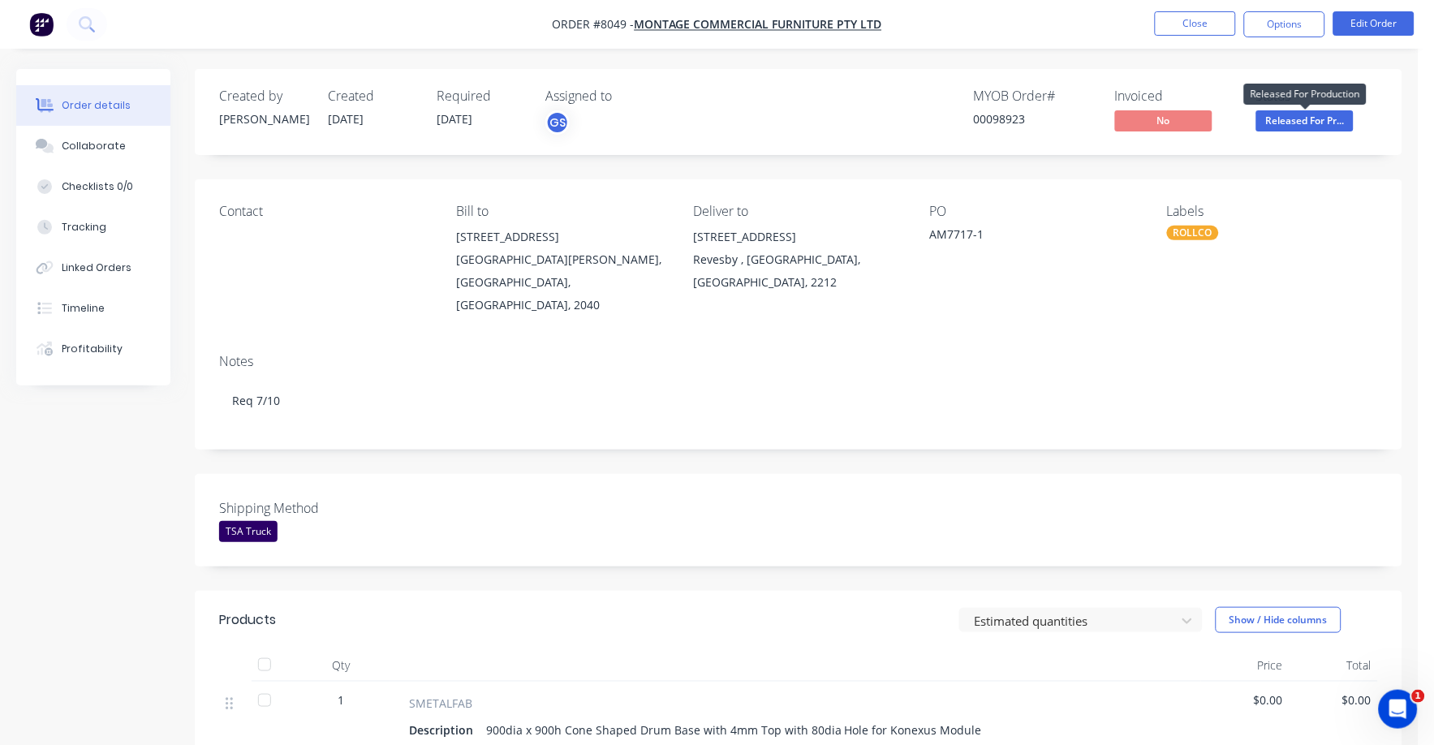
click at [1290, 115] on span "Released For Pr..." at bounding box center [1304, 120] width 97 height 20
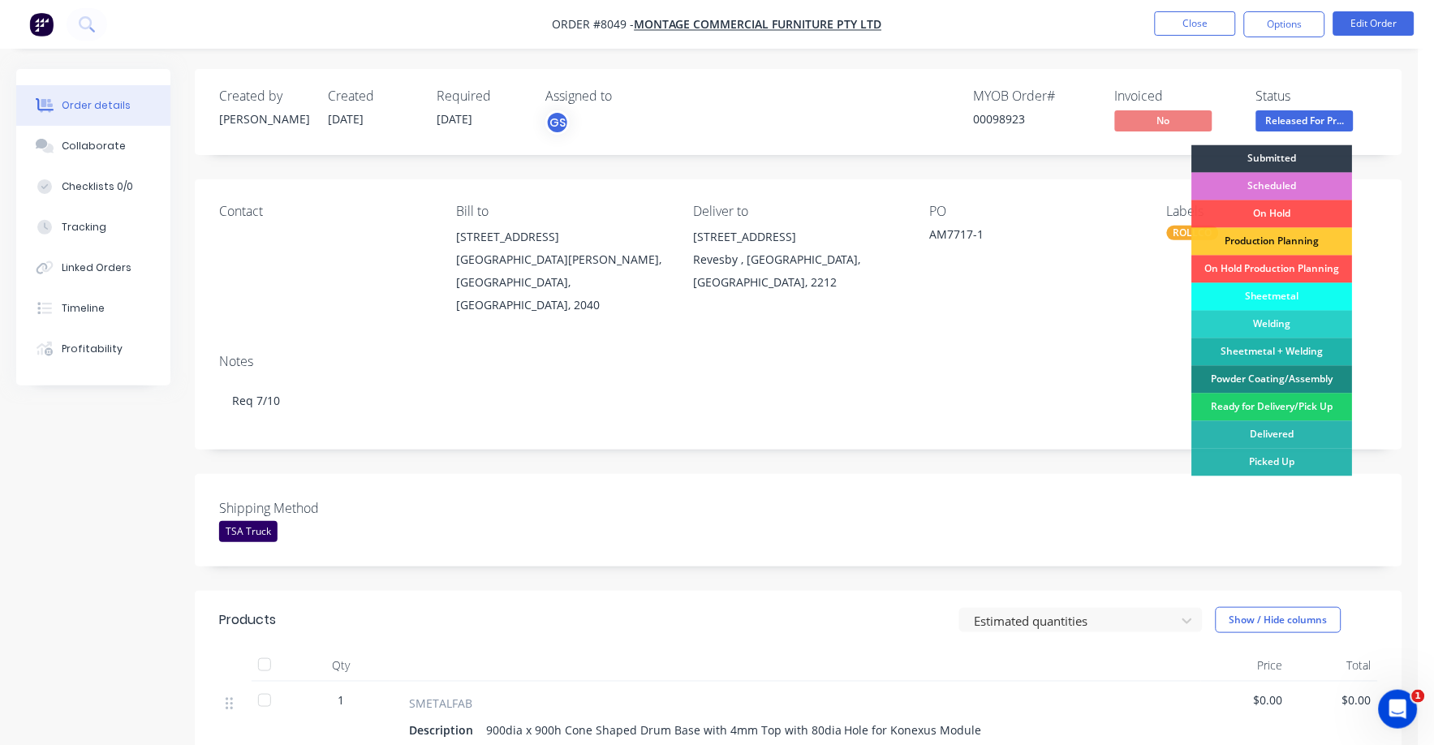
click at [1288, 313] on div "Welding" at bounding box center [1272, 325] width 161 height 28
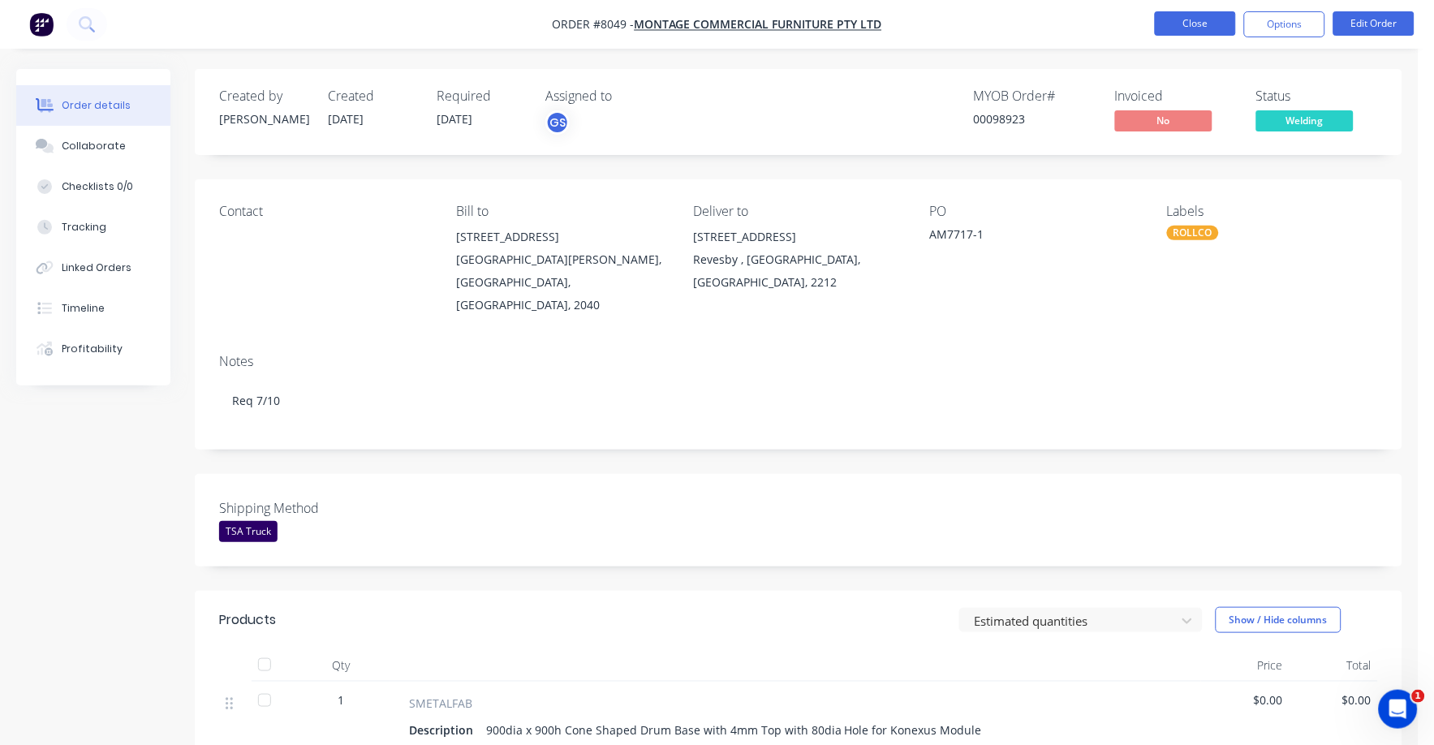
click at [1193, 22] on button "Close" at bounding box center [1195, 23] width 81 height 24
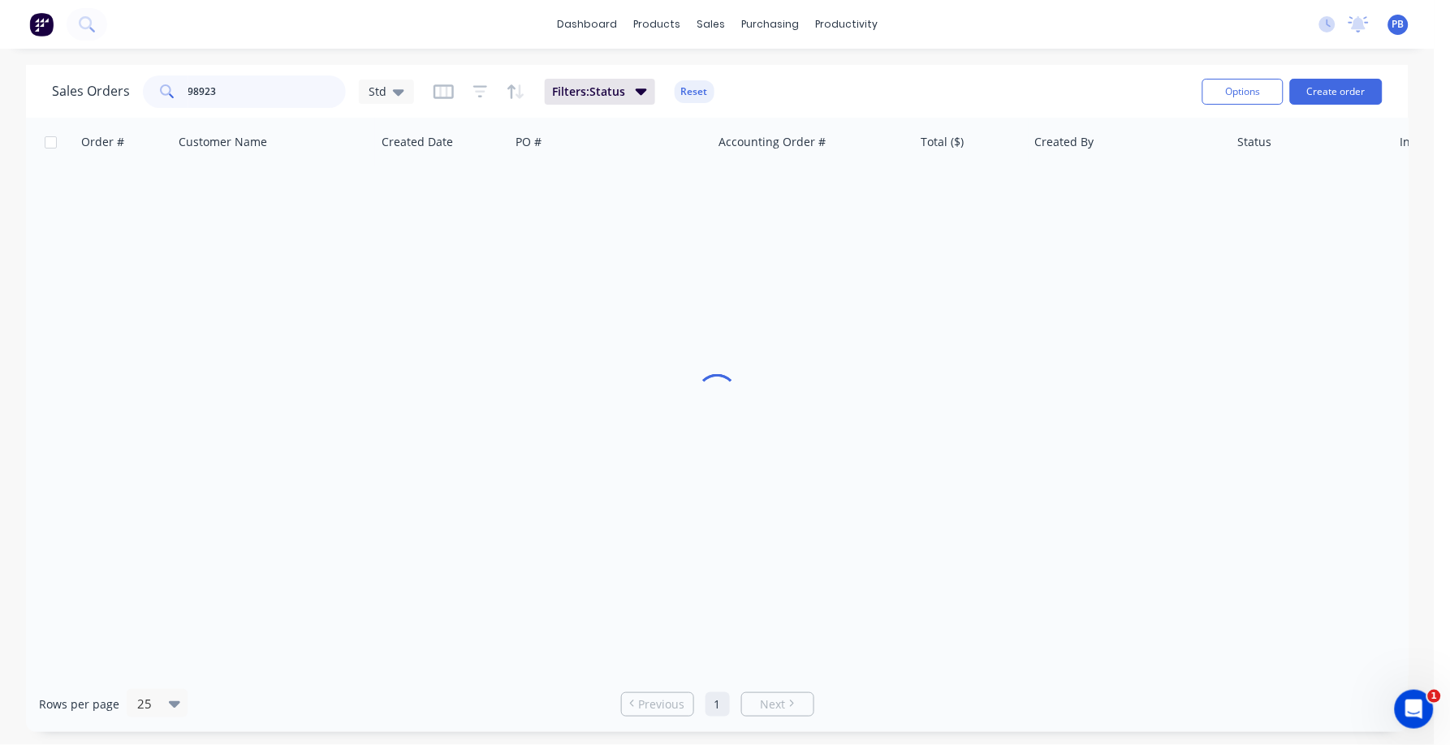
drag, startPoint x: 263, startPoint y: 84, endPoint x: 179, endPoint y: 85, distance: 84.4
click at [173, 87] on div "98923" at bounding box center [244, 91] width 203 height 32
click at [708, 93] on button "Reset" at bounding box center [694, 91] width 40 height 23
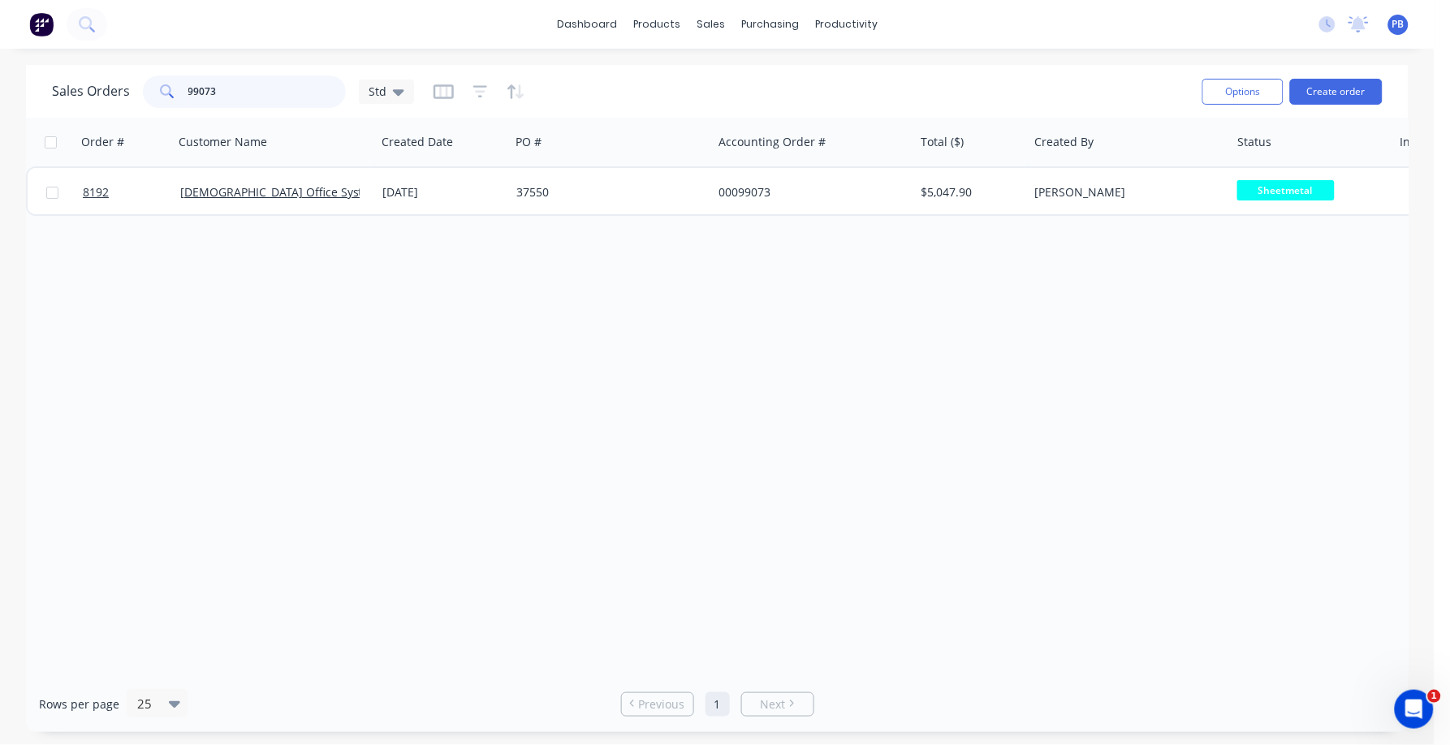
drag, startPoint x: 285, startPoint y: 93, endPoint x: 187, endPoint y: 85, distance: 97.7
click at [188, 85] on input "99073" at bounding box center [267, 91] width 158 height 32
type input "99111"
drag, startPoint x: 238, startPoint y: 92, endPoint x: 170, endPoint y: 84, distance: 67.8
click at [170, 84] on div "99111" at bounding box center [244, 91] width 203 height 32
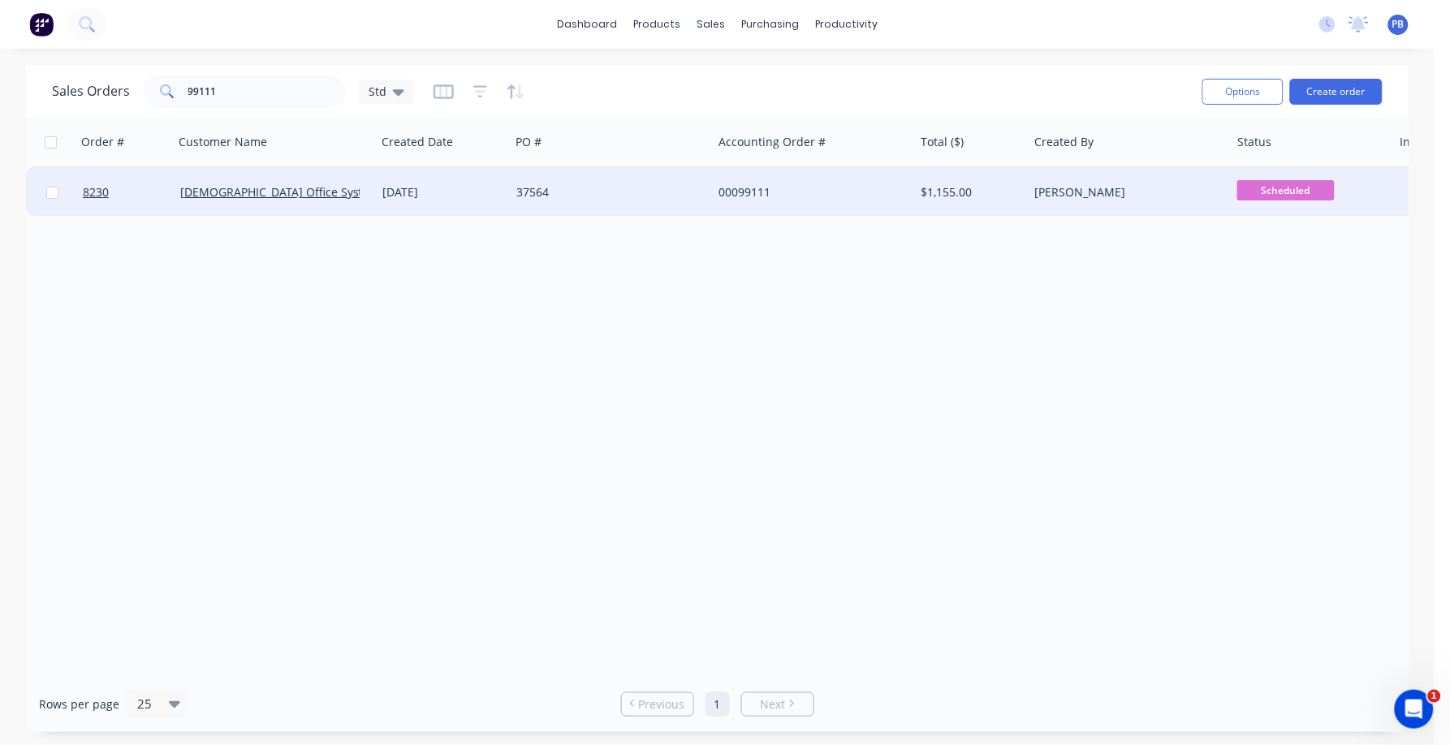
click at [740, 189] on div "00099111" at bounding box center [808, 192] width 180 height 16
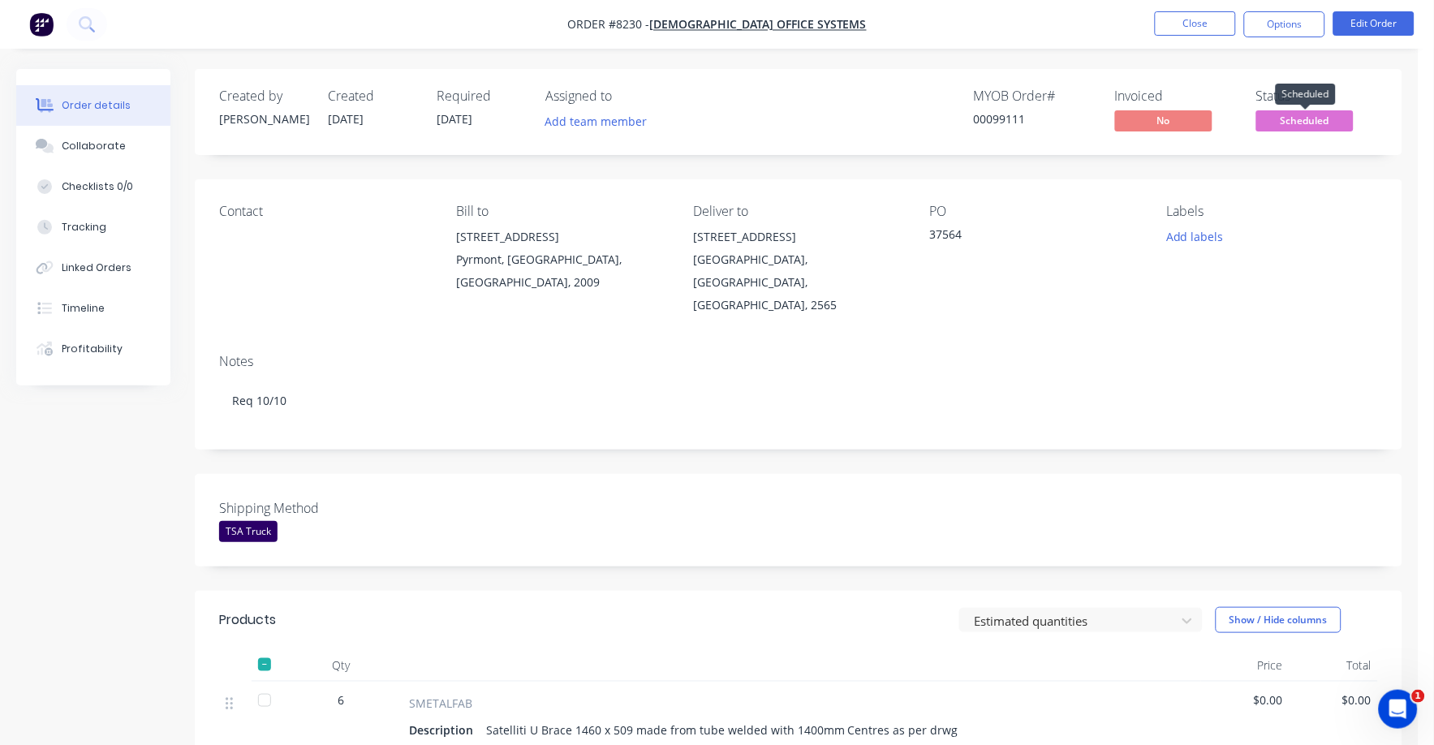
click at [1291, 120] on span "Scheduled" at bounding box center [1304, 120] width 97 height 20
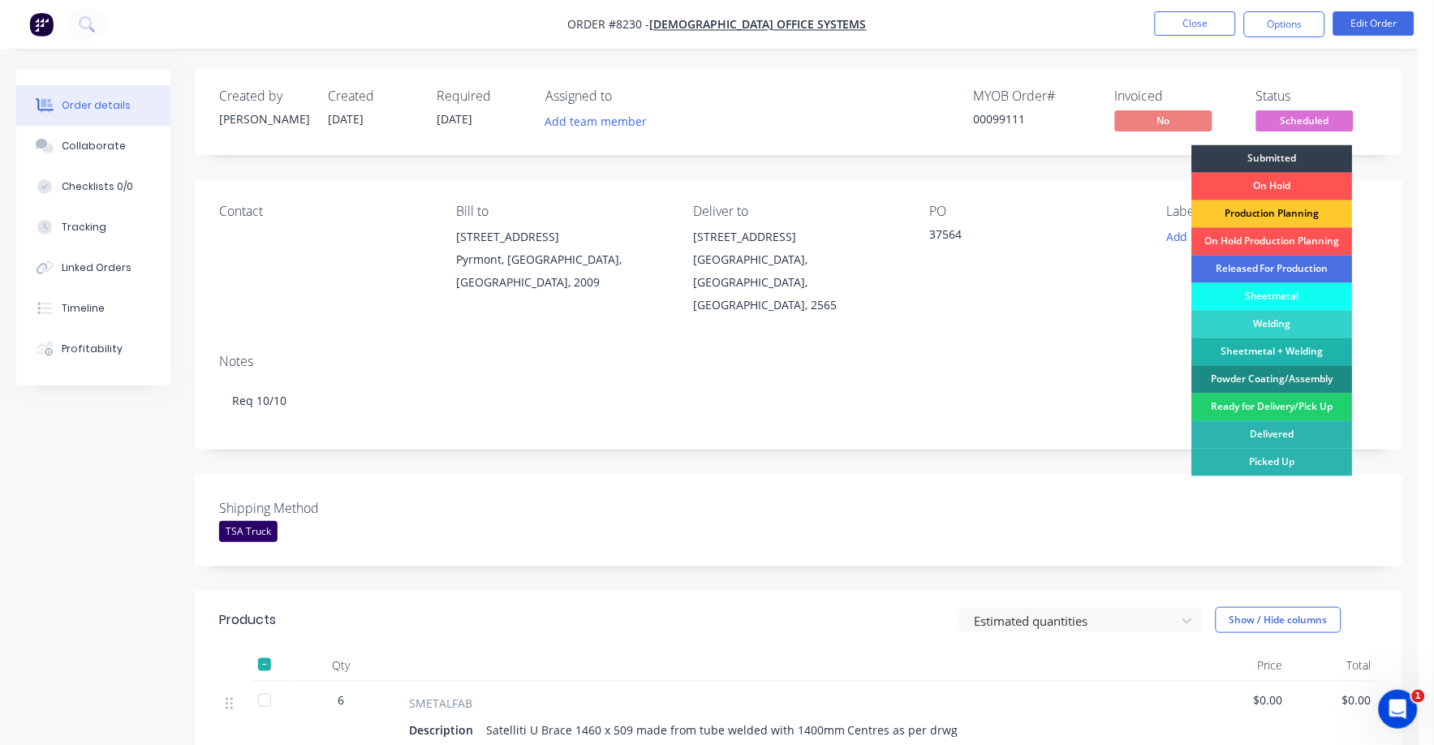
click at [1249, 206] on div "Production Planning" at bounding box center [1272, 214] width 161 height 28
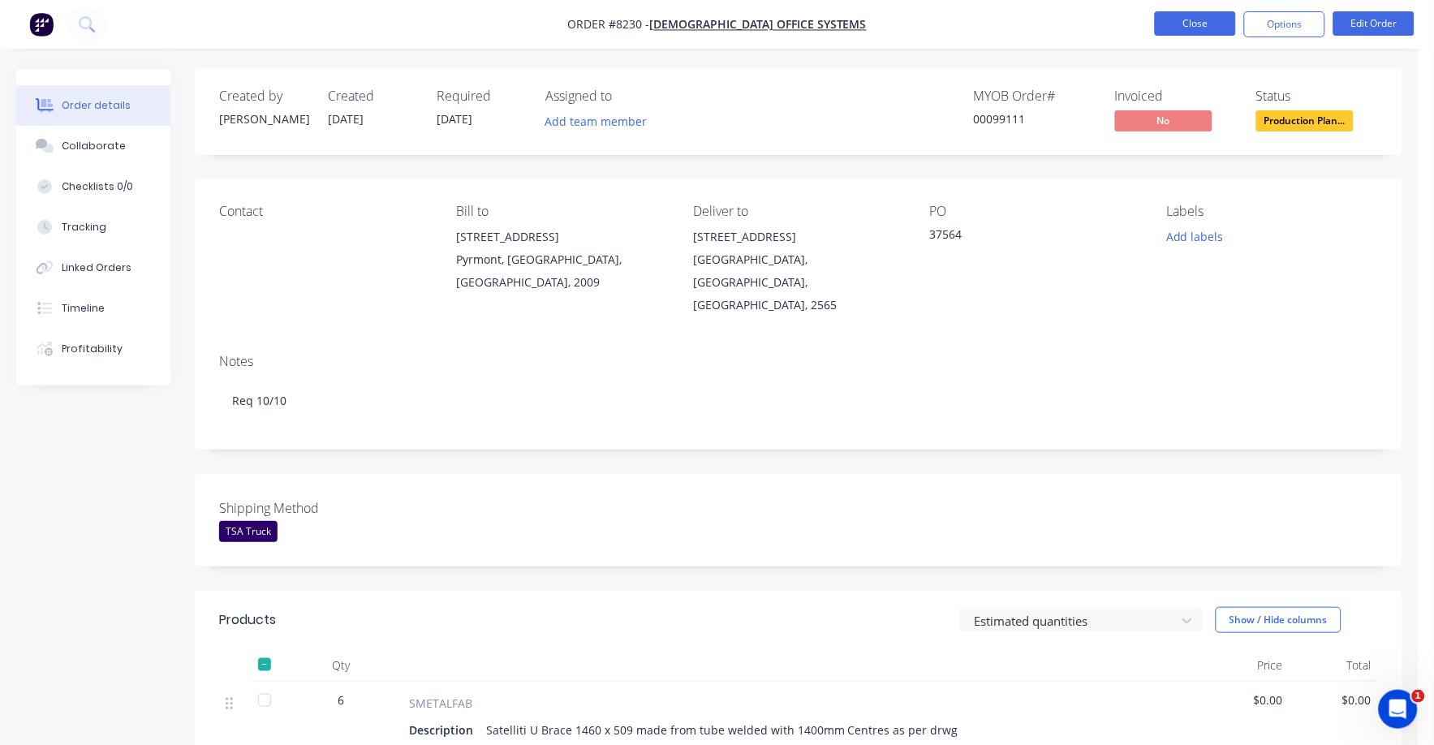
drag, startPoint x: 1193, startPoint y: 7, endPoint x: 1185, endPoint y: 15, distance: 11.5
click at [1192, 10] on nav "Order #8230 - [DEMOGRAPHIC_DATA] Office Systems Close Options Edit Order" at bounding box center [717, 24] width 1434 height 49
click at [1181, 21] on button "Close" at bounding box center [1195, 23] width 81 height 24
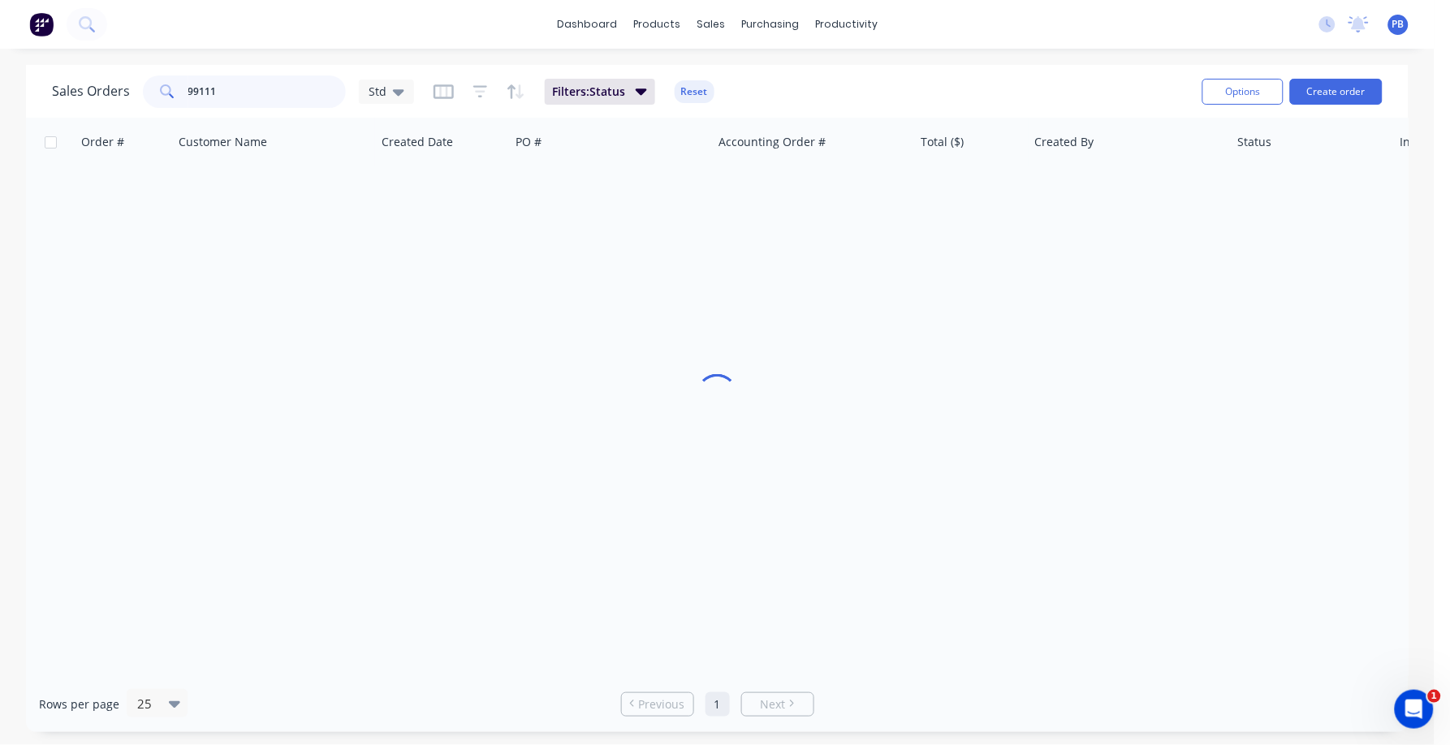
drag, startPoint x: 245, startPoint y: 92, endPoint x: 170, endPoint y: 80, distance: 76.3
click at [170, 84] on div "99111" at bounding box center [244, 91] width 203 height 32
click at [230, 88] on input "98841" at bounding box center [267, 91] width 158 height 32
click at [258, 83] on input "99094" at bounding box center [267, 91] width 158 height 32
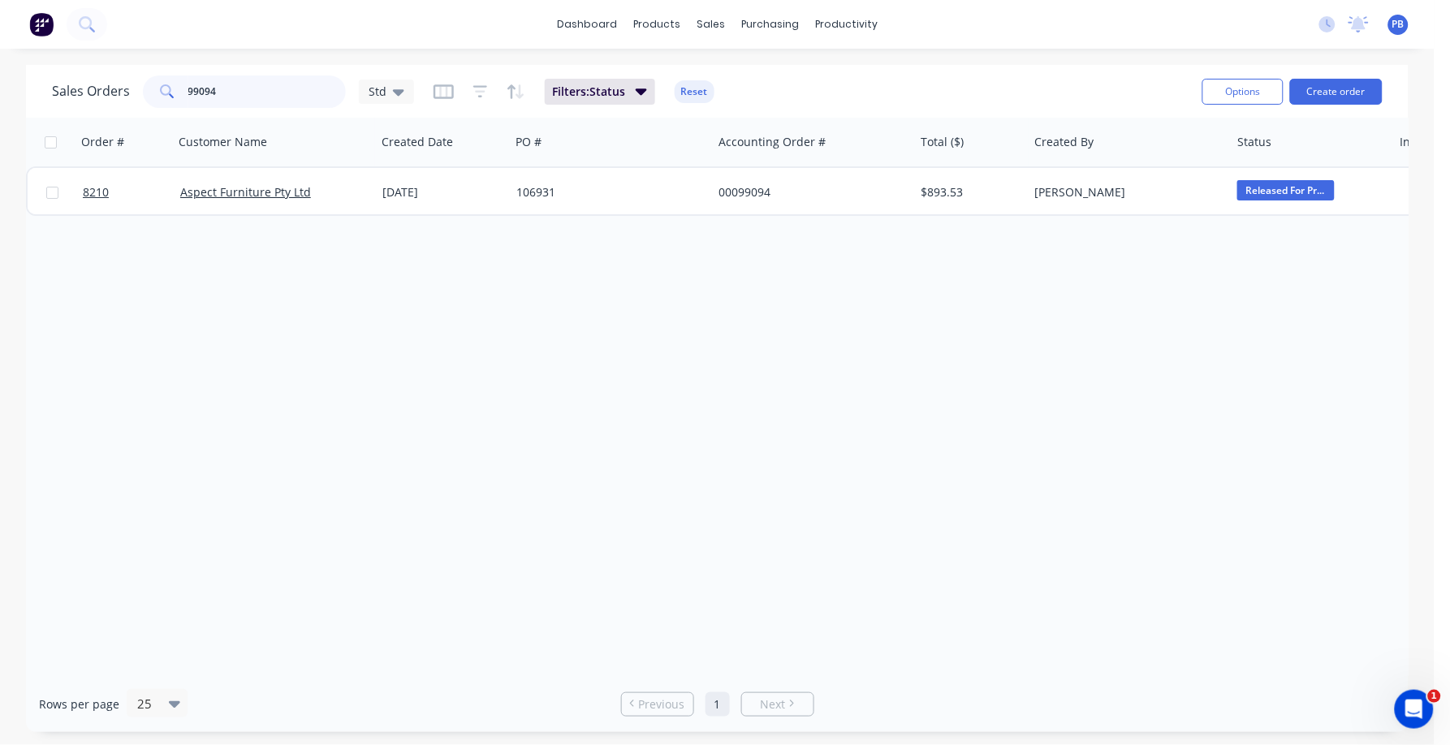
click at [258, 84] on input "99094" at bounding box center [267, 91] width 158 height 32
click at [237, 88] on input "98088" at bounding box center [267, 91] width 158 height 32
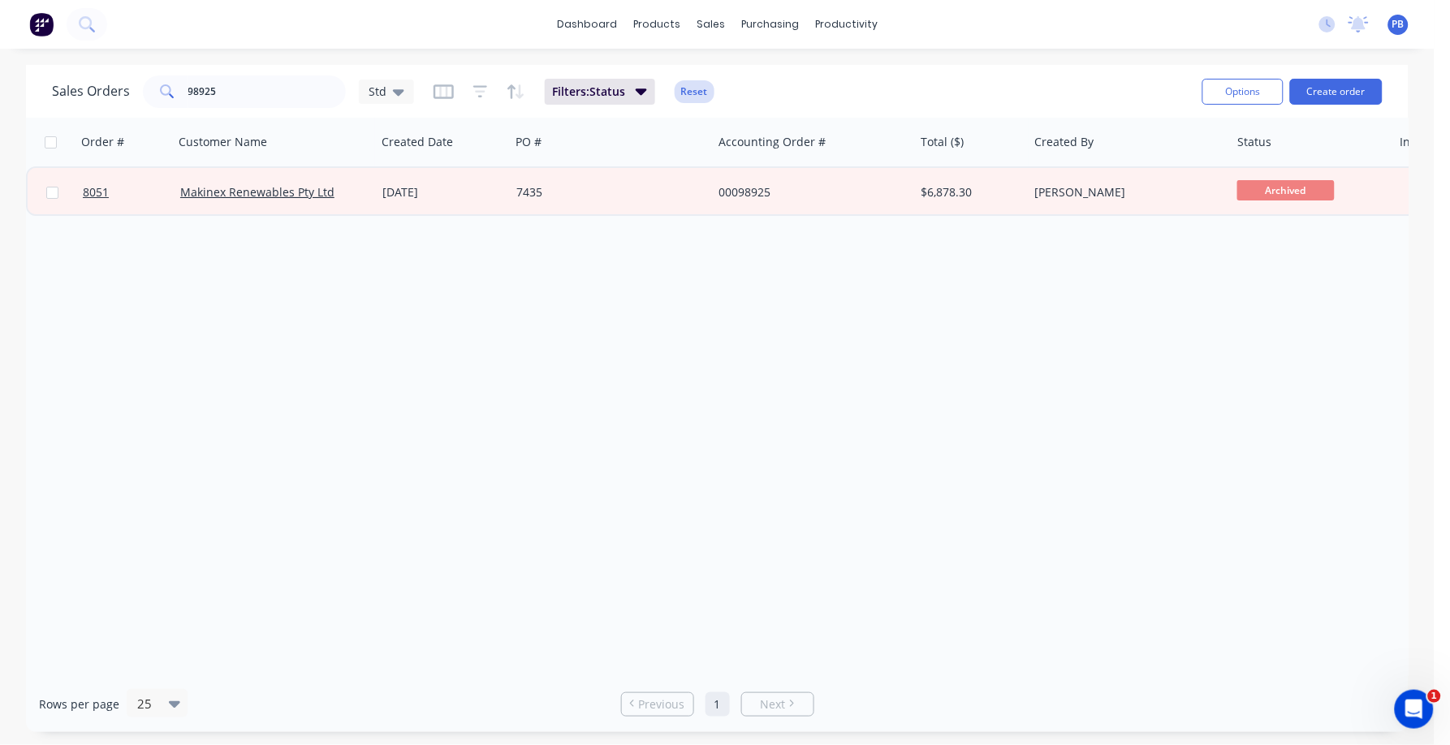
click at [692, 88] on button "Reset" at bounding box center [694, 91] width 40 height 23
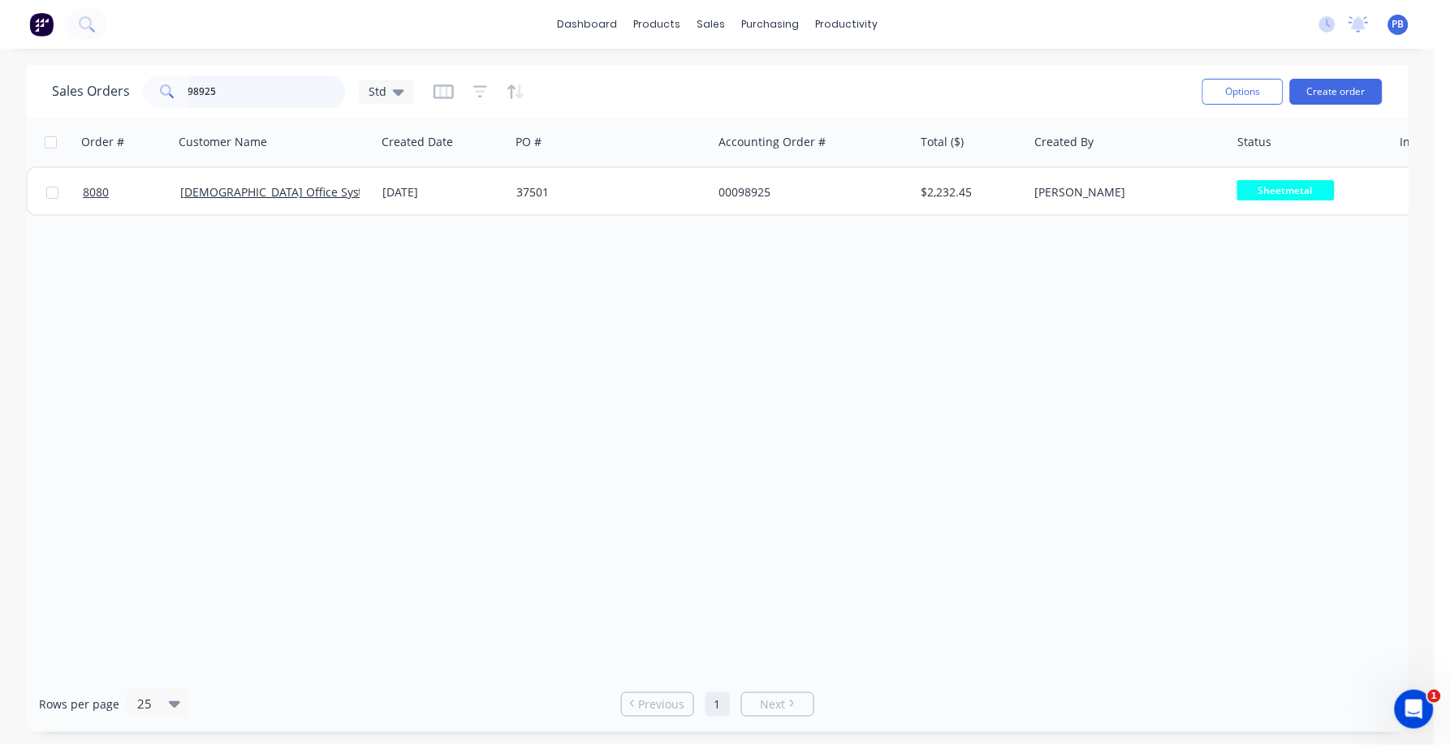
click at [238, 97] on input "98925" at bounding box center [267, 91] width 158 height 32
click at [225, 91] on input "98815" at bounding box center [267, 91] width 158 height 32
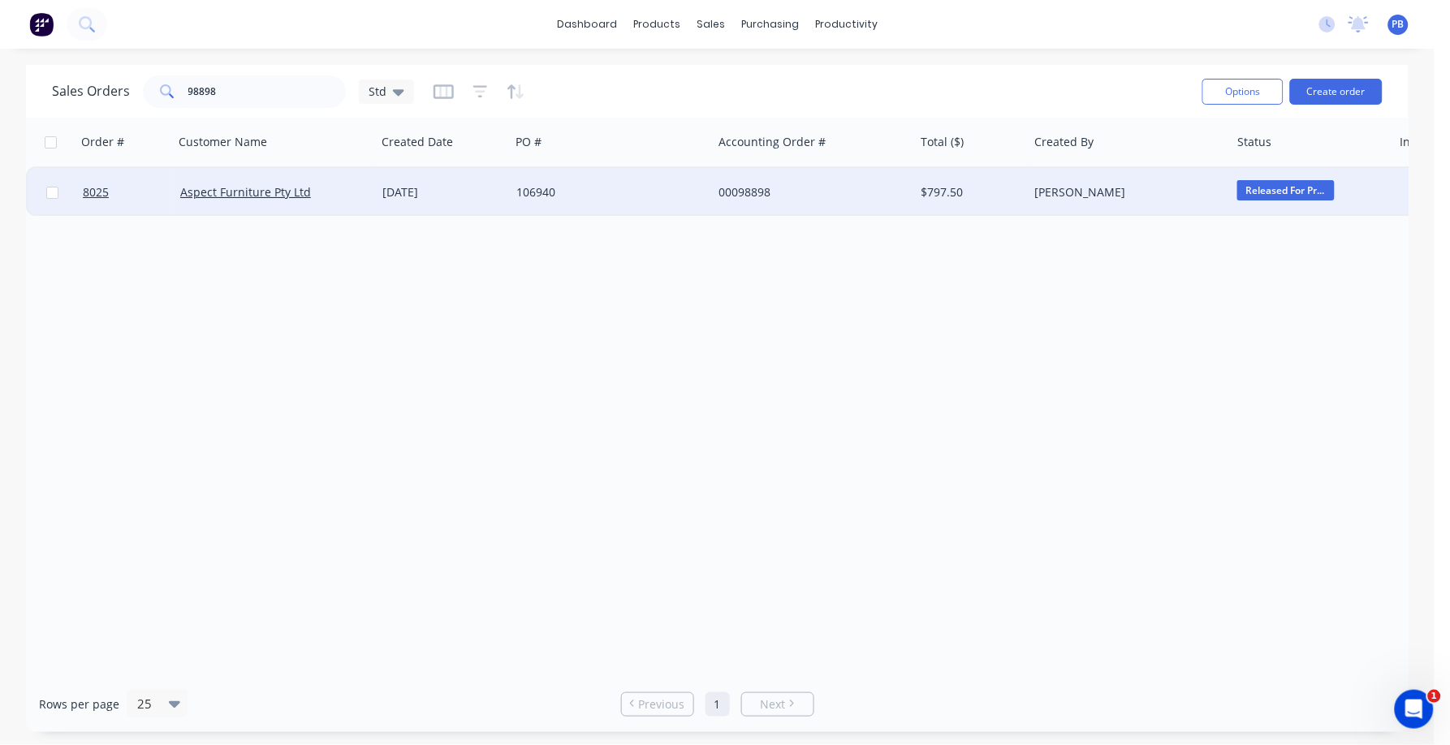
click at [1292, 186] on span "Released For Pr..." at bounding box center [1285, 190] width 97 height 20
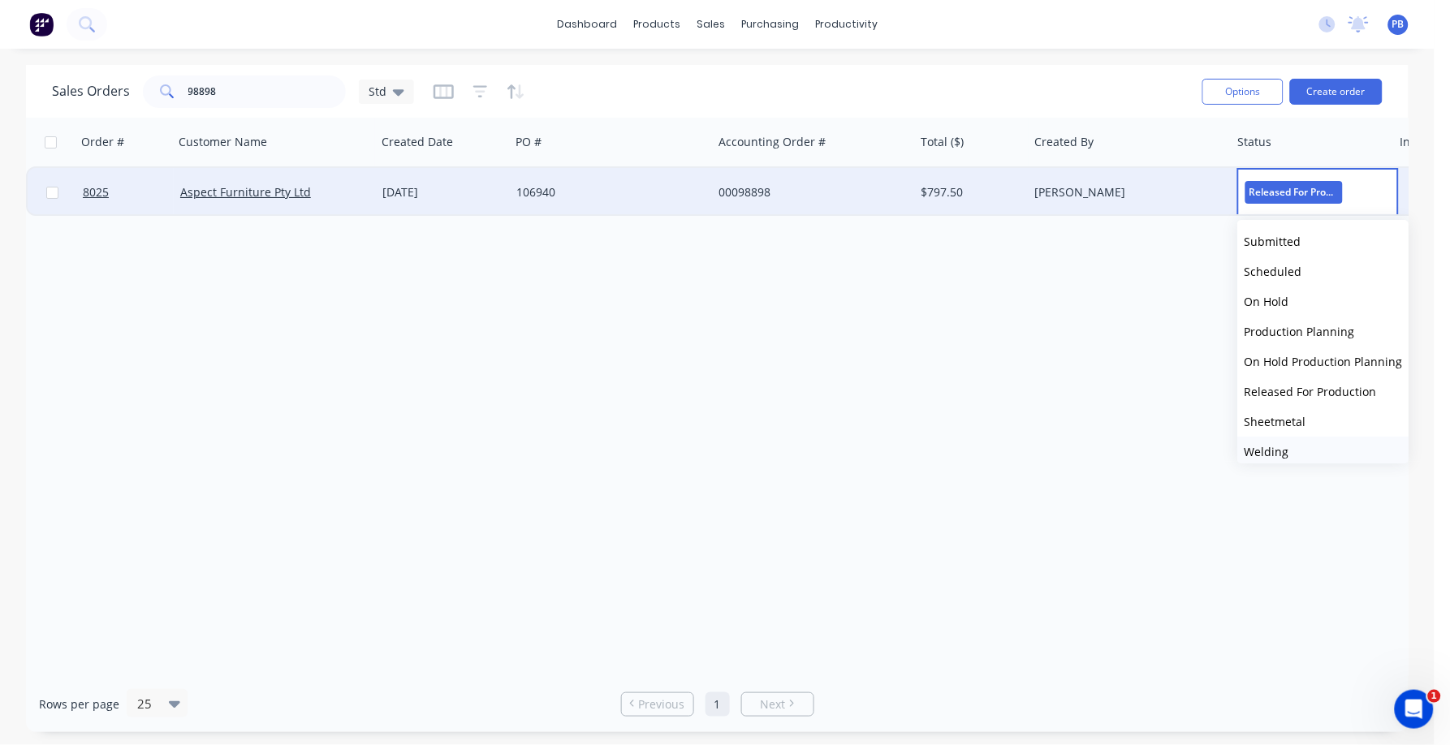
click at [1269, 457] on span "Welding" at bounding box center [1266, 451] width 45 height 15
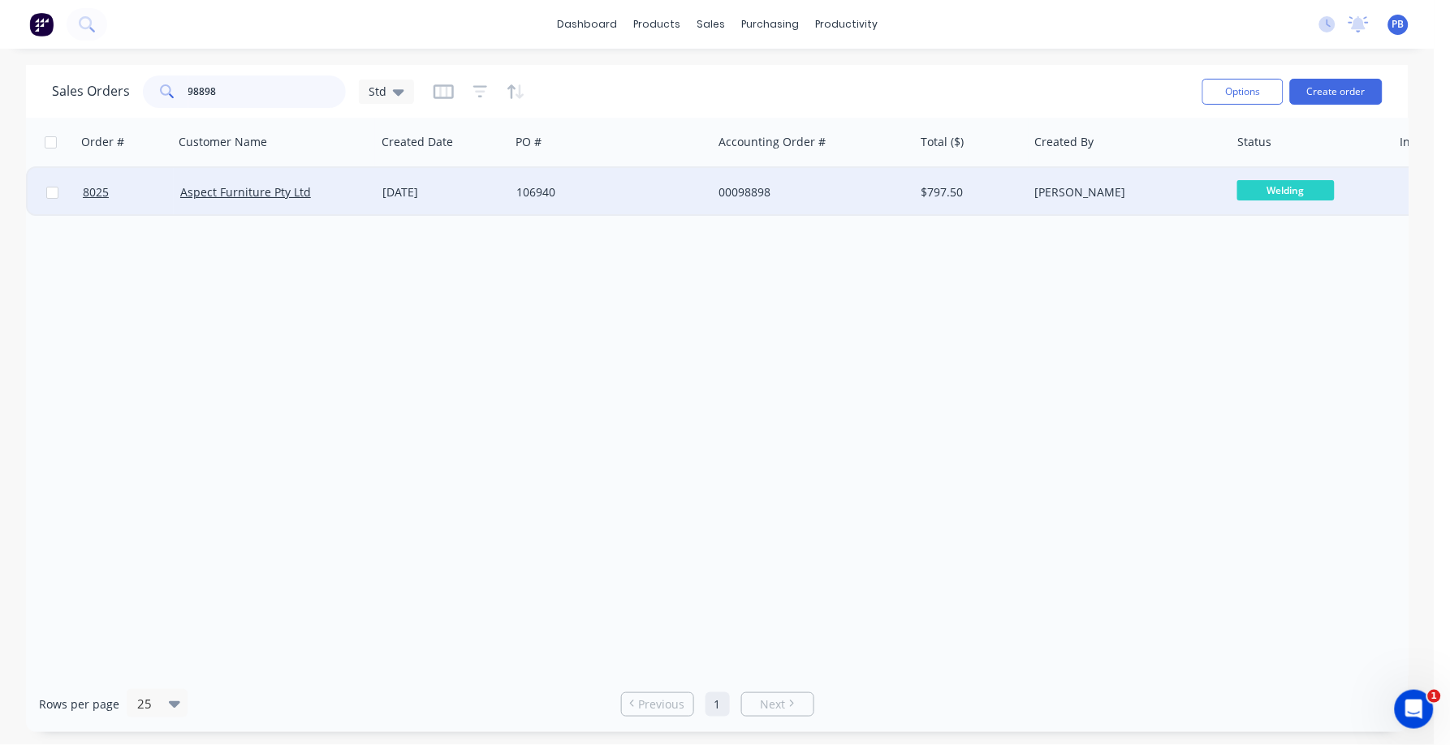
click at [213, 93] on input "98898" at bounding box center [267, 91] width 158 height 32
click at [215, 93] on input "98898" at bounding box center [267, 91] width 158 height 32
type input "99040"
drag, startPoint x: 756, startPoint y: 193, endPoint x: 761, endPoint y: 185, distance: 9.5
click at [761, 185] on div "00099040" at bounding box center [808, 192] width 180 height 16
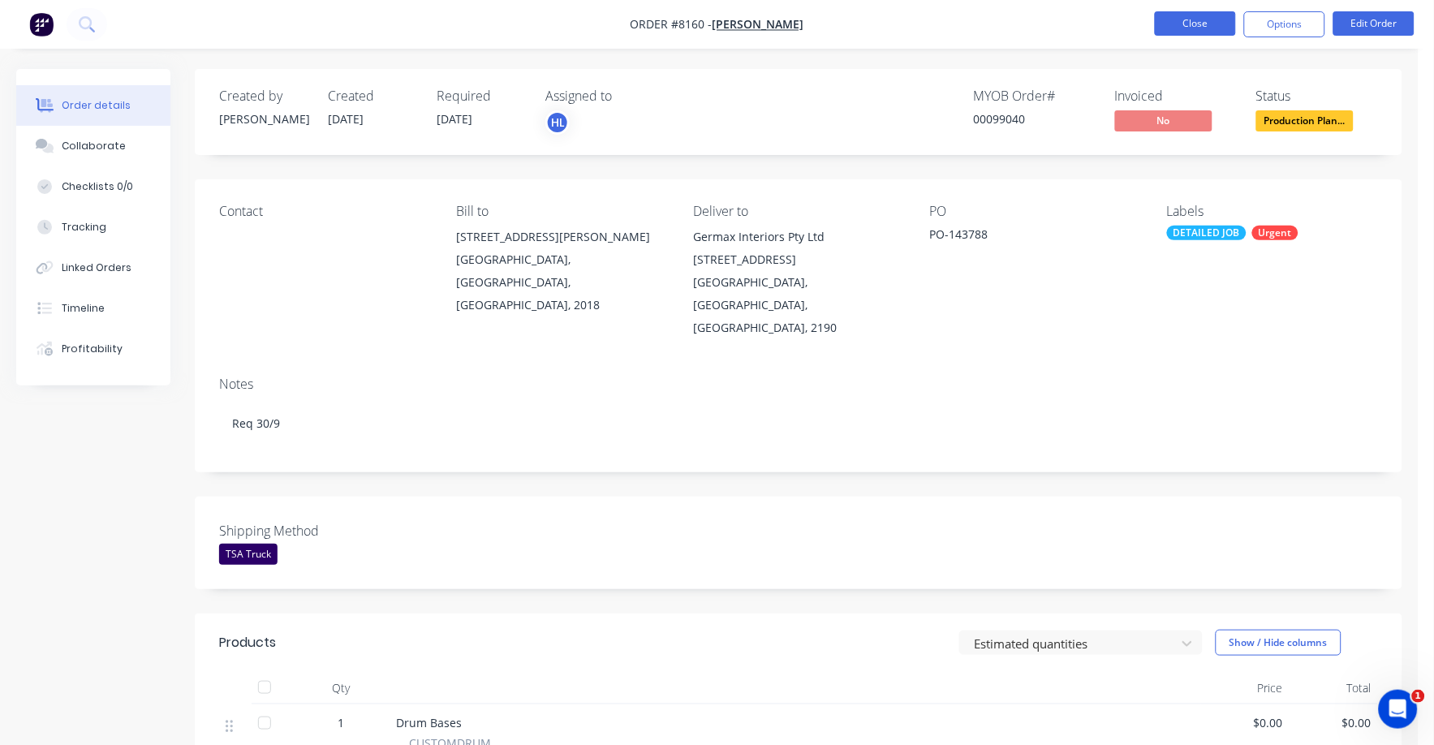
click at [1188, 15] on button "Close" at bounding box center [1195, 23] width 81 height 24
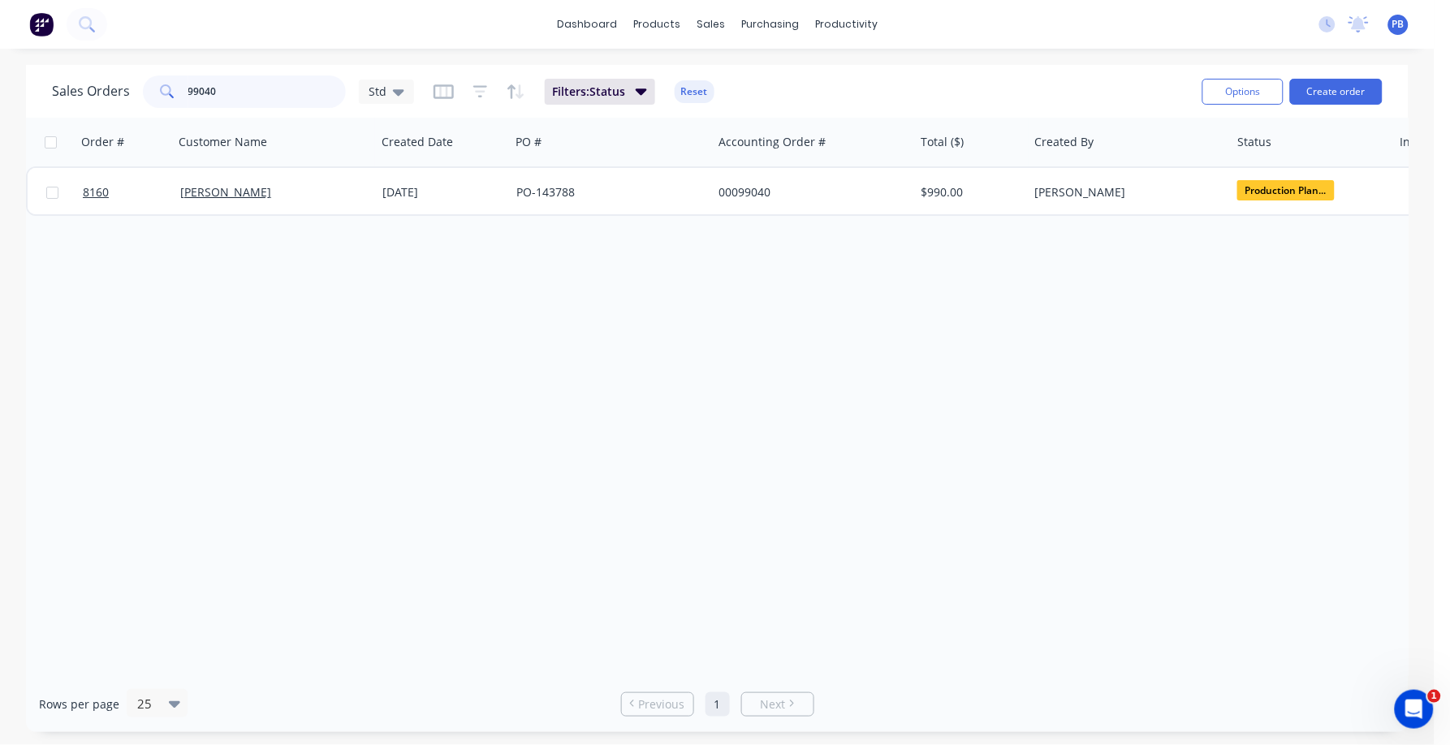
click at [258, 91] on input "99040" at bounding box center [267, 91] width 158 height 32
click at [690, 89] on button "Reset" at bounding box center [694, 91] width 40 height 23
click at [238, 85] on input "98878" at bounding box center [267, 91] width 158 height 32
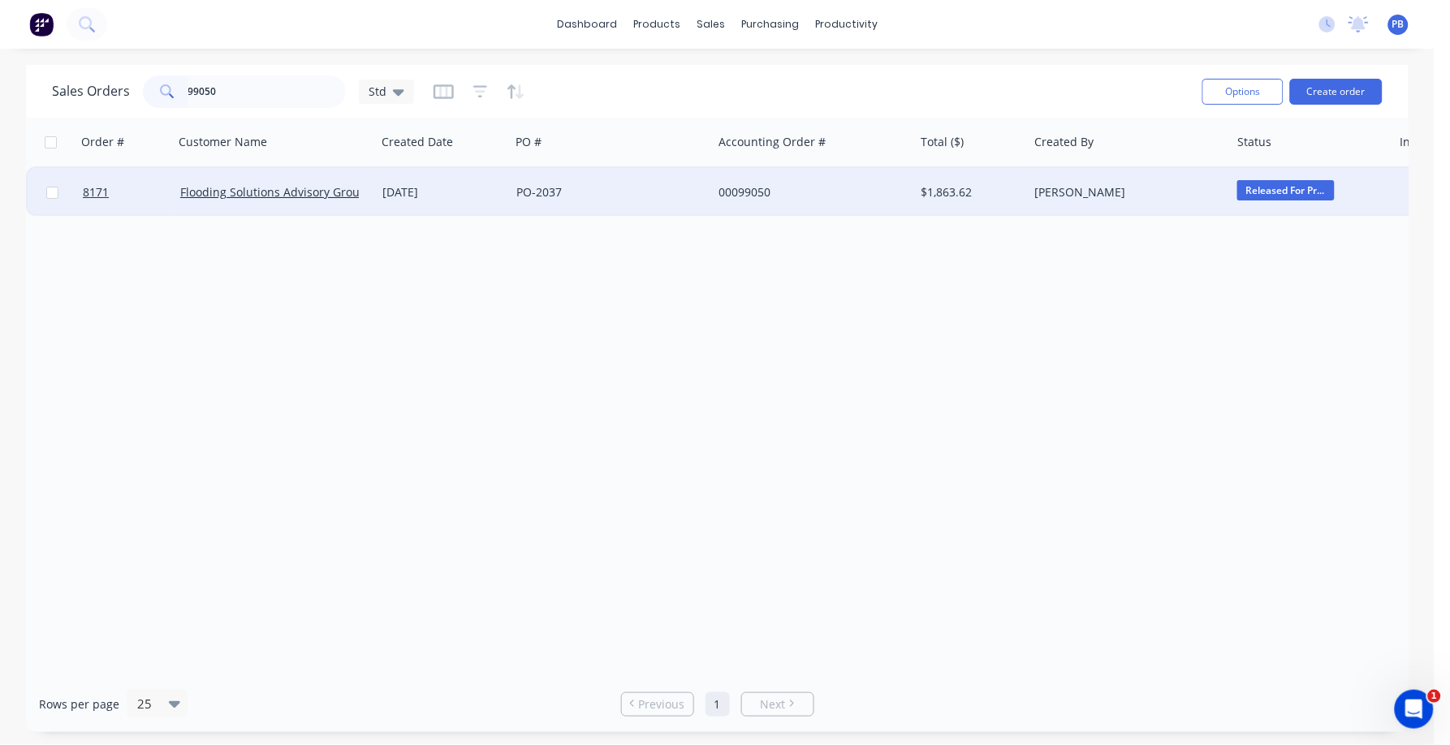
click at [1260, 194] on span "Released For Pr..." at bounding box center [1285, 190] width 97 height 20
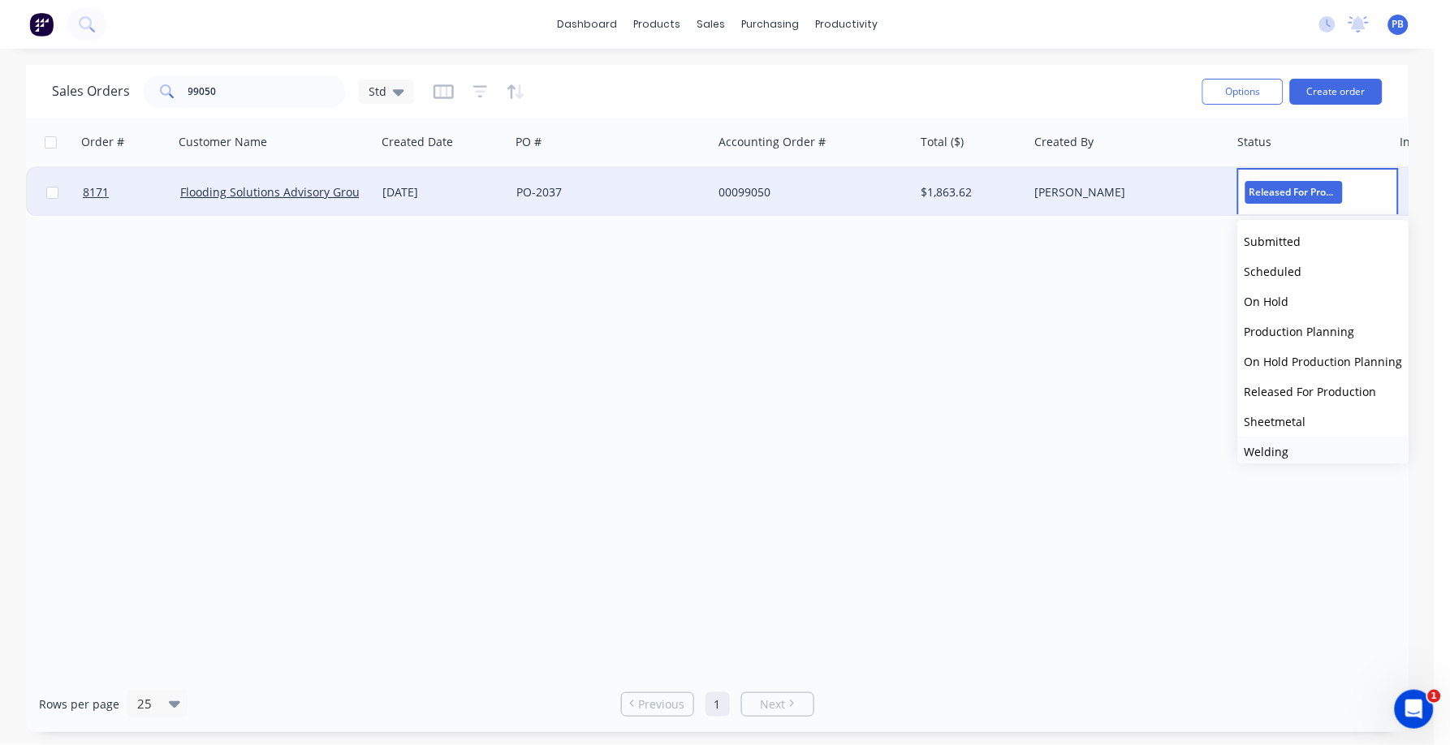
click at [1258, 451] on span "Welding" at bounding box center [1266, 451] width 45 height 15
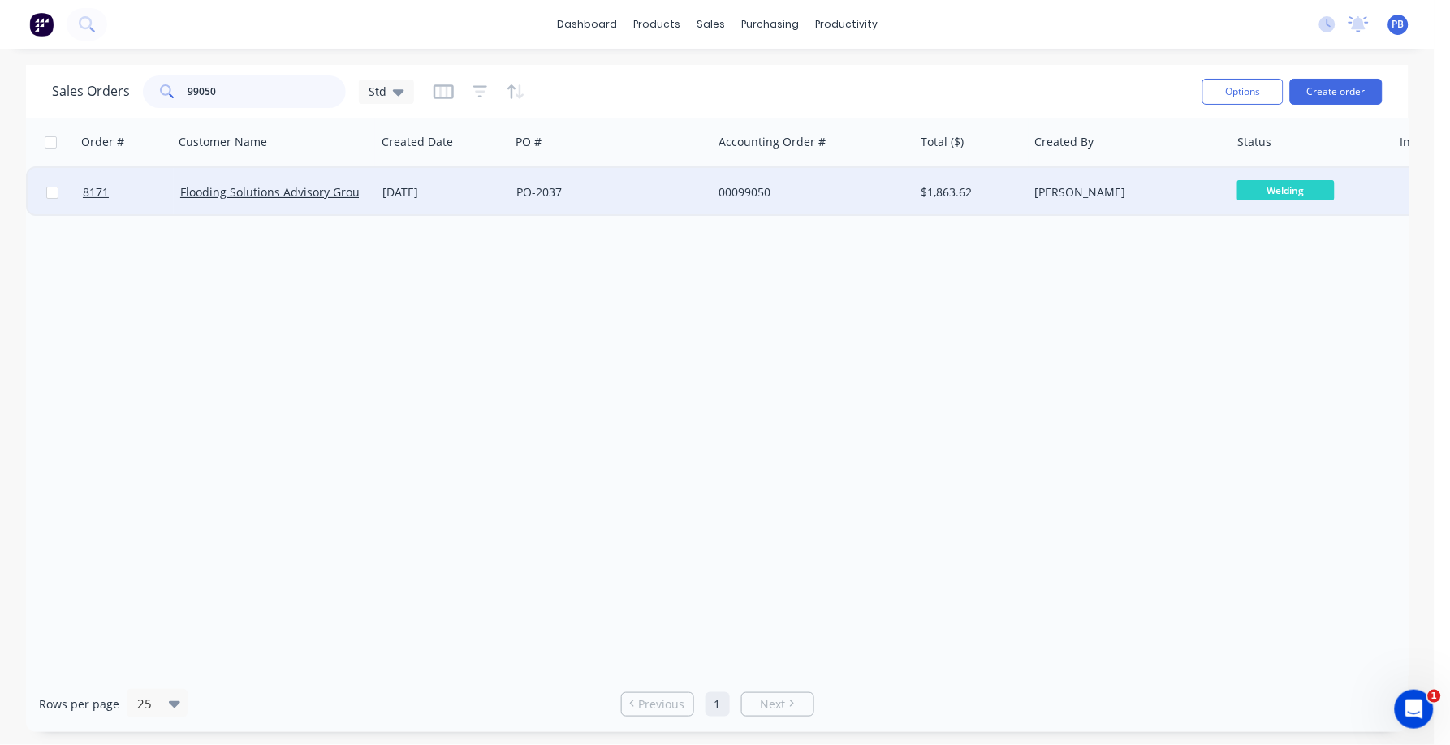
drag, startPoint x: 222, startPoint y: 88, endPoint x: 162, endPoint y: 82, distance: 61.2
click at [162, 82] on div "99050" at bounding box center [244, 91] width 203 height 32
click at [1285, 192] on span "Released For Pr..." at bounding box center [1285, 190] width 97 height 20
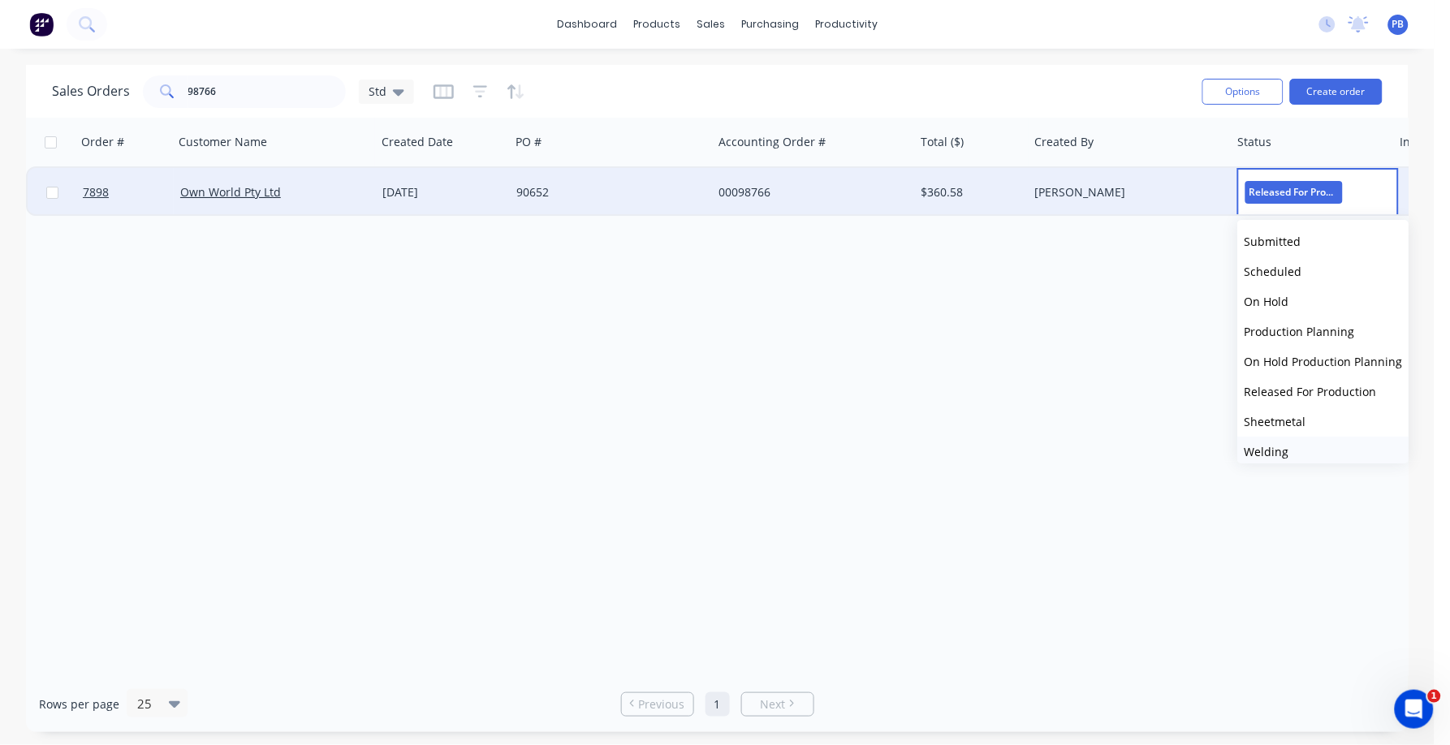
click at [1278, 447] on span "Welding" at bounding box center [1266, 451] width 45 height 15
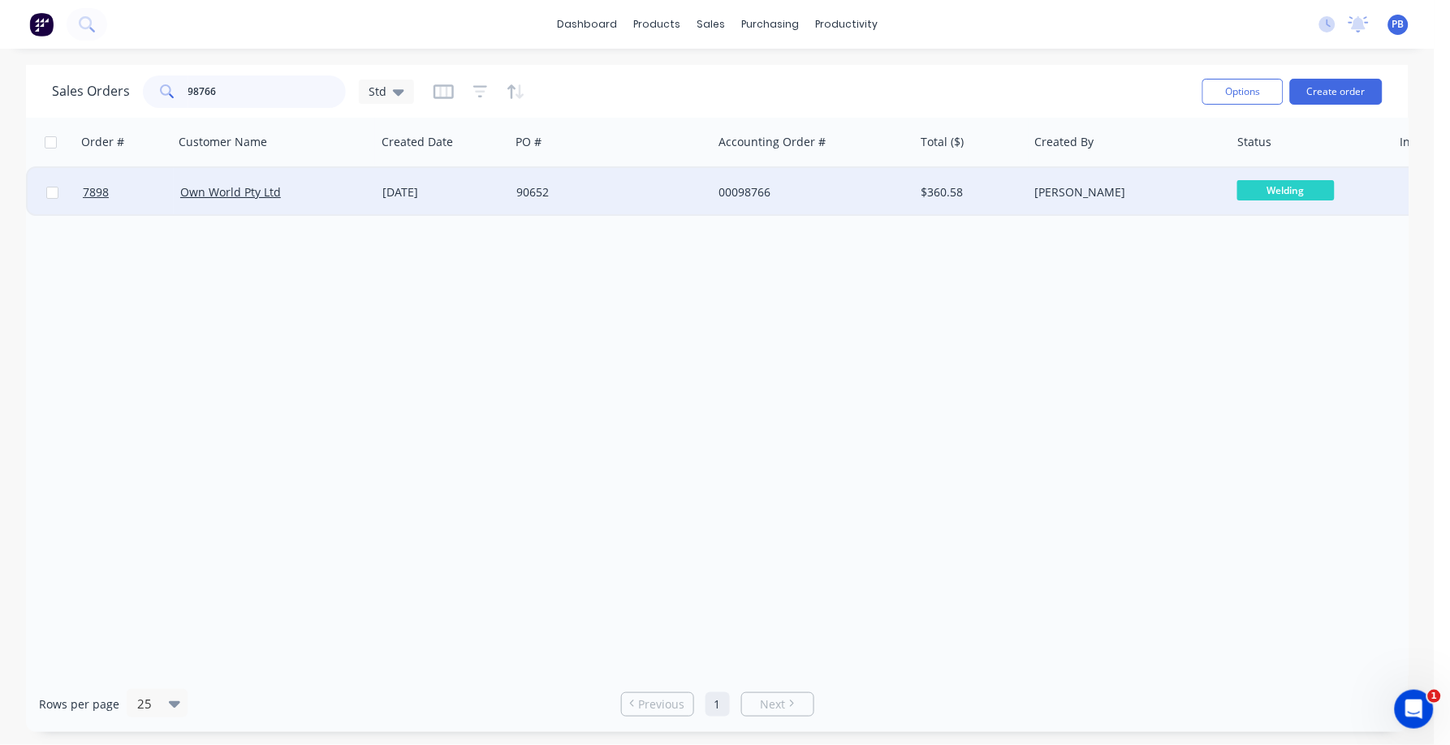
drag, startPoint x: 291, startPoint y: 82, endPoint x: 136, endPoint y: 59, distance: 156.7
click at [136, 59] on div "dashboard products sales purchasing productivity dashboard products Product Cat…" at bounding box center [717, 372] width 1434 height 745
type input "99043"
click at [752, 189] on div "00099043" at bounding box center [808, 192] width 180 height 16
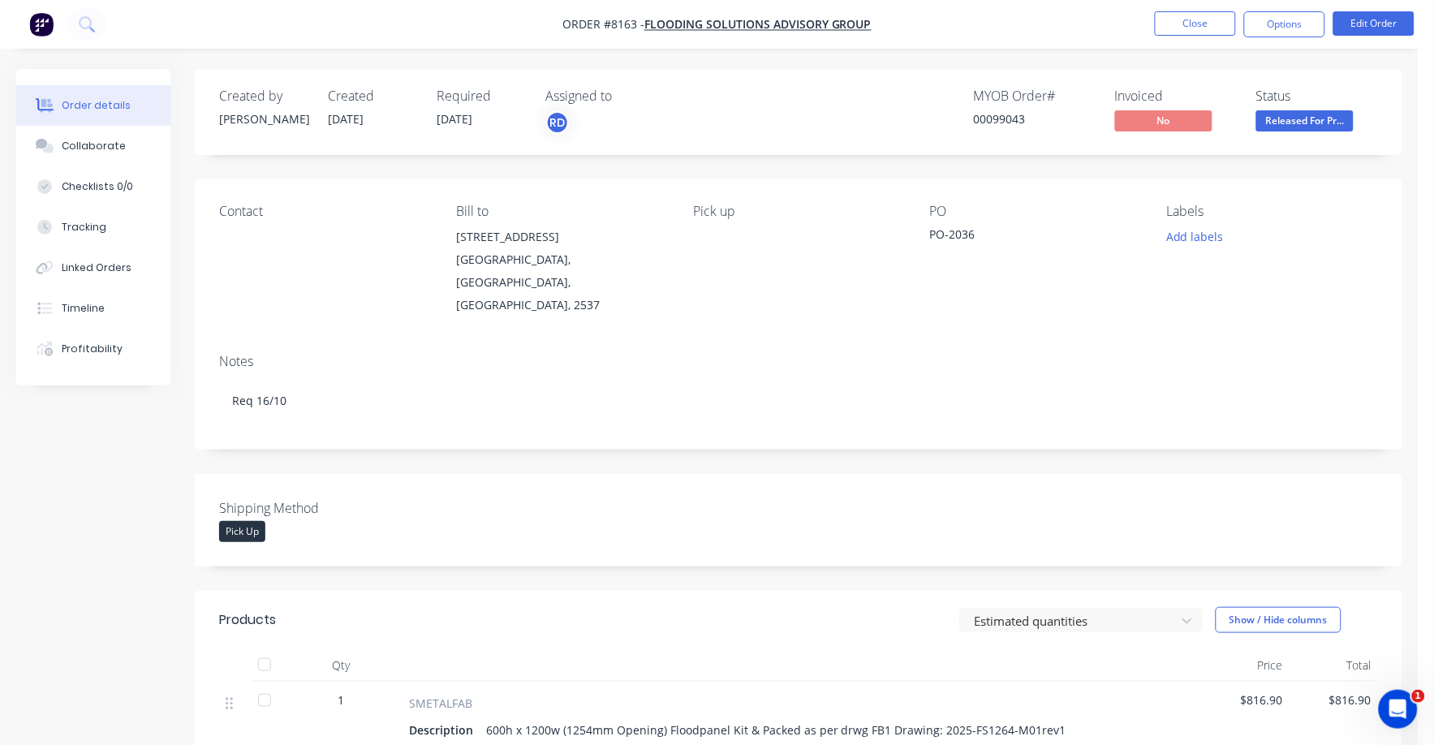
click at [1308, 122] on span "Released For Pr..." at bounding box center [1304, 120] width 97 height 20
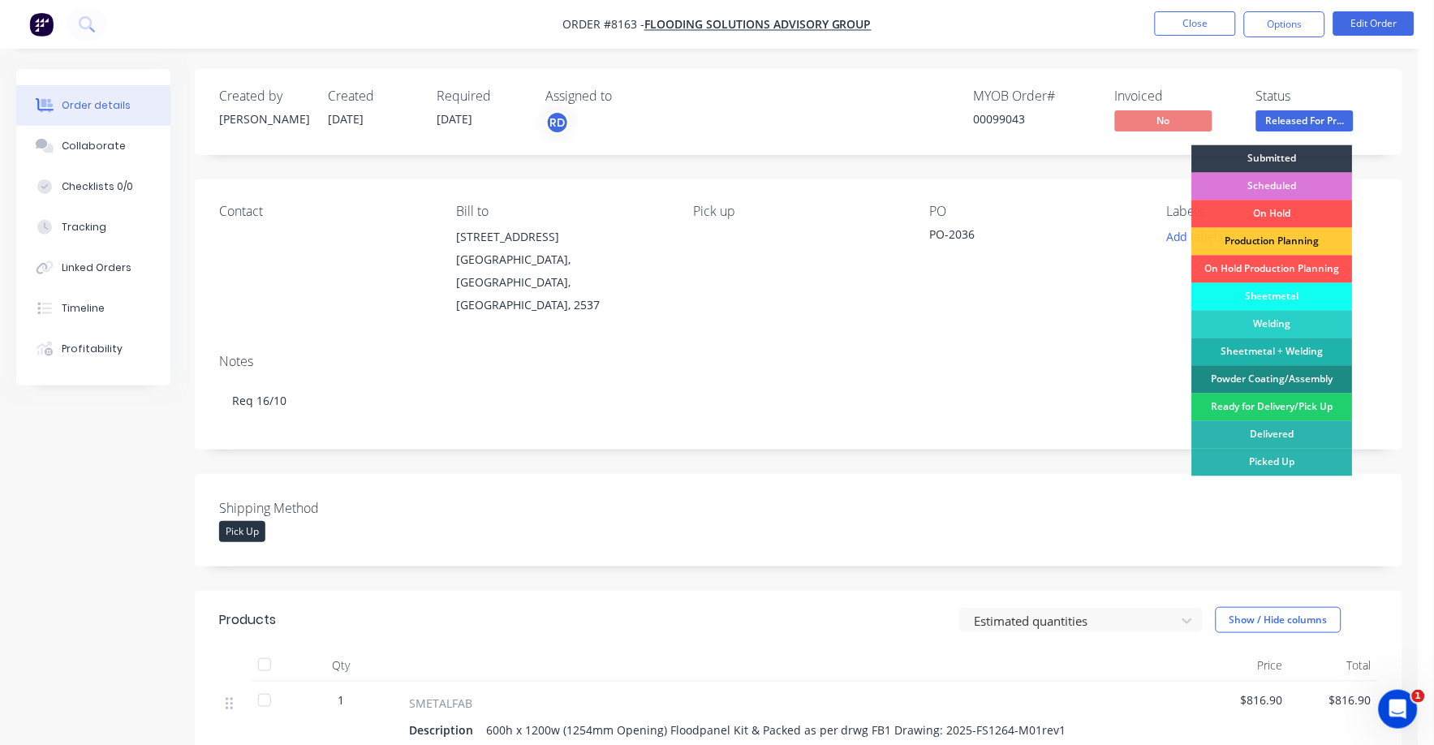
click at [1282, 317] on div "Welding" at bounding box center [1272, 325] width 161 height 28
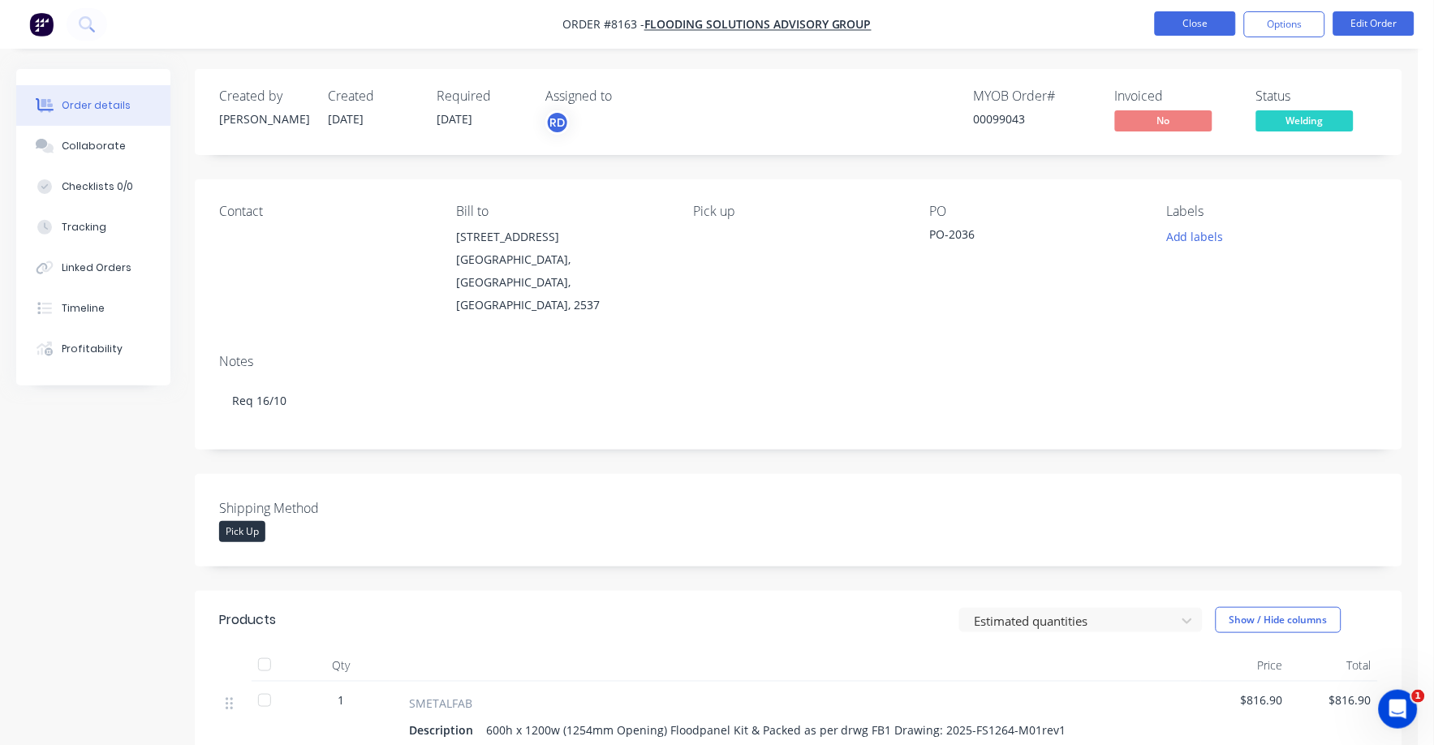
click at [1193, 12] on button "Close" at bounding box center [1195, 23] width 81 height 24
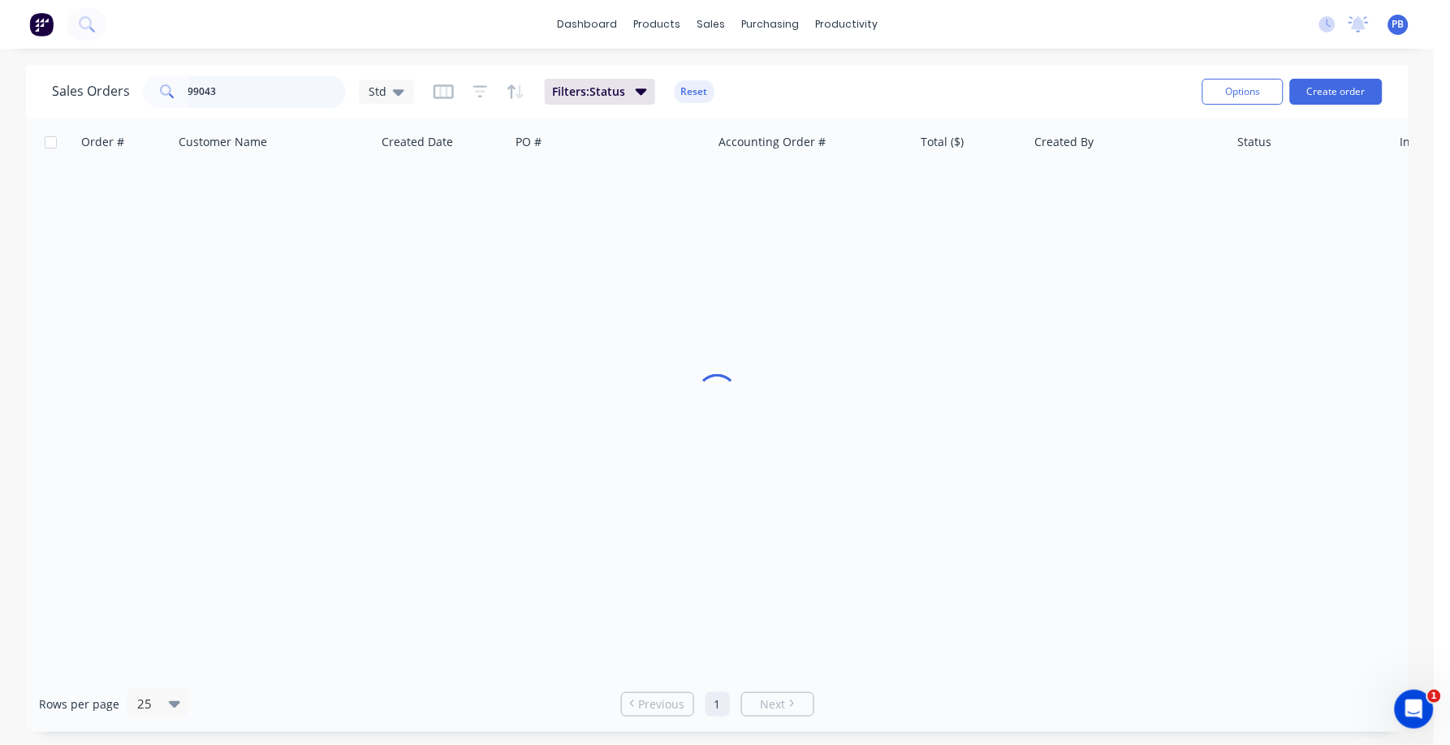
drag, startPoint x: 232, startPoint y: 93, endPoint x: 153, endPoint y: 84, distance: 79.2
click at [153, 84] on div "99043" at bounding box center [244, 91] width 203 height 32
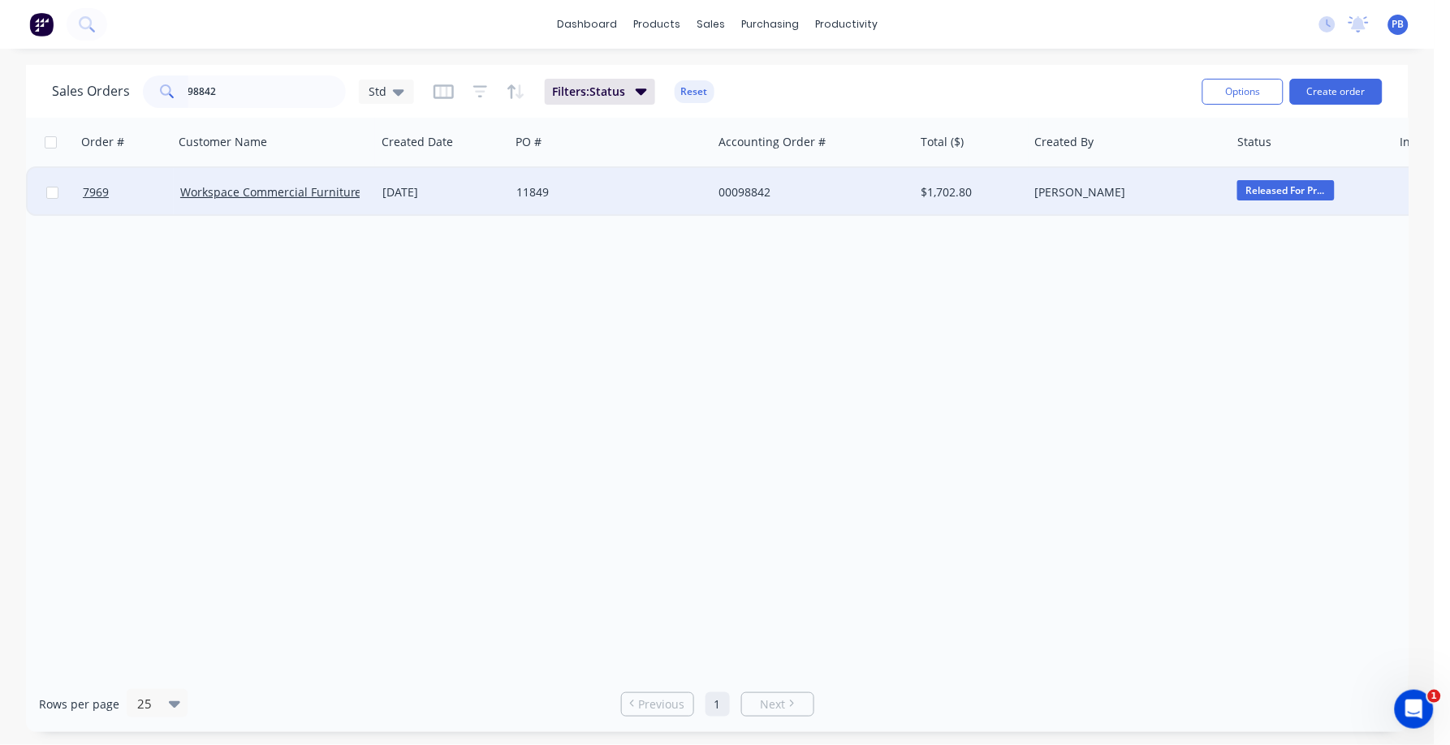
click at [1278, 190] on span "Released For Pr..." at bounding box center [1285, 190] width 97 height 20
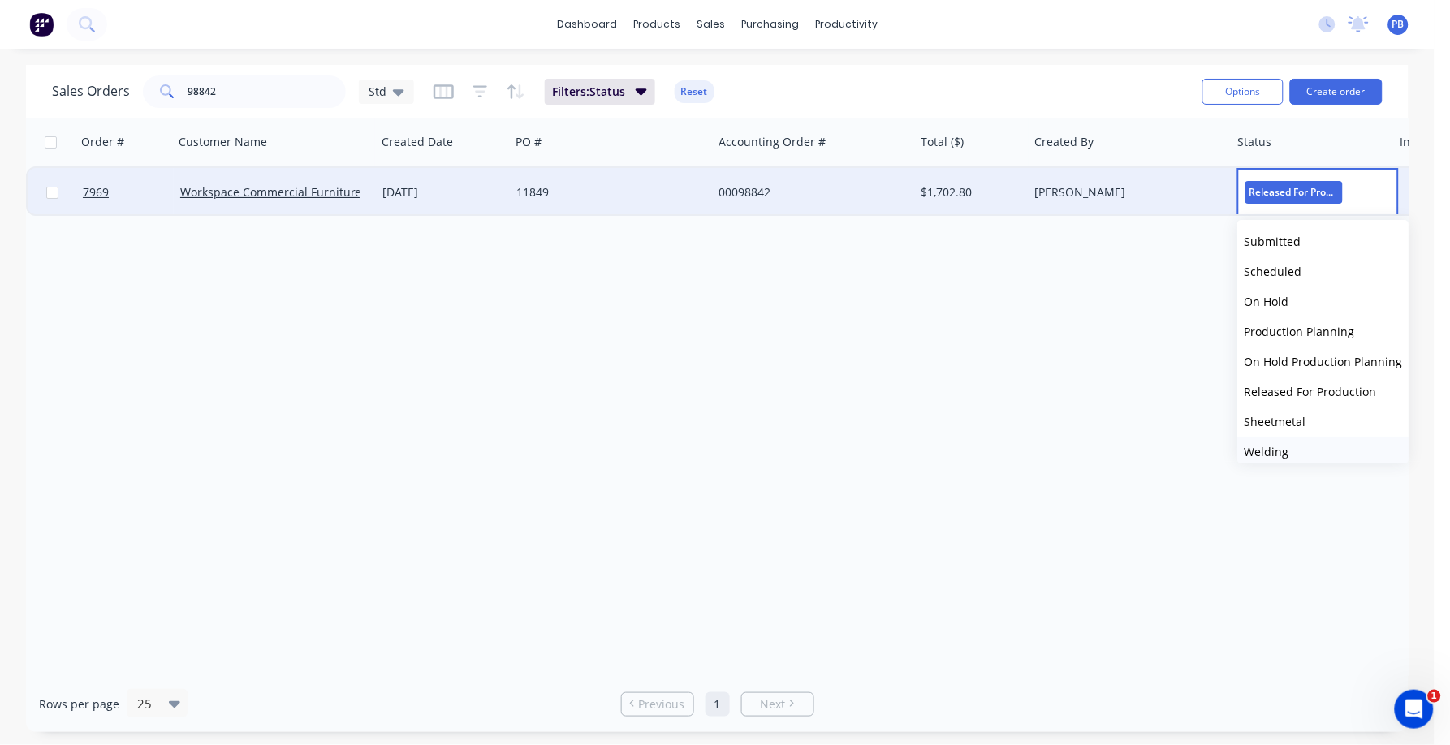
click at [1275, 446] on span "Welding" at bounding box center [1266, 451] width 45 height 15
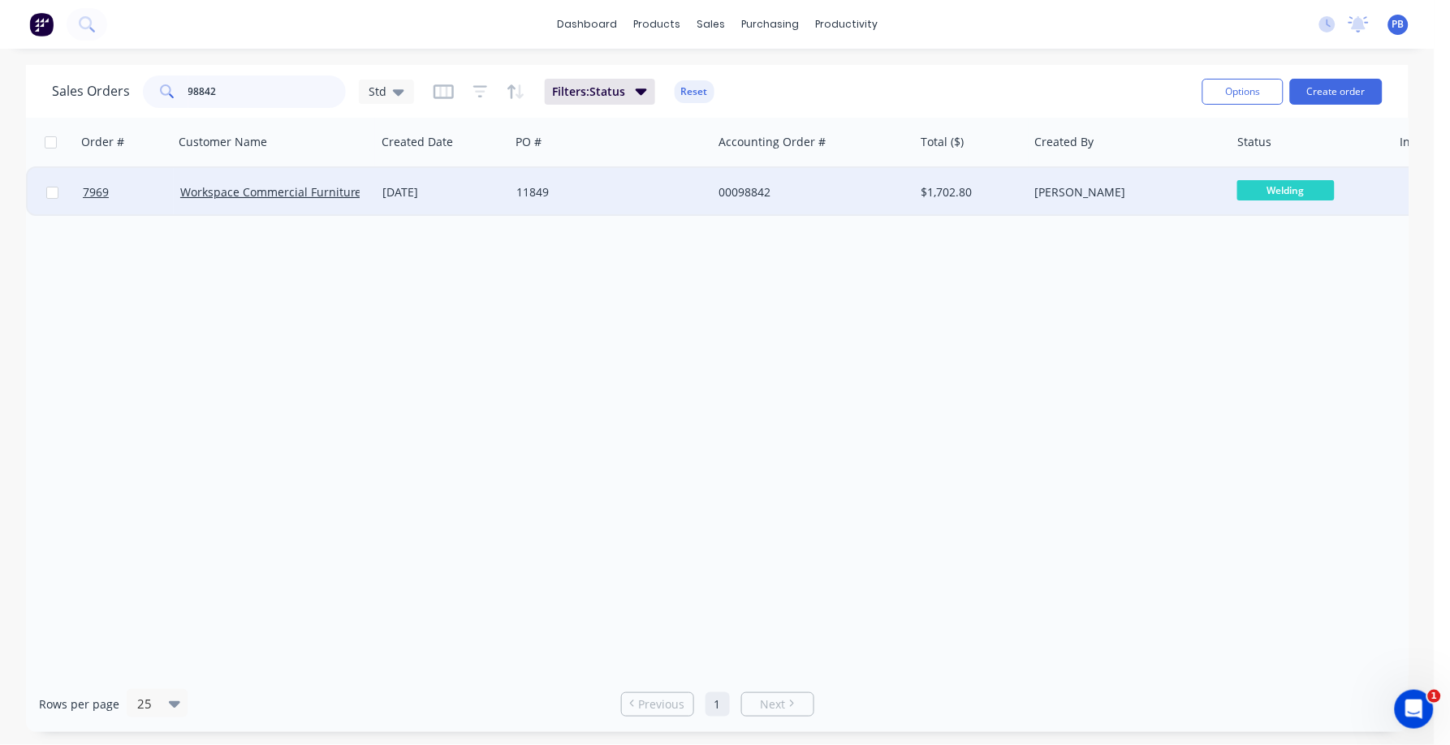
drag, startPoint x: 192, startPoint y: 80, endPoint x: 119, endPoint y: 65, distance: 73.7
click at [119, 65] on div "[DEMOGRAPHIC_DATA] Orders 98842 Std Filters: Status Reset Options Create order" at bounding box center [717, 91] width 1382 height 53
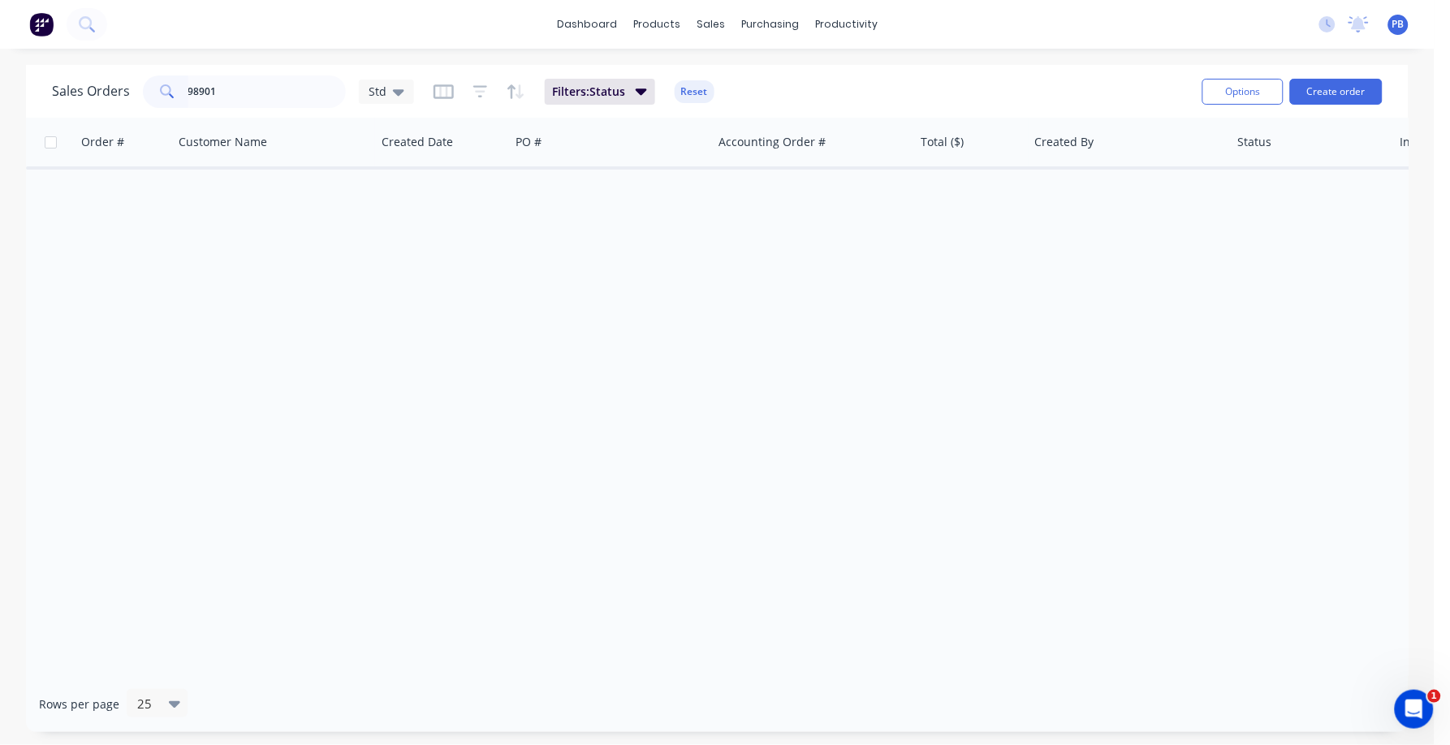
click at [715, 96] on div "Sales Orders 98901 Std Filters: Status Reset" at bounding box center [620, 91] width 1137 height 40
click at [709, 93] on button "Reset" at bounding box center [694, 91] width 40 height 23
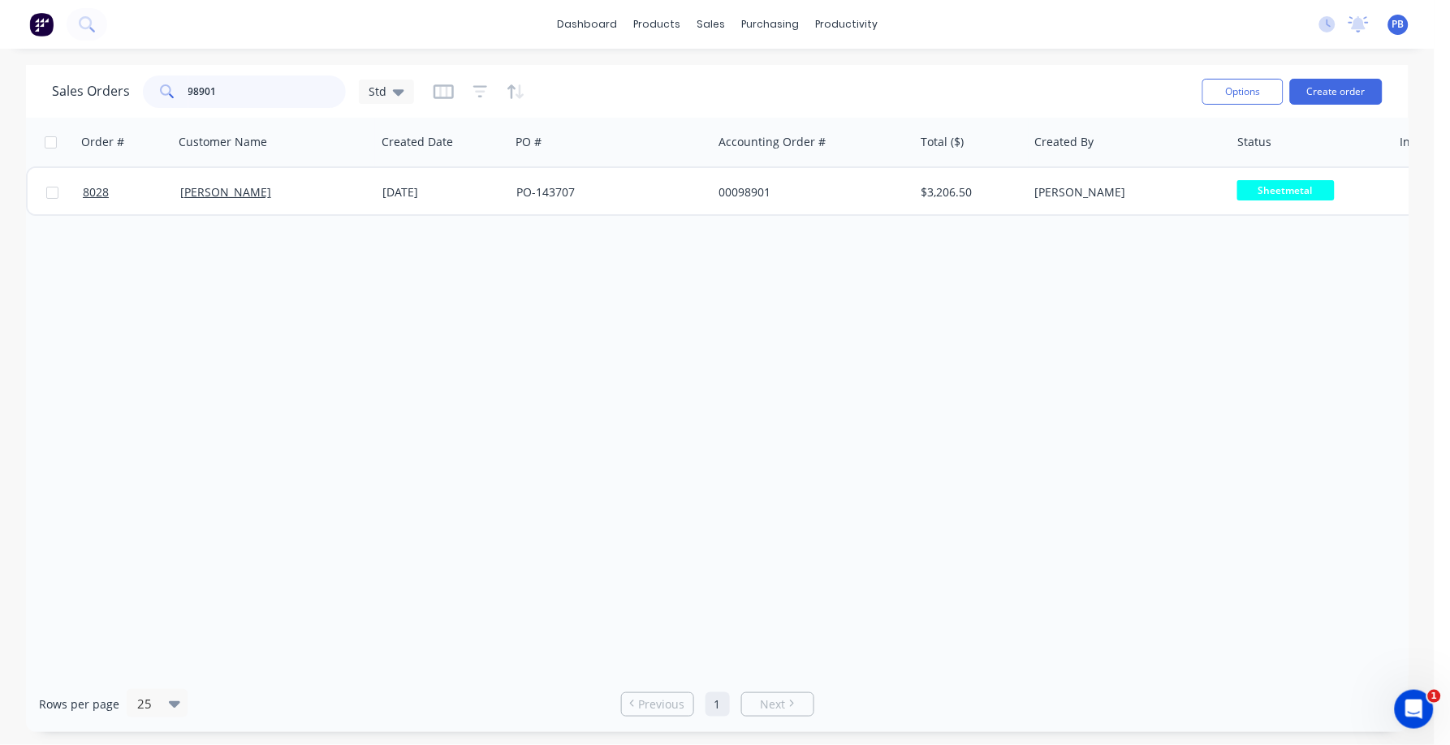
click at [232, 88] on input "98901" at bounding box center [267, 91] width 158 height 32
click at [270, 101] on input "98606" at bounding box center [267, 91] width 158 height 32
type input "97782"
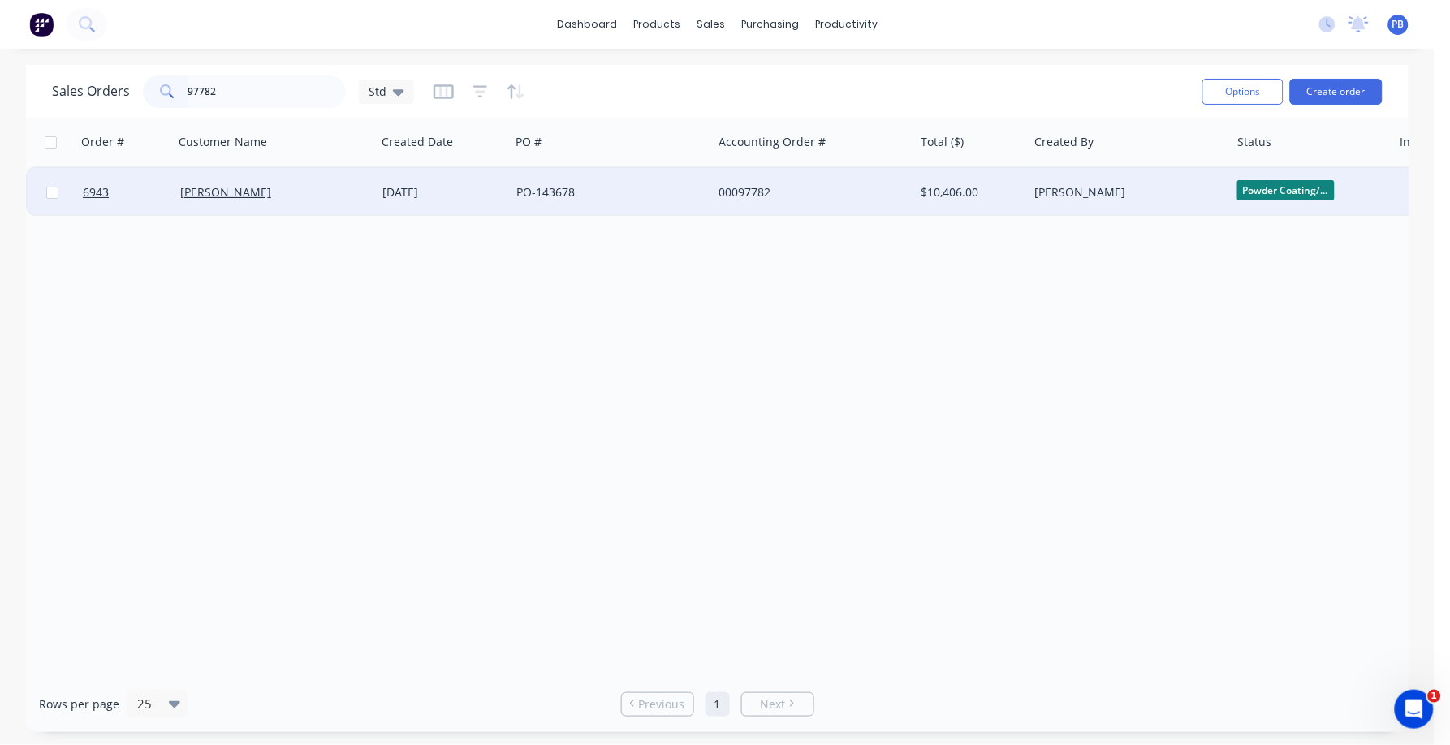
click at [737, 189] on div "00097782" at bounding box center [808, 192] width 180 height 16
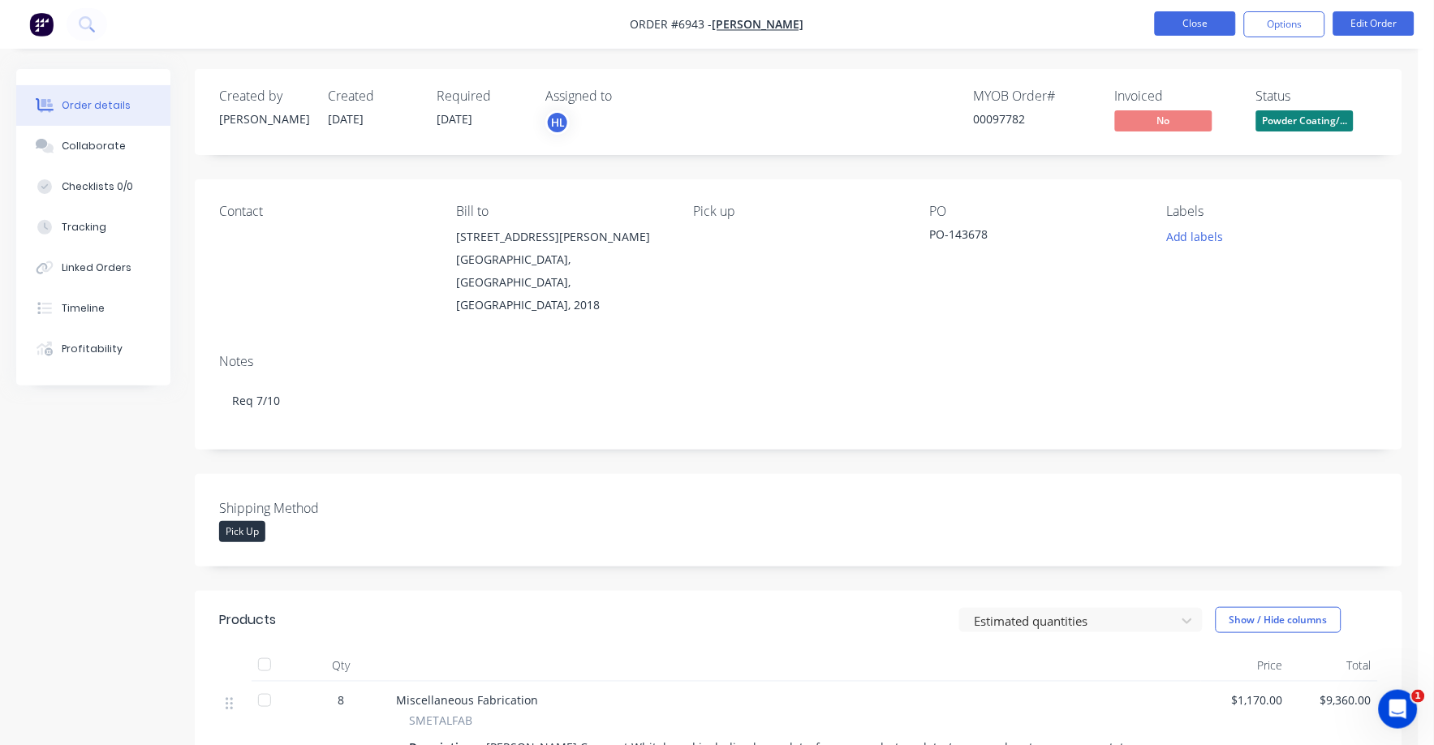
click at [1180, 17] on button "Close" at bounding box center [1195, 23] width 81 height 24
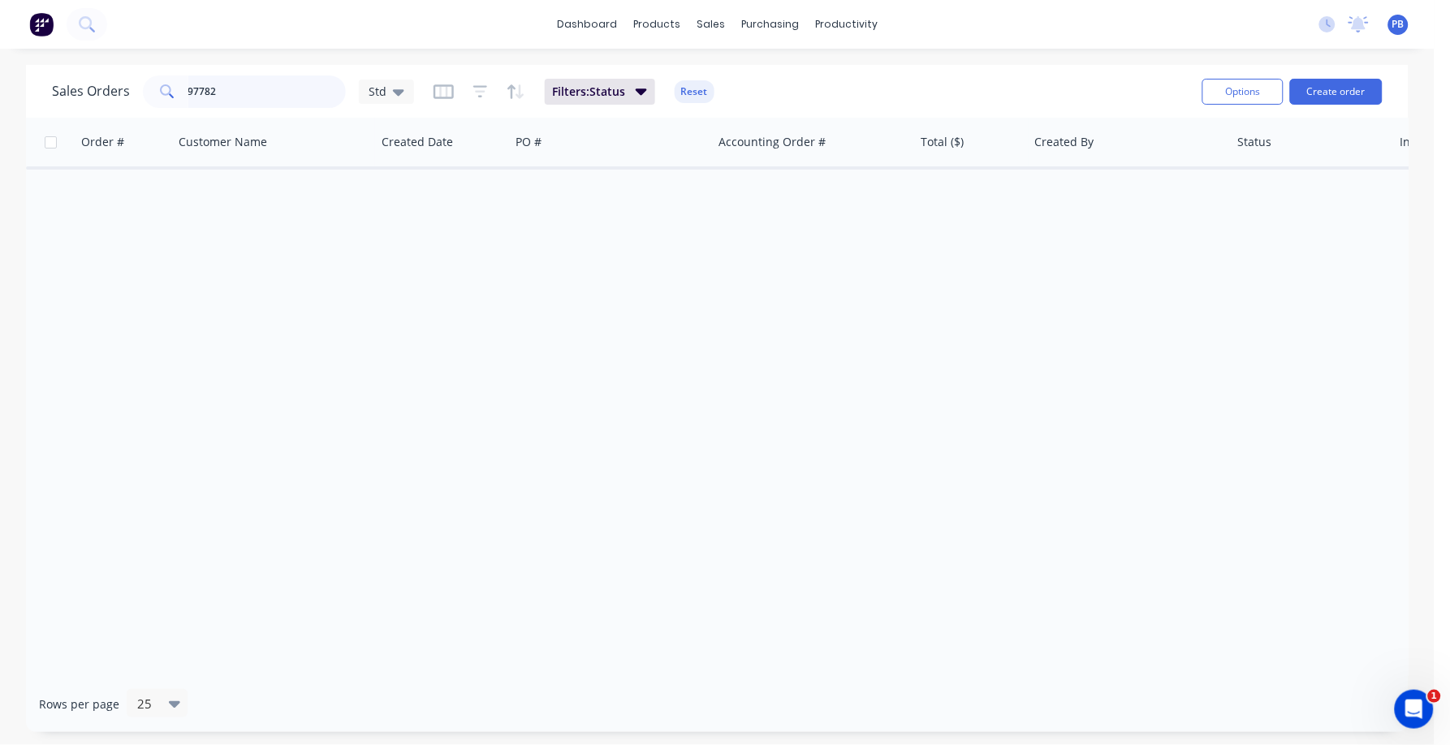
click at [243, 93] on input "97782" at bounding box center [267, 91] width 158 height 32
type input "99029"
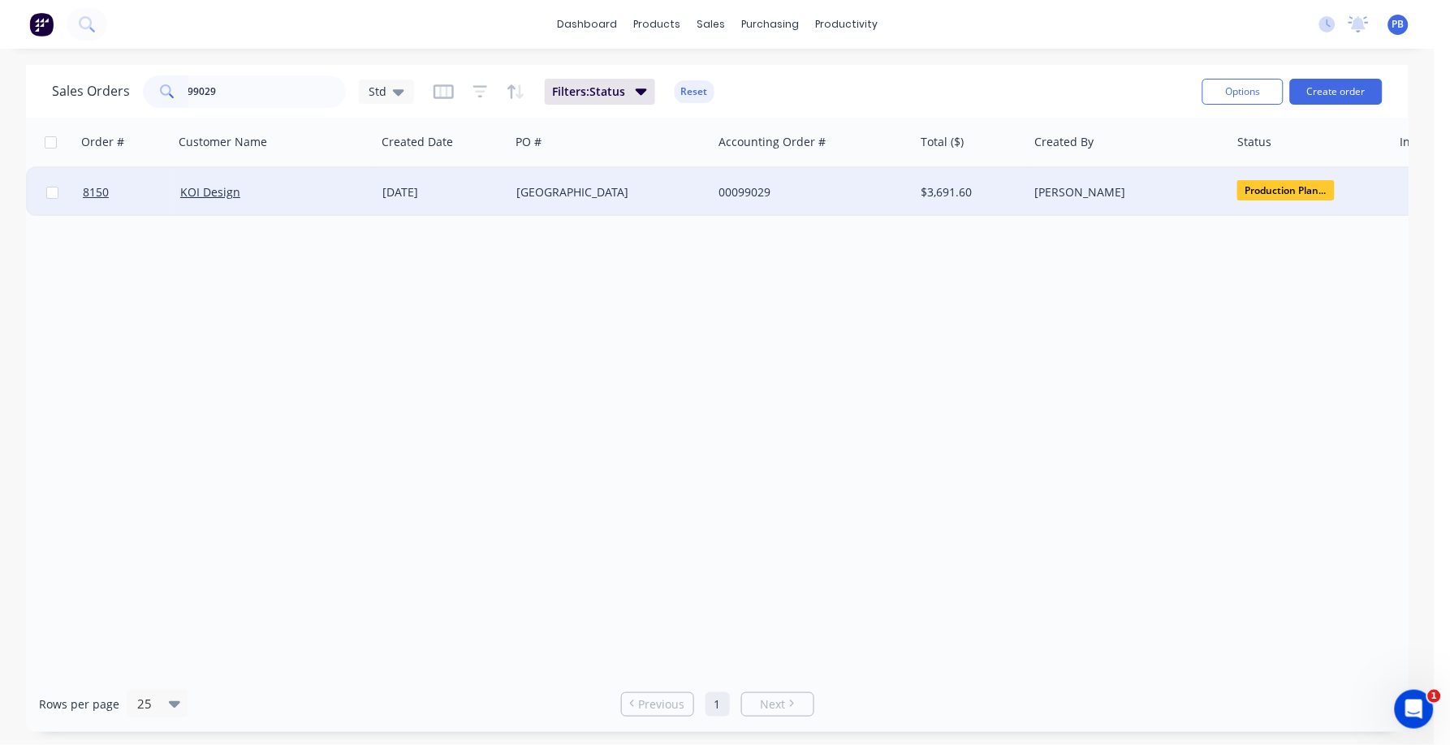
click at [580, 189] on div "[GEOGRAPHIC_DATA]" at bounding box center [606, 192] width 180 height 16
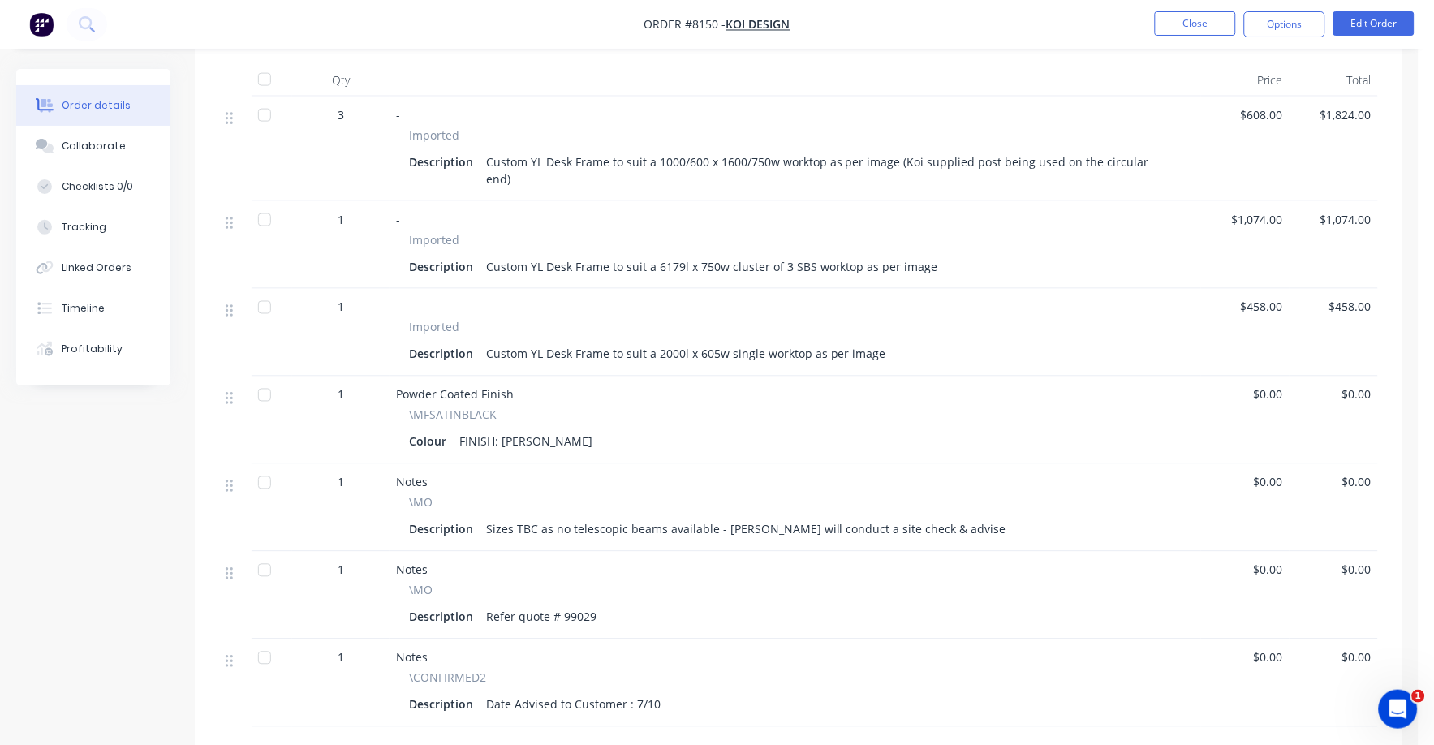
scroll to position [609, 0]
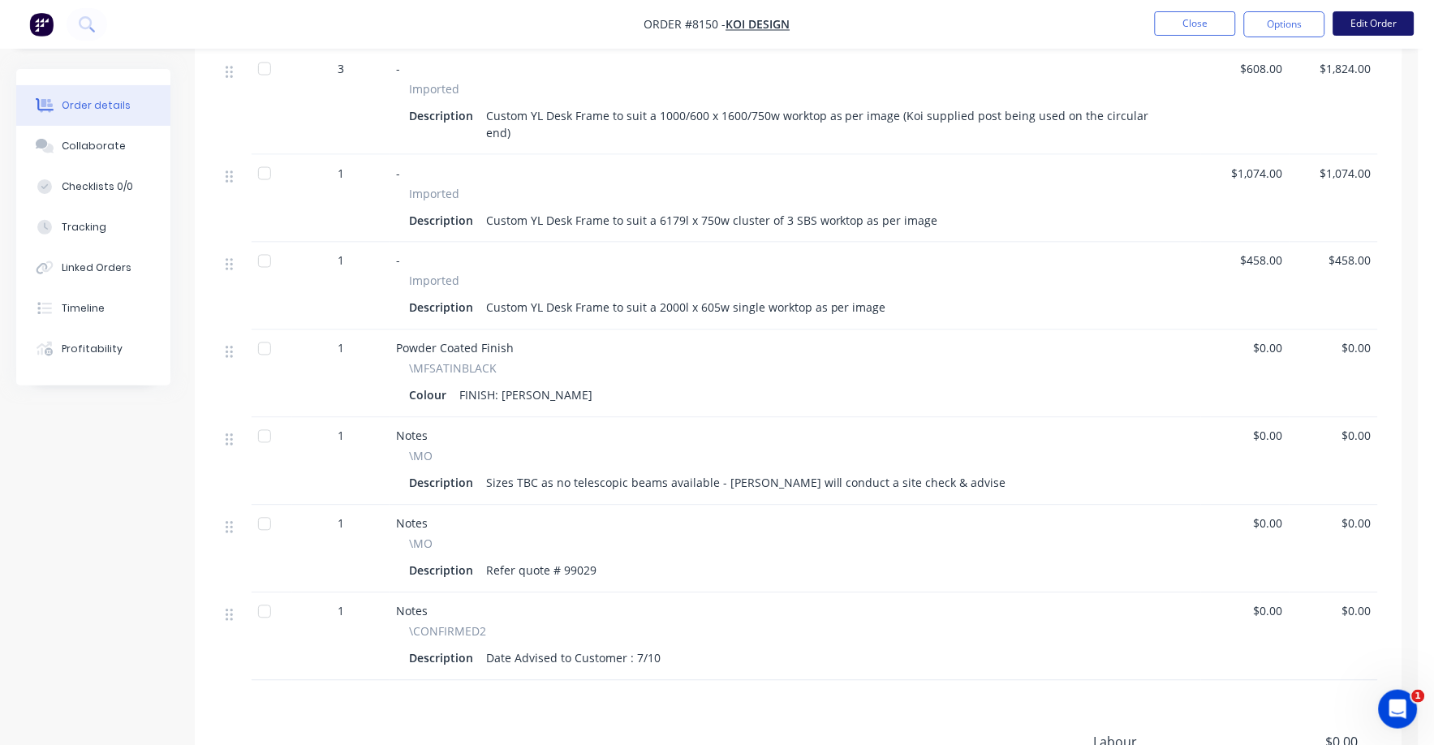
click at [1361, 22] on button "Edit Order" at bounding box center [1374, 23] width 81 height 24
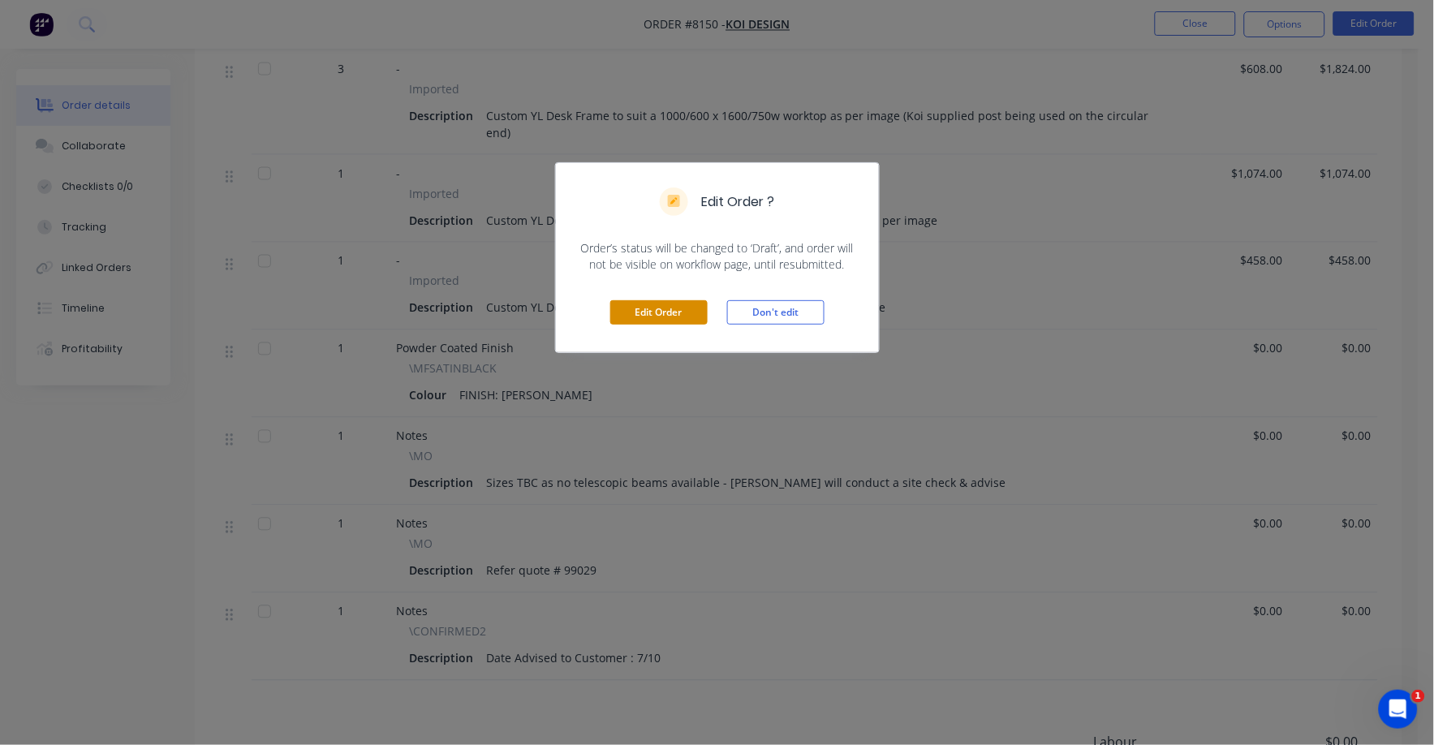
click at [658, 311] on button "Edit Order" at bounding box center [658, 312] width 97 height 24
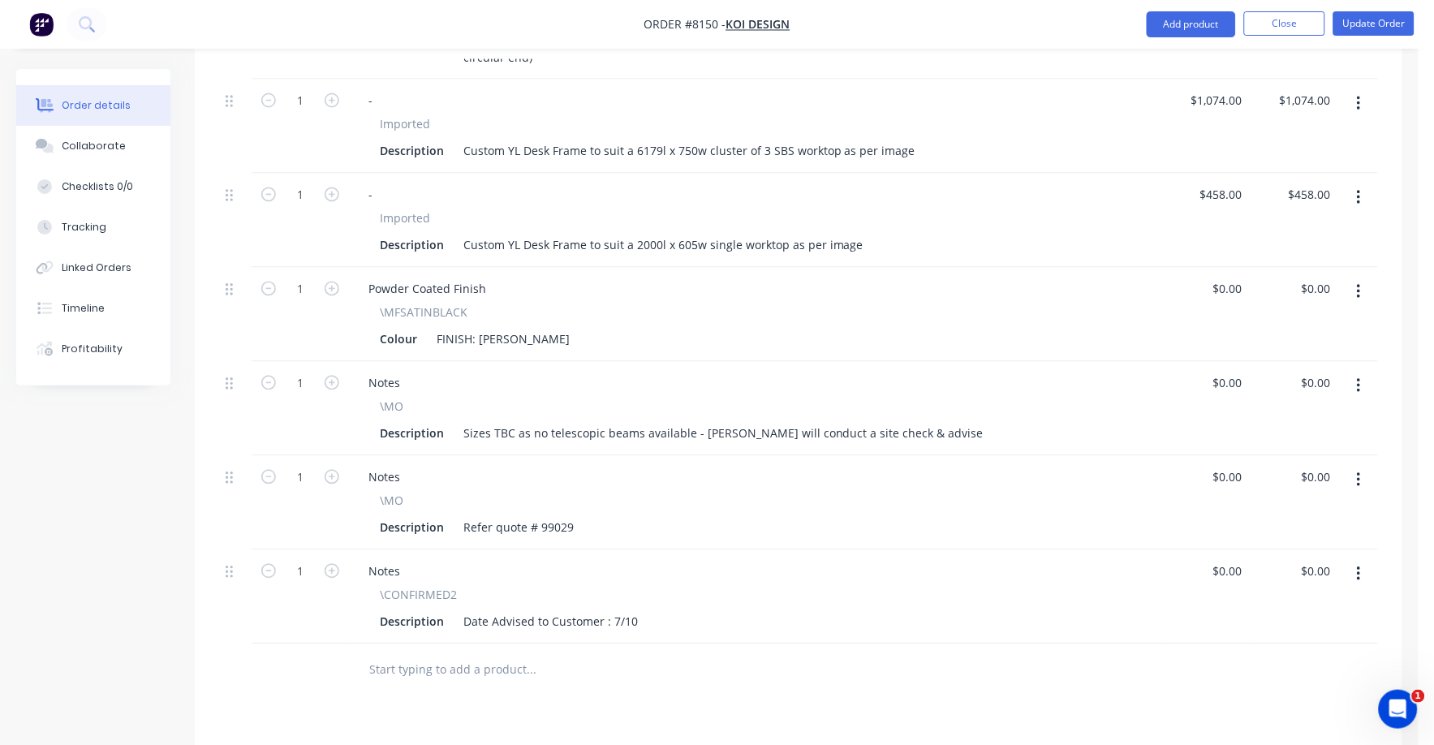
scroll to position [811, 0]
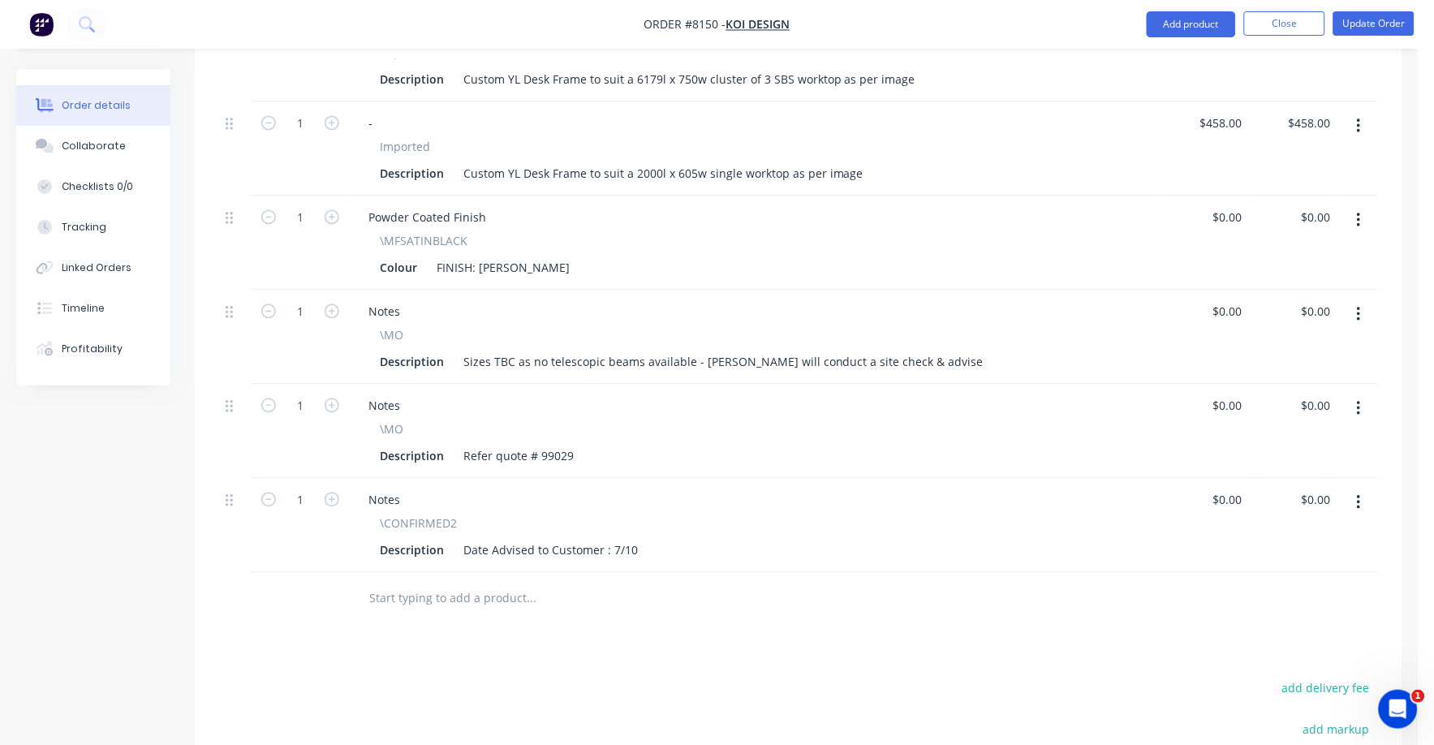
click at [1368, 300] on button "button" at bounding box center [1359, 314] width 38 height 29
click at [1242, 443] on div "Delete" at bounding box center [1301, 455] width 125 height 24
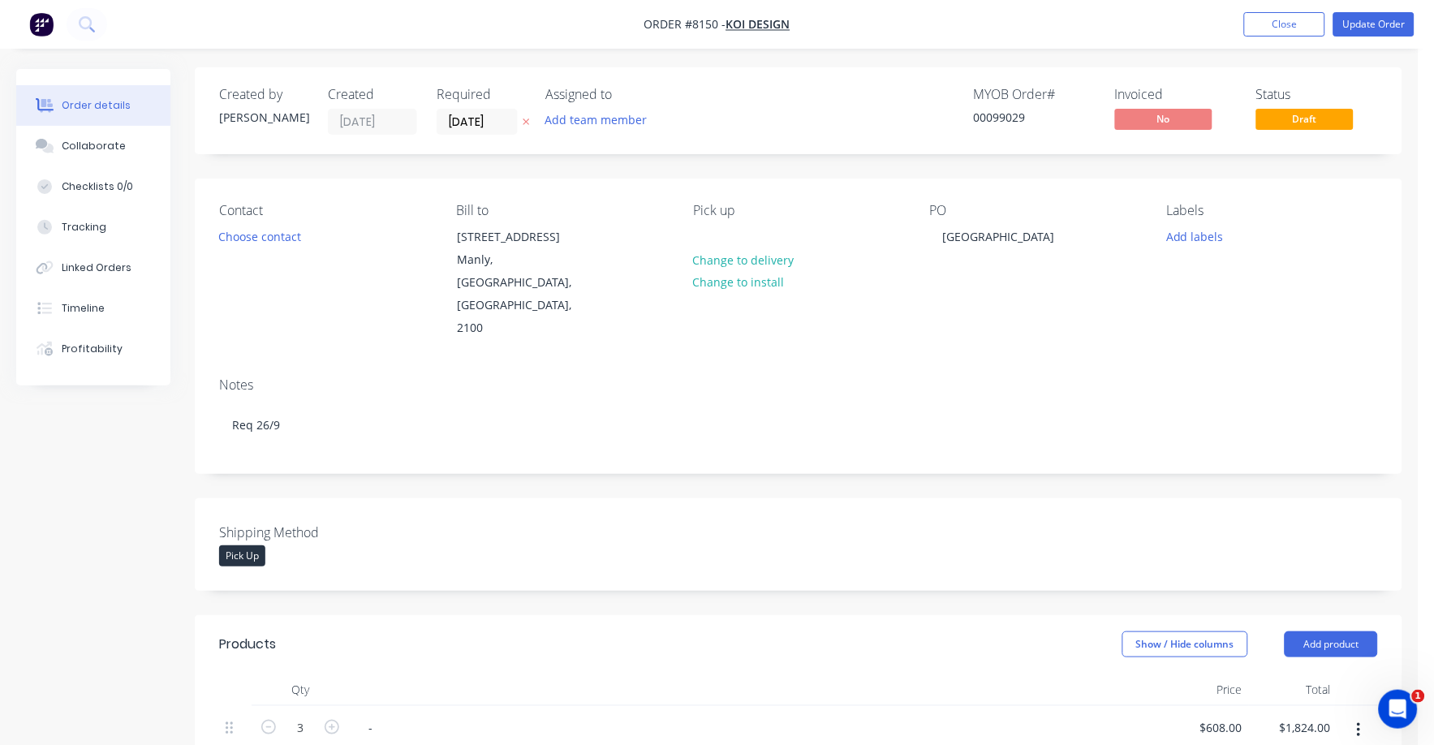
scroll to position [0, 0]
click at [1366, 23] on button "Update Order" at bounding box center [1374, 24] width 81 height 24
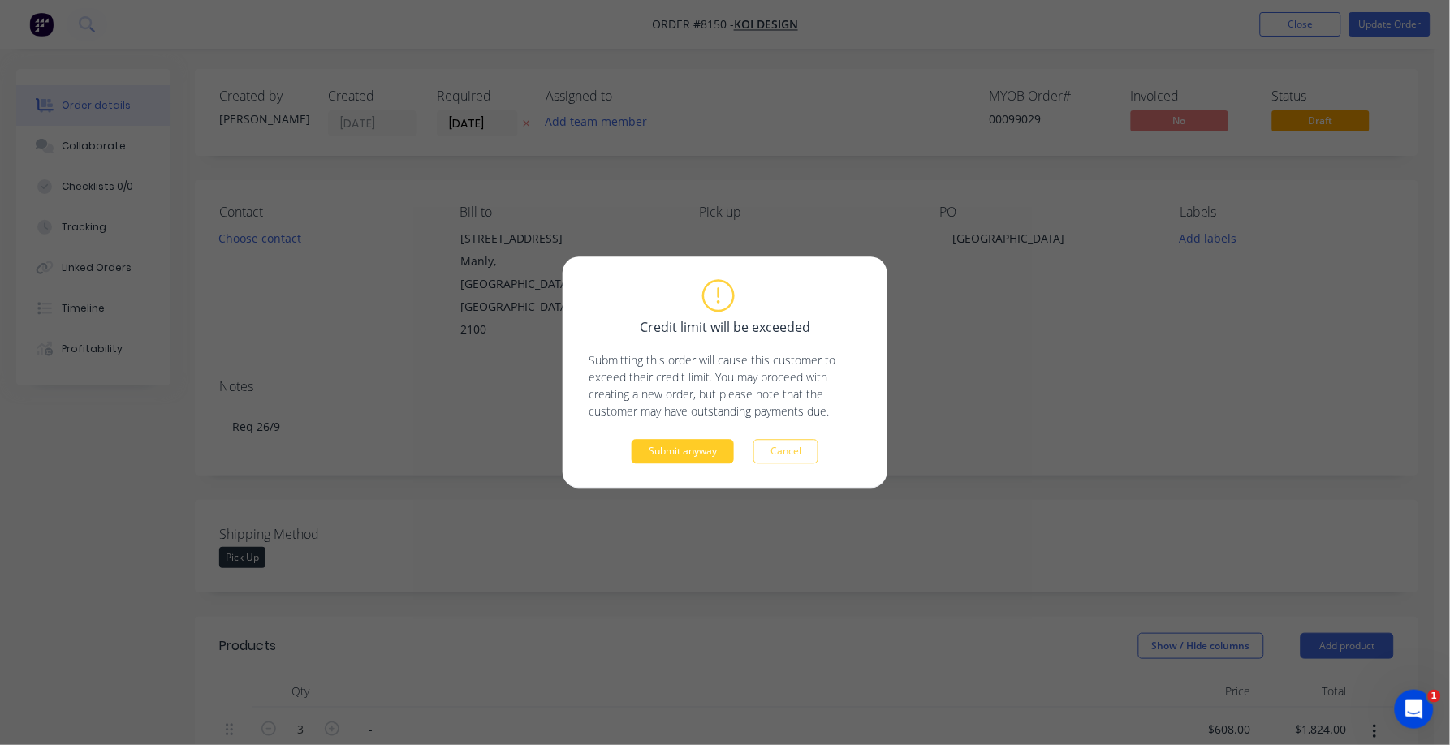
click at [684, 446] on button "Submit anyway" at bounding box center [682, 452] width 102 height 24
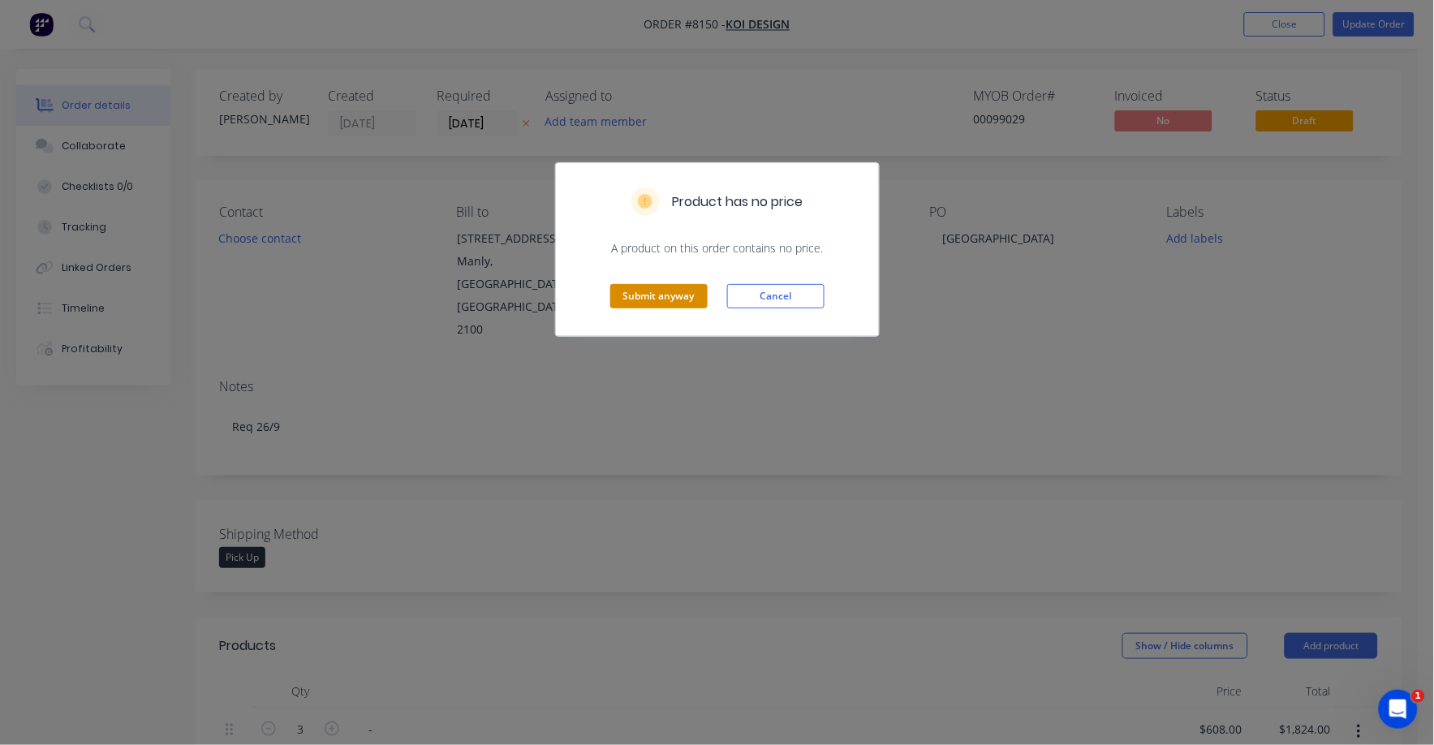
click at [665, 291] on button "Submit anyway" at bounding box center [658, 296] width 97 height 24
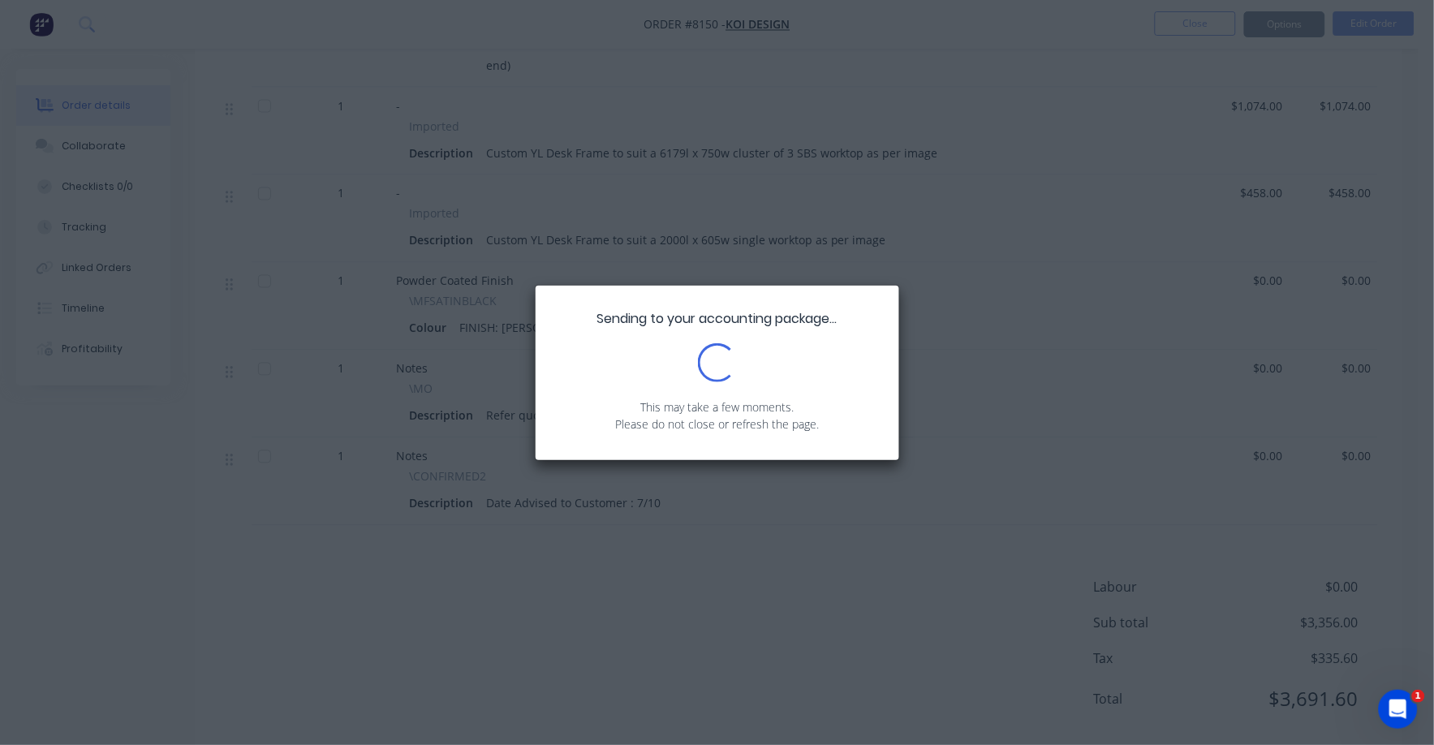
scroll to position [693, 0]
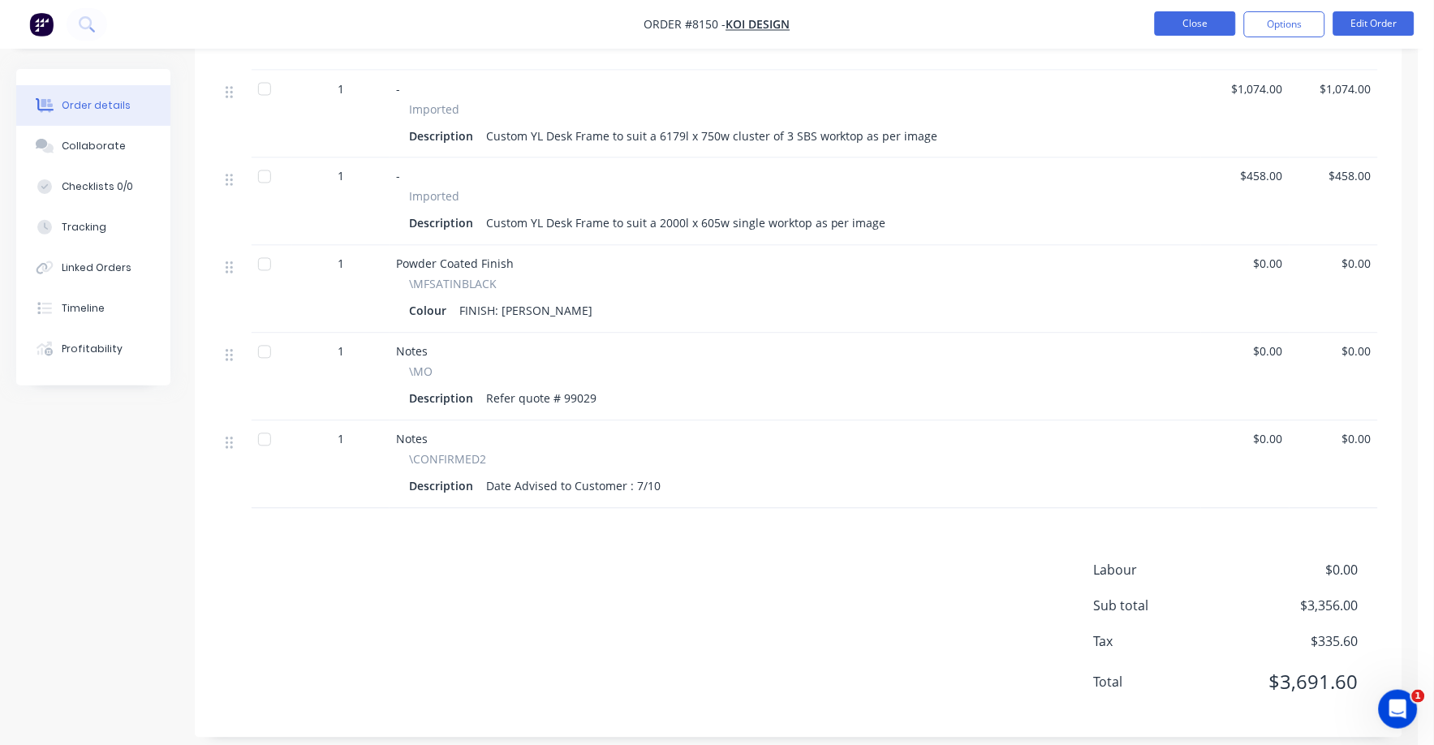
click at [1196, 24] on button "Close" at bounding box center [1195, 23] width 81 height 24
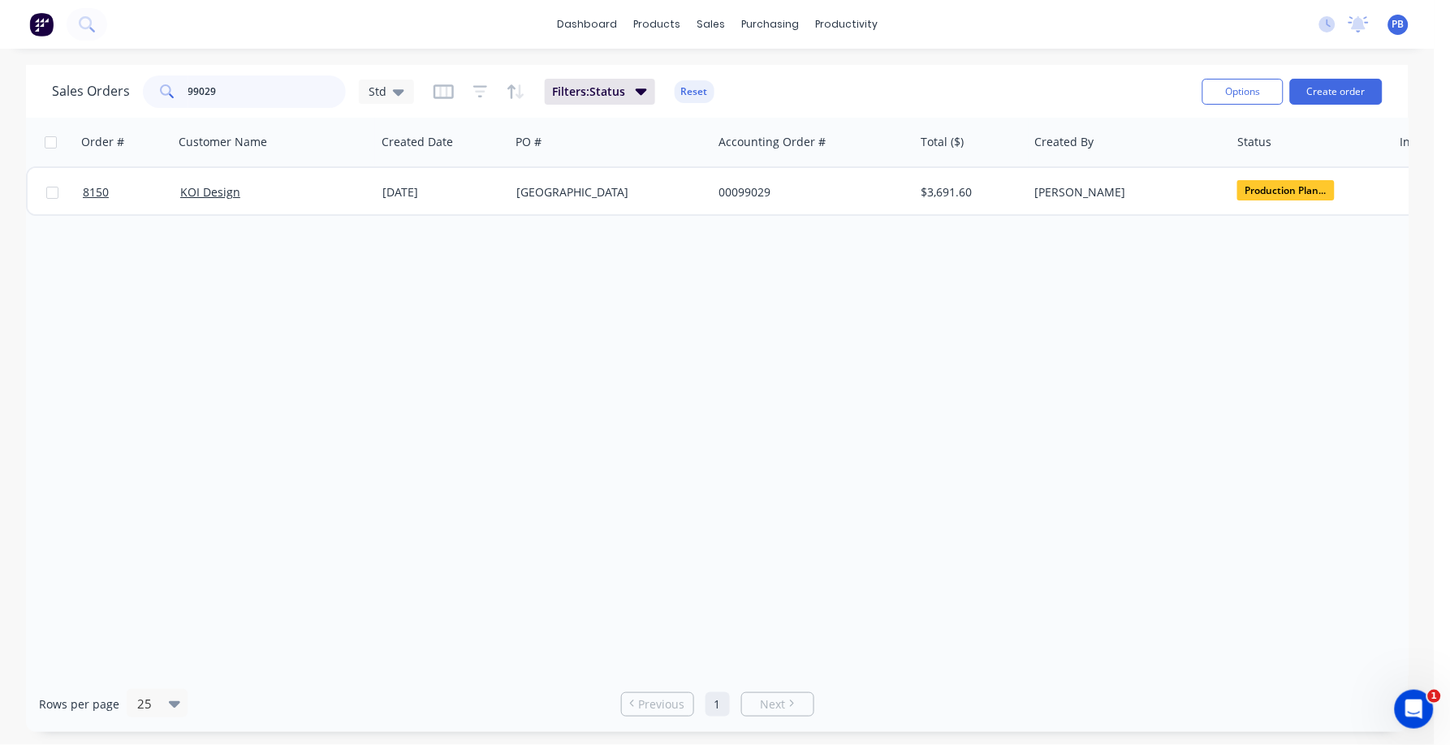
click at [292, 100] on input "99029" at bounding box center [267, 91] width 158 height 32
click at [291, 100] on input "99029" at bounding box center [267, 91] width 158 height 32
type input "99236"
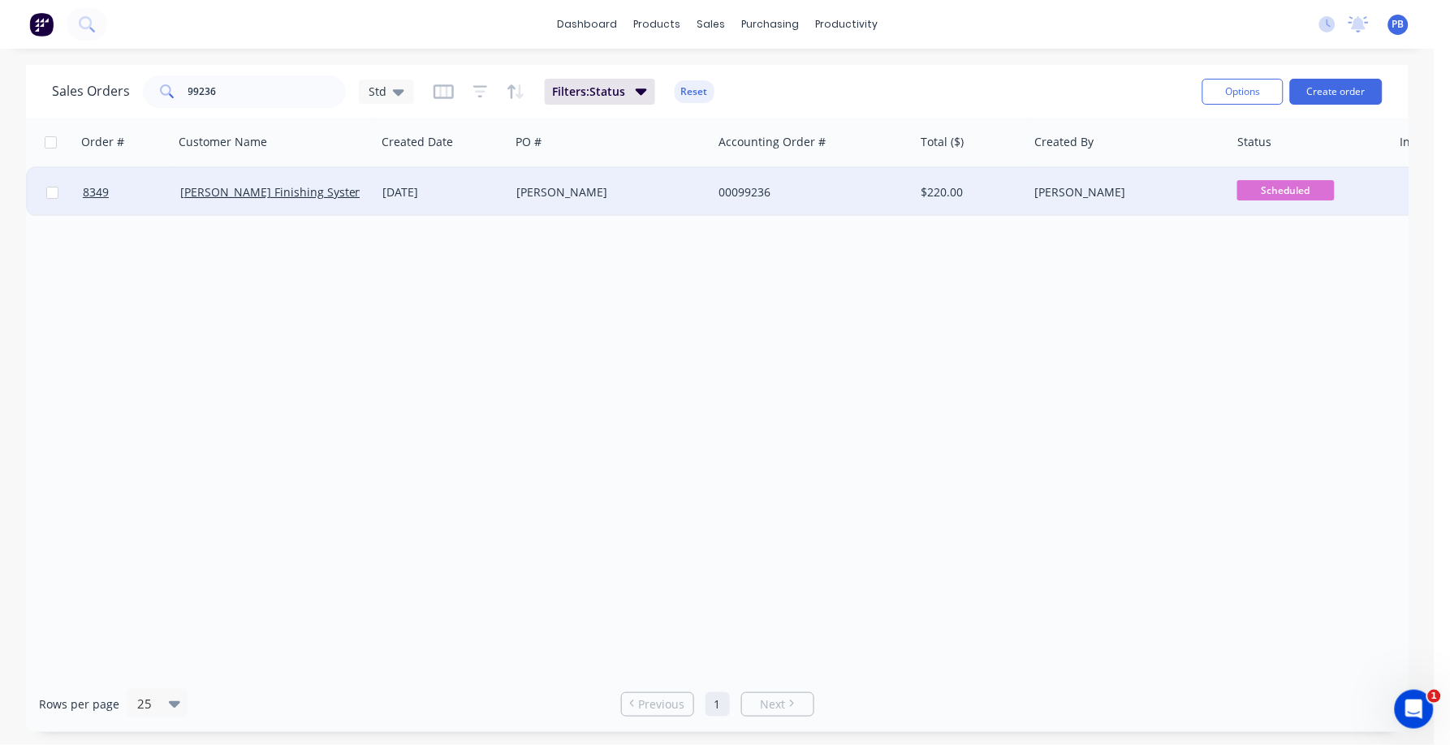
click at [746, 190] on div "00099236" at bounding box center [808, 192] width 180 height 16
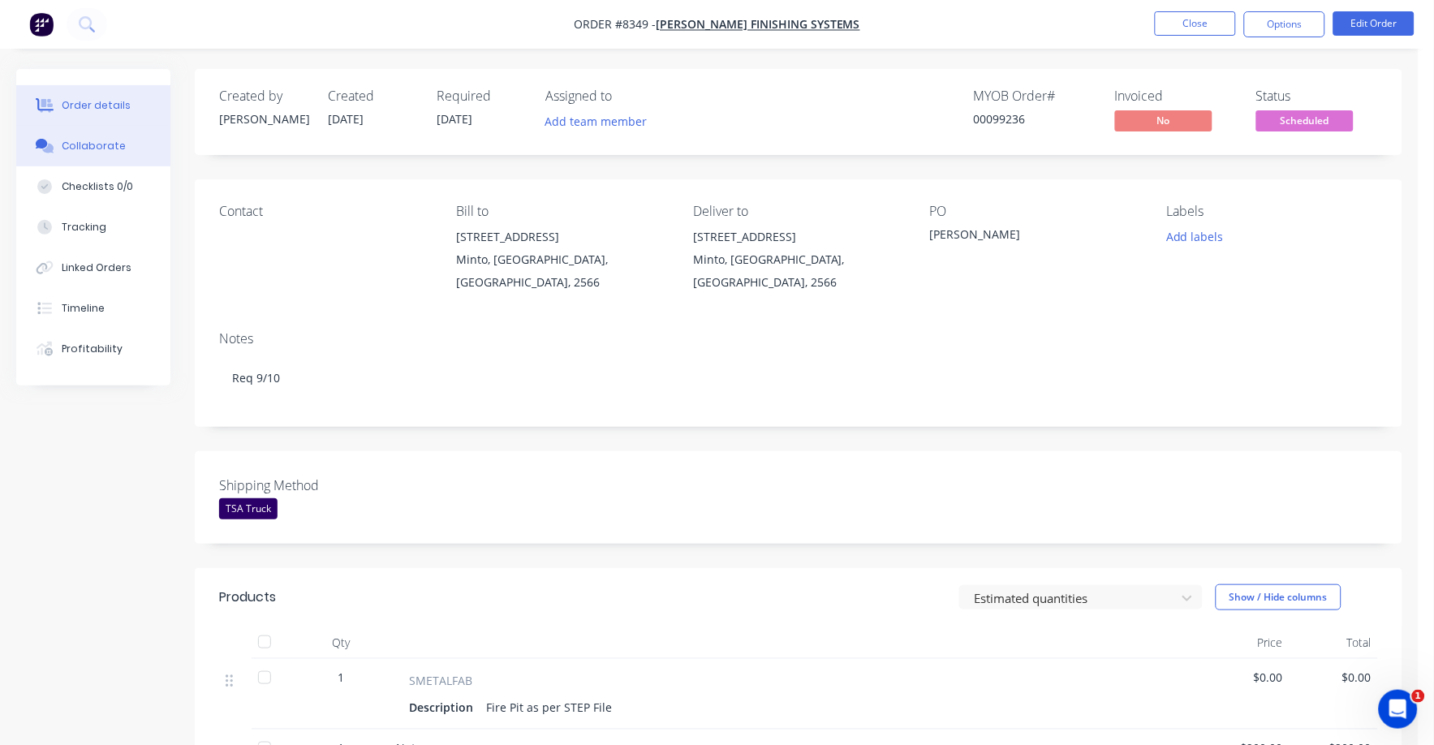
click at [88, 144] on div "Collaborate" at bounding box center [94, 146] width 64 height 15
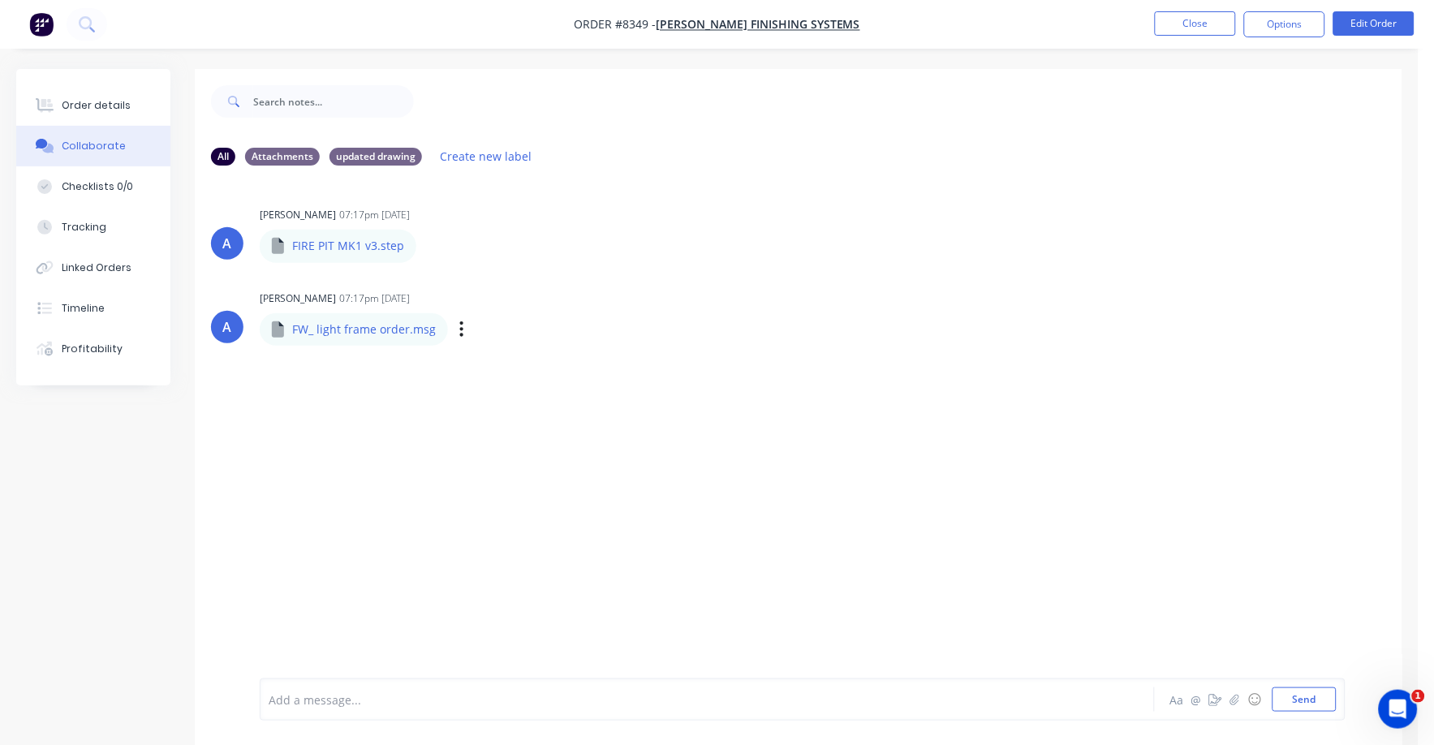
click at [463, 329] on div "Labels Download" at bounding box center [546, 329] width 183 height 24
click at [459, 330] on icon "button" at bounding box center [461, 329] width 5 height 19
click at [511, 369] on button "Download" at bounding box center [568, 372] width 183 height 37
click at [1200, 212] on div "A [PERSON_NAME] 07:17pm [DATE] FIRE PIT MK1 v3.step FIRE PIT MK1 v3.step Labels…" at bounding box center [799, 232] width 1208 height 58
